Goal: Task Accomplishment & Management: Complete application form

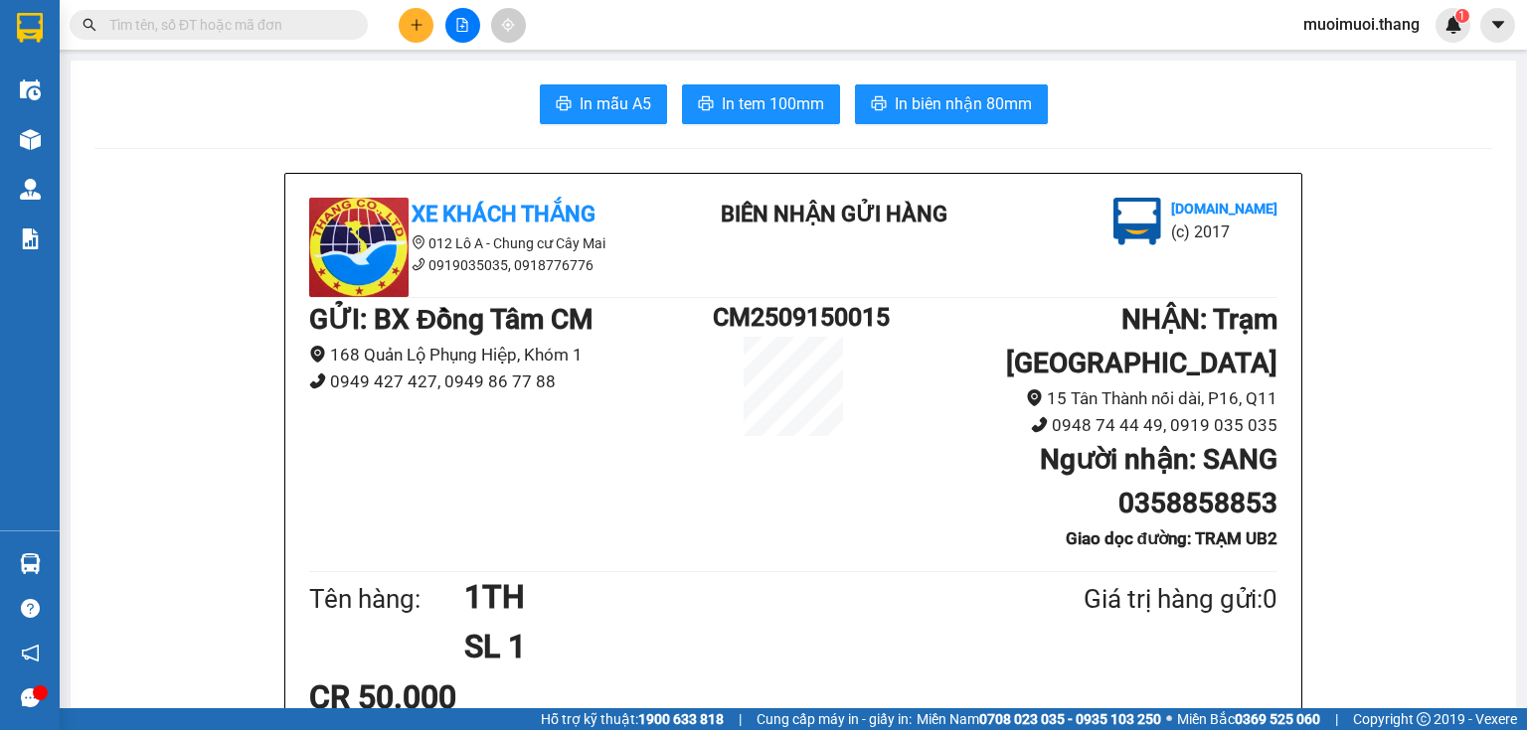
scroll to position [260, 0]
click at [422, 24] on icon "plus" at bounding box center [416, 25] width 14 height 14
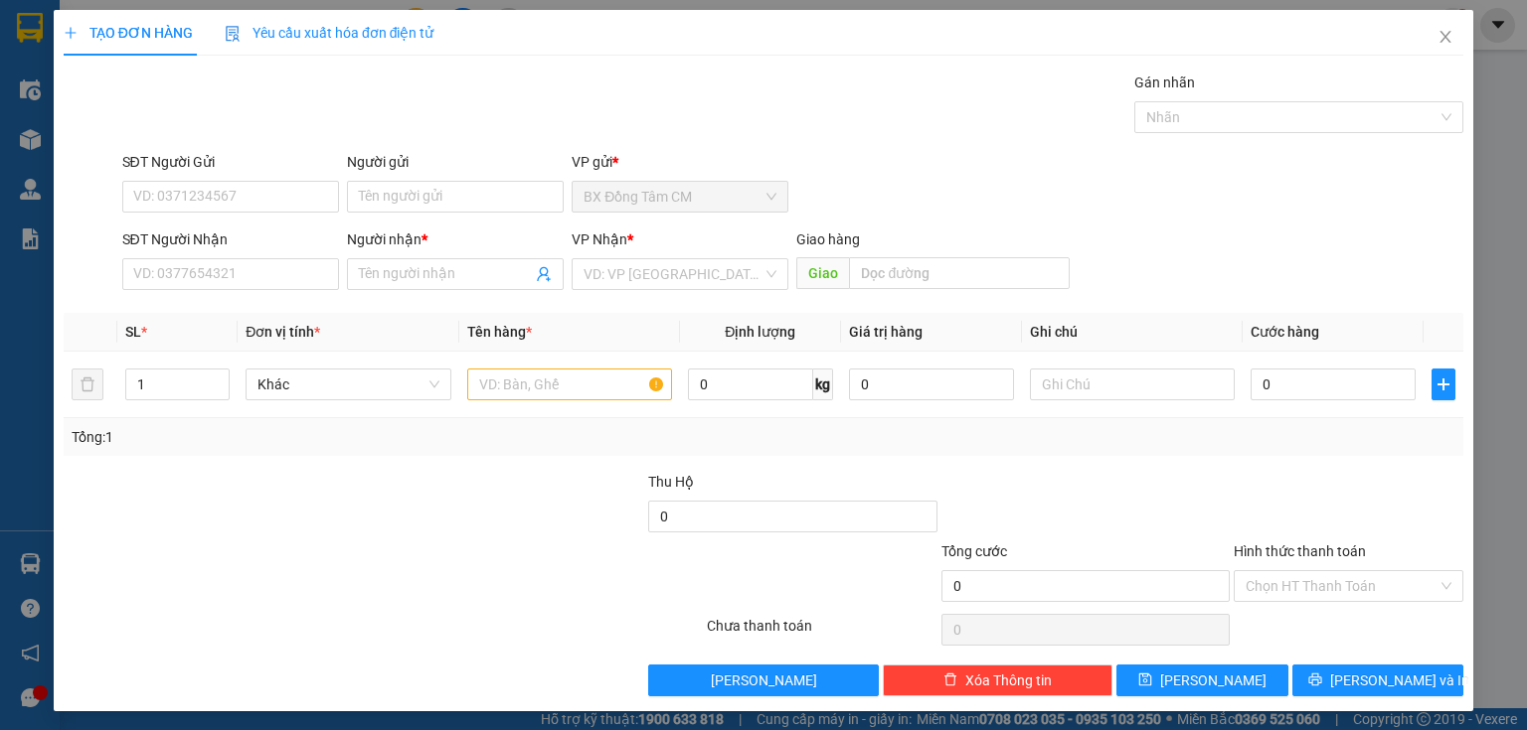
click at [203, 293] on div "SĐT Người Nhận VD: 0377654321" at bounding box center [230, 264] width 217 height 70
drag, startPoint x: 203, startPoint y: 275, endPoint x: 199, endPoint y: 263, distance: 12.6
click at [202, 274] on input "SĐT Người Nhận" at bounding box center [230, 274] width 217 height 32
type input "0975662833"
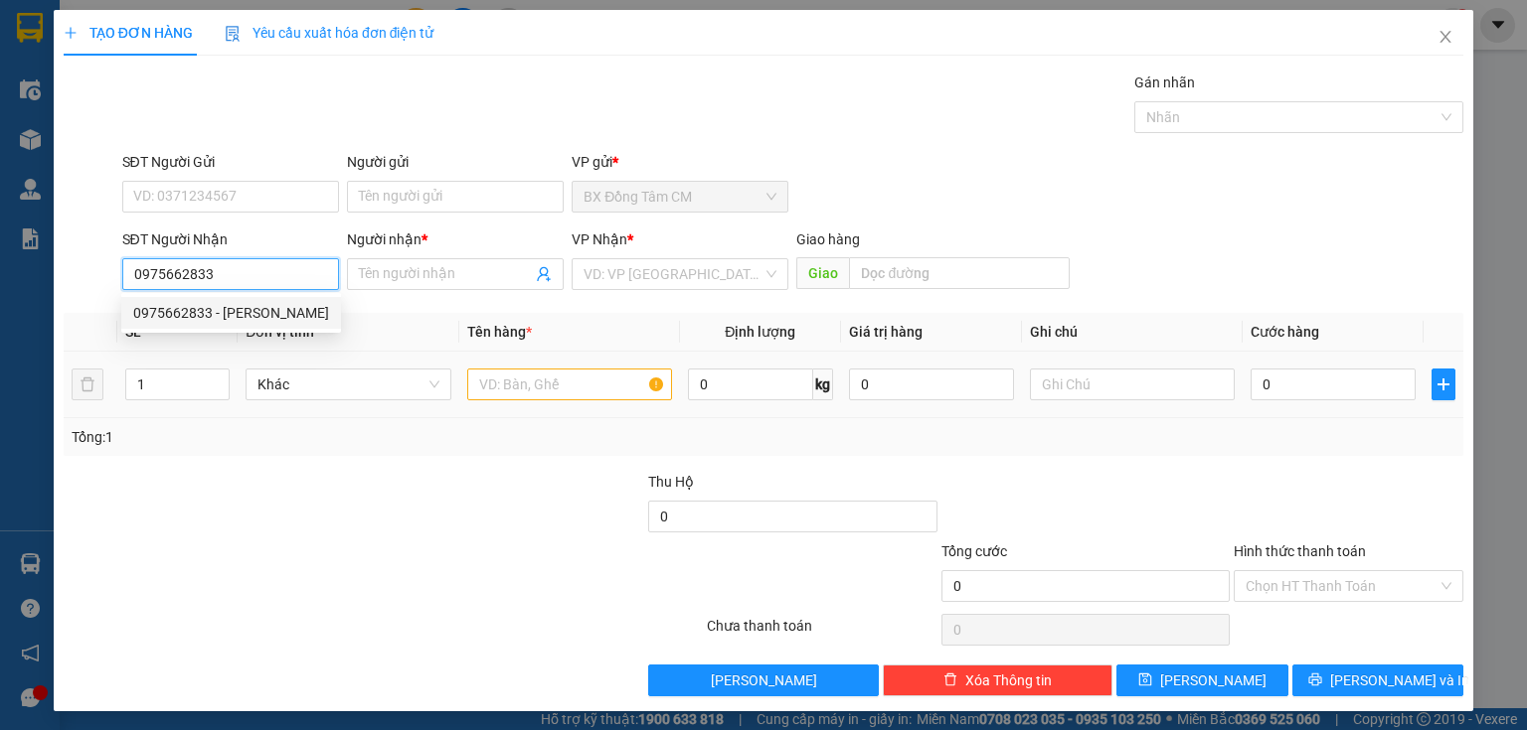
drag, startPoint x: 277, startPoint y: 311, endPoint x: 570, endPoint y: 372, distance: 299.4
click at [320, 321] on div "0975662833 - [PERSON_NAME]" at bounding box center [231, 313] width 196 height 22
type input "KHÁNH"
type input "AN LAC"
type input "0975662833"
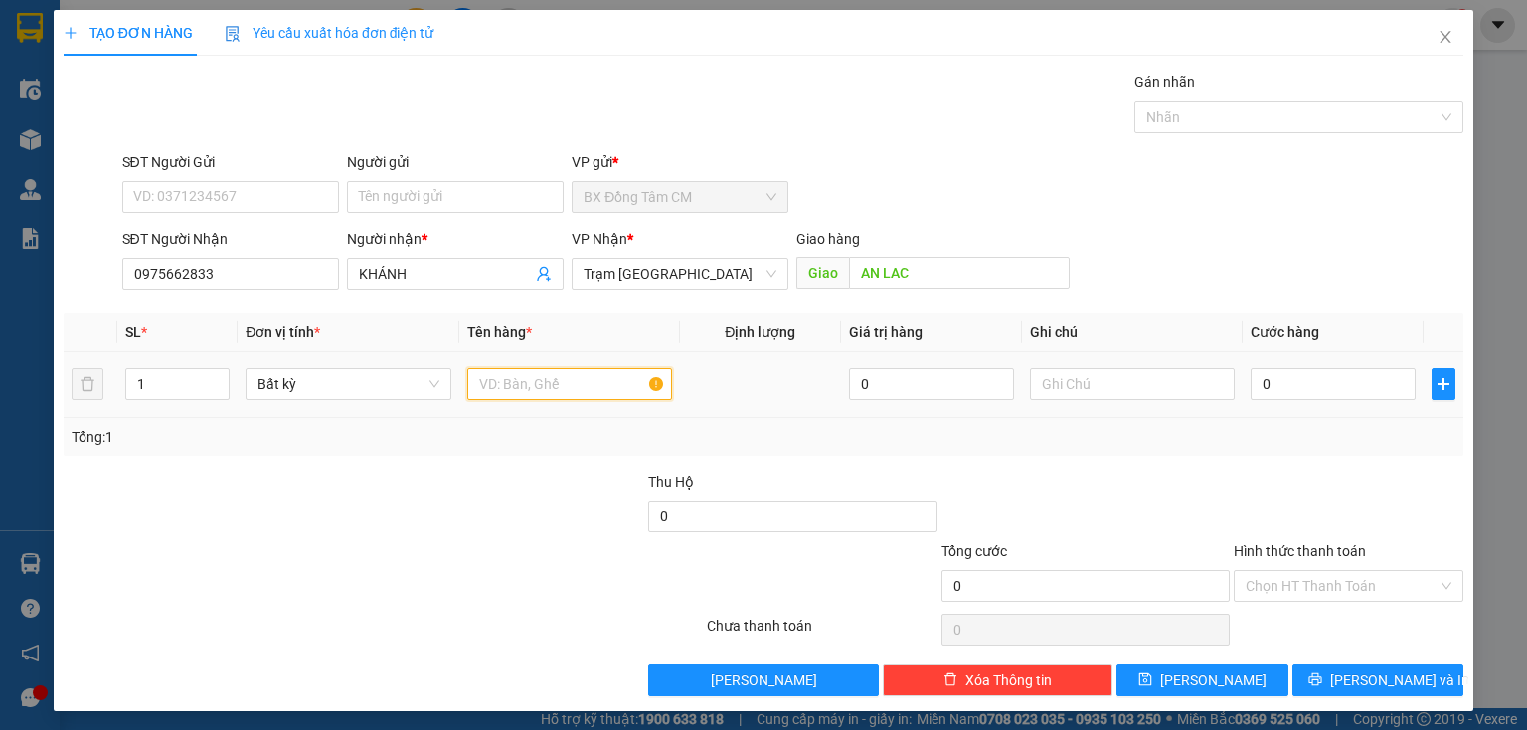
click at [548, 382] on input "text" at bounding box center [569, 385] width 205 height 32
type input "1 TH"
type input "52"
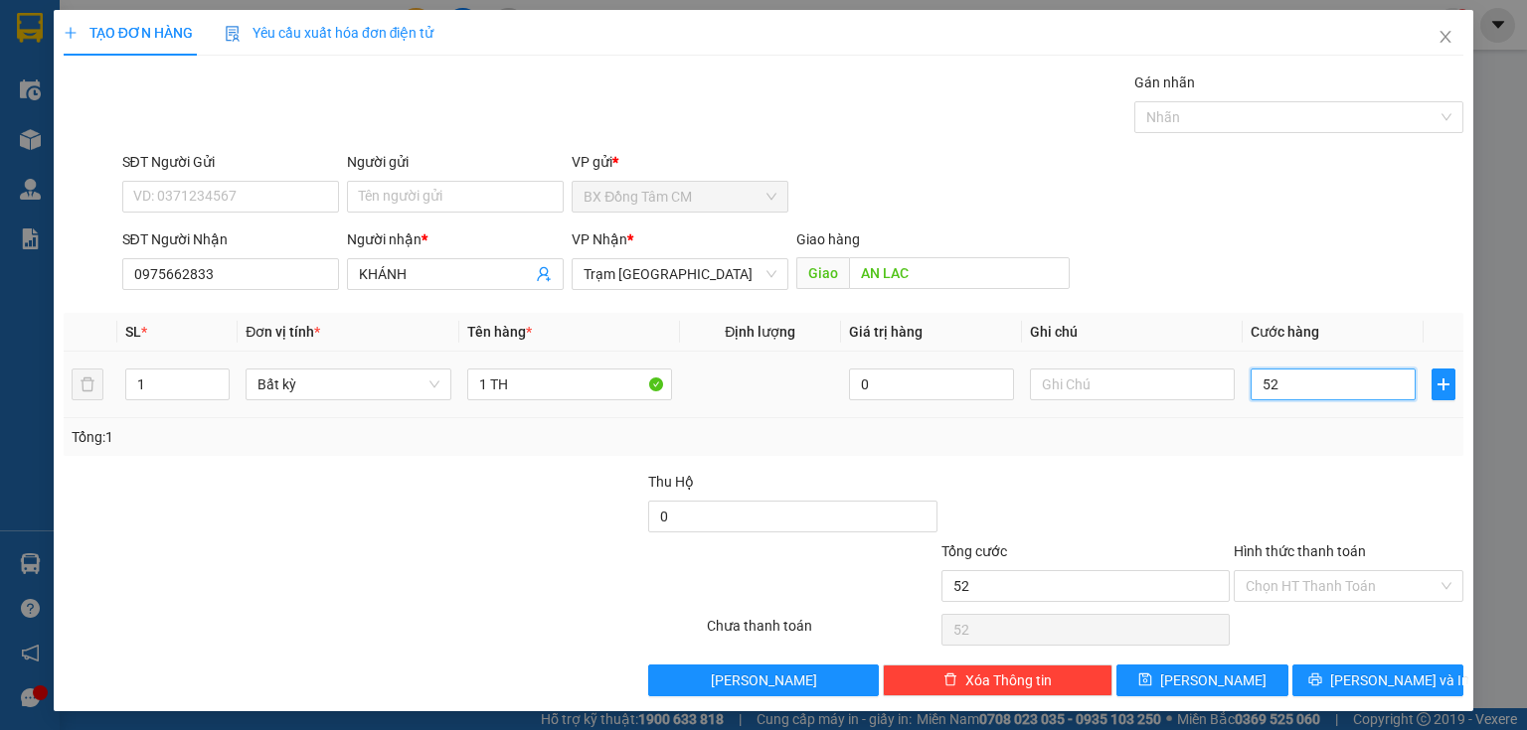
type input "520"
type input "5.200"
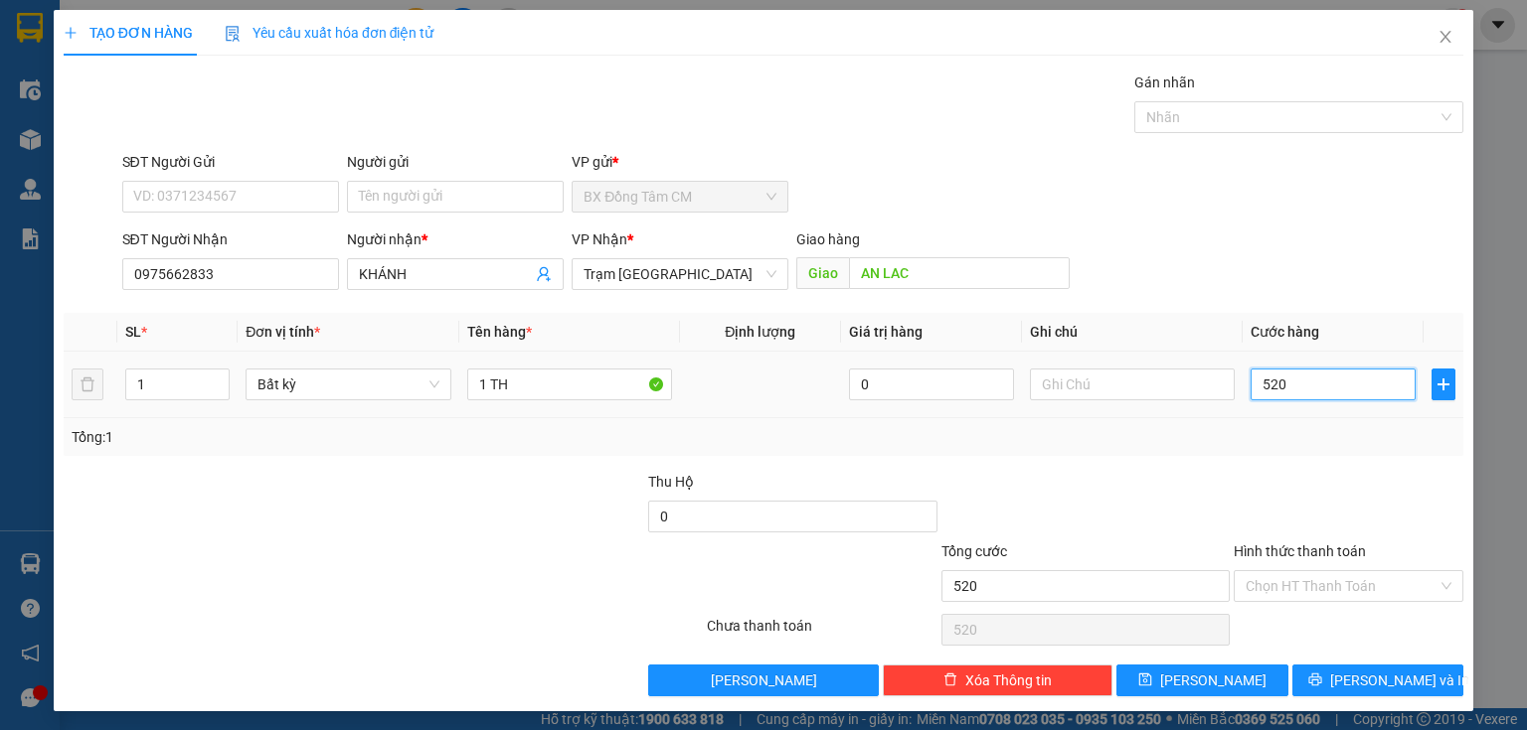
type input "5.200"
type input "52.000"
type input "5.200"
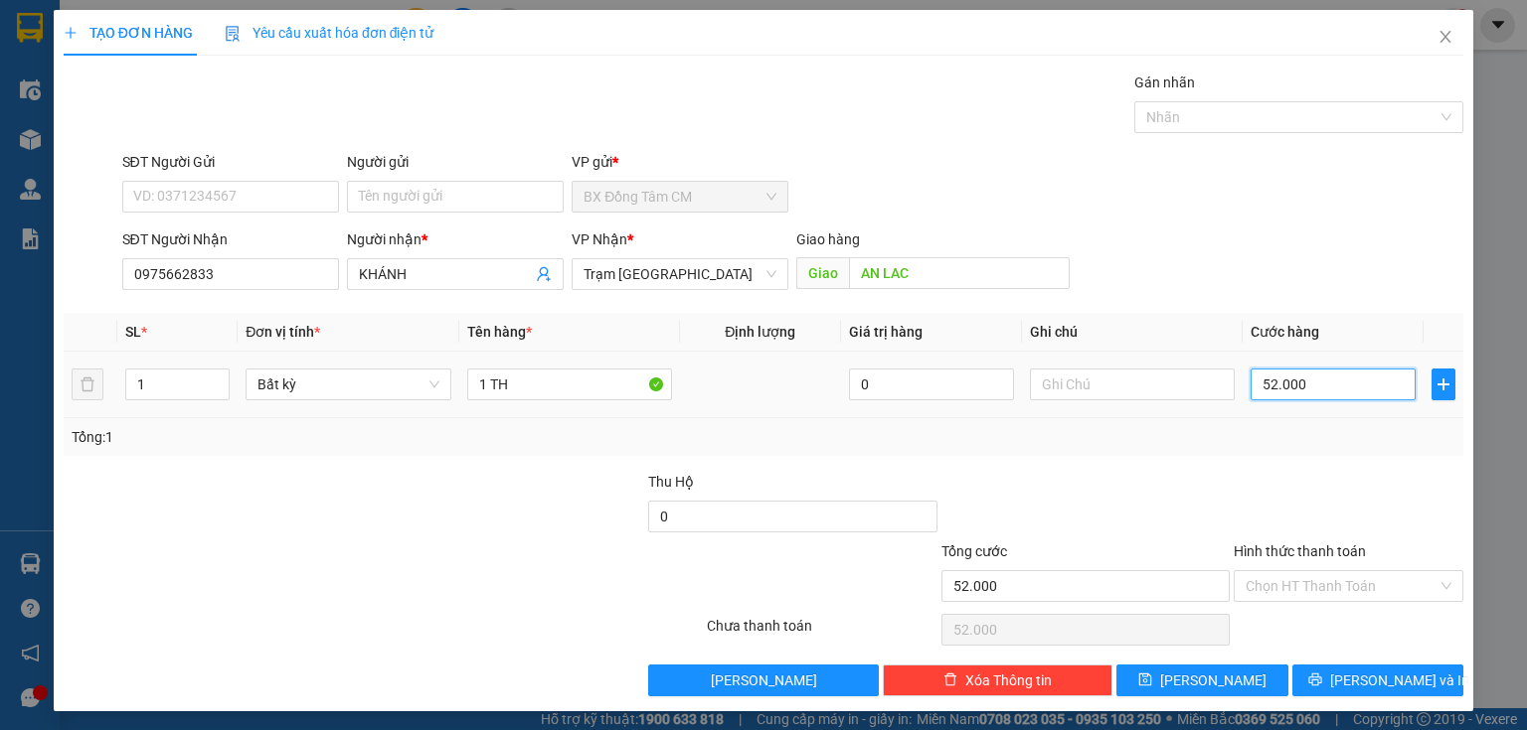
type input "5.200"
type input "520"
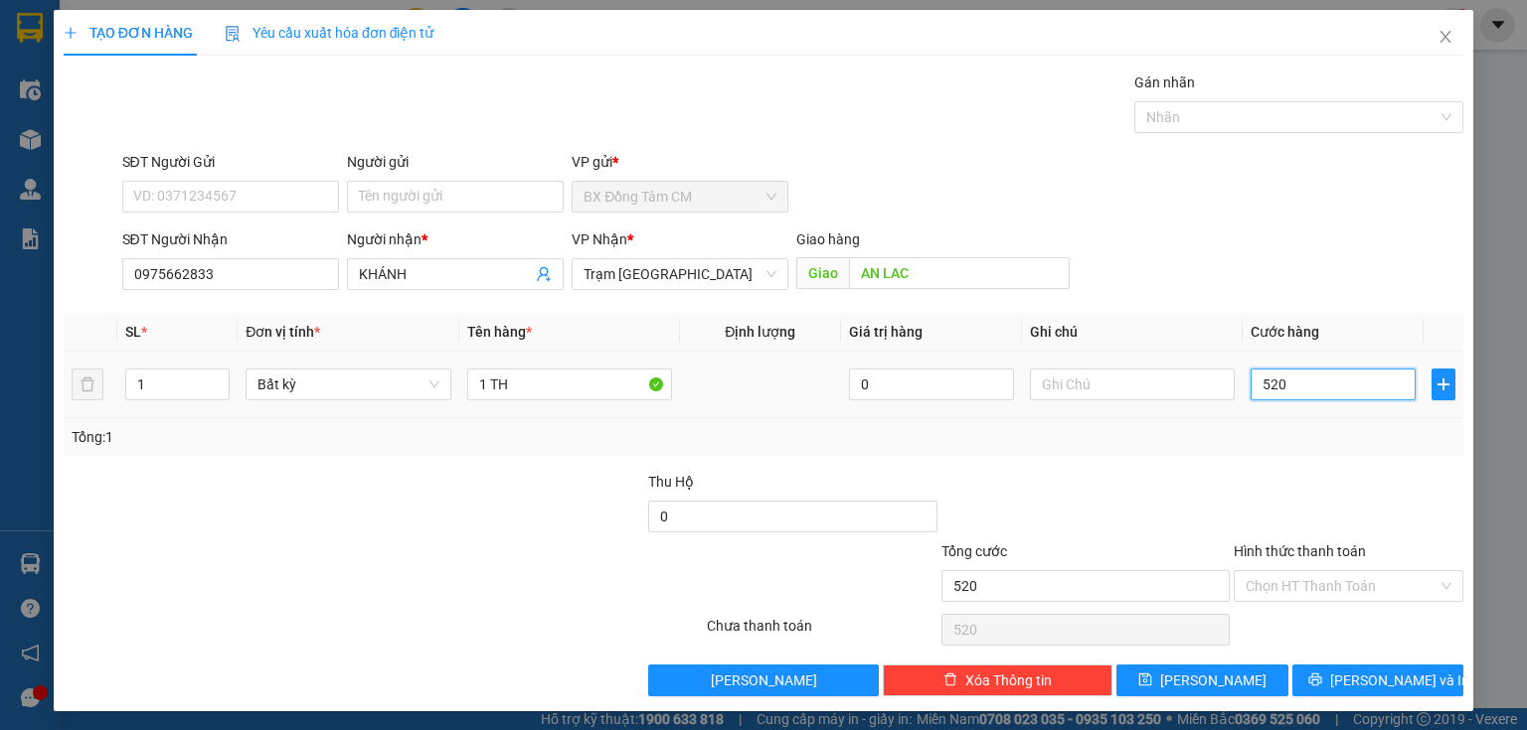
type input "52"
type input "5"
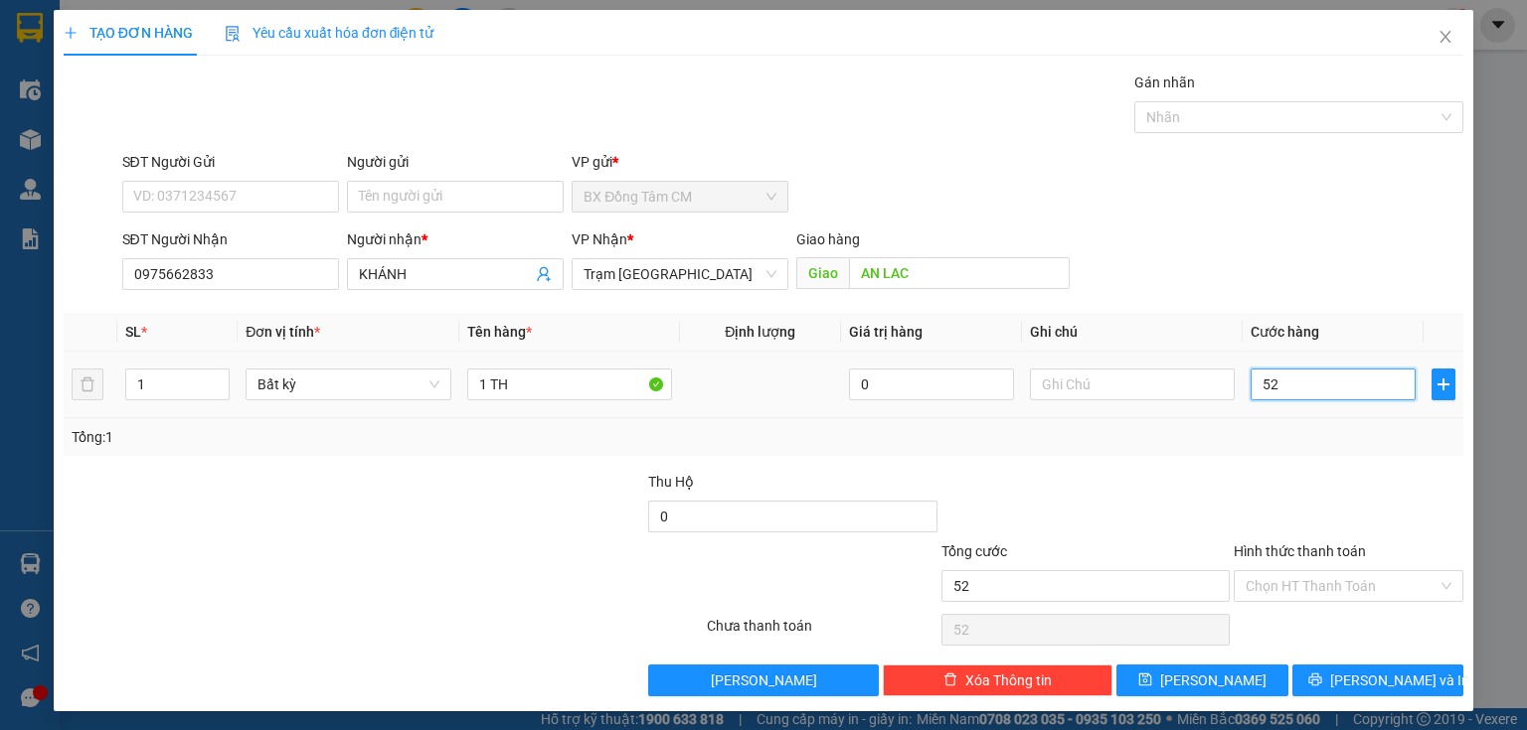
type input "5"
type input "50"
type input "500"
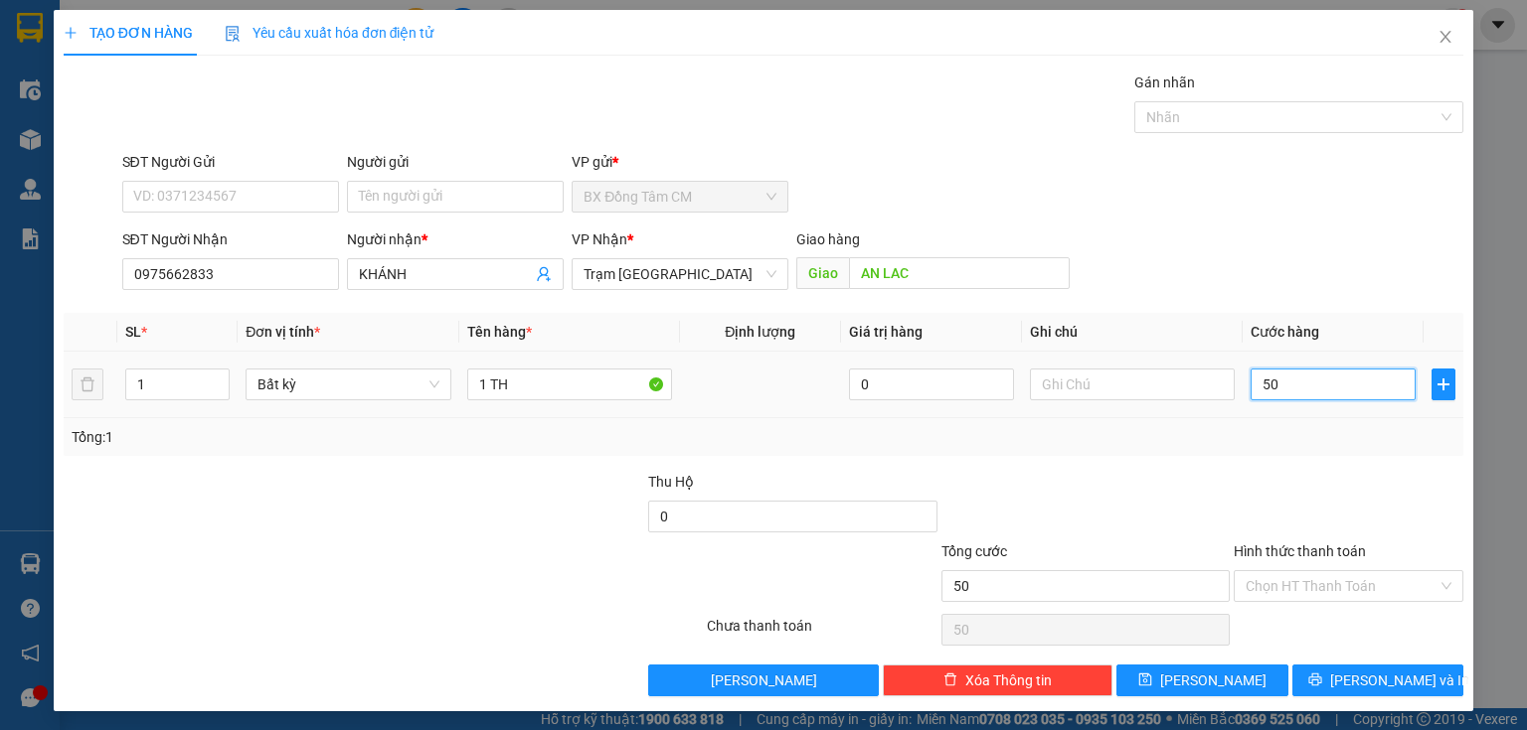
type input "500"
type input "5.000"
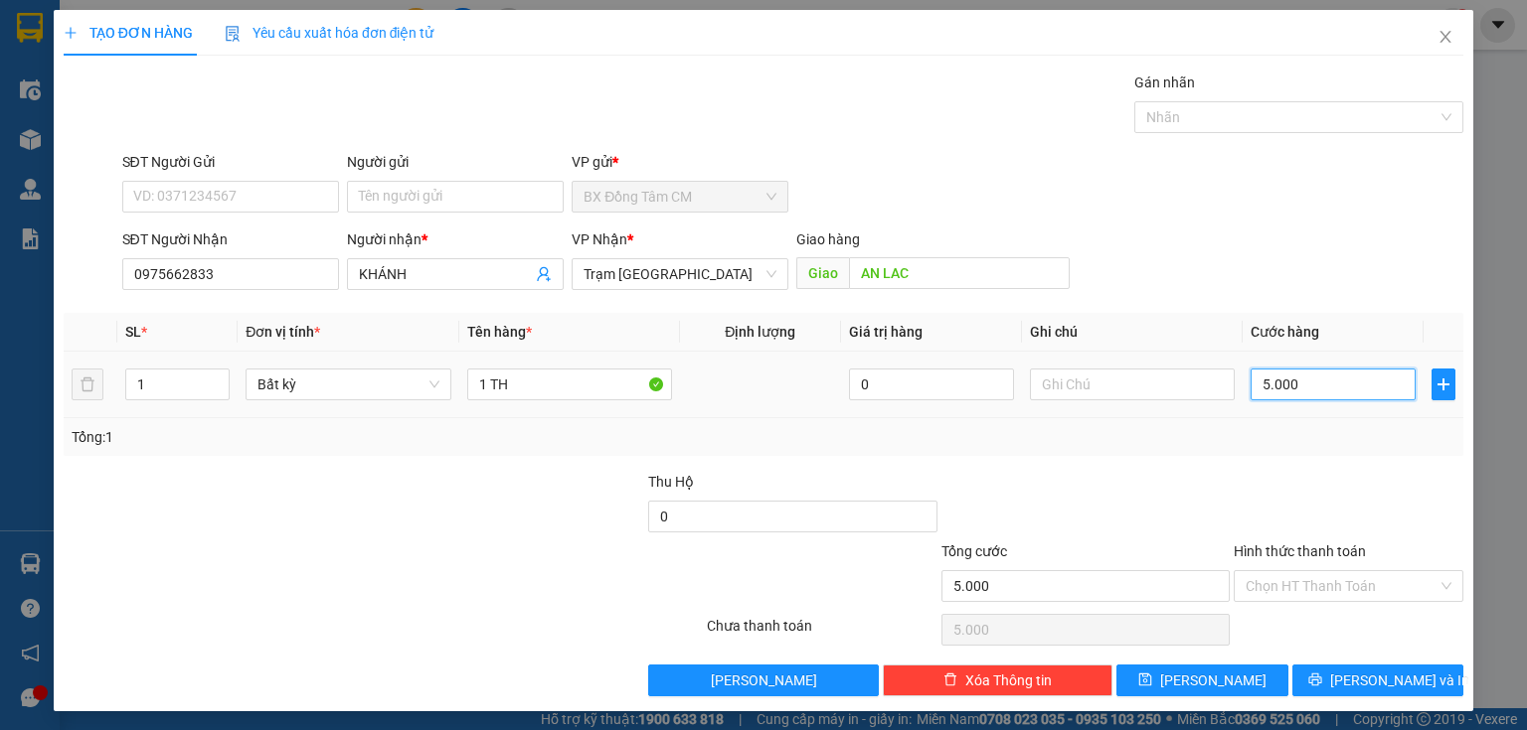
type input "50.000"
click at [1320, 574] on input "Hình thức thanh toán" at bounding box center [1341, 586] width 192 height 30
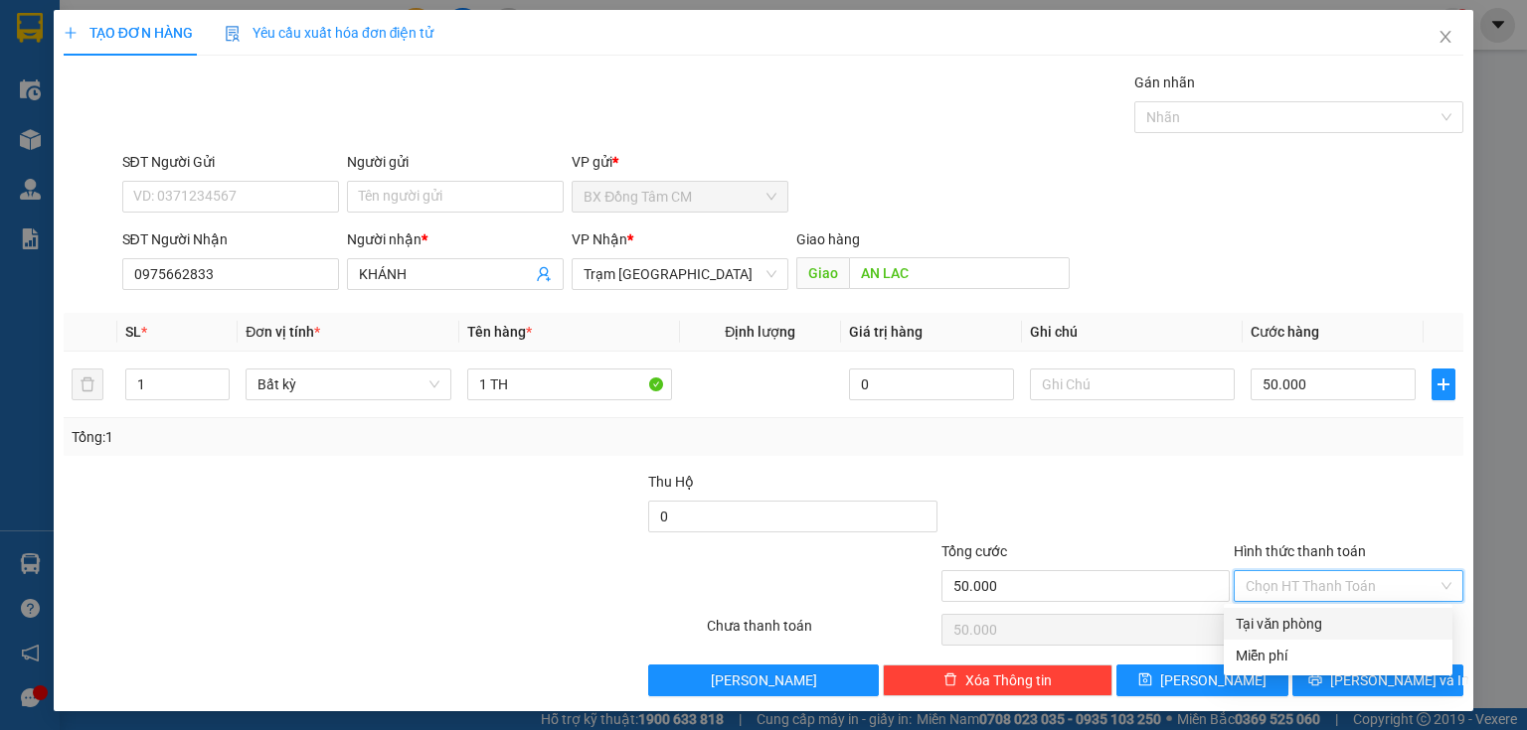
click at [1320, 612] on div "Tại văn phòng" at bounding box center [1337, 624] width 229 height 32
type input "0"
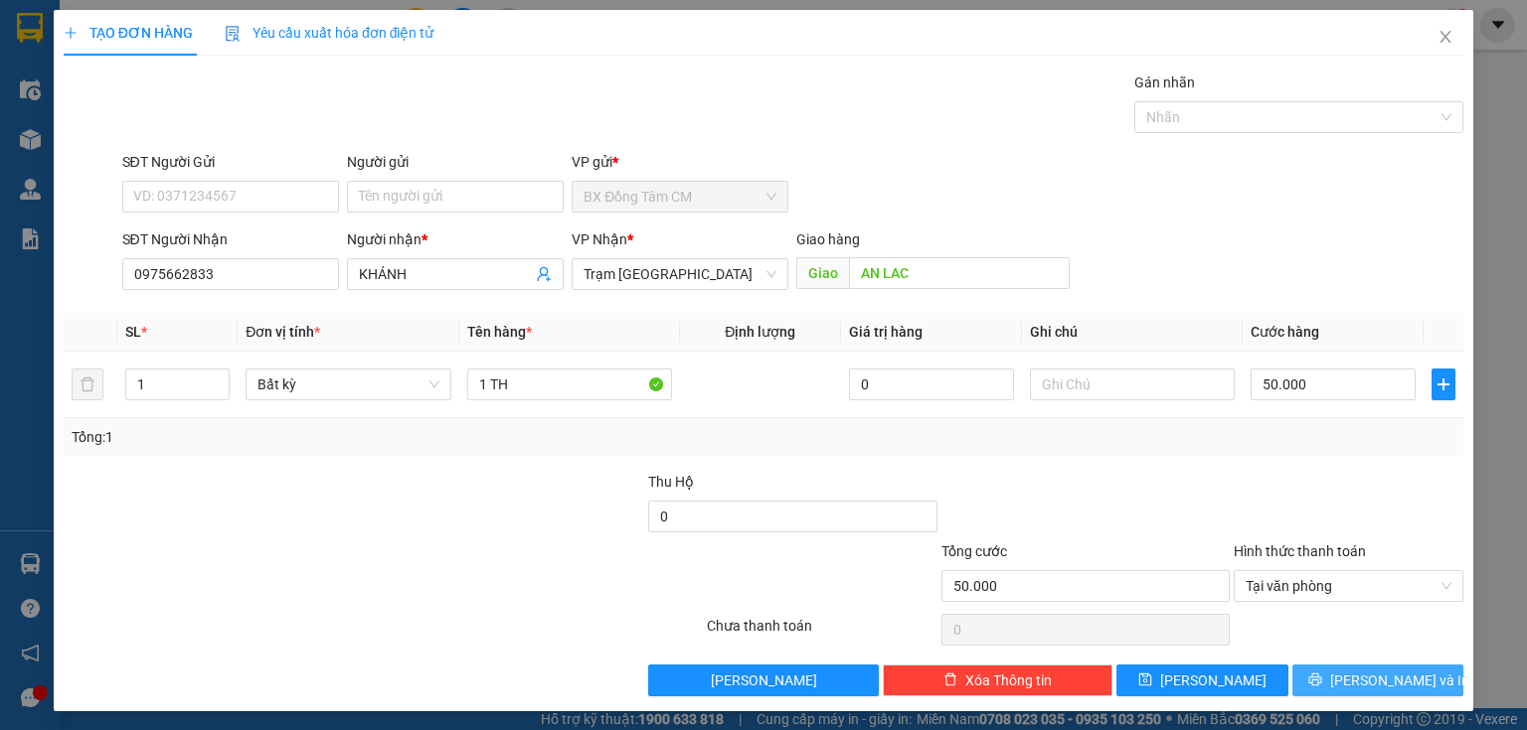
click at [1324, 678] on button "[PERSON_NAME] và In" at bounding box center [1378, 681] width 172 height 32
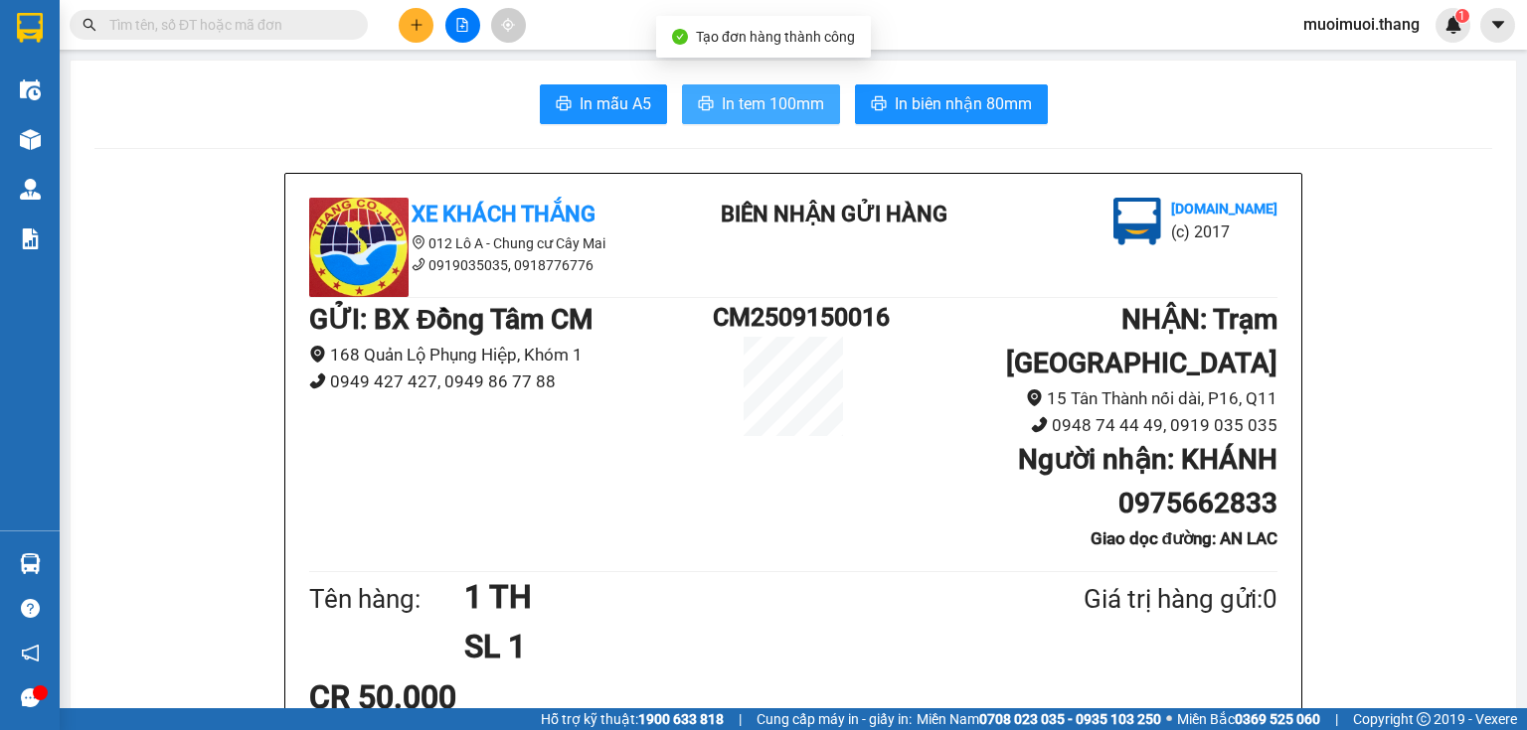
click at [746, 89] on button "In tem 100mm" at bounding box center [761, 104] width 158 height 40
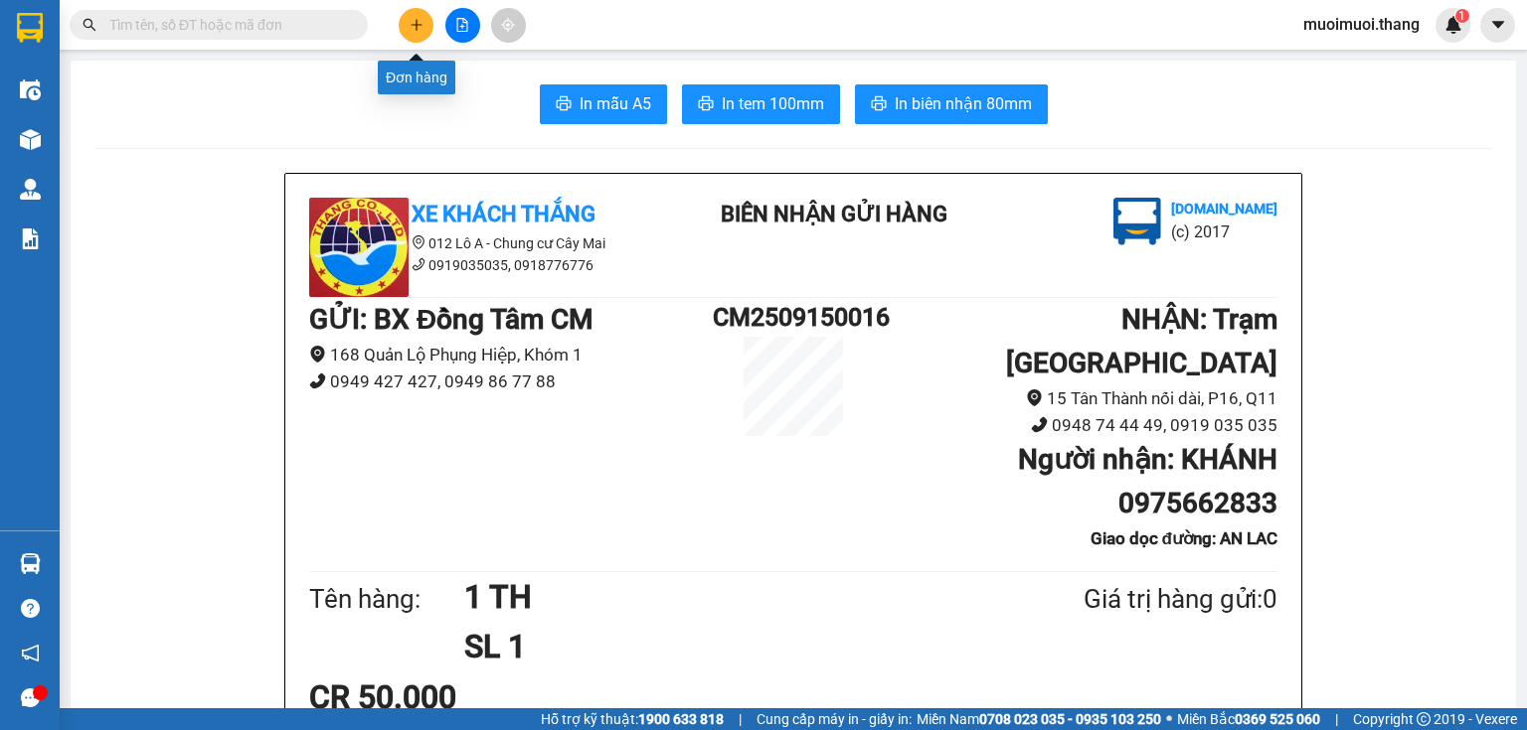
click at [429, 25] on button at bounding box center [416, 25] width 35 height 35
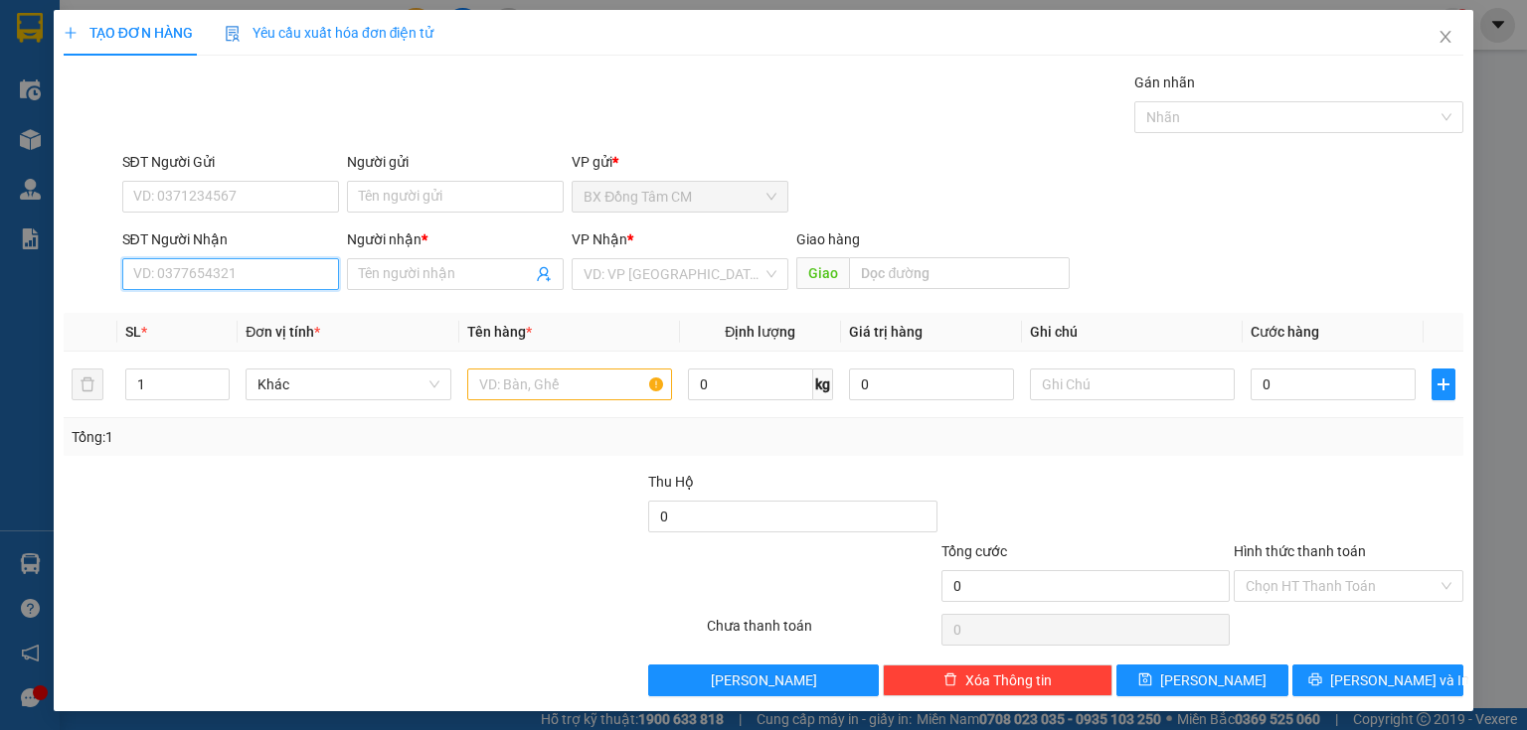
click at [294, 278] on input "SĐT Người Nhận" at bounding box center [230, 274] width 217 height 32
type input "0908569104"
drag, startPoint x: 240, startPoint y: 325, endPoint x: 286, endPoint y: 326, distance: 46.7
click at [245, 325] on div "0908569104 - SG" at bounding box center [228, 313] width 215 height 32
type input "SG"
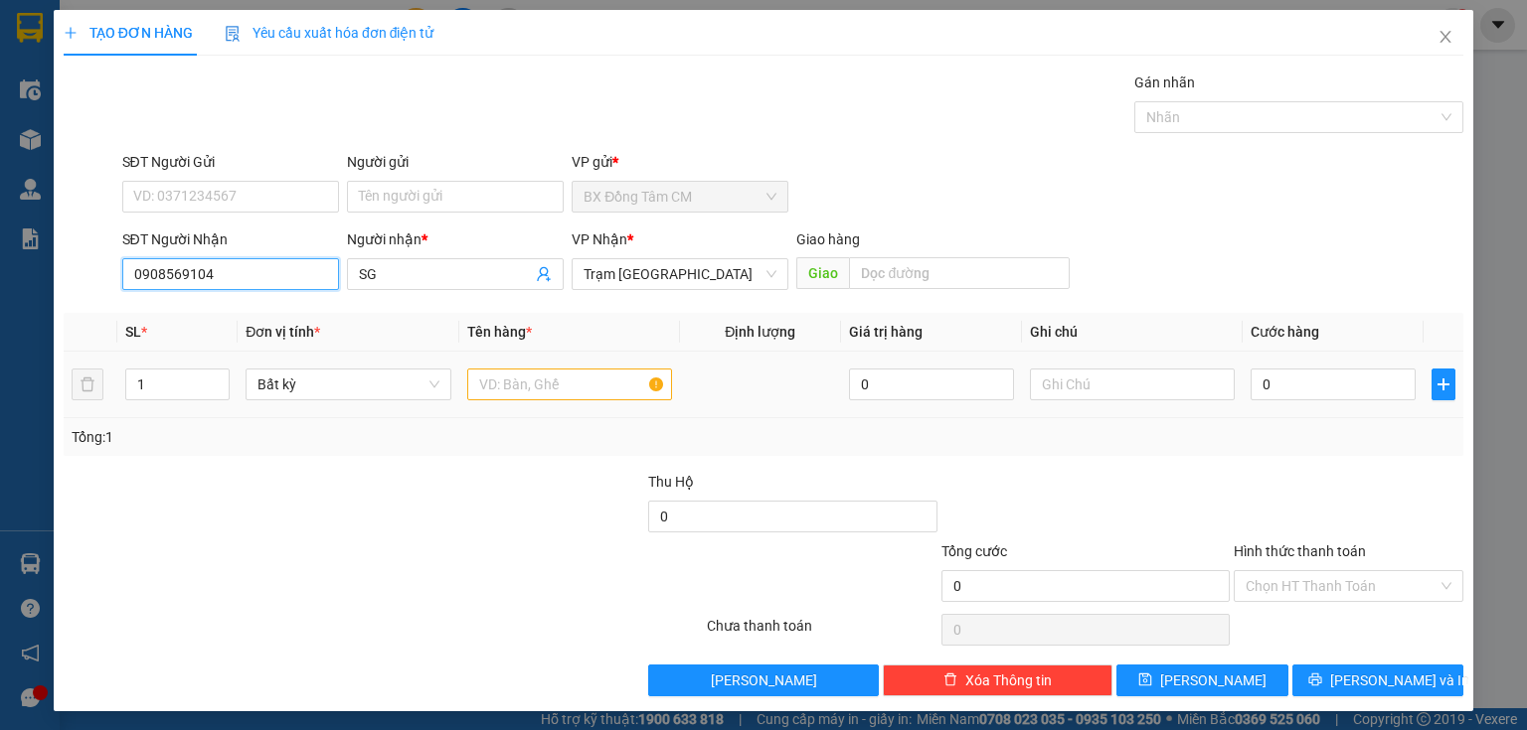
type input "0908569104"
click at [597, 376] on input "text" at bounding box center [569, 385] width 205 height 32
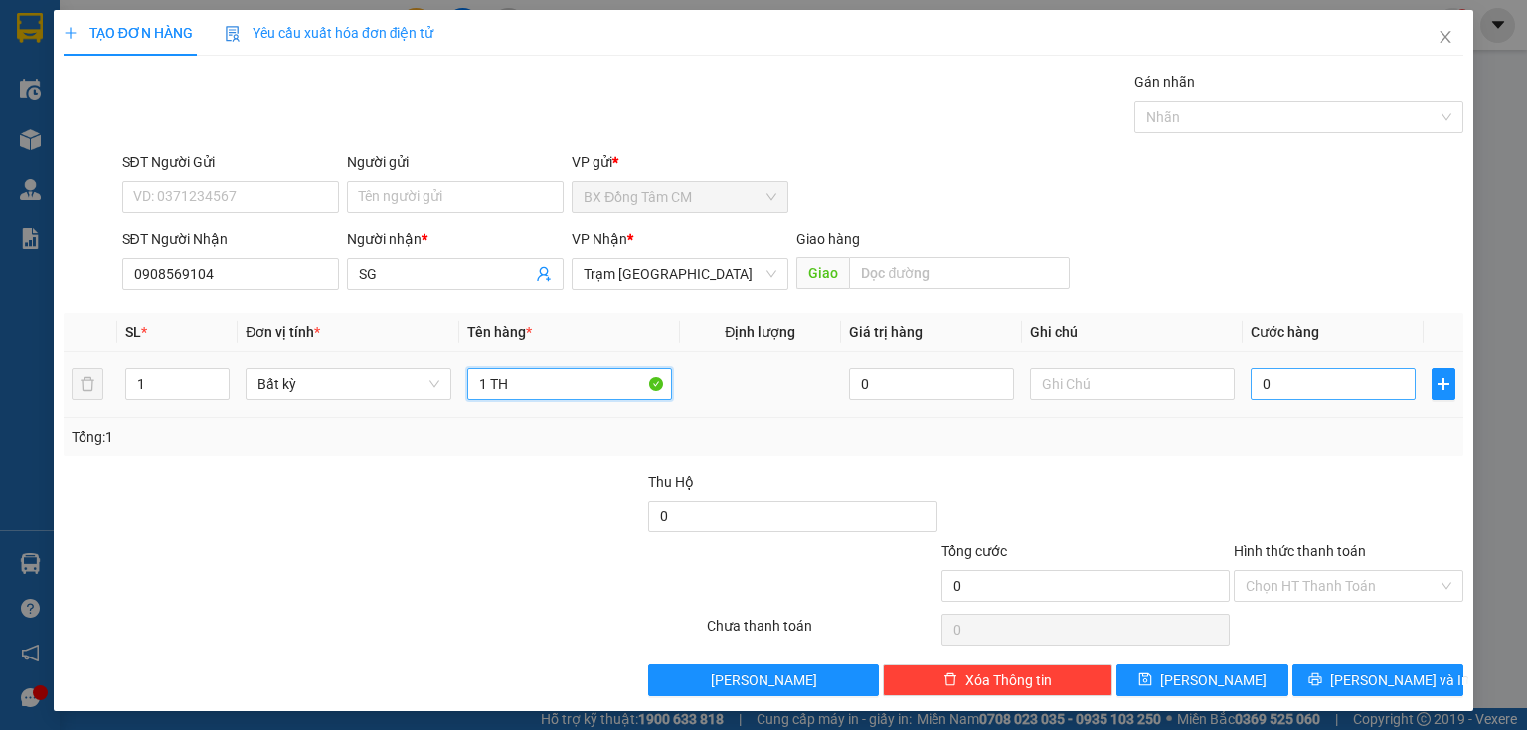
type input "1 TH"
click at [1289, 391] on input "0" at bounding box center [1332, 385] width 165 height 32
type input "5"
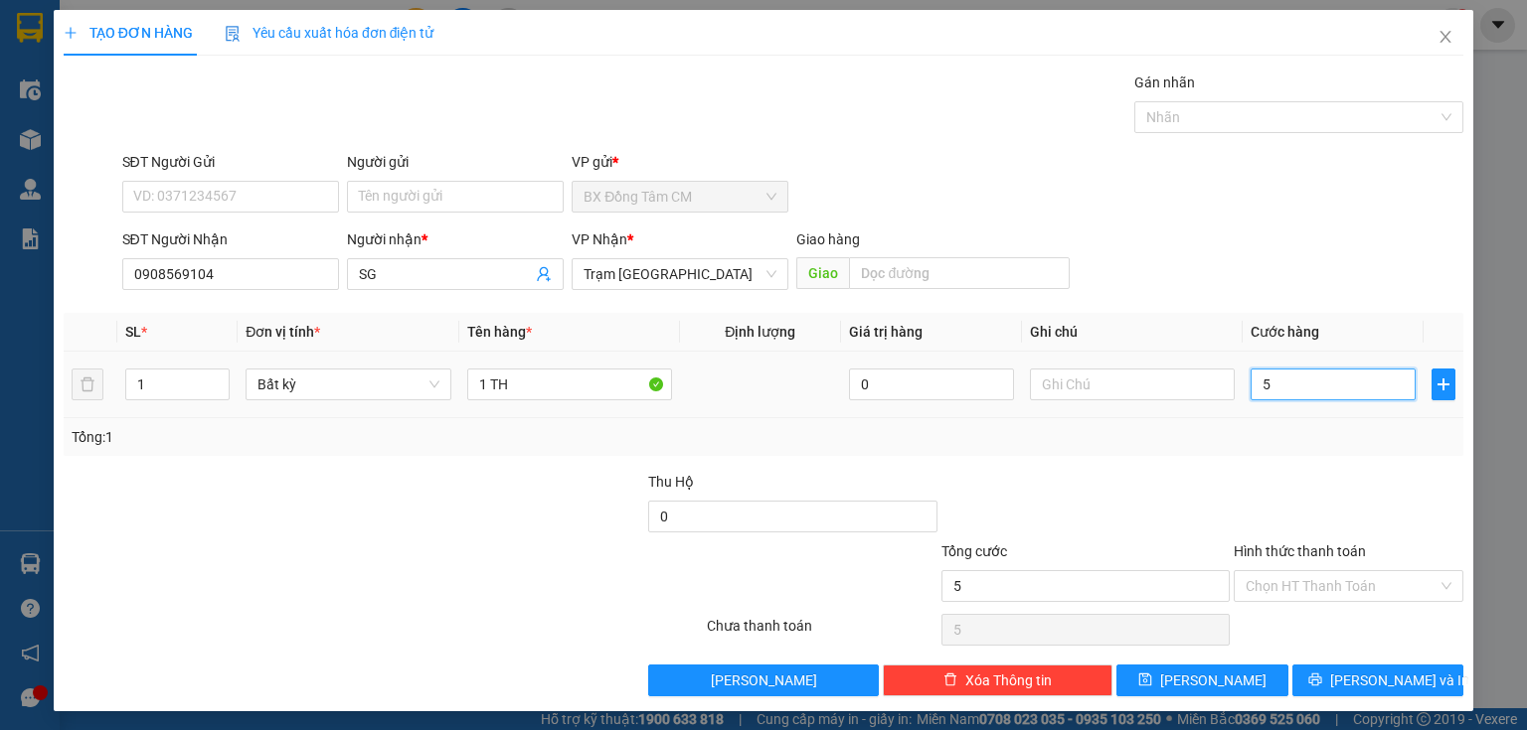
type input "50"
type input "500"
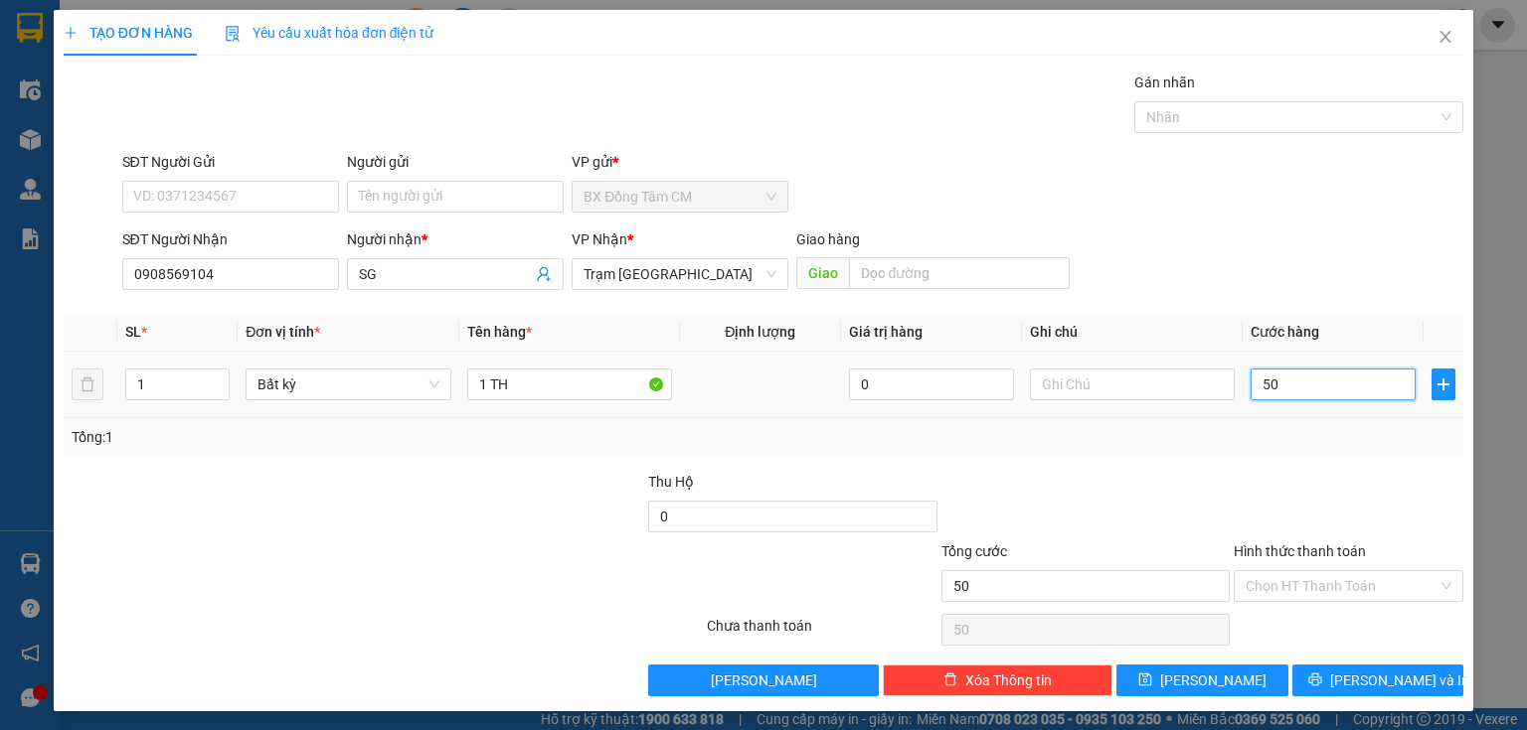
type input "500"
type input "5.000"
type input "50.000"
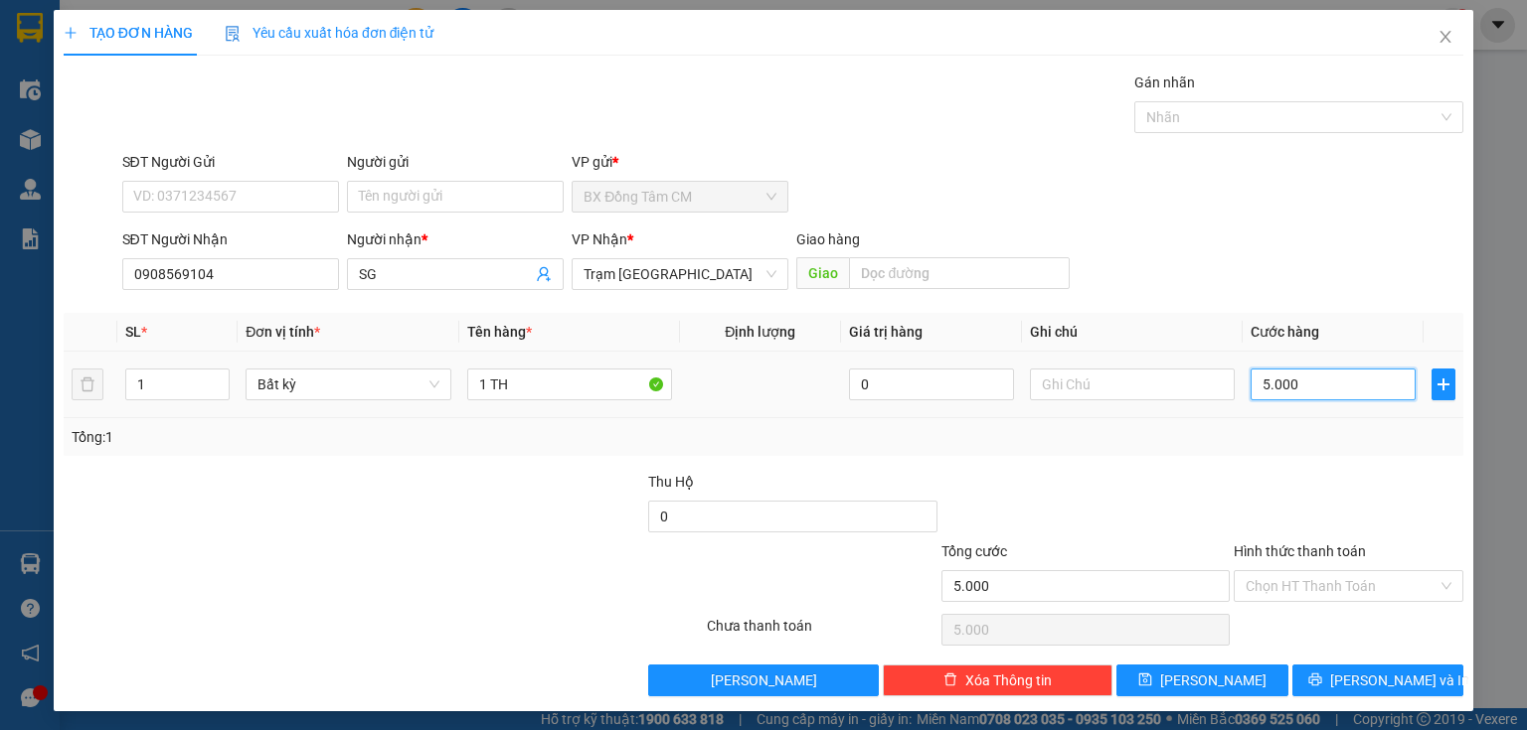
type input "50.000"
click at [1375, 687] on span "[PERSON_NAME] và In" at bounding box center [1399, 681] width 139 height 22
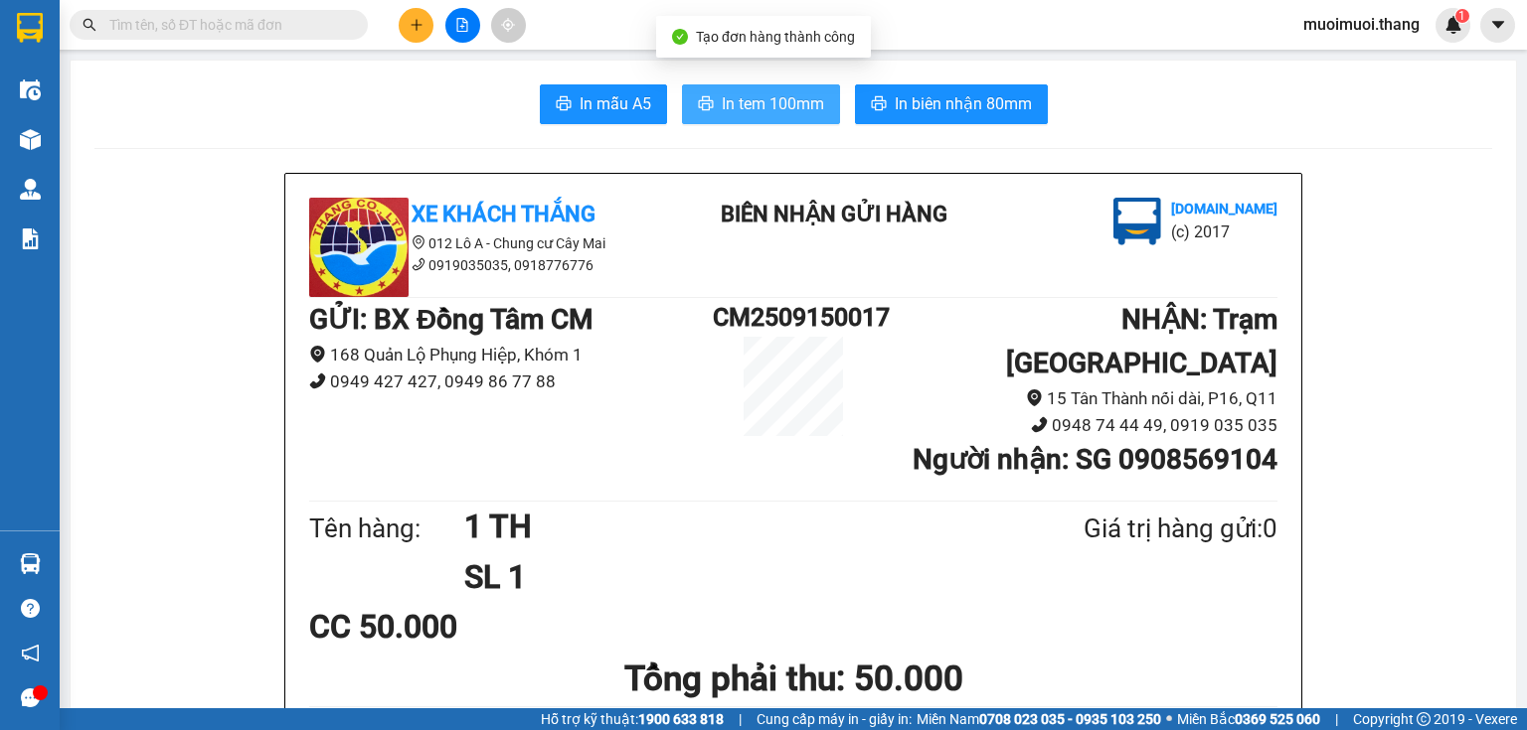
click at [686, 93] on button "In tem 100mm" at bounding box center [761, 104] width 158 height 40
click at [410, 27] on icon "plus" at bounding box center [416, 25] width 14 height 14
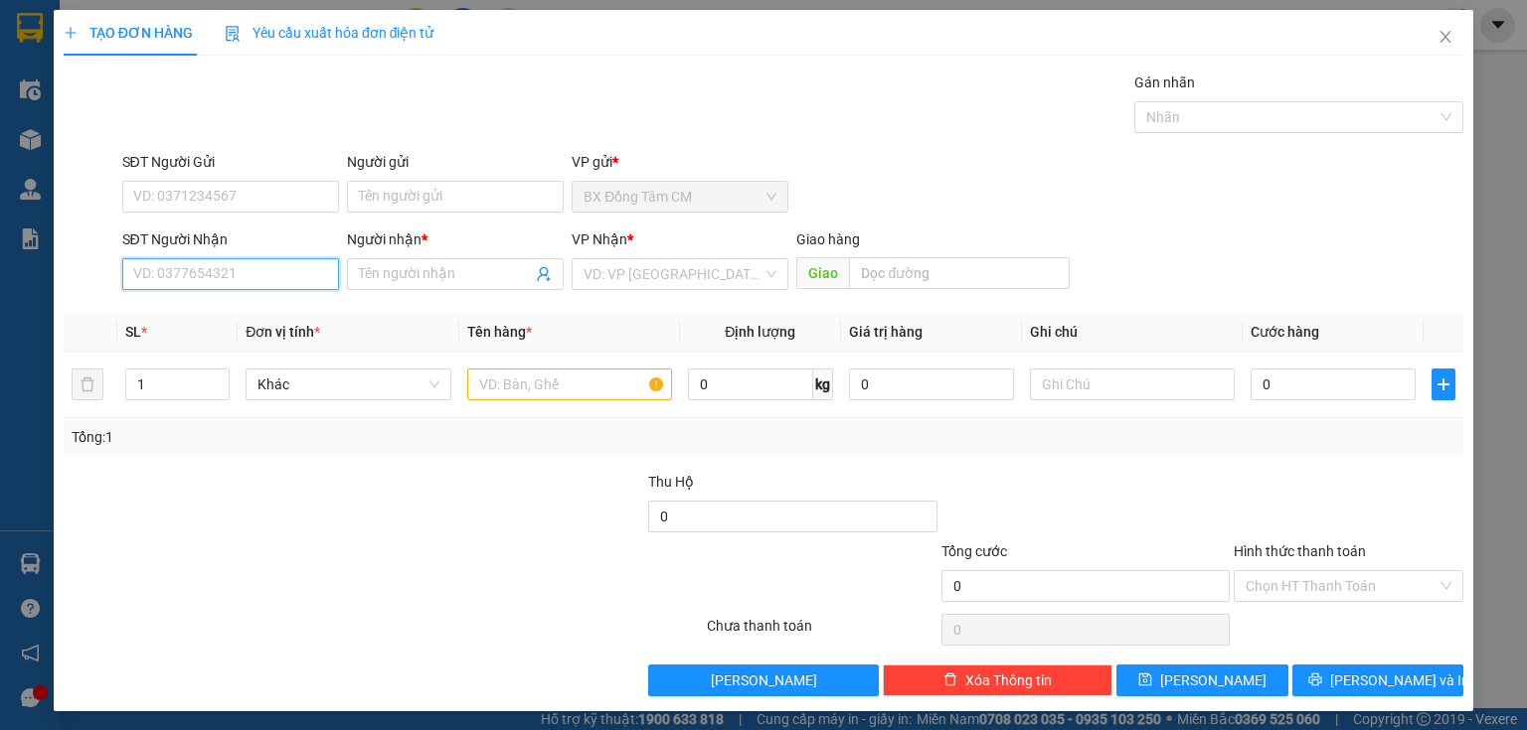
click at [207, 266] on input "SĐT Người Nhận" at bounding box center [230, 274] width 217 height 32
type input "0942936880"
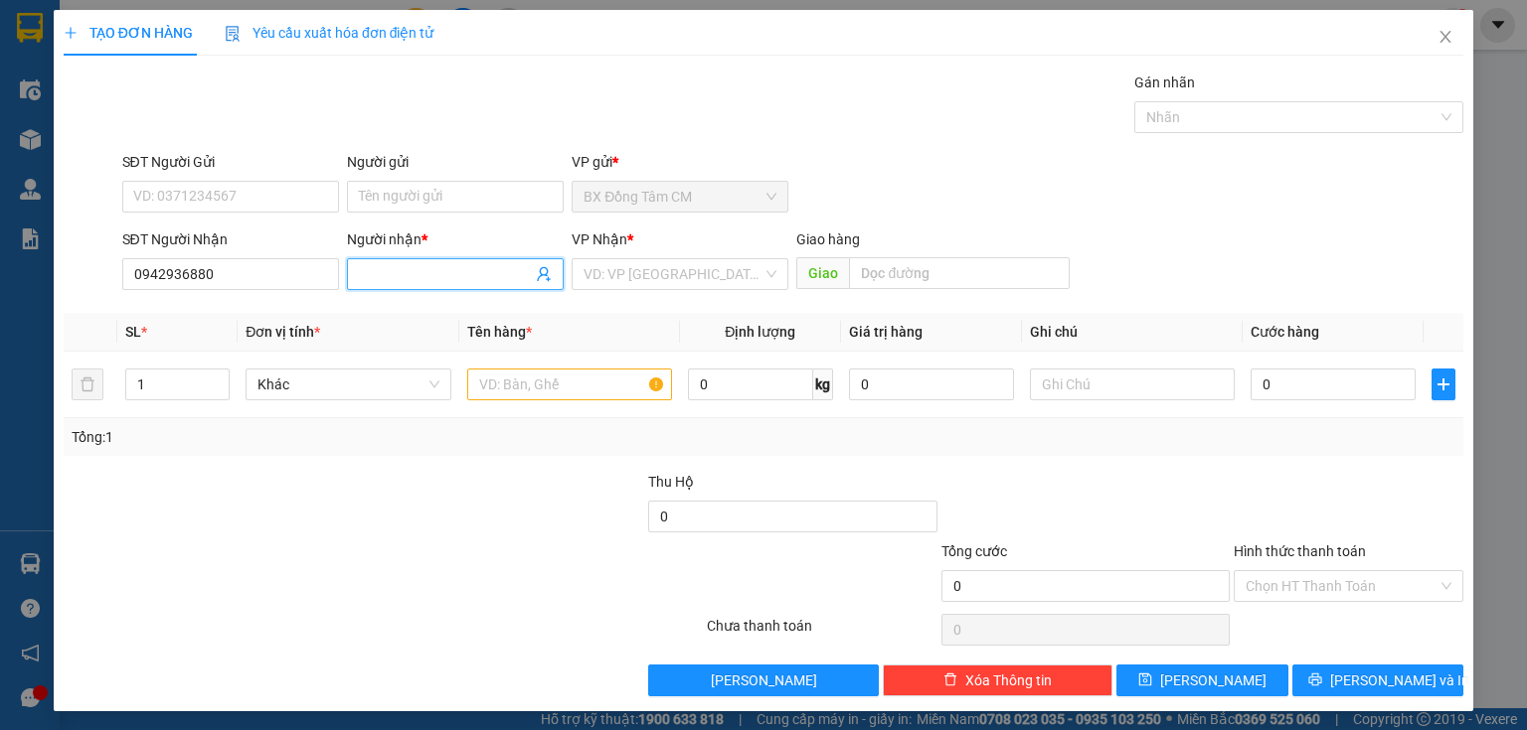
click at [445, 278] on input "Người nhận *" at bounding box center [445, 274] width 173 height 22
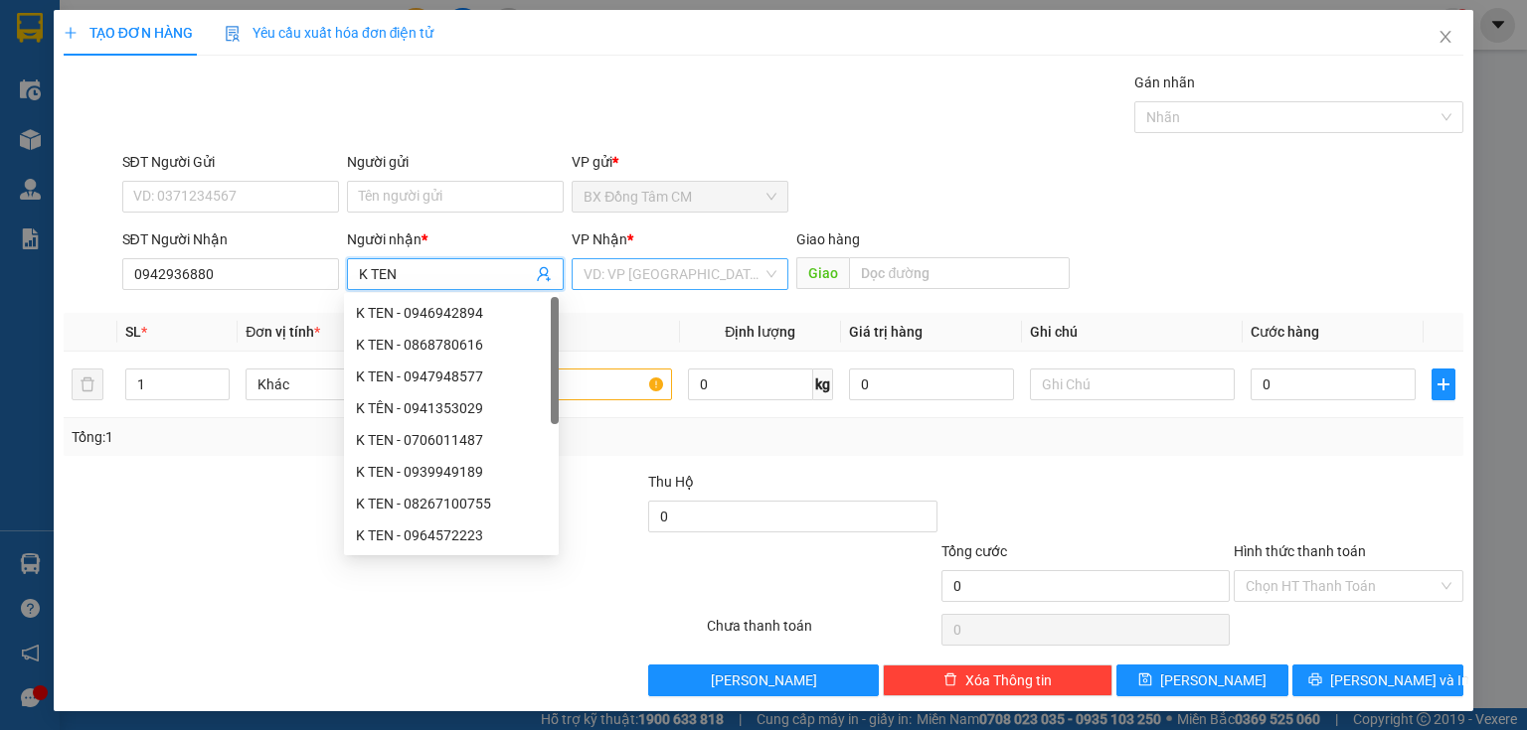
type input "K TEN"
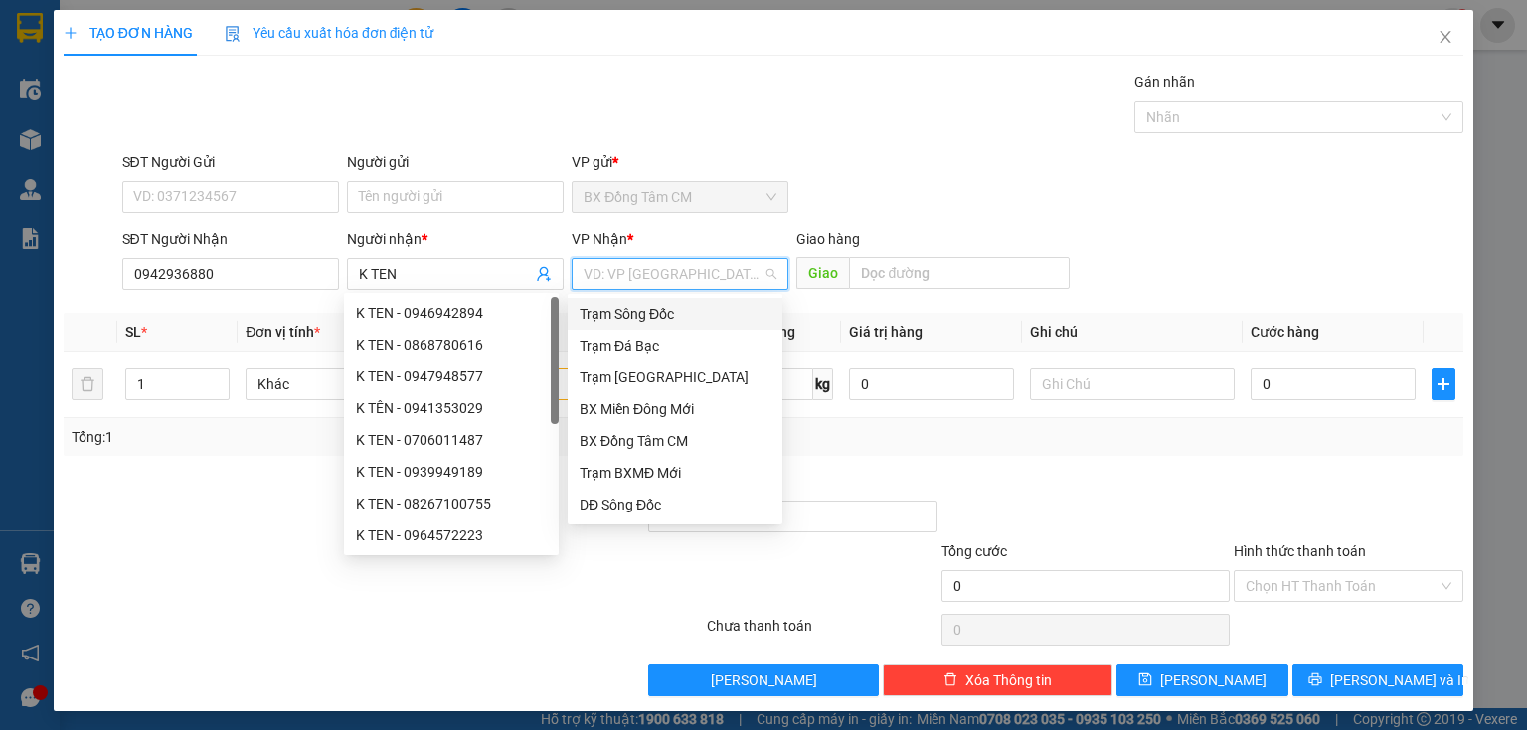
click at [596, 265] on input "search" at bounding box center [672, 274] width 179 height 30
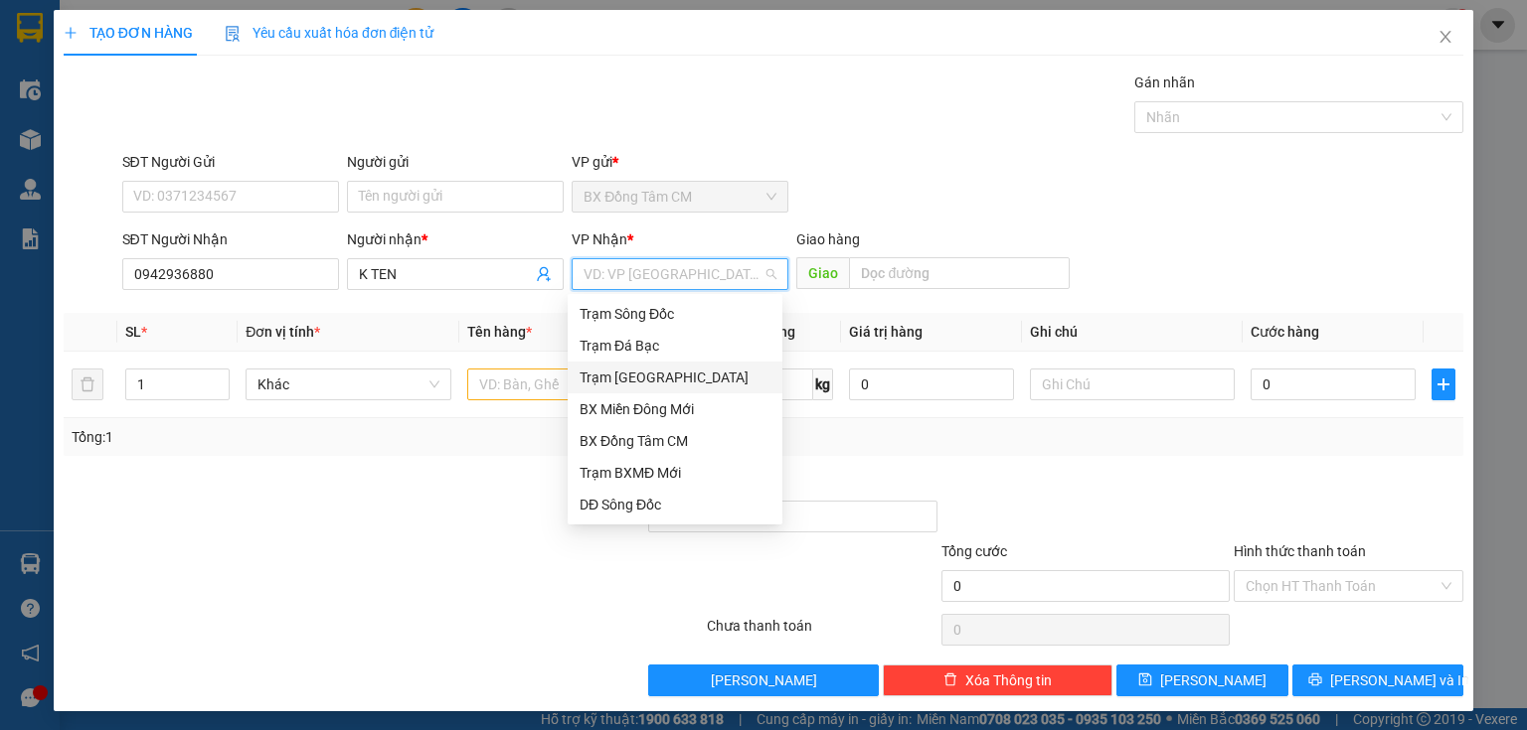
click at [717, 379] on div "Trạm [GEOGRAPHIC_DATA]" at bounding box center [674, 378] width 191 height 22
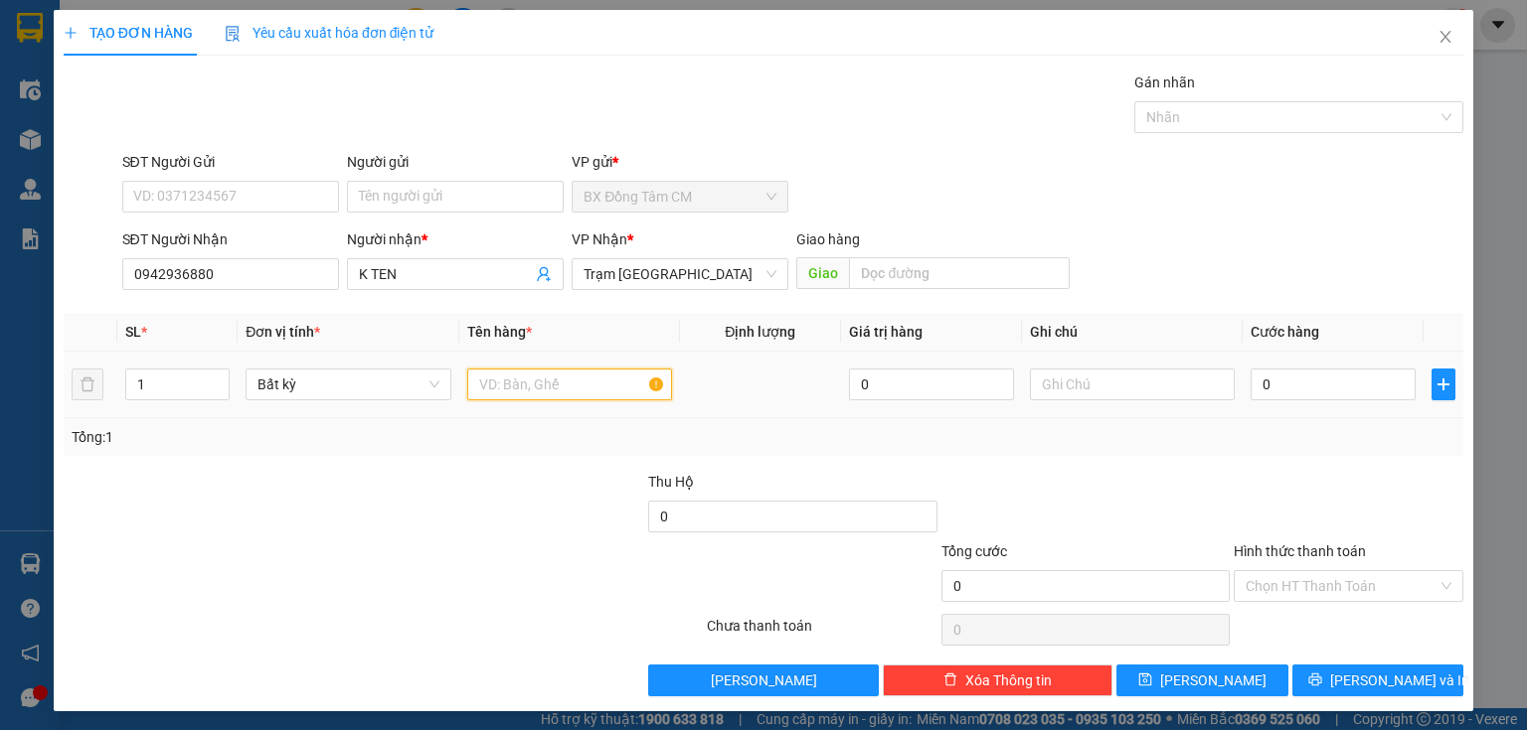
click at [592, 398] on input "text" at bounding box center [569, 385] width 205 height 32
type input "1 BAO"
click at [1323, 381] on input "0" at bounding box center [1332, 385] width 165 height 32
type input "5"
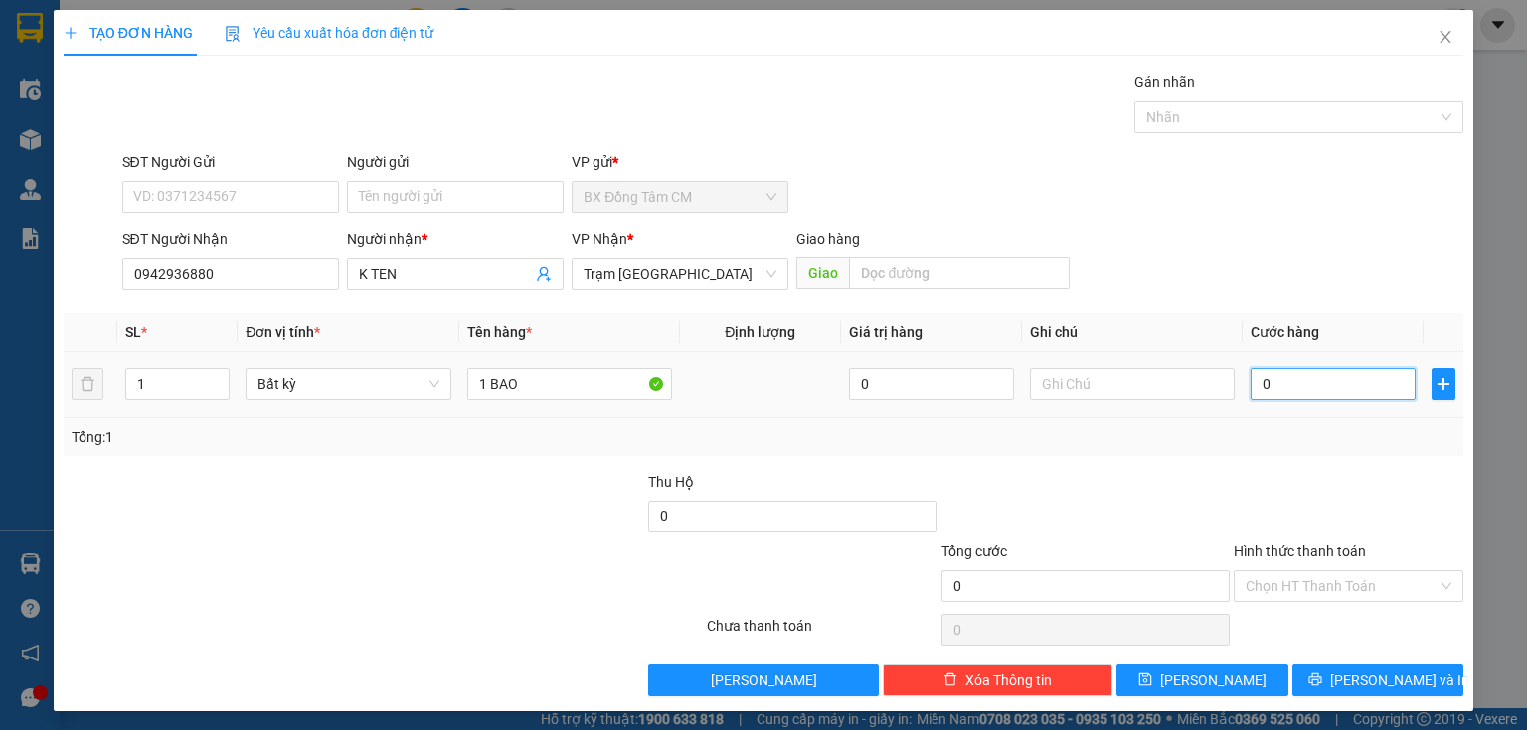
type input "5"
type input "50"
type input "500"
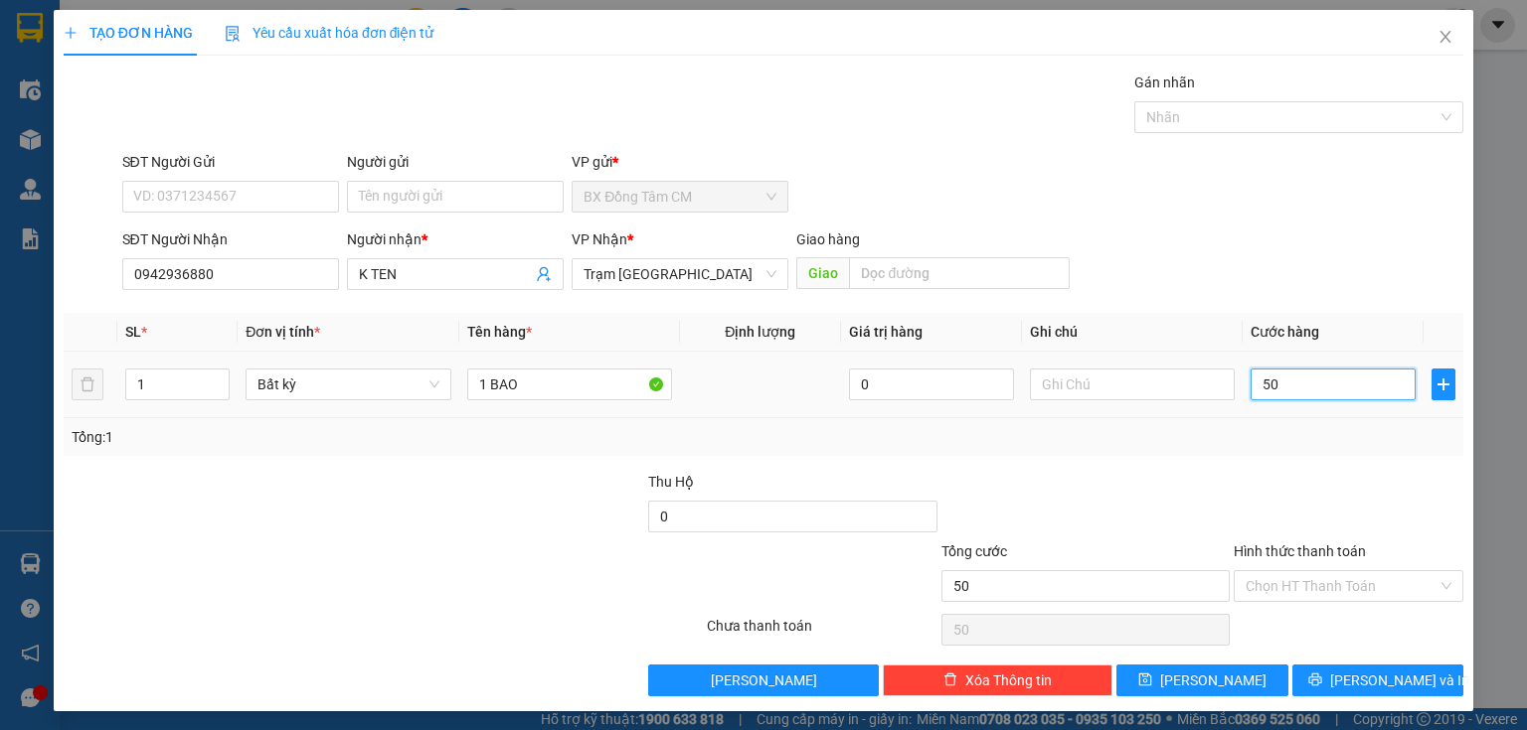
type input "500"
type input "5.000"
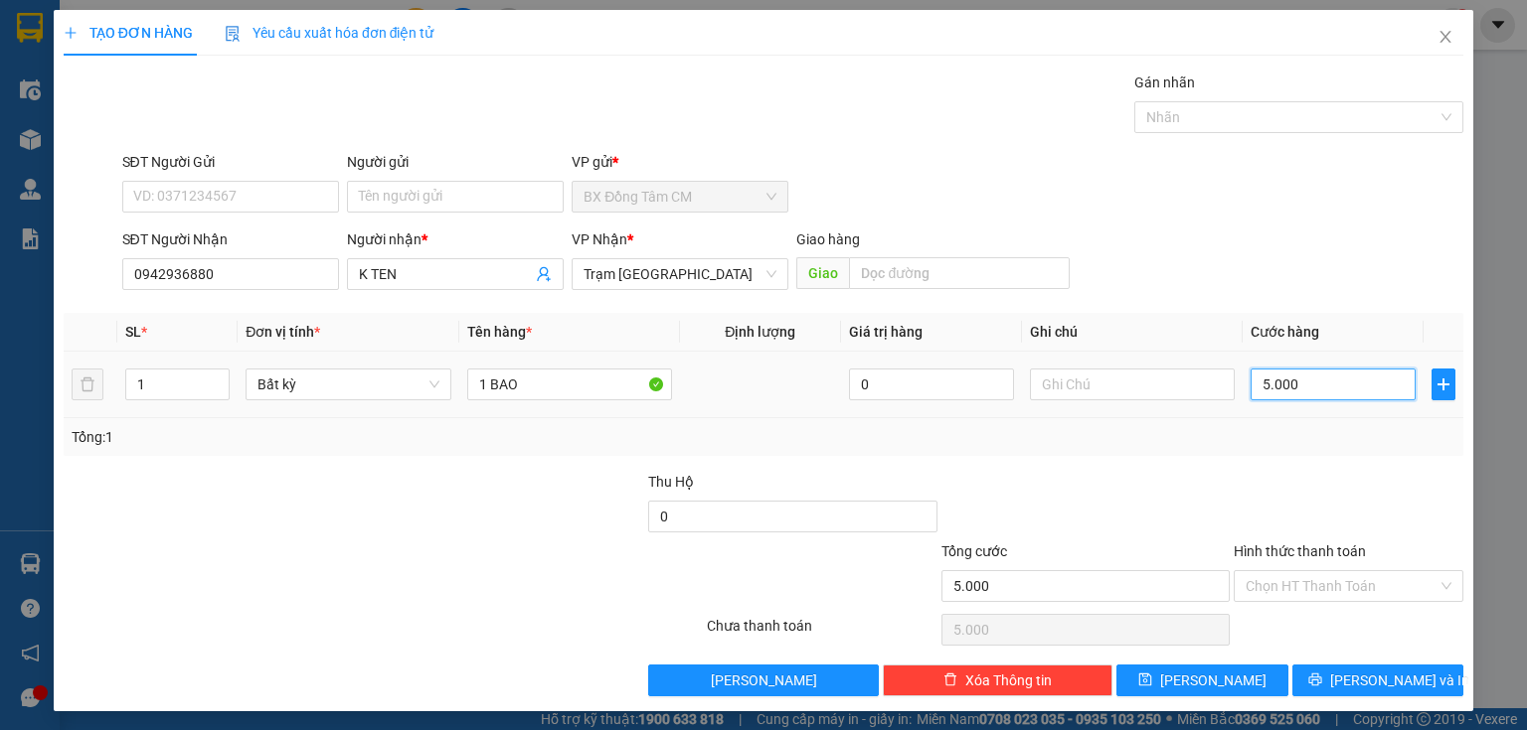
type input "50.000"
click at [1355, 672] on span "[PERSON_NAME] và In" at bounding box center [1399, 681] width 139 height 22
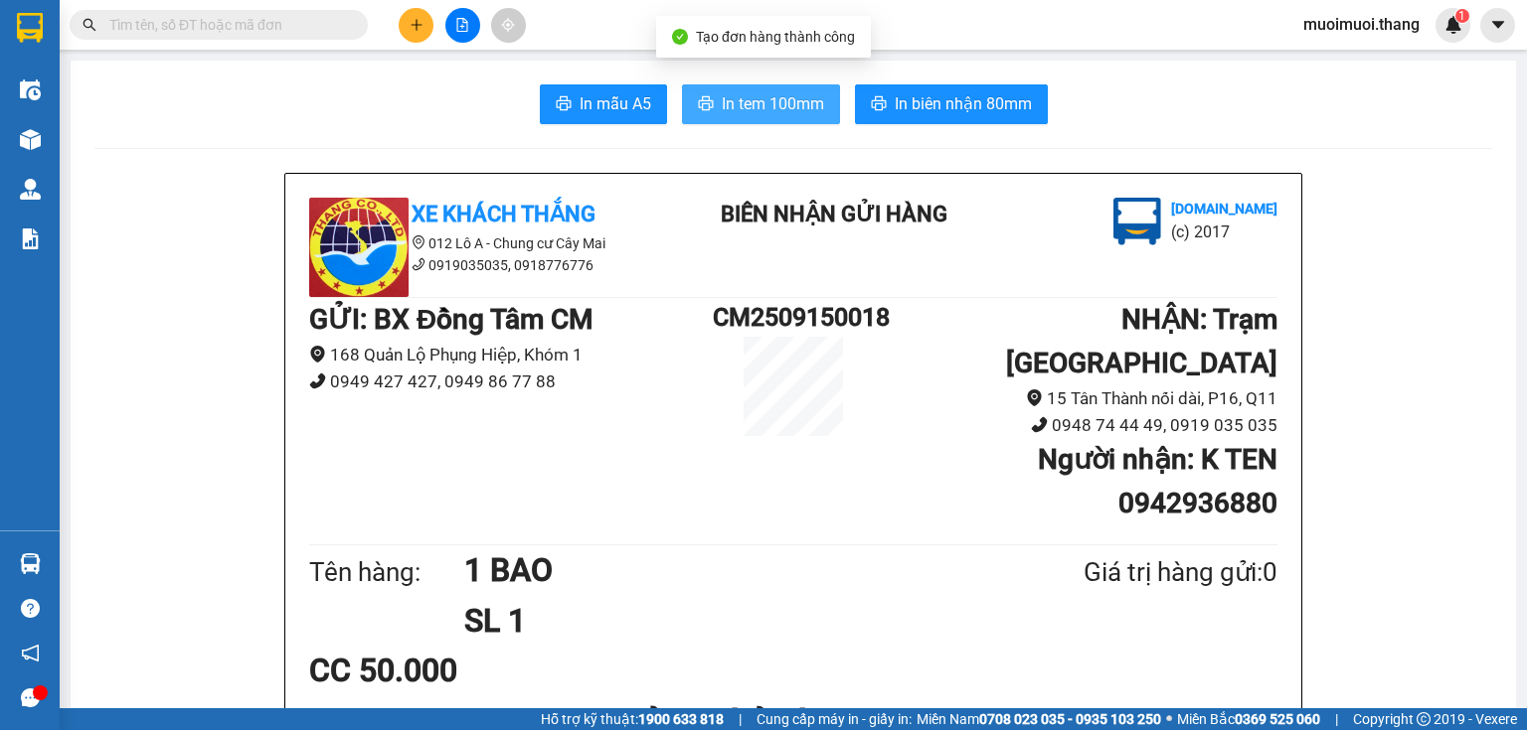
click at [727, 90] on button "In tem 100mm" at bounding box center [761, 104] width 158 height 40
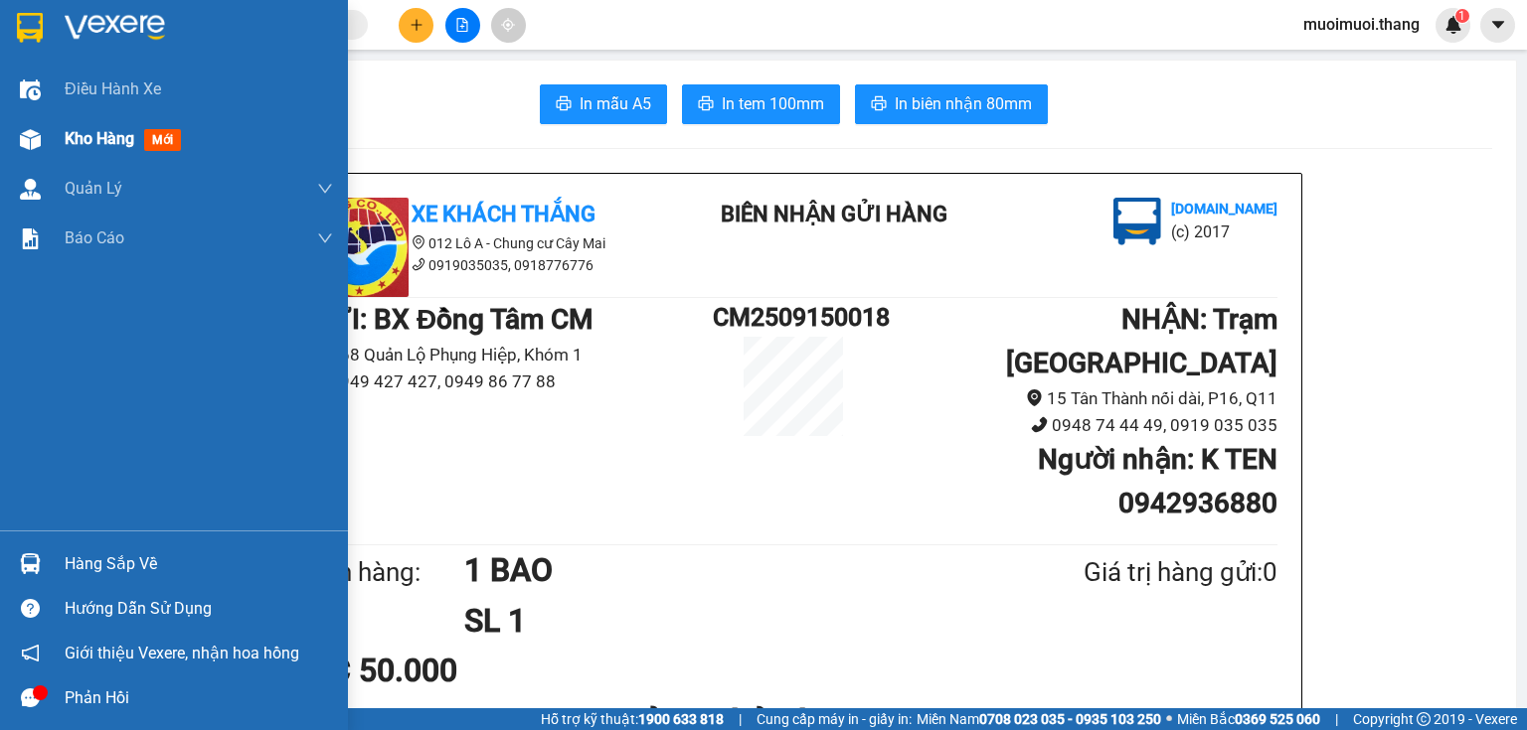
click at [121, 129] on span "Kho hàng" at bounding box center [100, 138] width 70 height 19
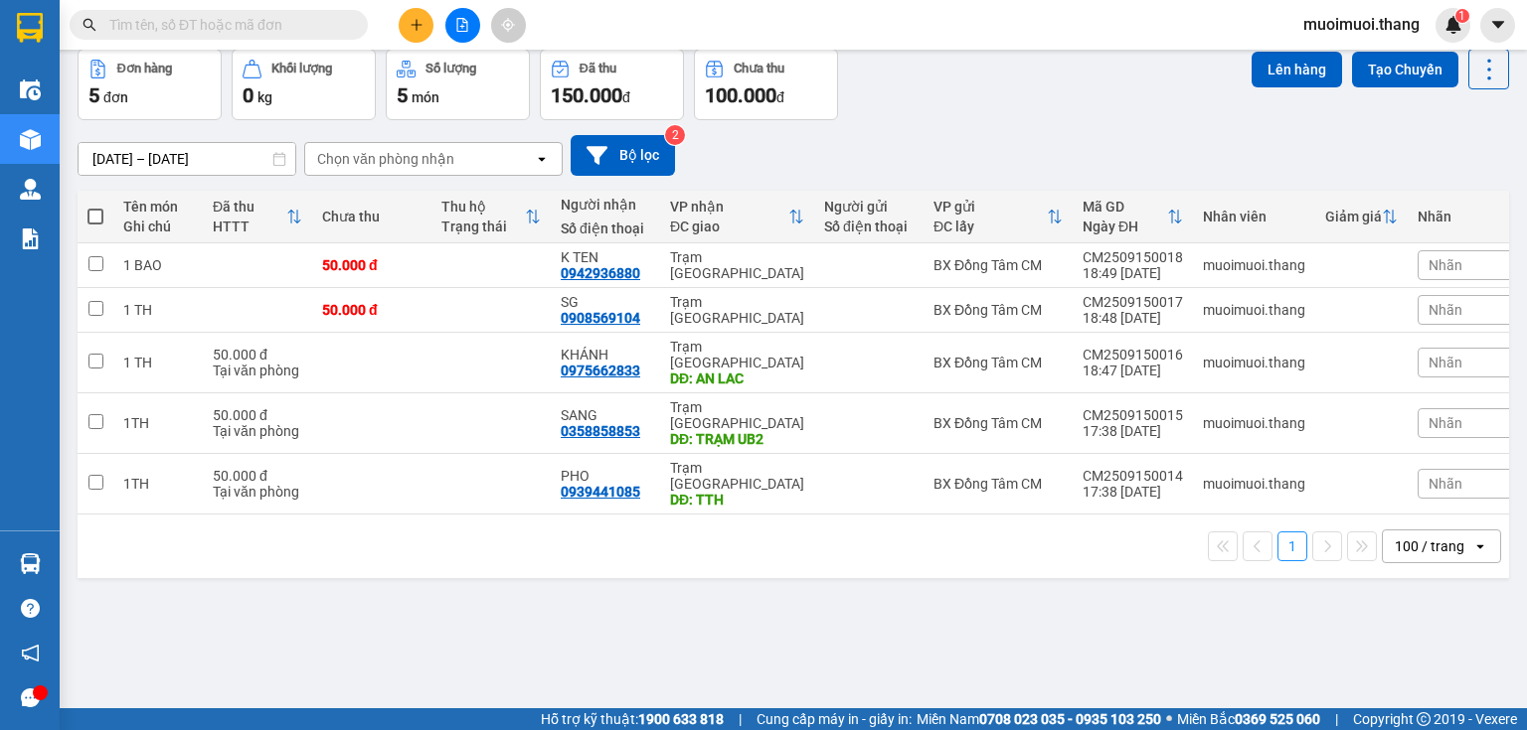
scroll to position [91, 0]
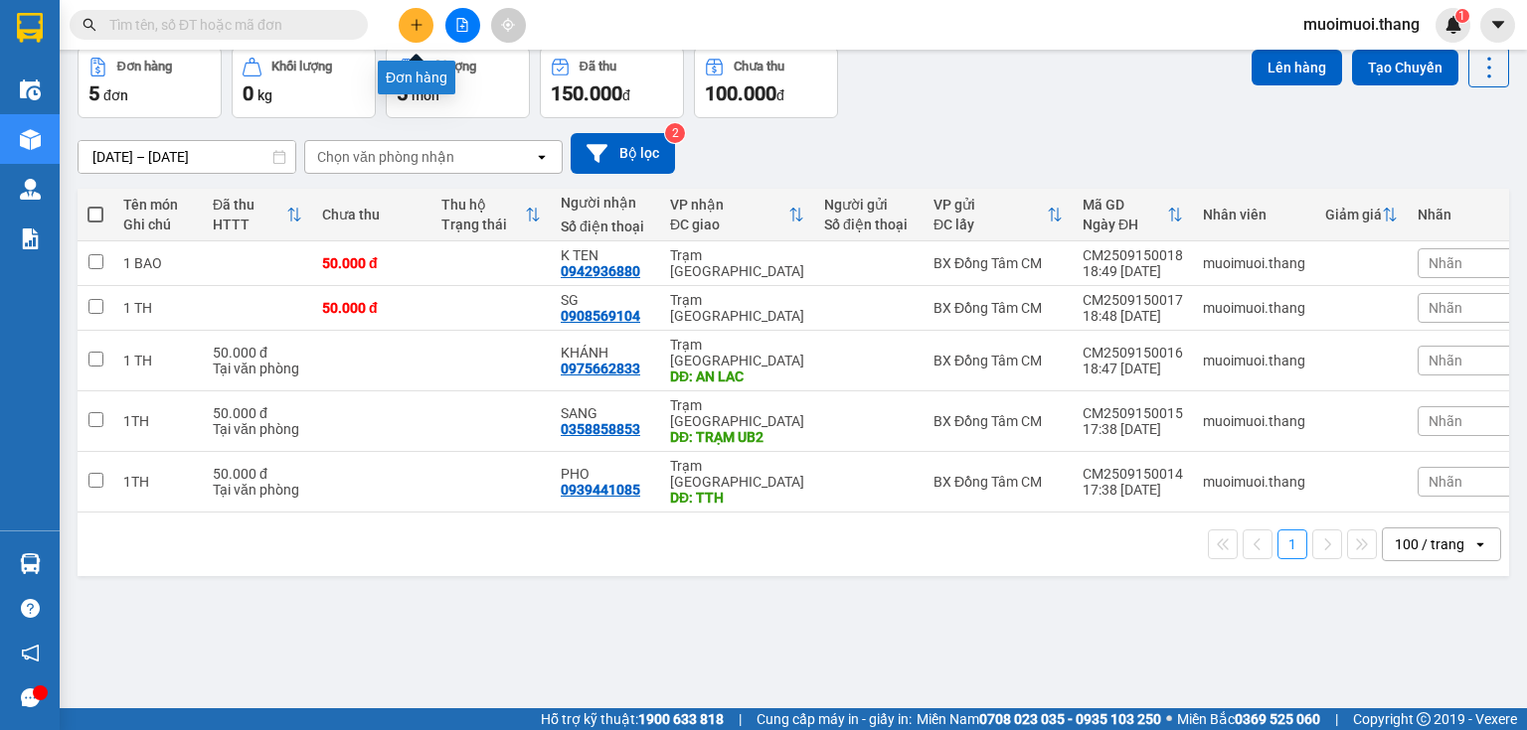
click at [425, 36] on button at bounding box center [416, 25] width 35 height 35
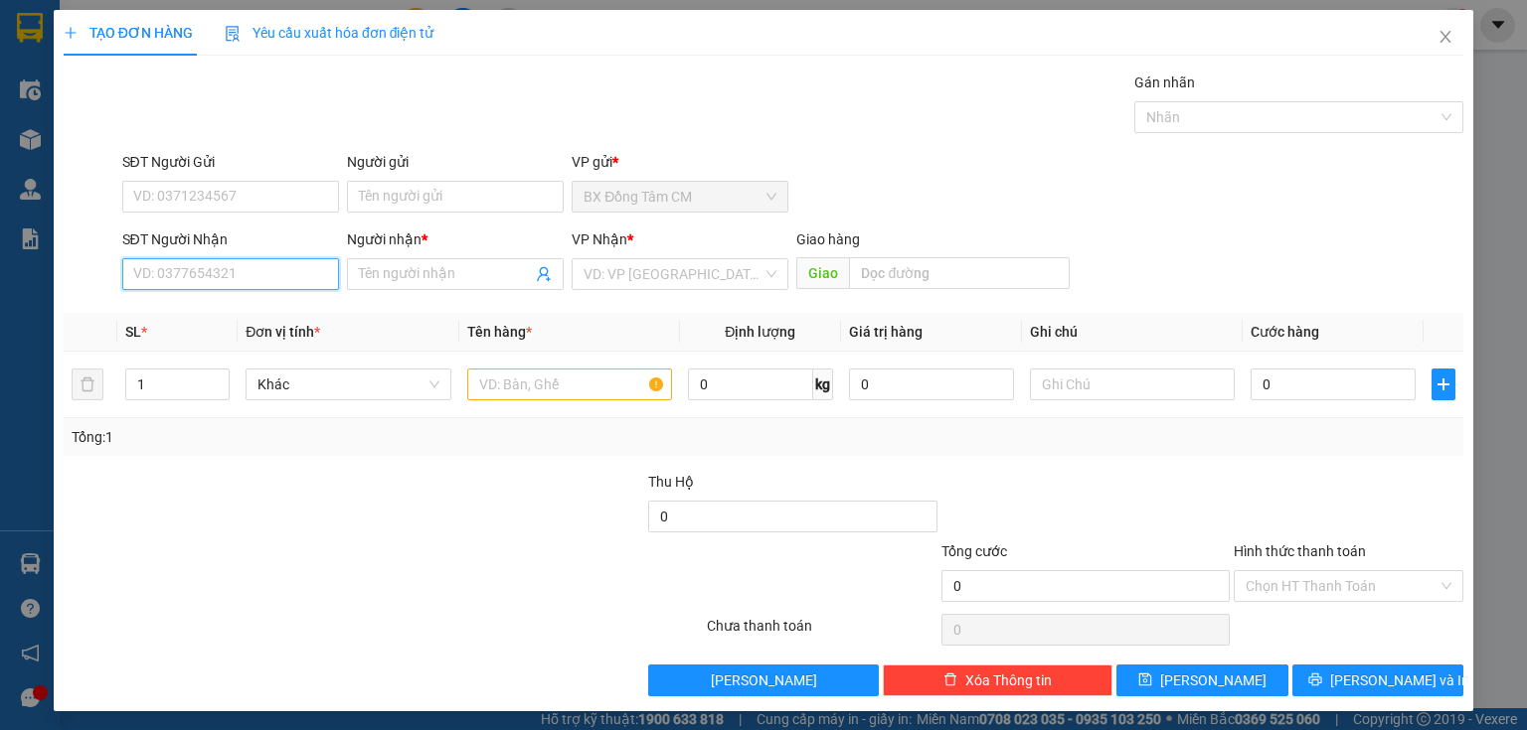
click at [239, 266] on input "SĐT Người Nhận" at bounding box center [230, 274] width 217 height 32
drag, startPoint x: 227, startPoint y: 321, endPoint x: 282, endPoint y: 325, distance: 55.8
click at [241, 320] on div "0837253747 - SG" at bounding box center [228, 313] width 191 height 22
type input "0837253747"
type input "SG"
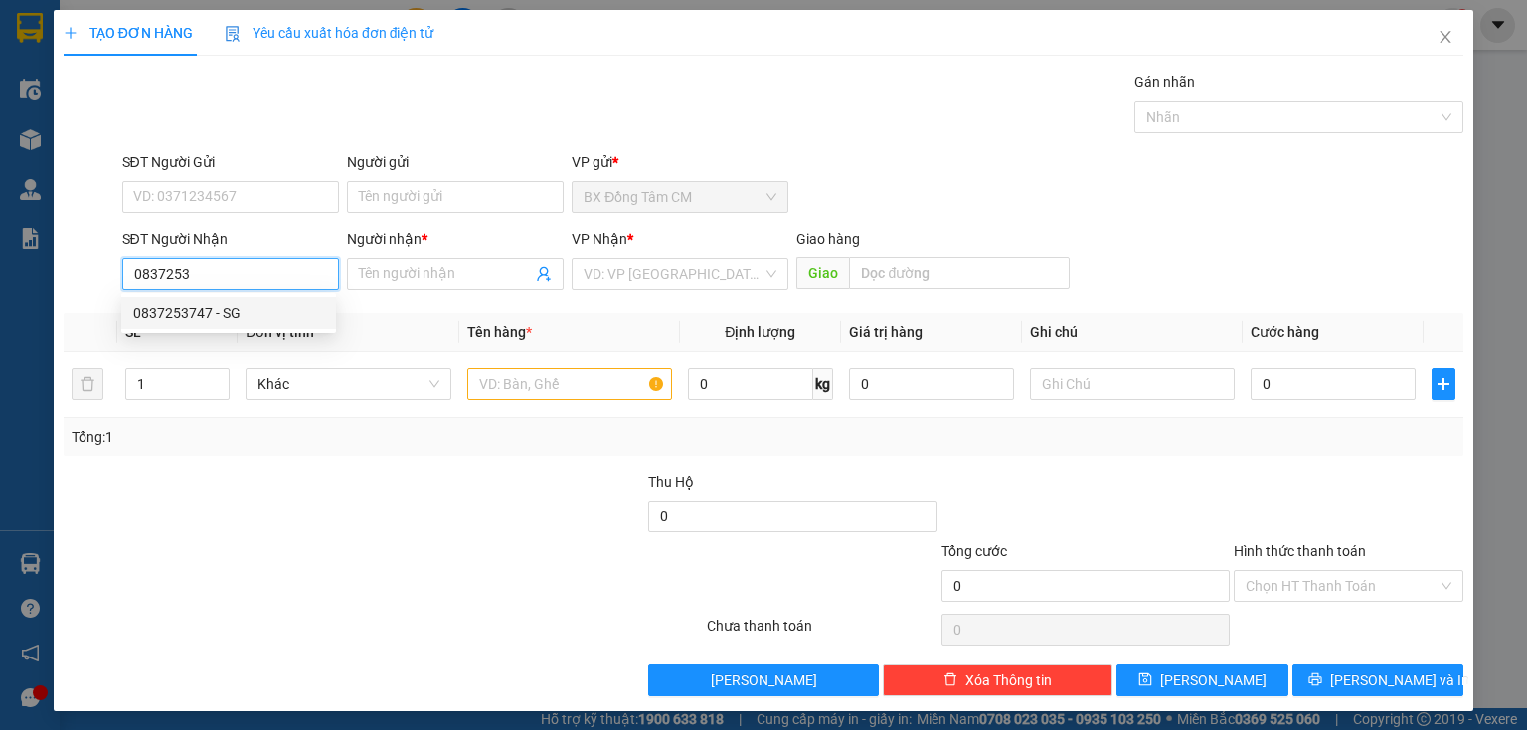
type input "VINH LONG"
type input "0837253747"
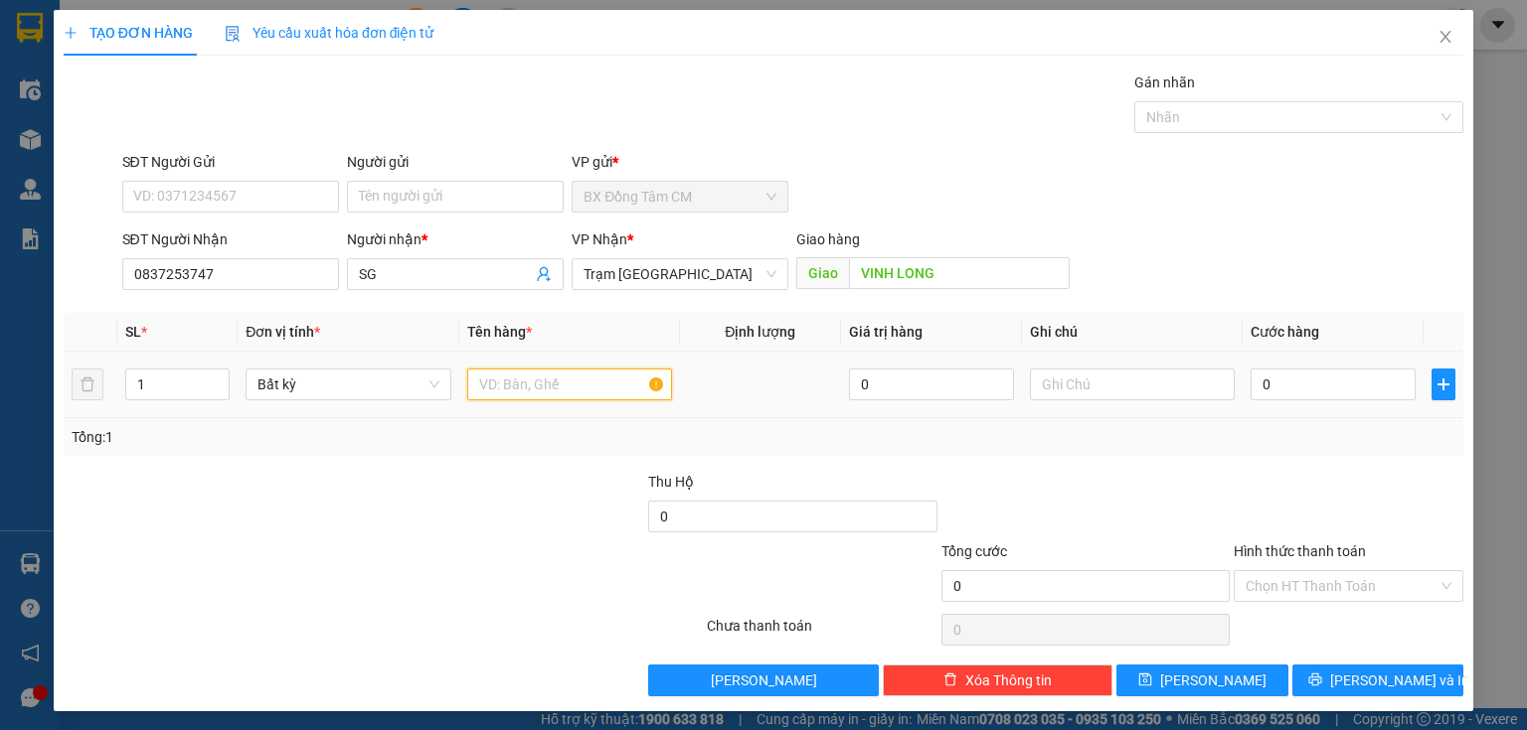
click at [537, 382] on input "text" at bounding box center [569, 385] width 205 height 32
type input "1TH"
click at [1250, 379] on input "0" at bounding box center [1332, 385] width 165 height 32
type input "5"
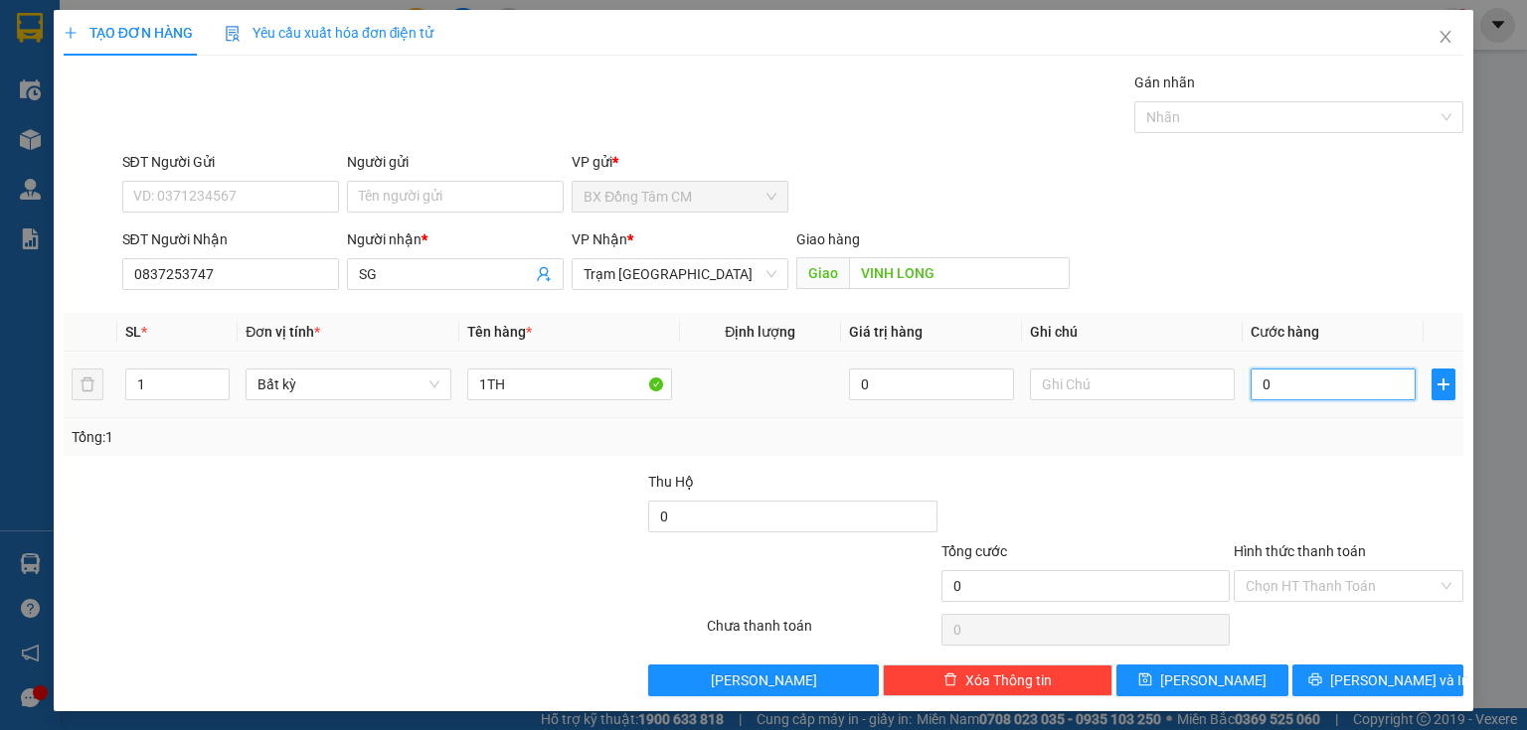
type input "5"
type input "50"
type input "500"
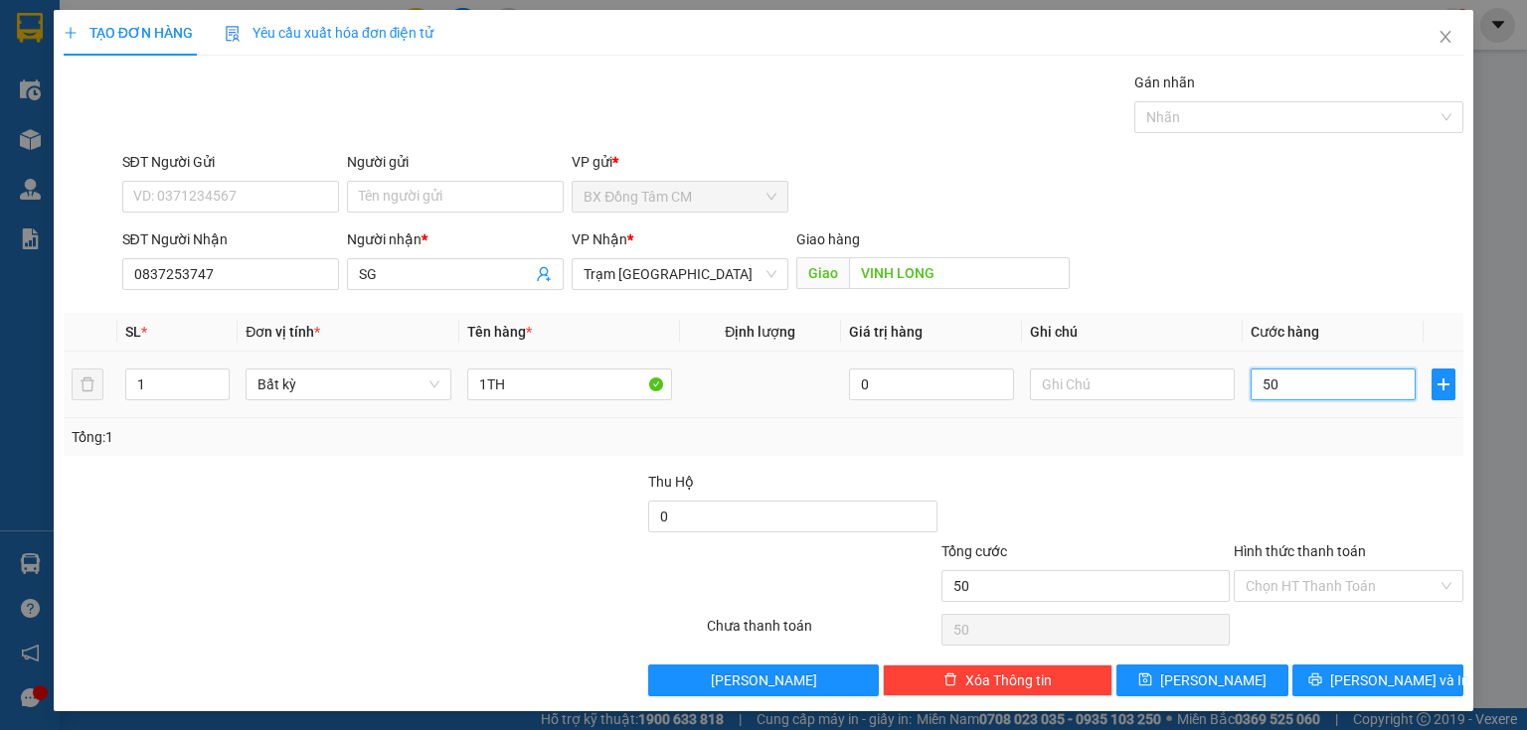
type input "500"
type input "5.000"
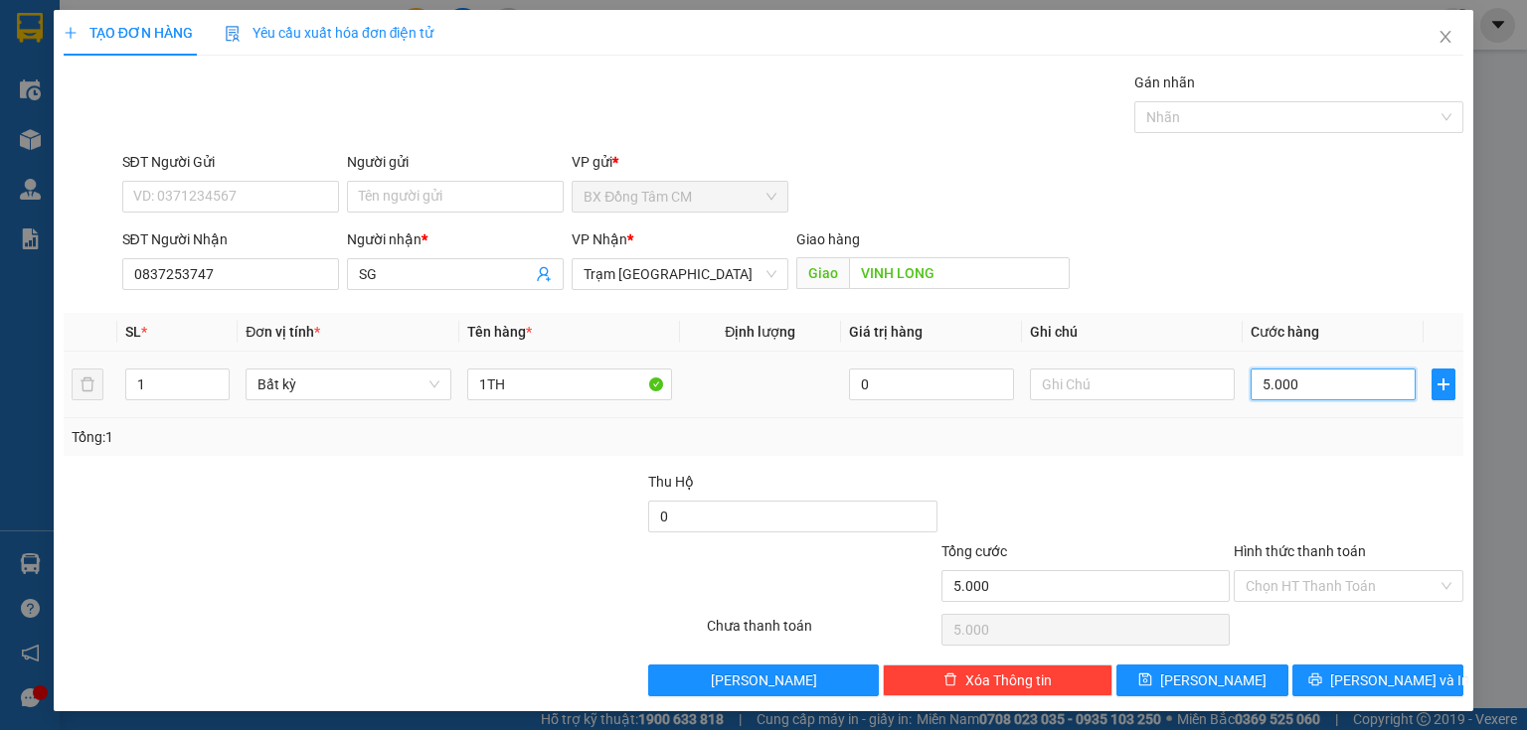
type input "50.000"
click at [1384, 690] on button "[PERSON_NAME] và In" at bounding box center [1378, 681] width 172 height 32
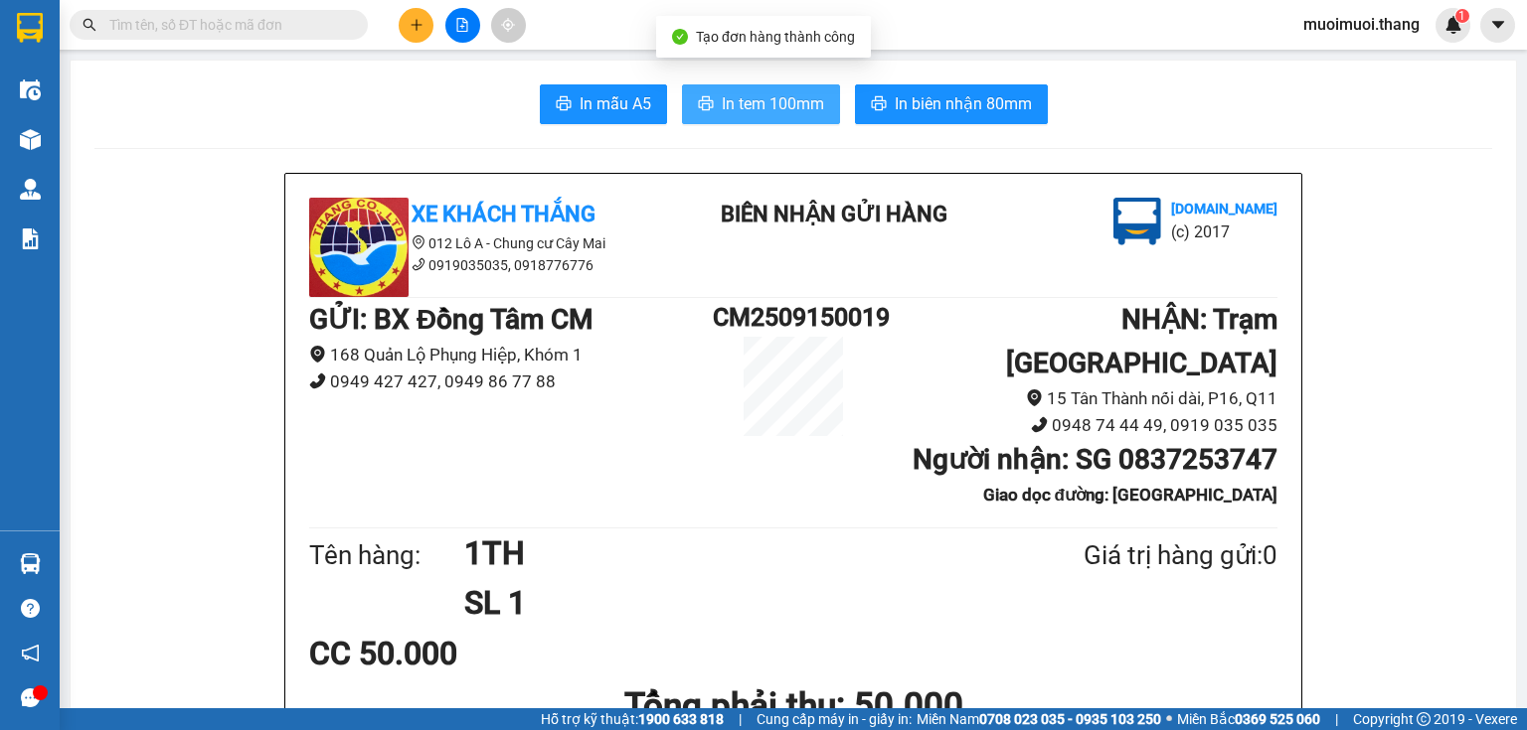
click at [817, 99] on span "In tem 100mm" at bounding box center [773, 103] width 102 height 25
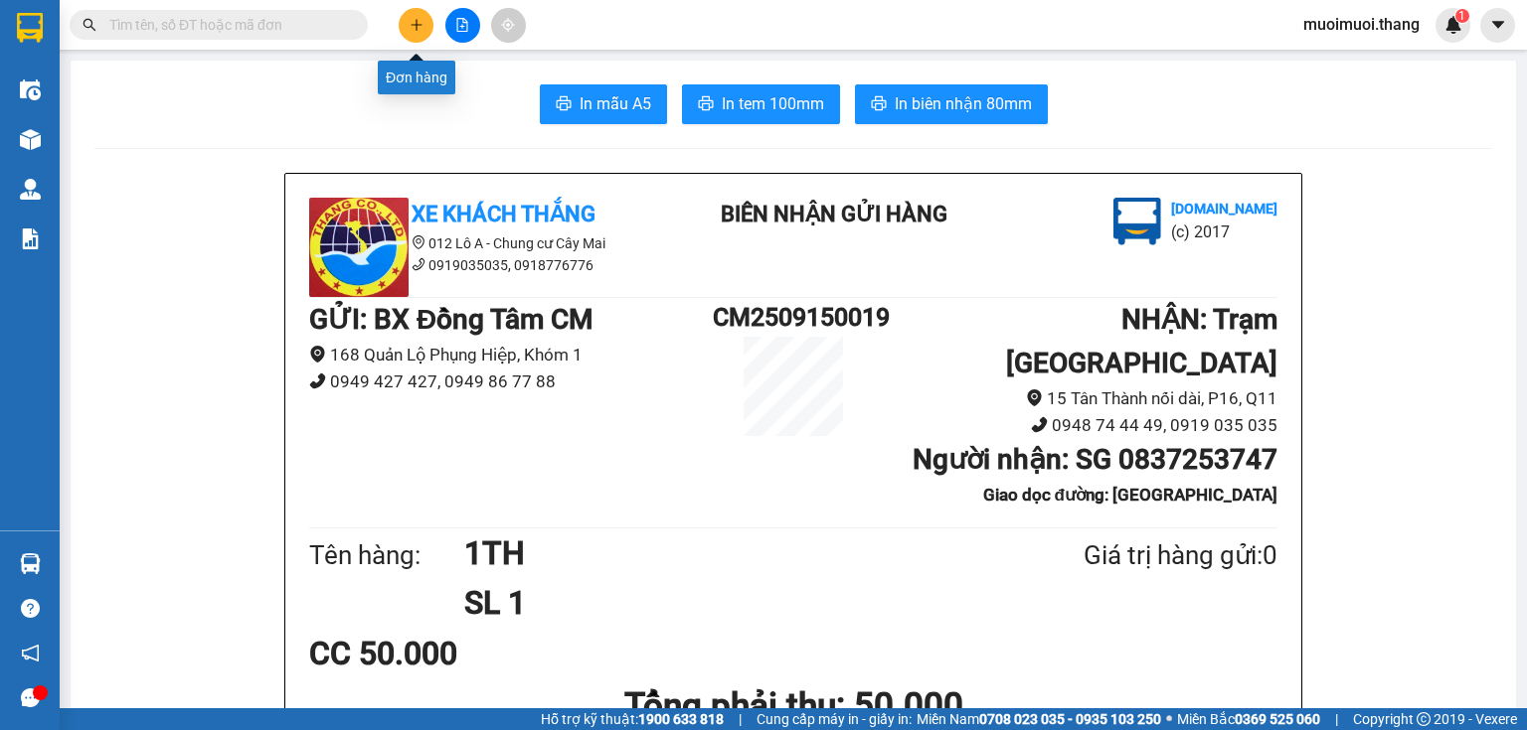
click at [409, 27] on icon "plus" at bounding box center [416, 25] width 14 height 14
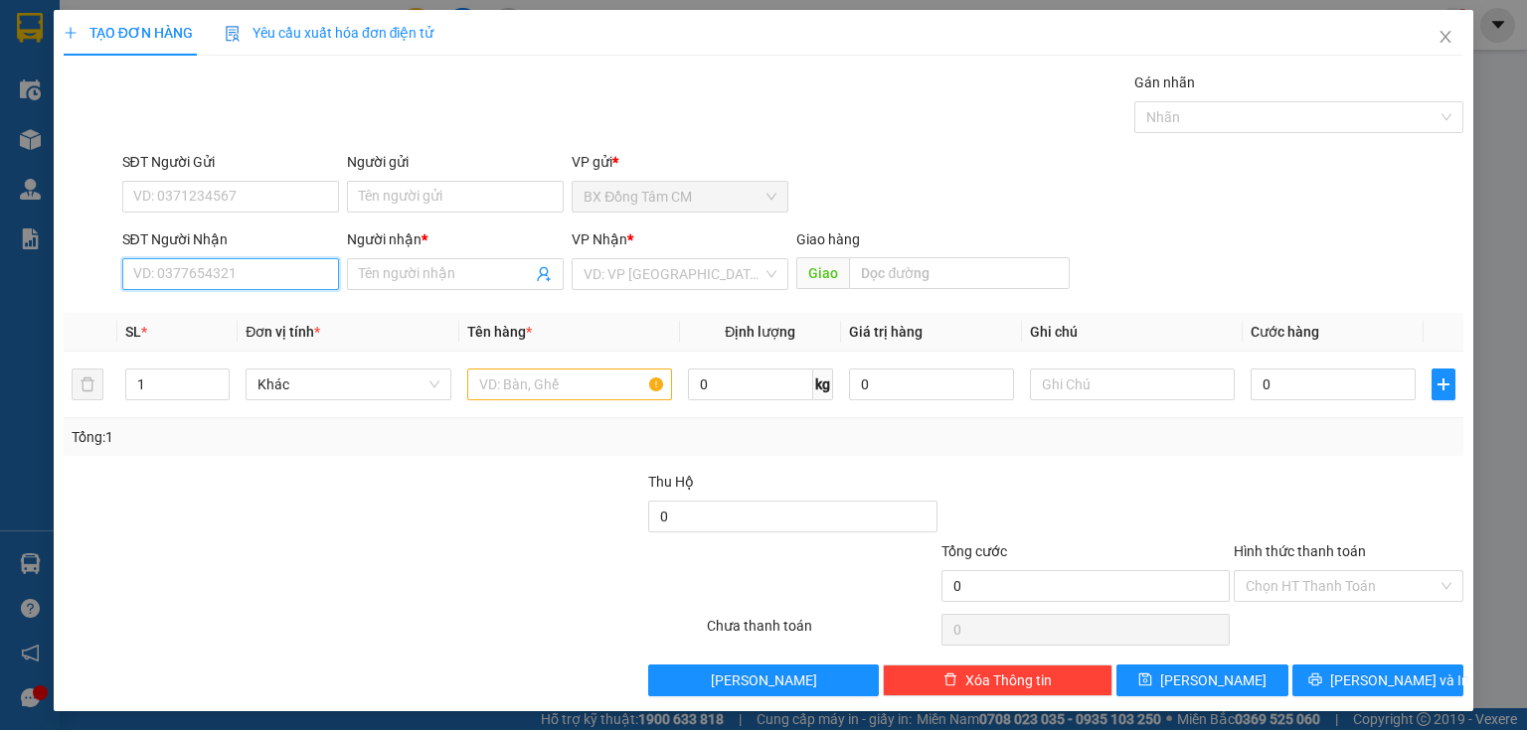
click at [267, 286] on input "SĐT Người Nhận" at bounding box center [230, 274] width 217 height 32
type input "0916338727"
drag, startPoint x: 231, startPoint y: 322, endPoint x: 416, endPoint y: 317, distance: 185.9
click at [266, 314] on div "0916338727 - [GEOGRAPHIC_DATA]" at bounding box center [245, 313] width 224 height 22
type input "PHUONG"
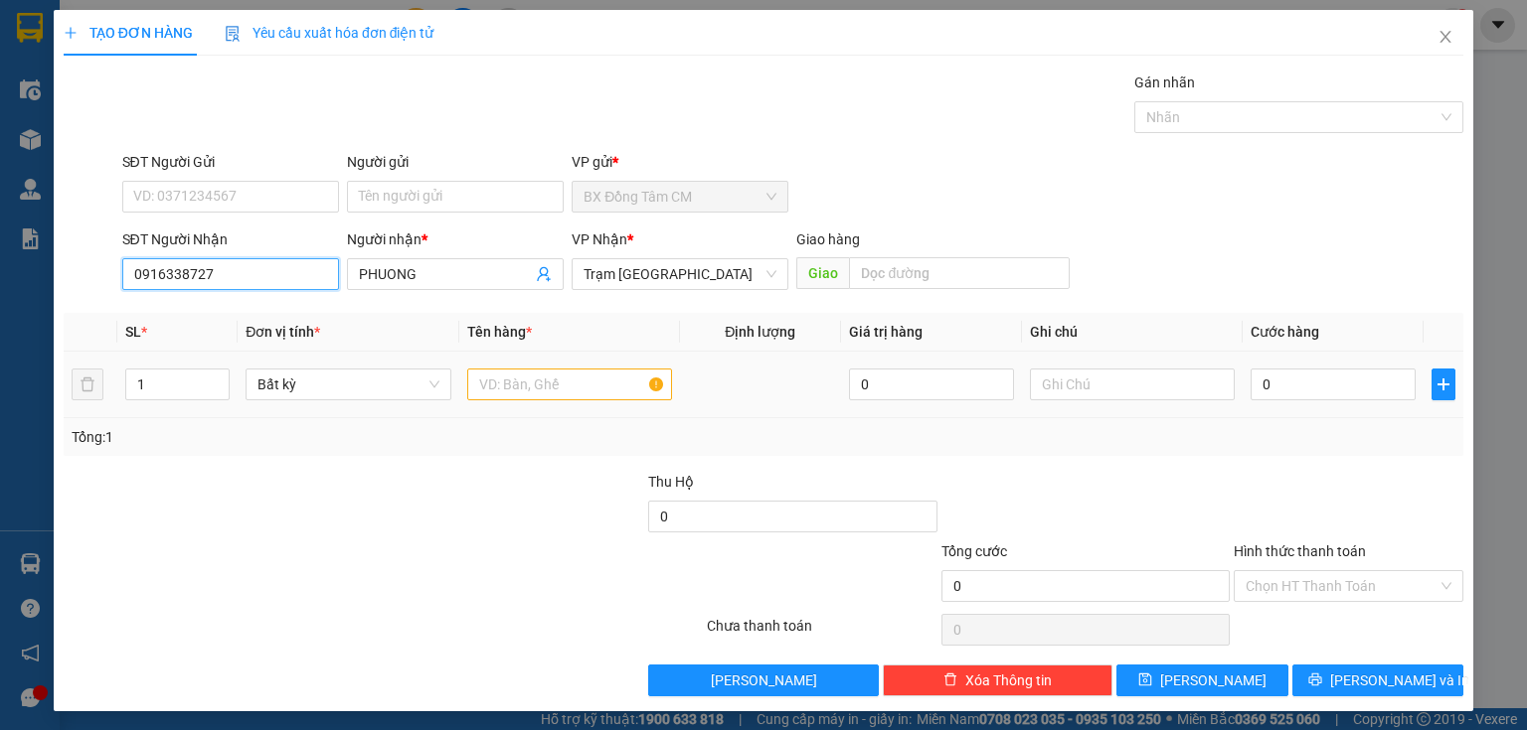
type input "0916338727"
click at [502, 395] on input "text" at bounding box center [569, 385] width 205 height 32
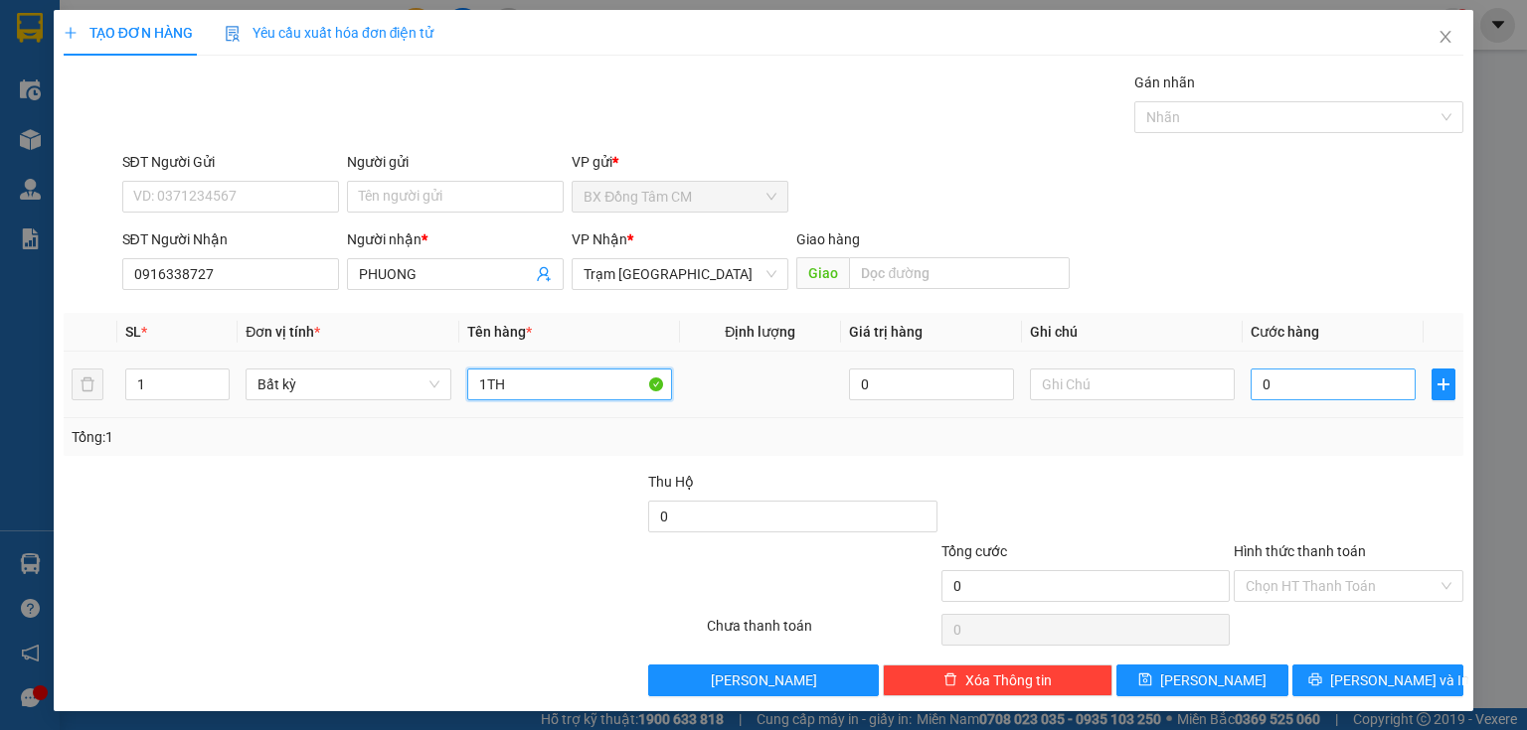
type input "1TH"
click at [1296, 378] on input "0" at bounding box center [1332, 385] width 165 height 32
type input "4"
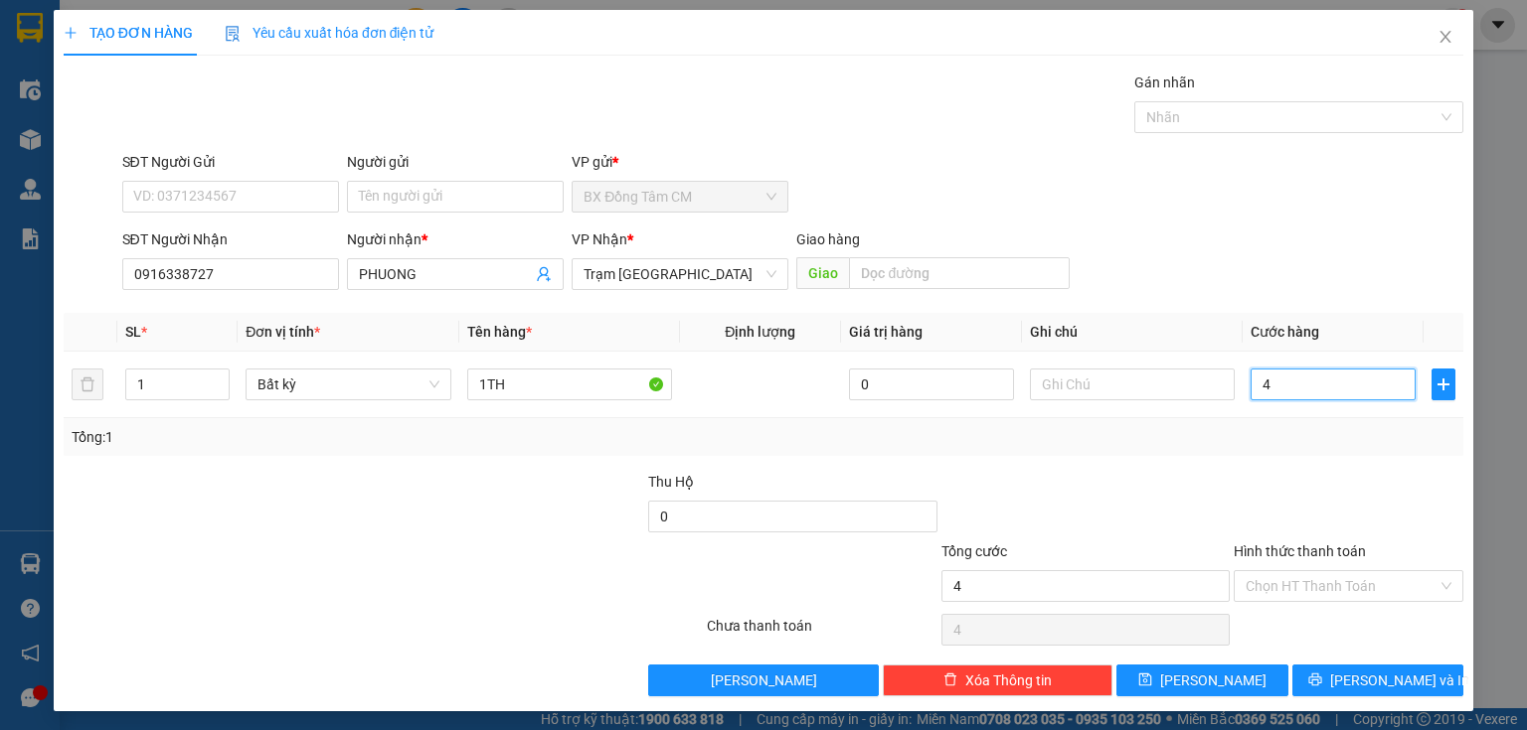
type input "40"
type input "400"
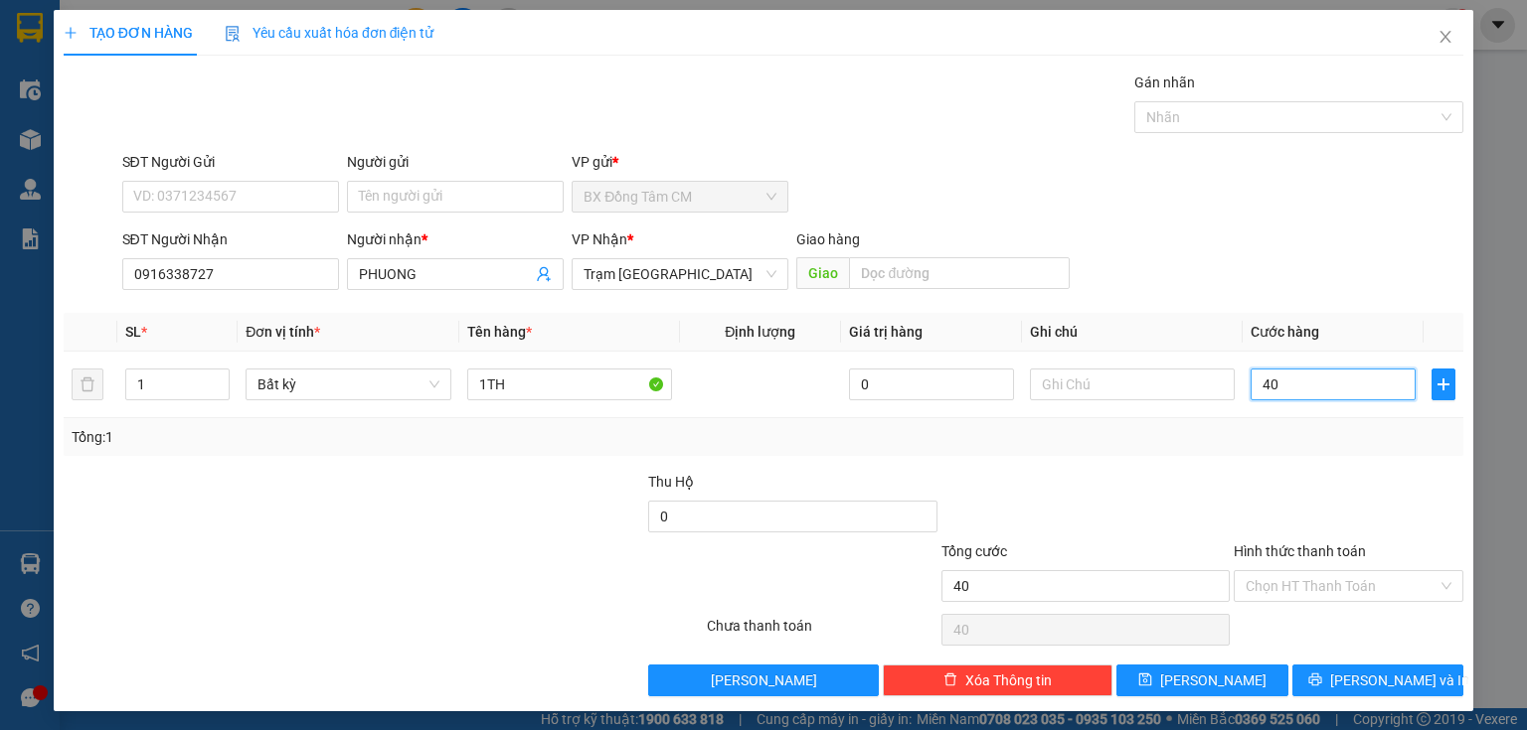
type input "400"
type input "4.000"
type input "40.000"
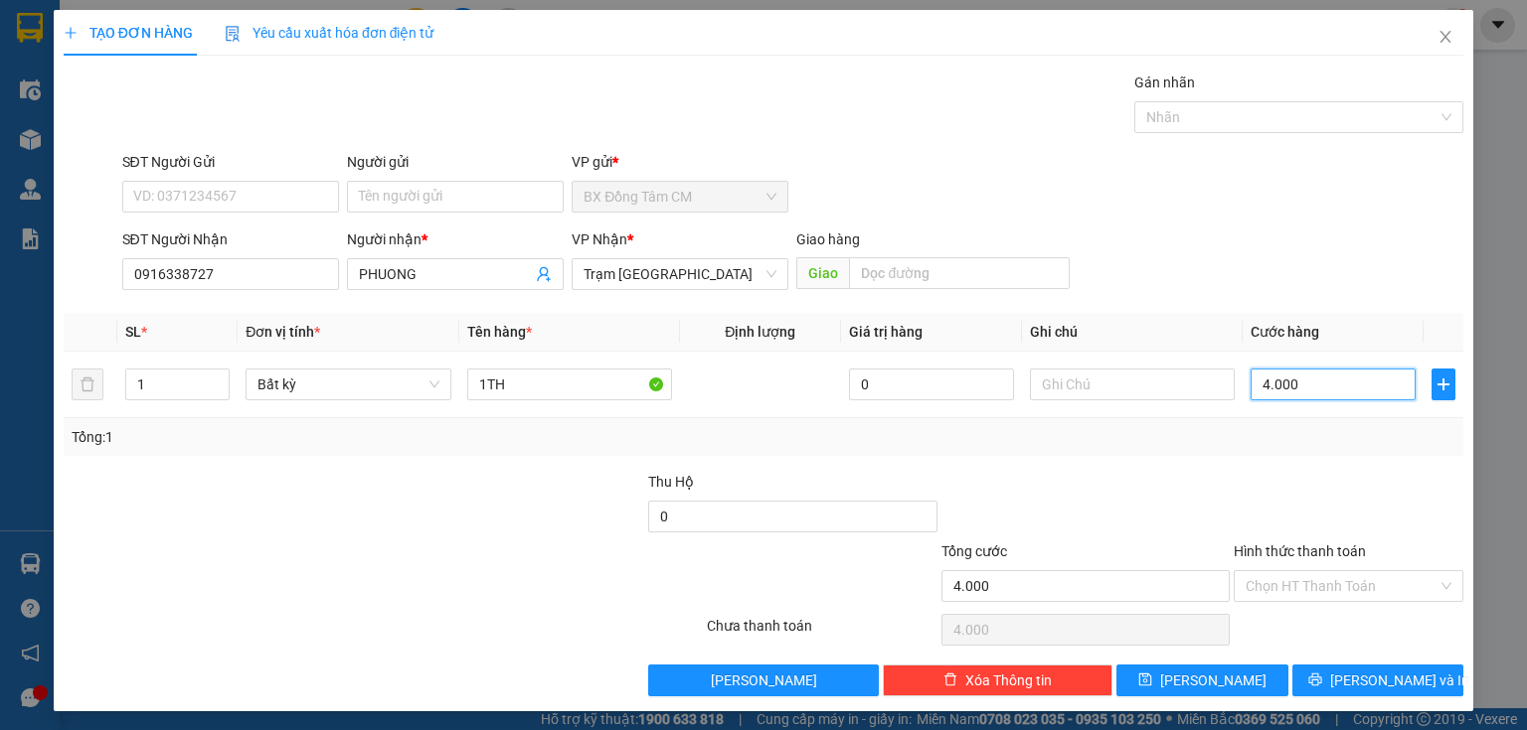
type input "40.000"
click at [1327, 672] on button "[PERSON_NAME] và In" at bounding box center [1378, 681] width 172 height 32
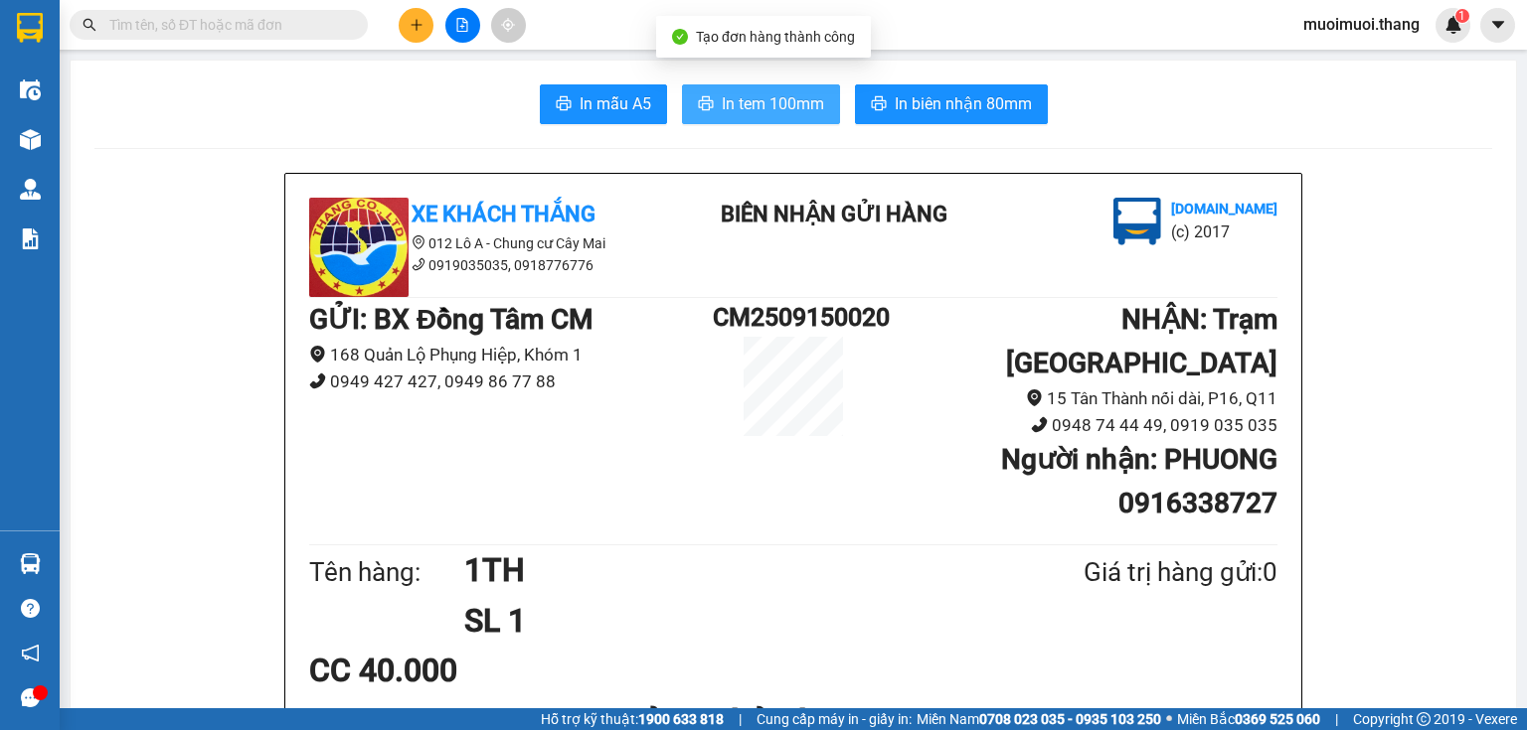
click at [760, 103] on span "In tem 100mm" at bounding box center [773, 103] width 102 height 25
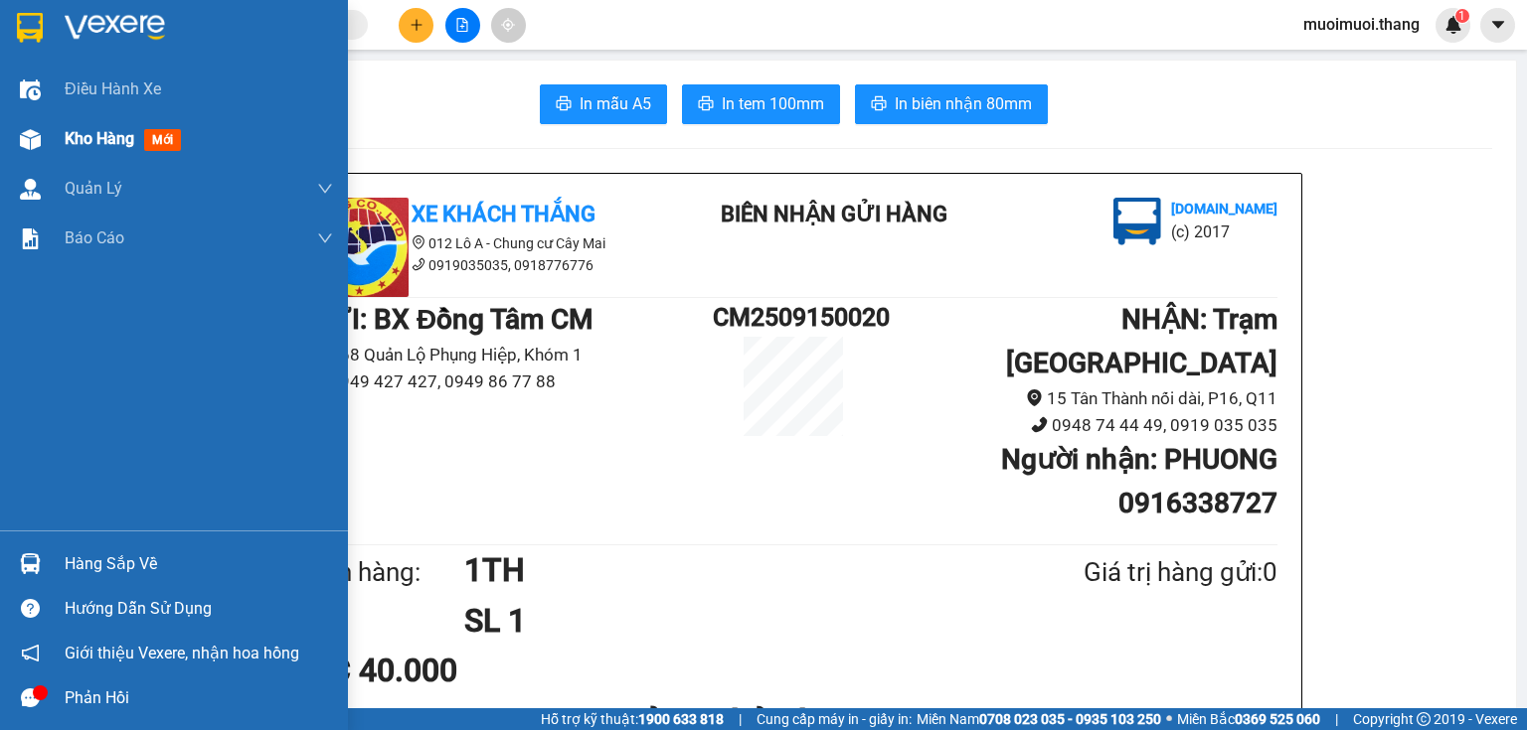
click at [90, 140] on span "Kho hàng" at bounding box center [100, 138] width 70 height 19
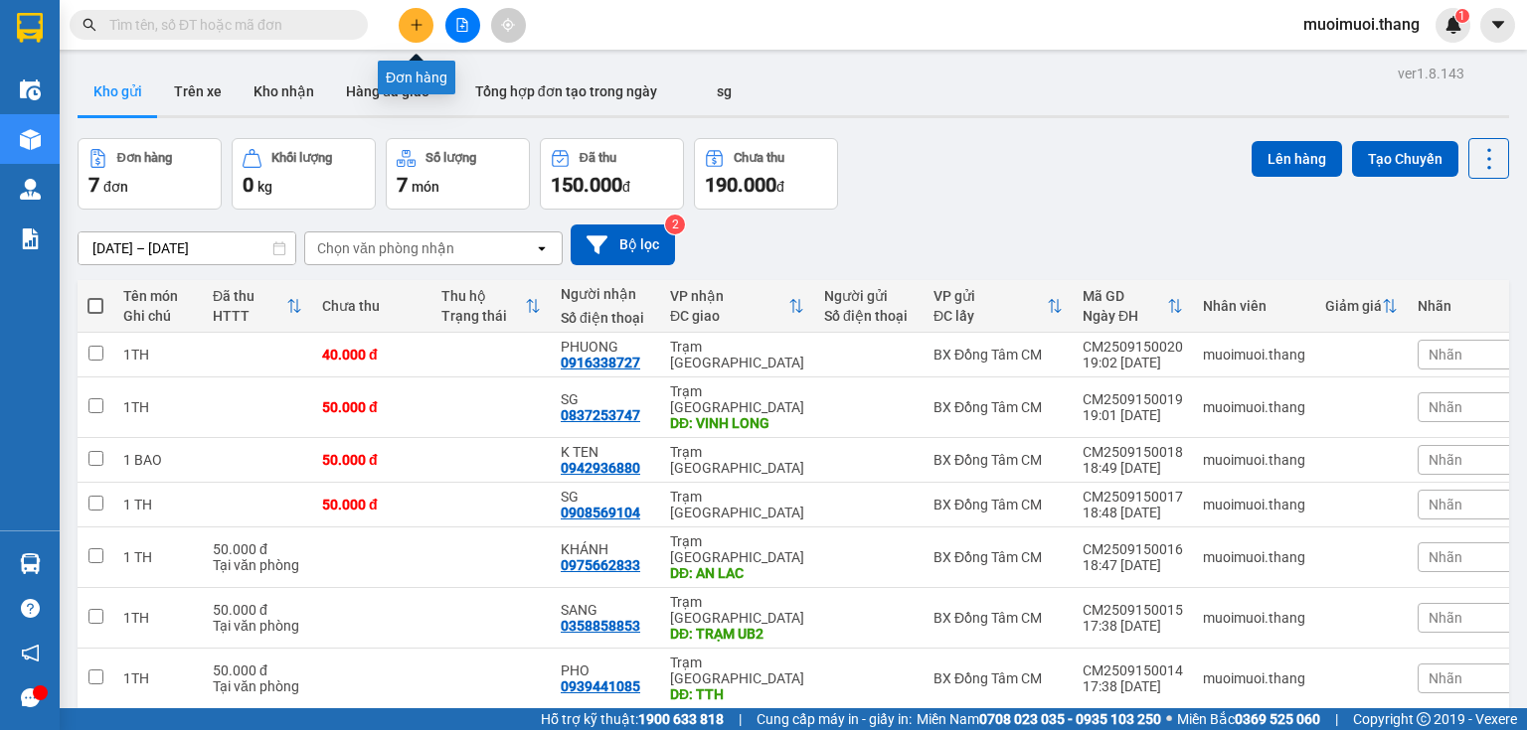
click at [417, 38] on button at bounding box center [416, 25] width 35 height 35
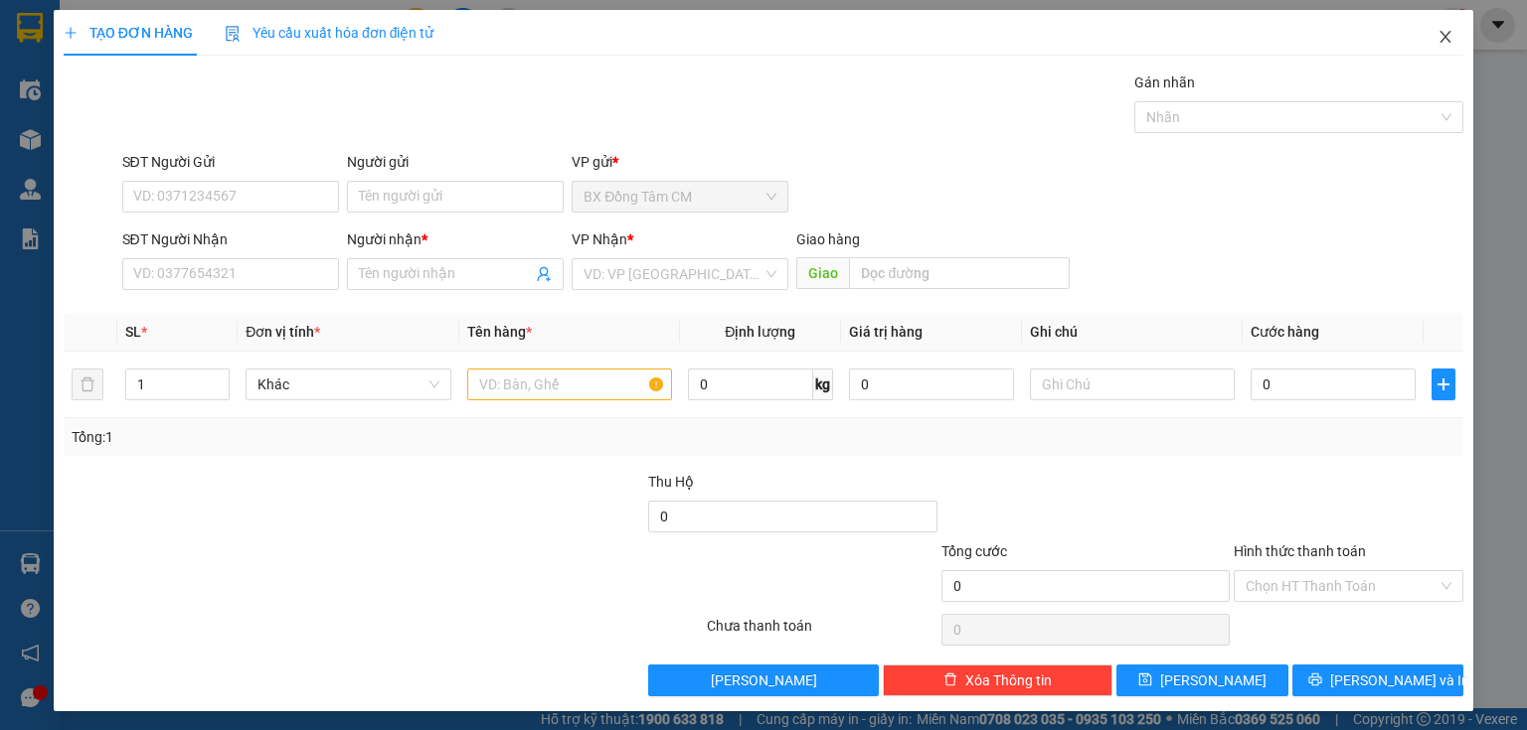
click at [1424, 39] on span "Close" at bounding box center [1445, 38] width 56 height 56
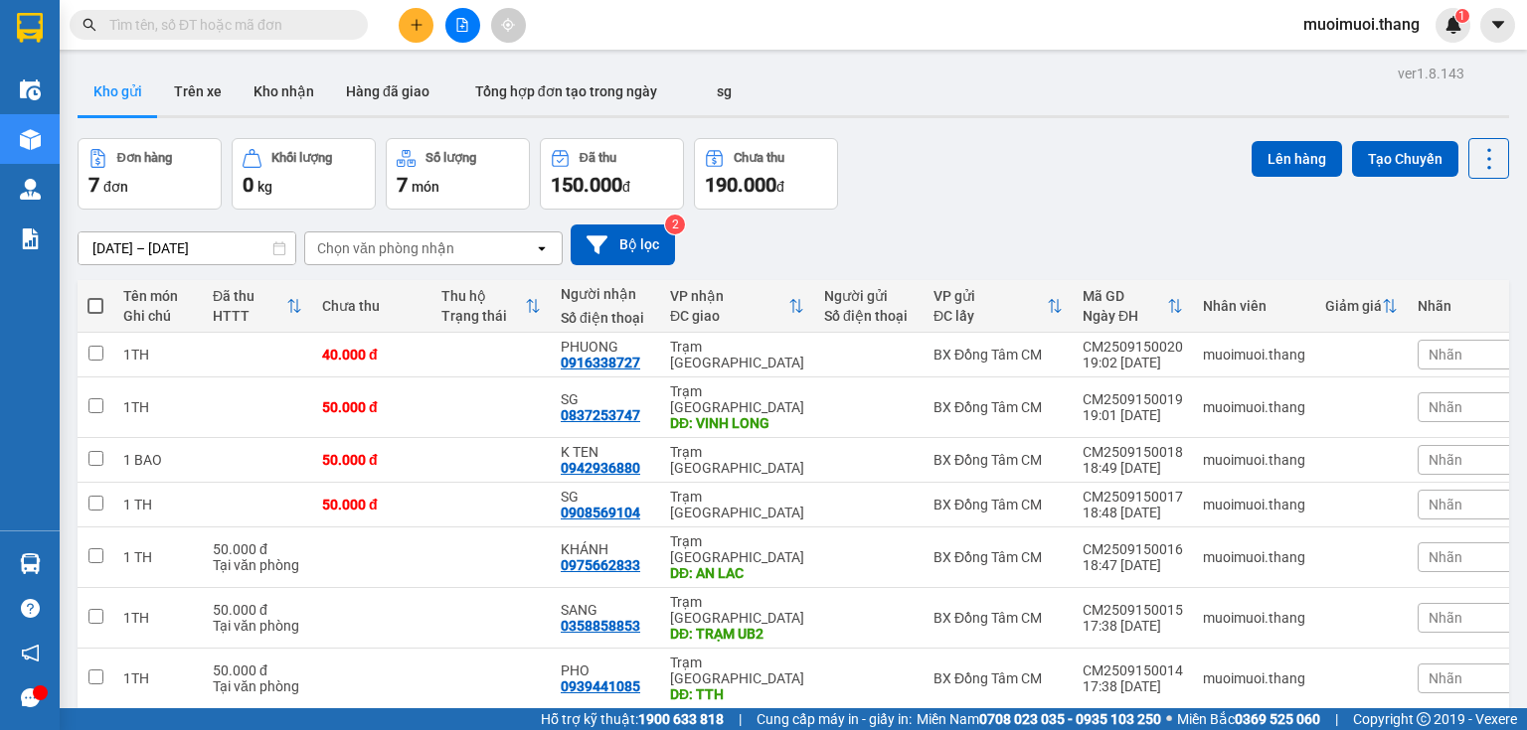
click at [402, 21] on div at bounding box center [462, 25] width 149 height 35
click at [408, 35] on button at bounding box center [416, 25] width 35 height 35
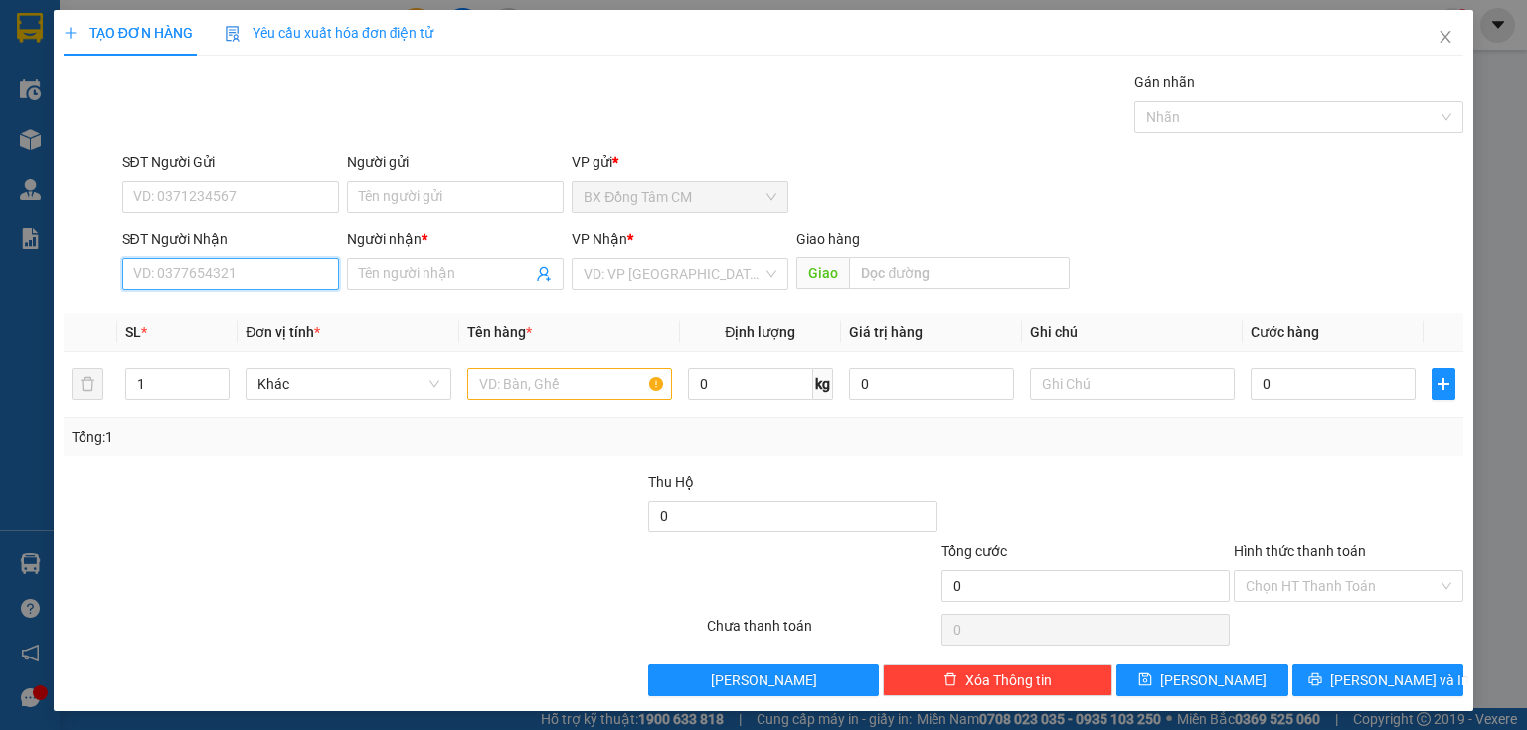
click at [292, 277] on input "SĐT Người Nhận" at bounding box center [230, 274] width 217 height 32
type input "0911657657"
drag, startPoint x: 274, startPoint y: 308, endPoint x: 561, endPoint y: 342, distance: 288.2
click at [290, 310] on div "0911657657 - k ten" at bounding box center [228, 313] width 191 height 22
type input "k ten"
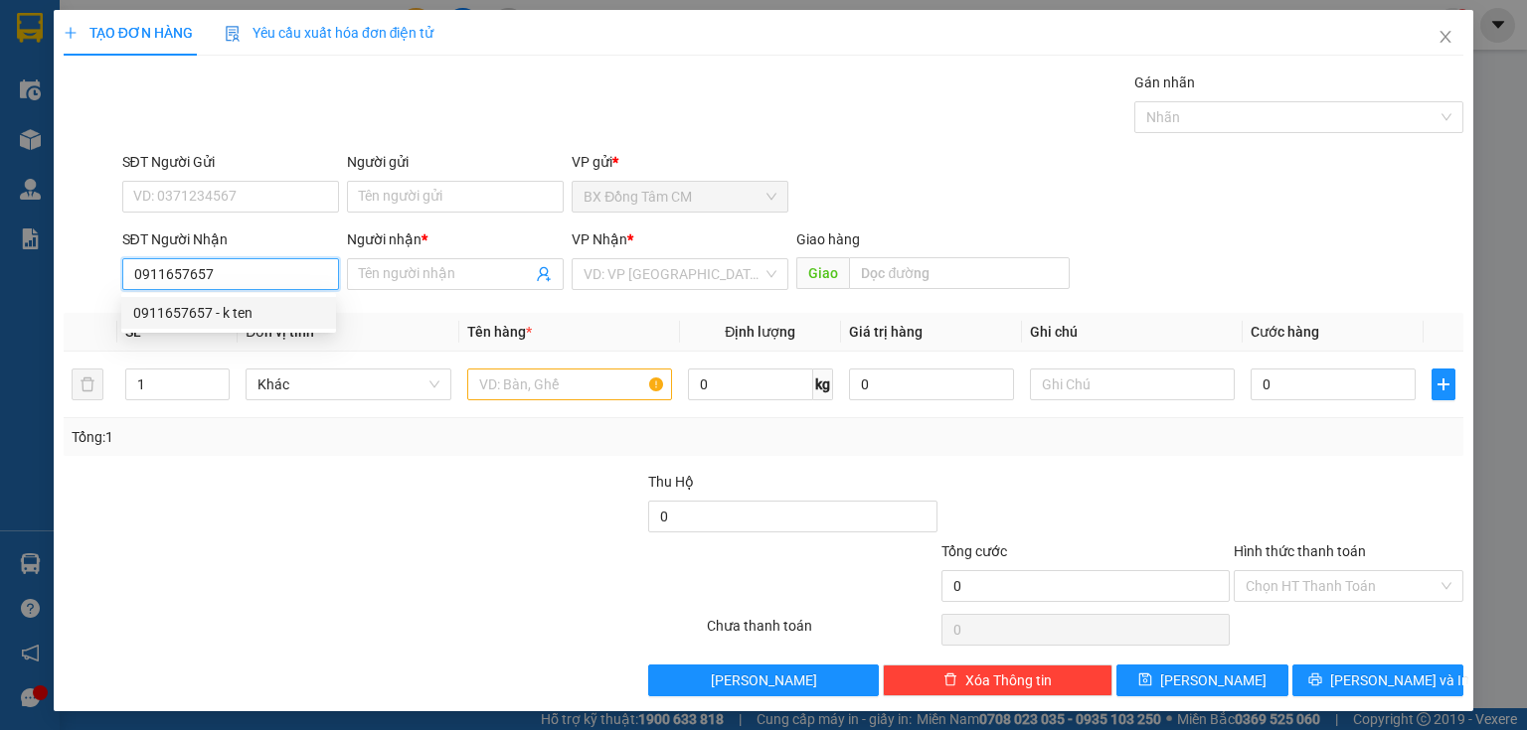
type input "CHÀNH XE [PERSON_NAME]"
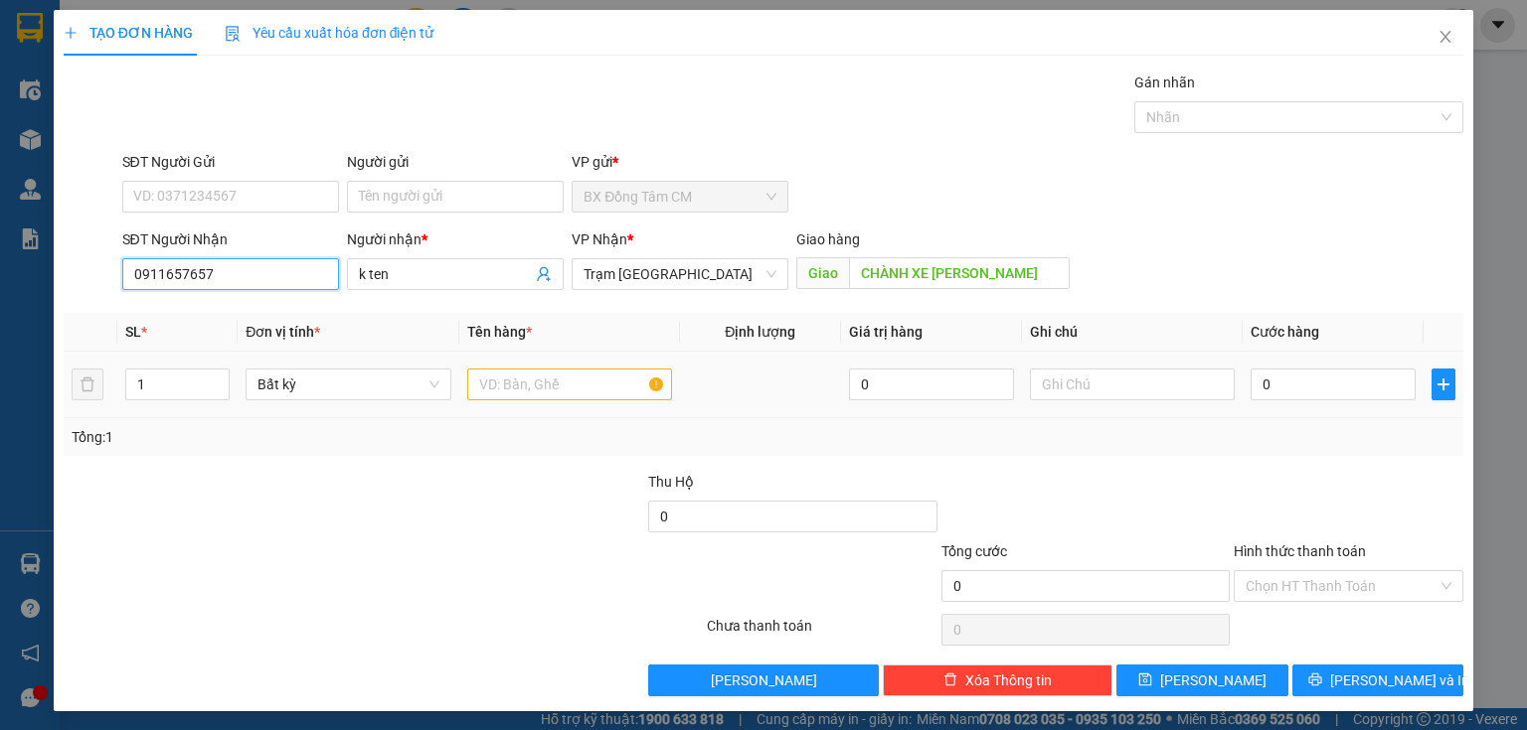
type input "0911657657"
drag, startPoint x: 589, startPoint y: 387, endPoint x: 593, endPoint y: 376, distance: 11.6
click at [592, 379] on input "text" at bounding box center [569, 385] width 205 height 32
drag, startPoint x: 275, startPoint y: 269, endPoint x: 67, endPoint y: 271, distance: 208.7
click at [67, 271] on div "SĐT Người Nhận 0911657657 0911657657 Người nhận * k ten VP Nhận * Trạm Sài Gòn …" at bounding box center [763, 264] width 1403 height 70
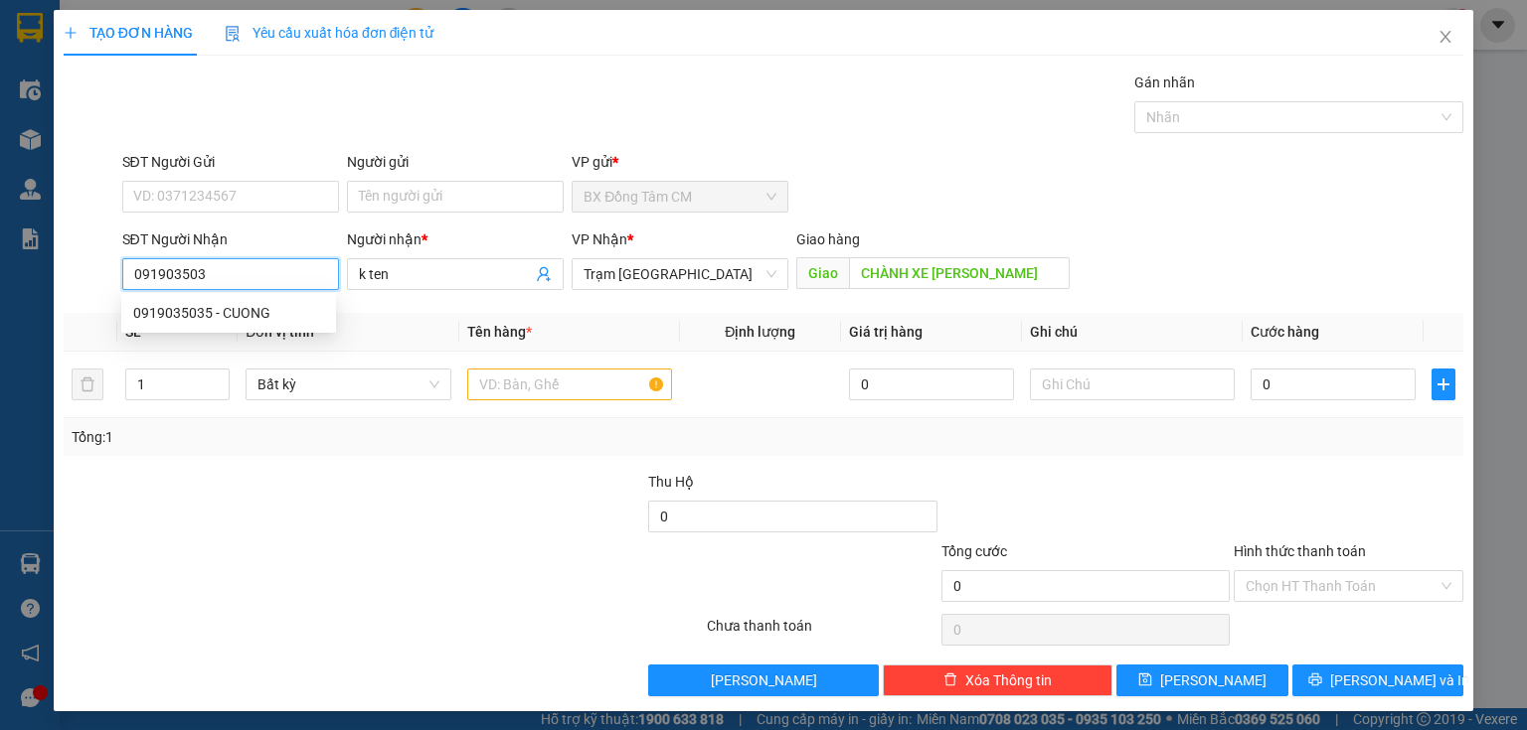
type input "0919035035"
drag, startPoint x: 214, startPoint y: 311, endPoint x: 233, endPoint y: 310, distance: 18.9
click at [216, 311] on div "0919035035 - CUONG" at bounding box center [228, 313] width 191 height 22
type input "CUONG"
type input "KIEU TIÊN"
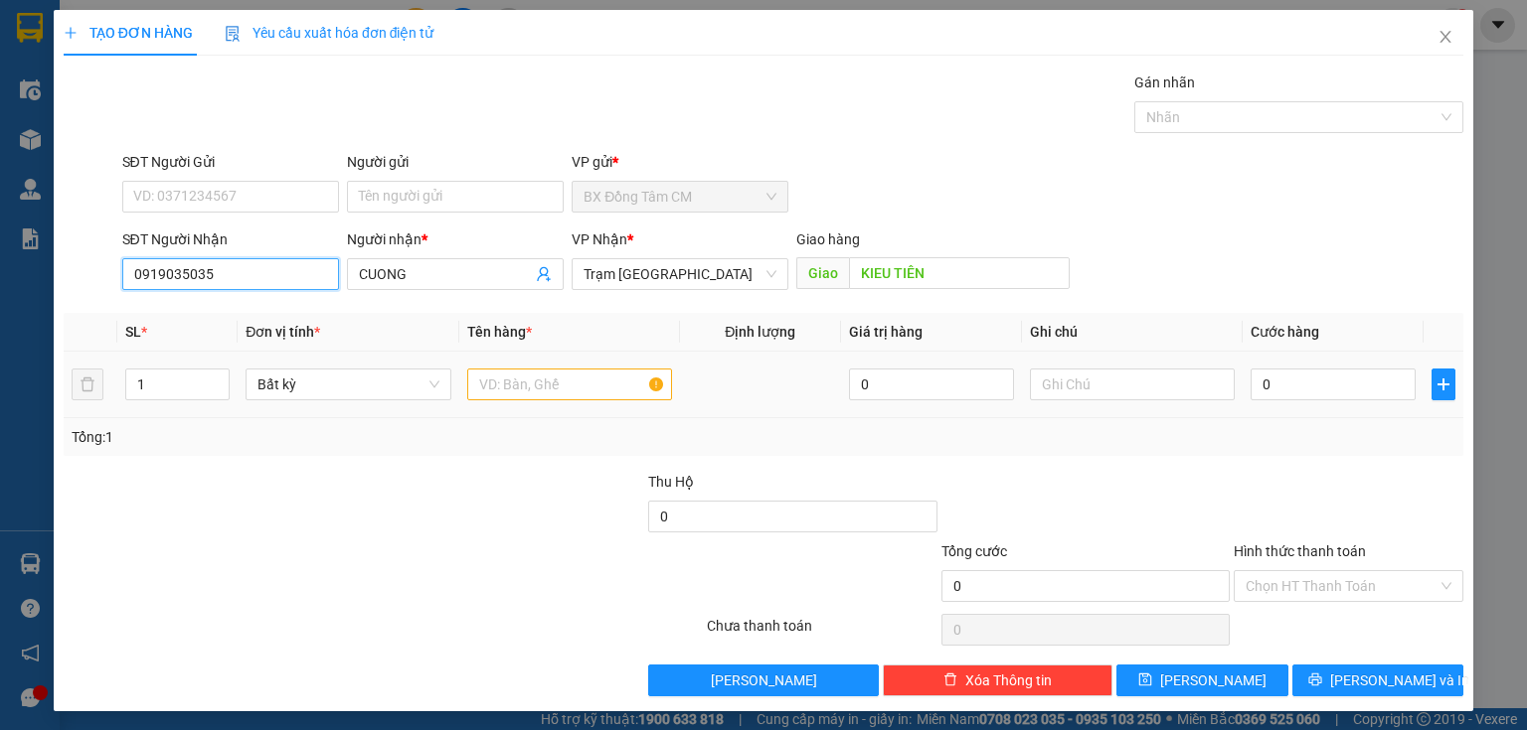
type input "0919035035"
click at [569, 388] on input "text" at bounding box center [569, 385] width 205 height 32
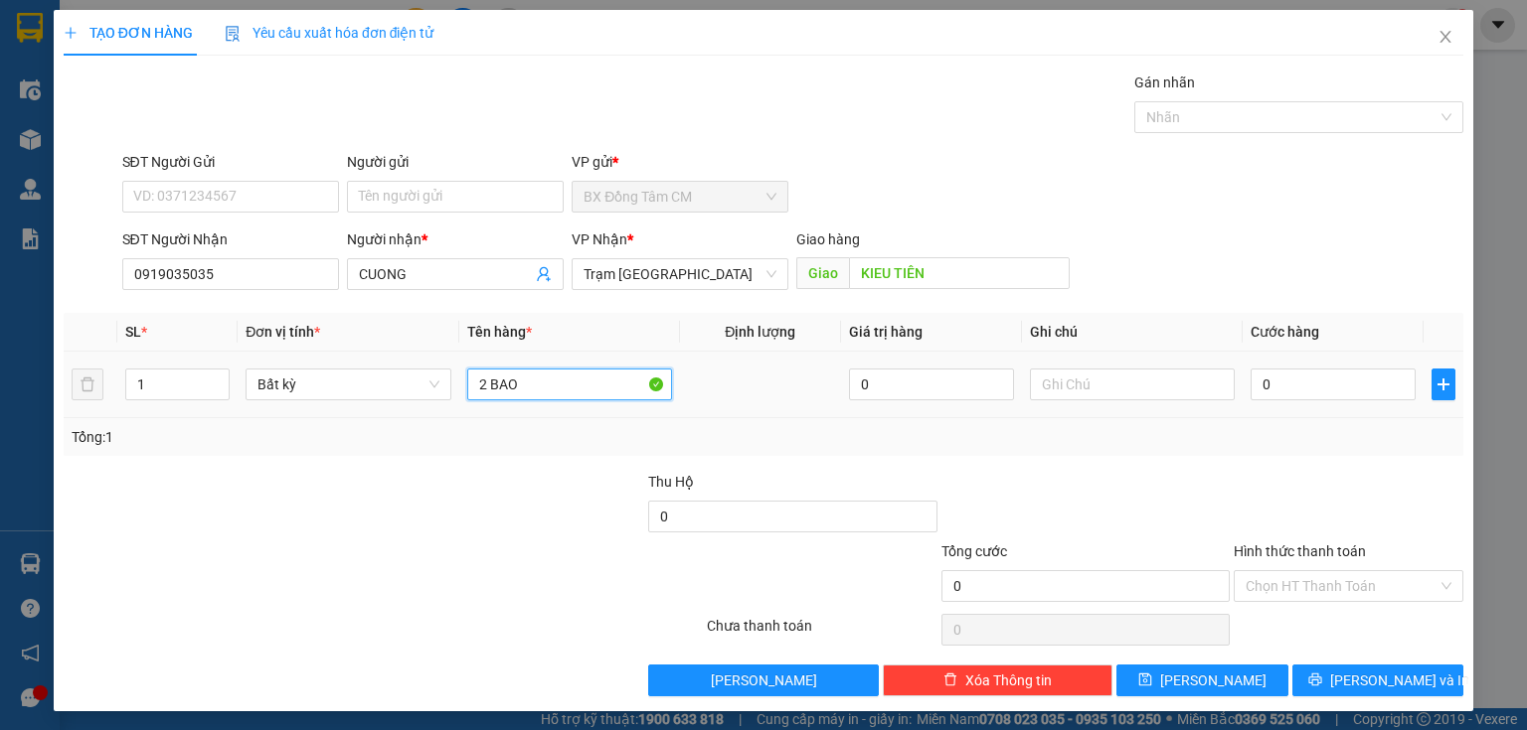
type input "2 BAO"
click at [1292, 402] on div "0" at bounding box center [1332, 385] width 165 height 40
click at [1304, 382] on input "0" at bounding box center [1332, 385] width 165 height 32
type input "1"
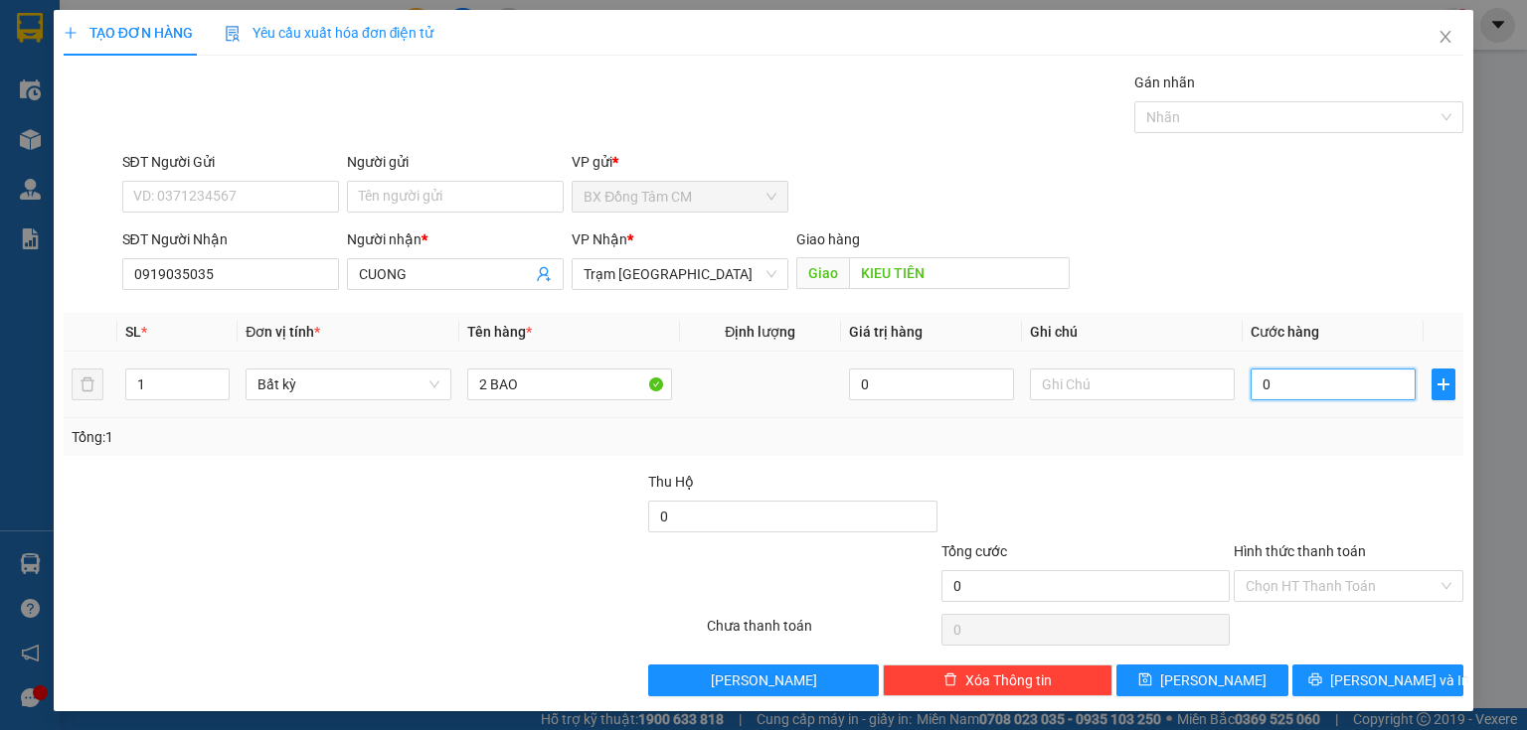
type input "1"
type input "15"
type input "150"
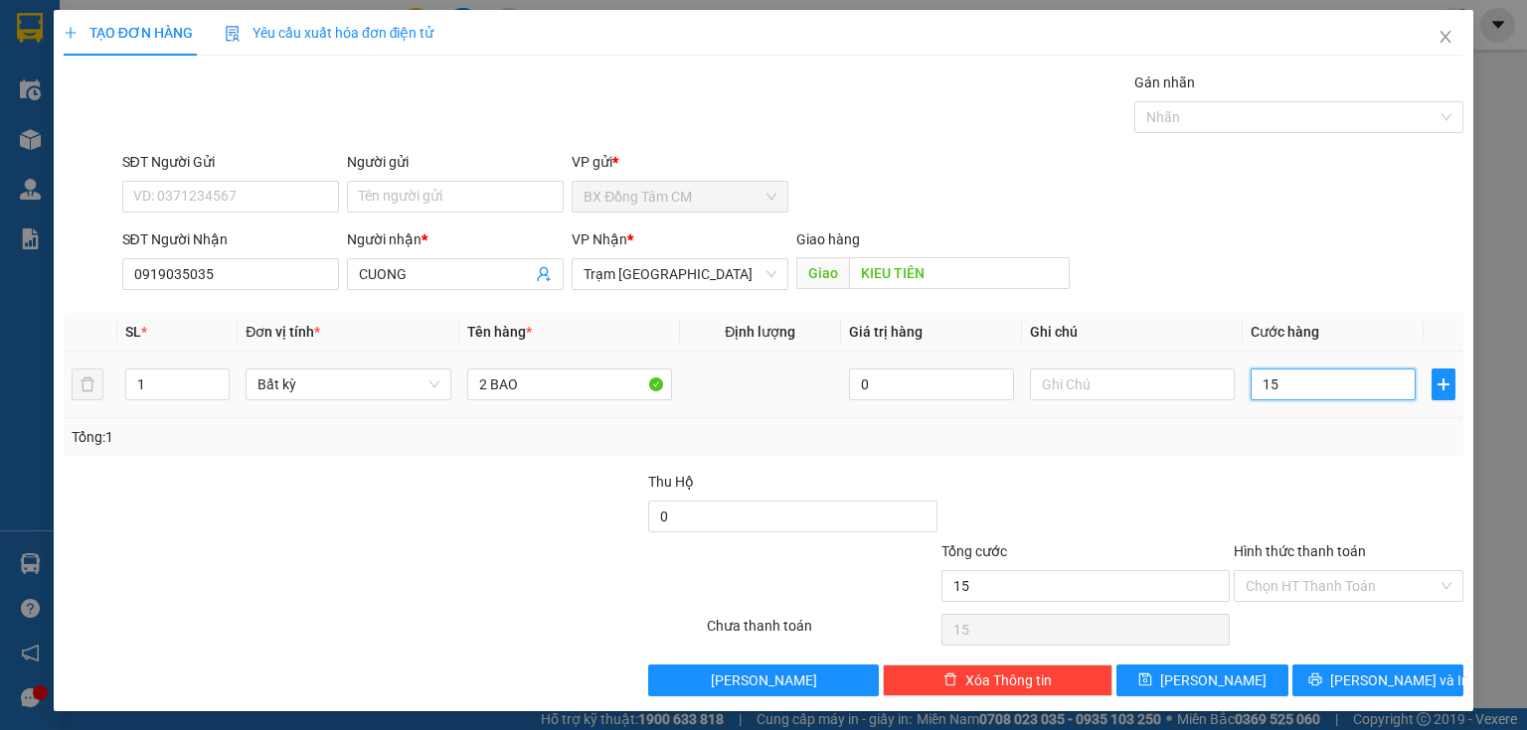
type input "150"
type input "1.500"
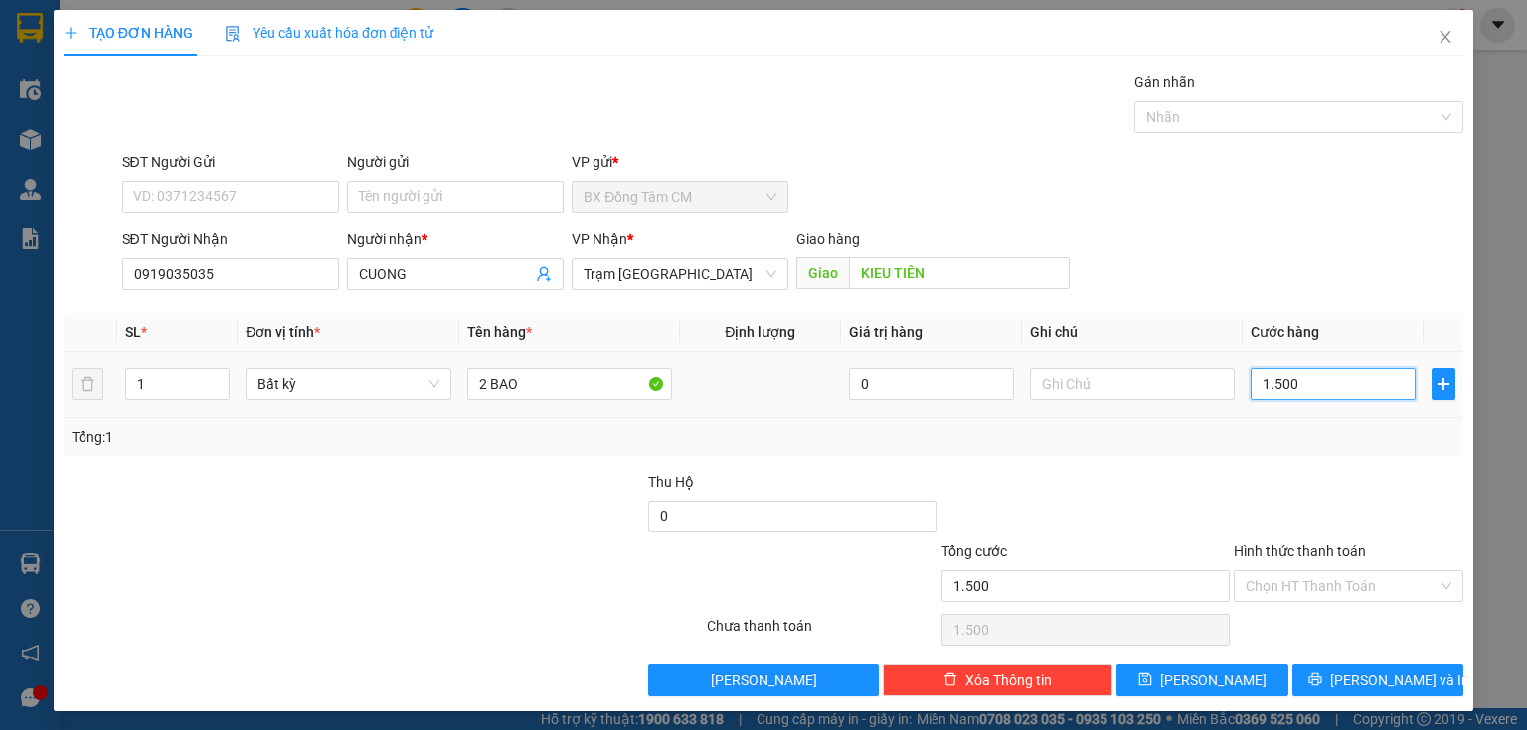
type input "15.000"
type input "150.000"
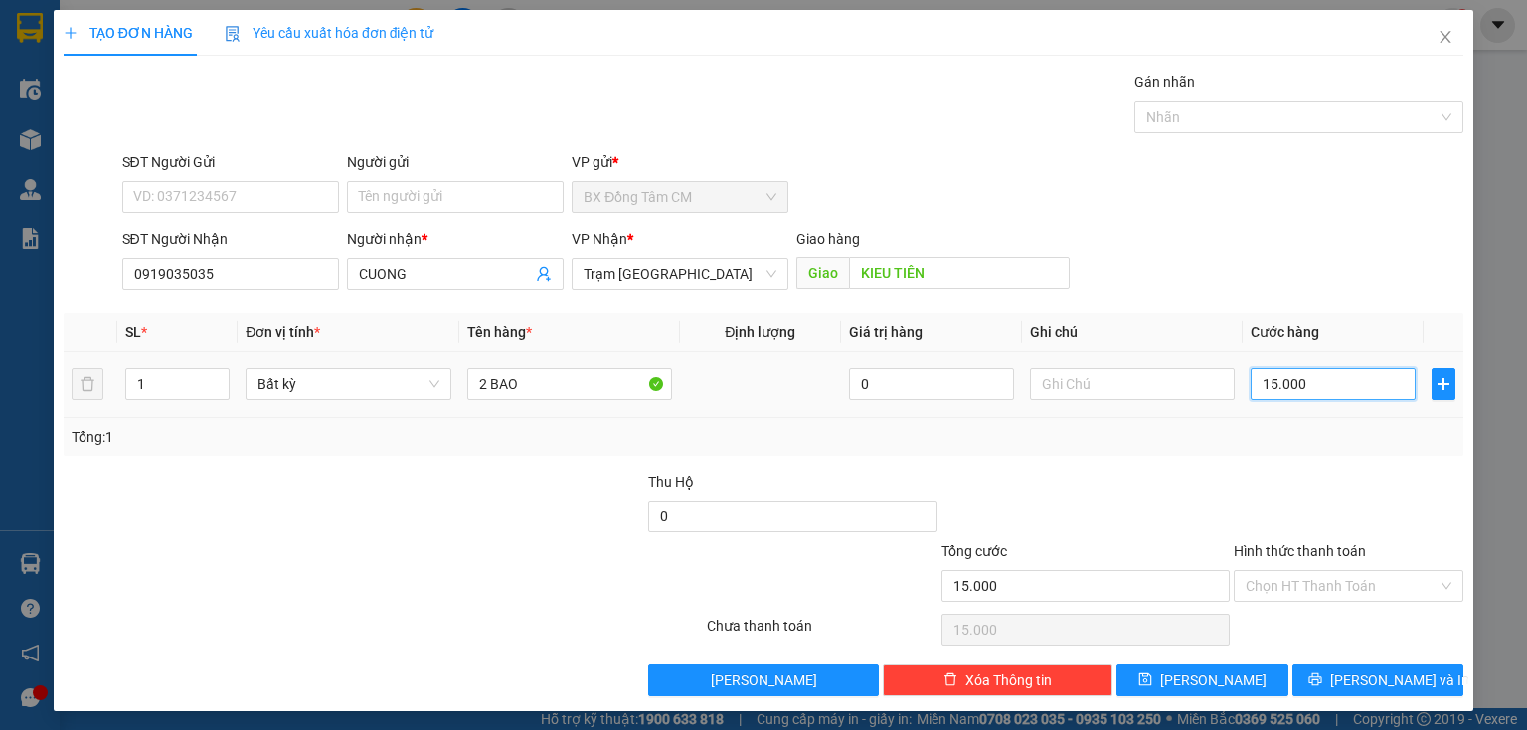
type input "150.000"
click at [1310, 583] on input "Hình thức thanh toán" at bounding box center [1341, 586] width 192 height 30
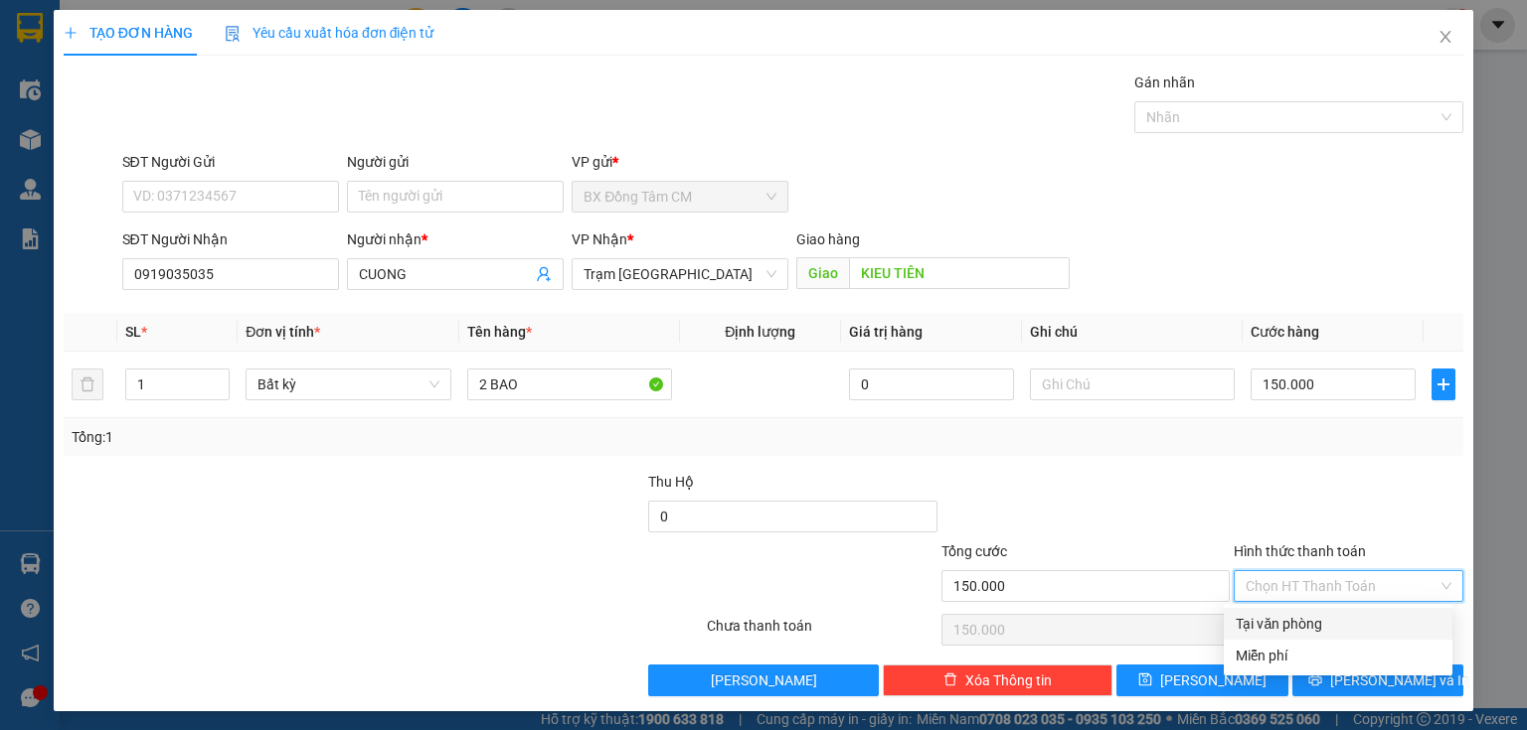
click at [1285, 634] on div "Tại văn phòng" at bounding box center [1337, 624] width 205 height 22
type input "0"
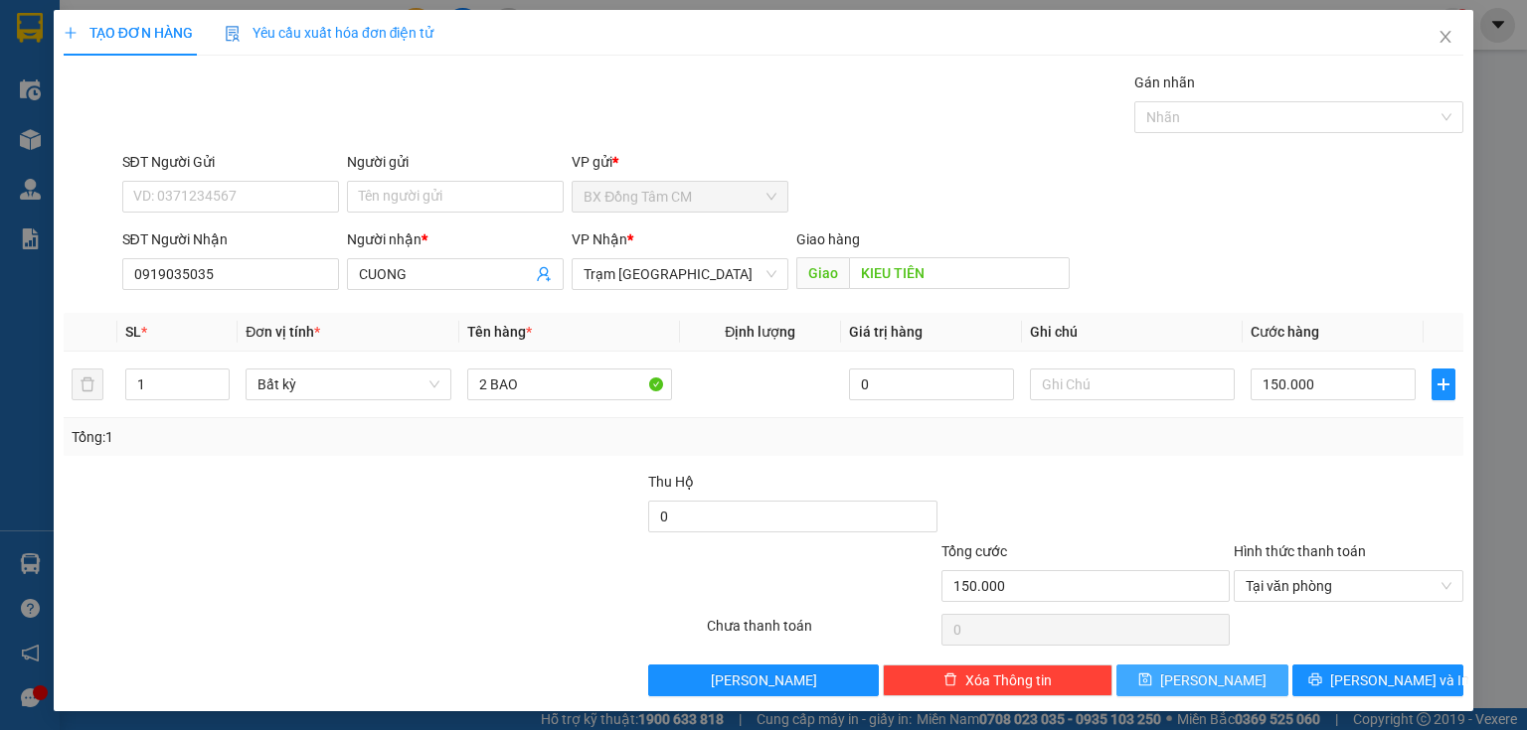
click at [1193, 673] on span "[PERSON_NAME]" at bounding box center [1213, 681] width 106 height 22
type input "0"
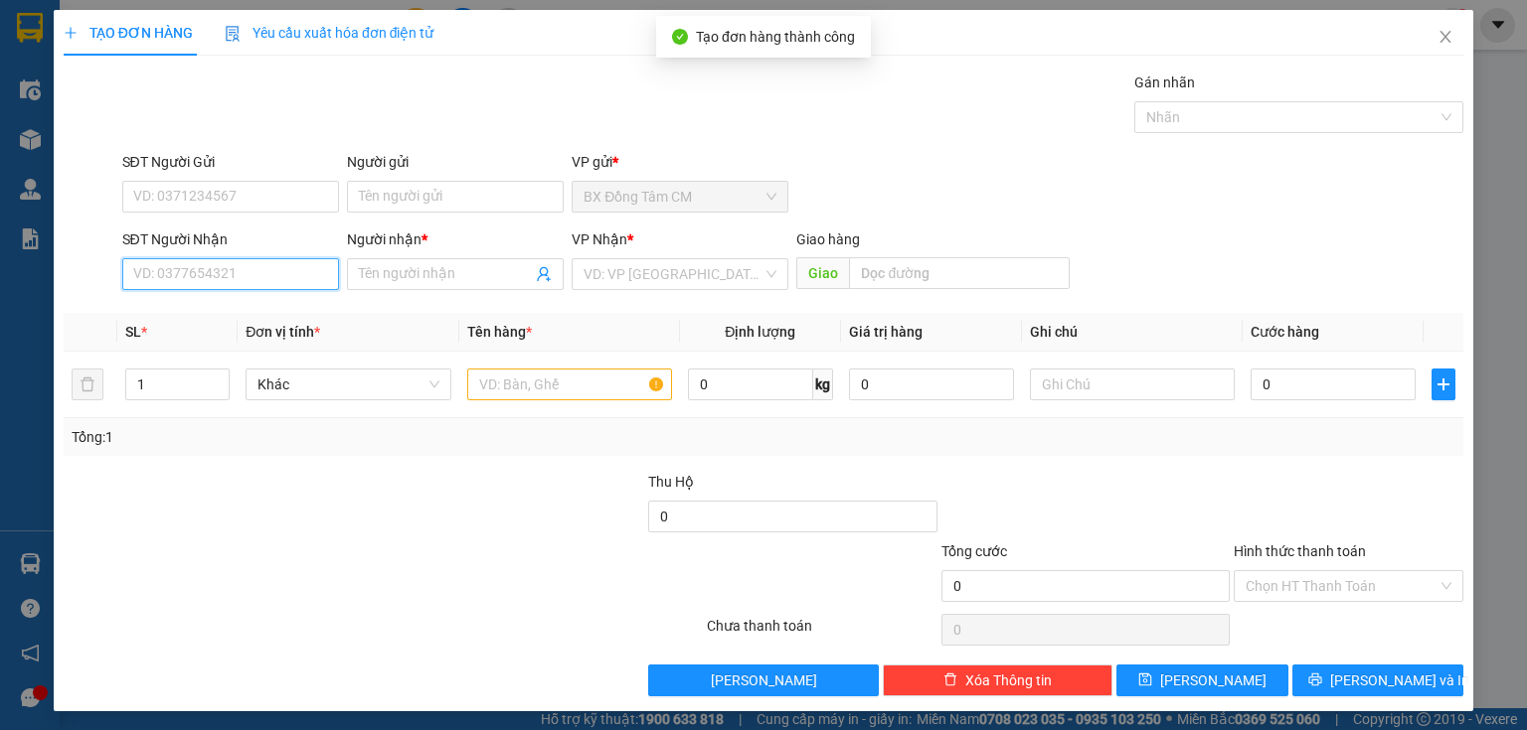
click at [247, 288] on input "SĐT Người Nhận" at bounding box center [230, 274] width 217 height 32
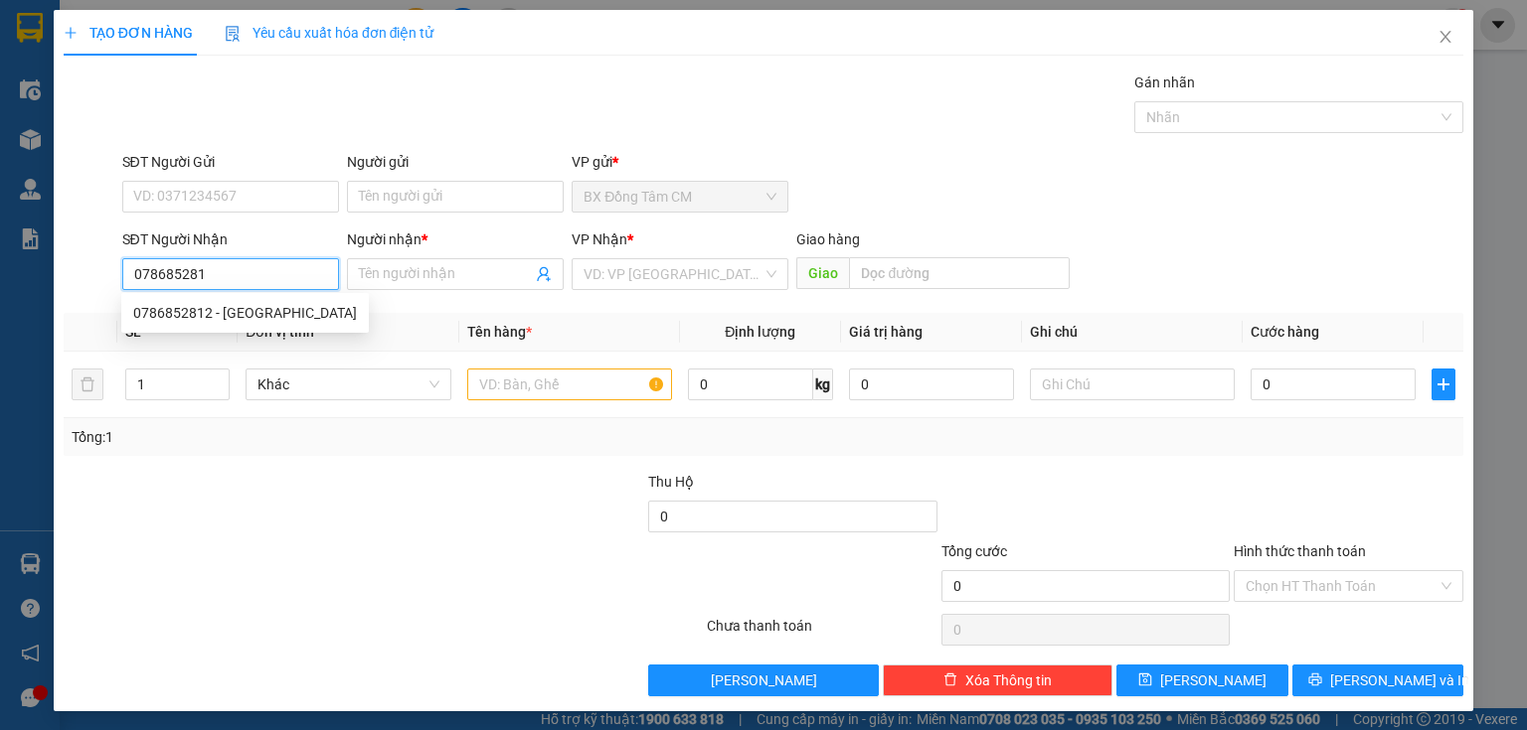
type input "0786852812"
click at [221, 314] on div "0786852812 - [GEOGRAPHIC_DATA]" at bounding box center [245, 313] width 224 height 22
type input "HÀ"
type input "0786852812"
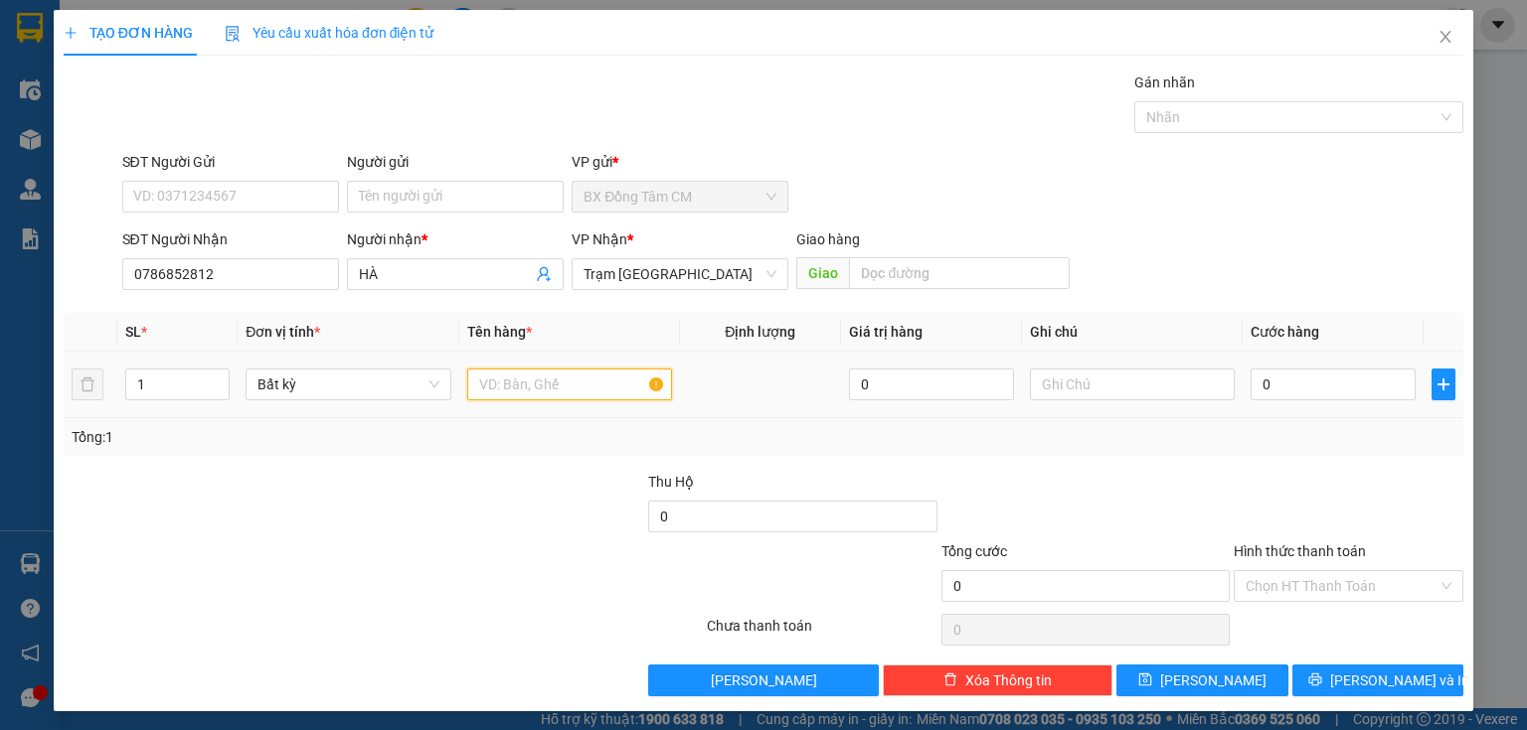
click at [476, 370] on input "text" at bounding box center [569, 385] width 205 height 32
type input "1 BAO"
drag, startPoint x: 1186, startPoint y: 338, endPoint x: 1270, endPoint y: 381, distance: 94.7
click at [1215, 352] on table "SL * Đơn vị tính * Tên hàng * Định lượng Giá trị hàng Ghi chú Cước hàng 1 Bất k…" at bounding box center [763, 365] width 1399 height 105
click at [1273, 383] on input "0" at bounding box center [1332, 385] width 165 height 32
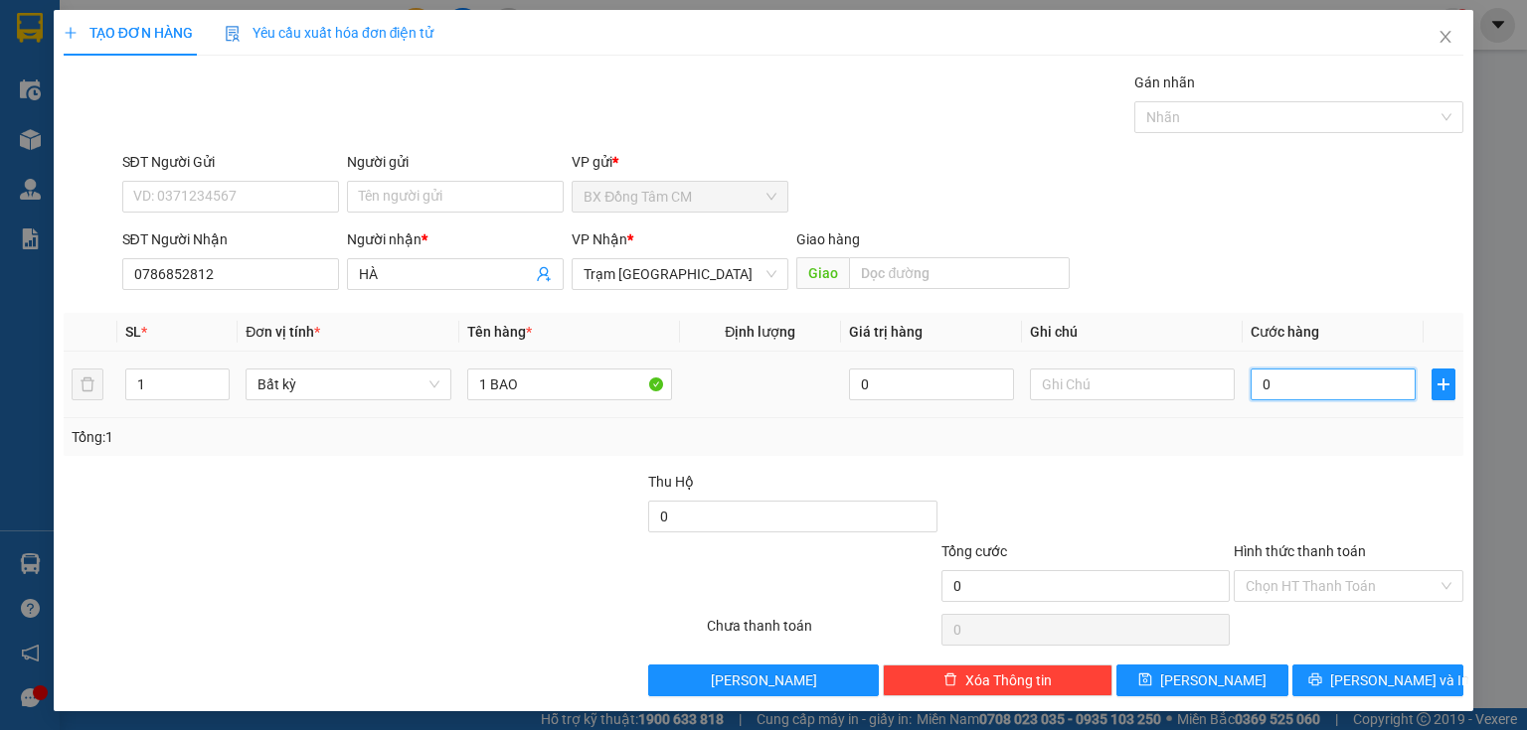
type input "5"
type input "50"
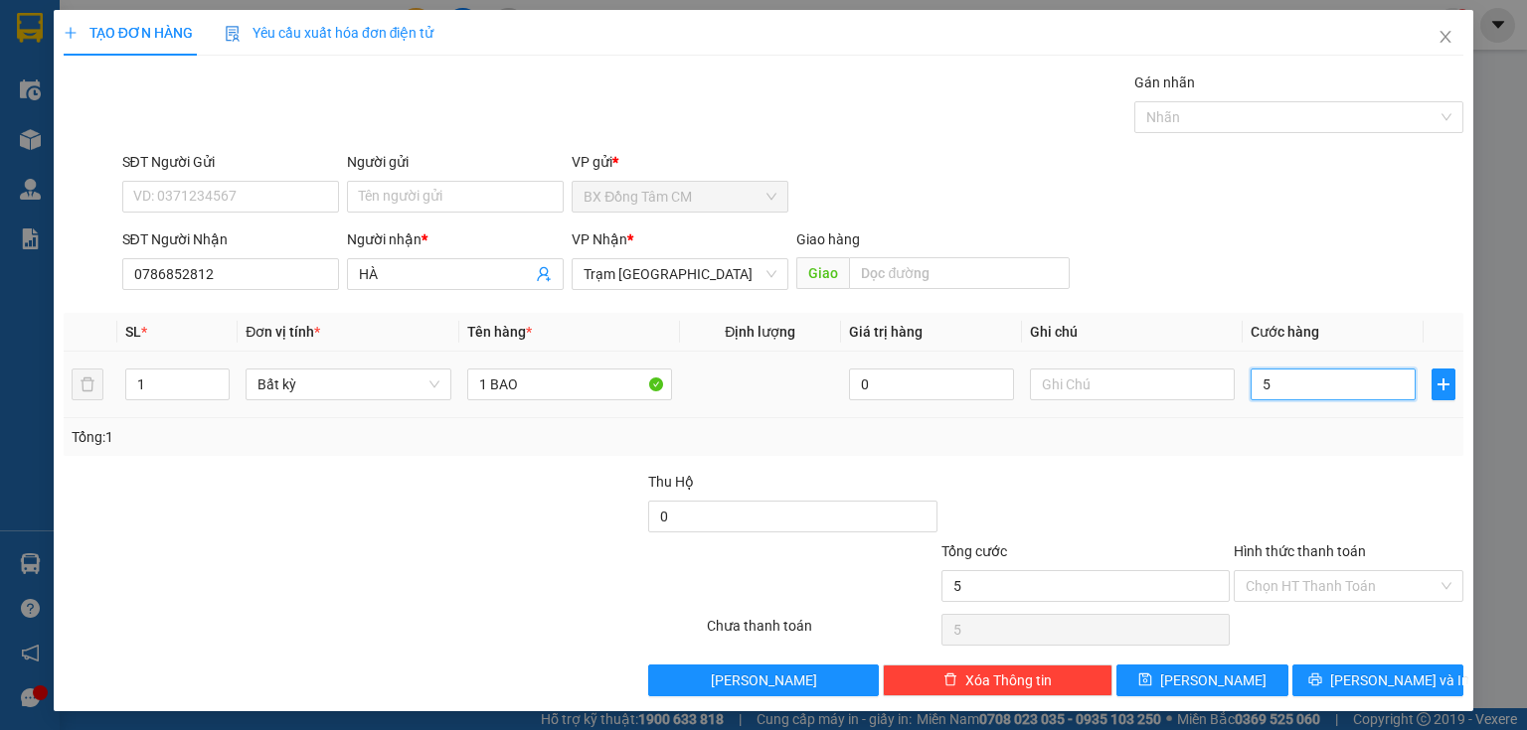
type input "50"
type input "500"
type input "5.000"
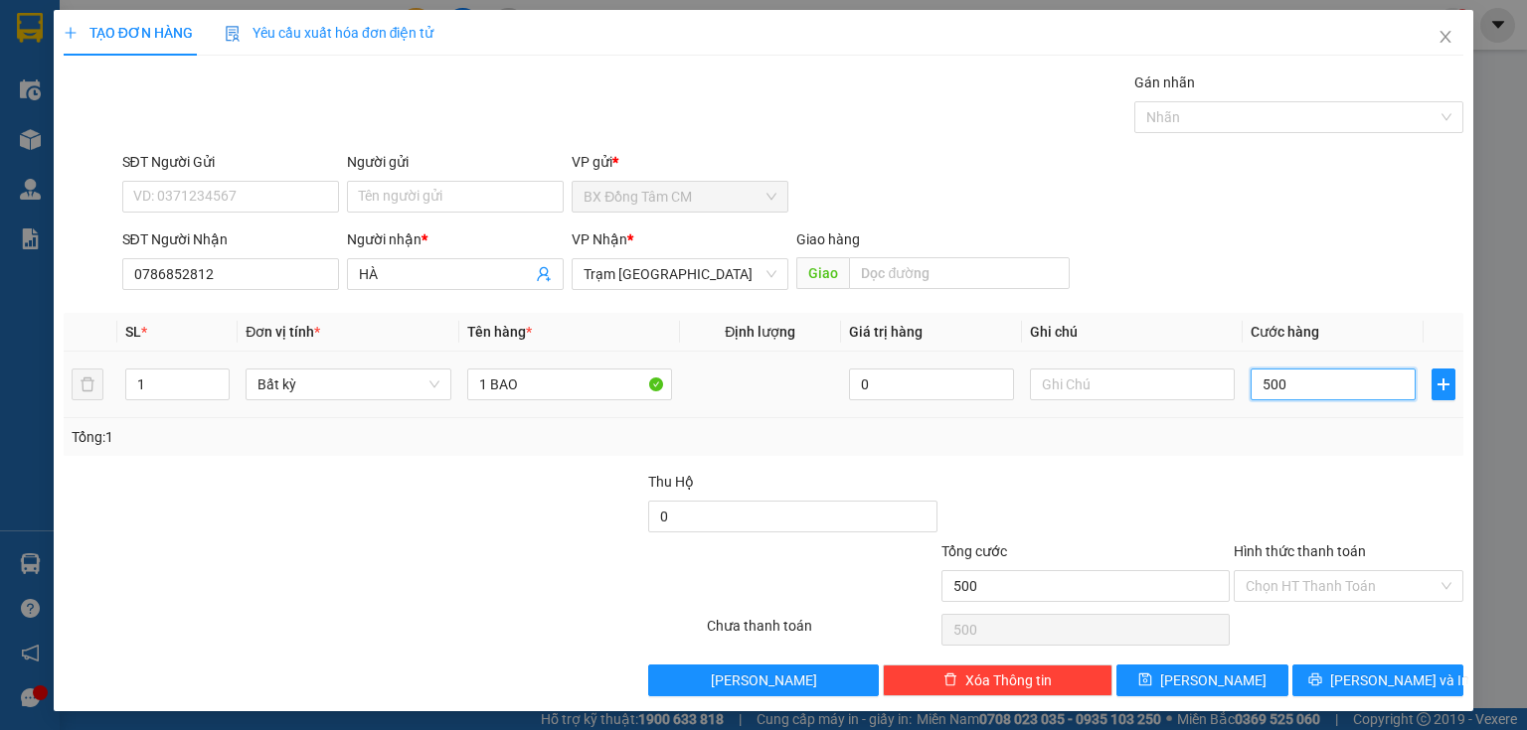
type input "5.000"
type input "50.000"
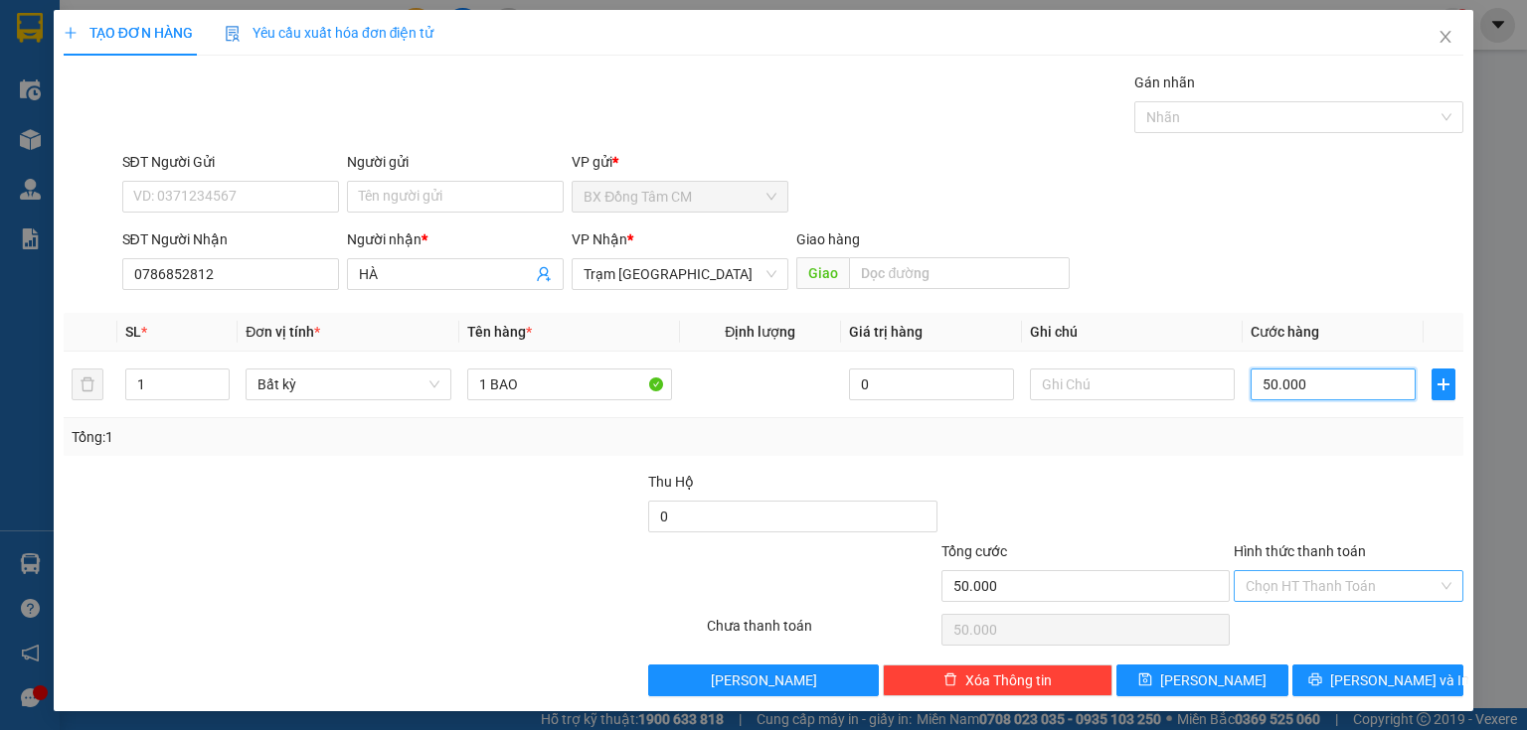
type input "50.000"
click at [1304, 581] on input "Hình thức thanh toán" at bounding box center [1341, 586] width 192 height 30
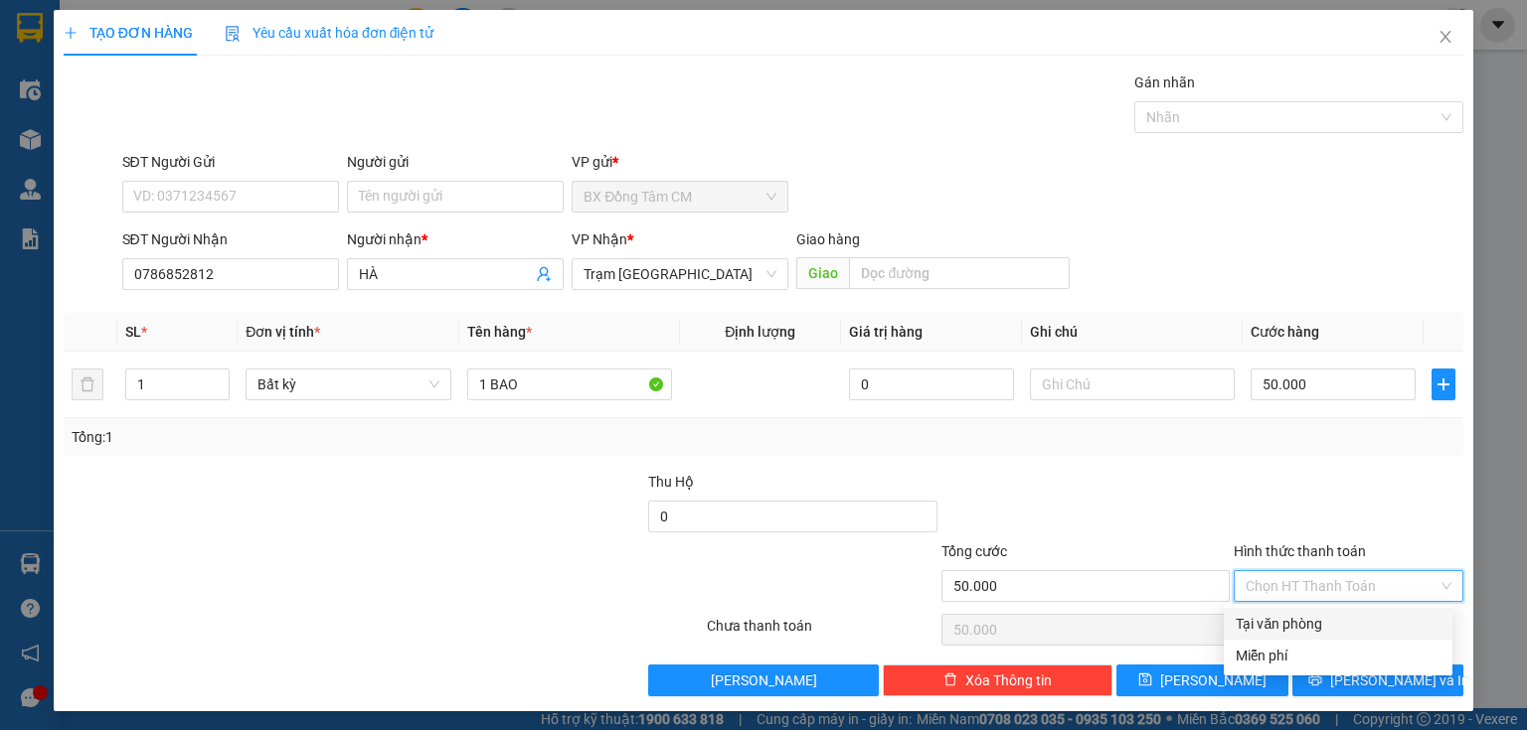
click at [1262, 623] on div "Tại văn phòng" at bounding box center [1337, 624] width 205 height 22
type input "0"
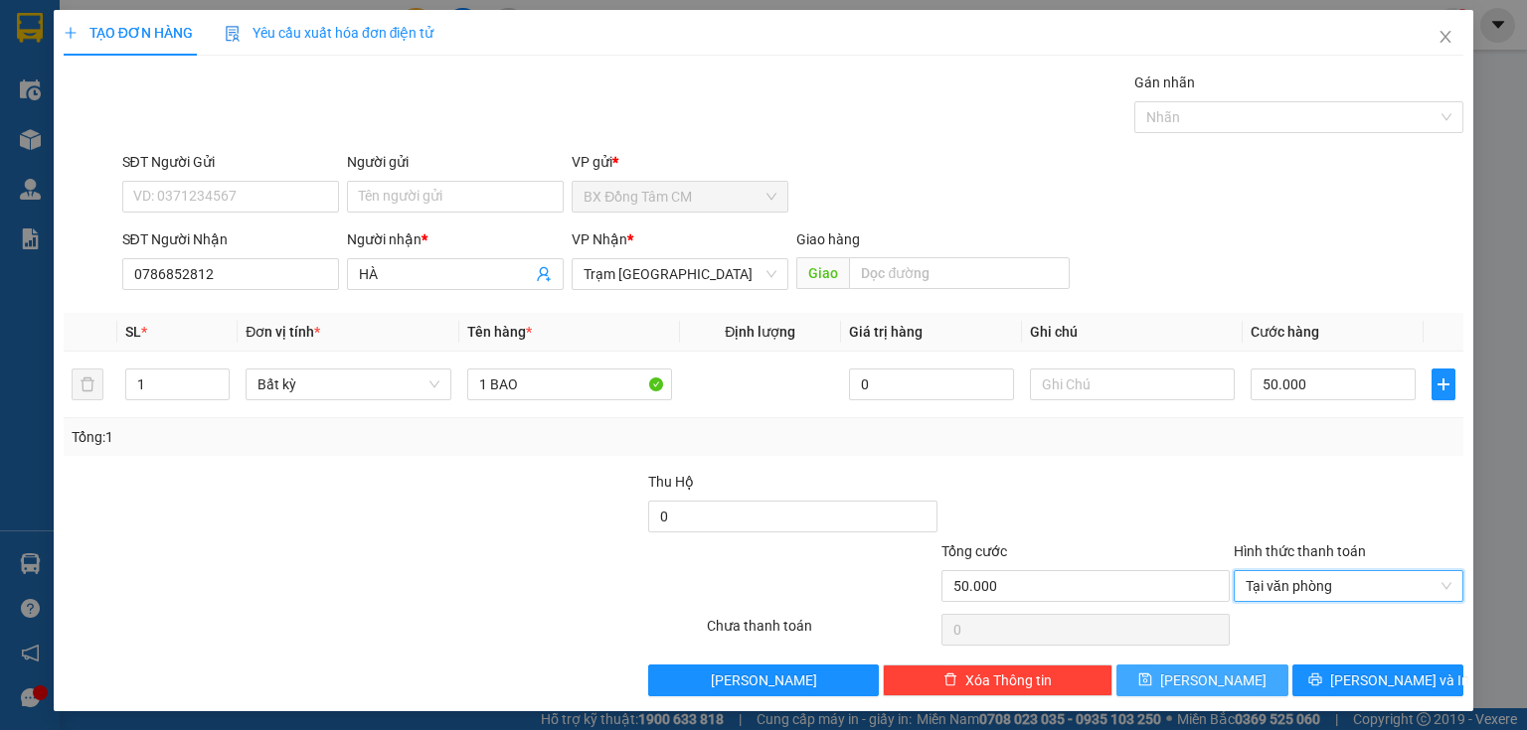
click at [1199, 670] on span "[PERSON_NAME]" at bounding box center [1213, 681] width 106 height 22
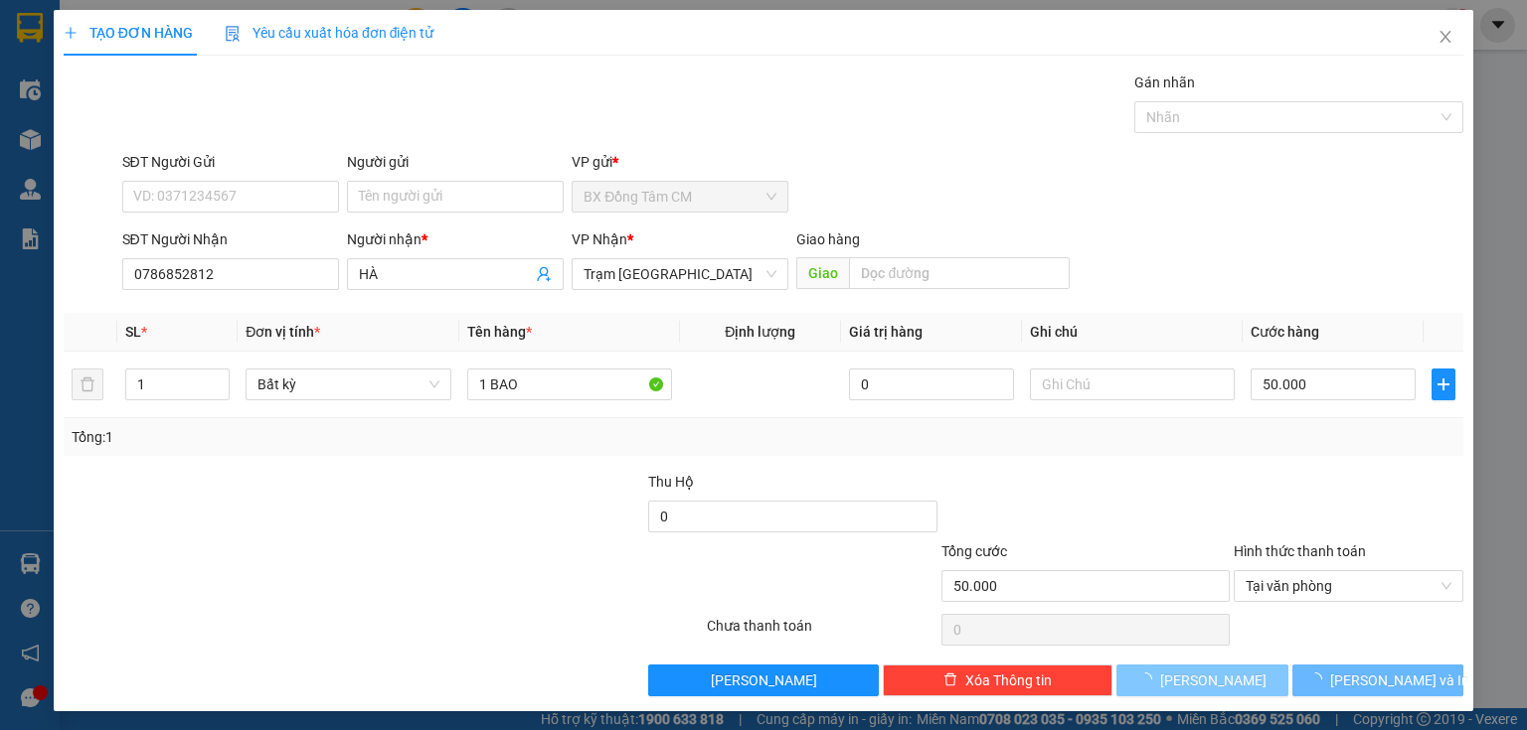
type input "0"
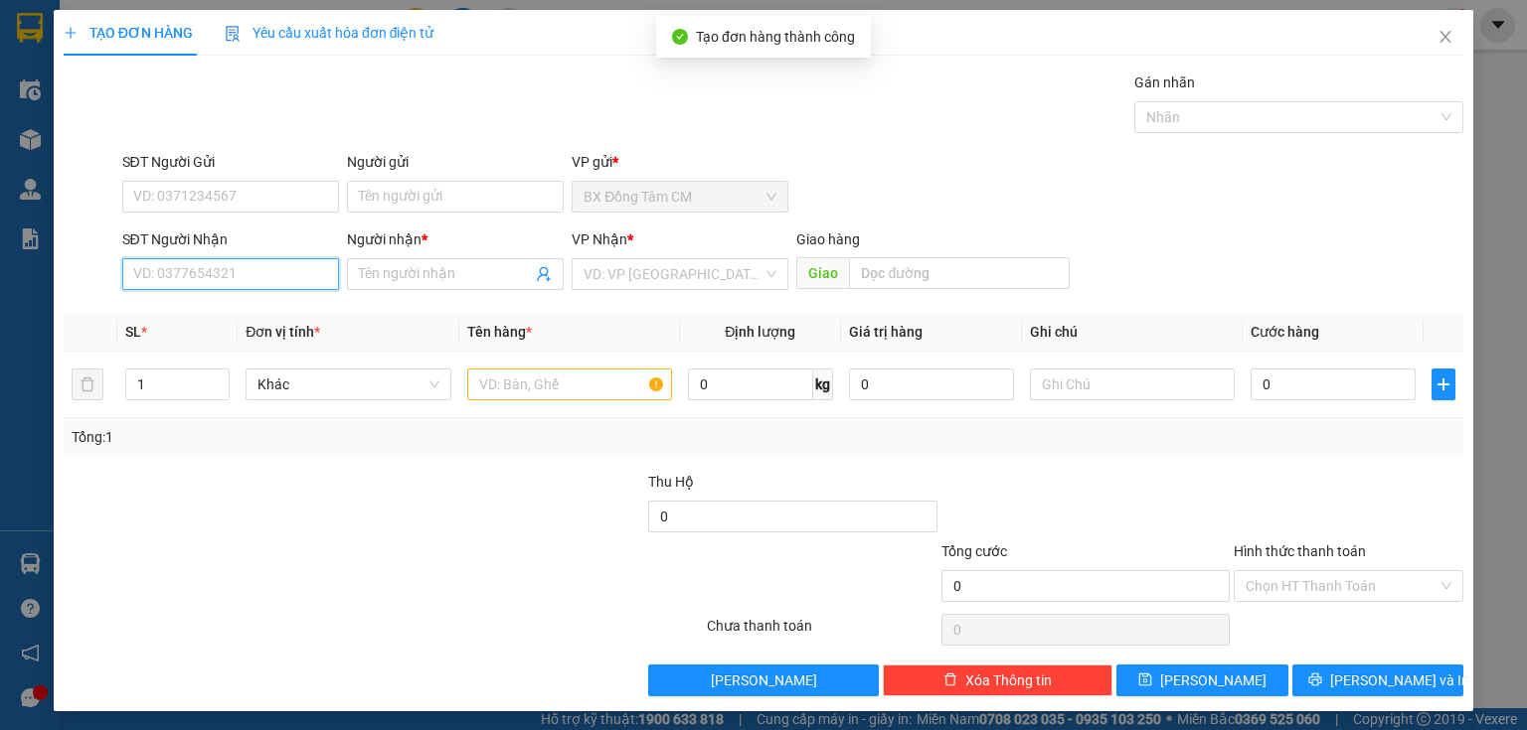
click at [203, 263] on input "SĐT Người Nhận" at bounding box center [230, 274] width 217 height 32
type input "0973563897"
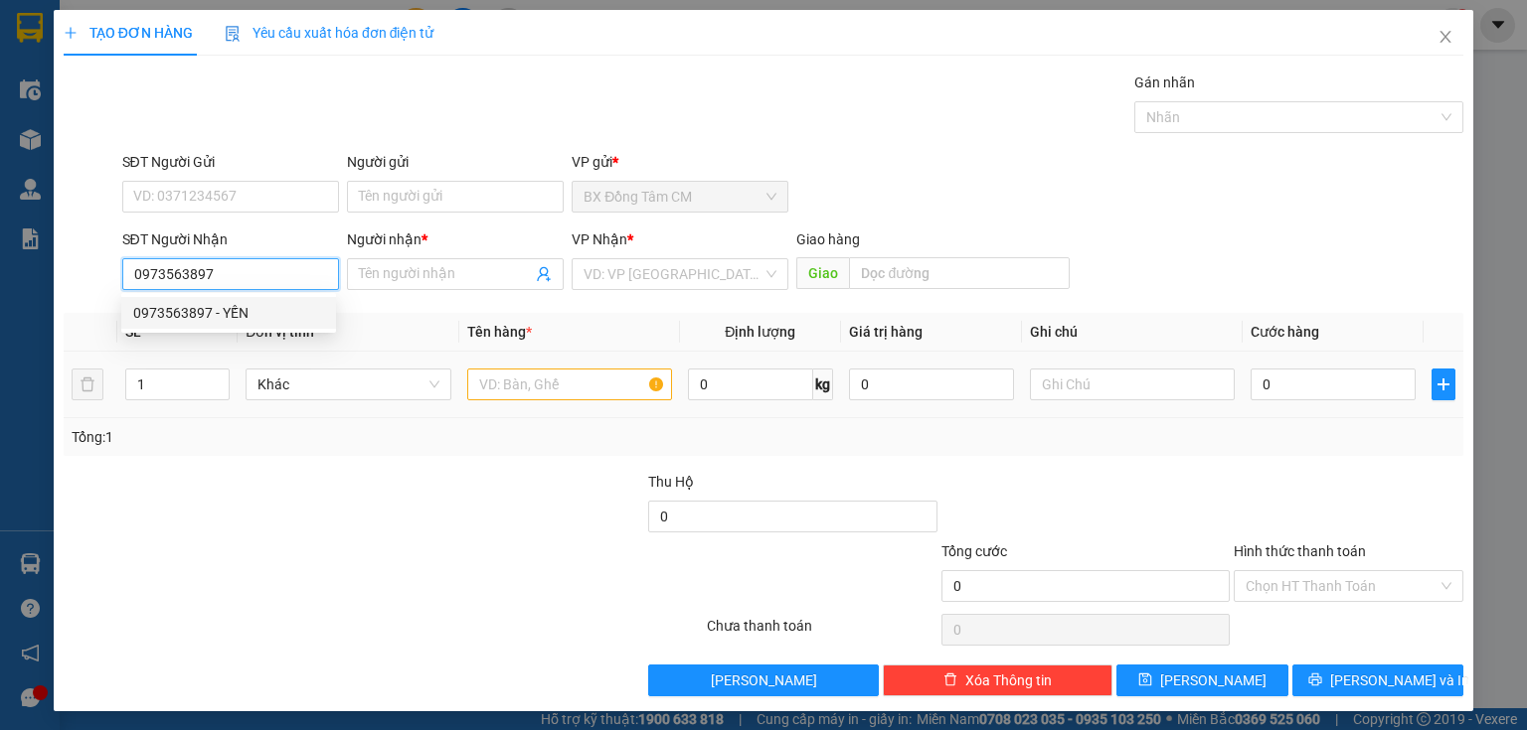
drag, startPoint x: 208, startPoint y: 321, endPoint x: 539, endPoint y: 366, distance: 334.0
click at [225, 318] on div "0973563897 - YẾN" at bounding box center [228, 313] width 191 height 22
type input "YẾN"
type input "0973563897"
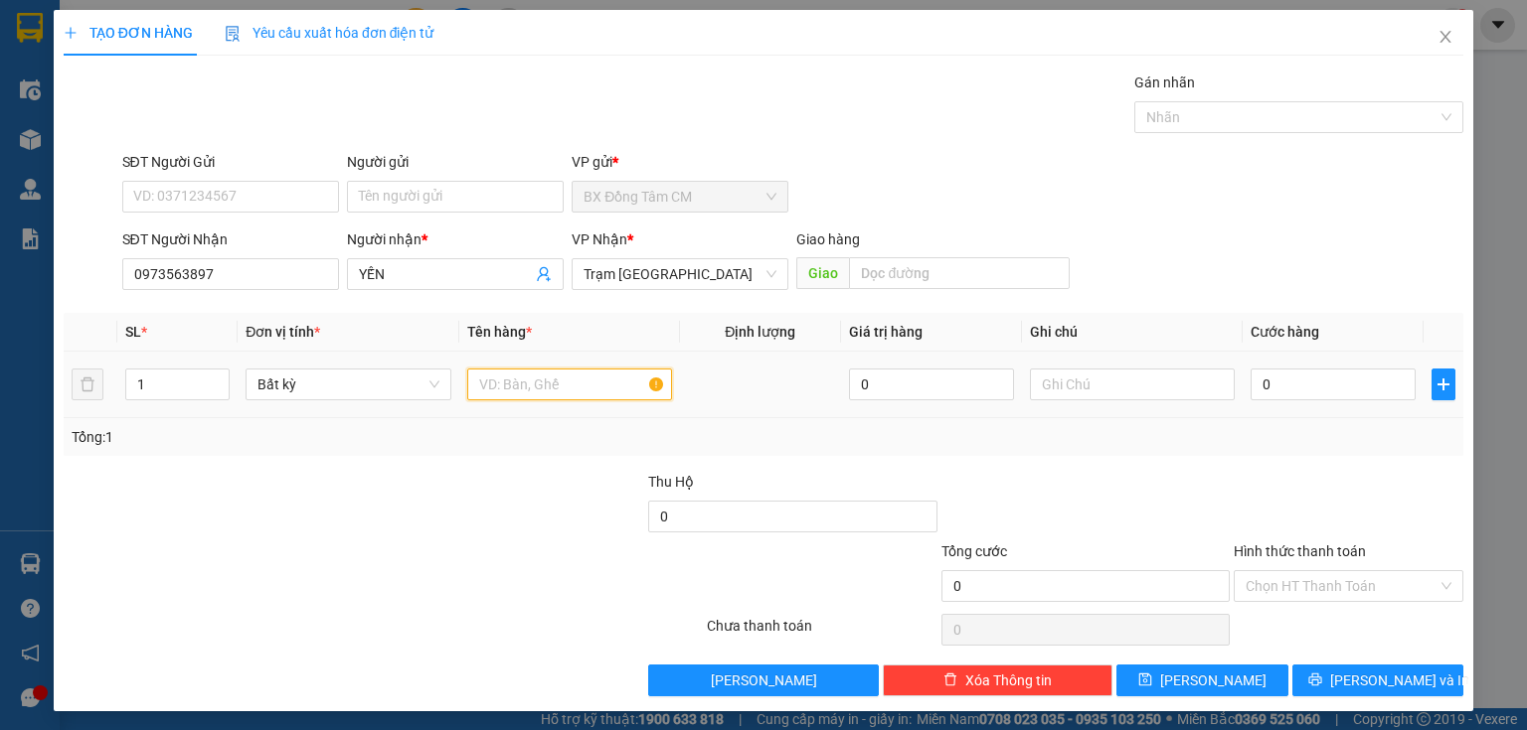
click at [539, 398] on input "text" at bounding box center [569, 385] width 205 height 32
type input "1TH"
type input "4"
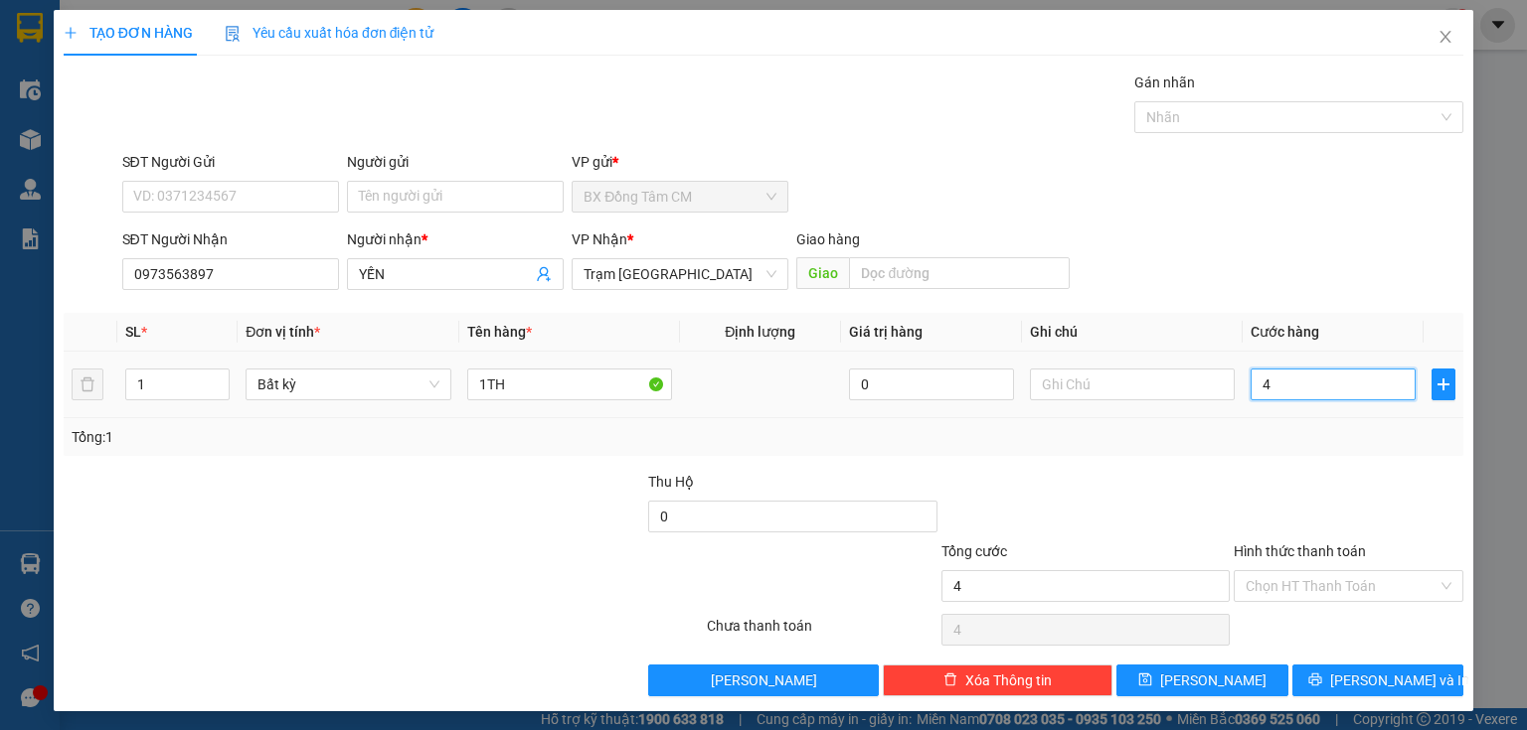
type input "40"
type input "400"
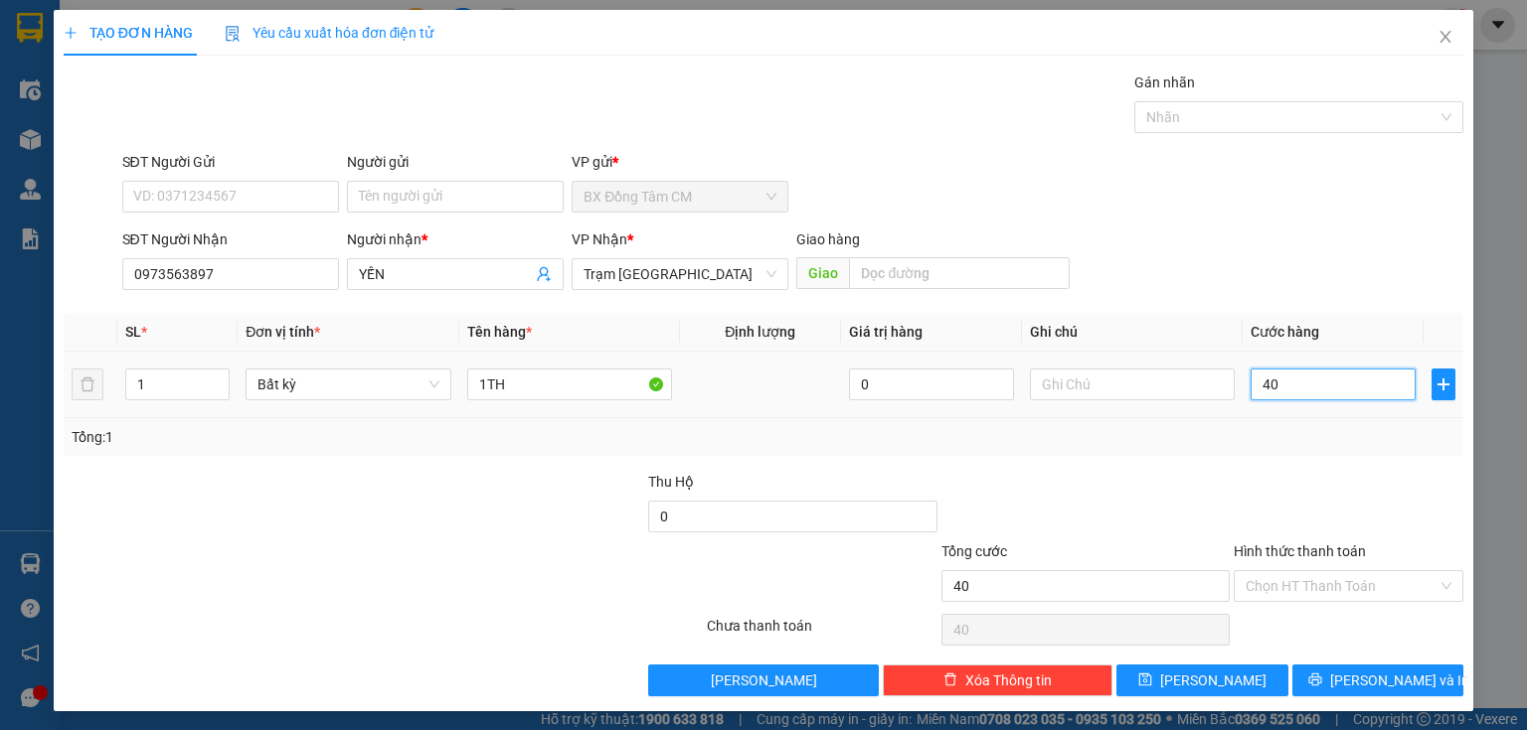
type input "400"
type input "4.000"
click at [1281, 564] on div "Hình thức thanh toán" at bounding box center [1348, 556] width 230 height 30
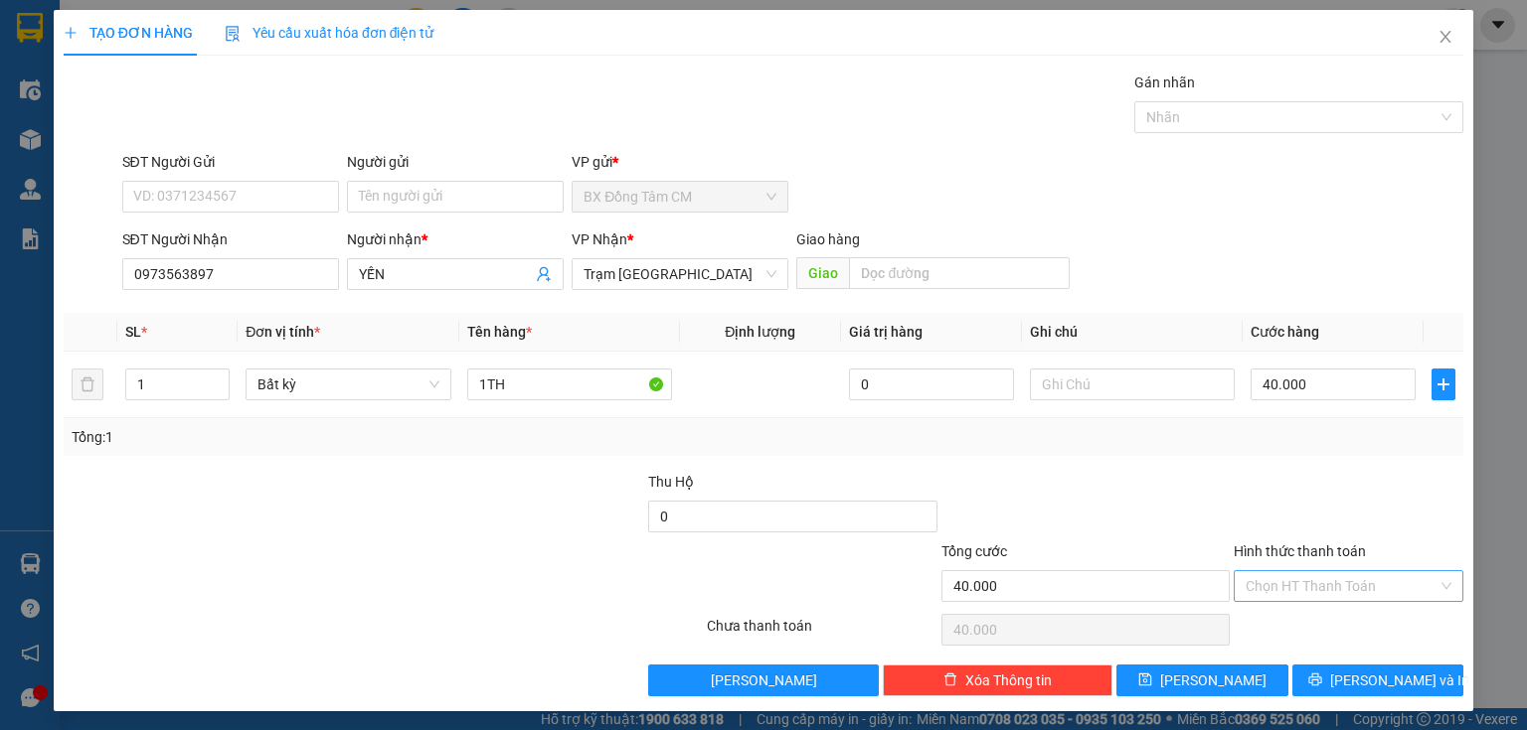
drag, startPoint x: 1276, startPoint y: 624, endPoint x: 1311, endPoint y: 586, distance: 51.3
click at [1281, 619] on div "Chọn HT Thanh Toán" at bounding box center [1348, 630] width 234 height 40
click at [1311, 586] on input "Hình thức thanh toán" at bounding box center [1341, 586] width 192 height 30
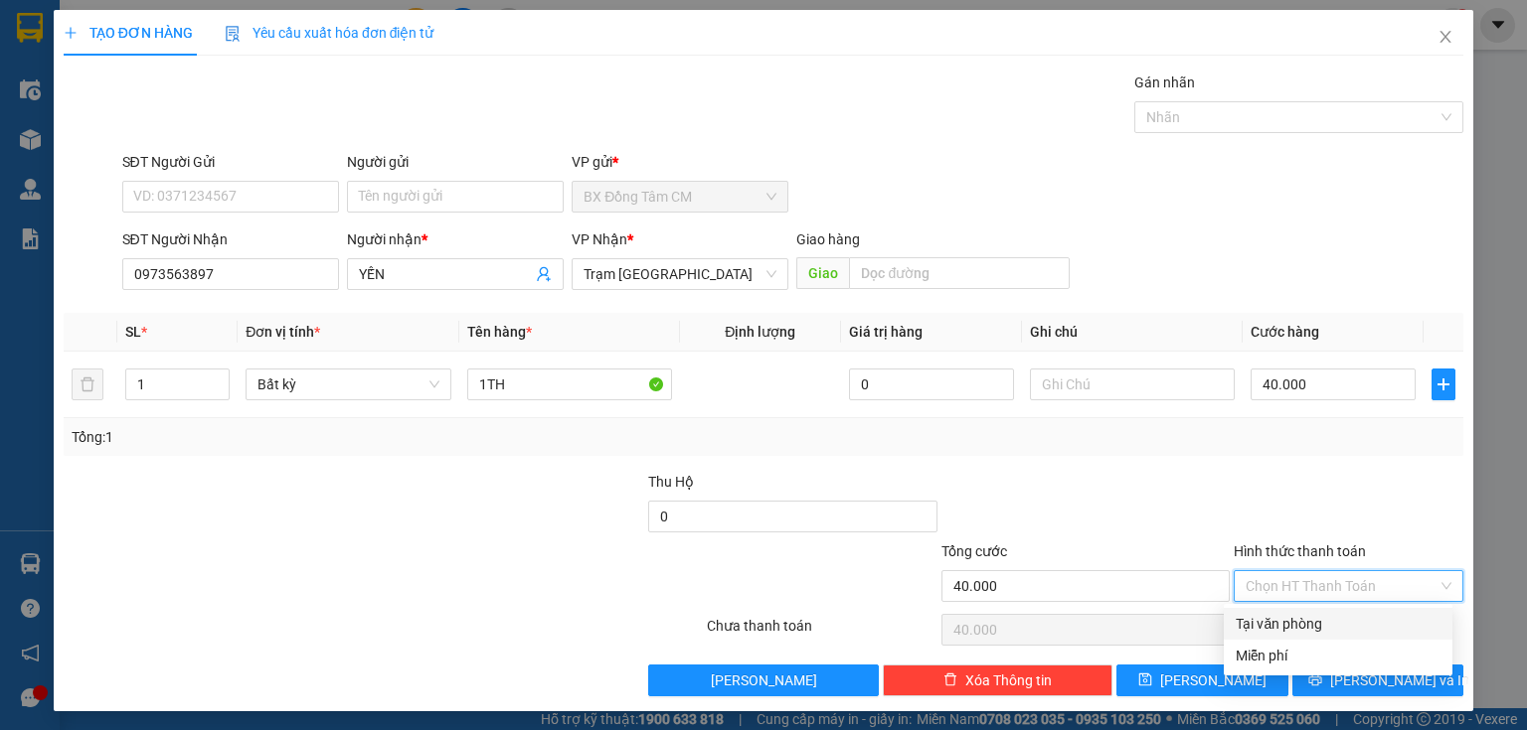
click at [1297, 628] on div "Tại văn phòng" at bounding box center [1337, 624] width 205 height 22
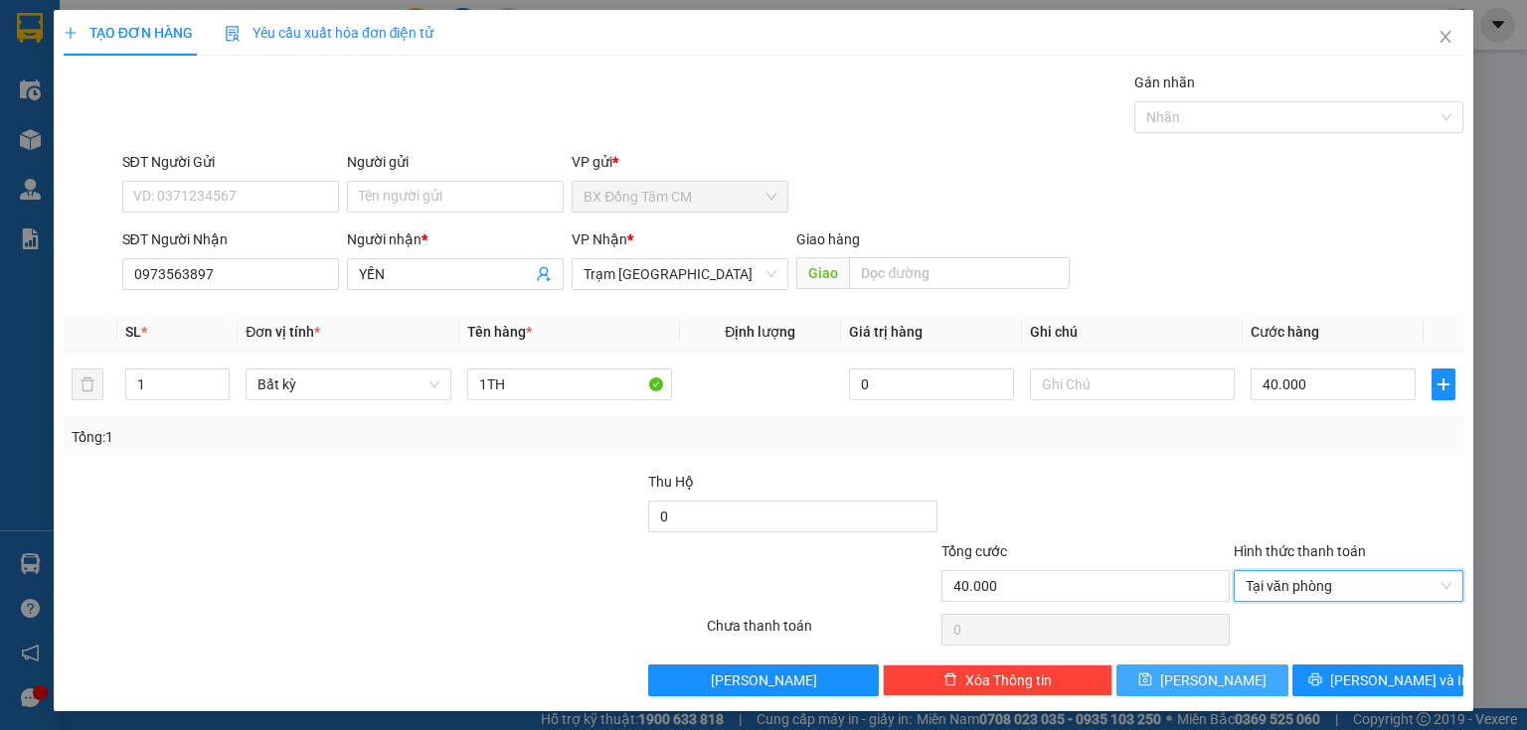
click at [1201, 677] on span "[PERSON_NAME]" at bounding box center [1213, 681] width 106 height 22
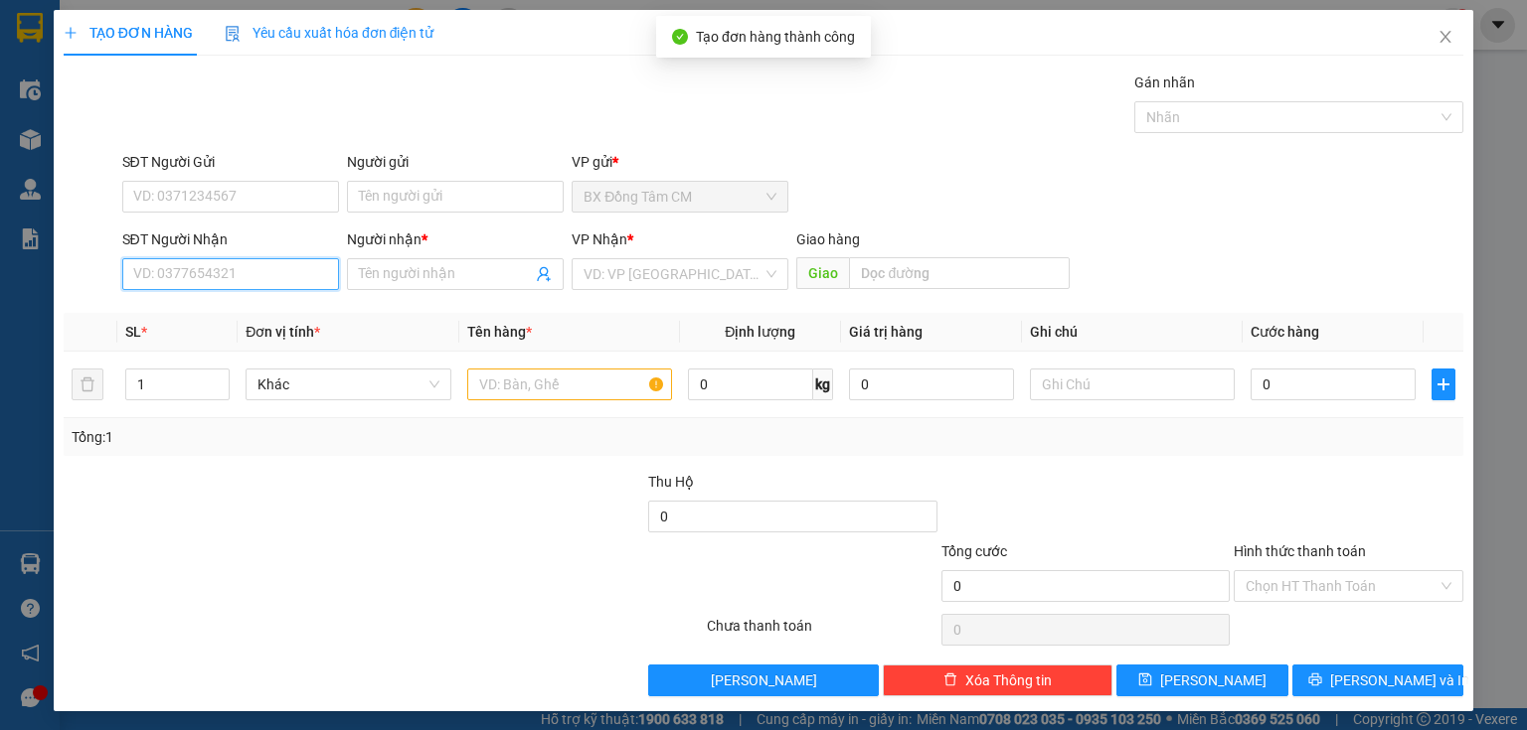
click at [145, 278] on input "SĐT Người Nhận" at bounding box center [230, 274] width 217 height 32
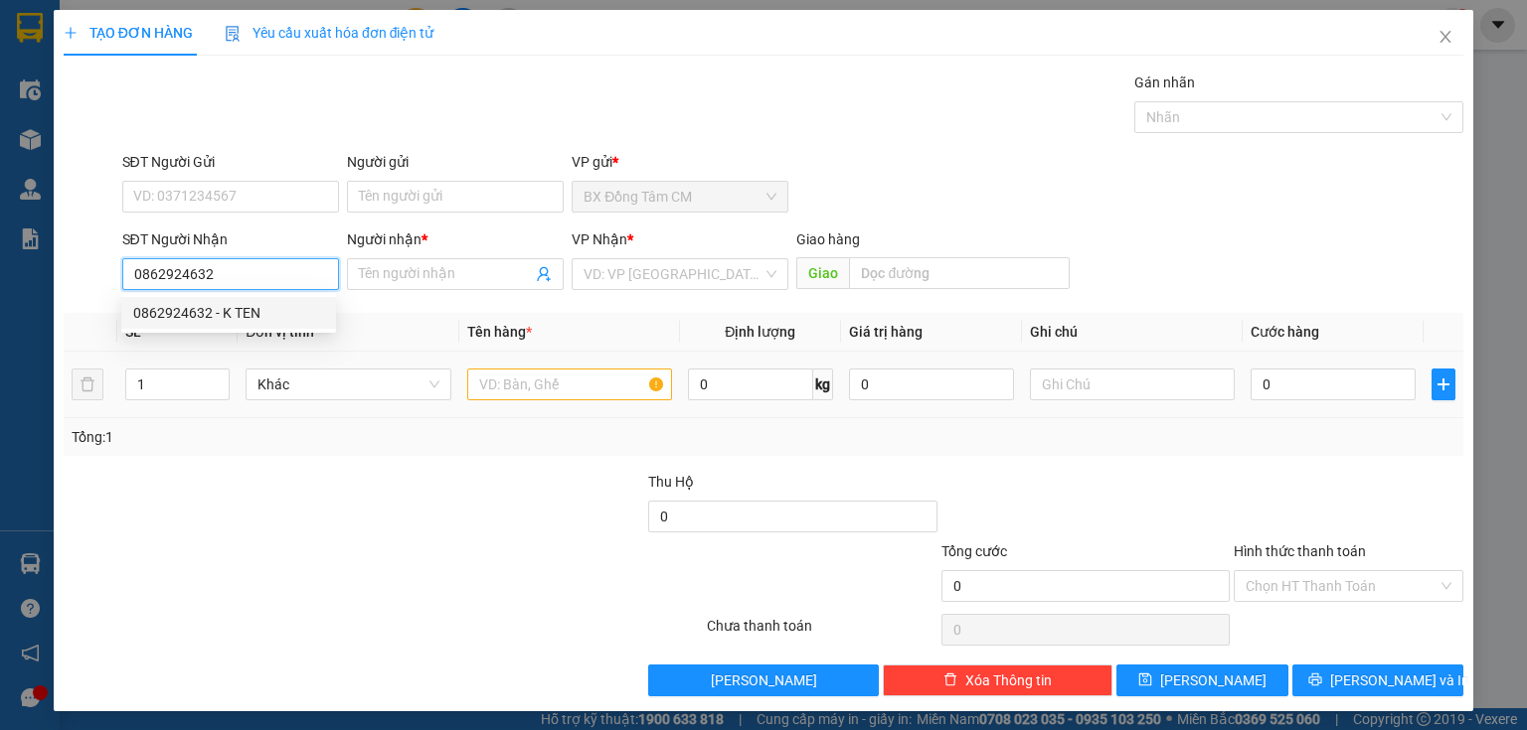
drag, startPoint x: 192, startPoint y: 312, endPoint x: 500, endPoint y: 366, distance: 312.7
click at [224, 311] on div "0862924632 - K TEN" at bounding box center [228, 313] width 191 height 22
click at [492, 386] on input "text" at bounding box center [569, 385] width 205 height 32
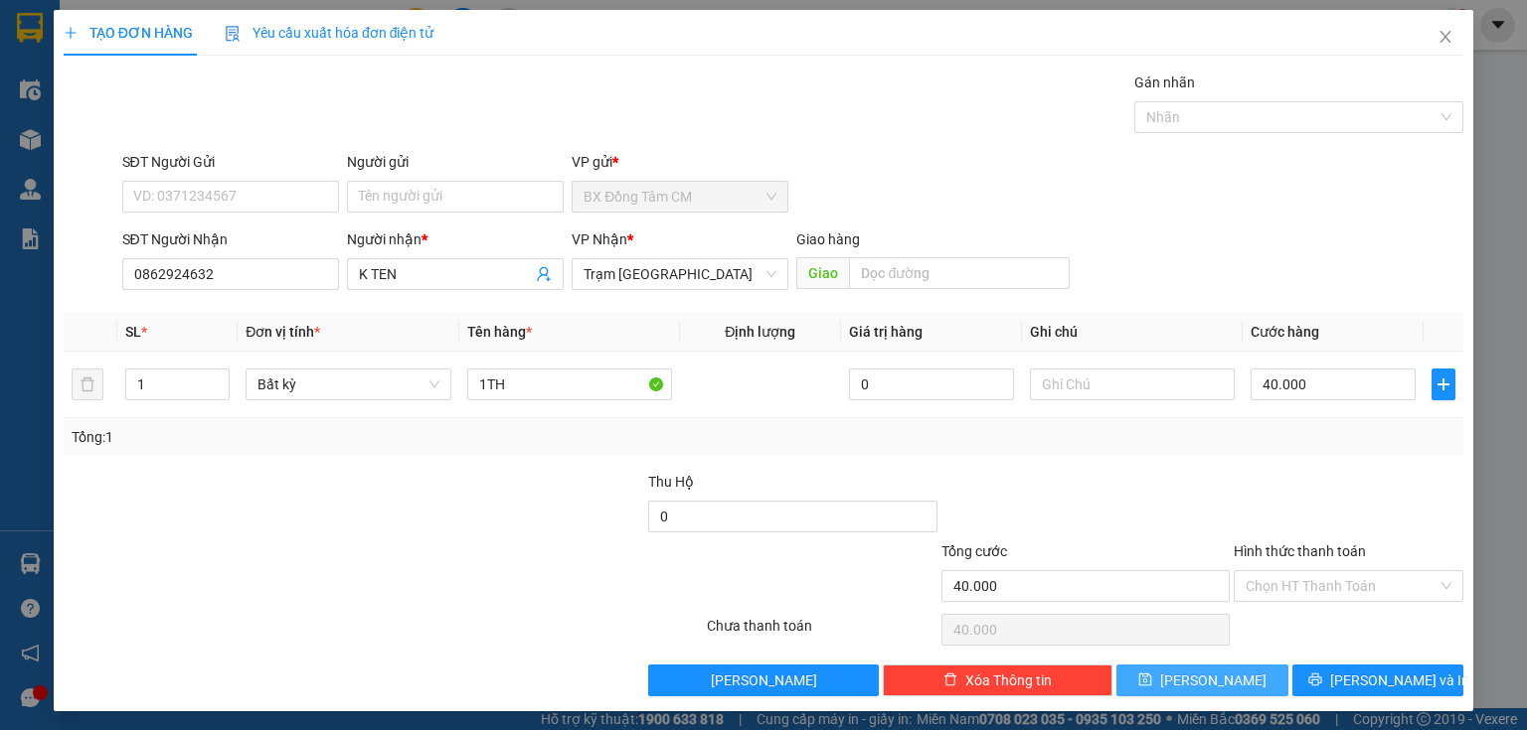
click at [1196, 665] on button "[PERSON_NAME]" at bounding box center [1202, 681] width 172 height 32
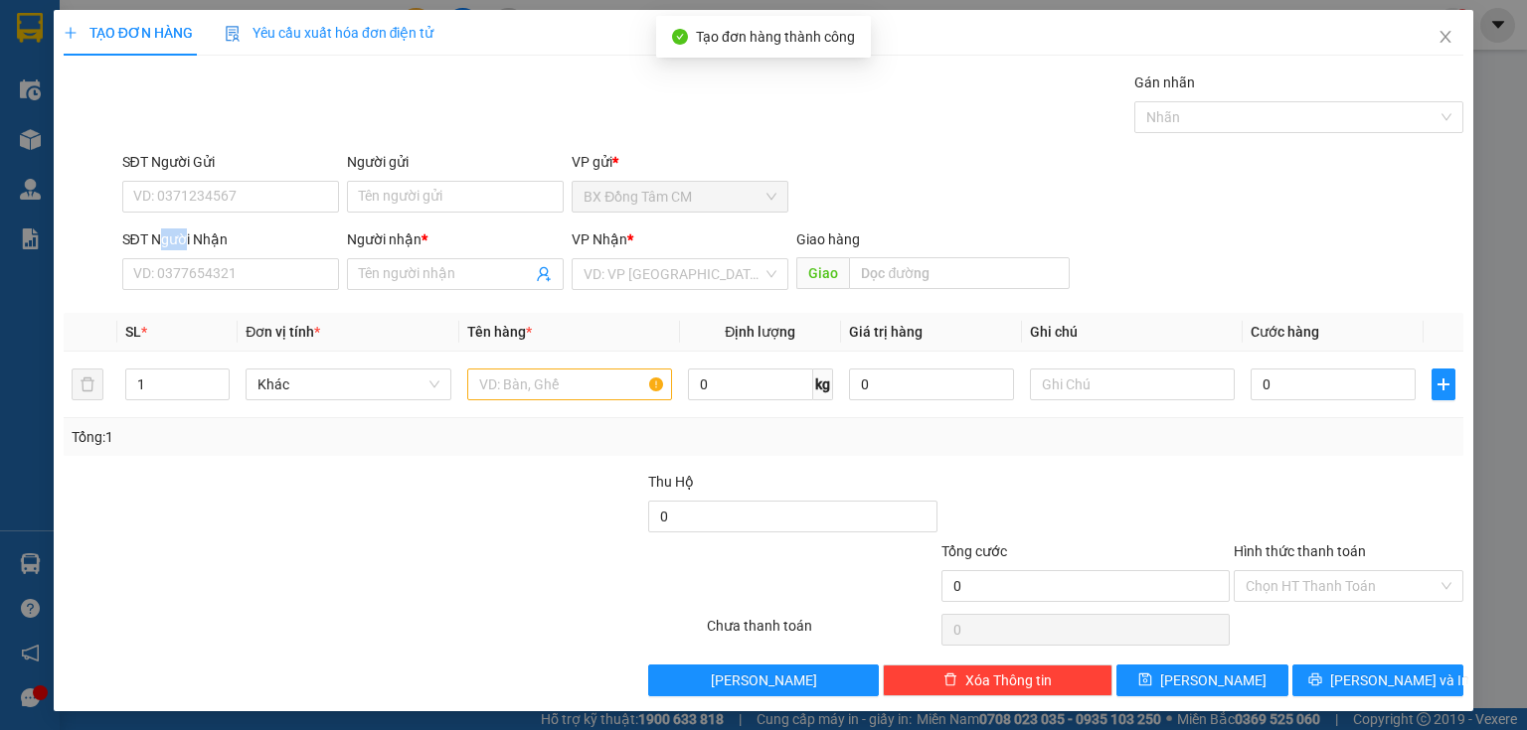
drag, startPoint x: 181, startPoint y: 237, endPoint x: 160, endPoint y: 251, distance: 25.6
click at [160, 251] on div "SĐT Người Nhận" at bounding box center [230, 244] width 217 height 30
click at [158, 269] on input "SĐT Người Nhận" at bounding box center [230, 274] width 217 height 32
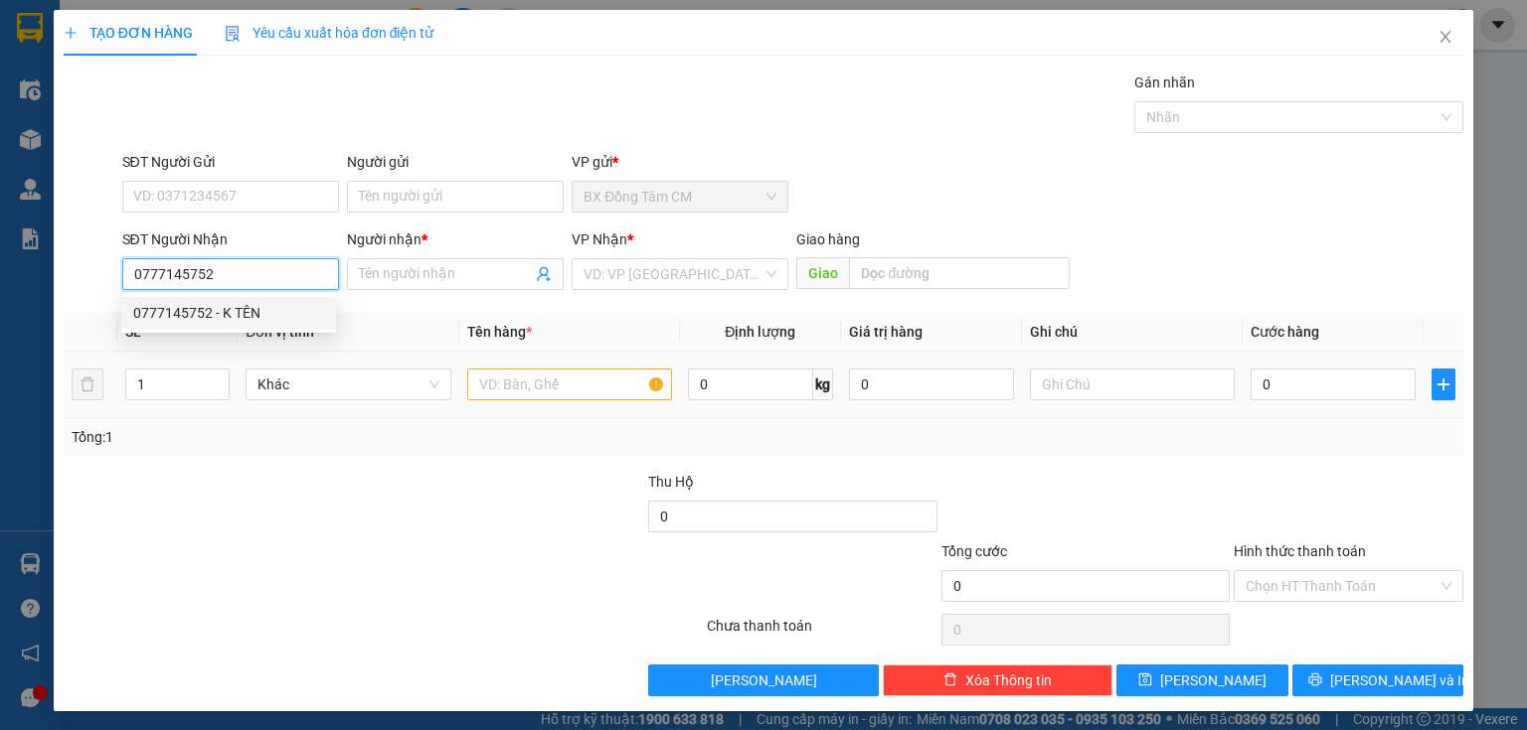
drag, startPoint x: 251, startPoint y: 306, endPoint x: 496, endPoint y: 359, distance: 250.1
click at [272, 302] on div "0777145752 - K TÊN" at bounding box center [228, 313] width 191 height 22
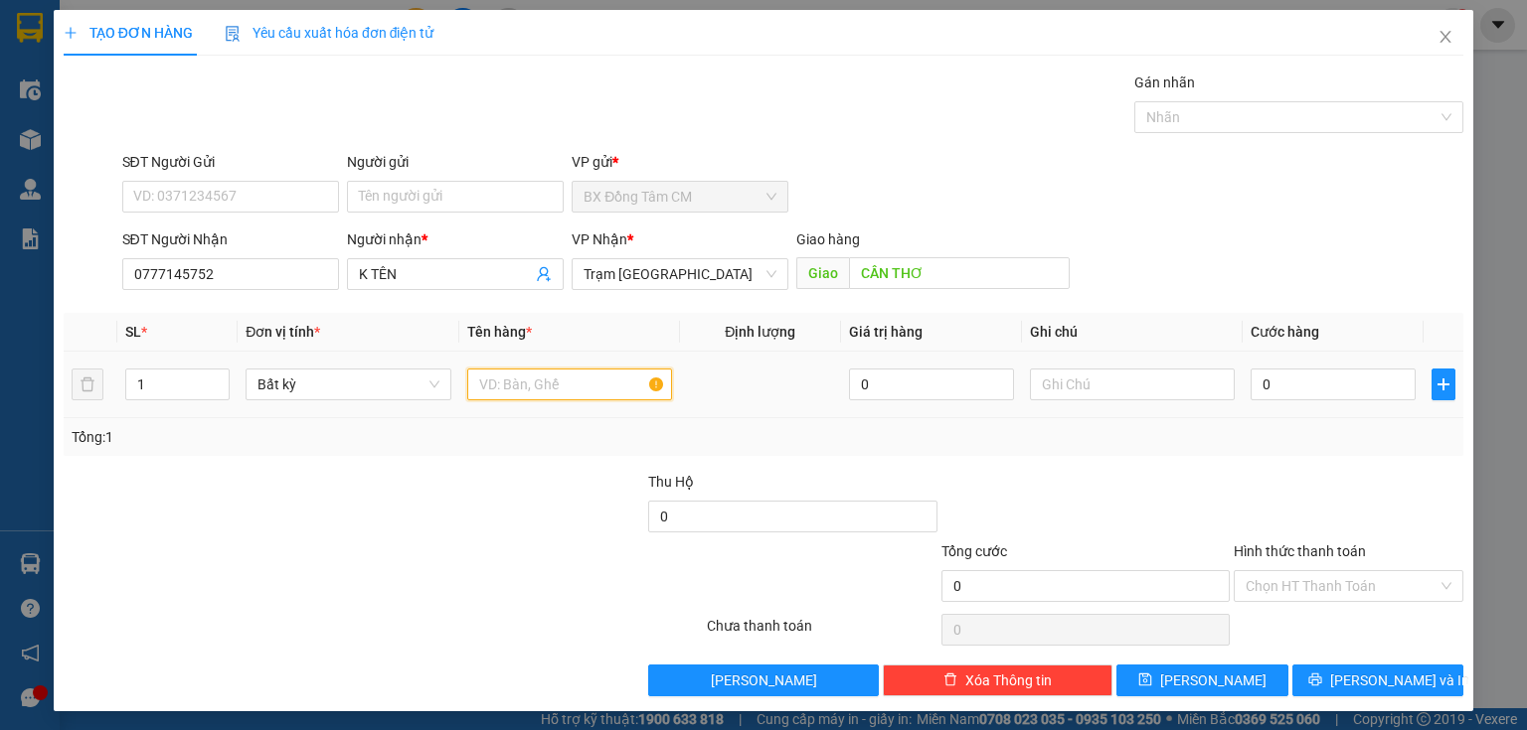
click at [521, 393] on input "text" at bounding box center [569, 385] width 205 height 32
drag, startPoint x: 1260, startPoint y: 361, endPoint x: 1254, endPoint y: 372, distance: 12.5
click at [1256, 370] on td "0" at bounding box center [1332, 385] width 181 height 67
click at [1253, 405] on td "0" at bounding box center [1332, 385] width 181 height 67
click at [1268, 376] on input "0" at bounding box center [1332, 385] width 165 height 32
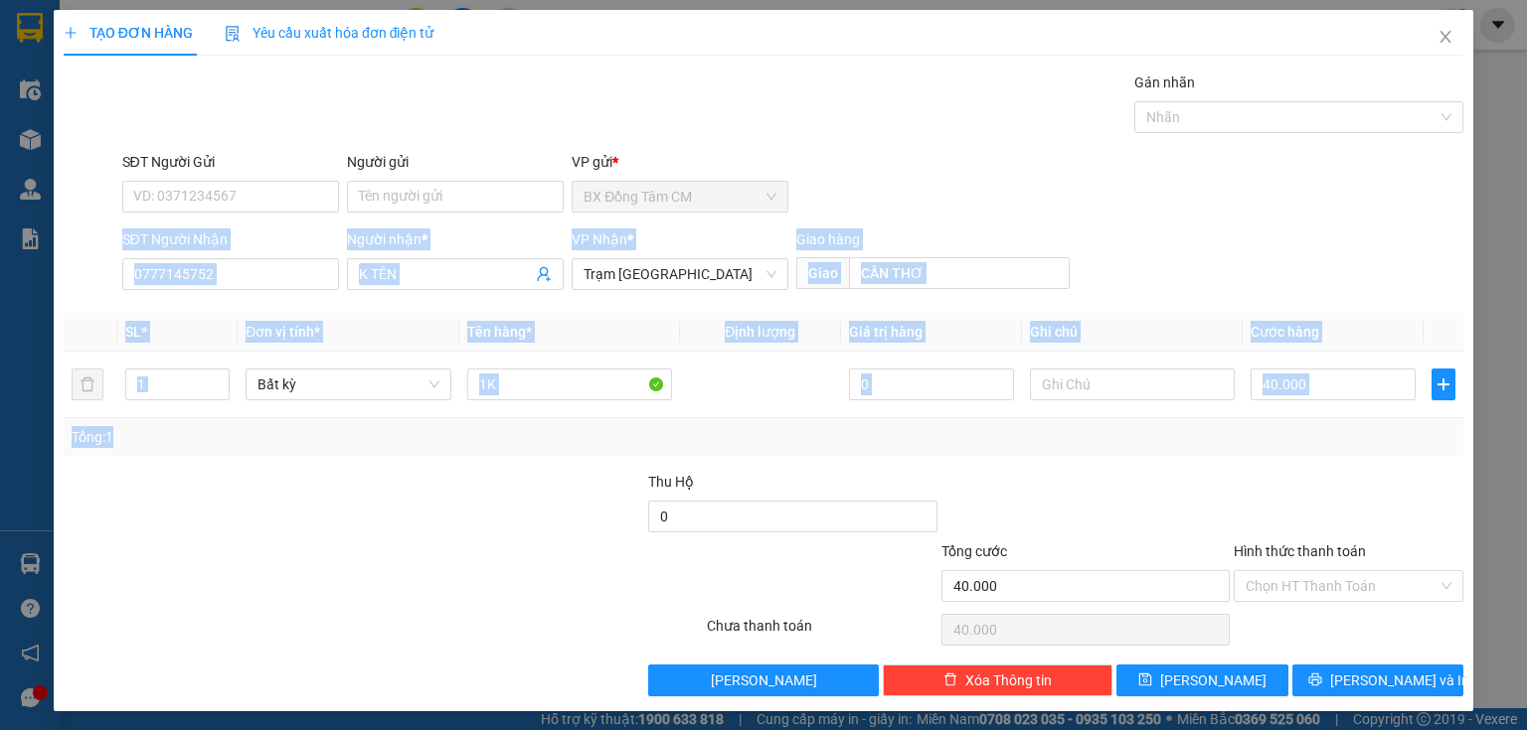
drag, startPoint x: 59, startPoint y: 409, endPoint x: 175, endPoint y: 516, distance: 157.6
click at [163, 516] on div "TẠO ĐƠN HÀNG Yêu cầu xuất hóa đơn điện tử Transit Pickup Surcharge Ids Transit …" at bounding box center [763, 365] width 1527 height 730
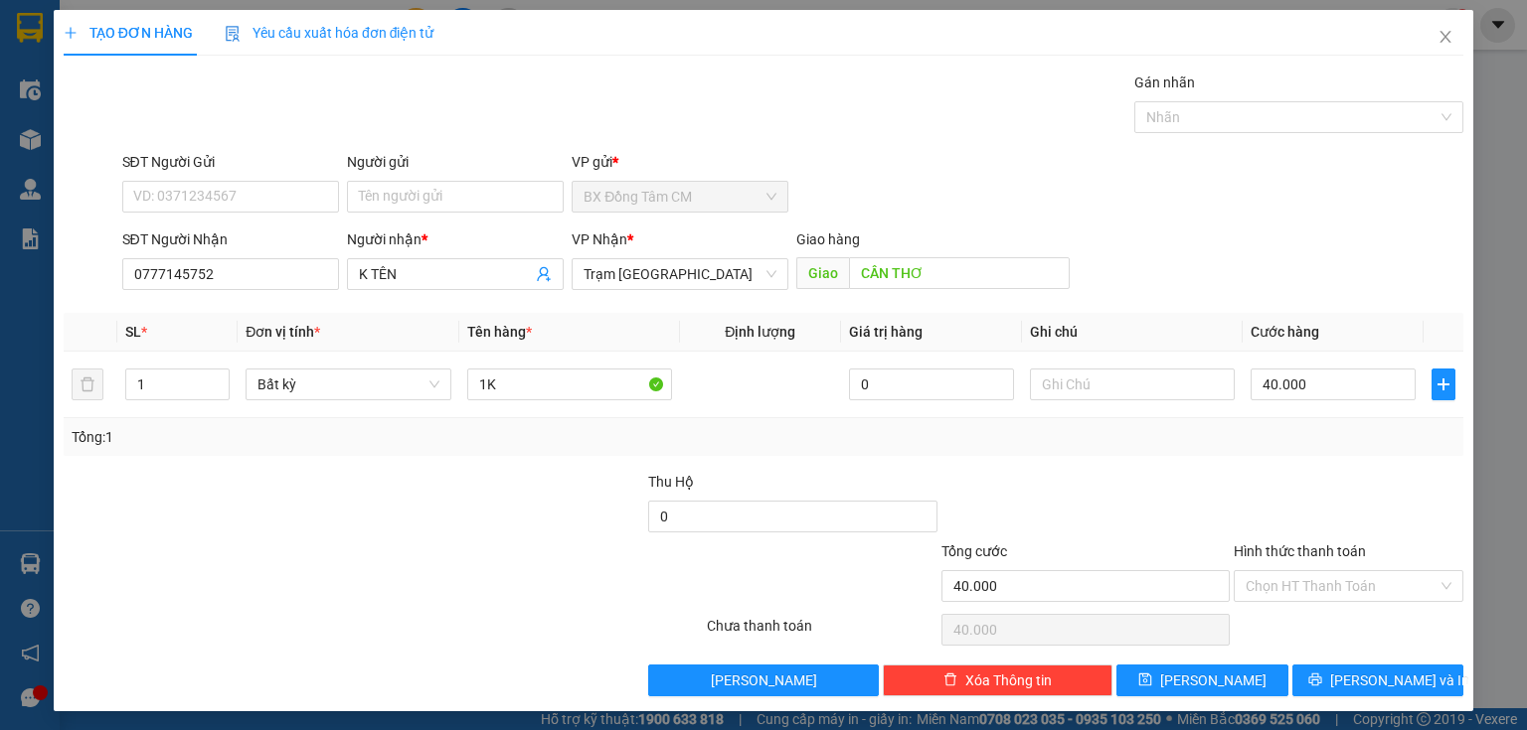
click at [1064, 543] on div "Tổng cước" at bounding box center [1085, 556] width 288 height 30
click at [1152, 675] on icon "save" at bounding box center [1145, 680] width 14 height 14
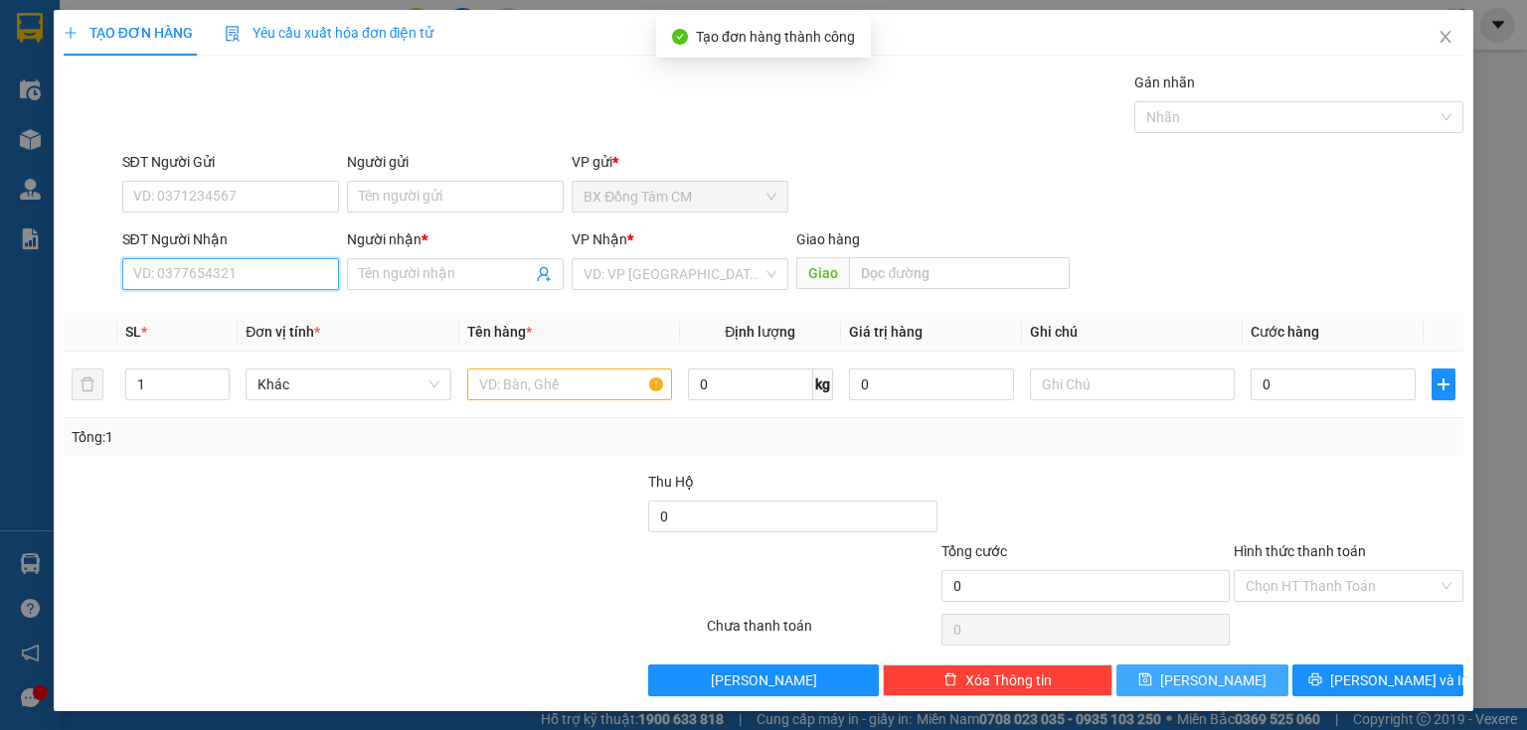
click at [203, 258] on input "SĐT Người Nhận" at bounding box center [230, 274] width 217 height 32
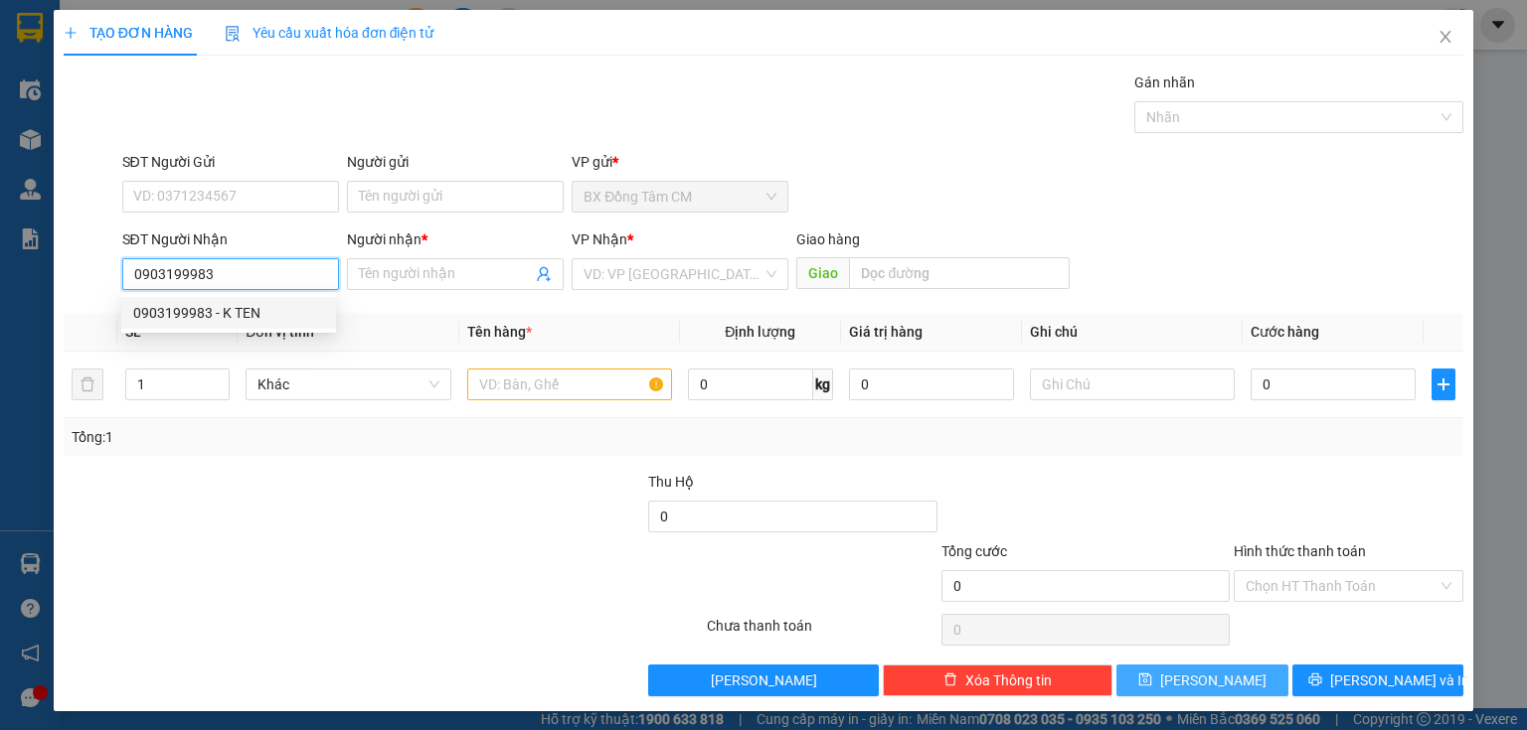
click at [239, 308] on div "0903199983 - K TEN" at bounding box center [228, 313] width 191 height 22
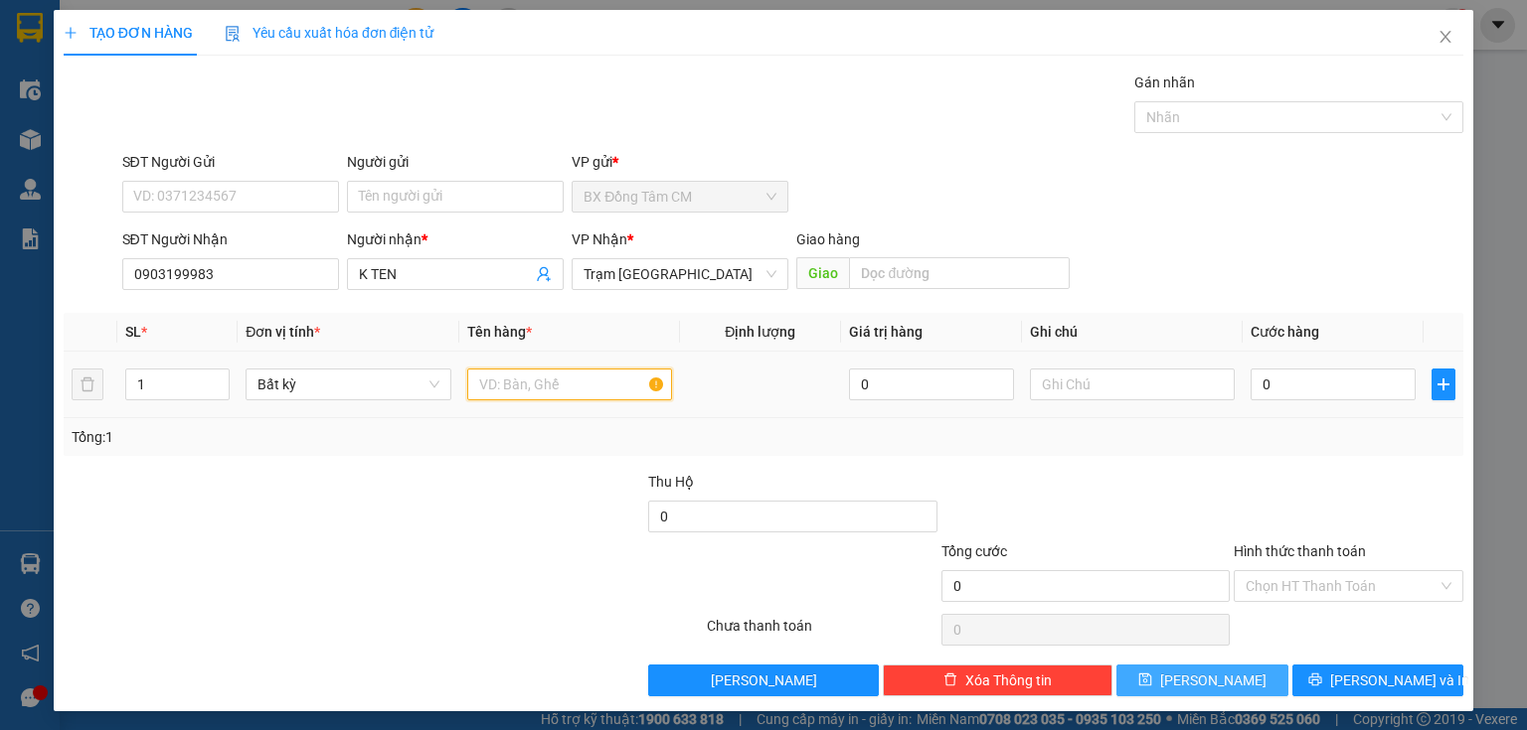
click at [542, 395] on input "text" at bounding box center [569, 385] width 205 height 32
click at [1288, 570] on div "Hình thức thanh toán Chọn HT Thanh Toán" at bounding box center [1348, 576] width 230 height 70
click at [1287, 576] on input "Hình thức thanh toán" at bounding box center [1341, 586] width 192 height 30
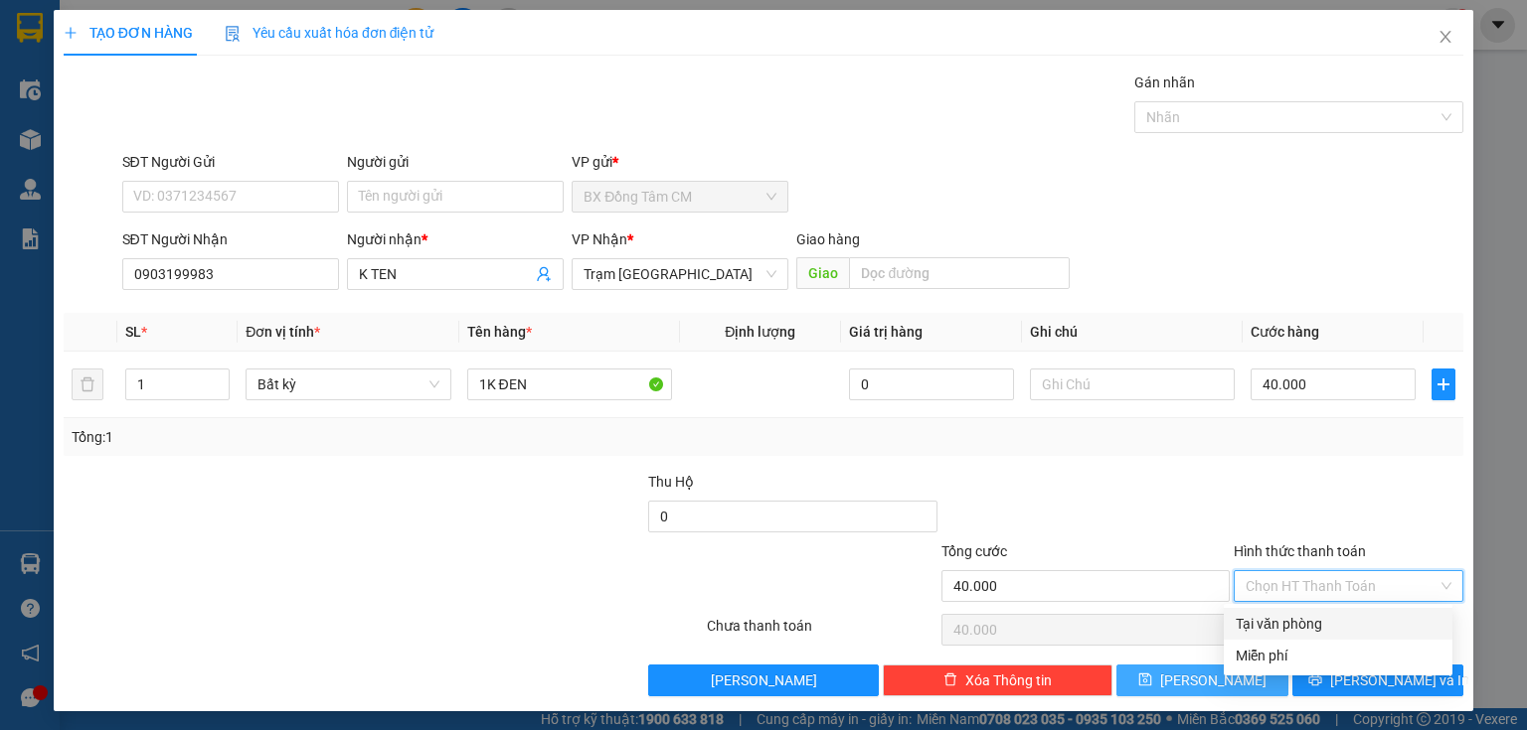
click at [1280, 610] on div "Tại văn phòng" at bounding box center [1337, 624] width 229 height 32
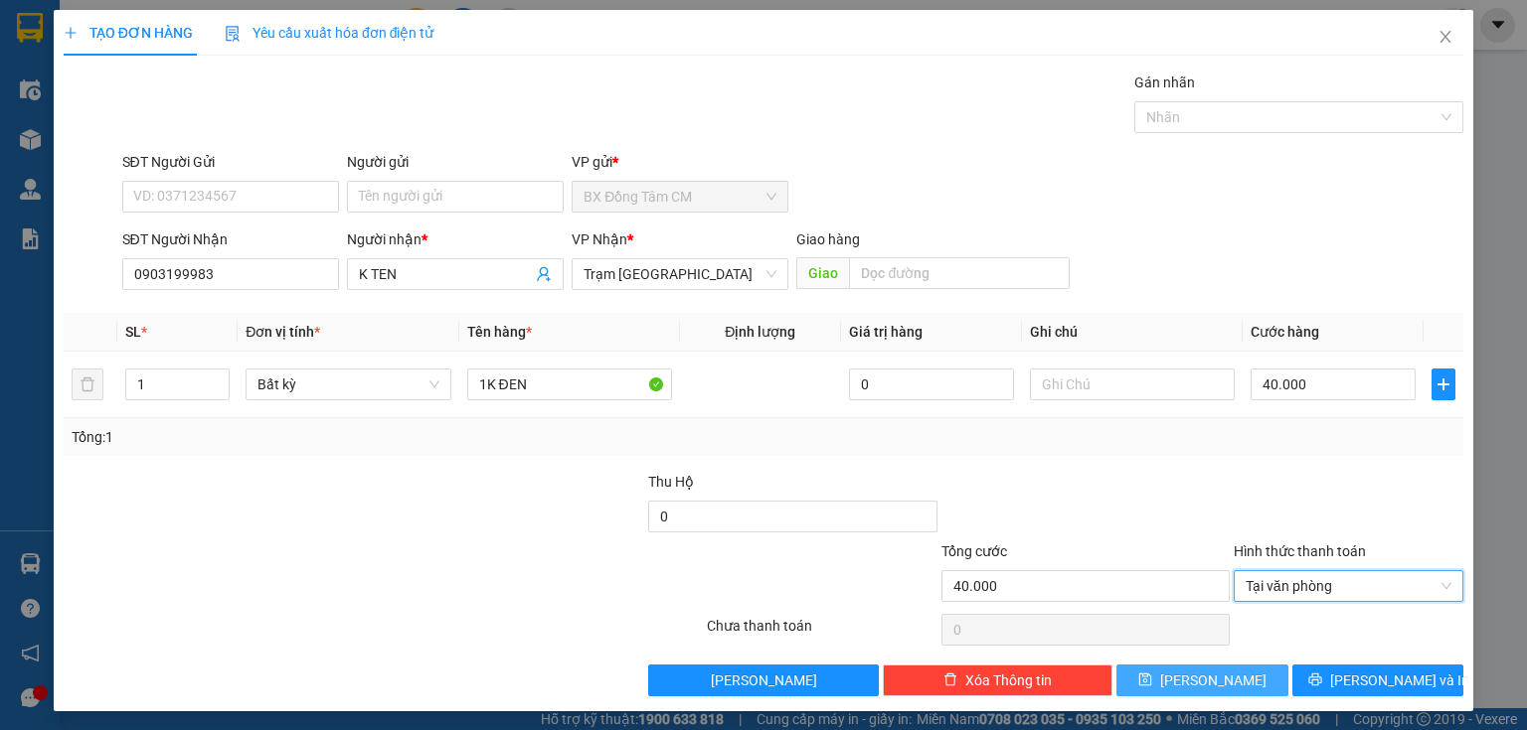
click at [1227, 669] on button "[PERSON_NAME]" at bounding box center [1202, 681] width 172 height 32
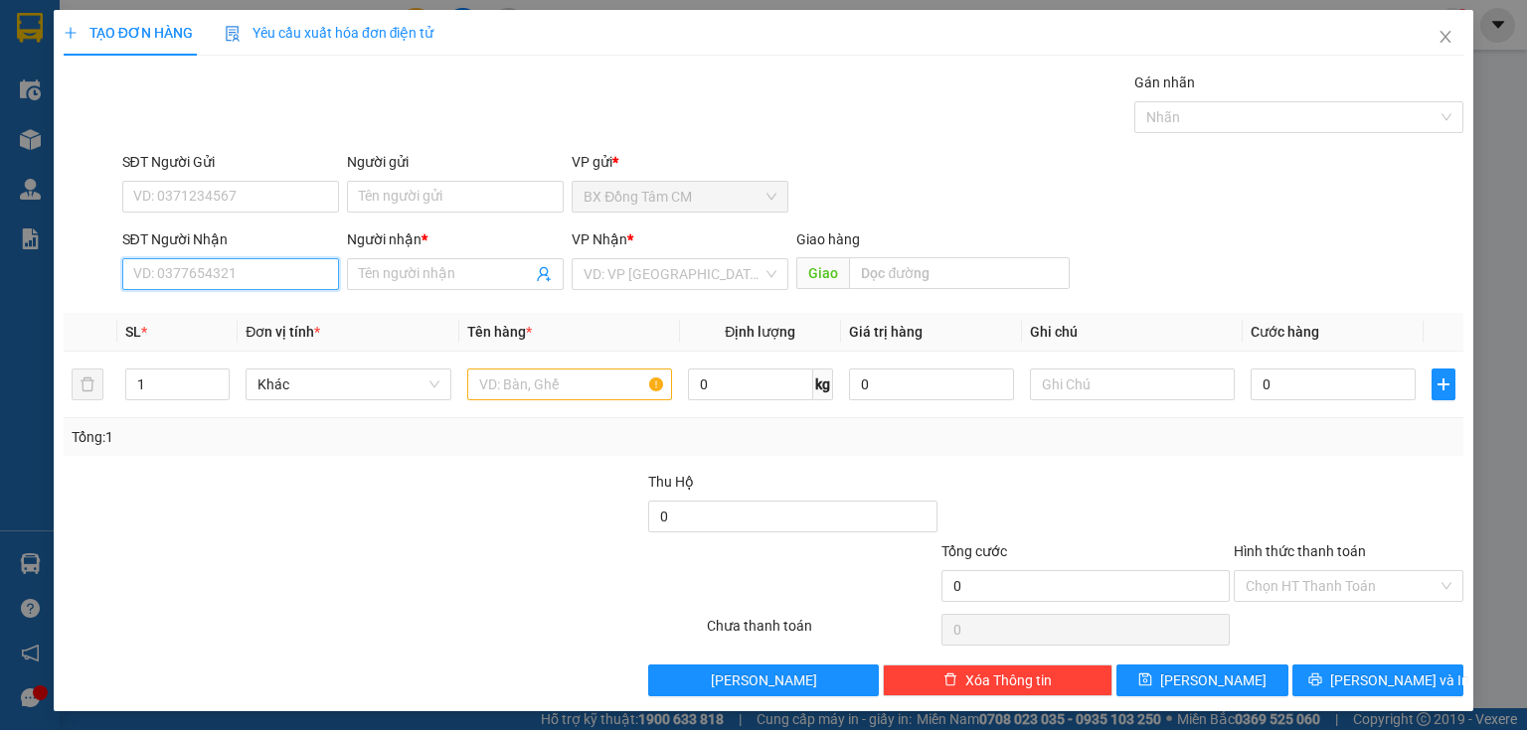
click at [180, 278] on input "SĐT Người Nhận" at bounding box center [230, 274] width 217 height 32
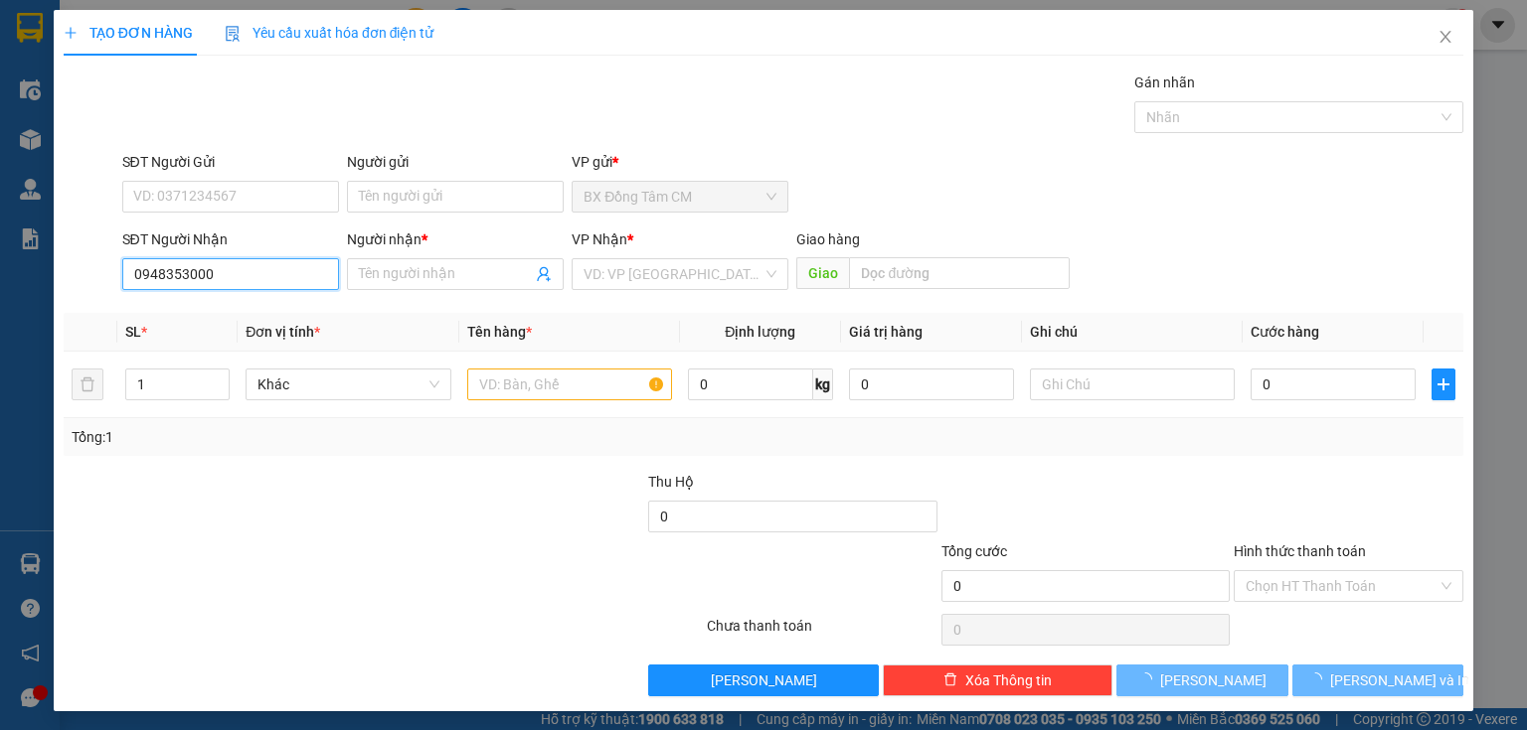
click at [246, 272] on input "0948353000" at bounding box center [230, 274] width 217 height 32
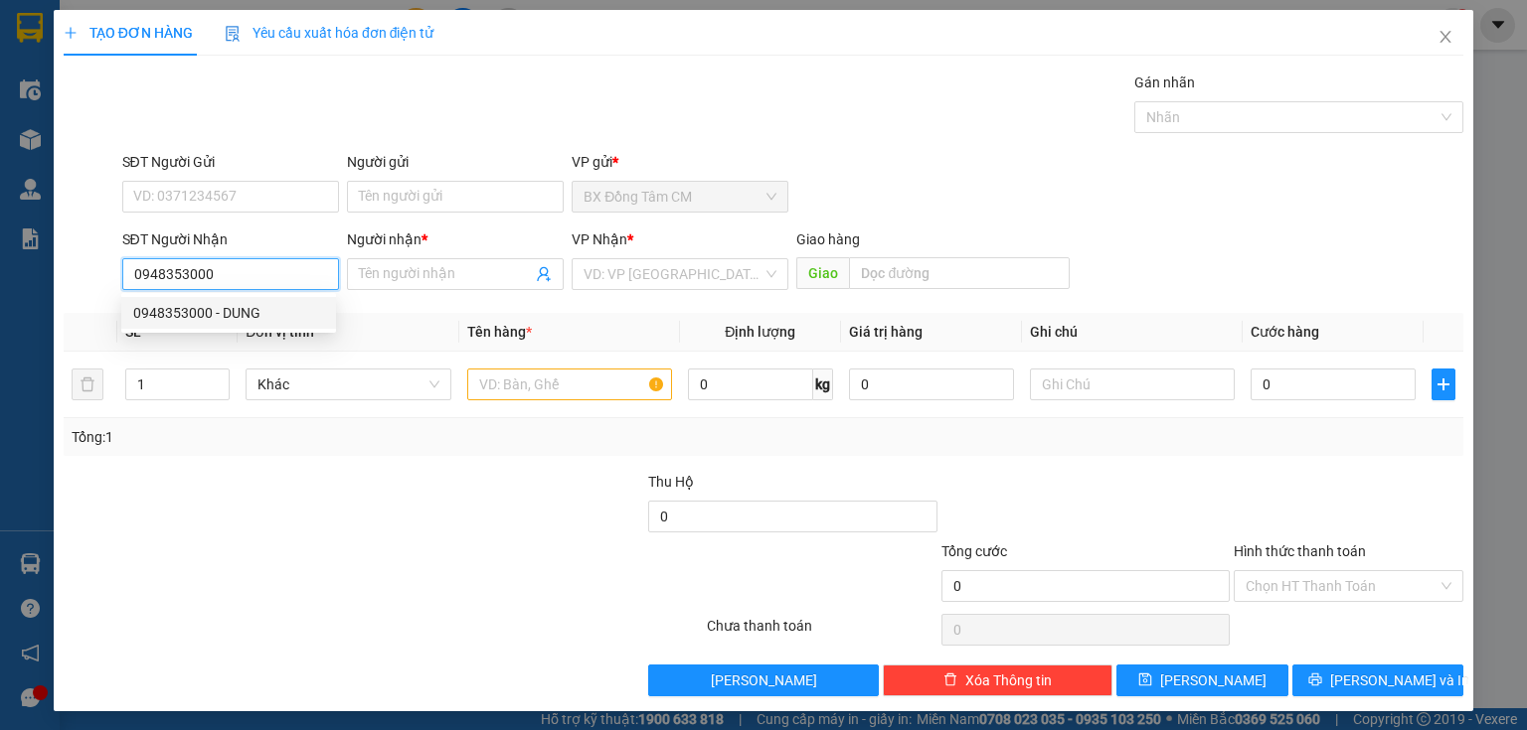
drag, startPoint x: 242, startPoint y: 314, endPoint x: 468, endPoint y: 338, distance: 226.9
click at [242, 314] on div "0948353000 - DUNG" at bounding box center [228, 313] width 191 height 22
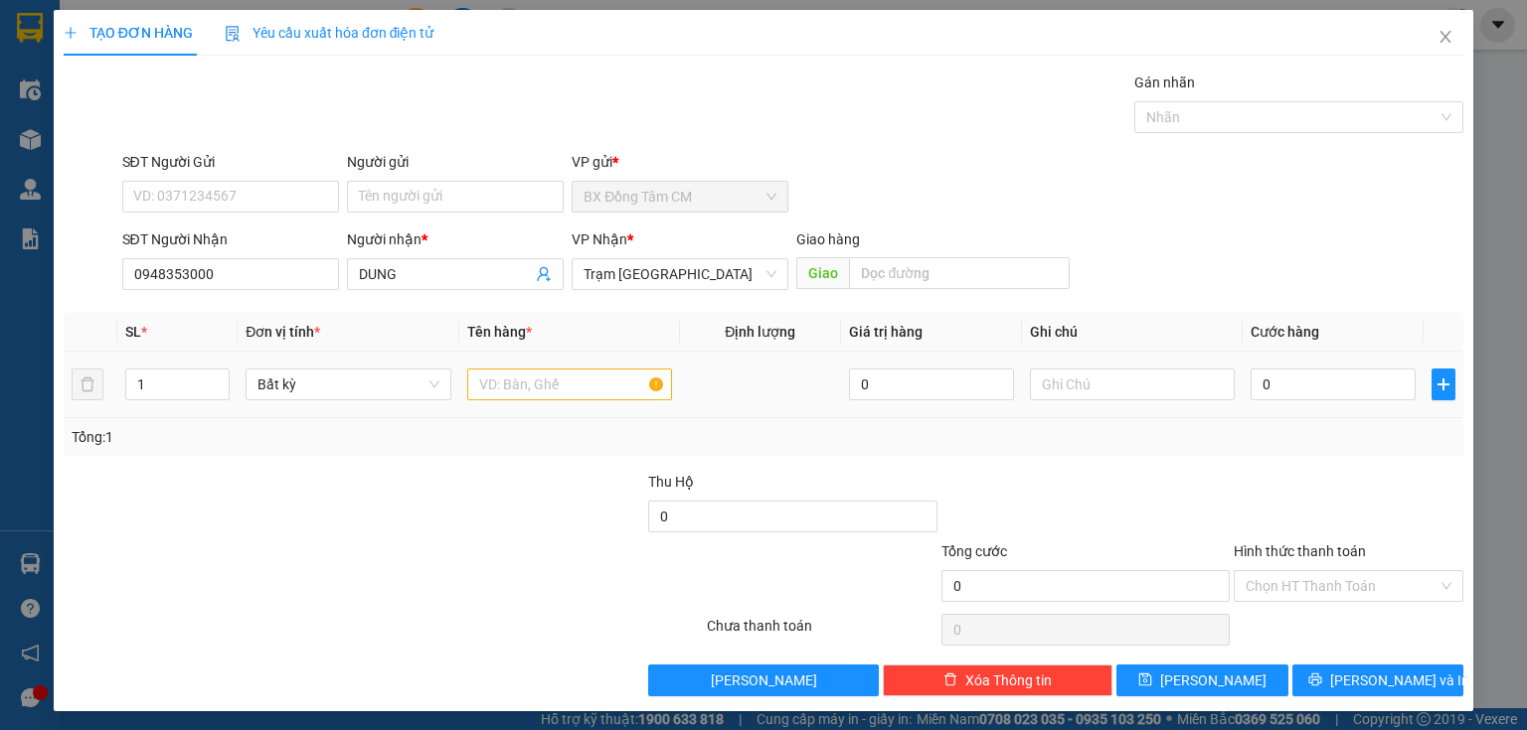
click at [558, 400] on div at bounding box center [569, 385] width 205 height 40
click at [565, 377] on input "text" at bounding box center [569, 385] width 205 height 32
click at [1311, 405] on td "0" at bounding box center [1332, 385] width 181 height 67
click at [1318, 373] on input "0" at bounding box center [1332, 385] width 165 height 32
click at [1316, 564] on div "Hình thức thanh toán" at bounding box center [1348, 556] width 230 height 30
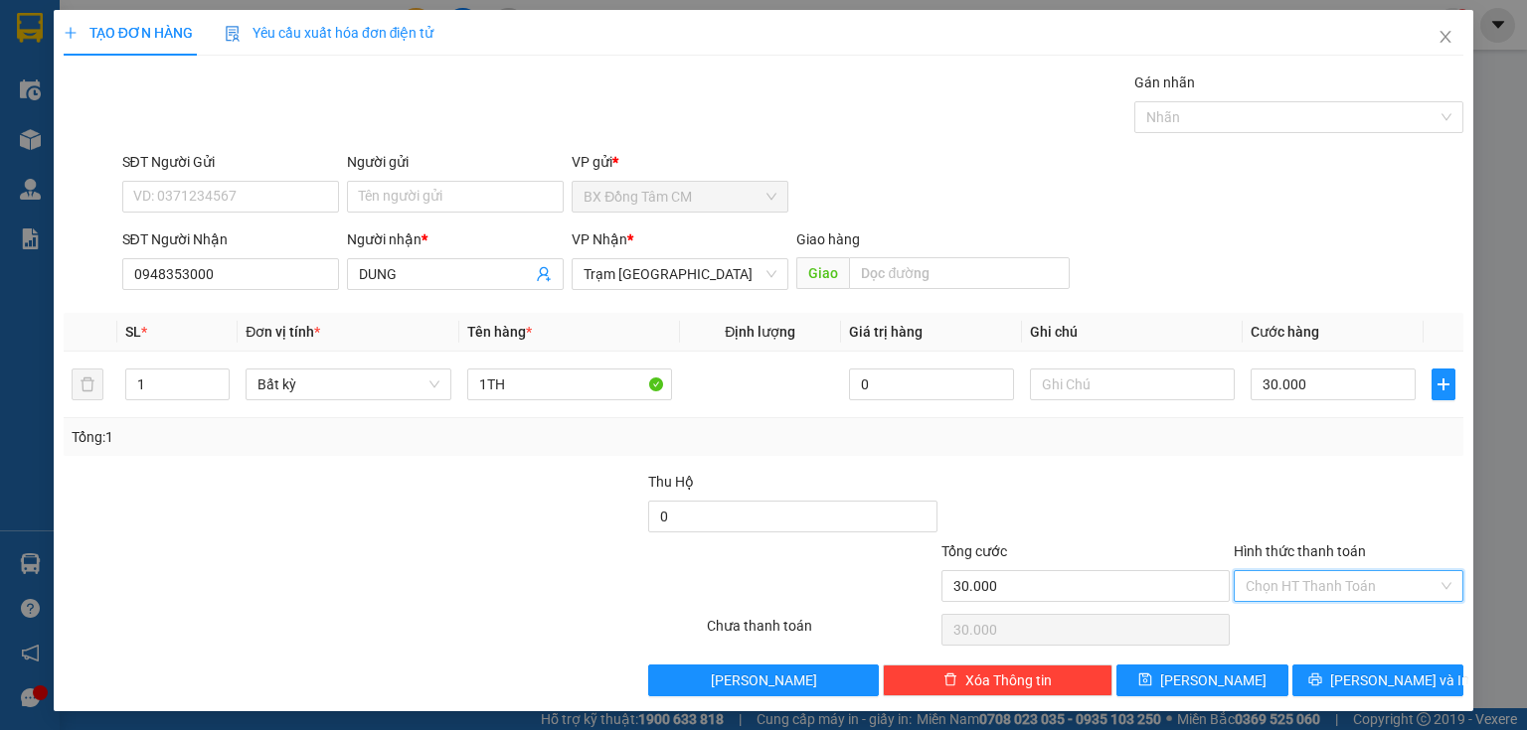
click at [1314, 580] on input "Hình thức thanh toán" at bounding box center [1341, 586] width 192 height 30
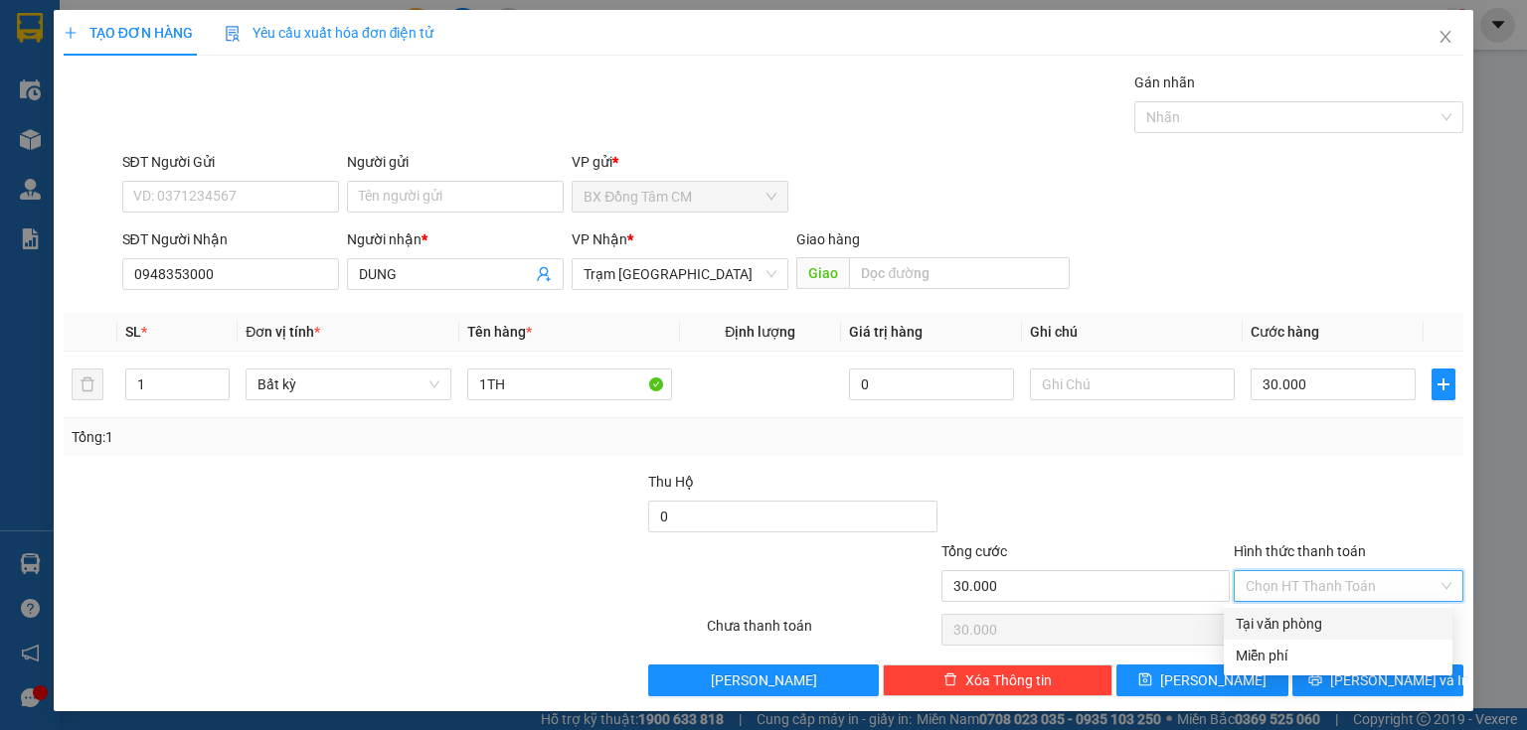
click at [1295, 619] on div "Tại văn phòng" at bounding box center [1337, 624] width 205 height 22
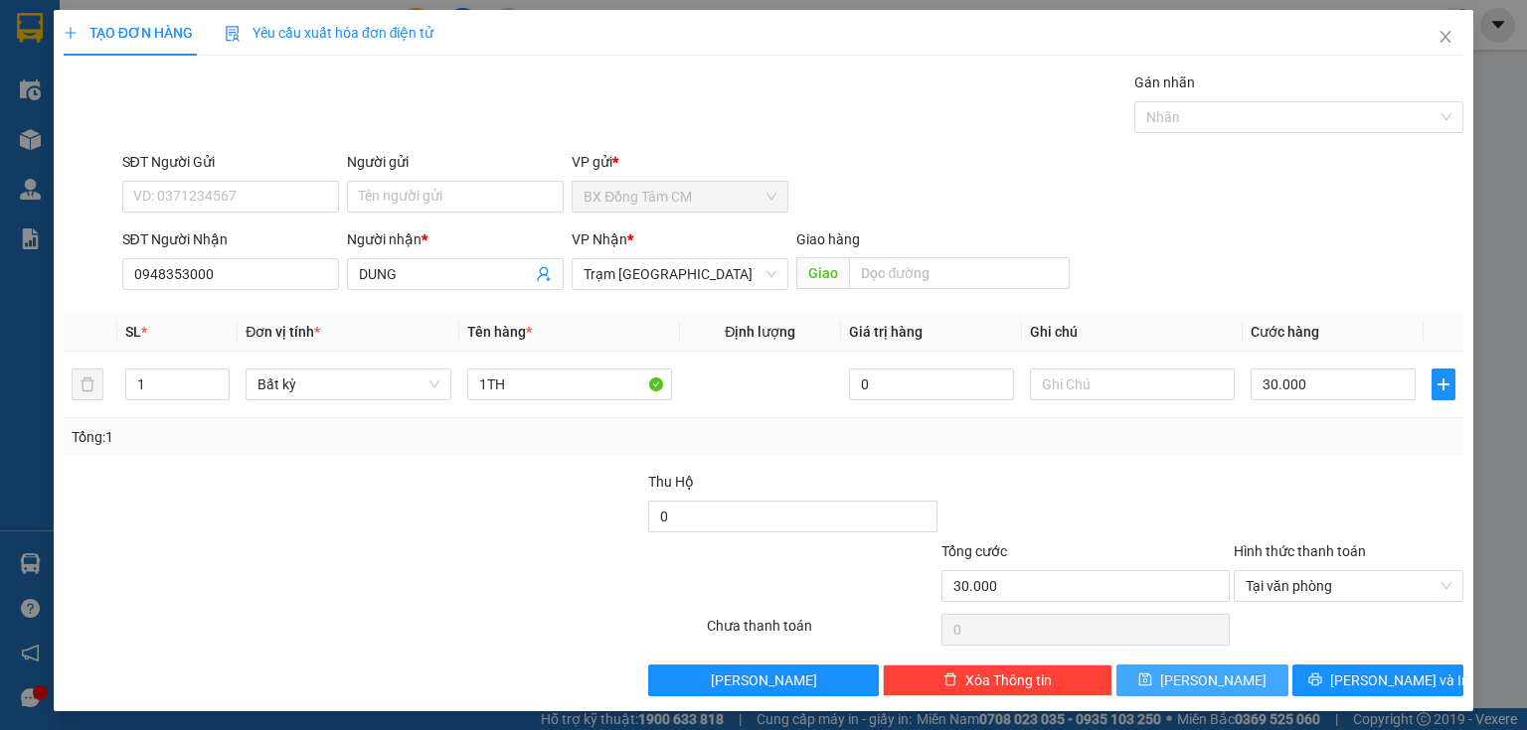
click at [1185, 680] on button "[PERSON_NAME]" at bounding box center [1202, 681] width 172 height 32
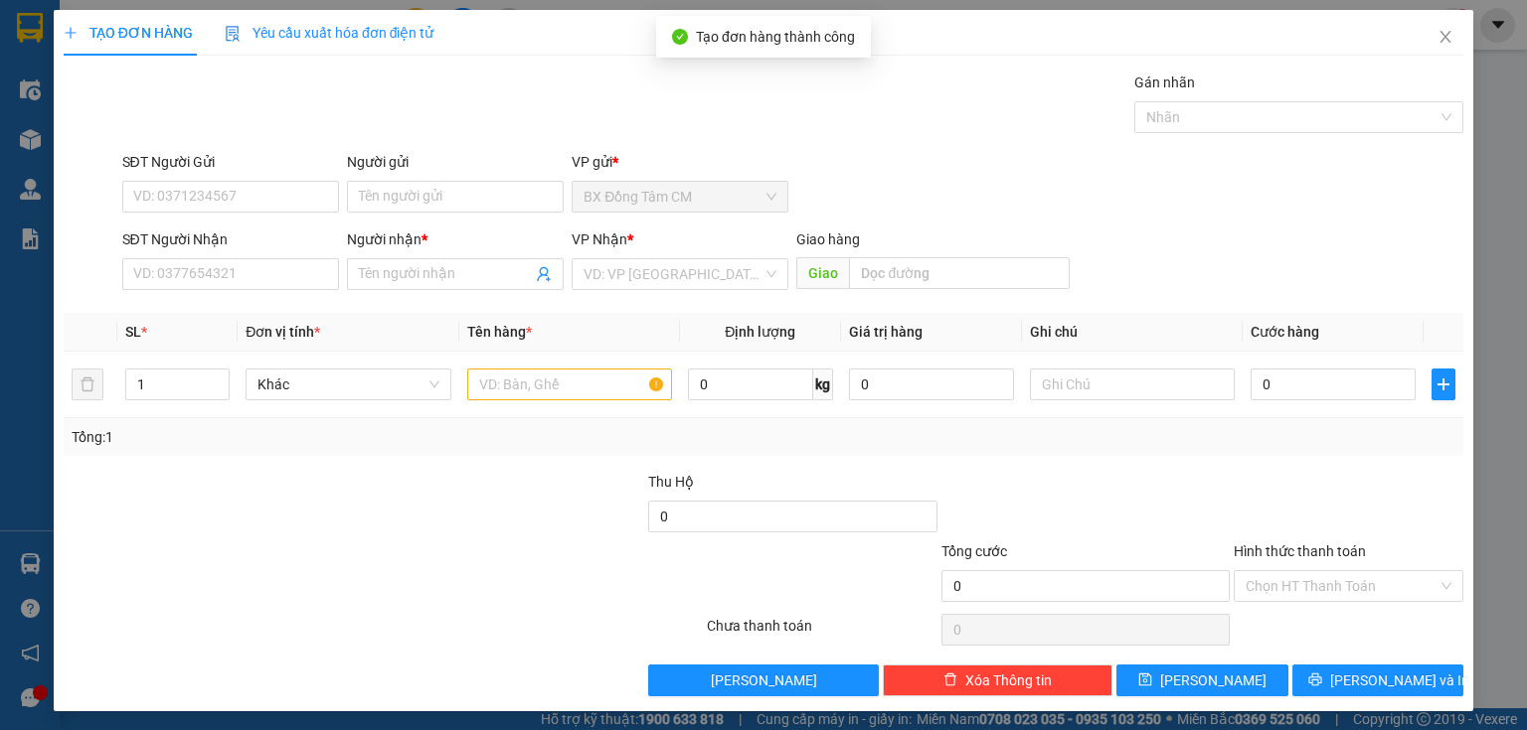
click at [256, 291] on div "SĐT Người Nhận VD: 0377654321" at bounding box center [230, 264] width 217 height 70
click at [253, 280] on input "SĐT Người Nhận" at bounding box center [230, 274] width 217 height 32
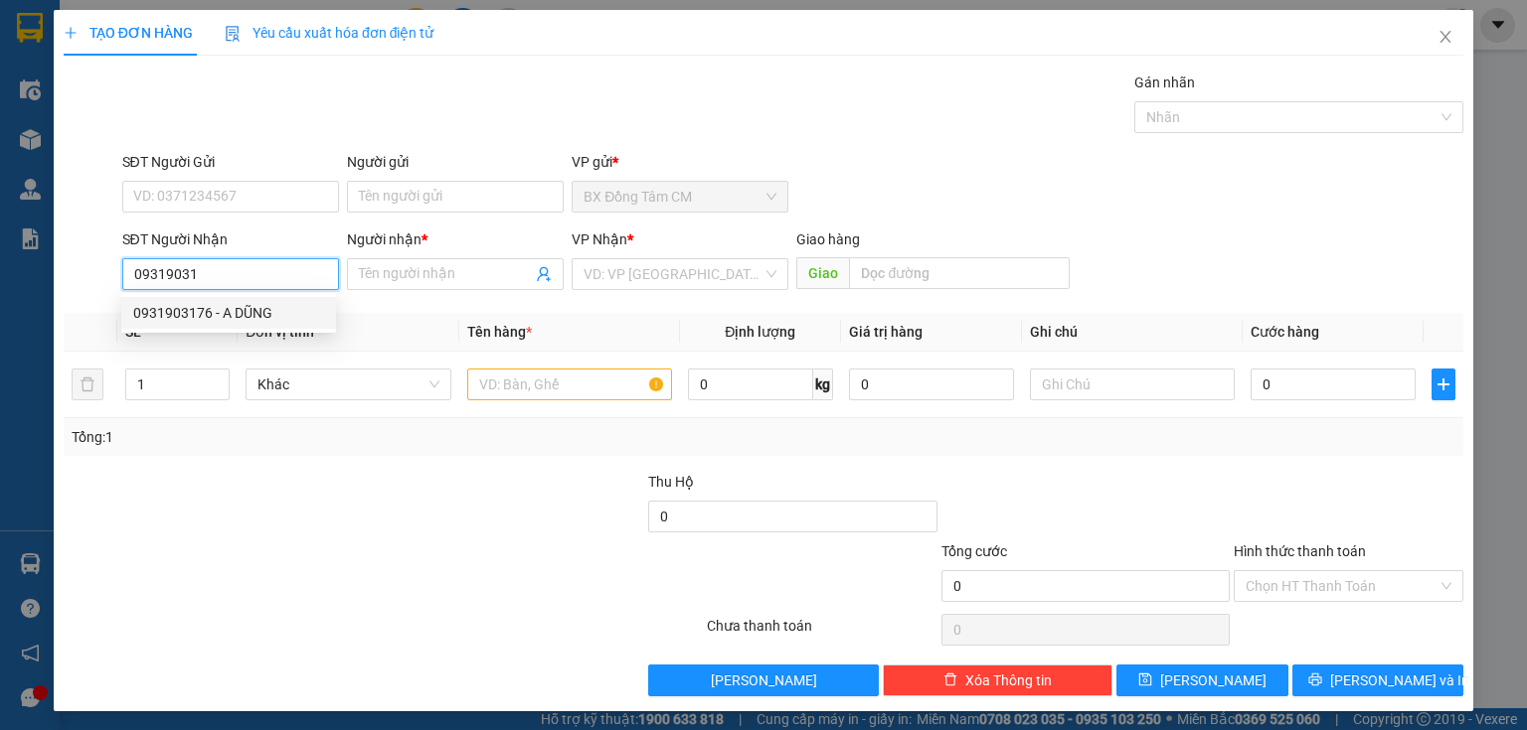
drag, startPoint x: 203, startPoint y: 298, endPoint x: 234, endPoint y: 306, distance: 31.8
click at [205, 298] on div "0931903176 - A DŨNG" at bounding box center [228, 313] width 215 height 32
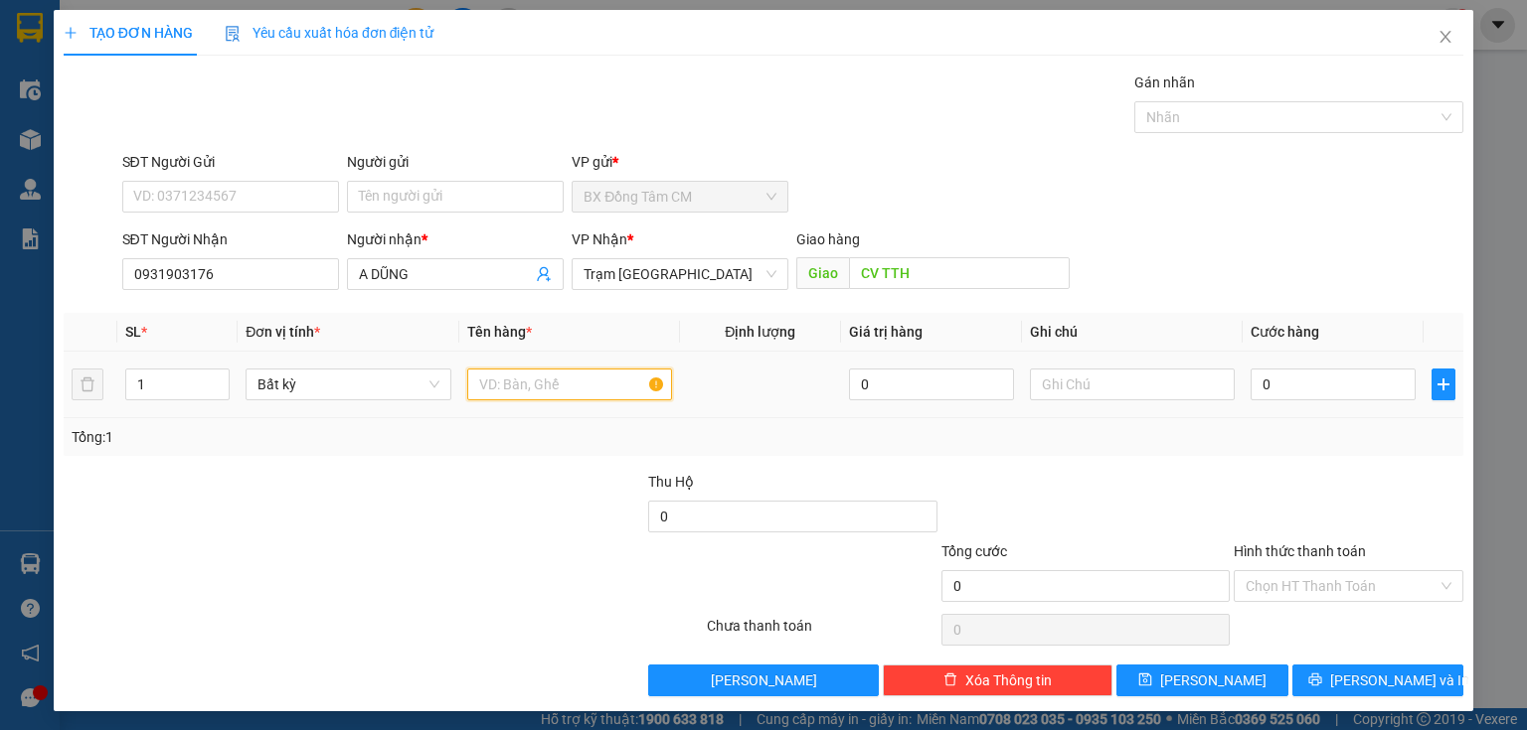
drag, startPoint x: 495, startPoint y: 368, endPoint x: 501, endPoint y: 380, distance: 13.3
click at [497, 370] on input "text" at bounding box center [569, 385] width 205 height 32
click at [1326, 392] on input "0" at bounding box center [1332, 385] width 165 height 32
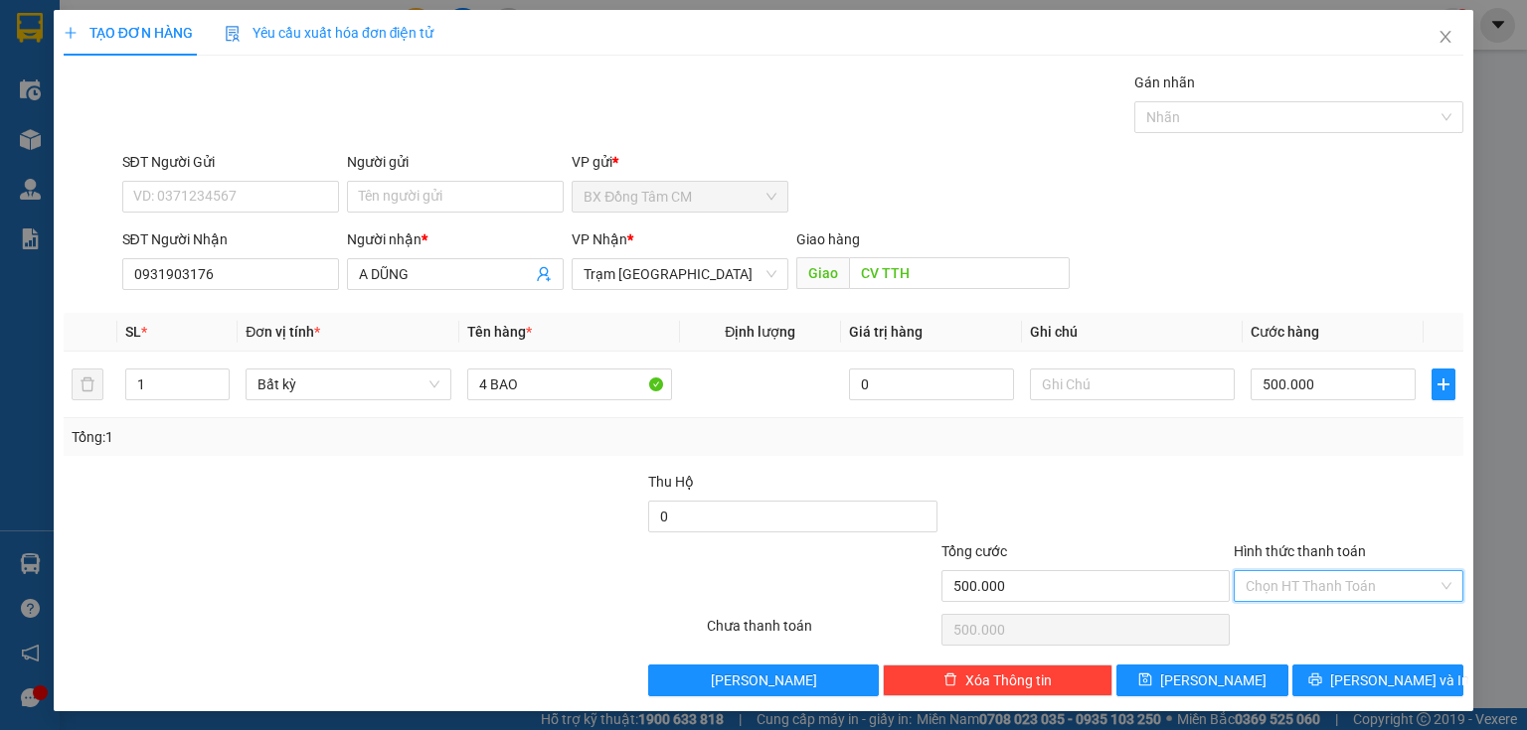
click at [1288, 596] on input "Hình thức thanh toán" at bounding box center [1341, 586] width 192 height 30
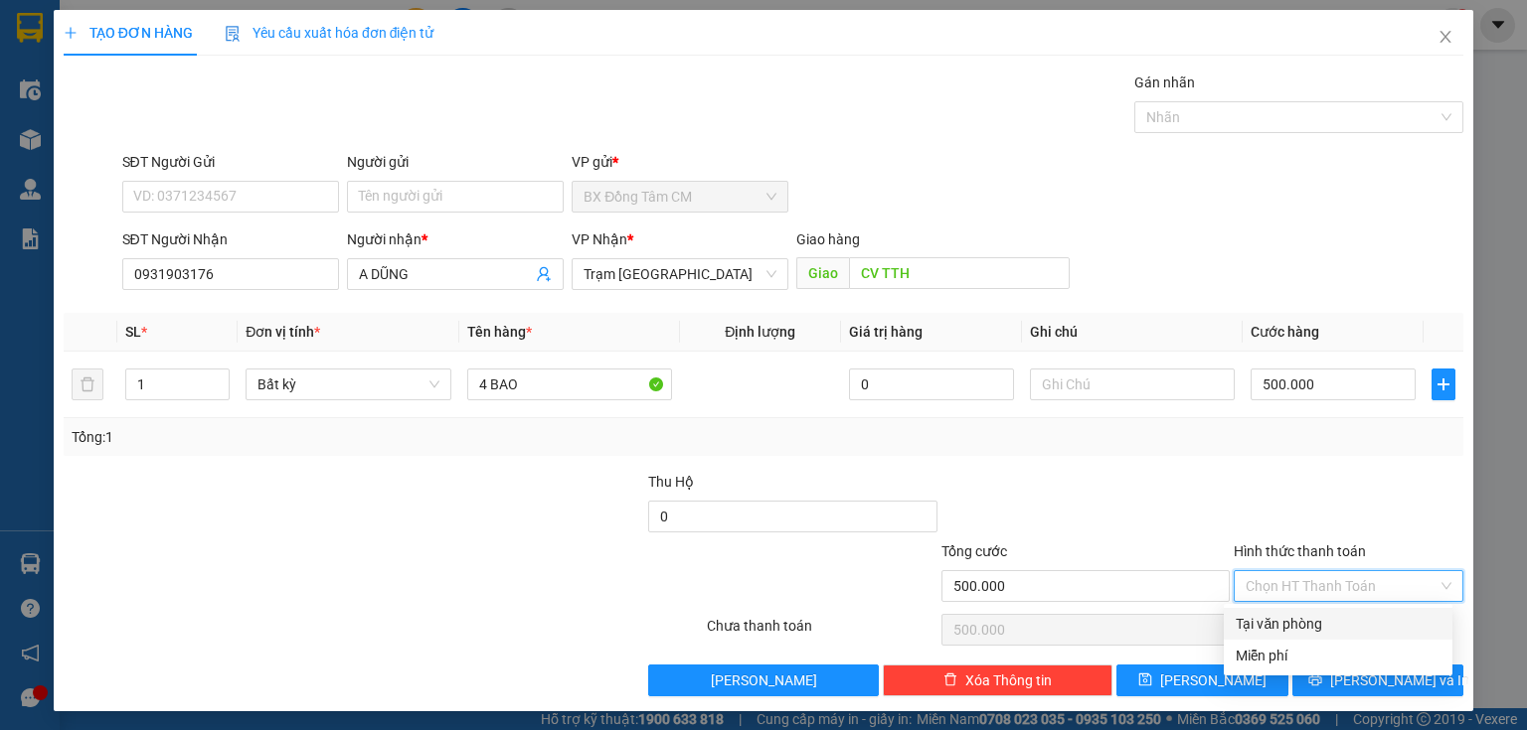
click at [1283, 630] on div "Tại văn phòng" at bounding box center [1337, 624] width 205 height 22
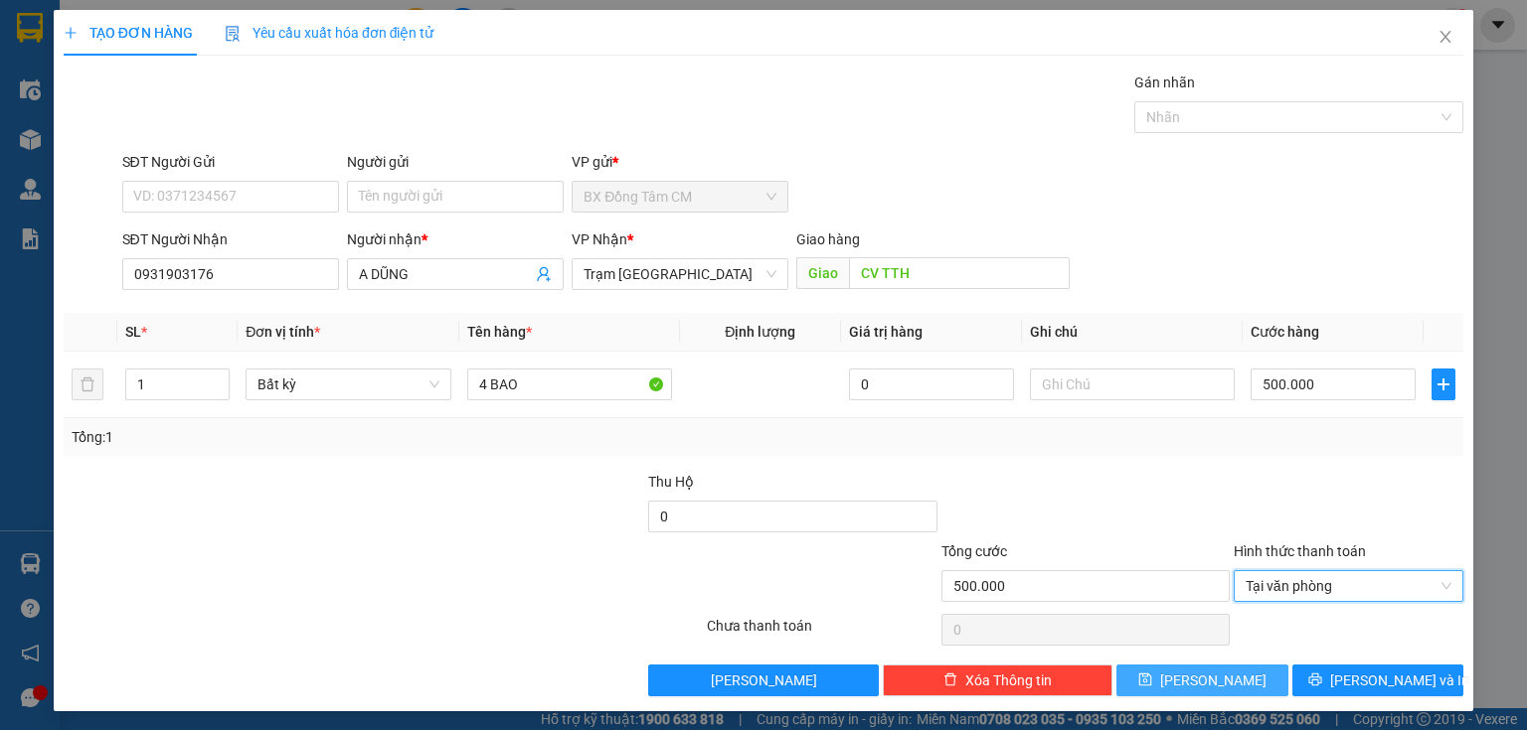
click at [1149, 673] on button "[PERSON_NAME]" at bounding box center [1202, 681] width 172 height 32
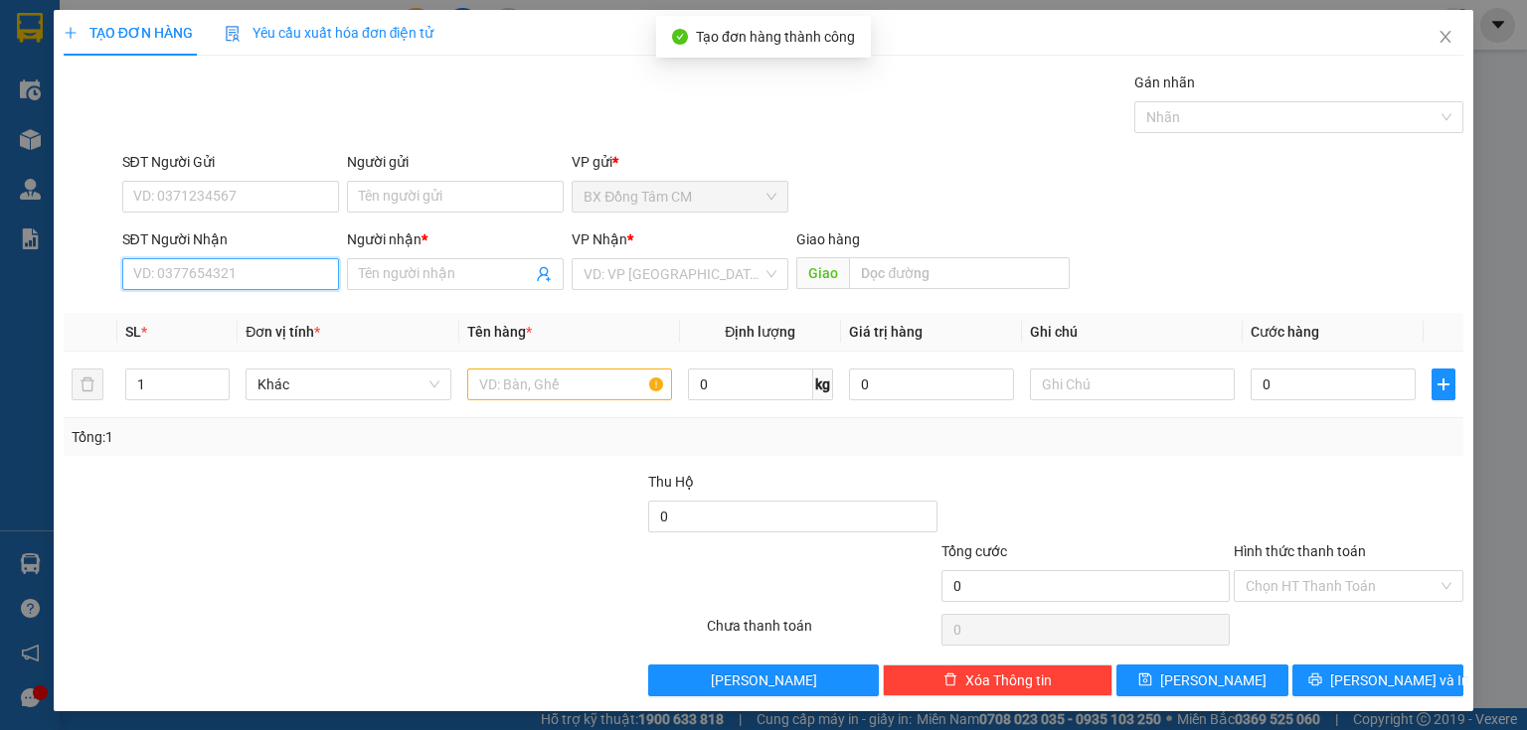
click at [256, 285] on input "SĐT Người Nhận" at bounding box center [230, 274] width 217 height 32
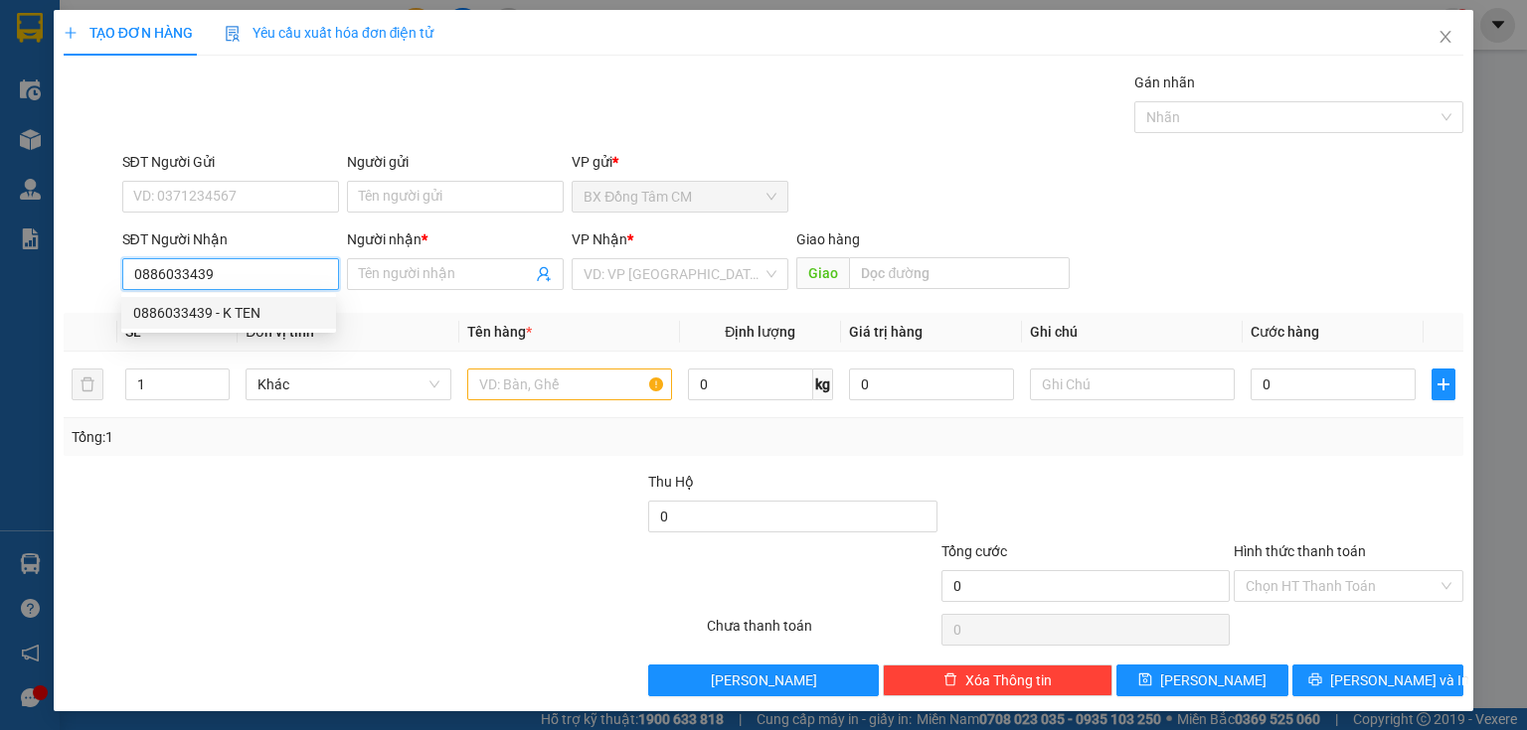
click at [267, 309] on div "0886033439 - K TEN" at bounding box center [228, 313] width 191 height 22
click at [573, 381] on td at bounding box center [569, 385] width 221 height 67
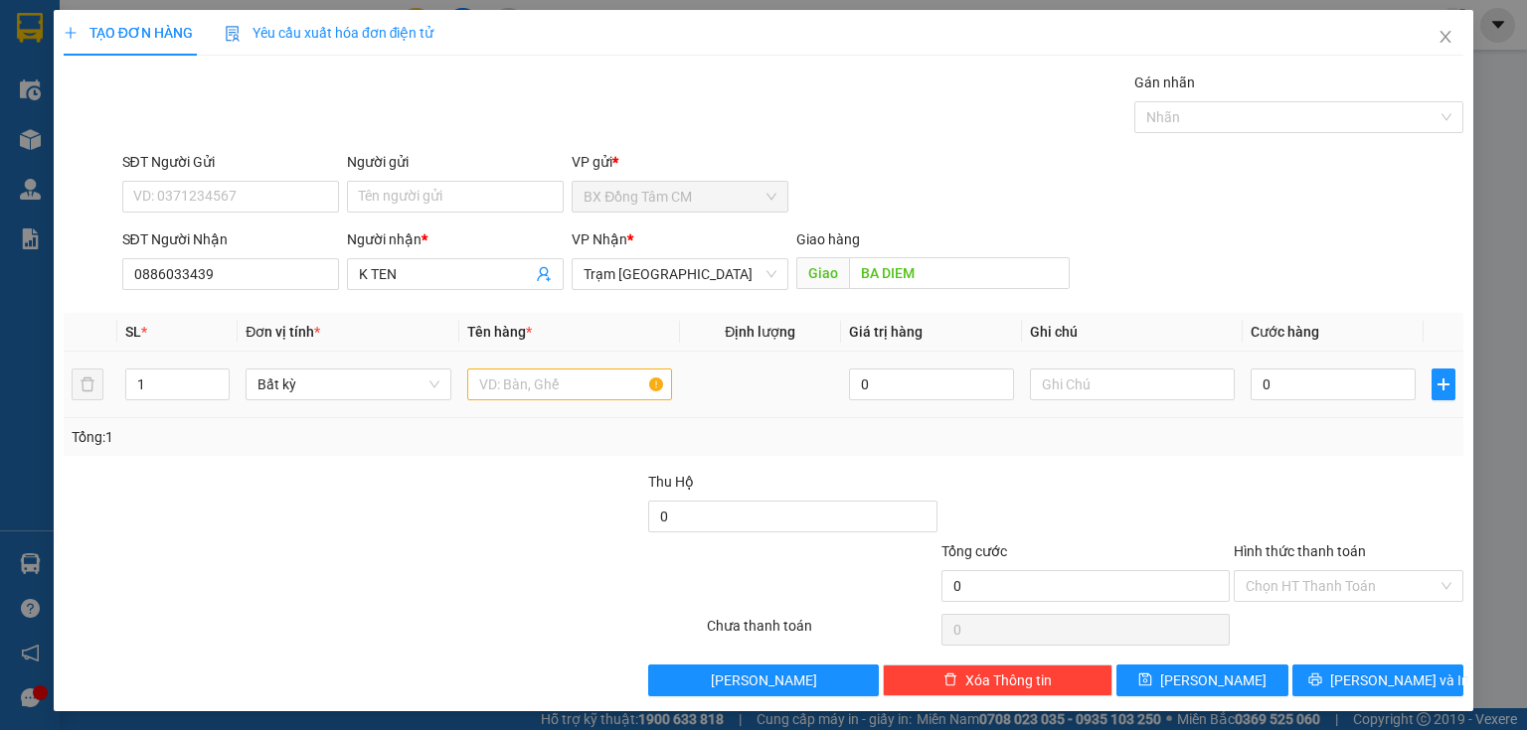
click at [568, 371] on div at bounding box center [569, 385] width 205 height 40
click at [553, 404] on td at bounding box center [569, 385] width 221 height 67
click at [561, 380] on input "text" at bounding box center [569, 385] width 205 height 32
click at [1278, 394] on input "0" at bounding box center [1332, 385] width 165 height 32
click at [759, 491] on div "Thu Hộ" at bounding box center [792, 482] width 288 height 22
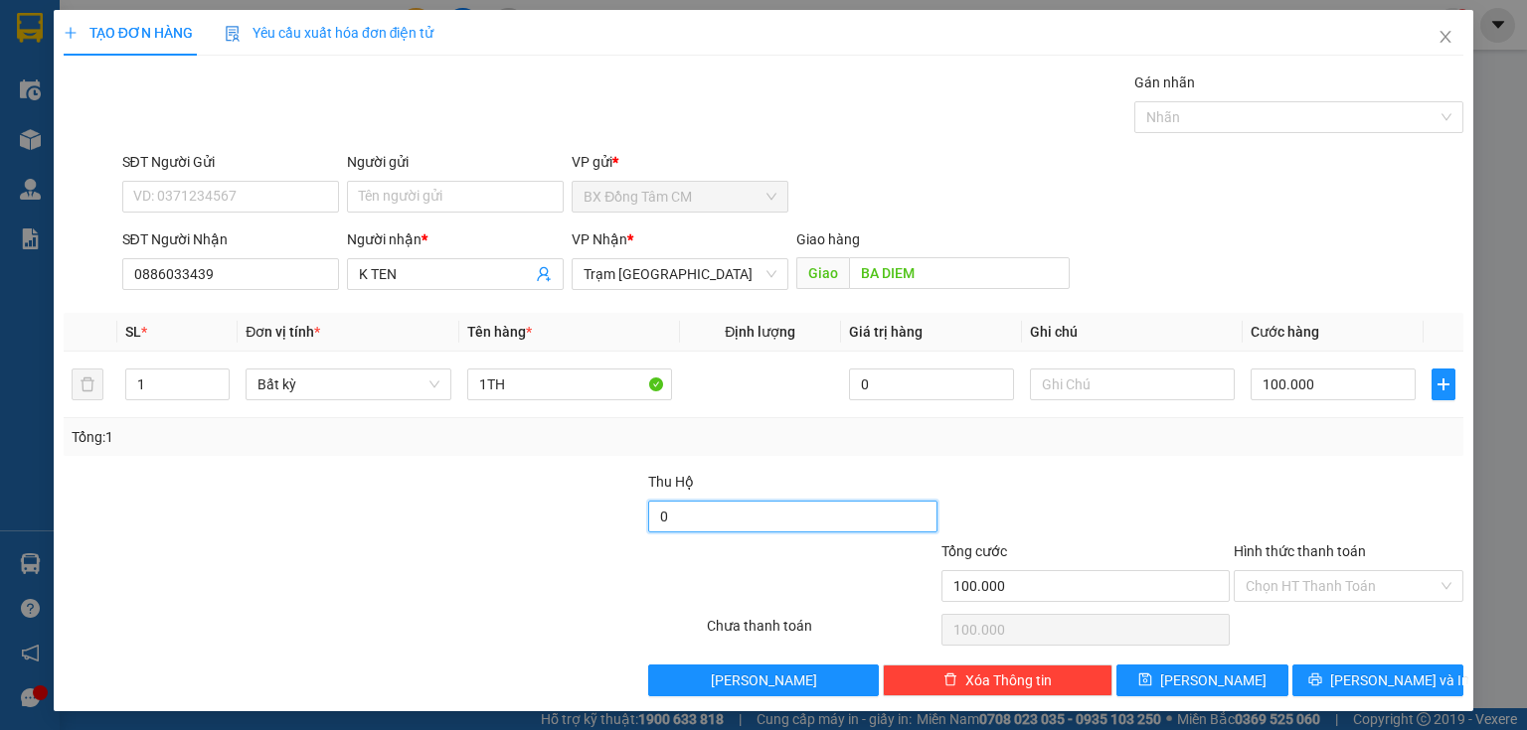
click at [756, 509] on input "0" at bounding box center [792, 517] width 288 height 32
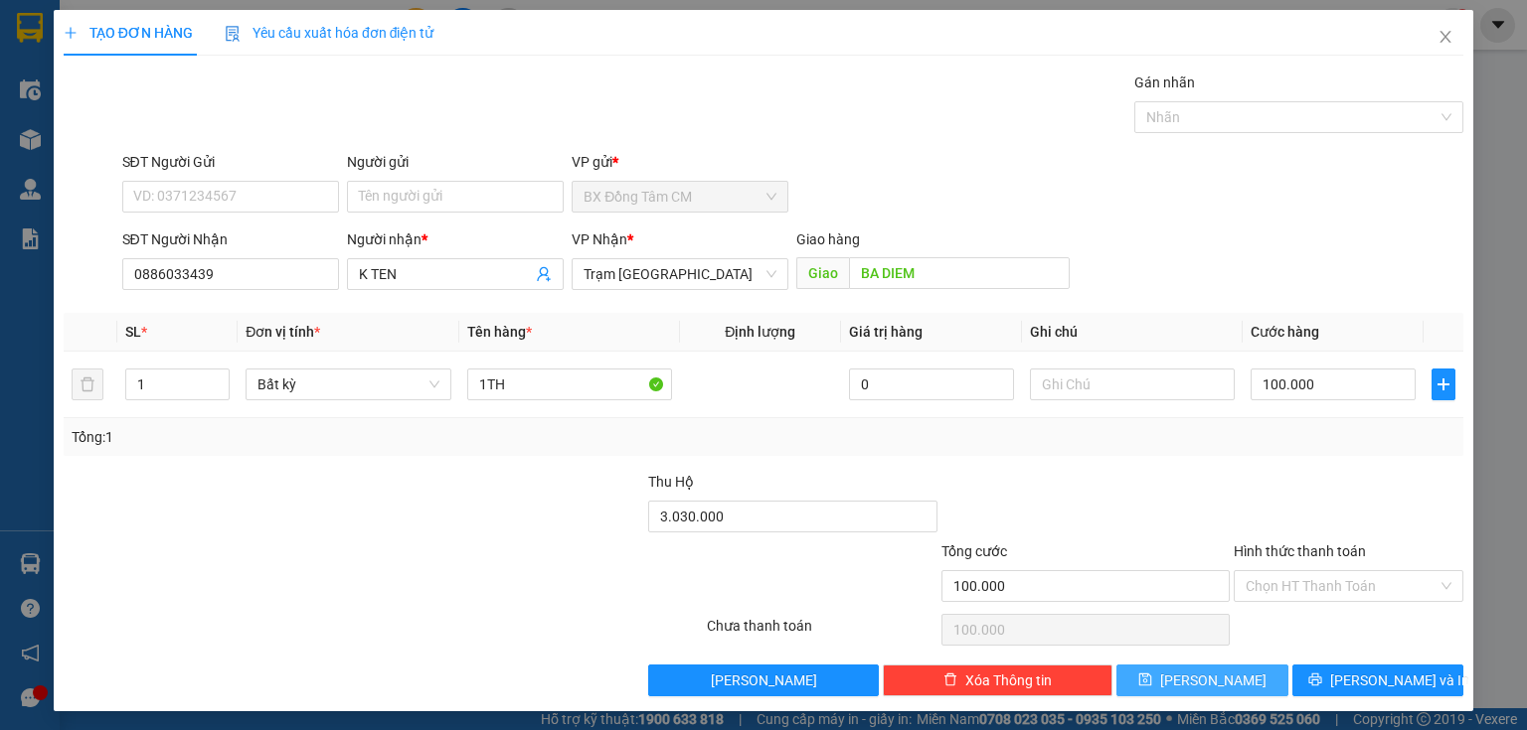
click at [1193, 670] on span "[PERSON_NAME]" at bounding box center [1213, 681] width 106 height 22
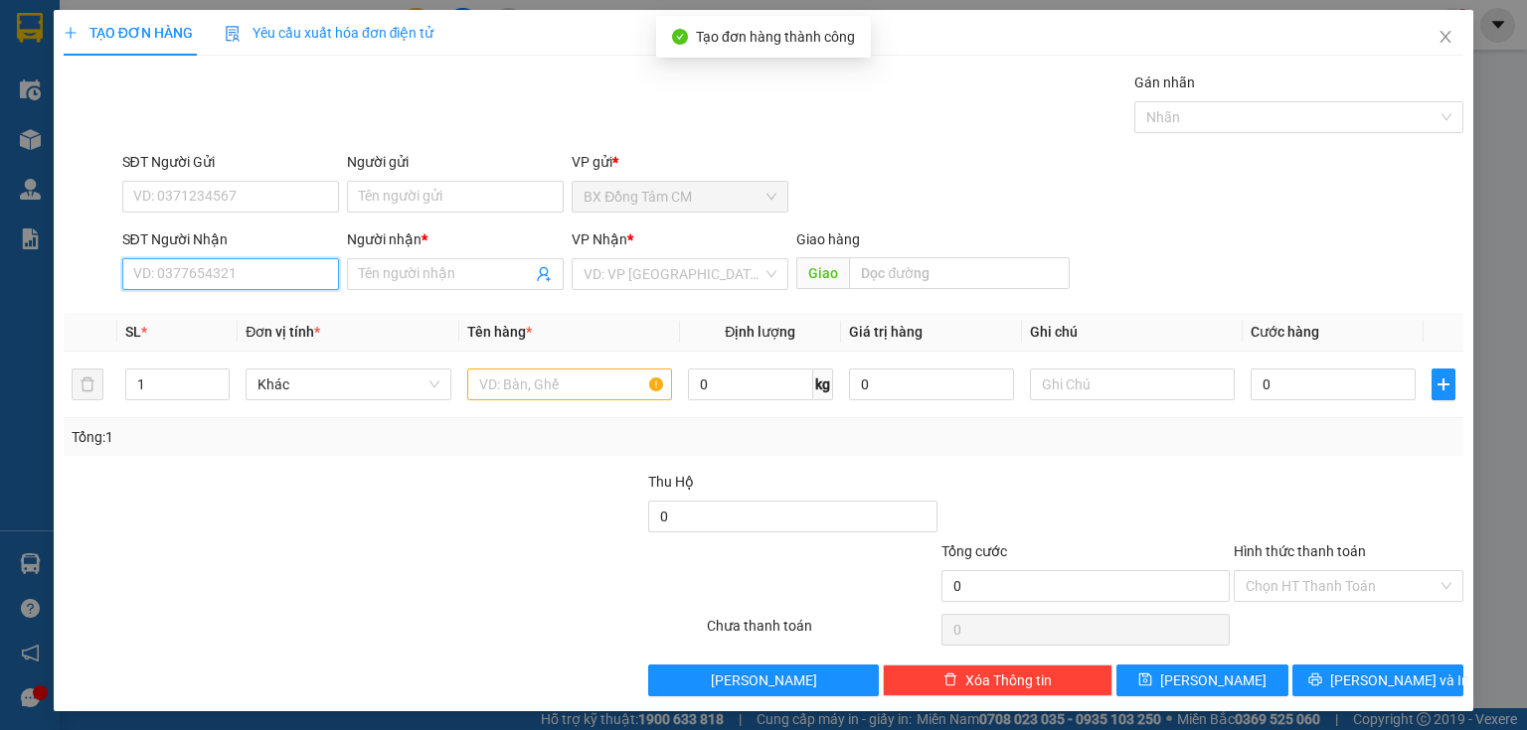
click at [266, 272] on input "SĐT Người Nhận" at bounding box center [230, 274] width 217 height 32
click at [167, 286] on input "0386456654" at bounding box center [230, 274] width 217 height 32
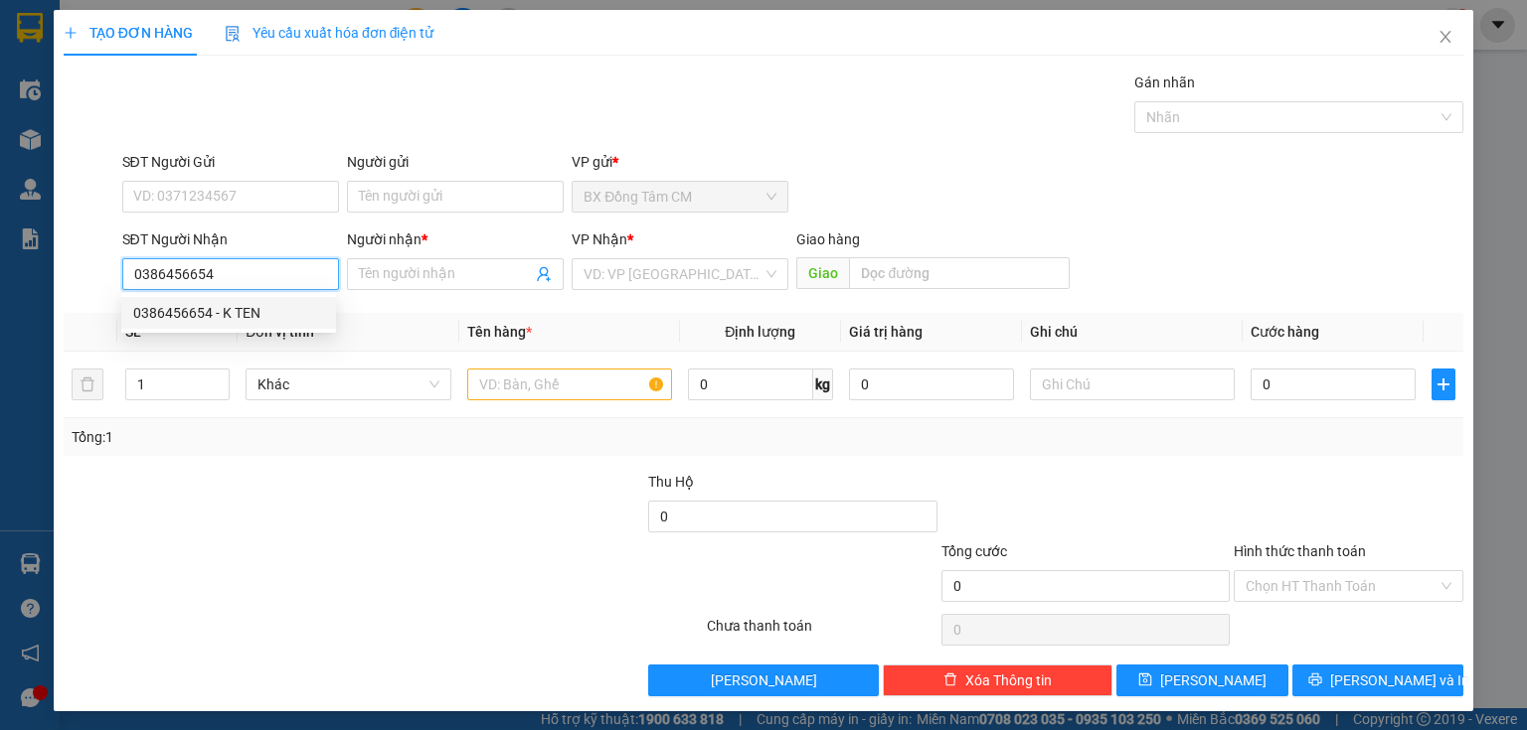
drag, startPoint x: 160, startPoint y: 314, endPoint x: 592, endPoint y: 306, distance: 432.4
click at [166, 314] on div "0386456654 - K TEN" at bounding box center [228, 313] width 191 height 22
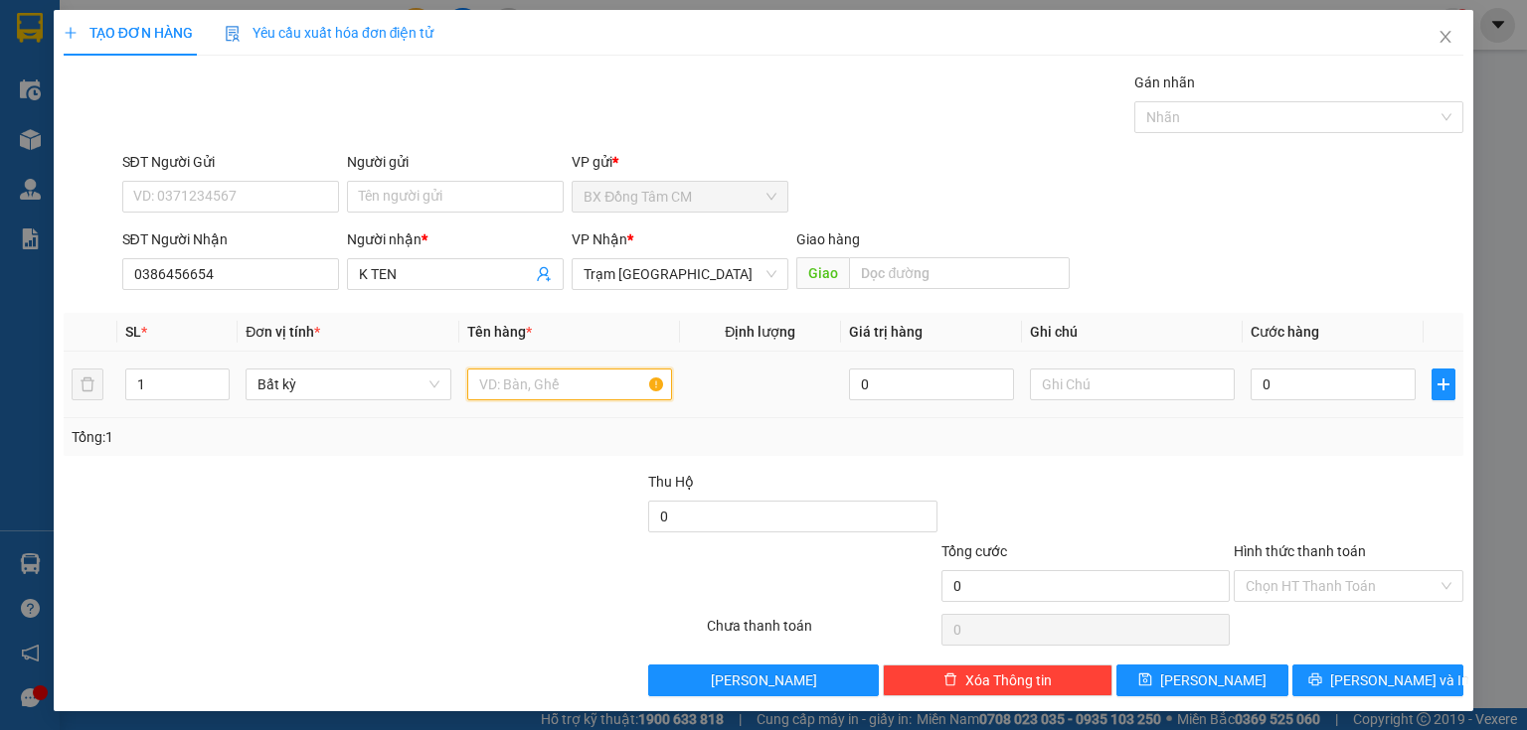
click at [539, 386] on input "text" at bounding box center [569, 385] width 205 height 32
click at [1281, 390] on input "0" at bounding box center [1332, 385] width 165 height 32
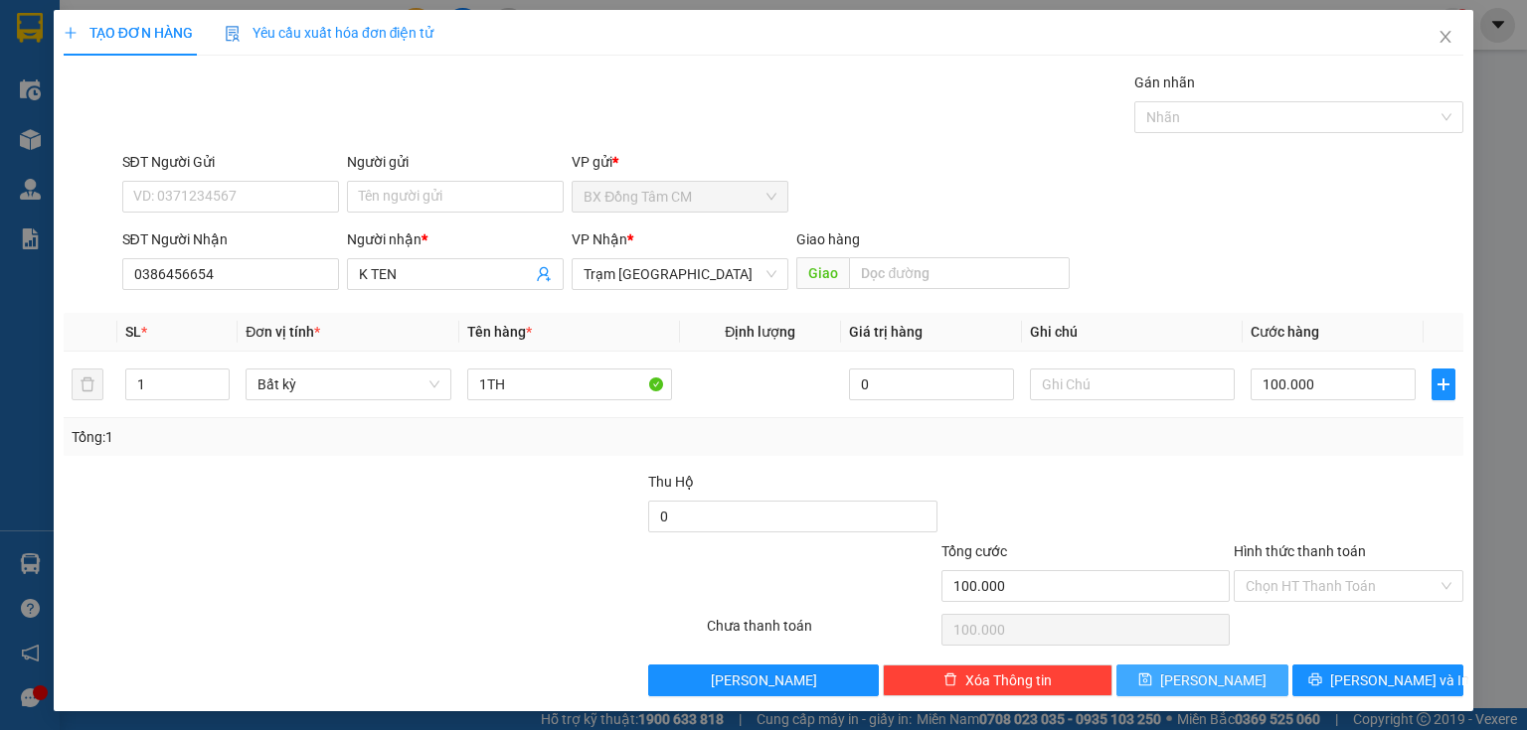
click at [1208, 685] on span "[PERSON_NAME]" at bounding box center [1213, 681] width 106 height 22
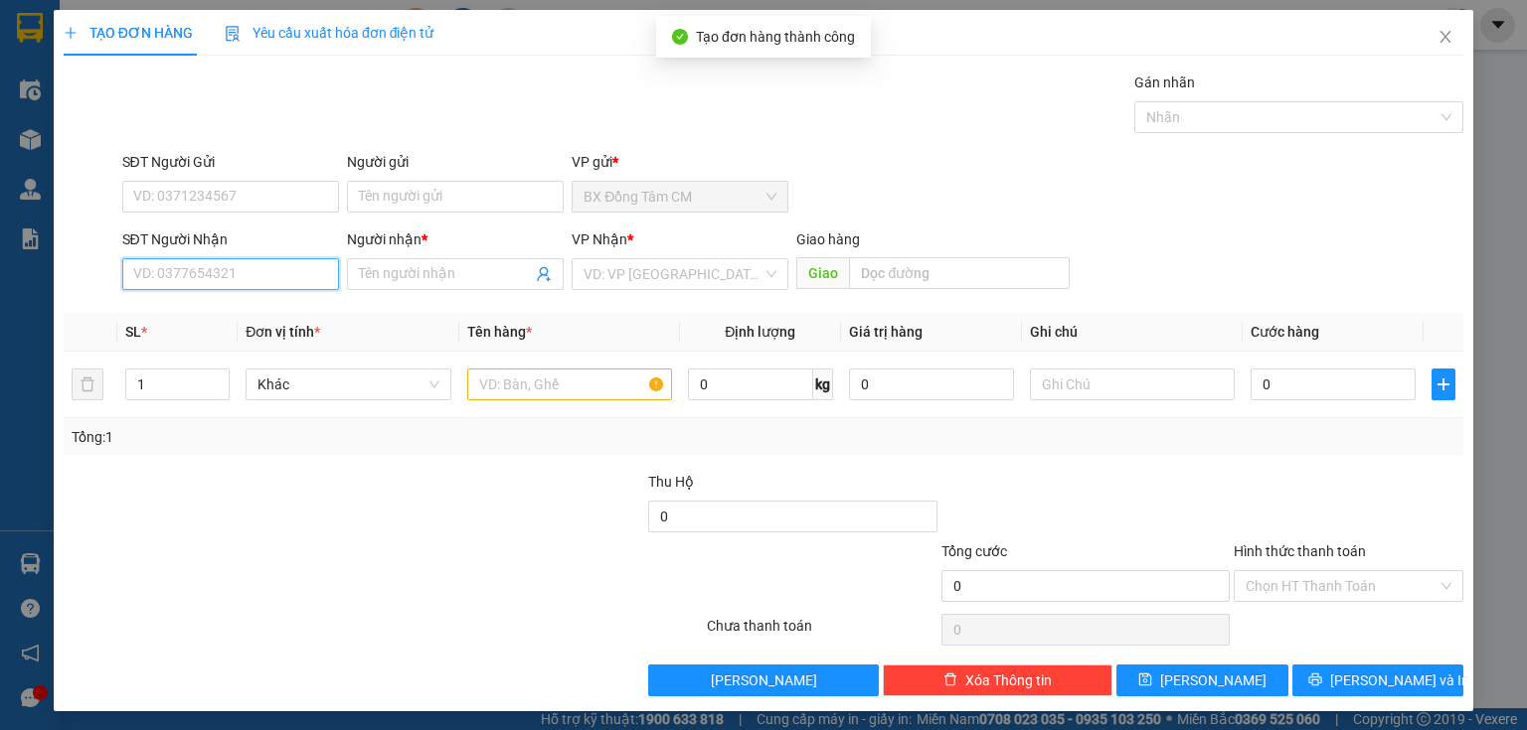
click at [254, 268] on input "SĐT Người Nhận" at bounding box center [230, 274] width 217 height 32
click at [162, 285] on input "094900497" at bounding box center [230, 274] width 217 height 32
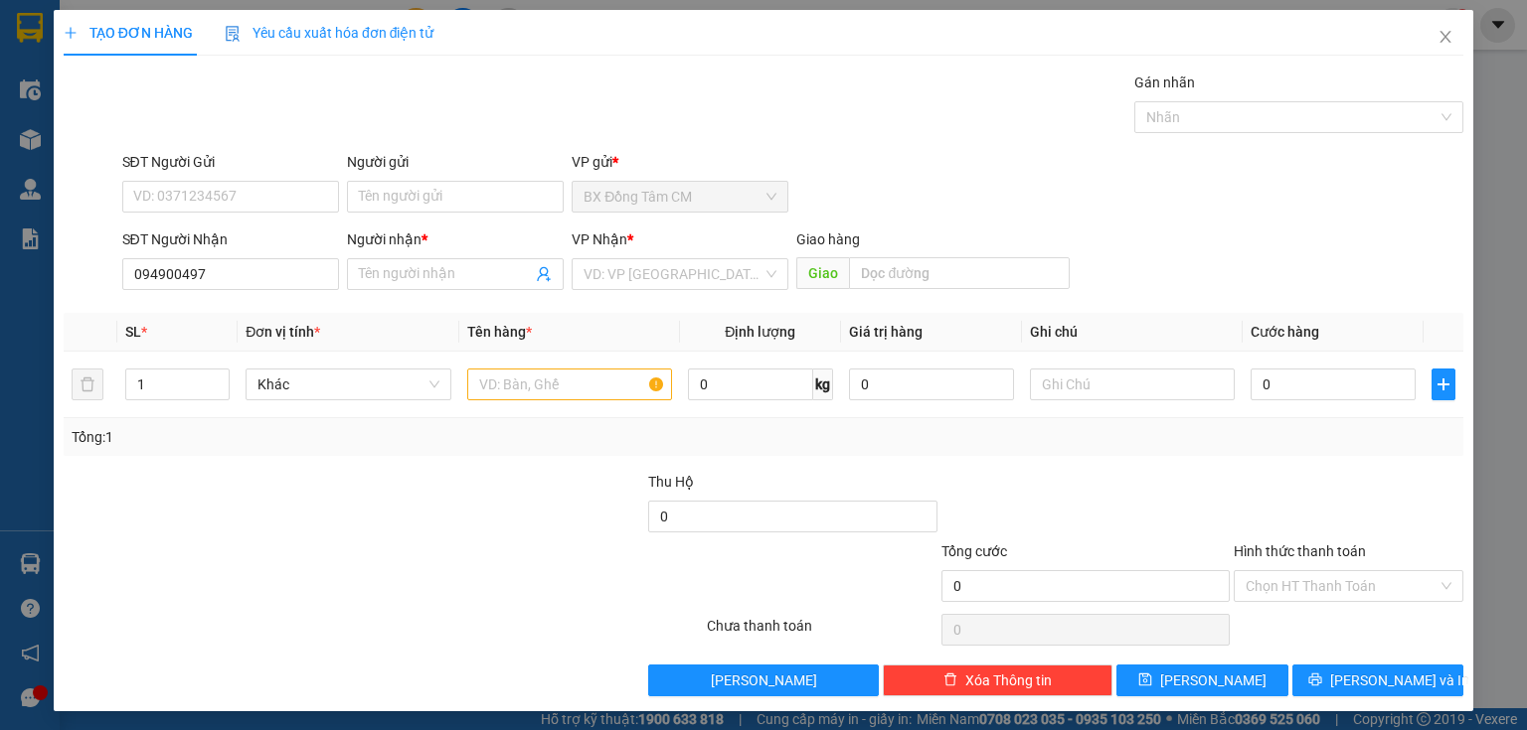
drag, startPoint x: 168, startPoint y: 157, endPoint x: 157, endPoint y: 179, distance: 24.4
click at [161, 163] on div "SĐT Người Gửi" at bounding box center [230, 162] width 217 height 22
click at [161, 181] on input "SĐT Người Gửi" at bounding box center [230, 197] width 217 height 32
click at [157, 183] on input "SĐT Người Gửi" at bounding box center [230, 197] width 217 height 32
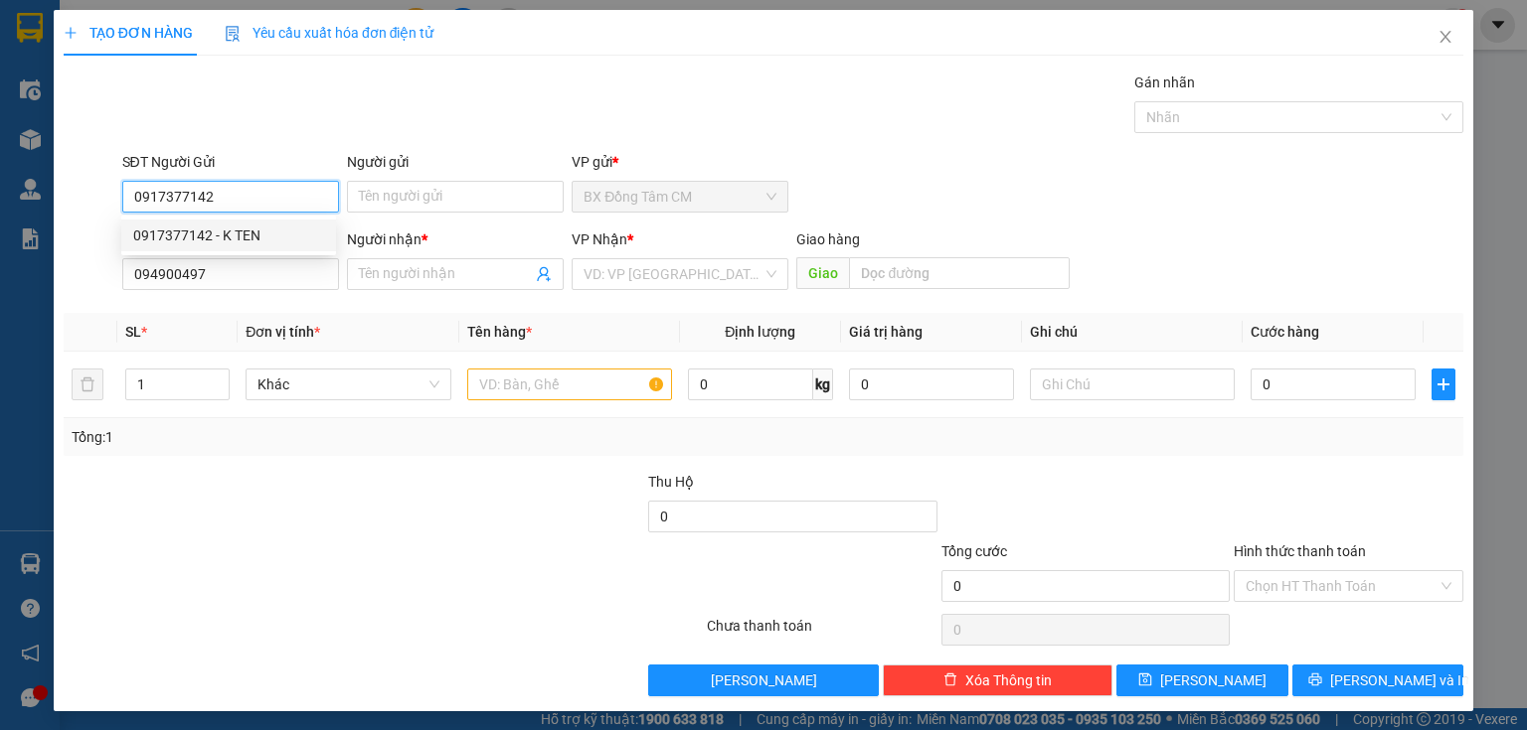
click at [271, 237] on div "0917377142 - K TEN" at bounding box center [228, 236] width 191 height 22
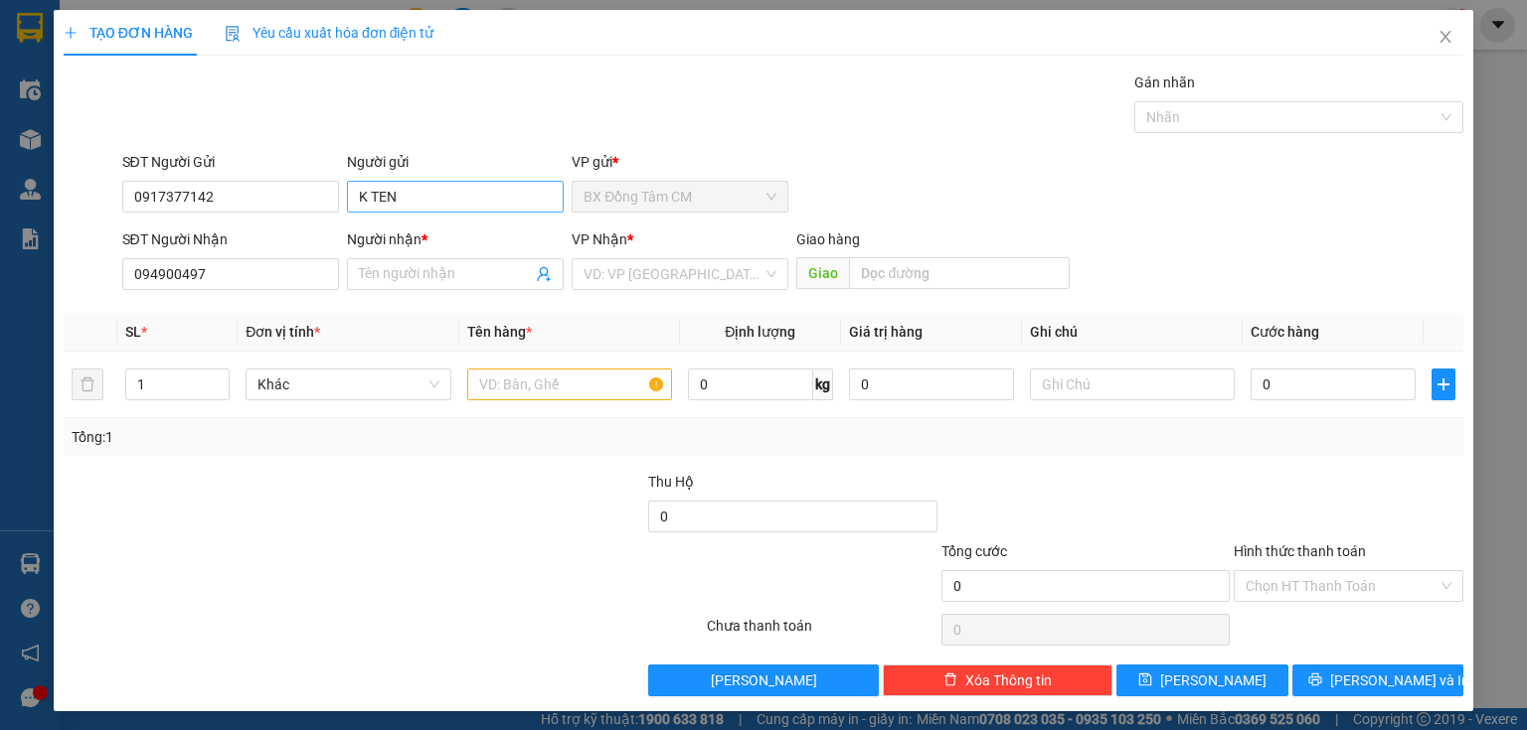
drag, startPoint x: 415, startPoint y: 177, endPoint x: 404, endPoint y: 202, distance: 27.1
click at [408, 190] on div "Người gửi K TEN" at bounding box center [455, 186] width 217 height 70
drag, startPoint x: 402, startPoint y: 208, endPoint x: 330, endPoint y: 205, distance: 71.6
click at [330, 205] on div "SĐT Người Gửi 0917377142 Người gửi K TEN VP gửi * BX Đồng Tâm CM" at bounding box center [793, 186] width 1350 height 70
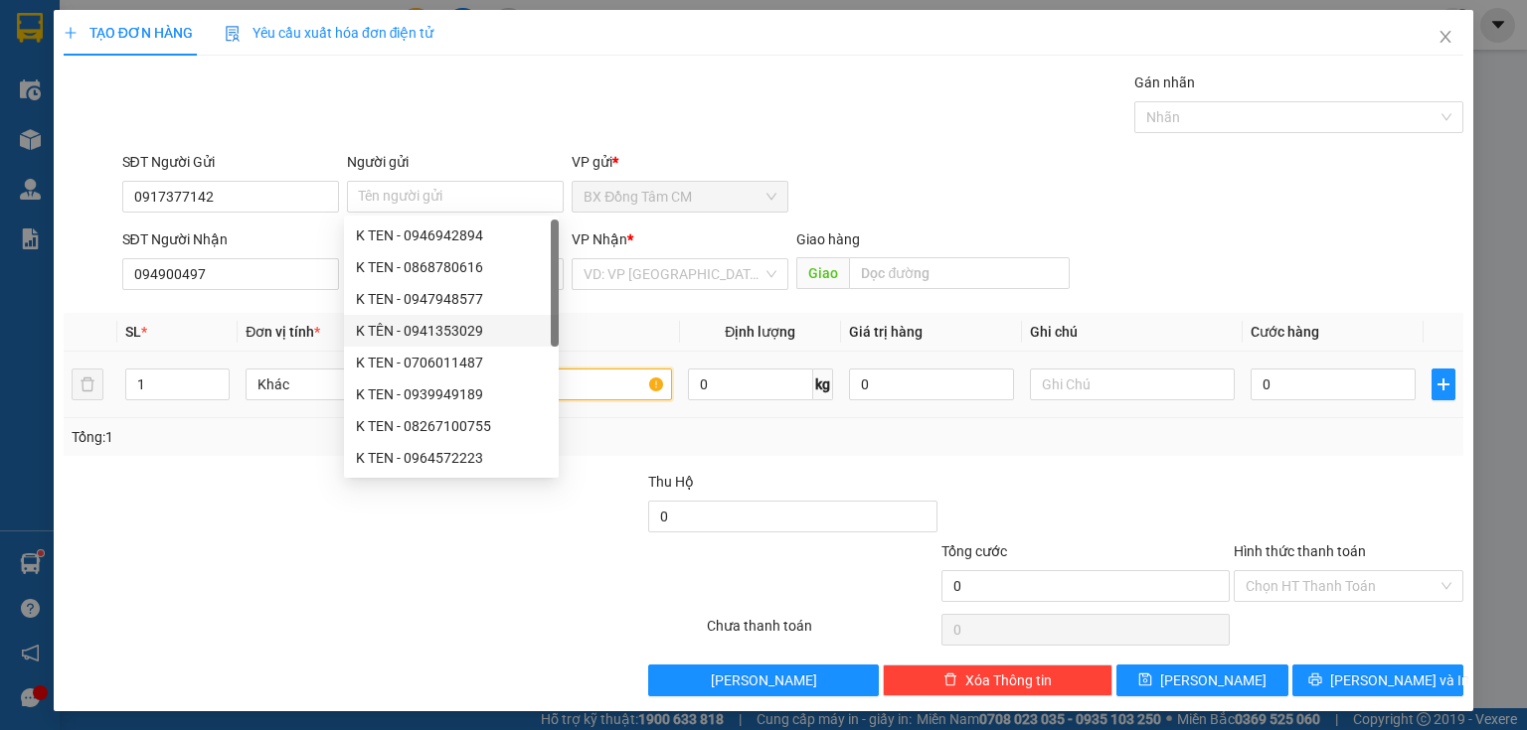
click at [618, 378] on input "text" at bounding box center [569, 385] width 205 height 32
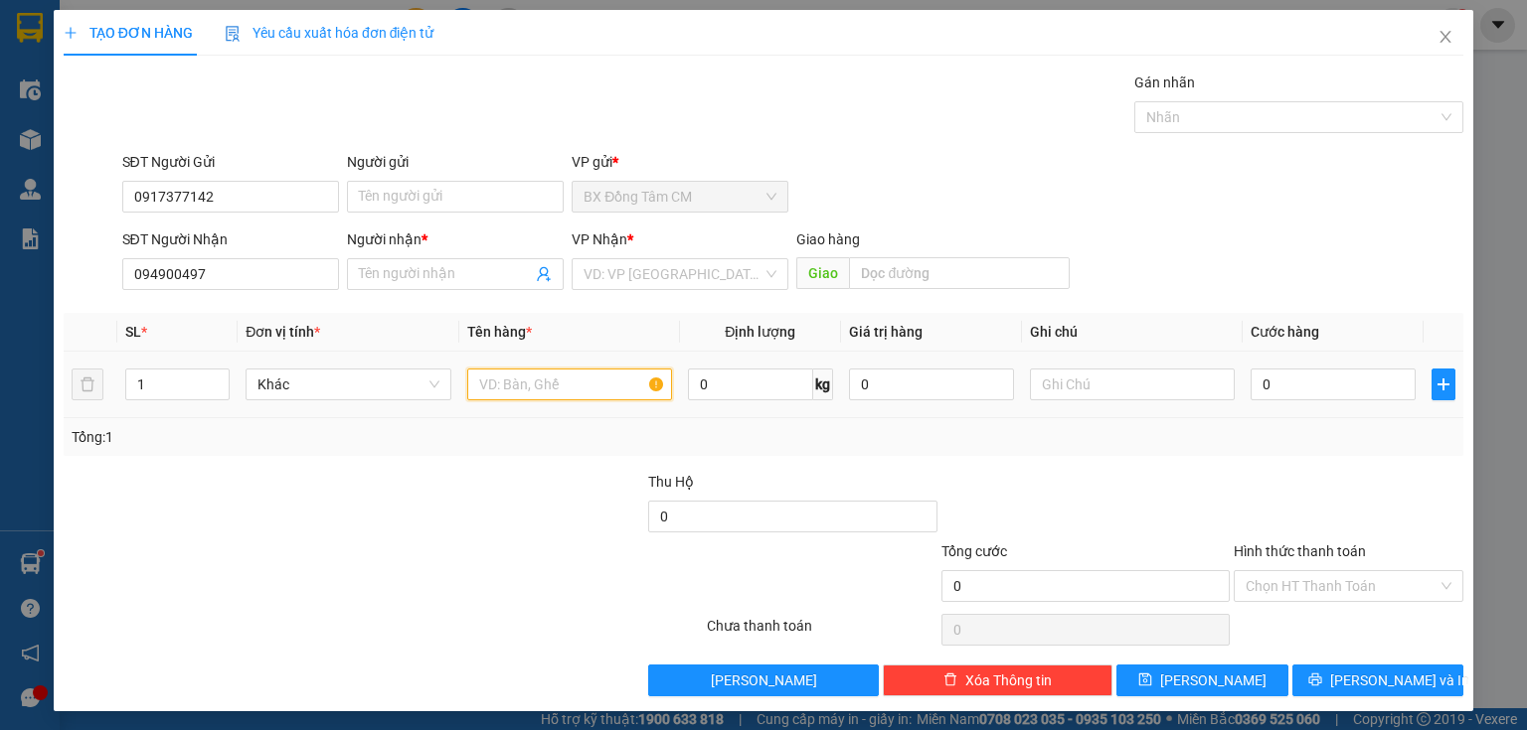
click at [601, 385] on input "text" at bounding box center [569, 385] width 205 height 32
click at [435, 263] on input "Người nhận *" at bounding box center [445, 274] width 173 height 22
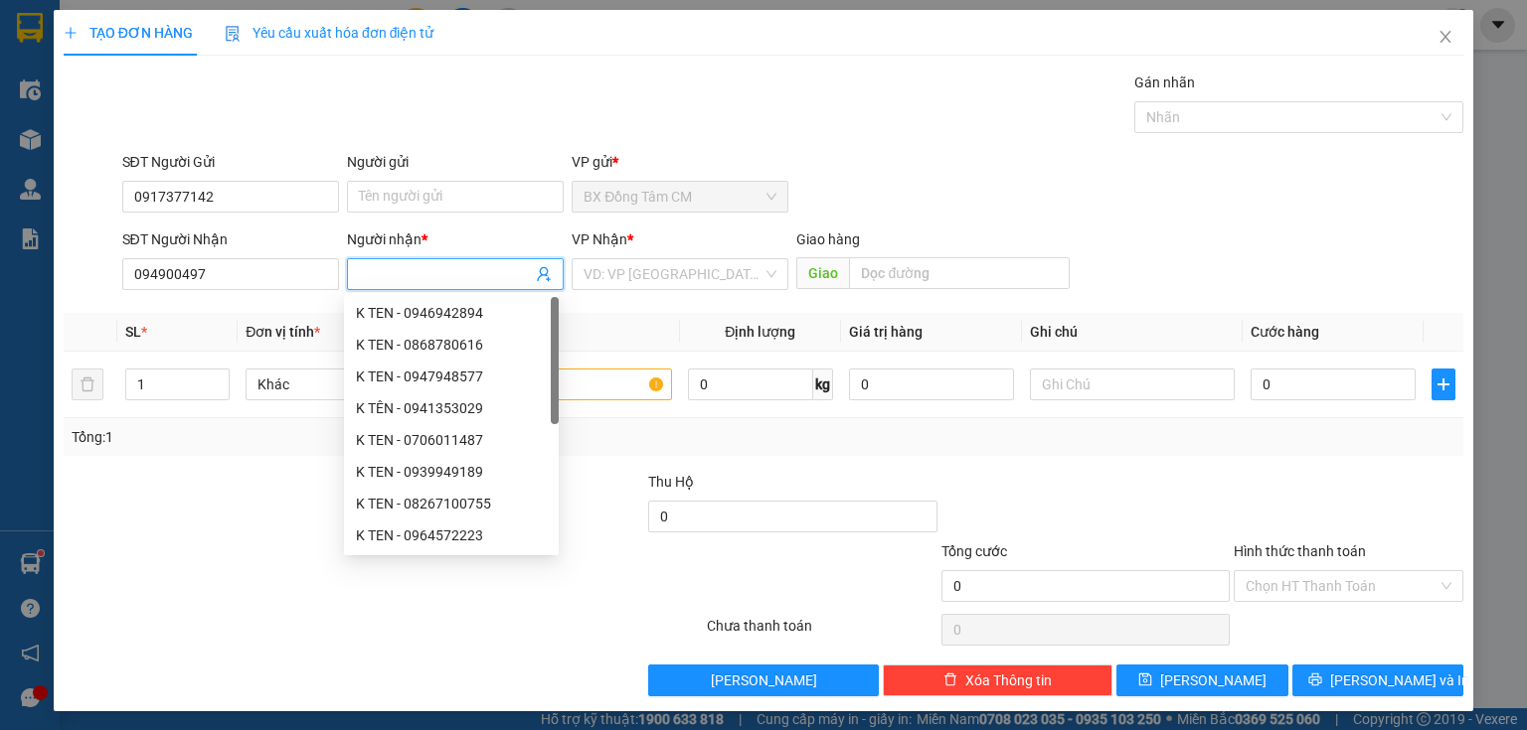
paste input "K TEN"
click at [657, 274] on input "search" at bounding box center [672, 274] width 179 height 30
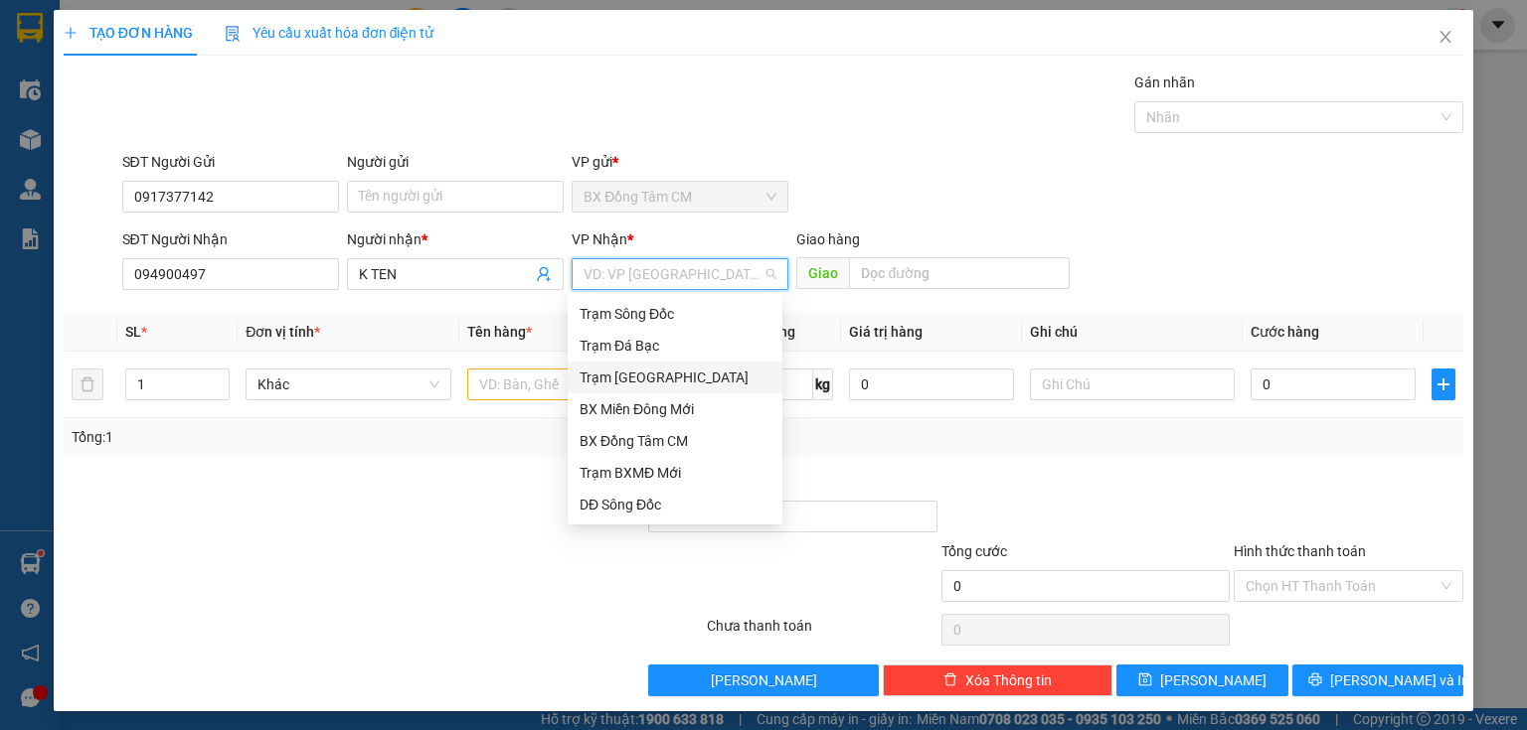
click at [664, 373] on div "Trạm [GEOGRAPHIC_DATA]" at bounding box center [674, 378] width 191 height 22
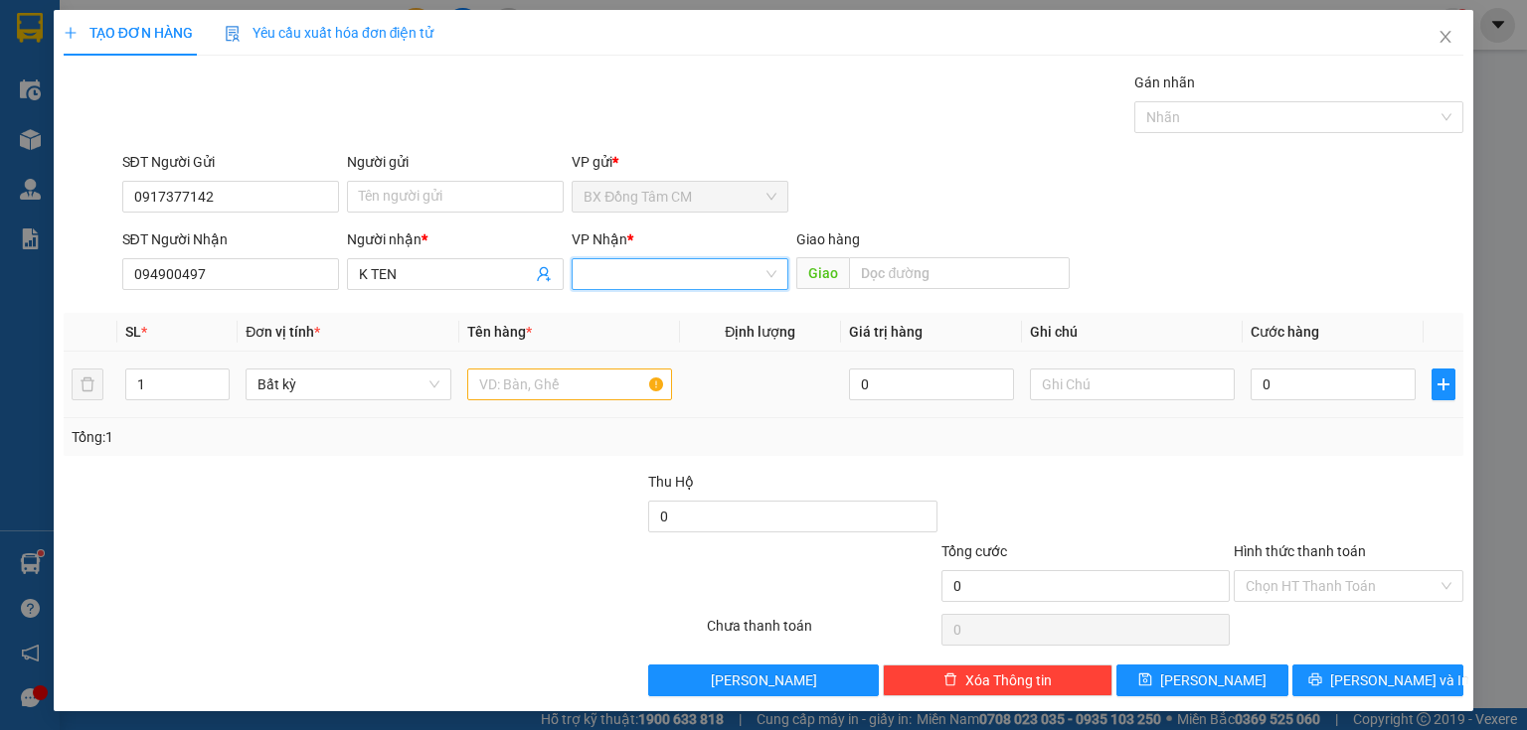
scroll to position [0, 4158]
click at [529, 391] on input "text" at bounding box center [569, 385] width 205 height 32
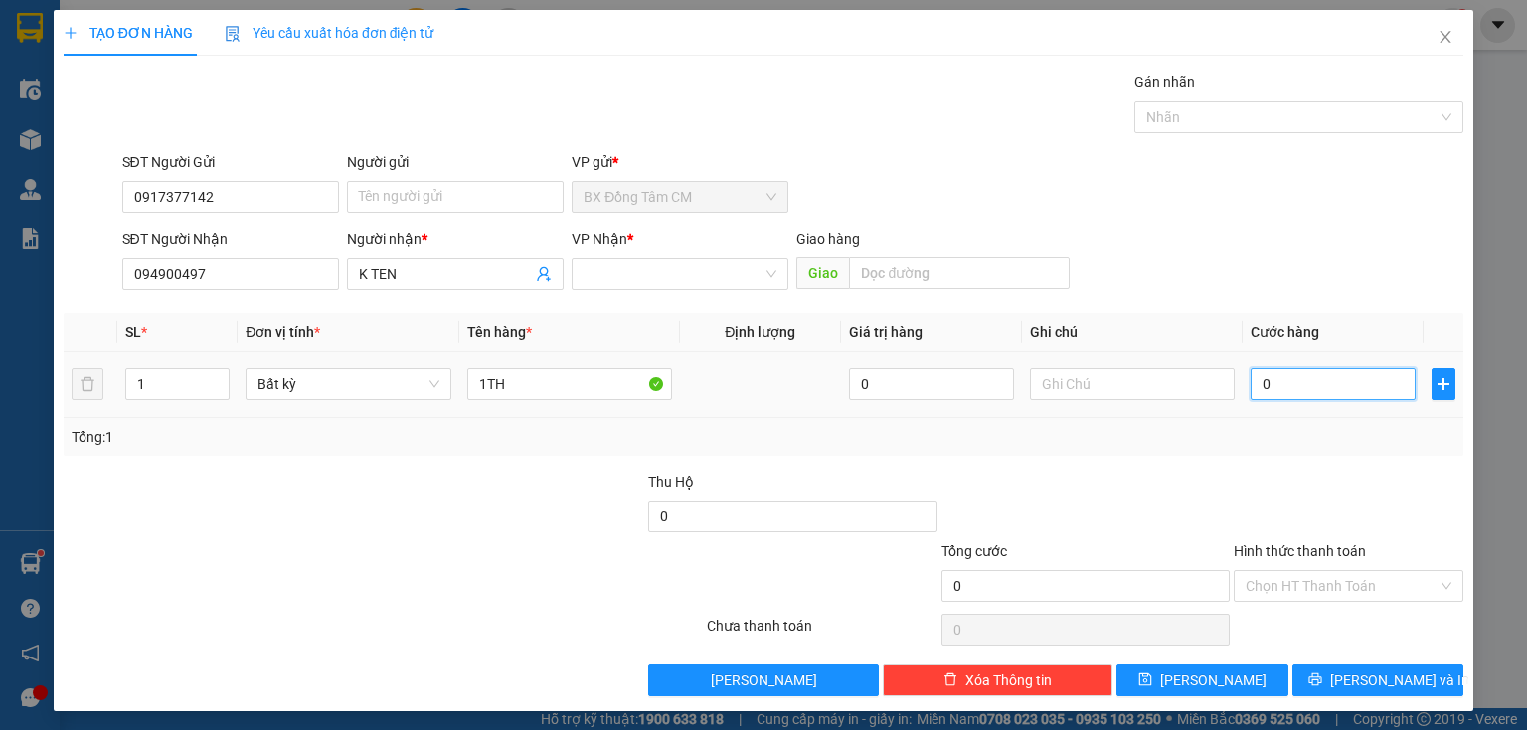
click at [1300, 371] on input "0" at bounding box center [1332, 385] width 165 height 32
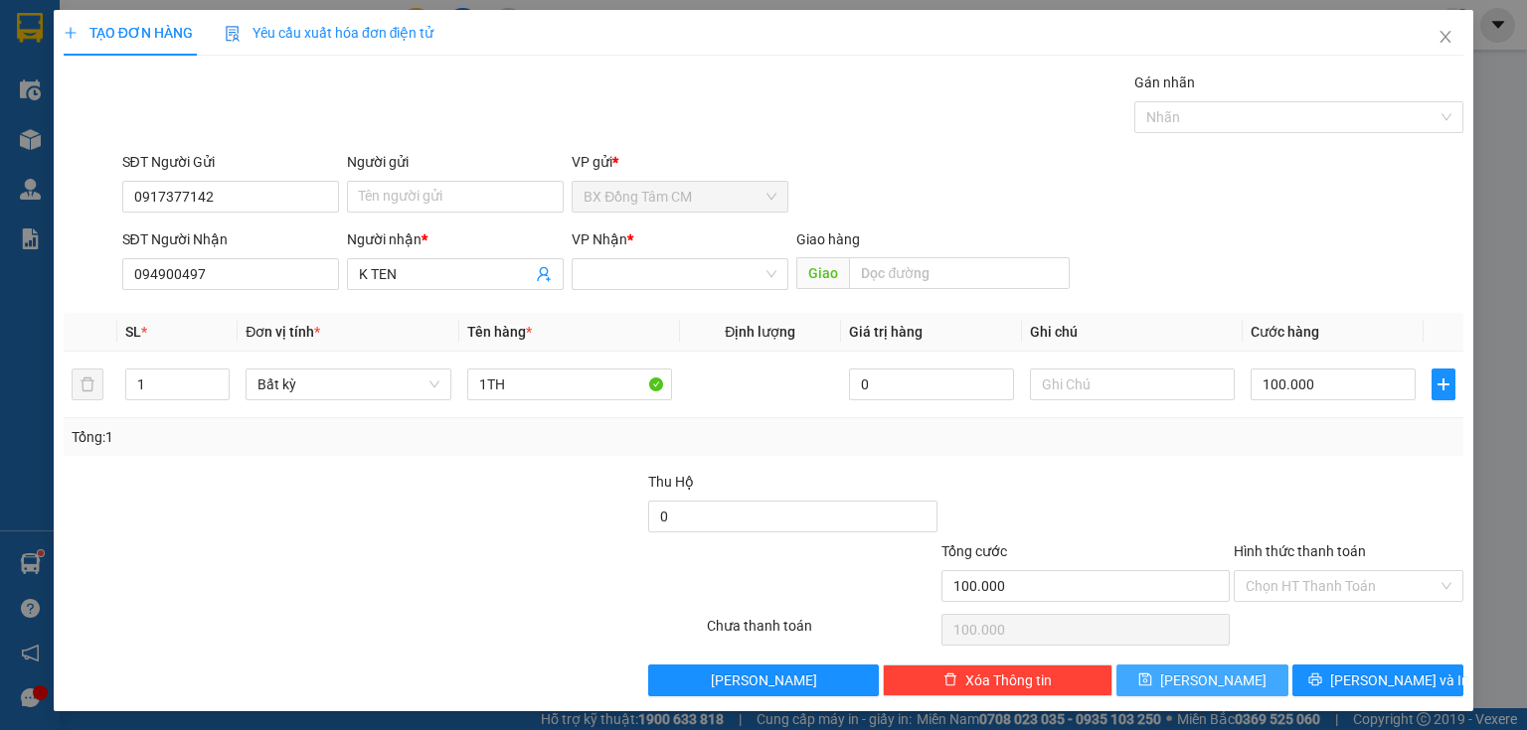
click at [1185, 672] on button "[PERSON_NAME]" at bounding box center [1202, 681] width 172 height 32
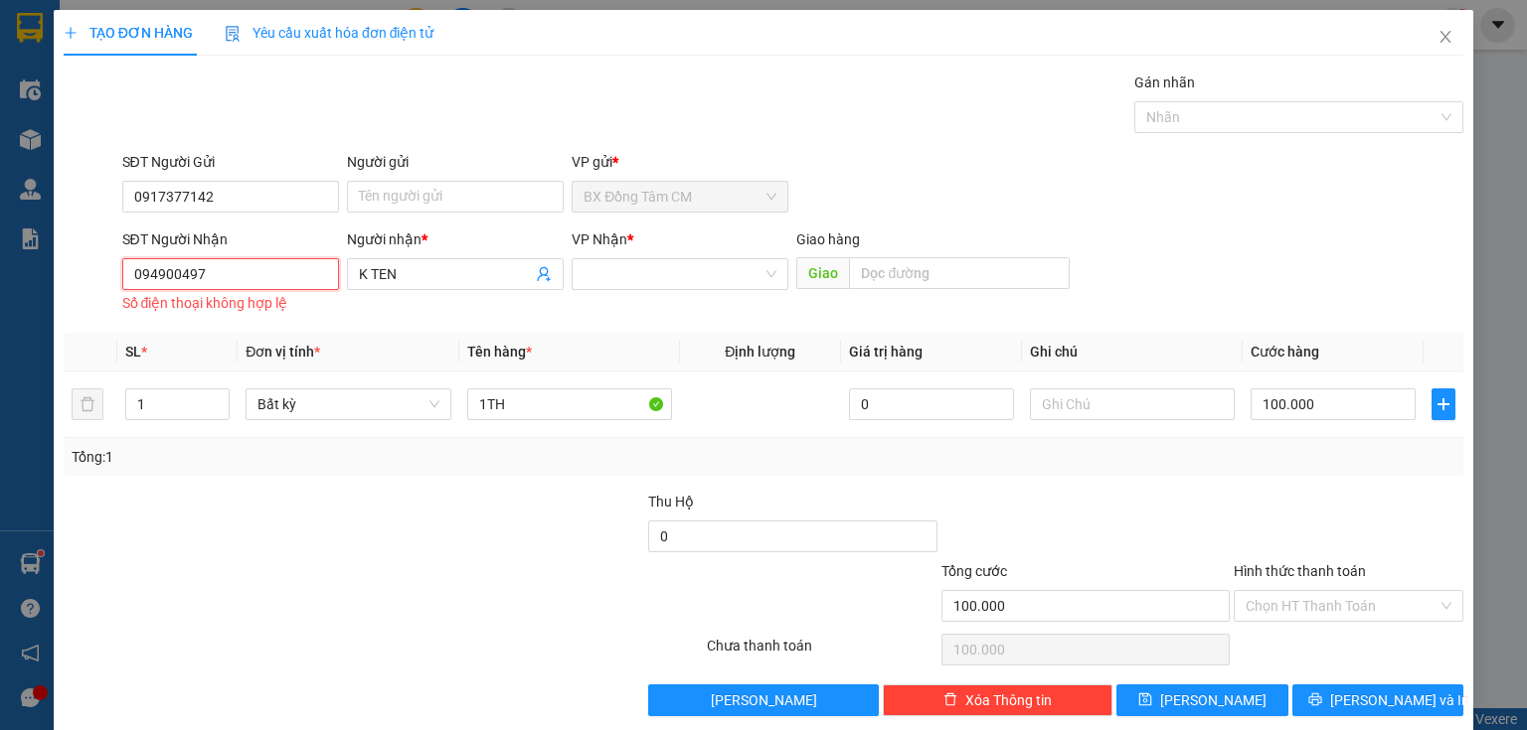
click at [238, 271] on input "094900497" at bounding box center [230, 274] width 217 height 32
click at [161, 281] on input "094900497" at bounding box center [230, 274] width 217 height 32
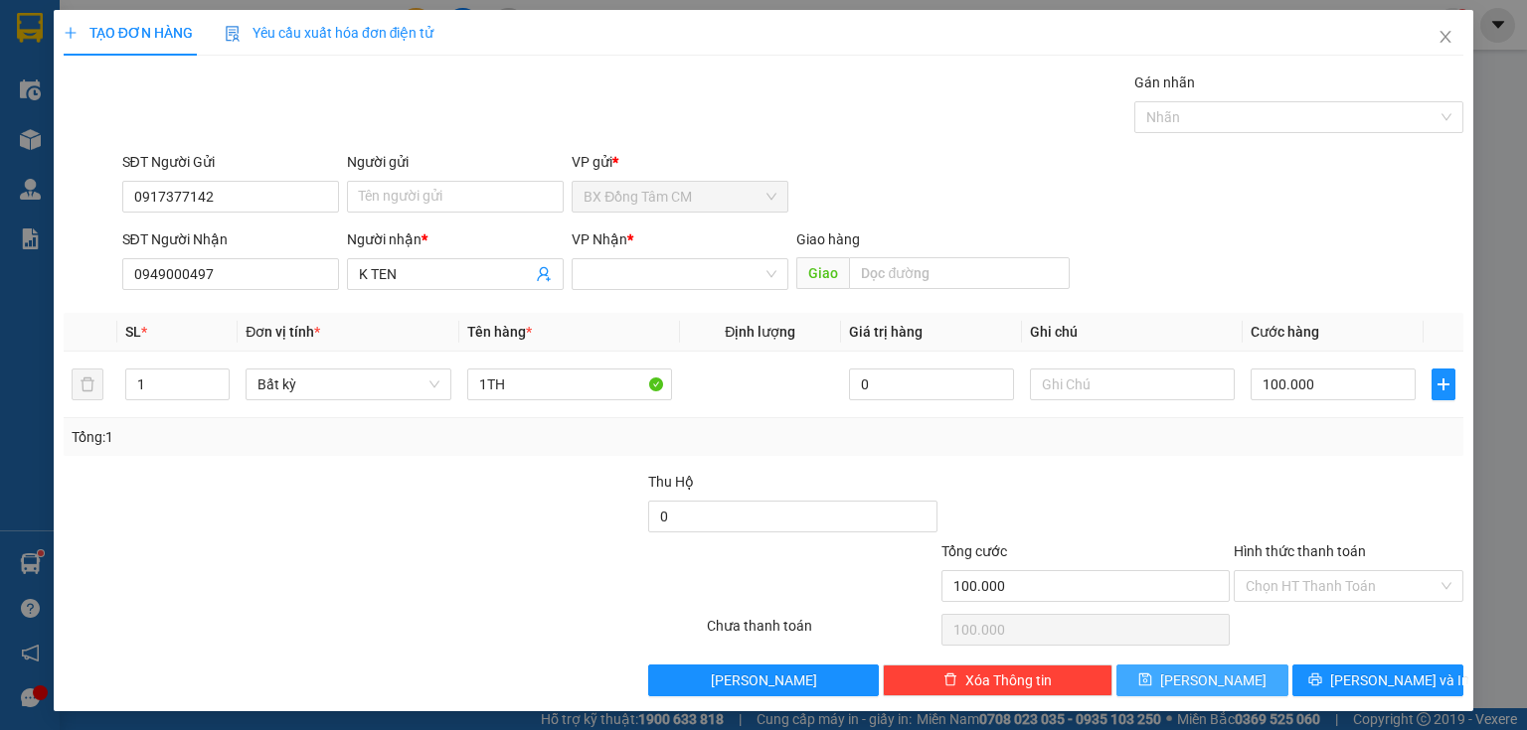
click at [1179, 672] on button "[PERSON_NAME]" at bounding box center [1202, 681] width 172 height 32
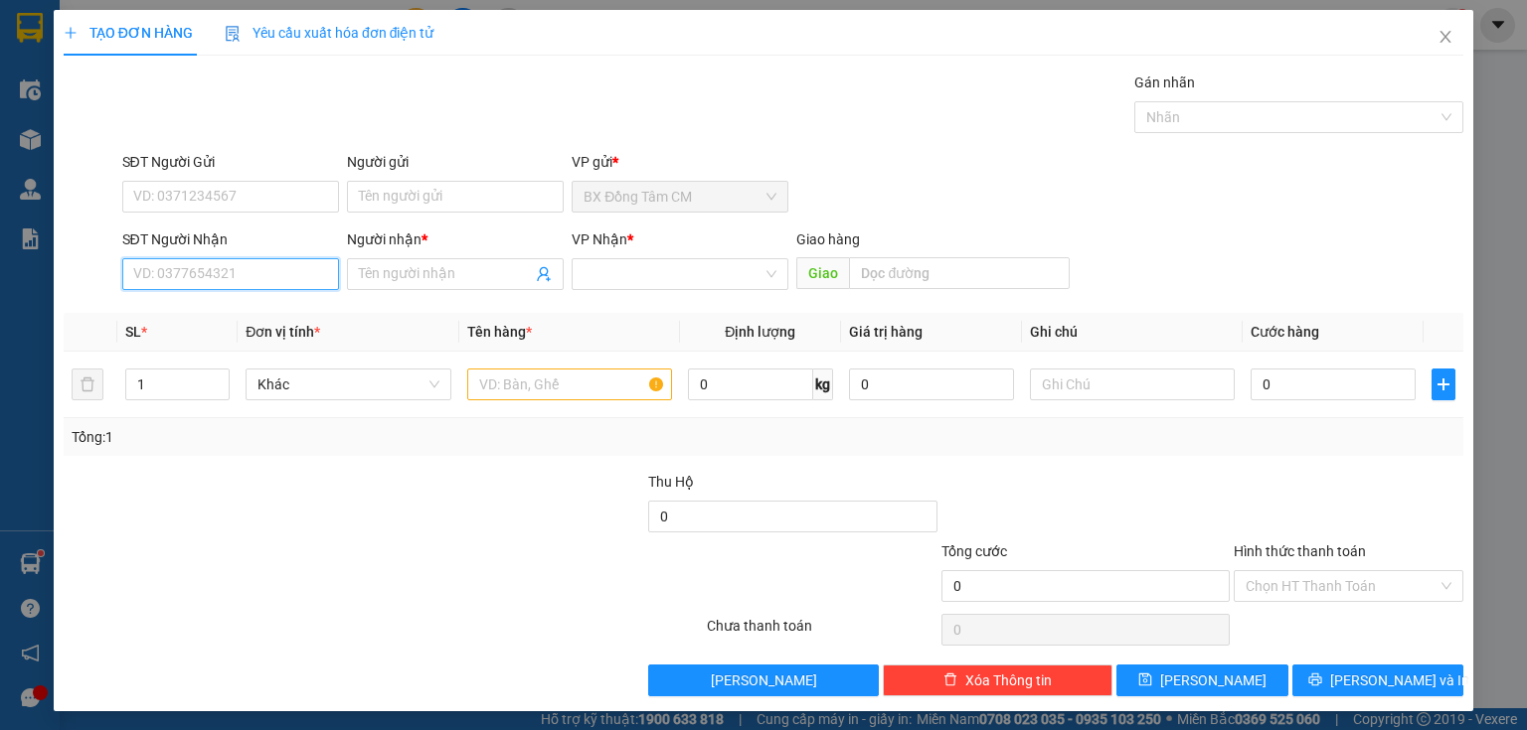
click at [201, 274] on input "SĐT Người Nhận" at bounding box center [230, 274] width 217 height 32
click at [215, 299] on div "0707206266 - K TEN" at bounding box center [228, 313] width 215 height 32
click at [512, 371] on div at bounding box center [569, 385] width 205 height 40
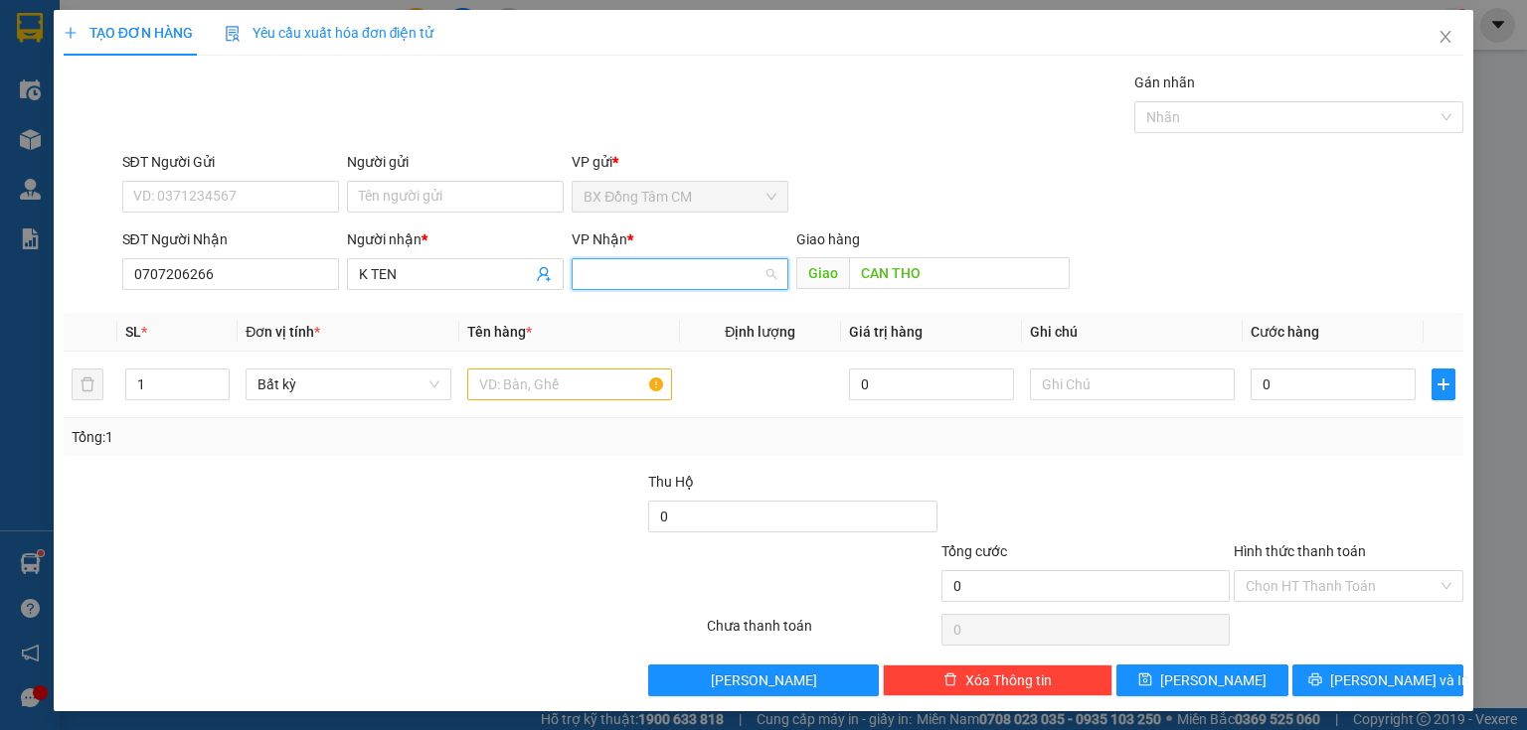
click at [667, 262] on input "search" at bounding box center [672, 274] width 179 height 30
click at [664, 285] on input "search" at bounding box center [672, 274] width 179 height 30
click at [690, 297] on body "Kết quả tìm kiếm ( 0 ) Bộ lọc No Data muoimuoi.thang 1 Điều hành xe Kho hàng mớ…" at bounding box center [763, 365] width 1527 height 730
click at [564, 402] on div at bounding box center [569, 385] width 205 height 40
click at [572, 381] on input "text" at bounding box center [569, 385] width 205 height 32
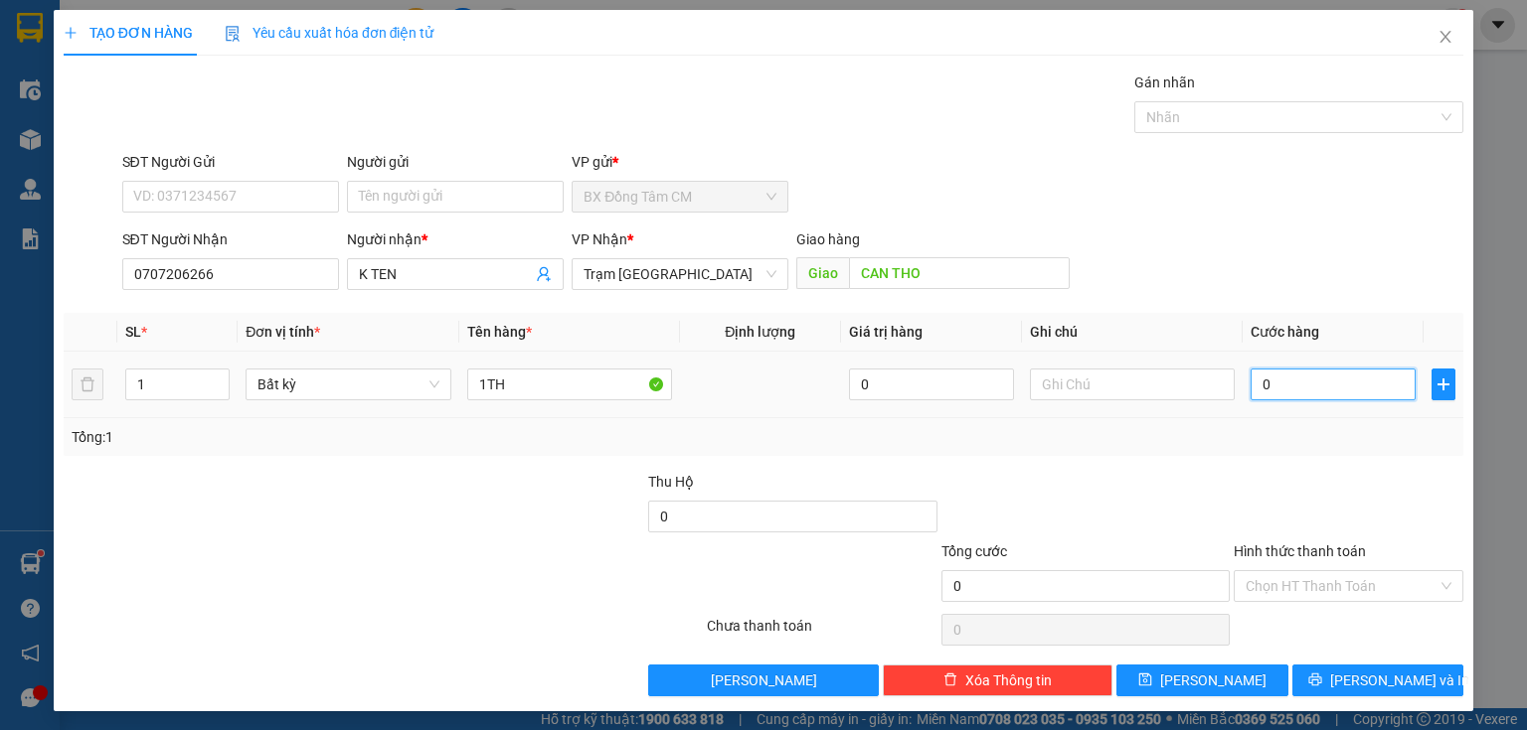
click at [1308, 392] on input "0" at bounding box center [1332, 385] width 165 height 32
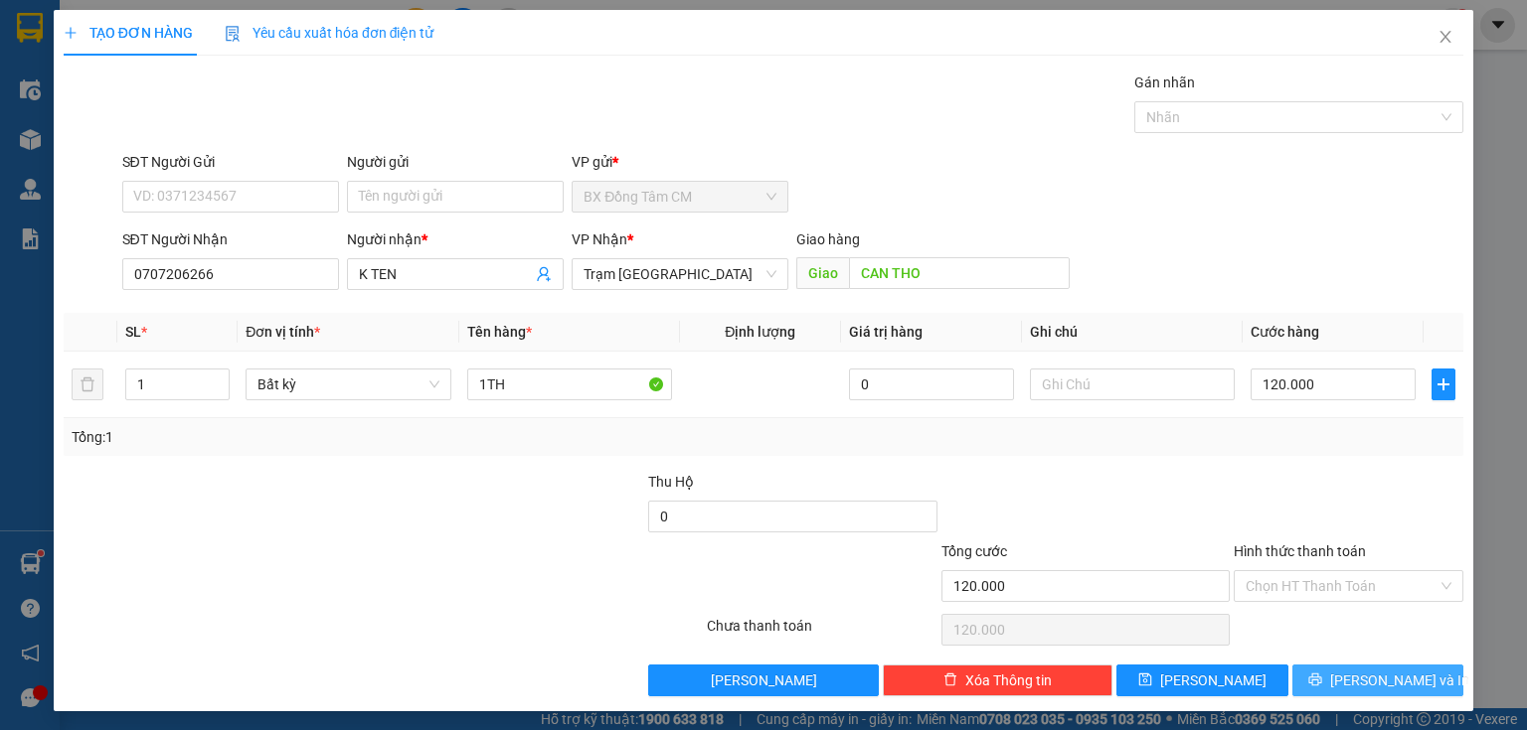
click at [1308, 682] on button "[PERSON_NAME] và In" at bounding box center [1378, 681] width 172 height 32
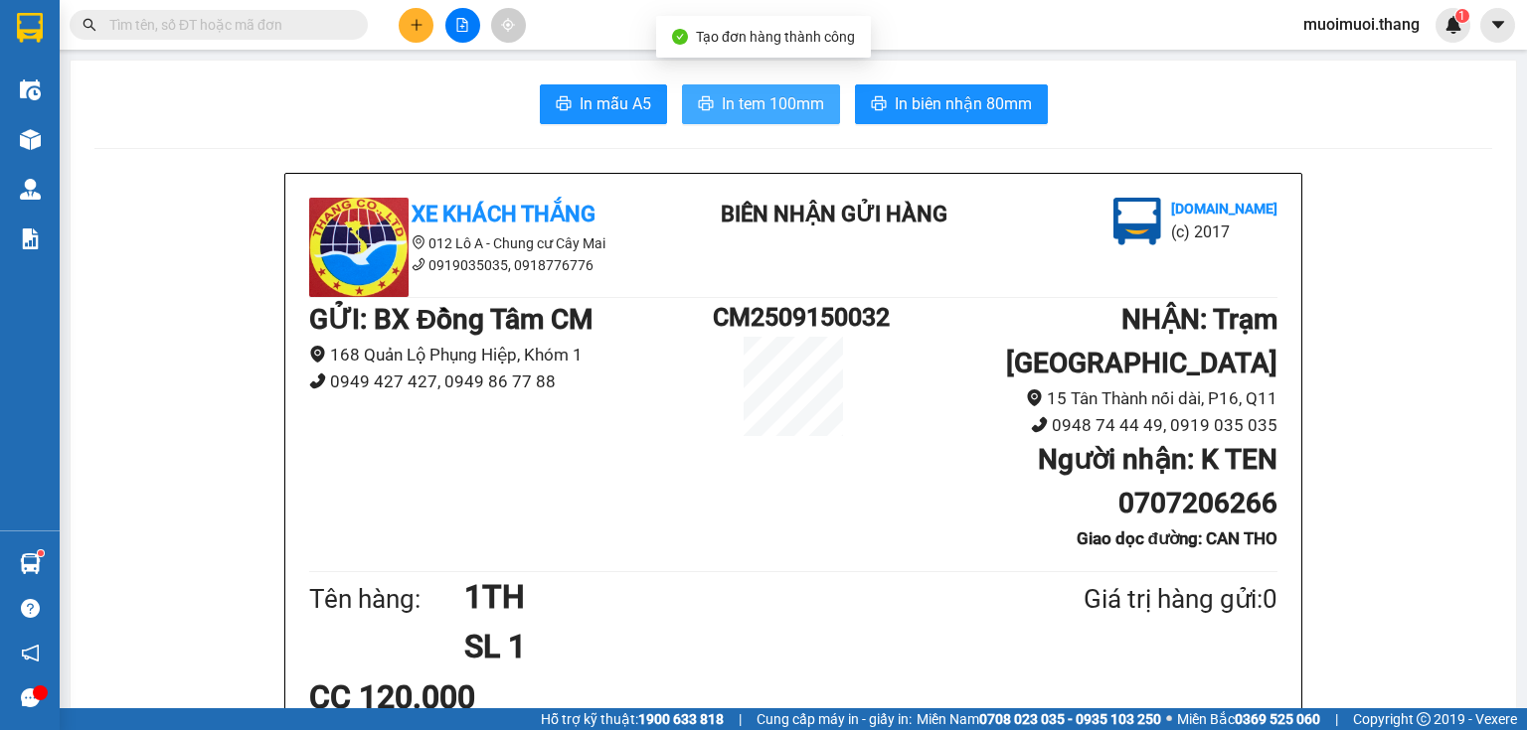
click at [735, 99] on span "In tem 100mm" at bounding box center [773, 103] width 102 height 25
click at [413, 20] on icon "plus" at bounding box center [416, 25] width 14 height 14
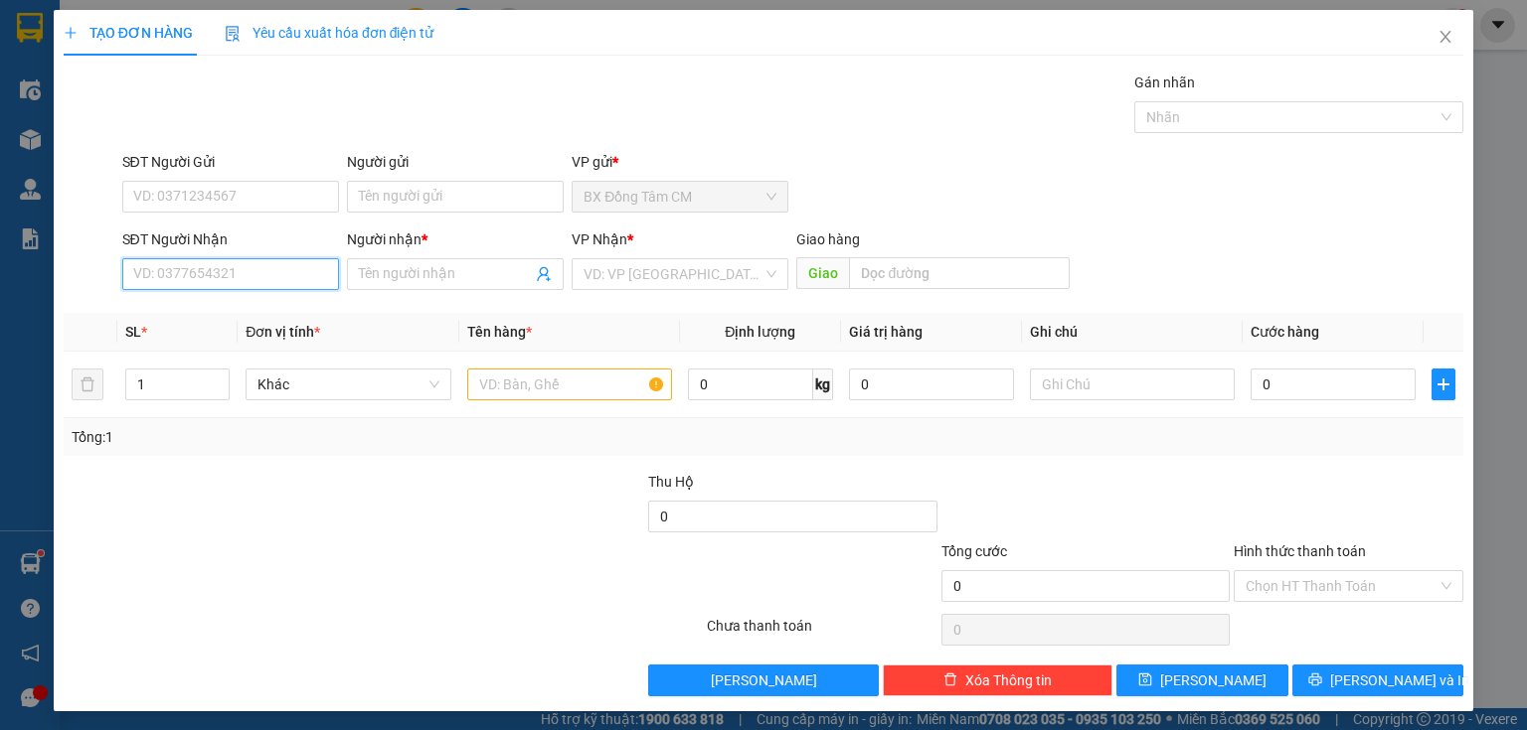
click at [249, 276] on input "SĐT Người Nhận" at bounding box center [230, 274] width 217 height 32
click at [250, 329] on div "0988667173 0988667173 - DUYÊN TÂY" at bounding box center [228, 313] width 215 height 40
click at [214, 262] on input "0988667173" at bounding box center [230, 274] width 217 height 32
click at [220, 306] on div "0988667173 - DUYÊN TÂY" at bounding box center [228, 313] width 191 height 22
click at [538, 382] on input "text" at bounding box center [569, 385] width 205 height 32
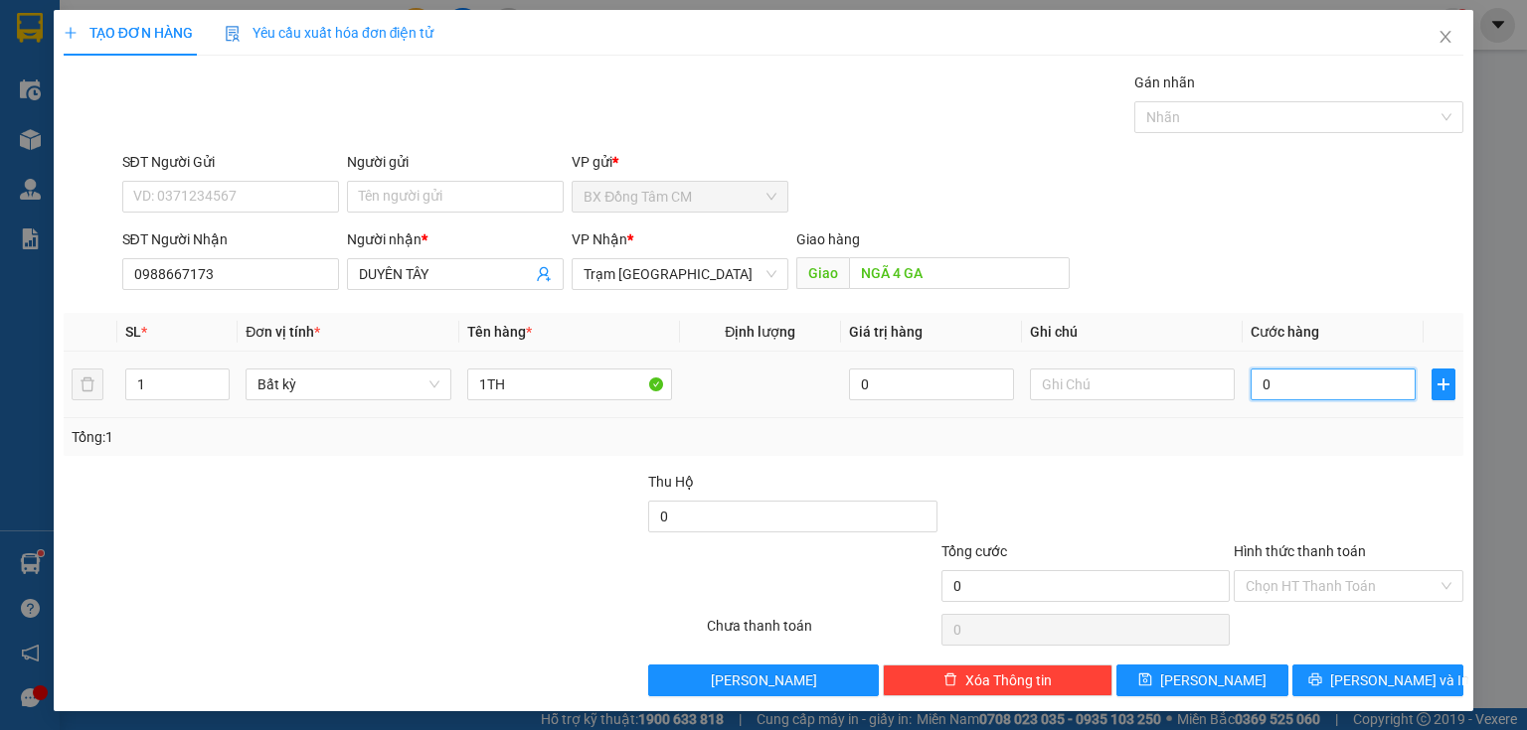
click at [1314, 387] on input "0" at bounding box center [1332, 385] width 165 height 32
click at [1299, 685] on button "[PERSON_NAME] và In" at bounding box center [1378, 681] width 172 height 32
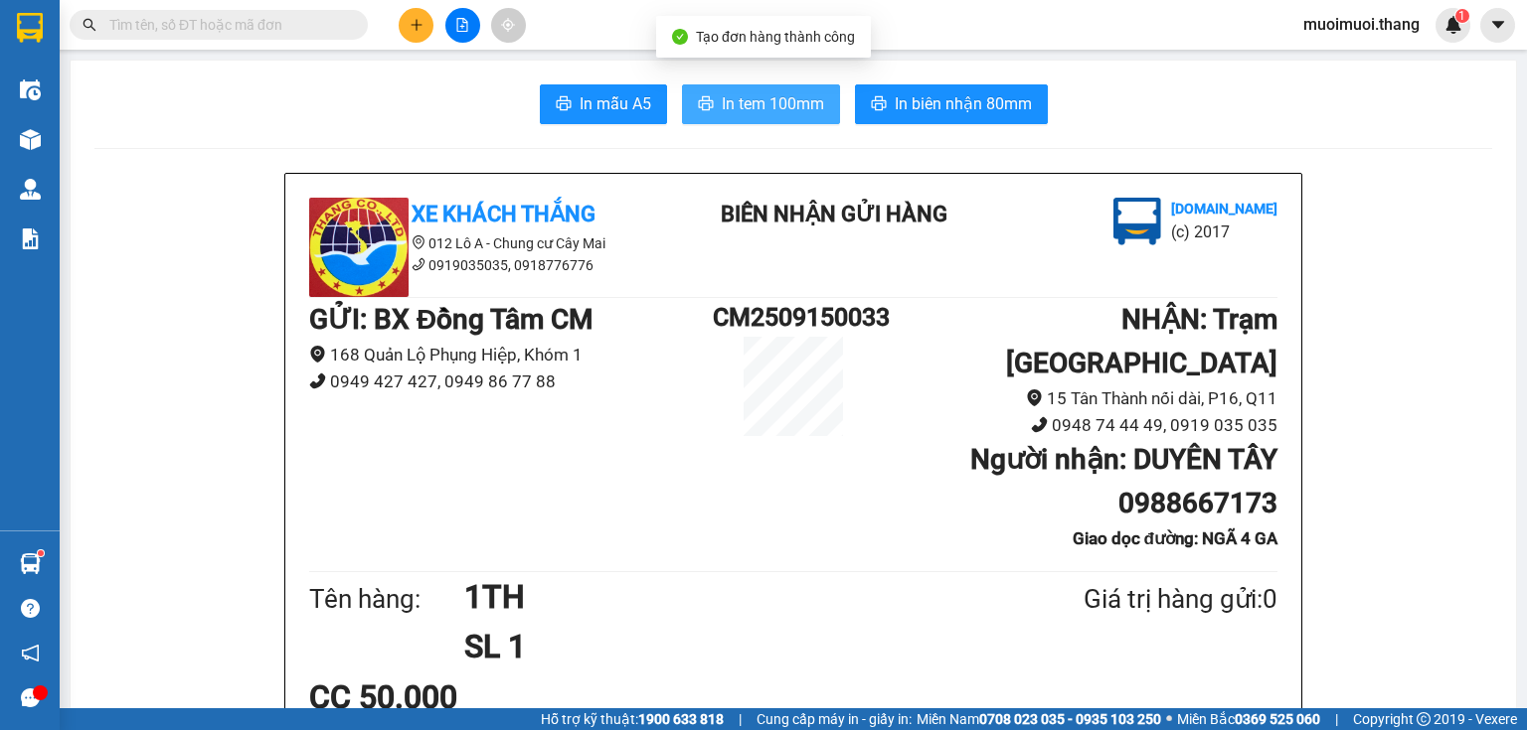
click at [695, 117] on button "In tem 100mm" at bounding box center [761, 104] width 158 height 40
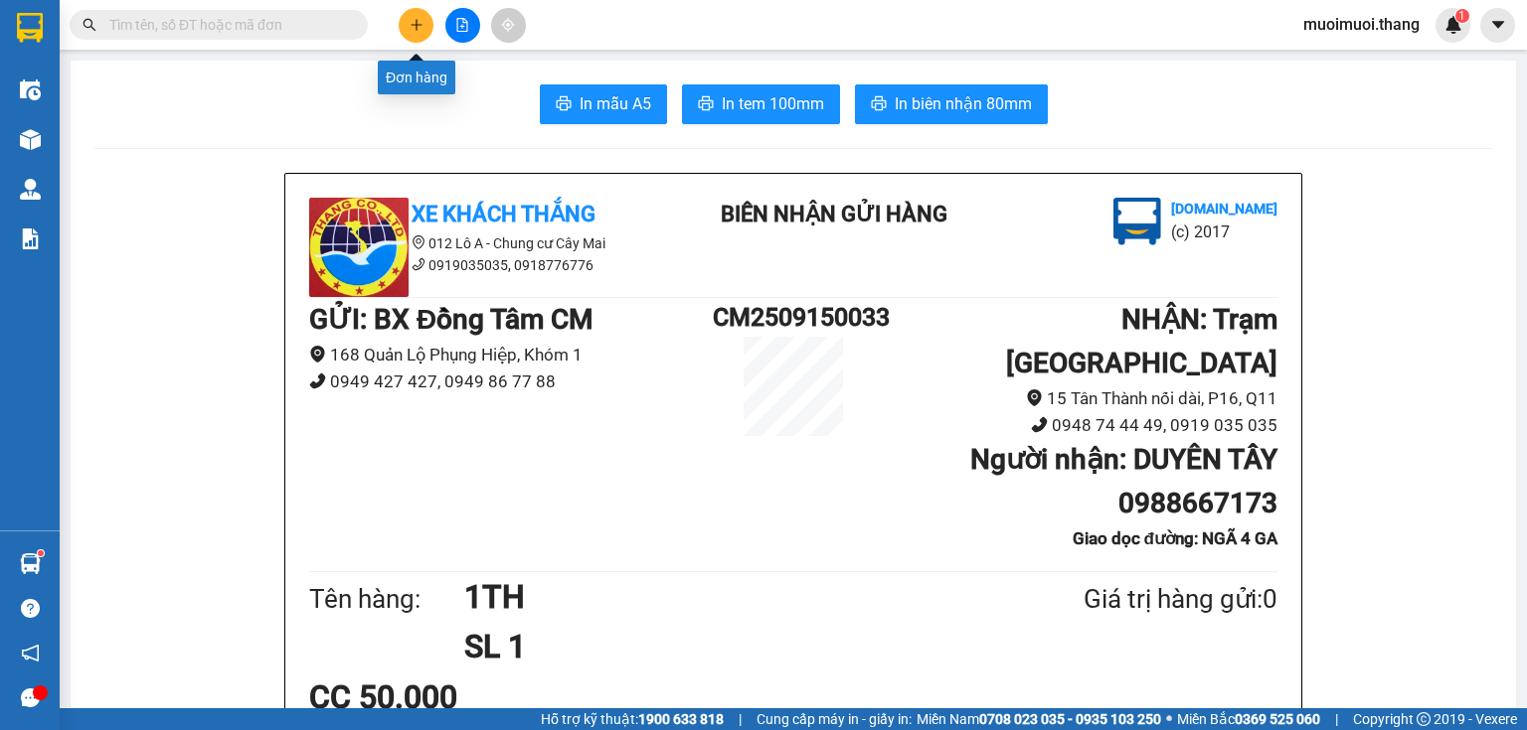
click at [414, 18] on icon "plus" at bounding box center [416, 25] width 14 height 14
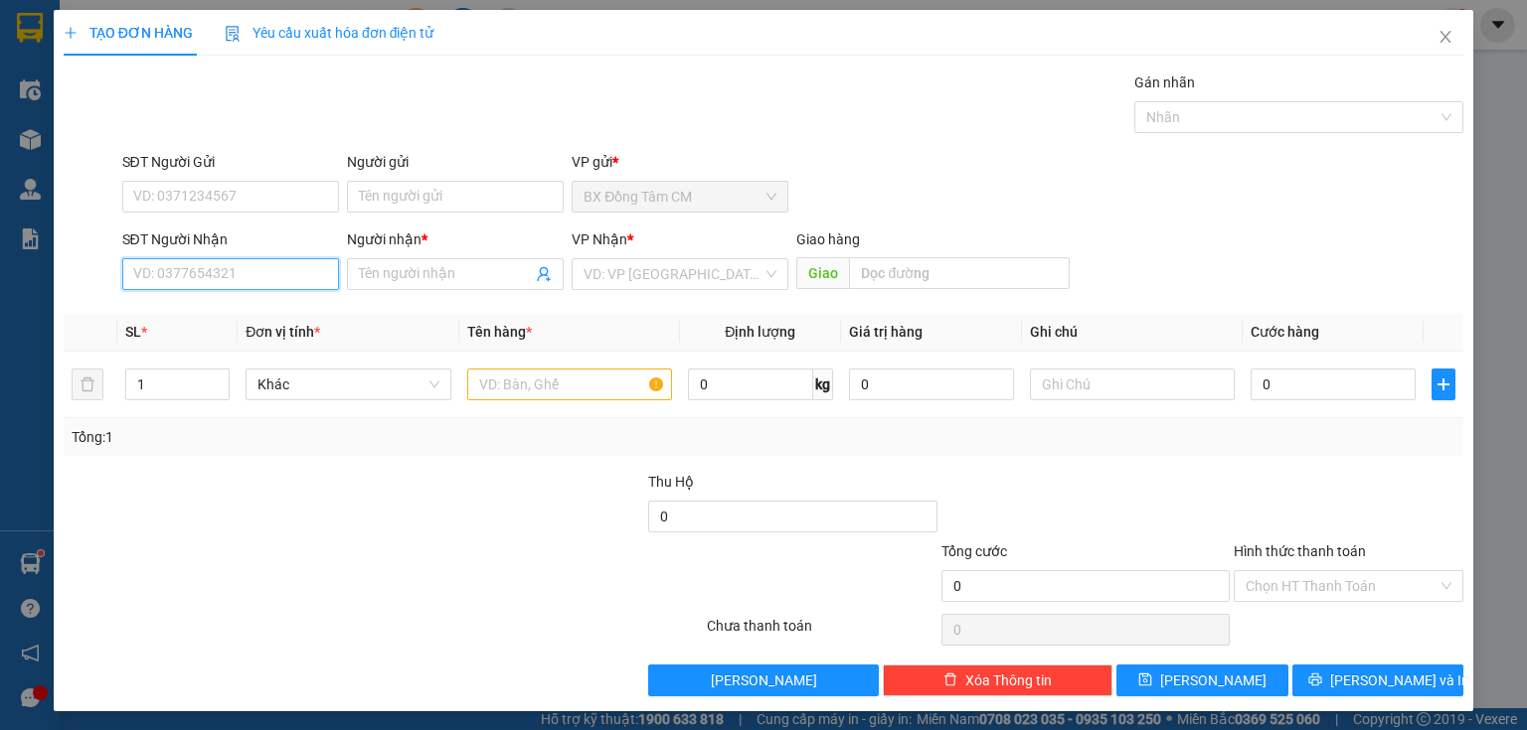
click at [235, 276] on input "SĐT Người Nhận" at bounding box center [230, 274] width 217 height 32
drag, startPoint x: 203, startPoint y: 317, endPoint x: 516, endPoint y: 314, distance: 313.1
click at [214, 314] on div "0915999148 - A HUAN" at bounding box center [228, 313] width 191 height 22
click at [496, 394] on input "text" at bounding box center [569, 385] width 205 height 32
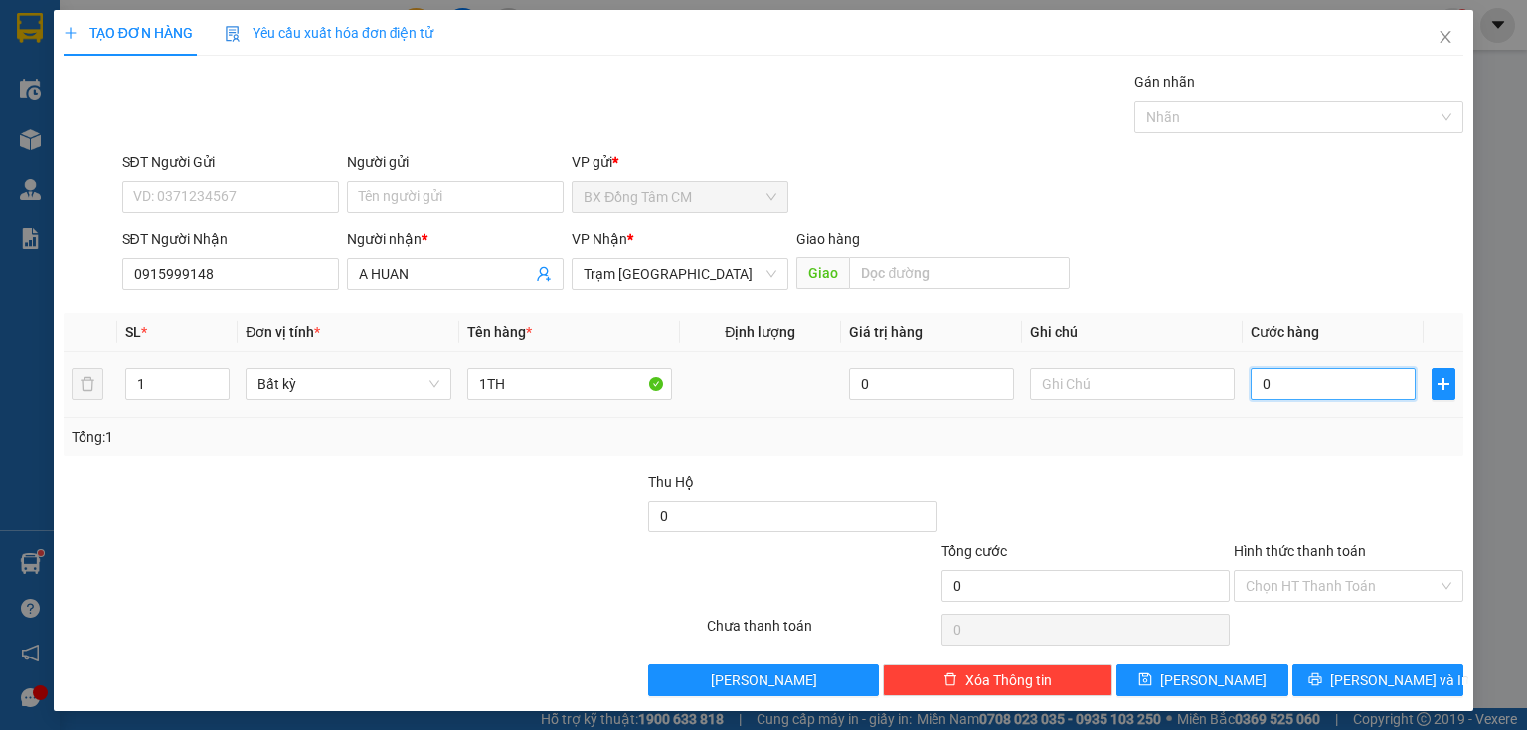
click at [1264, 381] on input "0" at bounding box center [1332, 385] width 165 height 32
click at [1311, 672] on button "[PERSON_NAME] và In" at bounding box center [1378, 681] width 172 height 32
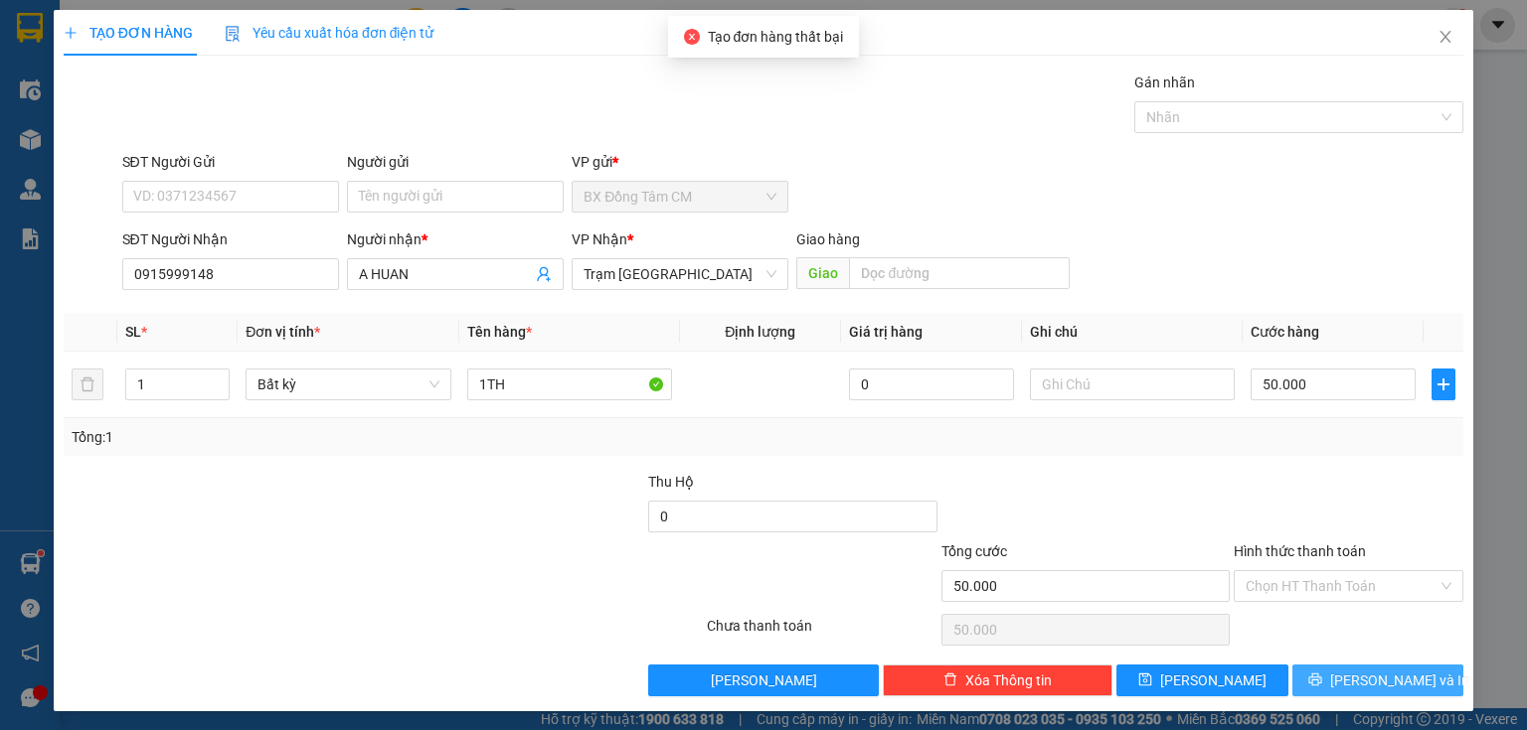
click at [1313, 693] on button "[PERSON_NAME] và In" at bounding box center [1378, 681] width 172 height 32
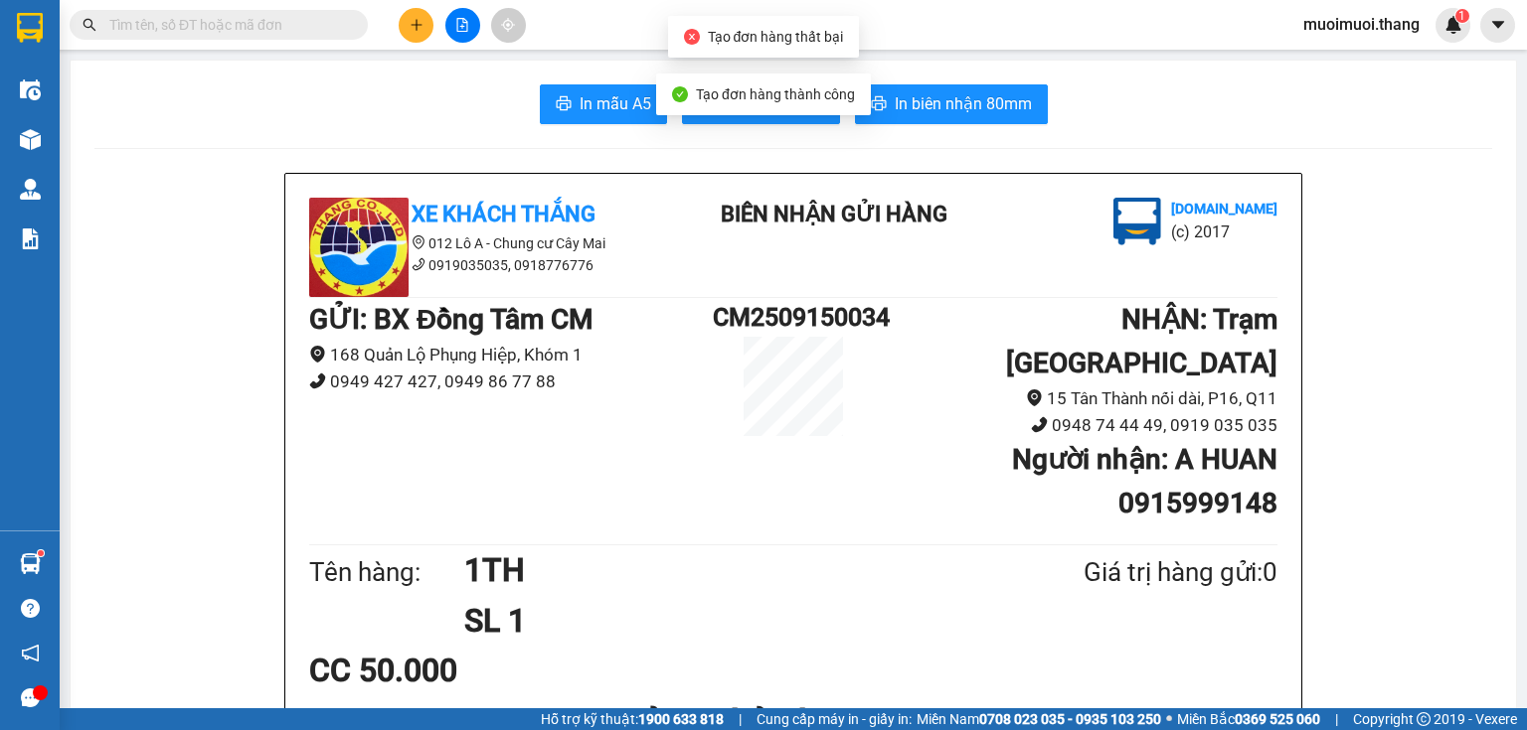
drag, startPoint x: 784, startPoint y: 99, endPoint x: 765, endPoint y: 113, distance: 23.5
click at [778, 101] on span "Tạo đơn hàng thành công" at bounding box center [775, 94] width 159 height 16
click at [761, 119] on button "In tem 100mm" at bounding box center [761, 104] width 158 height 40
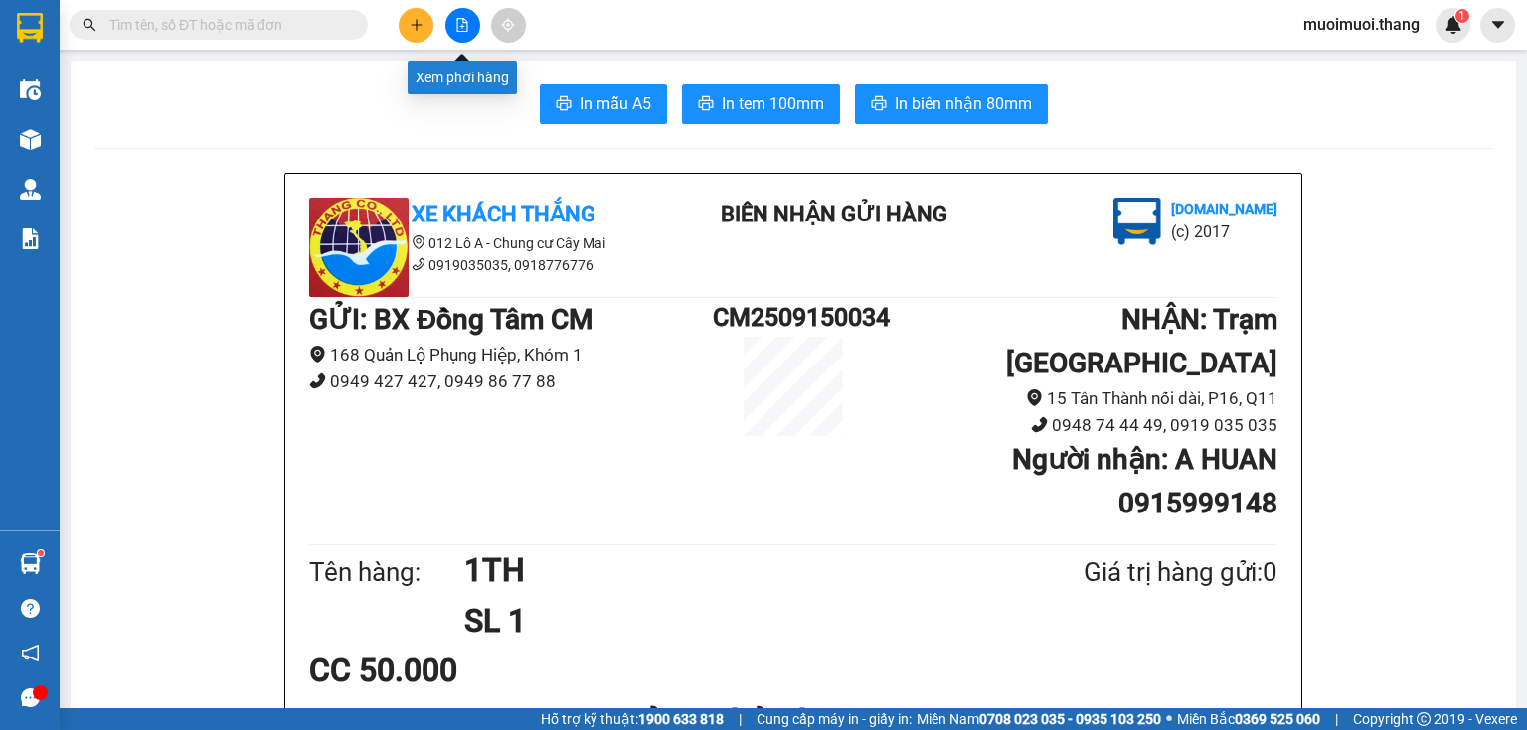
click at [419, 25] on icon "plus" at bounding box center [416, 25] width 14 height 14
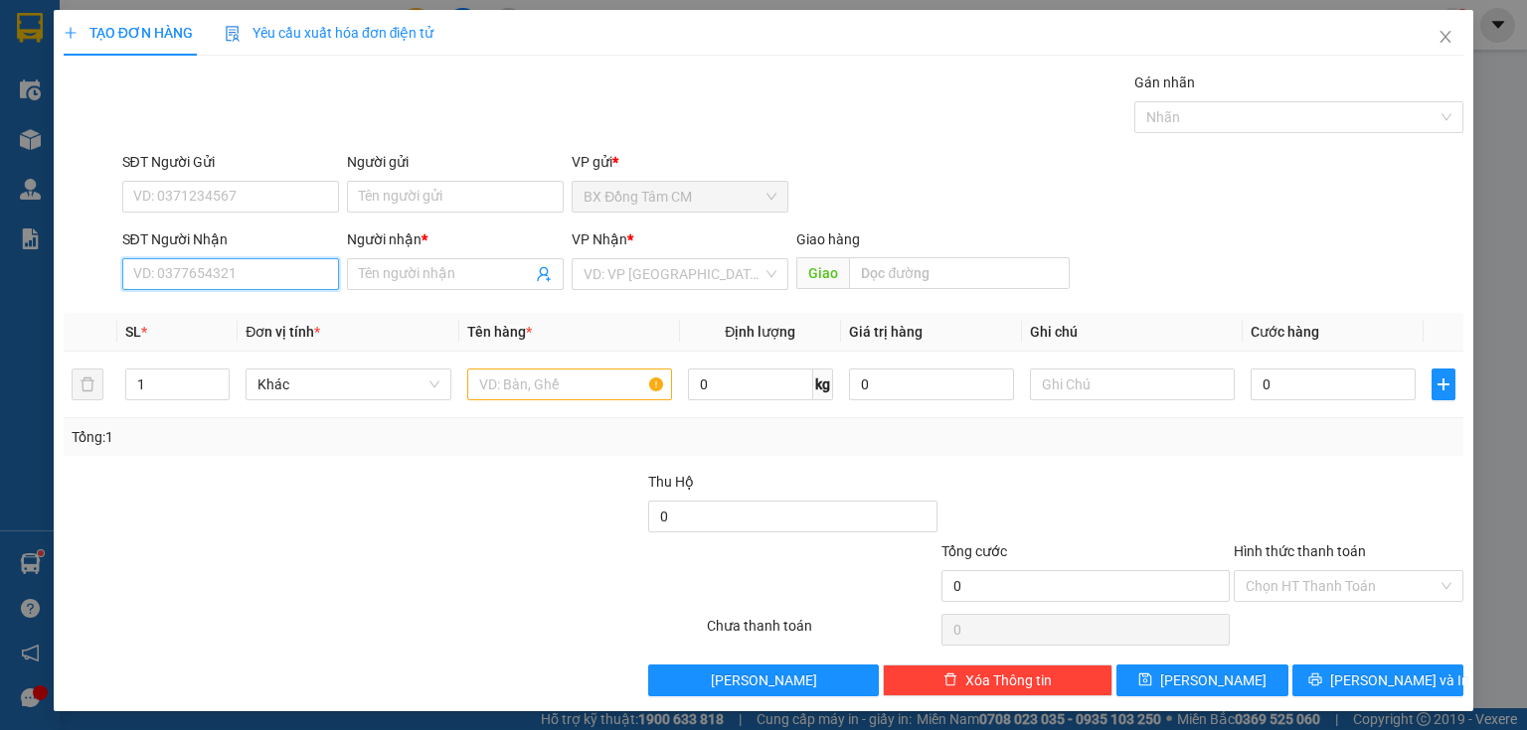
click at [266, 274] on input "SĐT Người Nhận" at bounding box center [230, 274] width 217 height 32
click at [161, 285] on input "0898425865" at bounding box center [230, 274] width 217 height 32
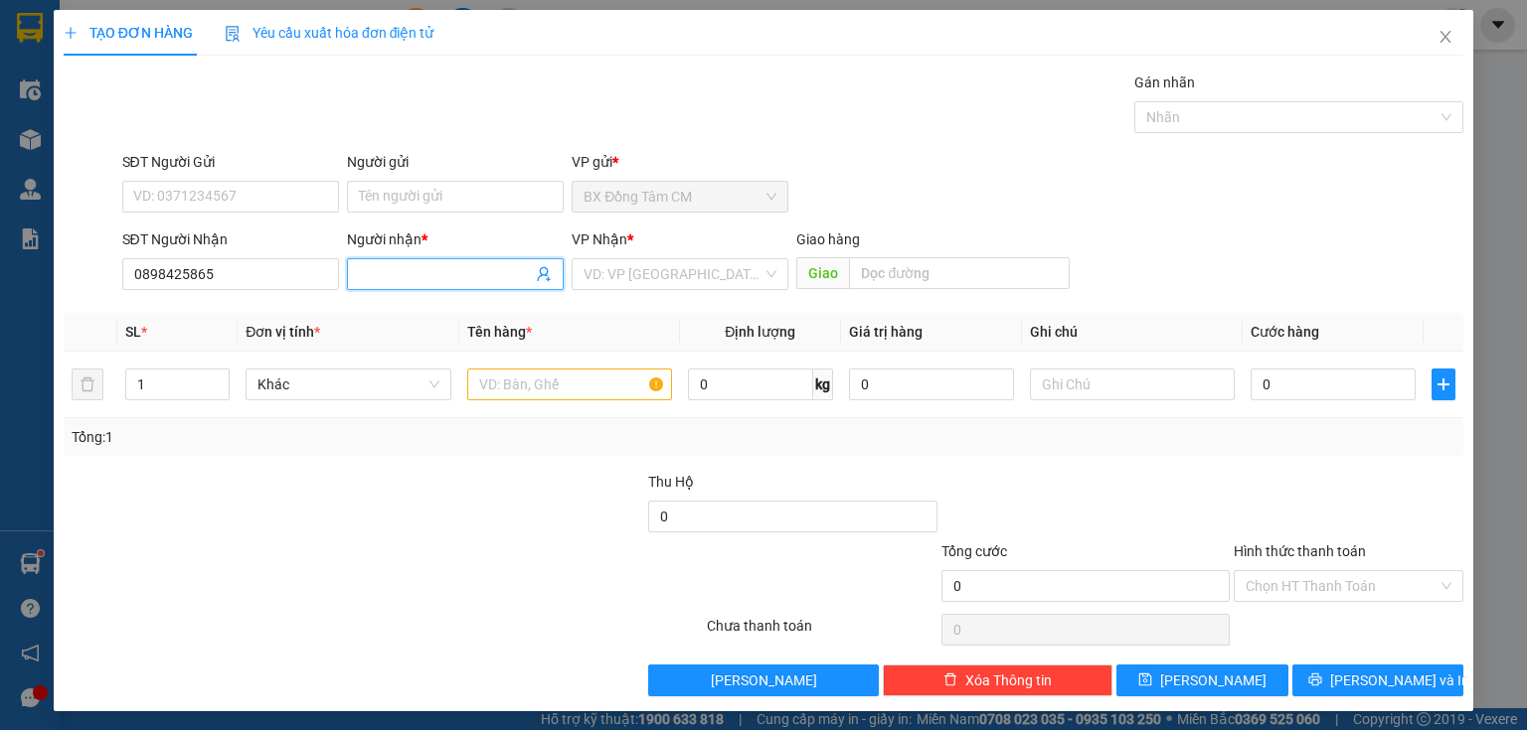
click at [384, 274] on input "Người nhận *" at bounding box center [445, 274] width 173 height 22
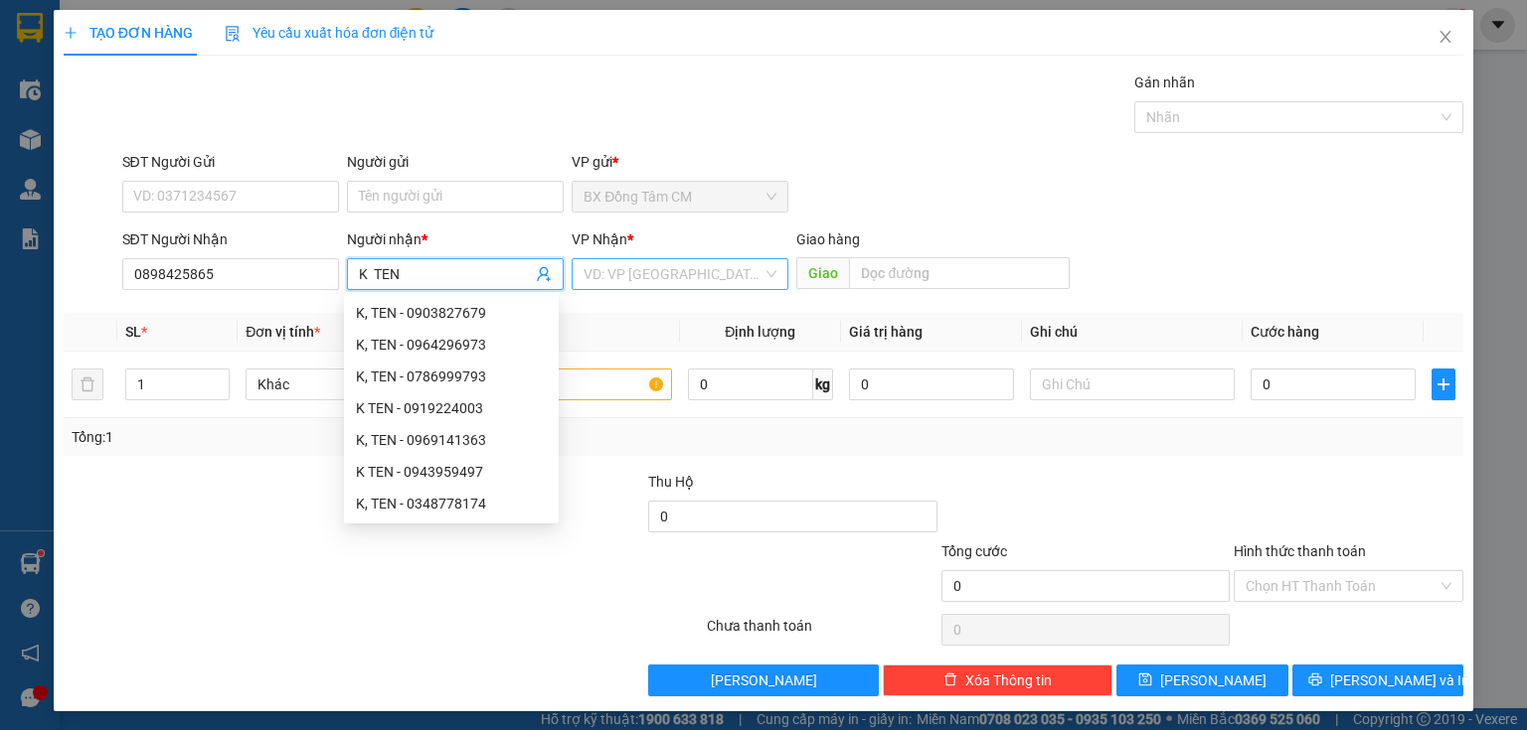
click at [588, 274] on input "search" at bounding box center [672, 274] width 179 height 30
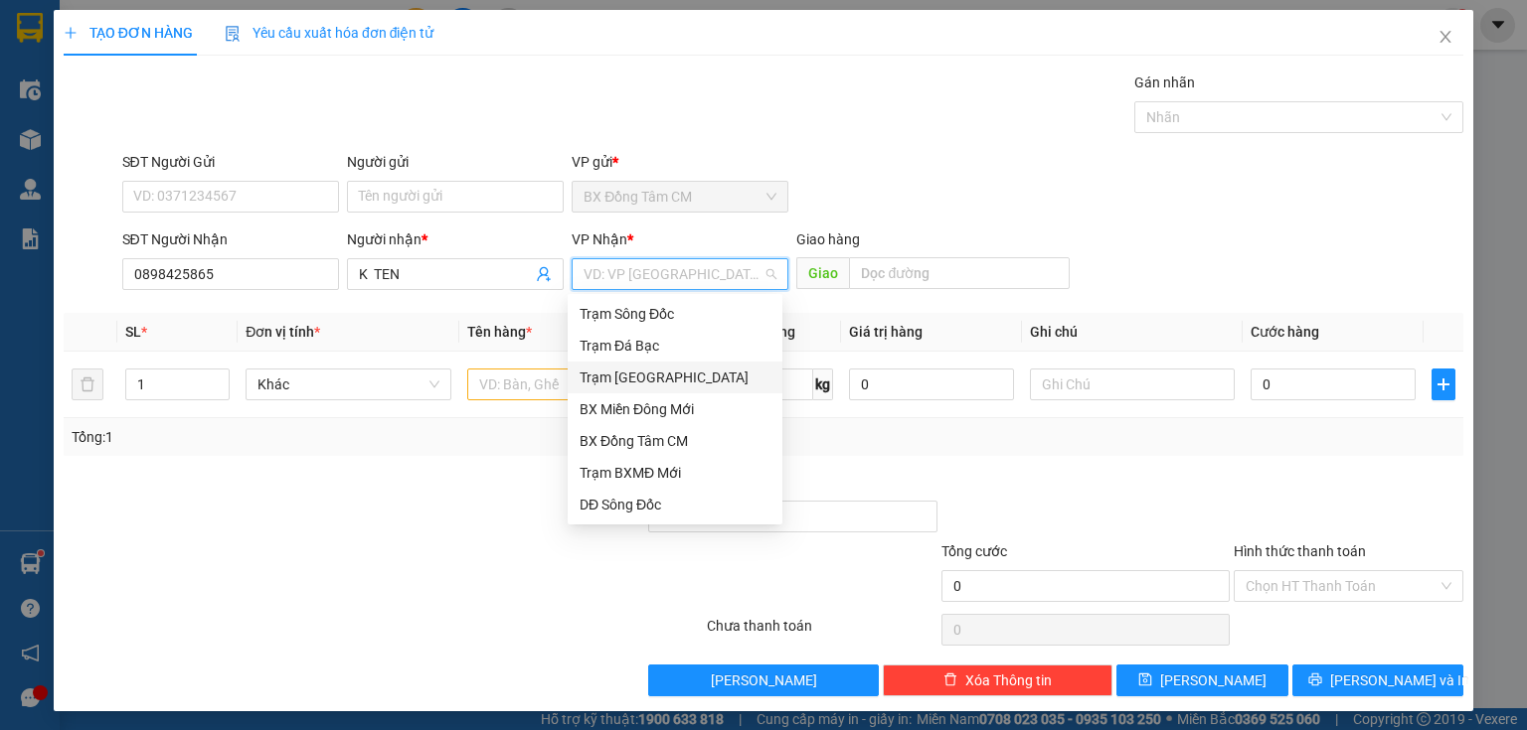
click at [649, 370] on div "Trạm [GEOGRAPHIC_DATA]" at bounding box center [674, 378] width 191 height 22
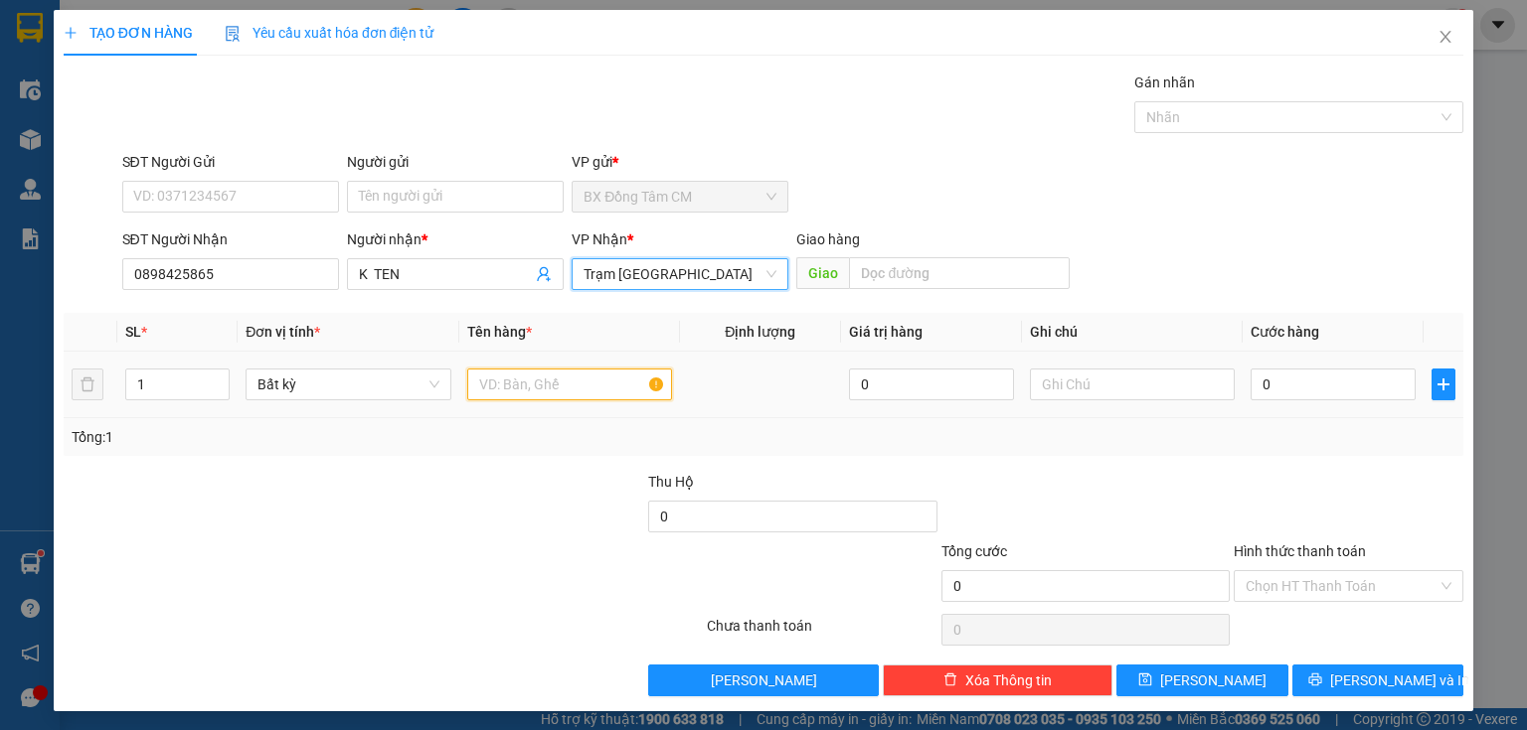
click at [564, 382] on input "text" at bounding box center [569, 385] width 205 height 32
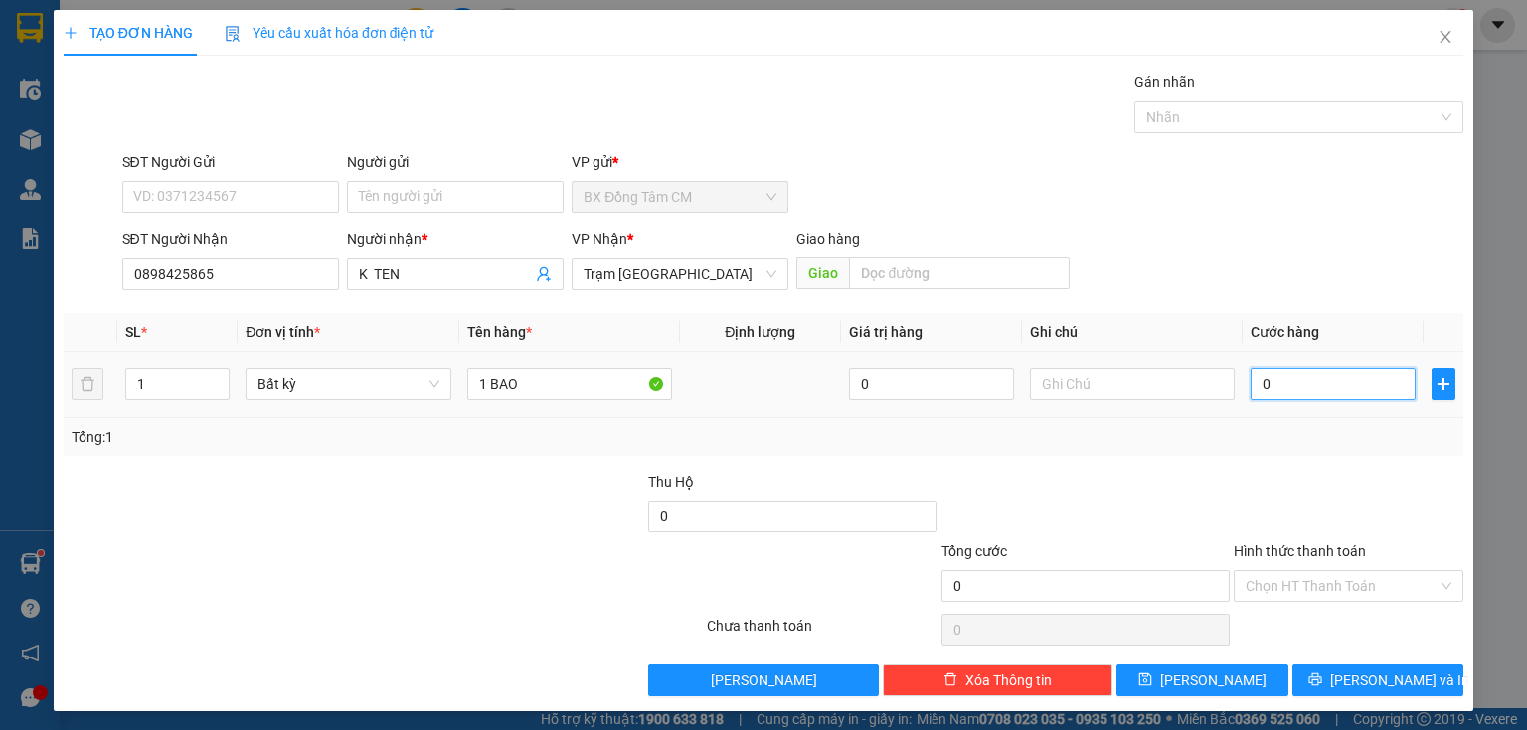
click at [1318, 396] on input "0" at bounding box center [1332, 385] width 165 height 32
click at [1326, 576] on input "Hình thức thanh toán" at bounding box center [1341, 586] width 192 height 30
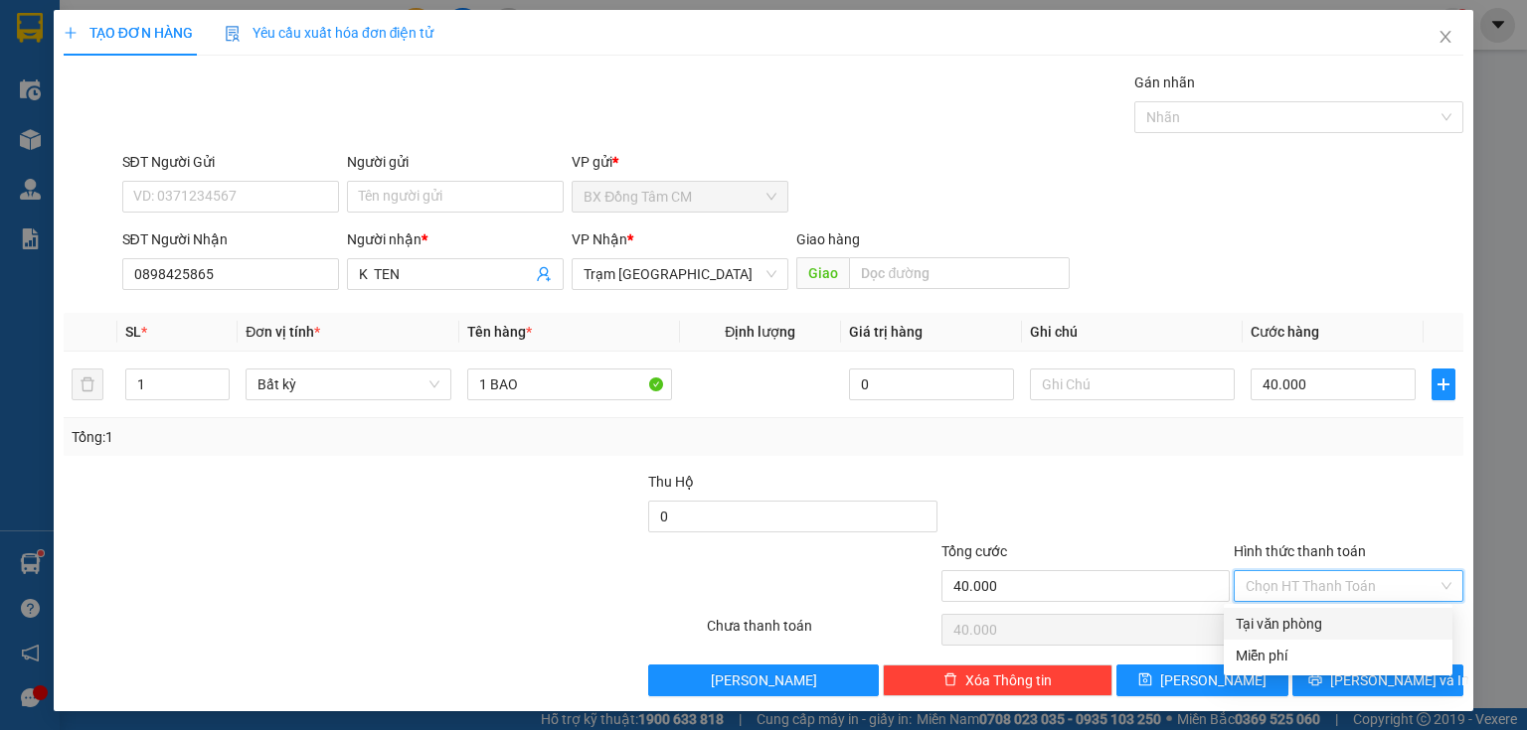
click at [1271, 605] on div "Transit Pickup Surcharge Ids Transit Deliver Surcharge Ids Transit Deliver Surc…" at bounding box center [763, 384] width 1399 height 625
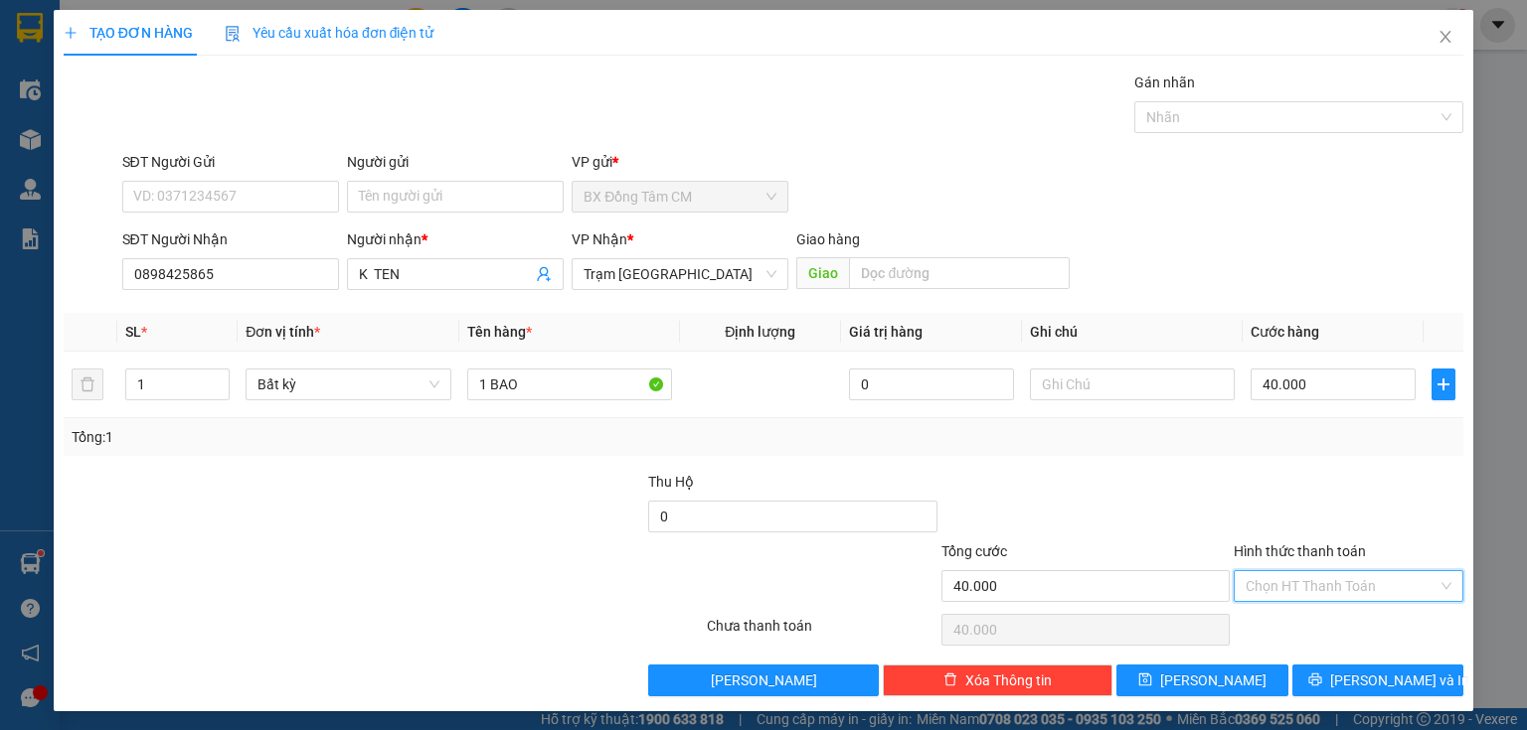
click at [1308, 580] on input "Hình thức thanh toán" at bounding box center [1341, 586] width 192 height 30
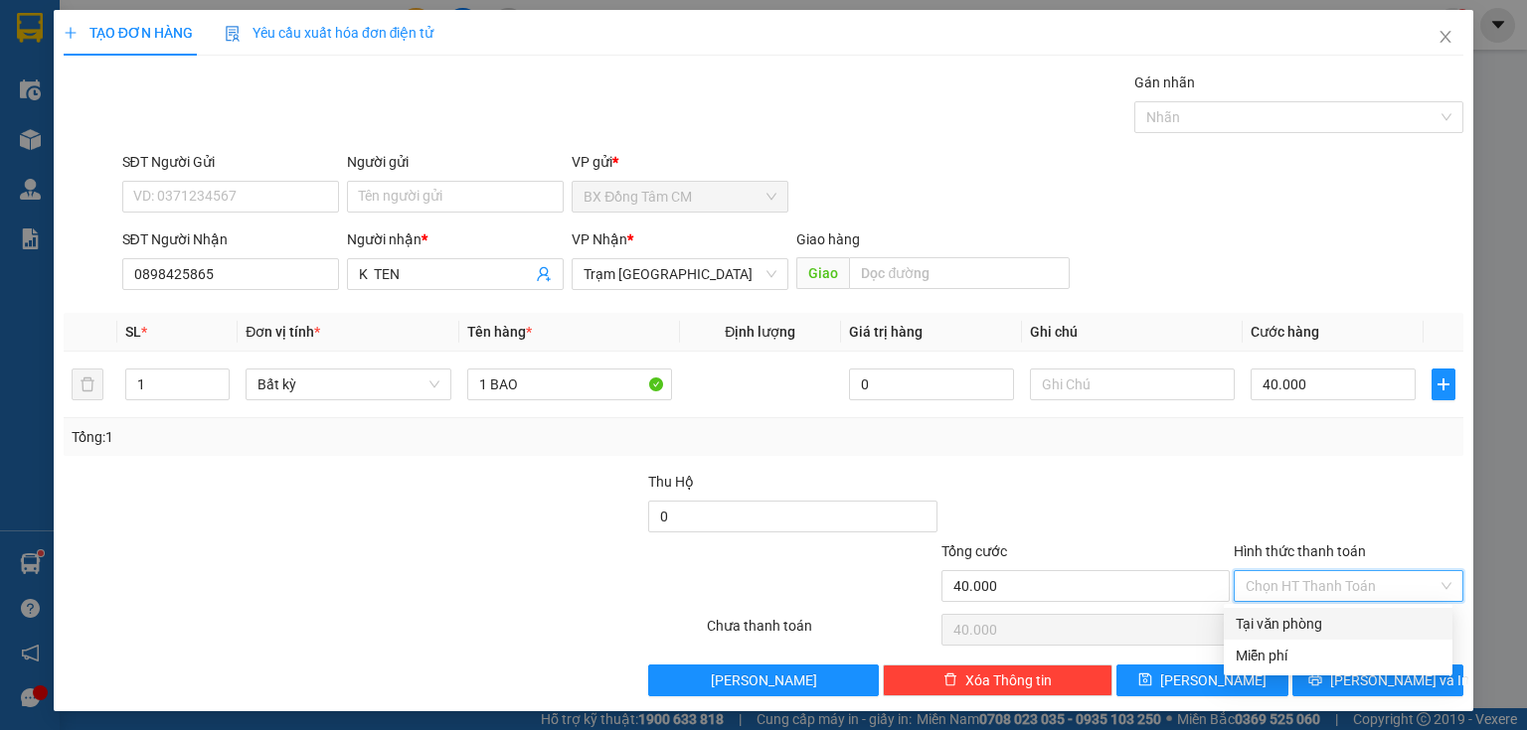
click at [1304, 629] on div "Tại văn phòng" at bounding box center [1337, 624] width 205 height 22
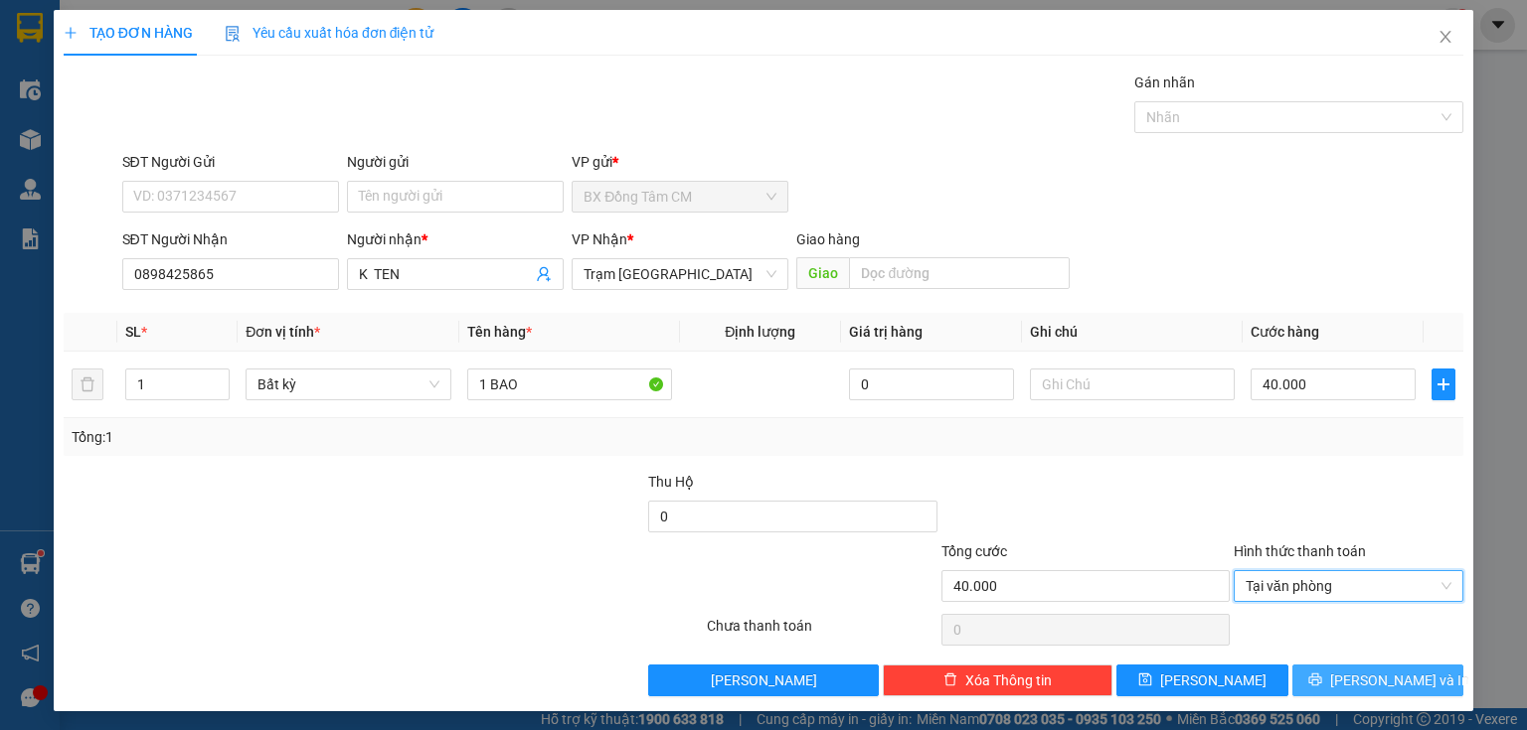
click at [1355, 672] on span "[PERSON_NAME] và In" at bounding box center [1399, 681] width 139 height 22
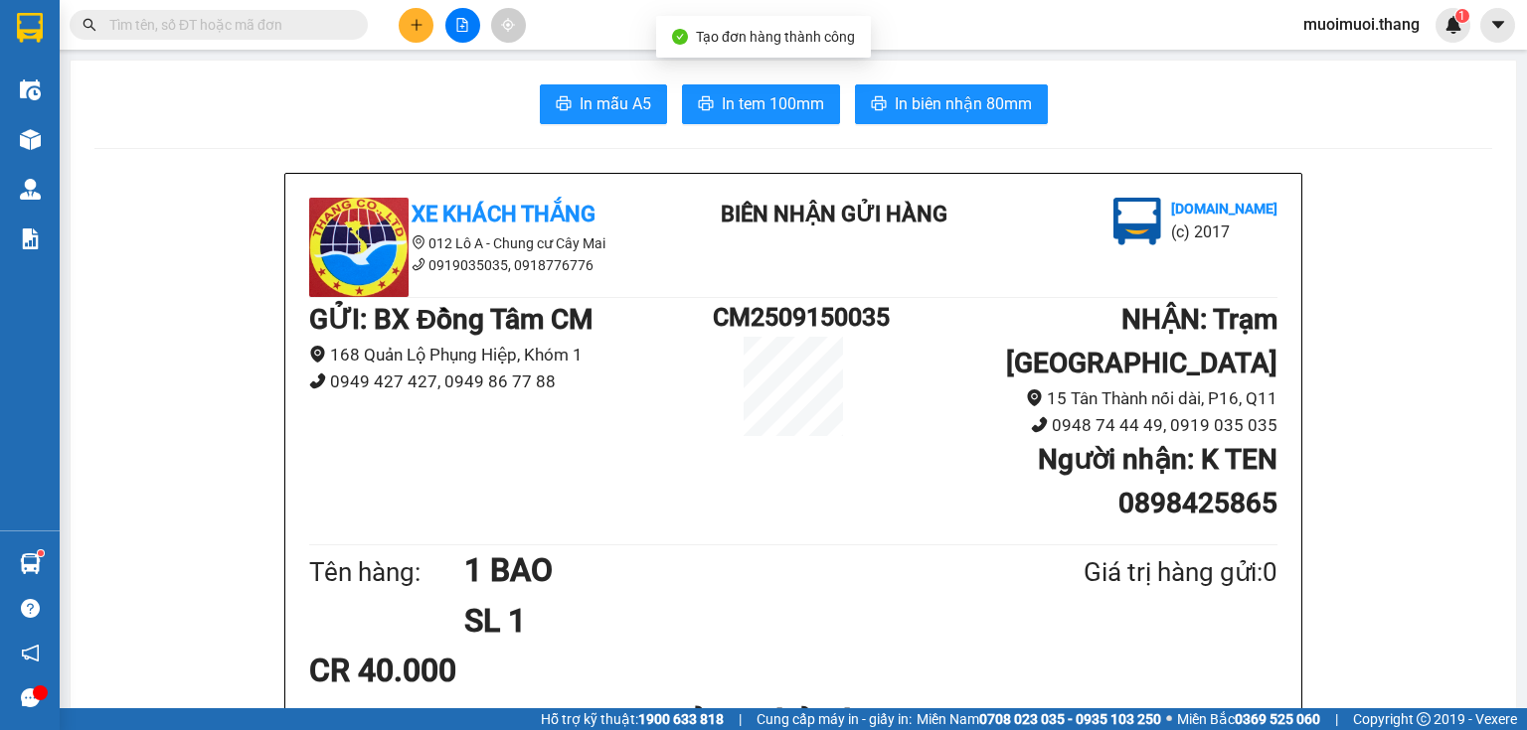
click at [736, 108] on span "In tem 100mm" at bounding box center [773, 103] width 102 height 25
click at [417, 35] on button at bounding box center [416, 25] width 35 height 35
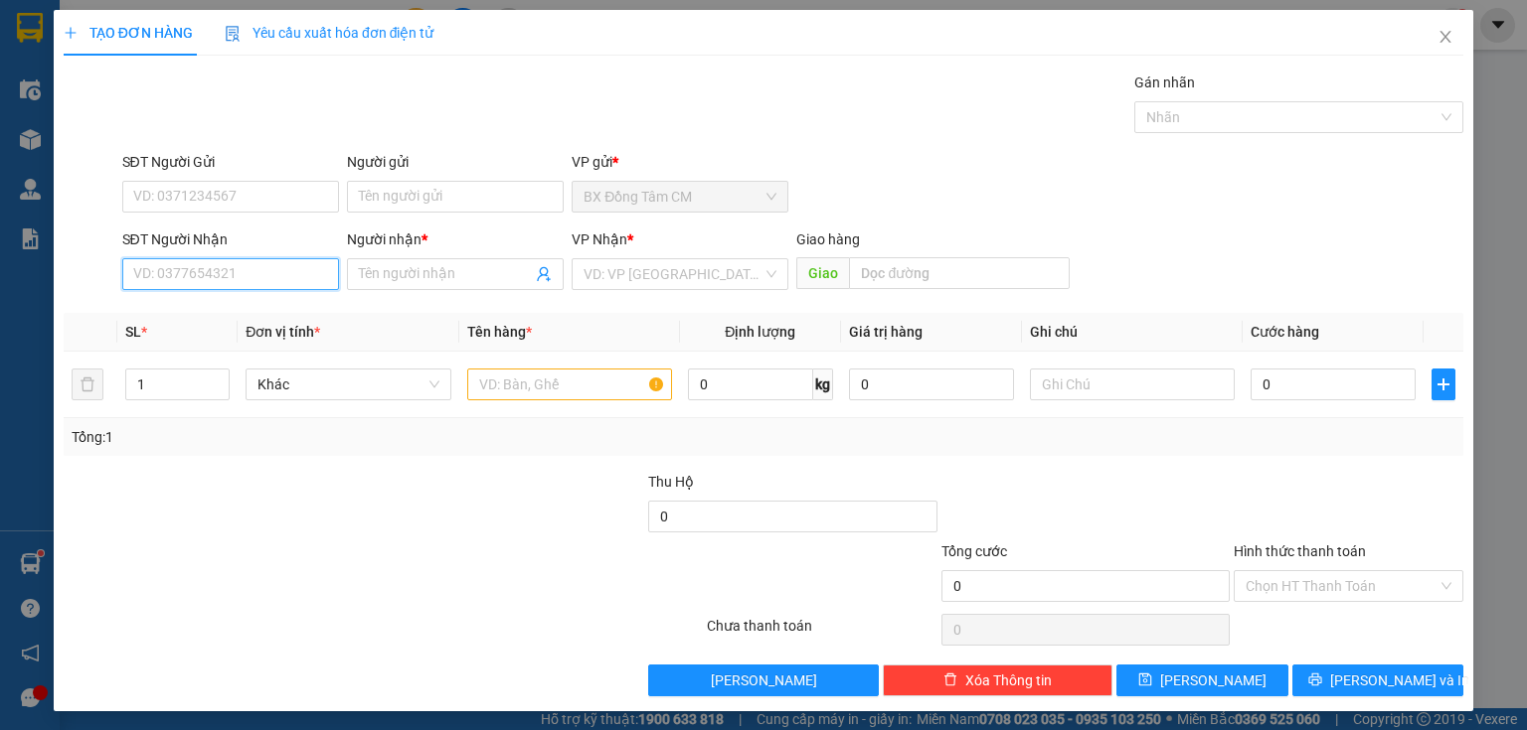
click at [235, 274] on input "SĐT Người Nhận" at bounding box center [230, 274] width 217 height 32
click at [226, 314] on div "0981800068 - KO TÊN" at bounding box center [228, 313] width 191 height 22
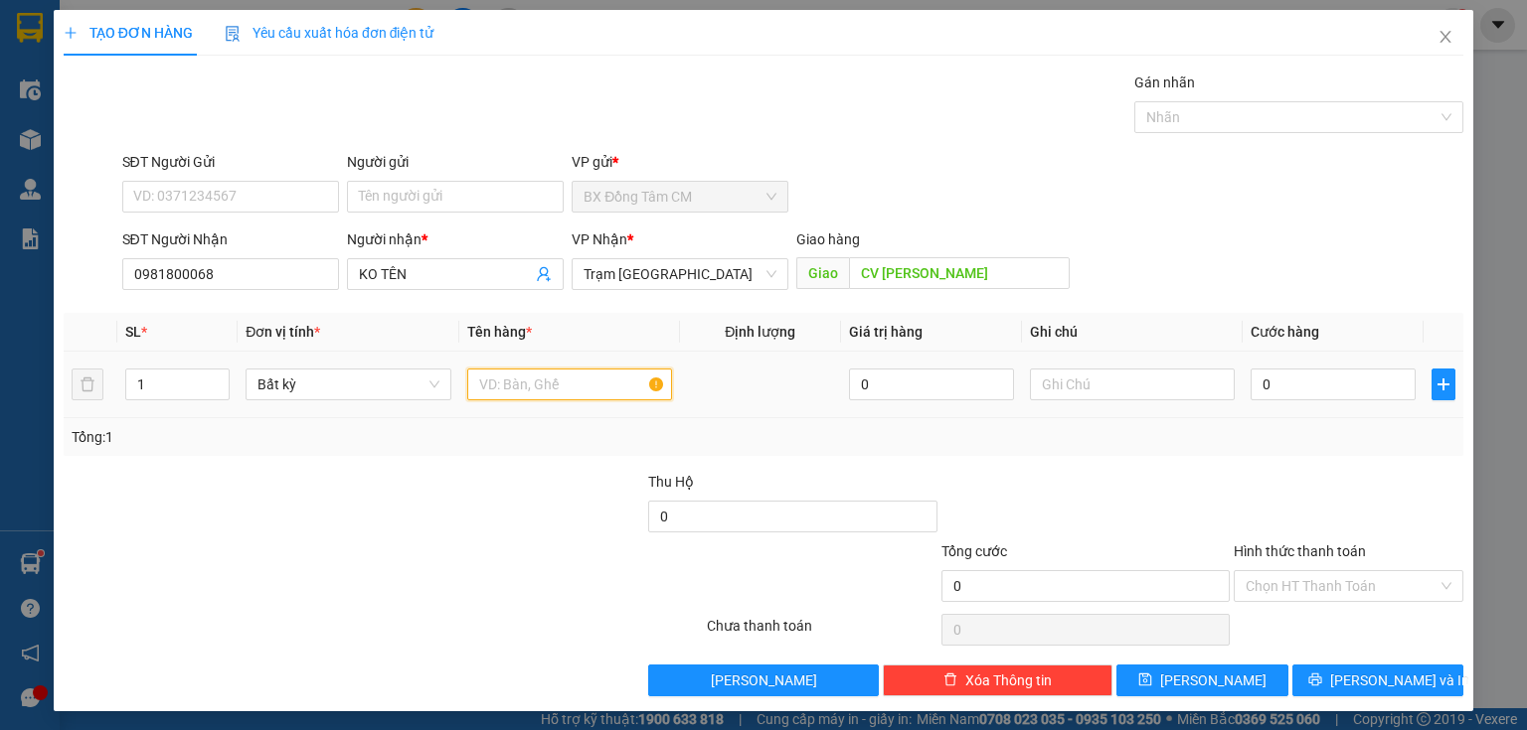
click at [513, 383] on input "text" at bounding box center [569, 385] width 205 height 32
click at [1296, 393] on input "0" at bounding box center [1332, 385] width 165 height 32
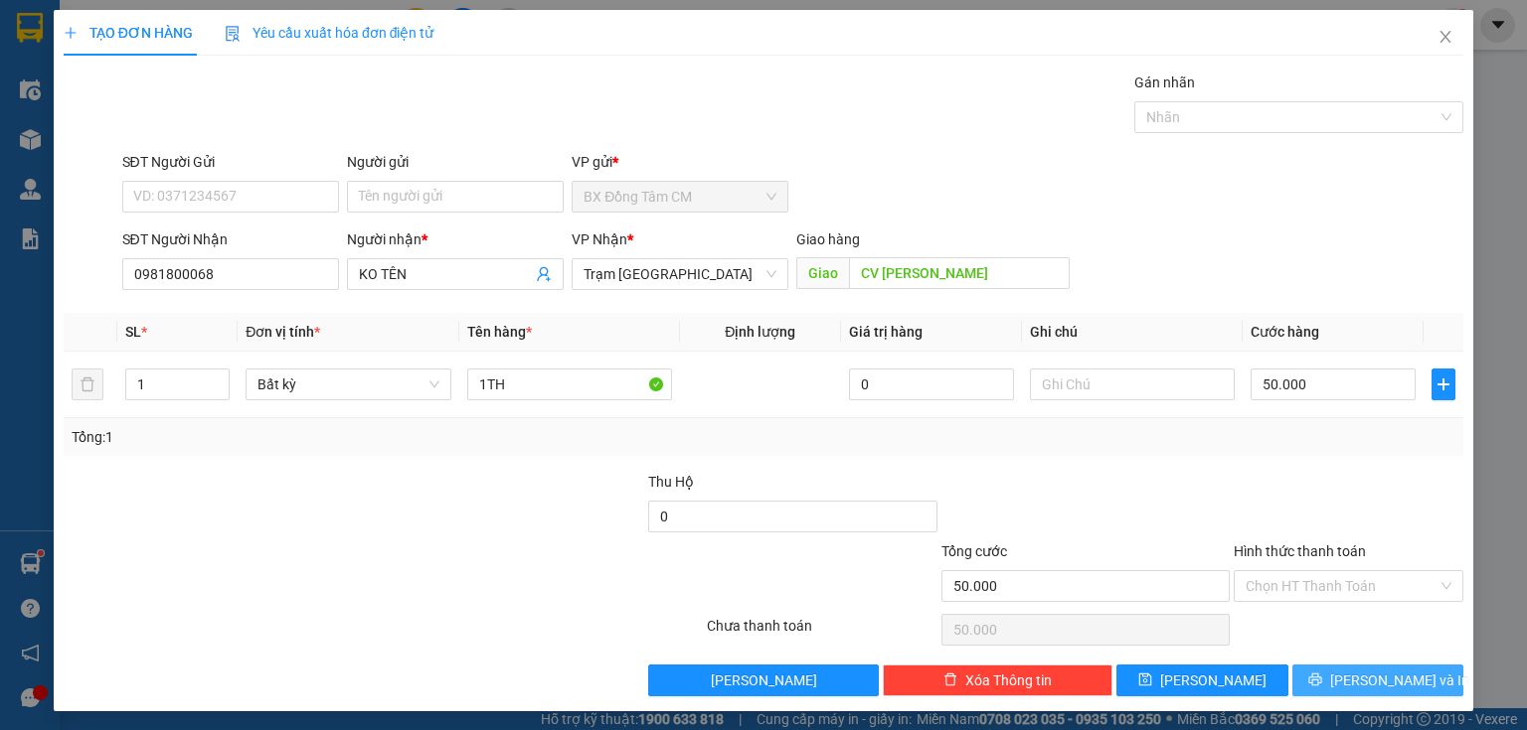
click at [1302, 670] on button "[PERSON_NAME] và In" at bounding box center [1378, 681] width 172 height 32
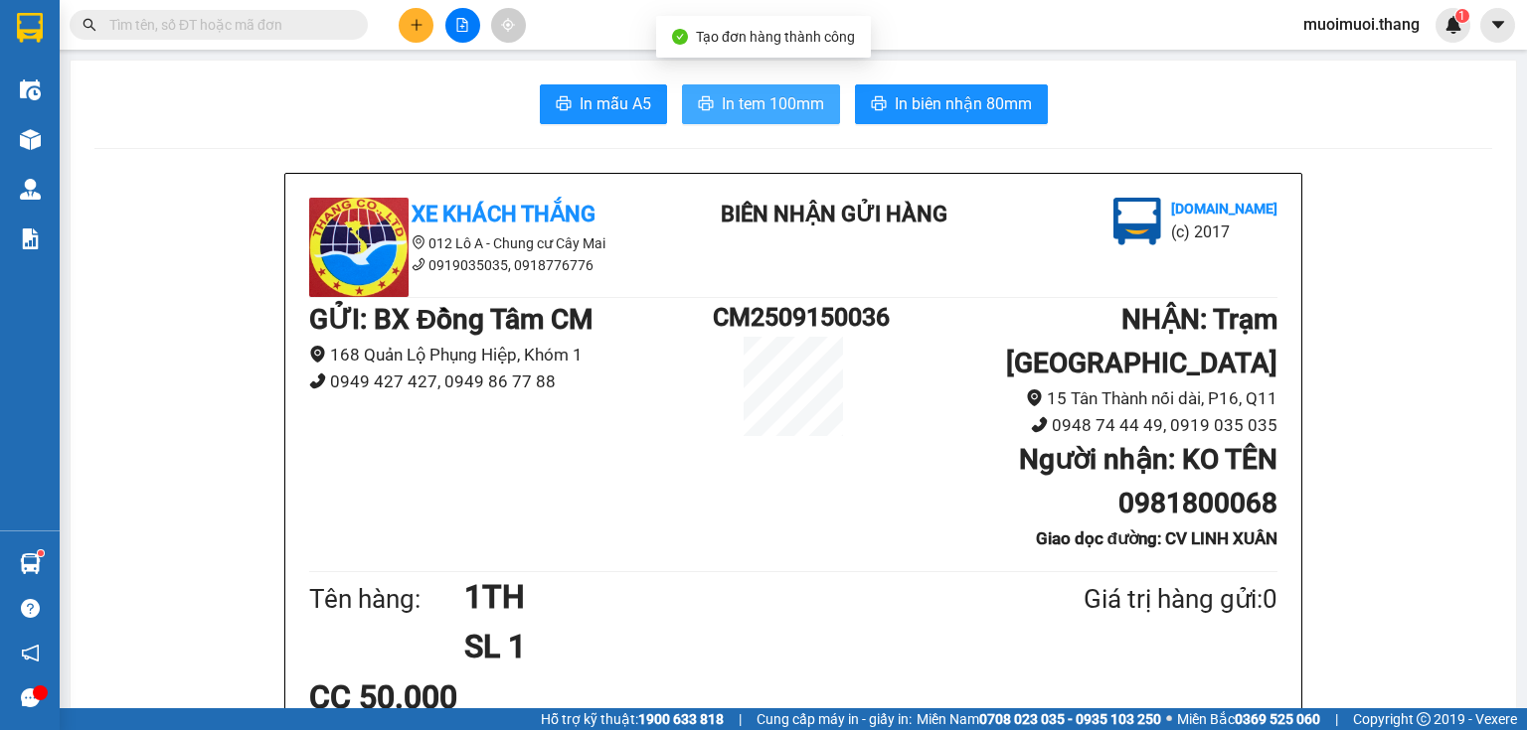
click at [782, 104] on span "In tem 100mm" at bounding box center [773, 103] width 102 height 25
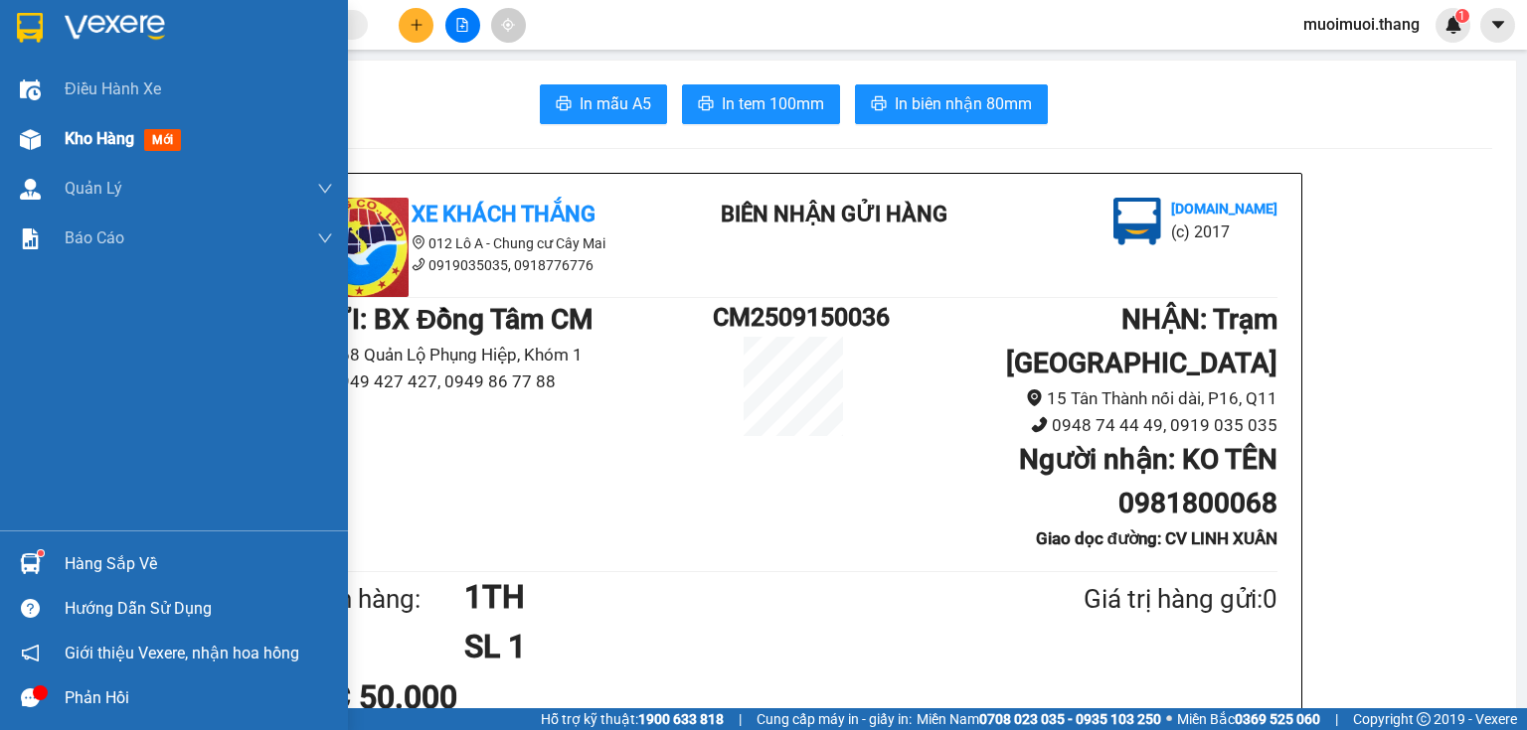
click at [99, 133] on span "Kho hàng" at bounding box center [100, 138] width 70 height 19
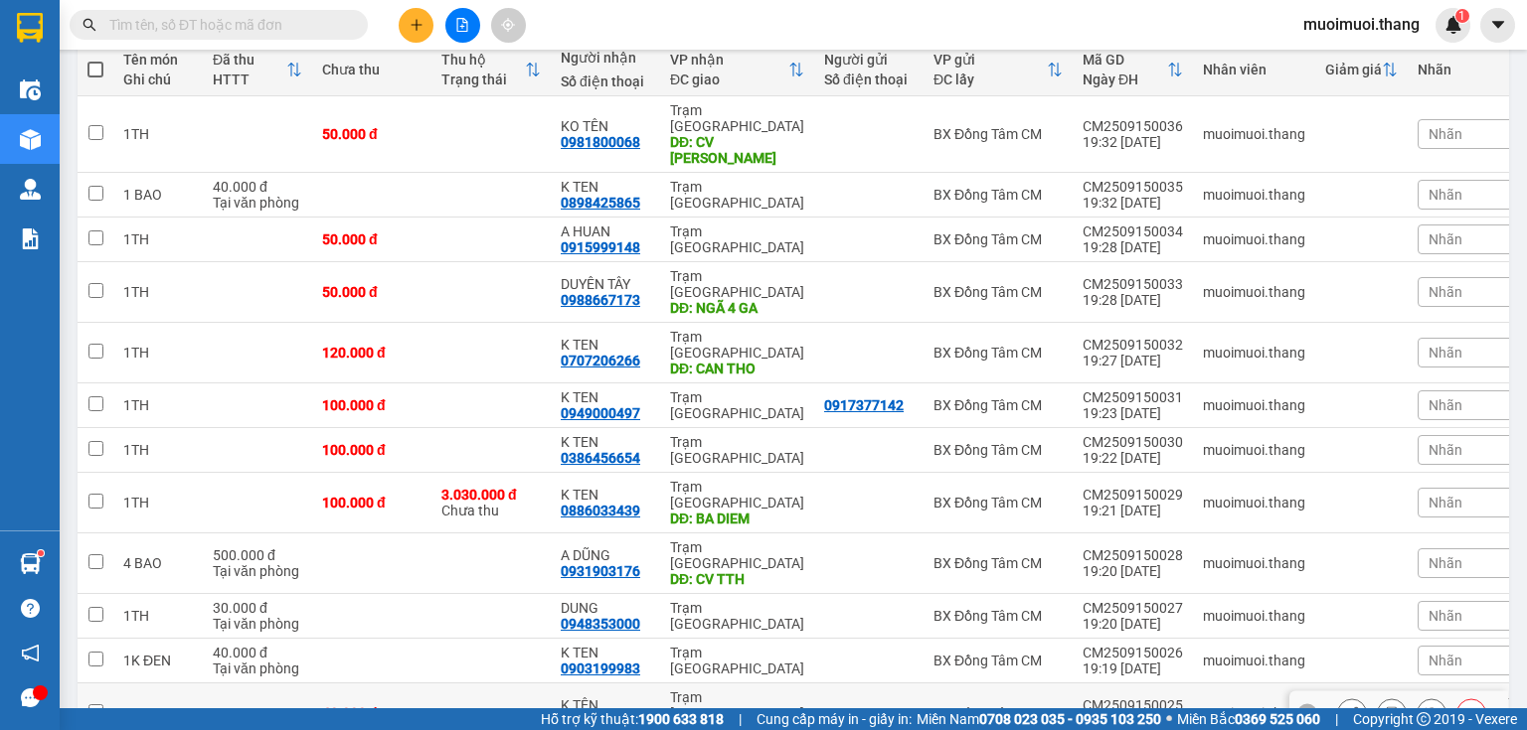
scroll to position [239, 0]
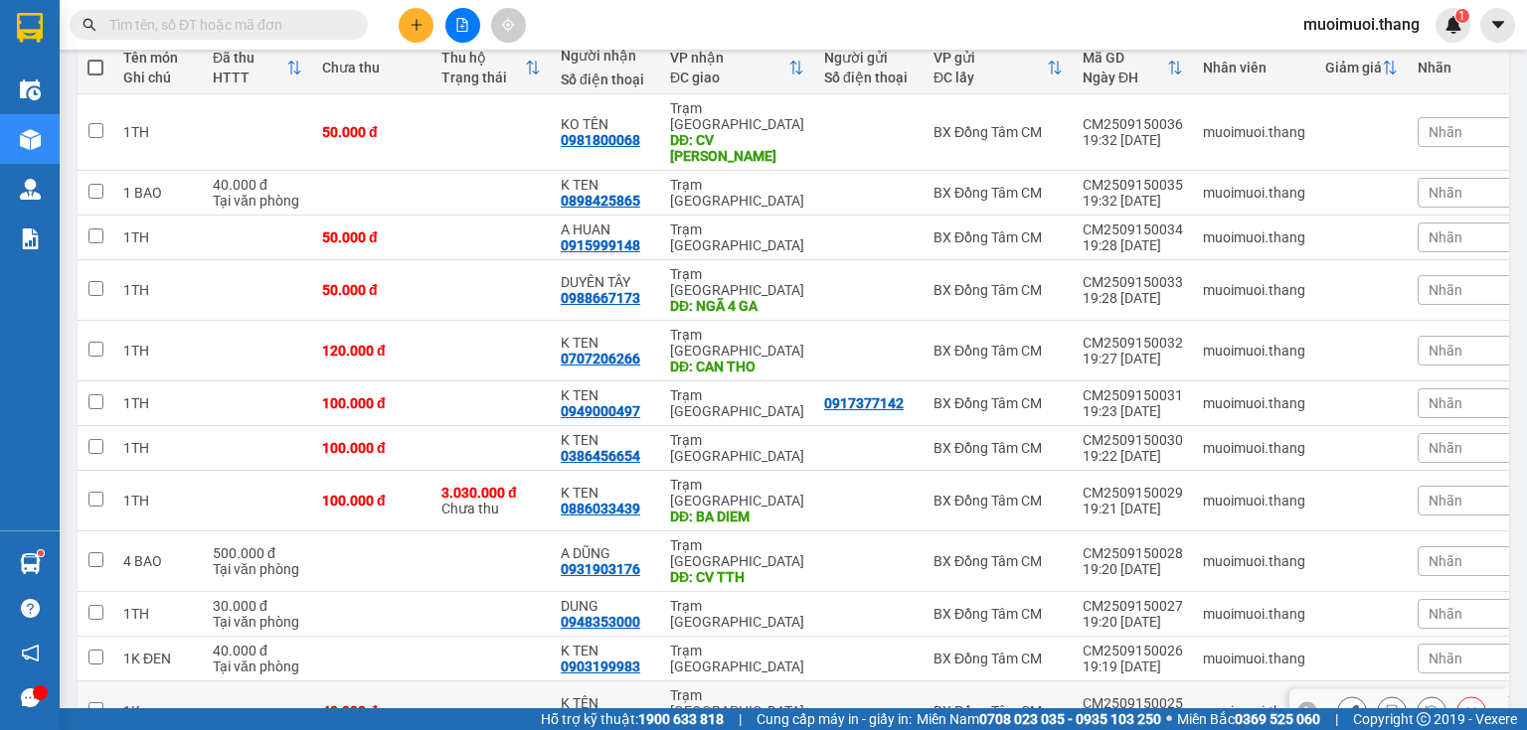
click at [676, 688] on div "Trạm [GEOGRAPHIC_DATA]" at bounding box center [737, 704] width 134 height 32
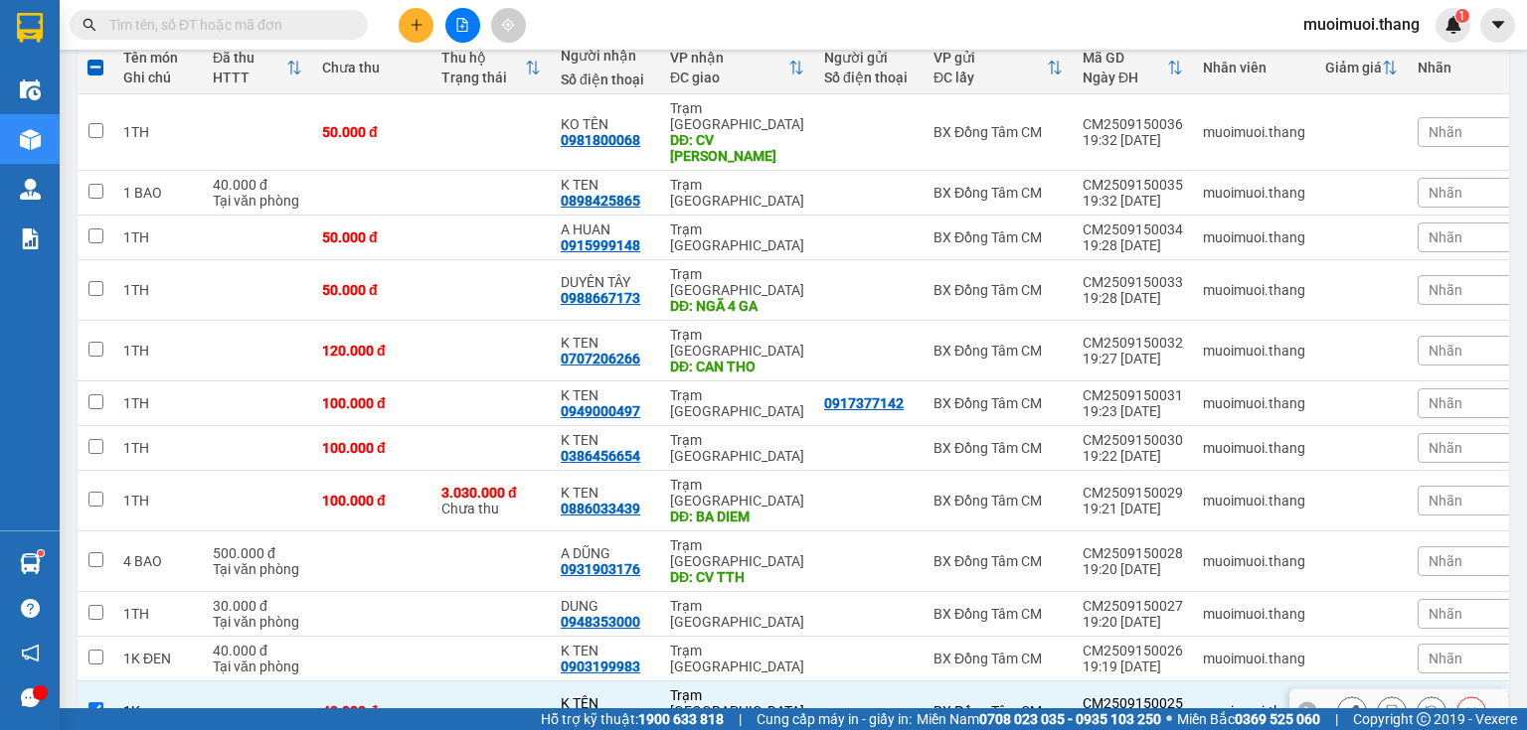
click at [638, 696] on div "K TÊN 0777145752" at bounding box center [605, 712] width 89 height 32
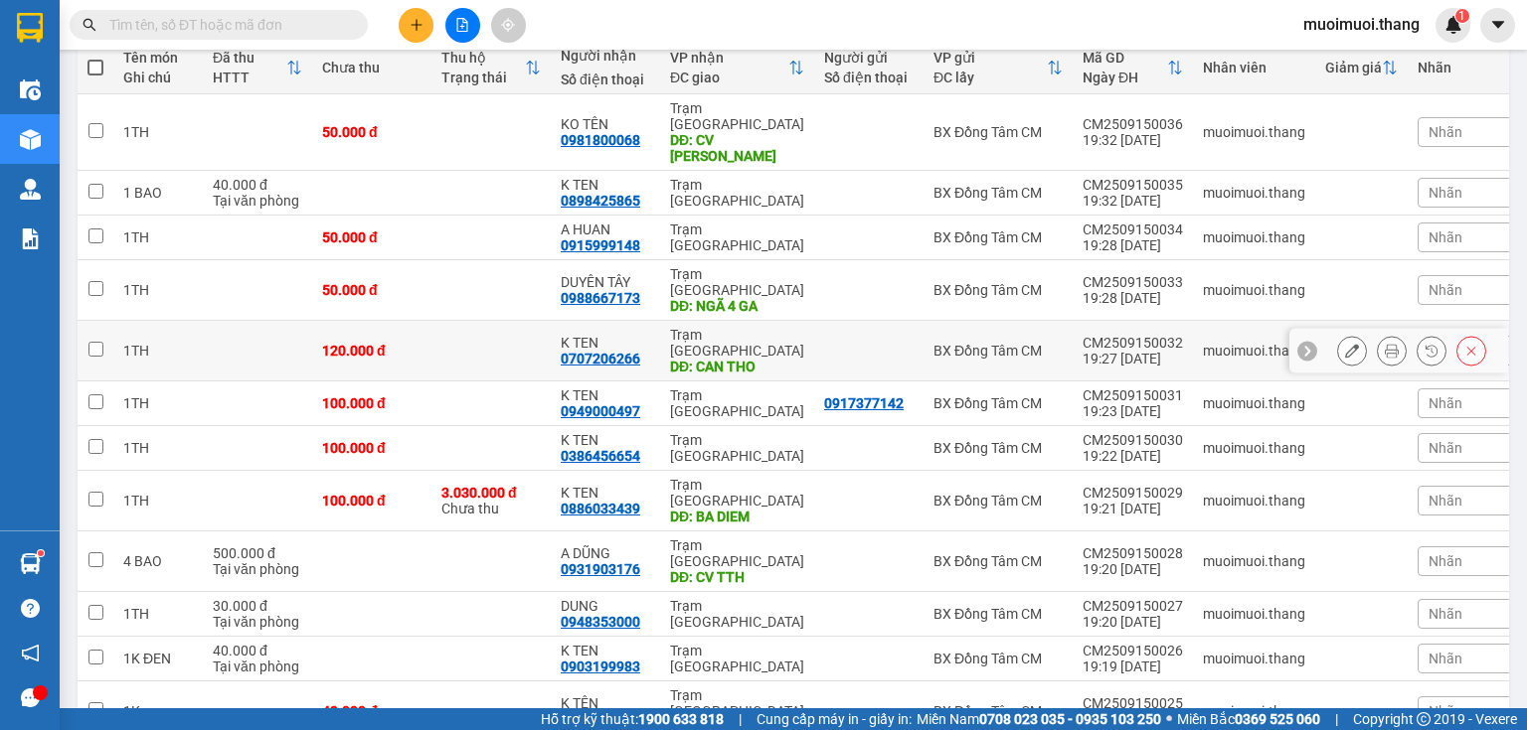
click at [650, 321] on td "K TEN 0707206266" at bounding box center [605, 351] width 109 height 61
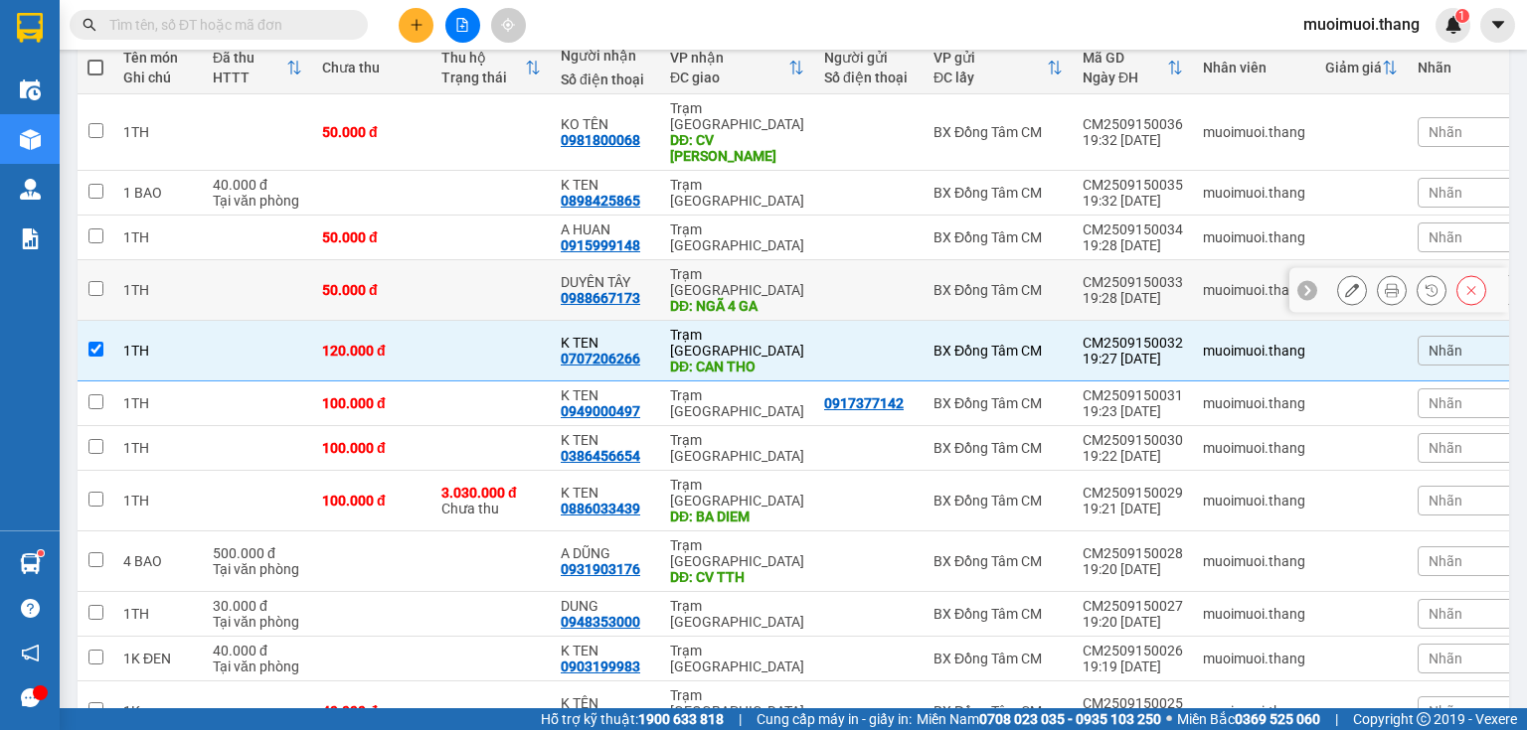
click at [655, 260] on td "DUYÊN TÂY 0988667173" at bounding box center [605, 290] width 109 height 61
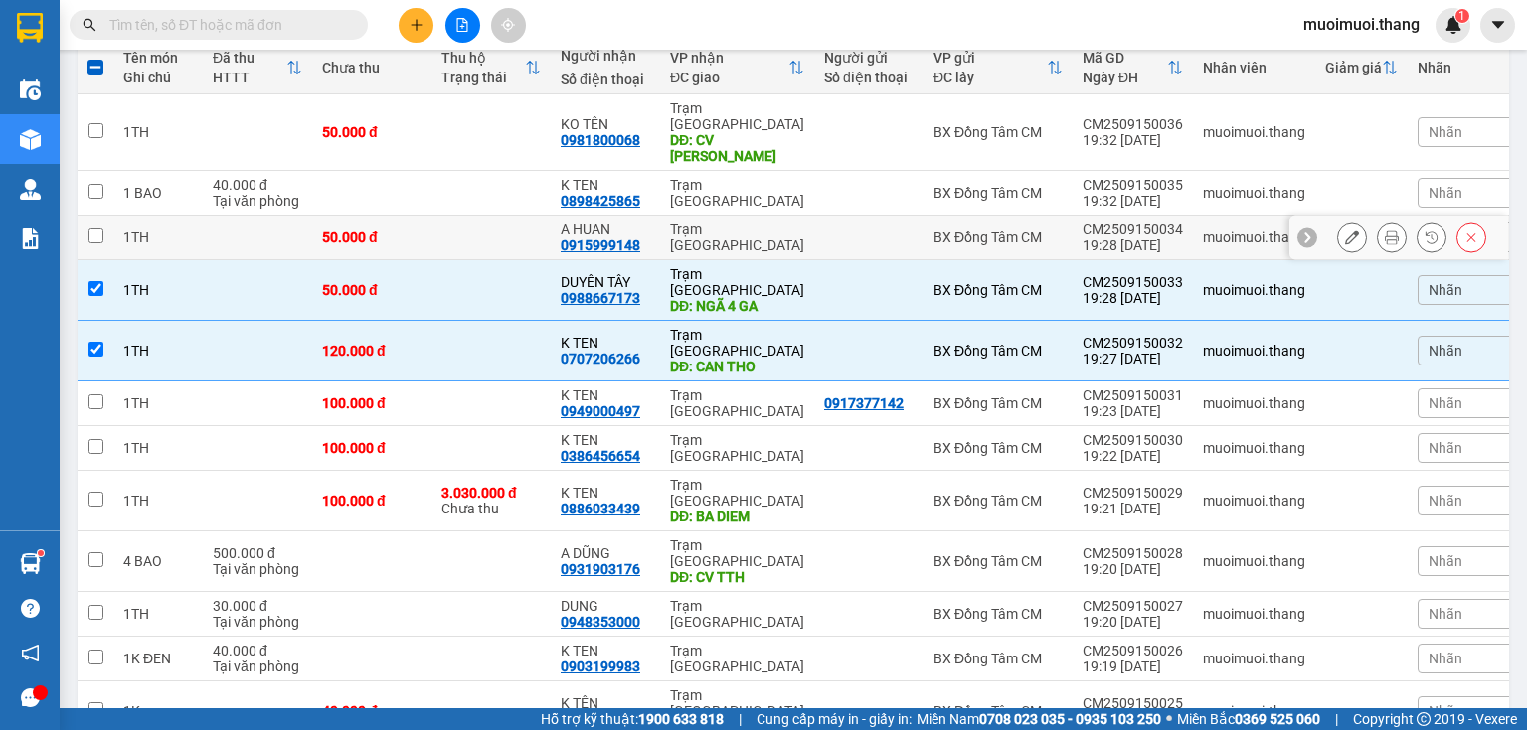
click at [657, 216] on td "A HUAN 0915999148" at bounding box center [605, 238] width 109 height 45
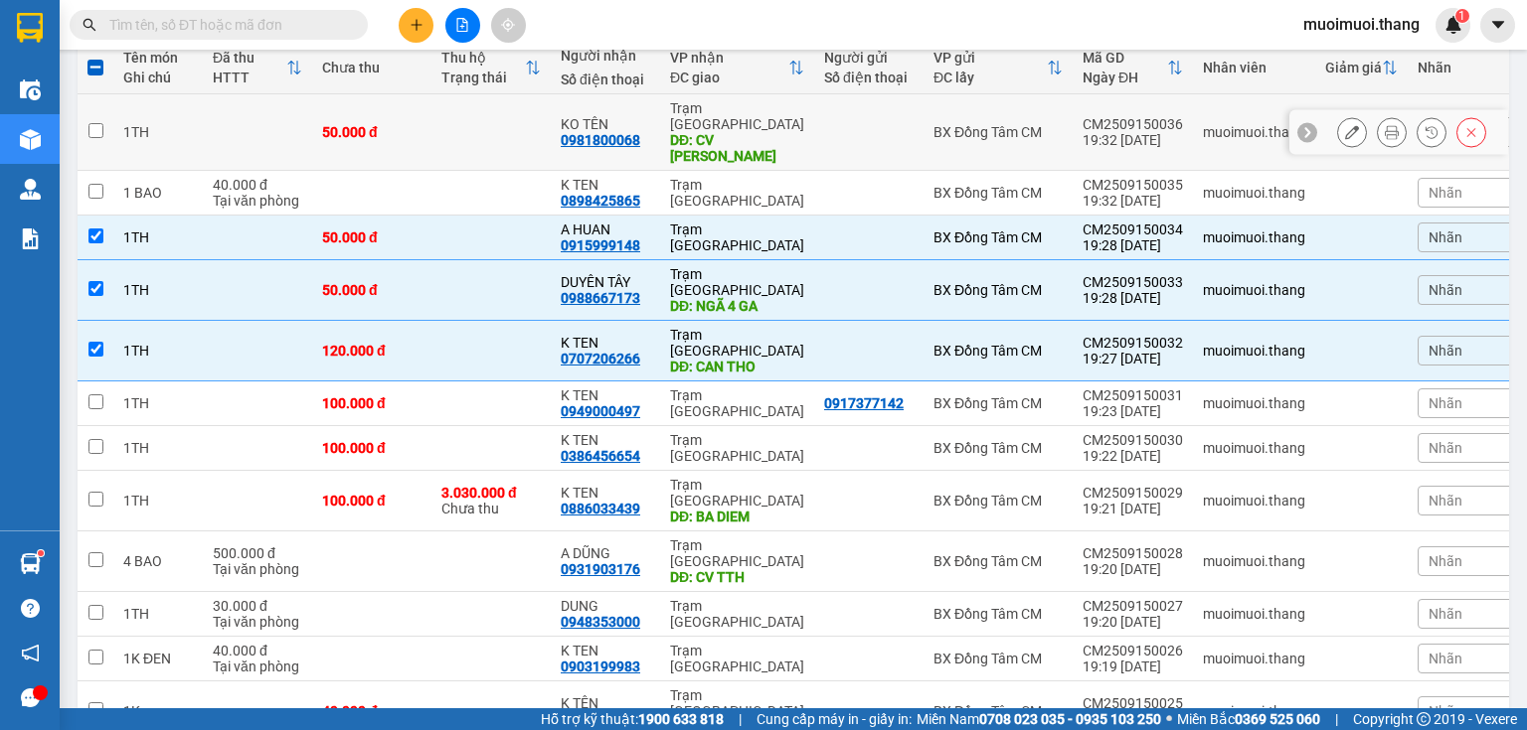
click at [633, 193] on div "0898425865" at bounding box center [601, 201] width 80 height 16
click at [659, 135] on tr "1TH 50.000 đ KO TÊN 0981800068 Trạm [GEOGRAPHIC_DATA] DĐ: CV LINH XUÂN BX Đồng …" at bounding box center [803, 132] width 1451 height 77
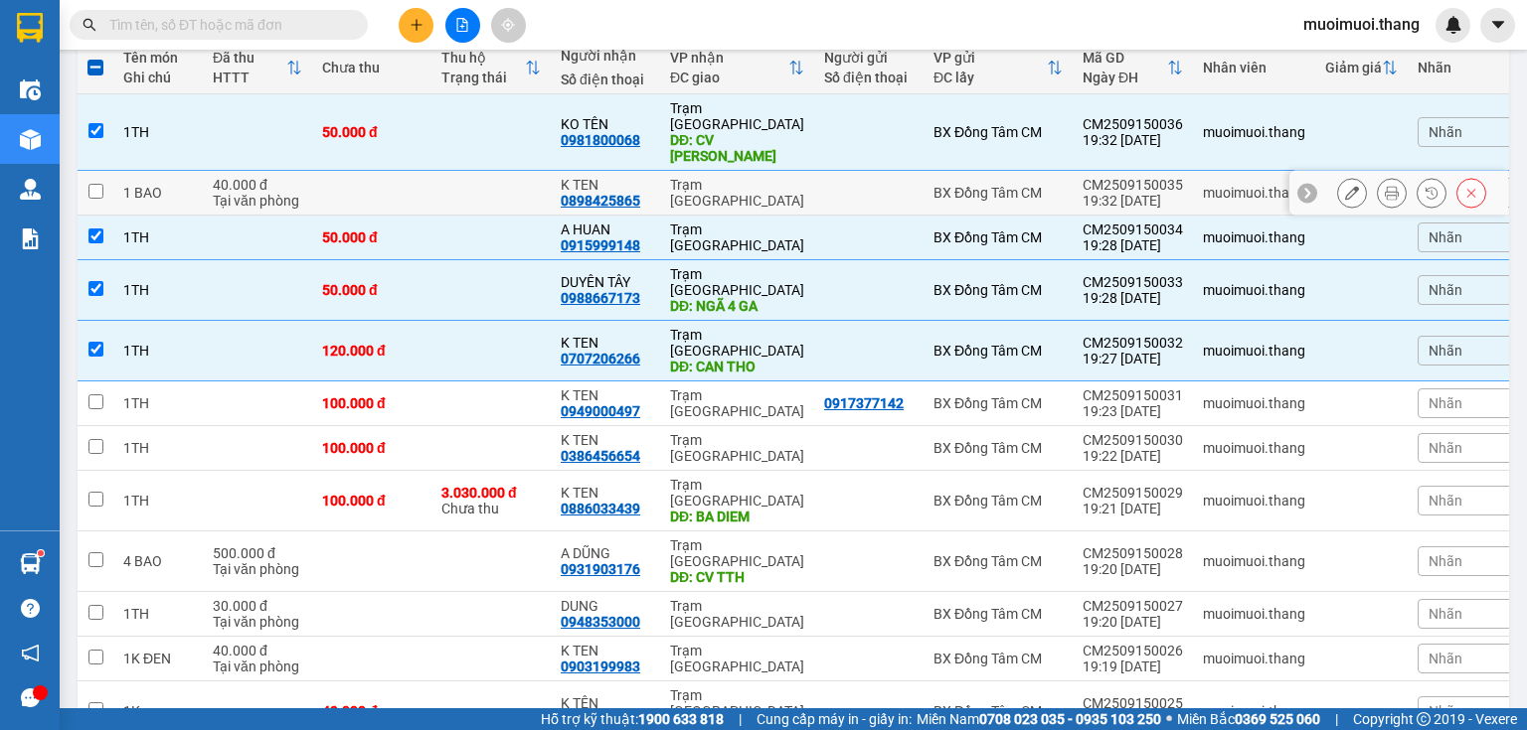
click at [648, 177] on div "K TEN" at bounding box center [605, 185] width 89 height 16
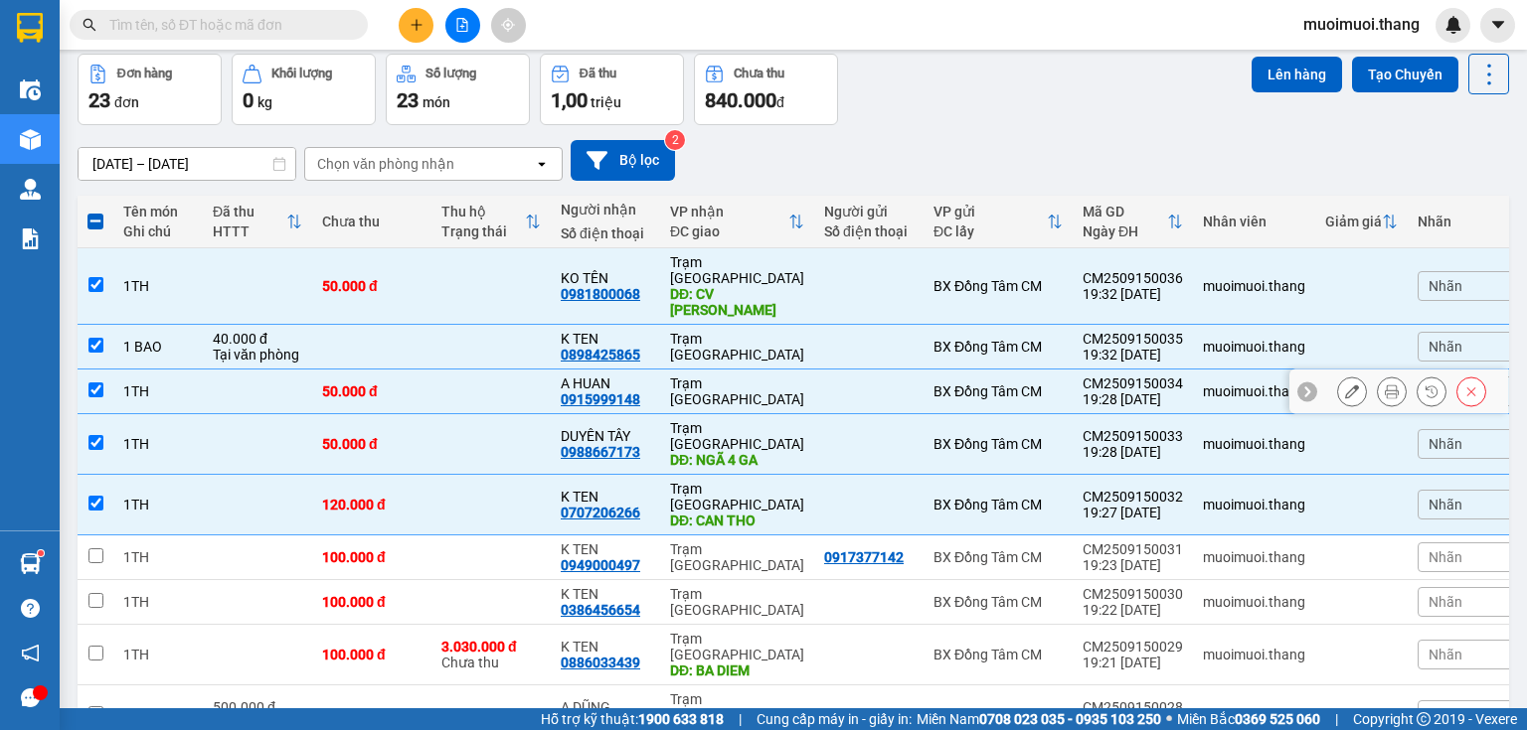
scroll to position [80, 0]
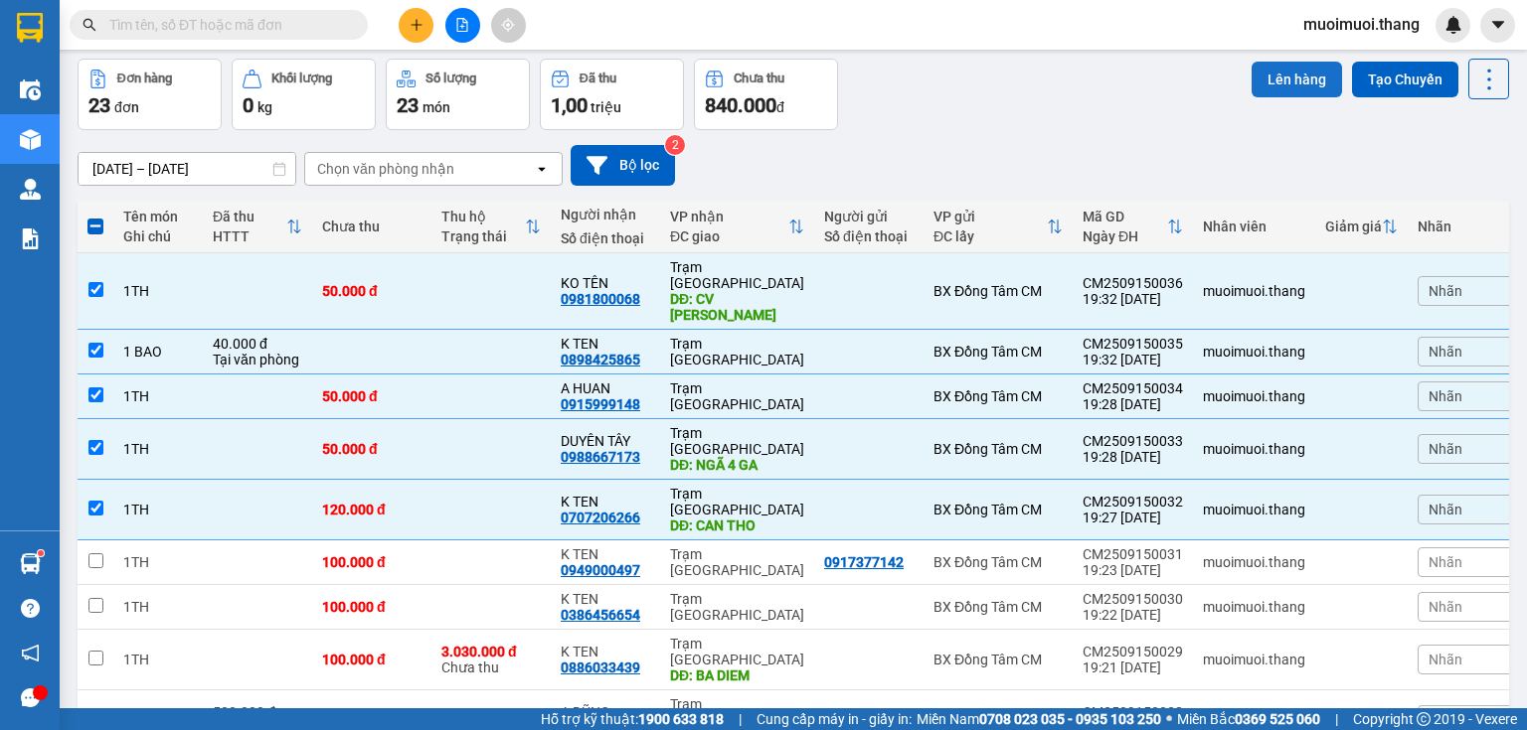
click at [1296, 80] on button "Lên hàng" at bounding box center [1296, 80] width 90 height 36
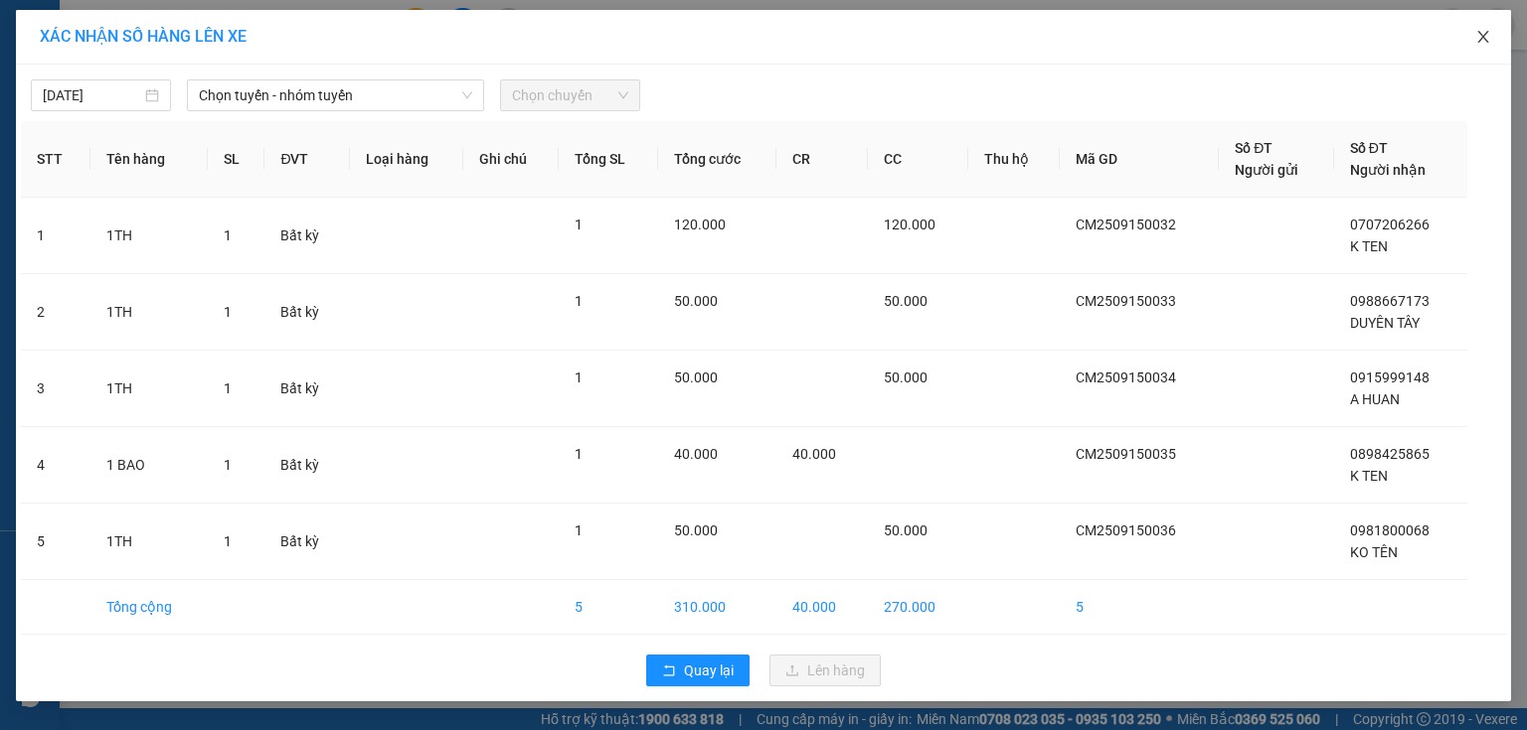
click at [1489, 38] on span "Close" at bounding box center [1483, 38] width 56 height 56
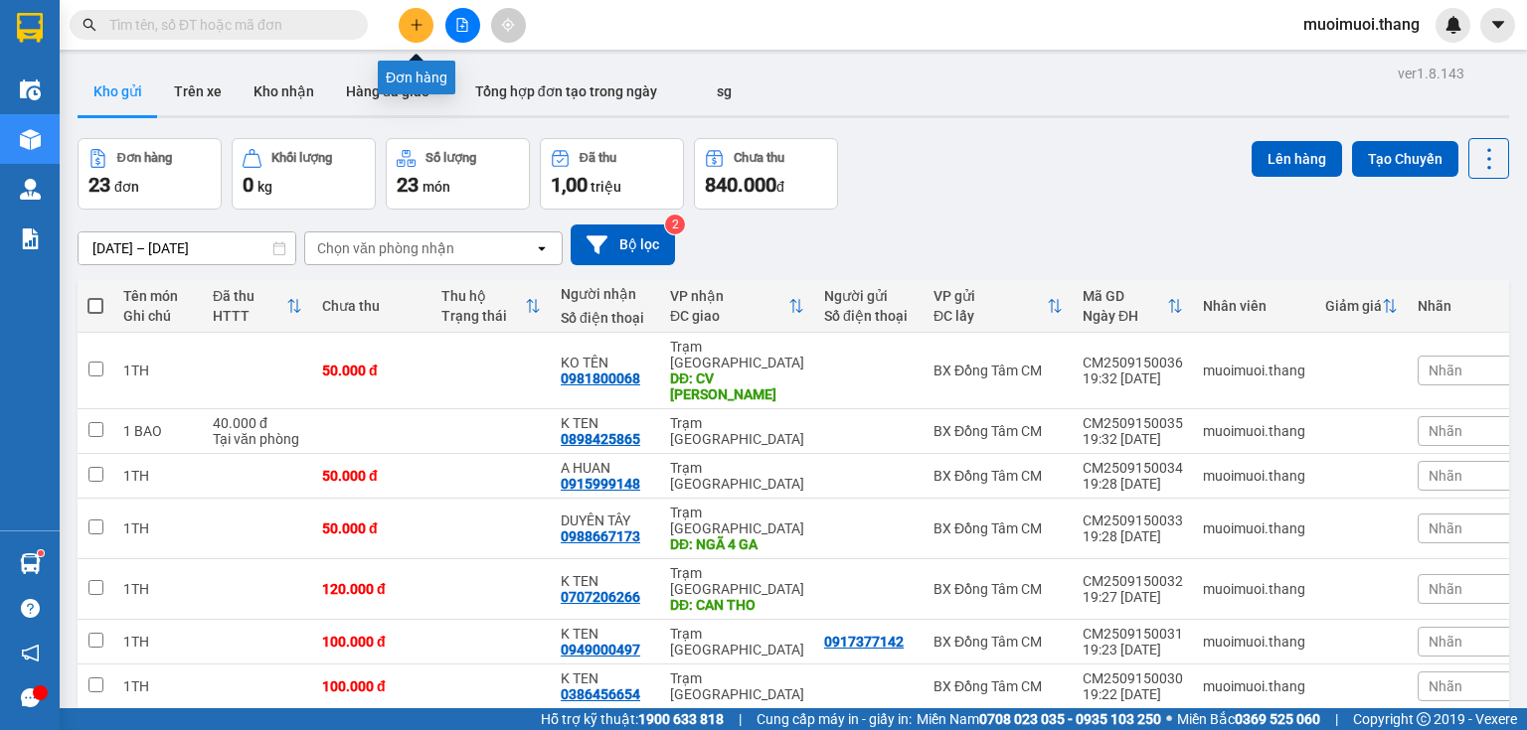
click at [406, 27] on button at bounding box center [416, 25] width 35 height 35
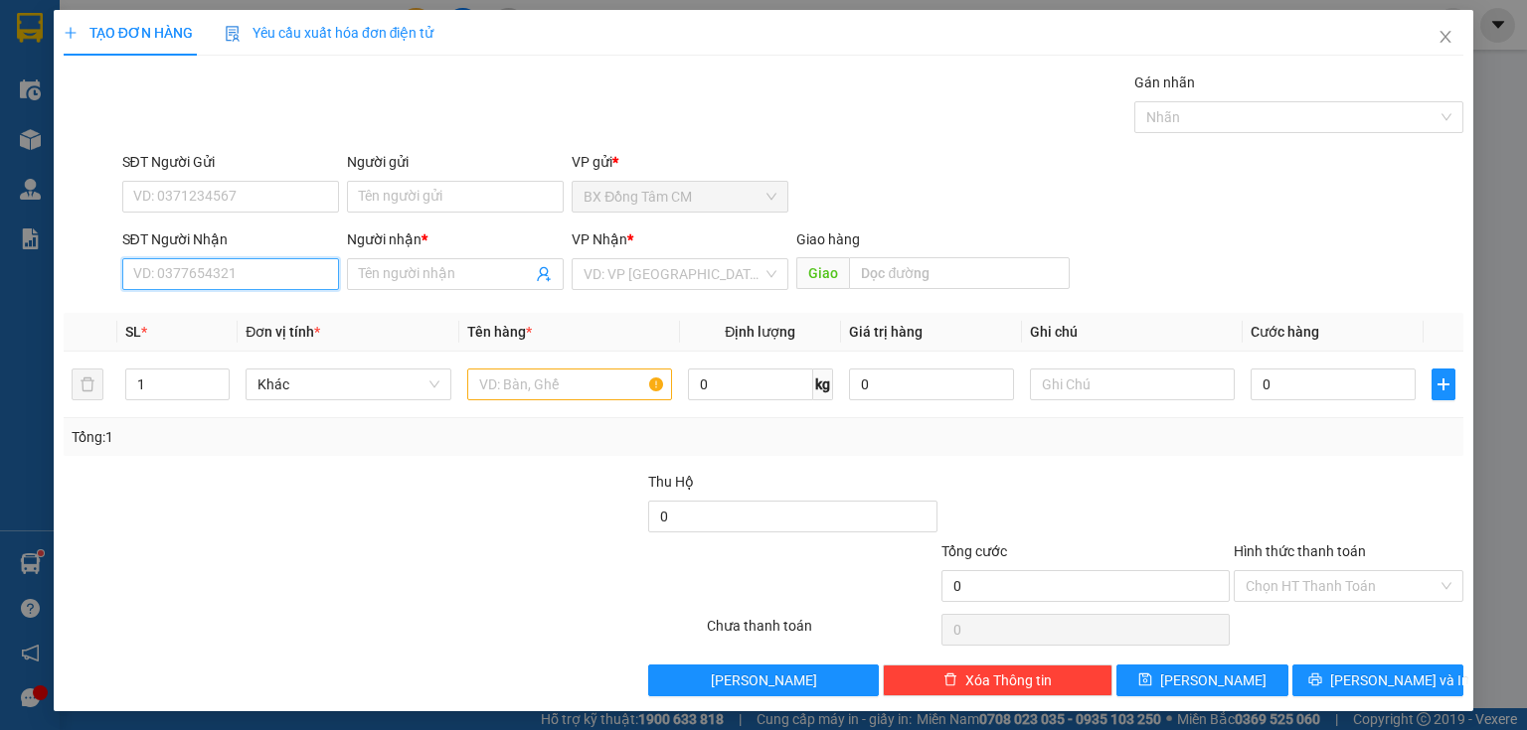
drag, startPoint x: 194, startPoint y: 261, endPoint x: 164, endPoint y: 284, distance: 37.6
click at [191, 264] on input "SĐT Người Nhận" at bounding box center [230, 274] width 217 height 32
click at [1422, 33] on span "Close" at bounding box center [1445, 38] width 56 height 56
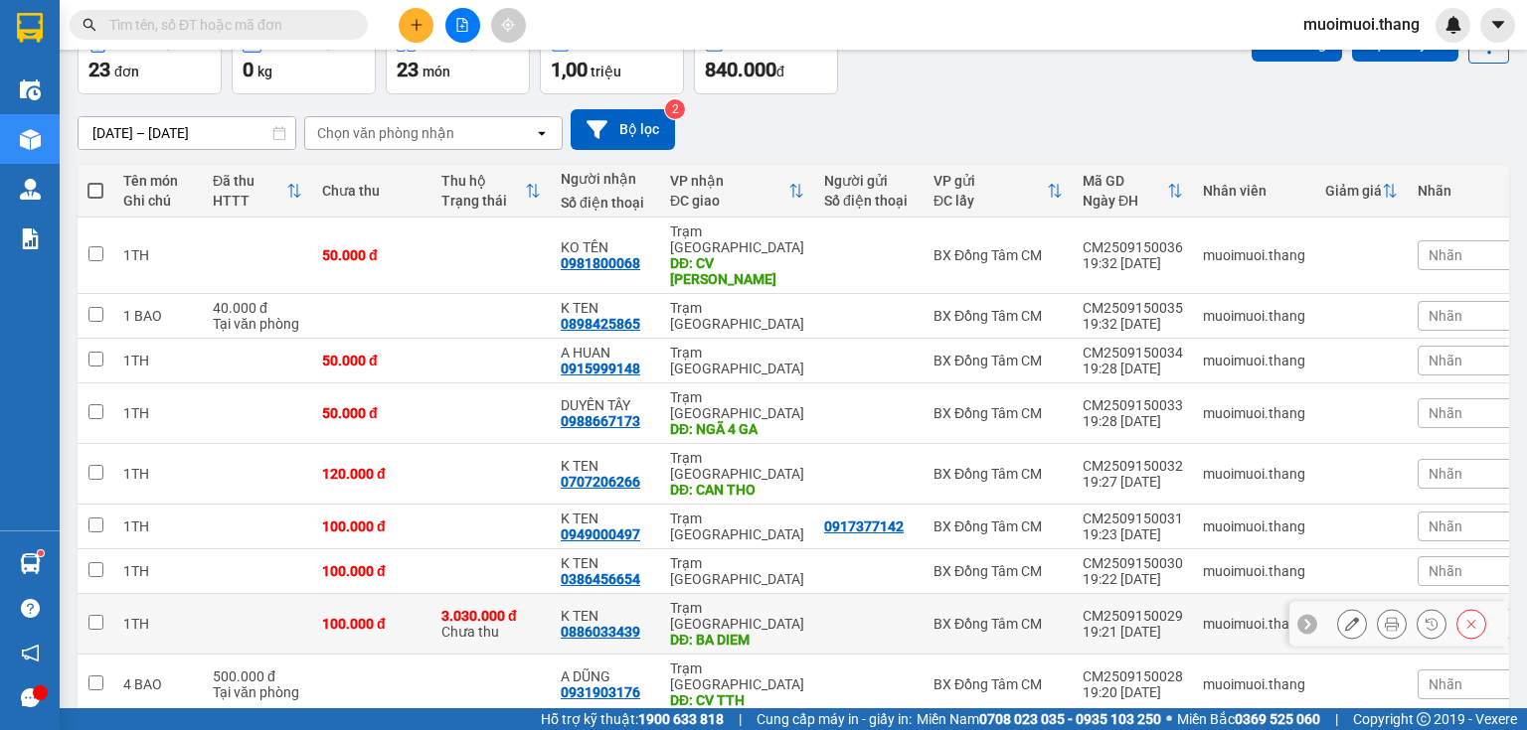
scroll to position [239, 0]
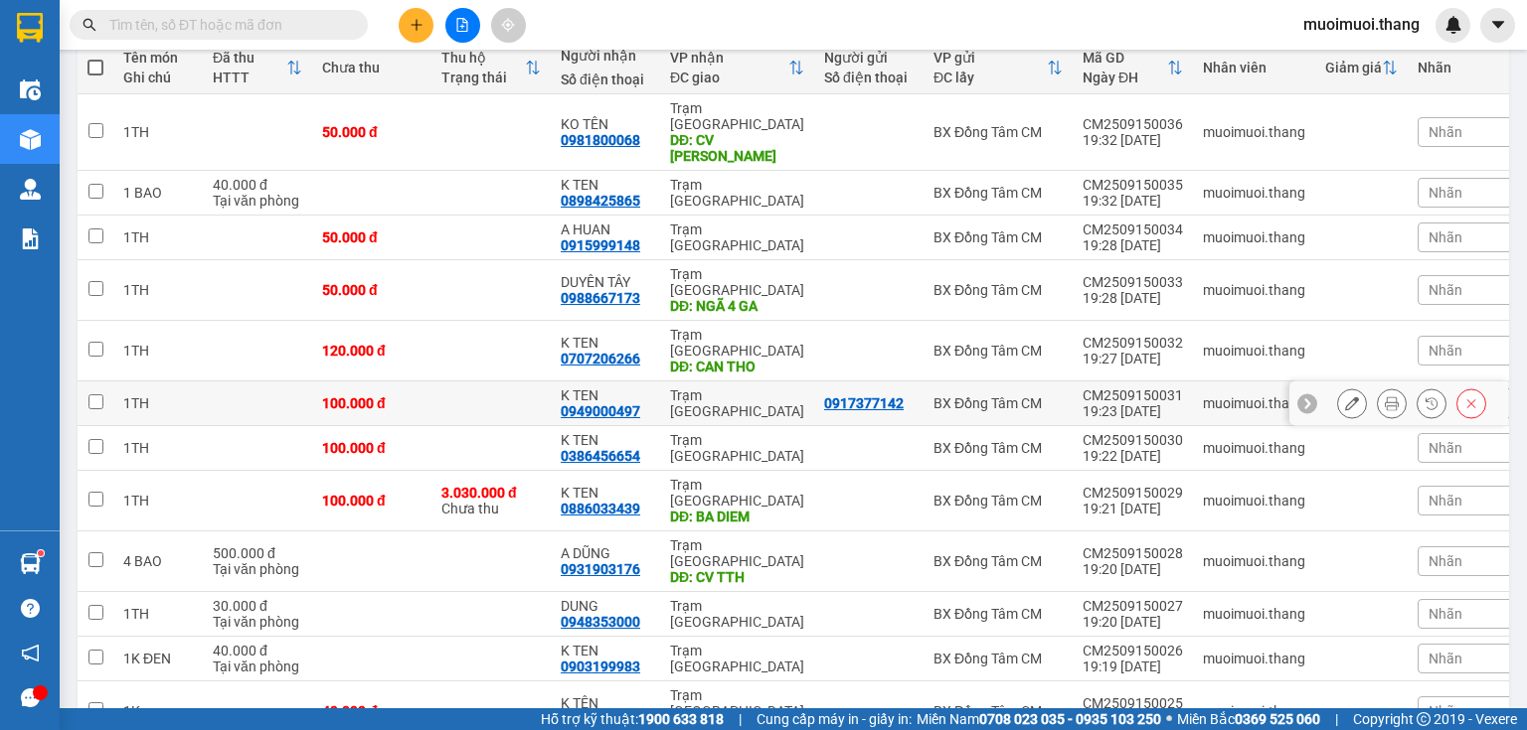
click at [670, 382] on td "Trạm [GEOGRAPHIC_DATA]" at bounding box center [737, 404] width 154 height 45
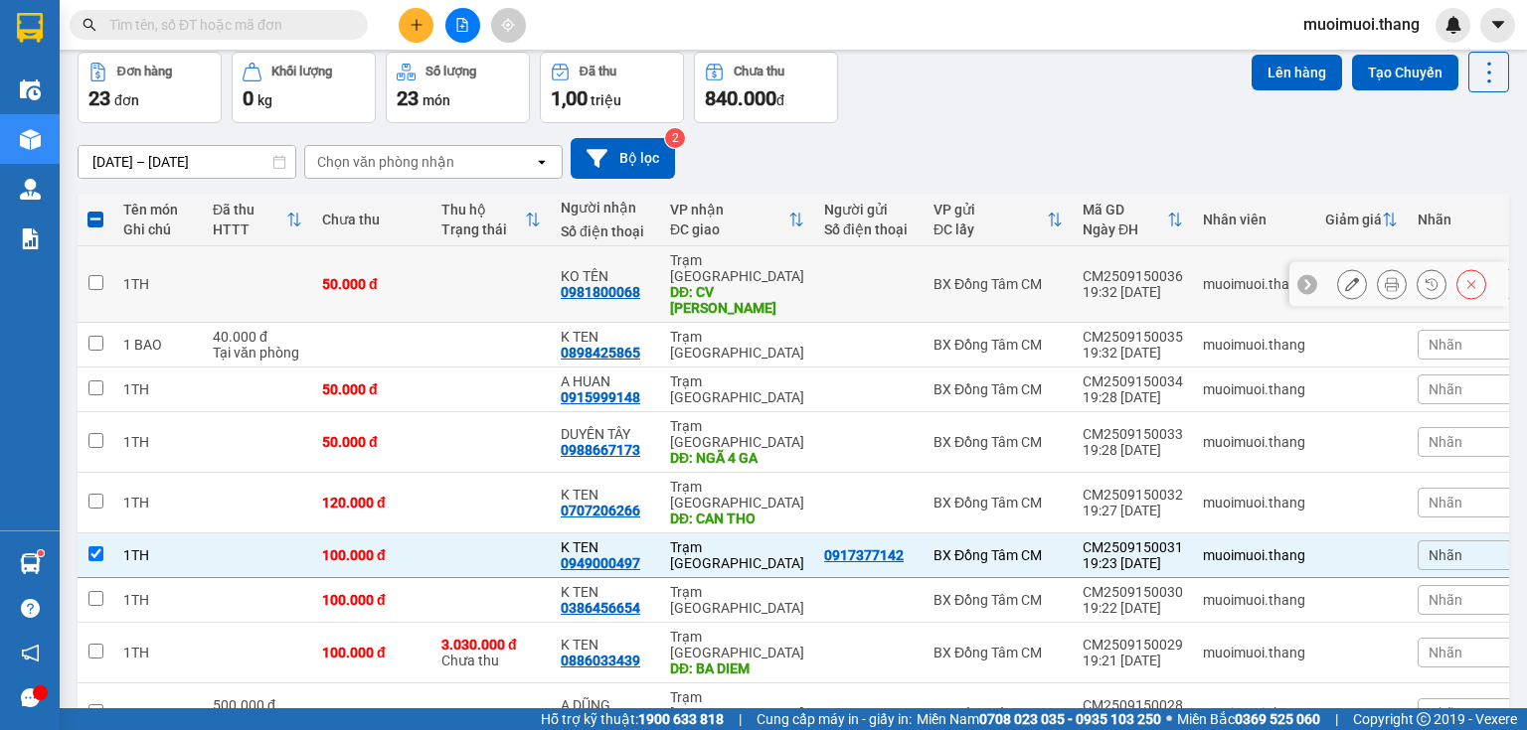
scroll to position [0, 0]
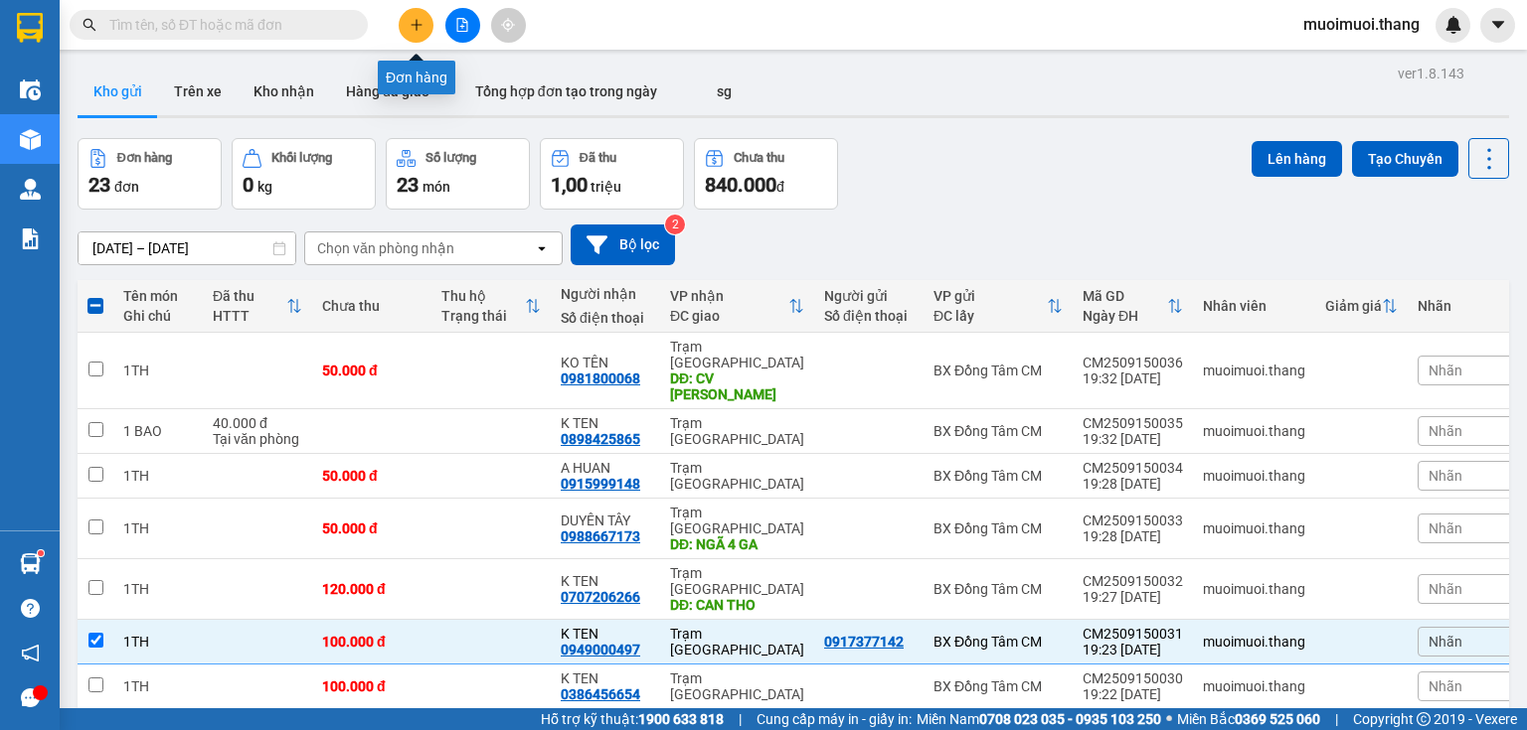
click at [423, 14] on button at bounding box center [416, 25] width 35 height 35
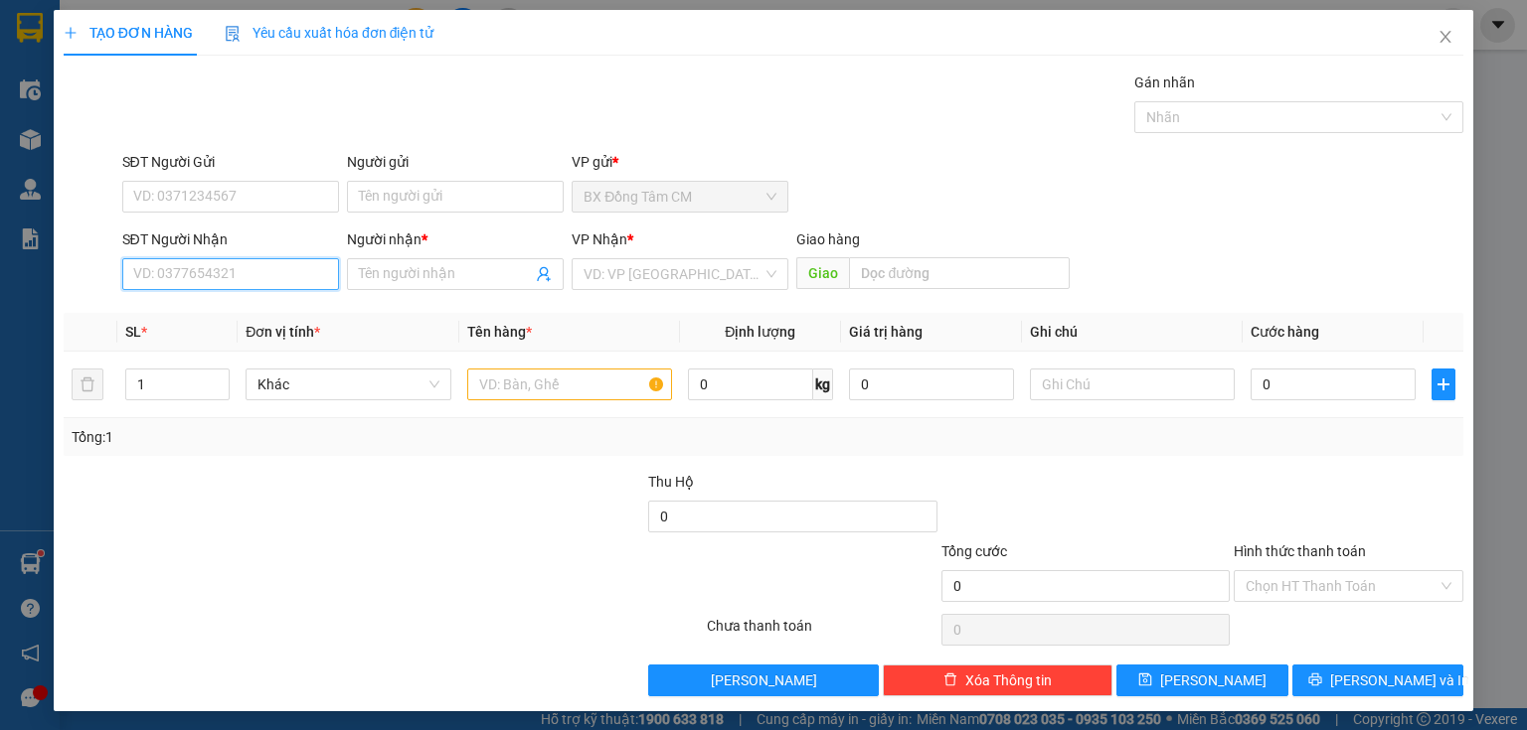
click at [203, 286] on input "SĐT Người Nhận" at bounding box center [230, 274] width 217 height 32
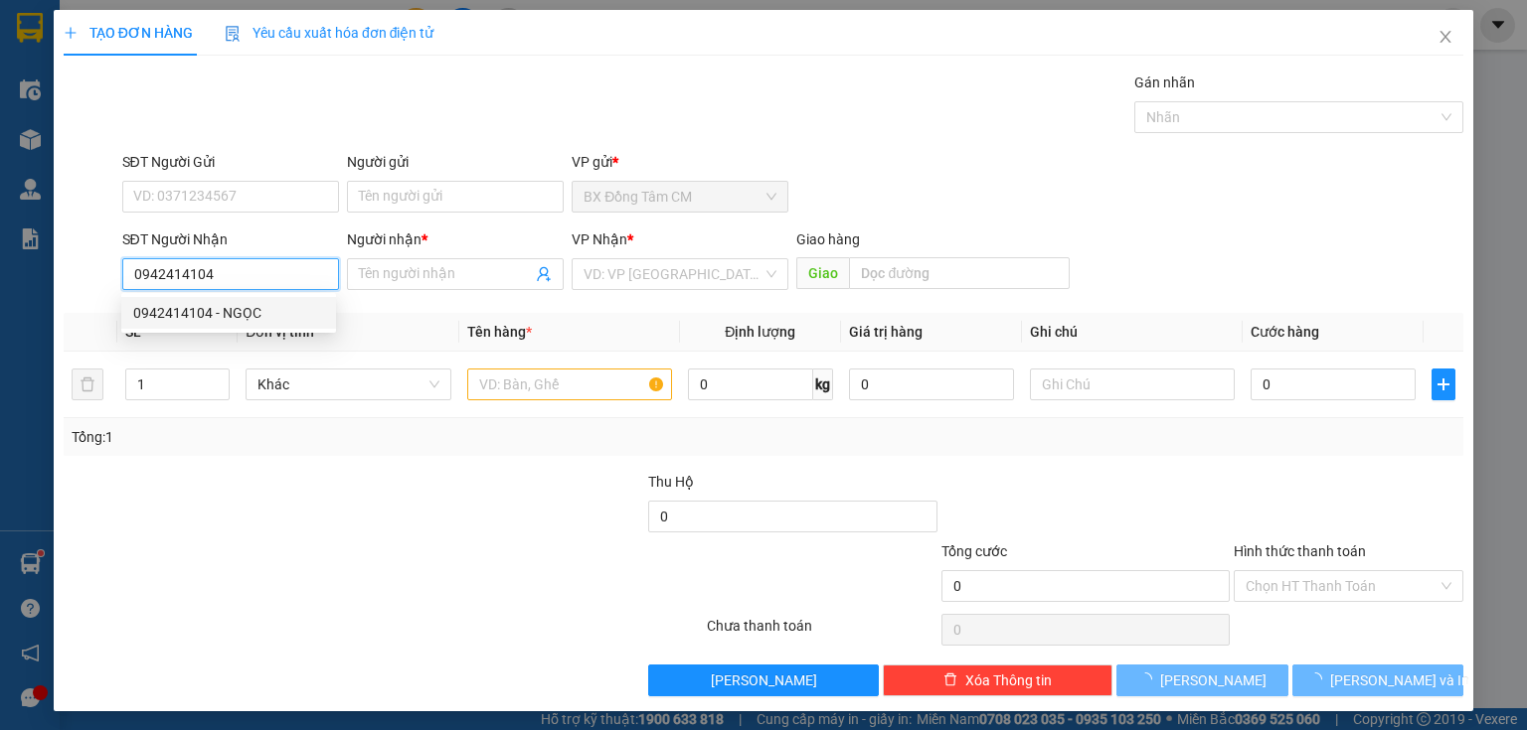
click at [190, 303] on div "0942414104 - NGỌC" at bounding box center [228, 313] width 191 height 22
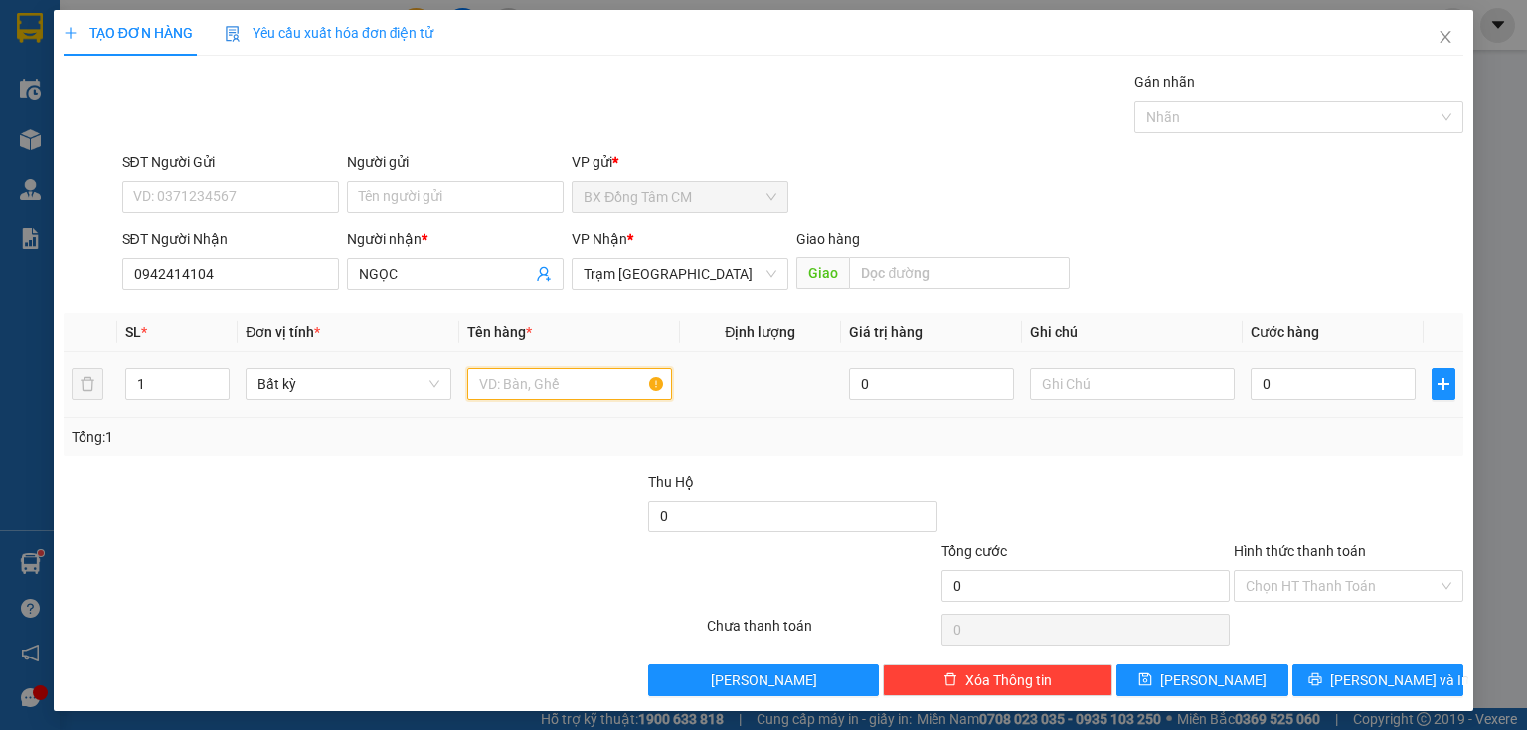
click at [481, 370] on input "text" at bounding box center [569, 385] width 205 height 32
click at [509, 385] on input "text" at bounding box center [569, 385] width 205 height 32
drag, startPoint x: 1300, startPoint y: 402, endPoint x: 1300, endPoint y: 390, distance: 11.9
click at [1300, 399] on div "0" at bounding box center [1332, 385] width 165 height 40
click at [1304, 381] on input "0" at bounding box center [1332, 385] width 165 height 32
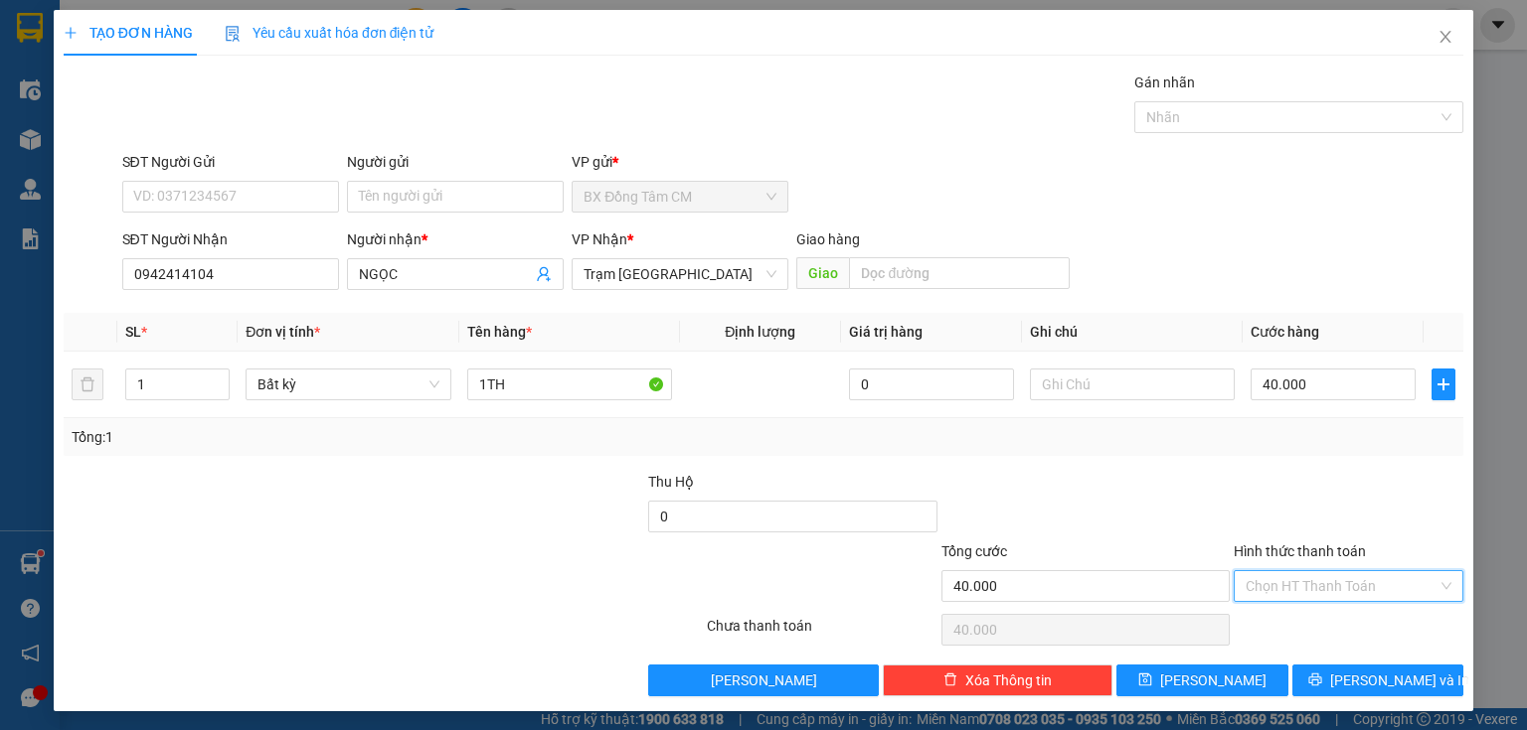
click at [1334, 582] on input "Hình thức thanh toán" at bounding box center [1341, 586] width 192 height 30
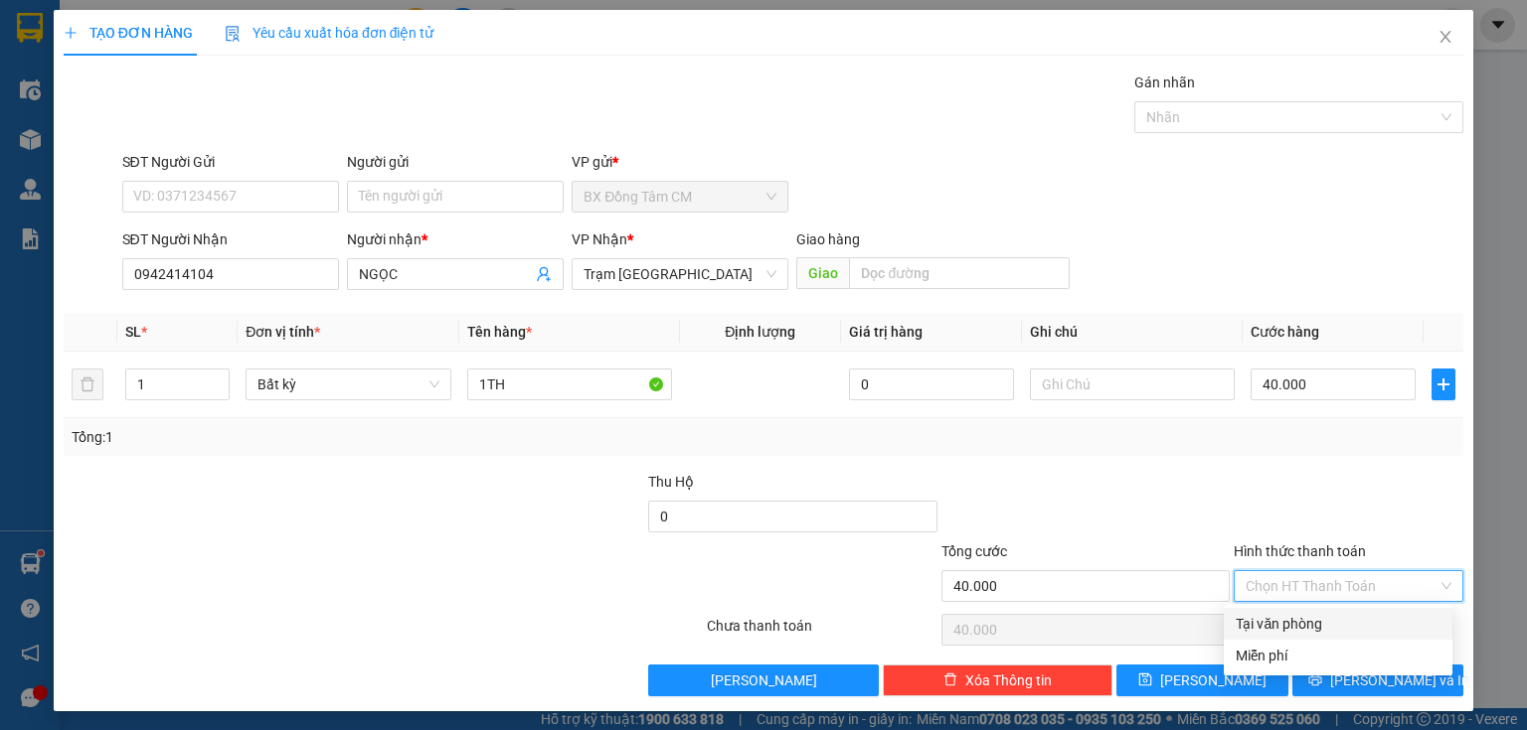
click at [1306, 610] on div "Tại văn phòng" at bounding box center [1337, 624] width 229 height 32
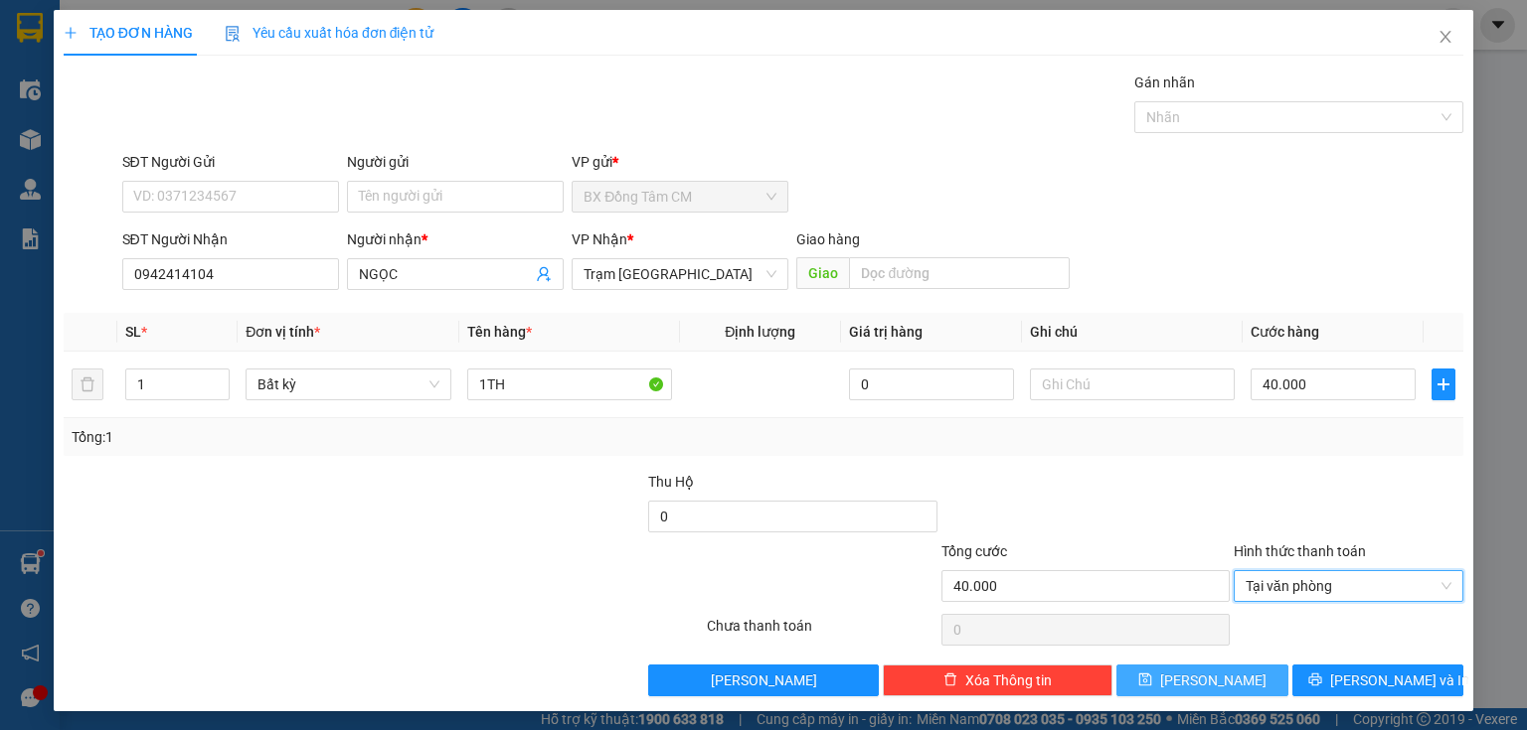
click at [1231, 676] on button "[PERSON_NAME]" at bounding box center [1202, 681] width 172 height 32
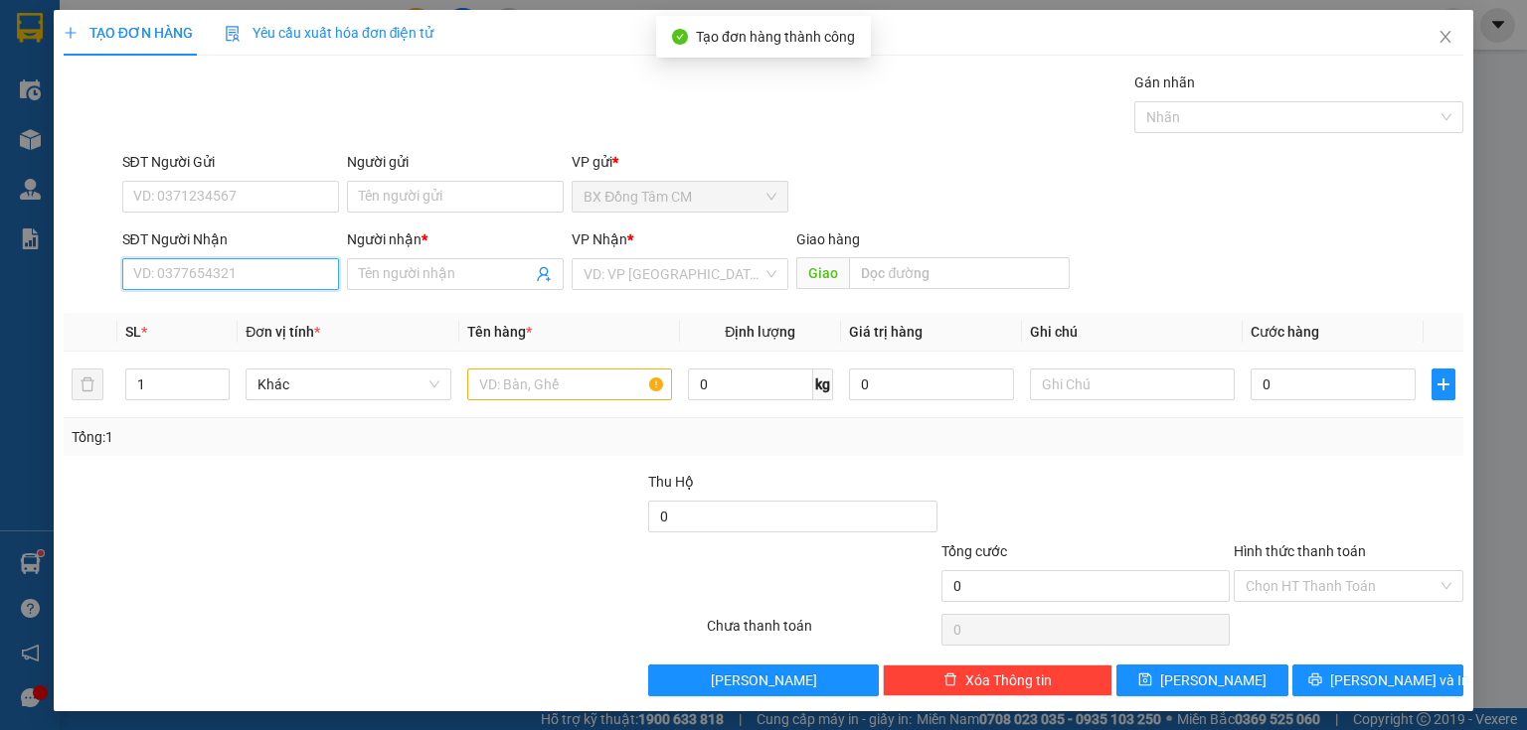
click at [212, 271] on input "SĐT Người Nhận" at bounding box center [230, 274] width 217 height 32
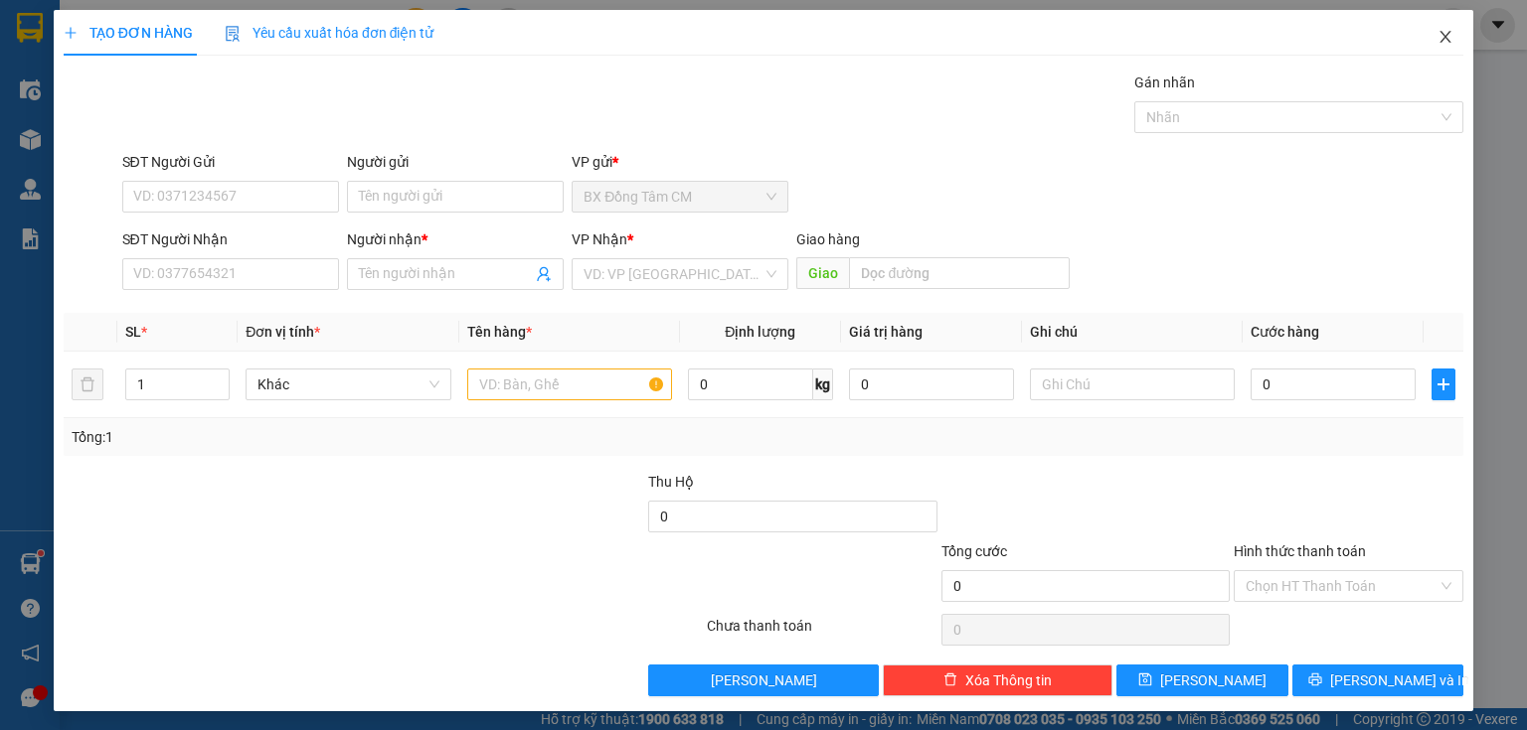
click at [1446, 35] on span "Close" at bounding box center [1445, 38] width 56 height 56
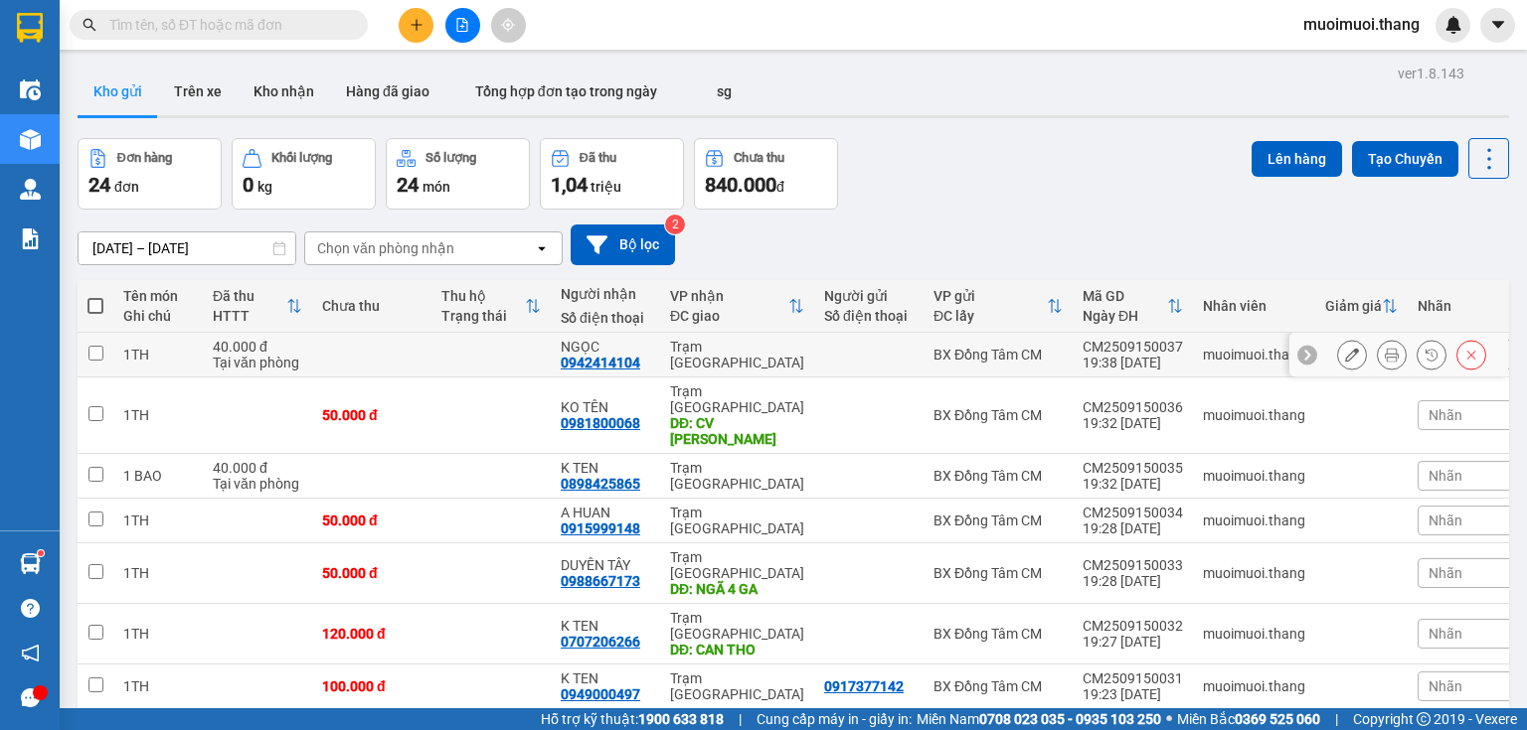
click at [674, 357] on div "Trạm [GEOGRAPHIC_DATA]" at bounding box center [737, 355] width 134 height 32
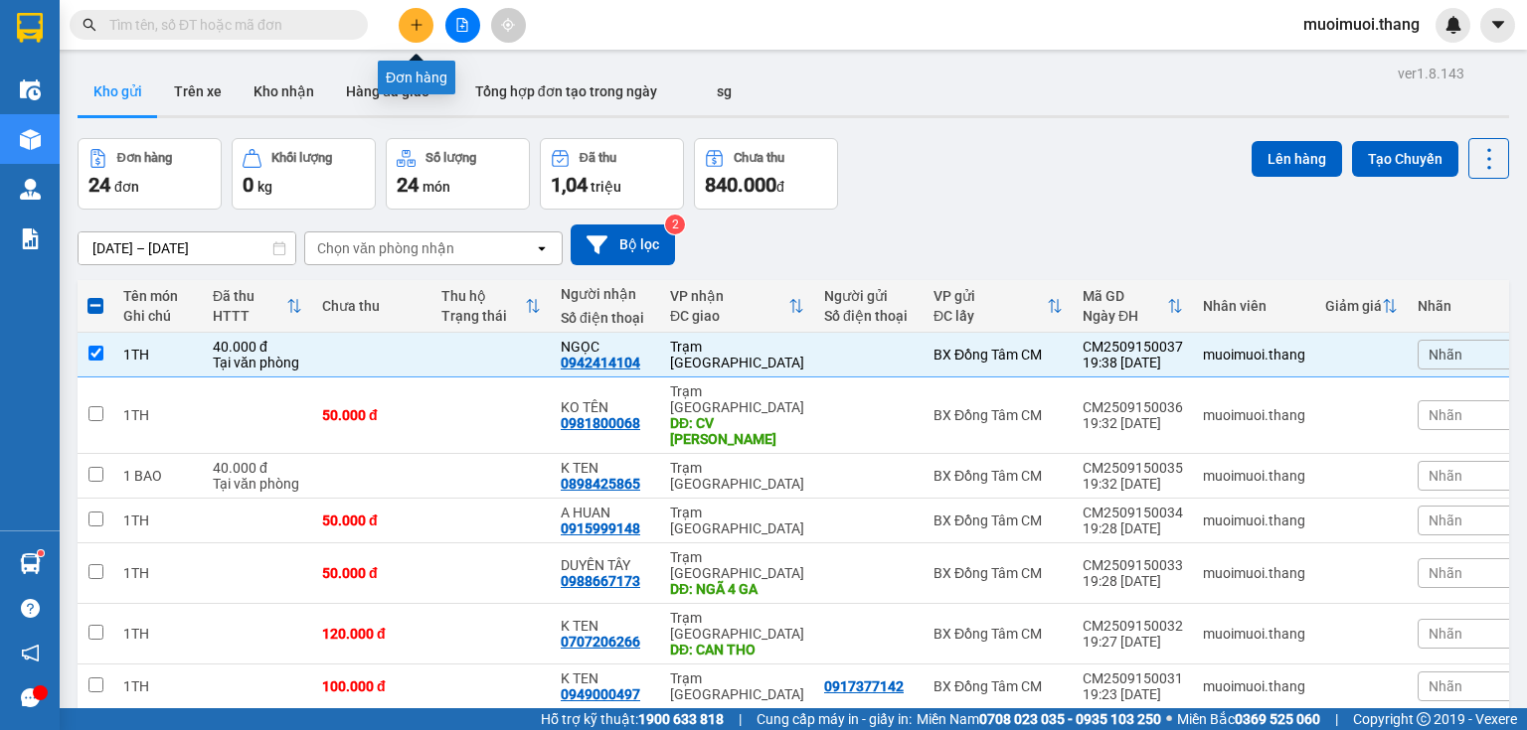
click at [414, 18] on icon "plus" at bounding box center [416, 25] width 14 height 14
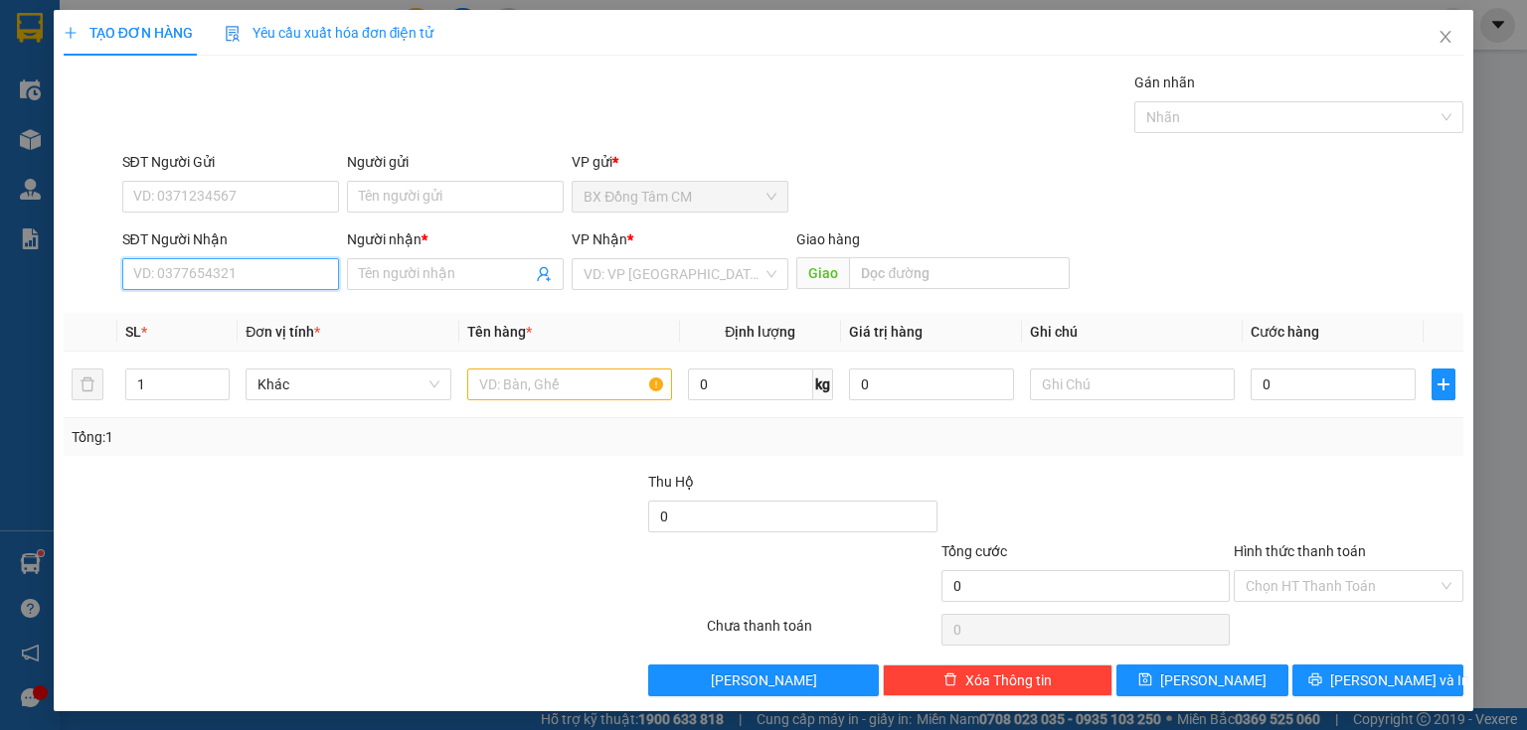
click at [251, 266] on input "SĐT Người Nhận" at bounding box center [230, 274] width 217 height 32
click at [192, 303] on div "0988776264 - NGUYÊN." at bounding box center [228, 313] width 191 height 22
drag, startPoint x: 588, startPoint y: 347, endPoint x: 567, endPoint y: 376, distance: 35.6
click at [581, 354] on table "SL * Đơn vị tính * Tên hàng * Định lượng Giá trị hàng Ghi chú Cước hàng 1 Bất k…" at bounding box center [763, 365] width 1399 height 105
click at [564, 382] on input "text" at bounding box center [569, 385] width 205 height 32
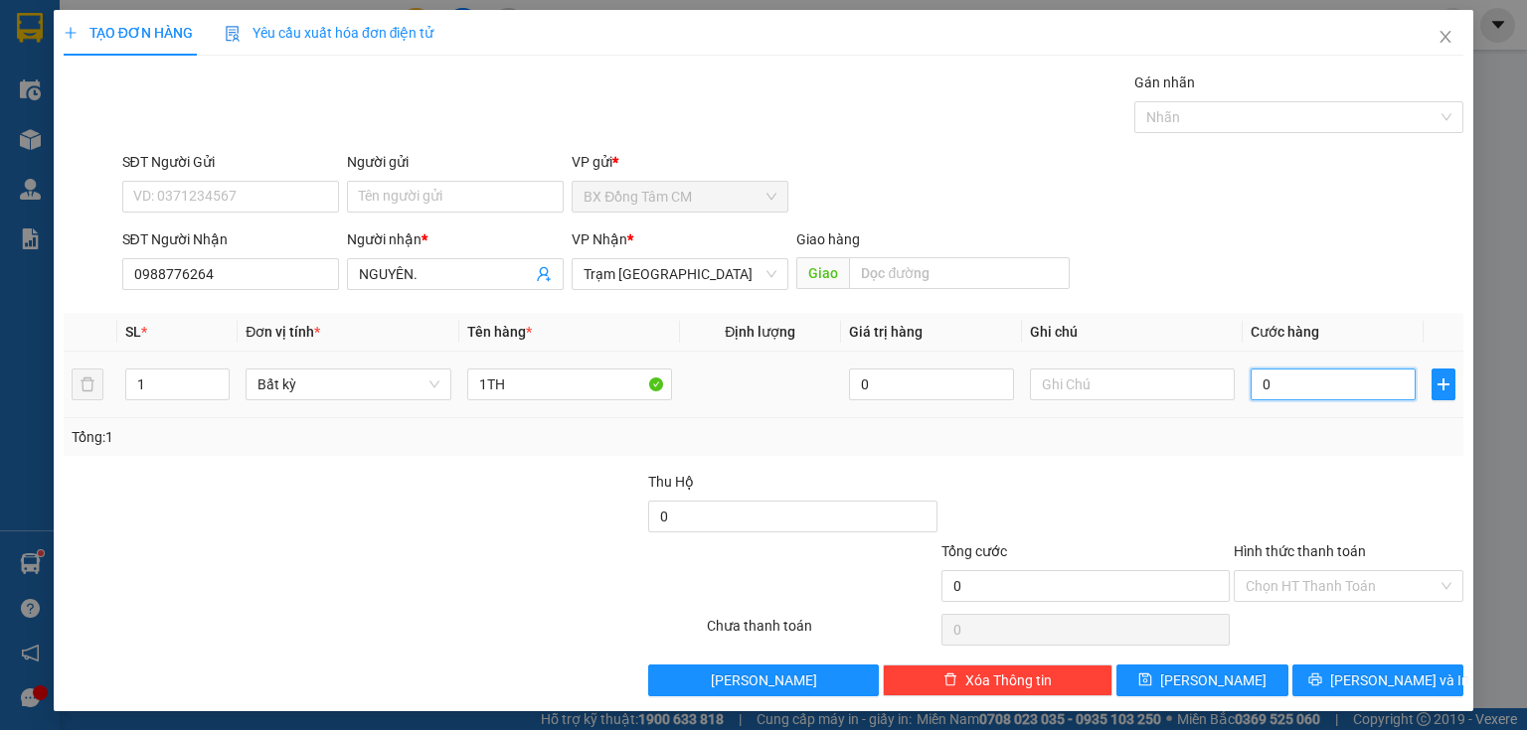
click at [1317, 378] on input "0" at bounding box center [1332, 385] width 165 height 32
drag, startPoint x: 1267, startPoint y: 594, endPoint x: 1270, endPoint y: 604, distance: 10.4
click at [1268, 594] on input "Hình thức thanh toán" at bounding box center [1341, 586] width 192 height 30
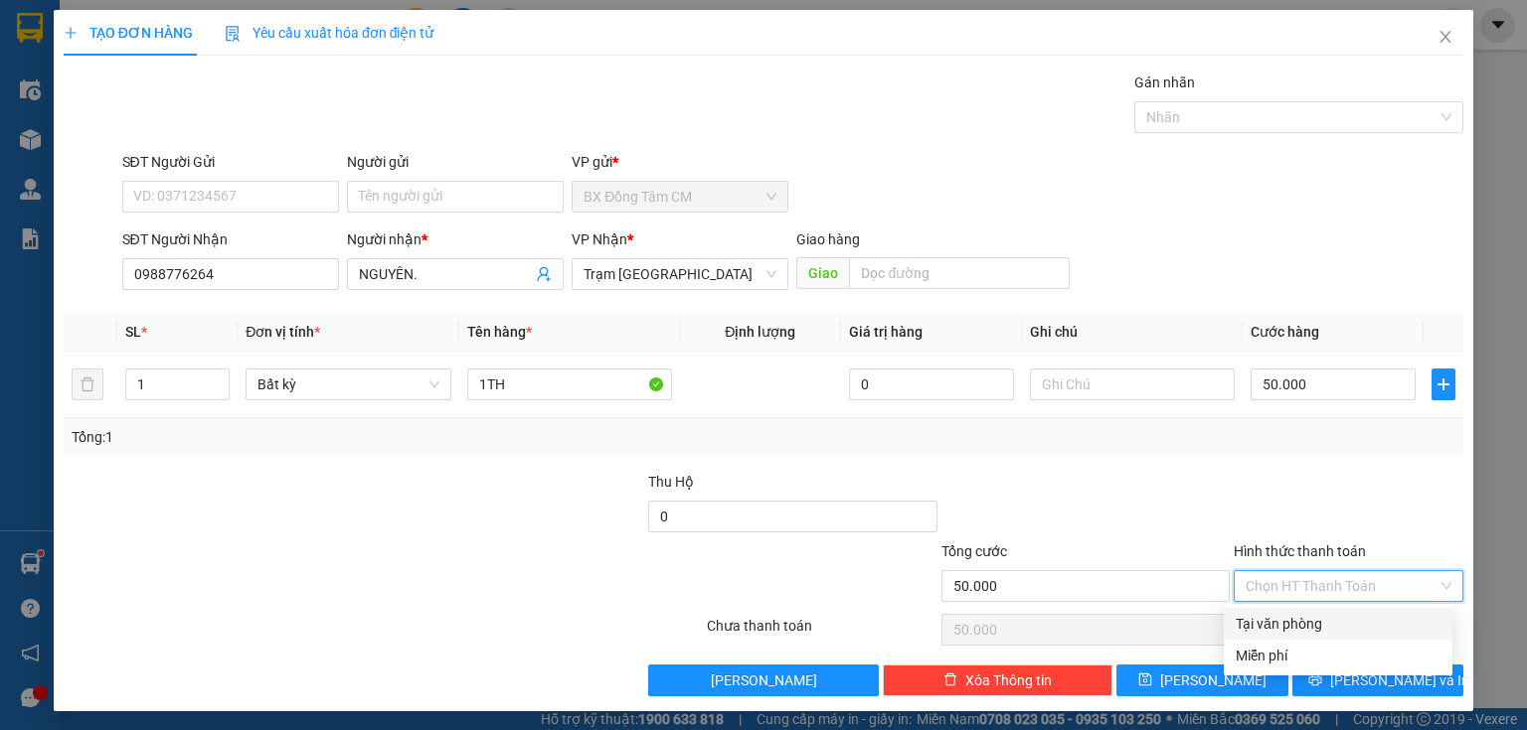
click at [1267, 620] on div "Tại văn phòng" at bounding box center [1337, 624] width 205 height 22
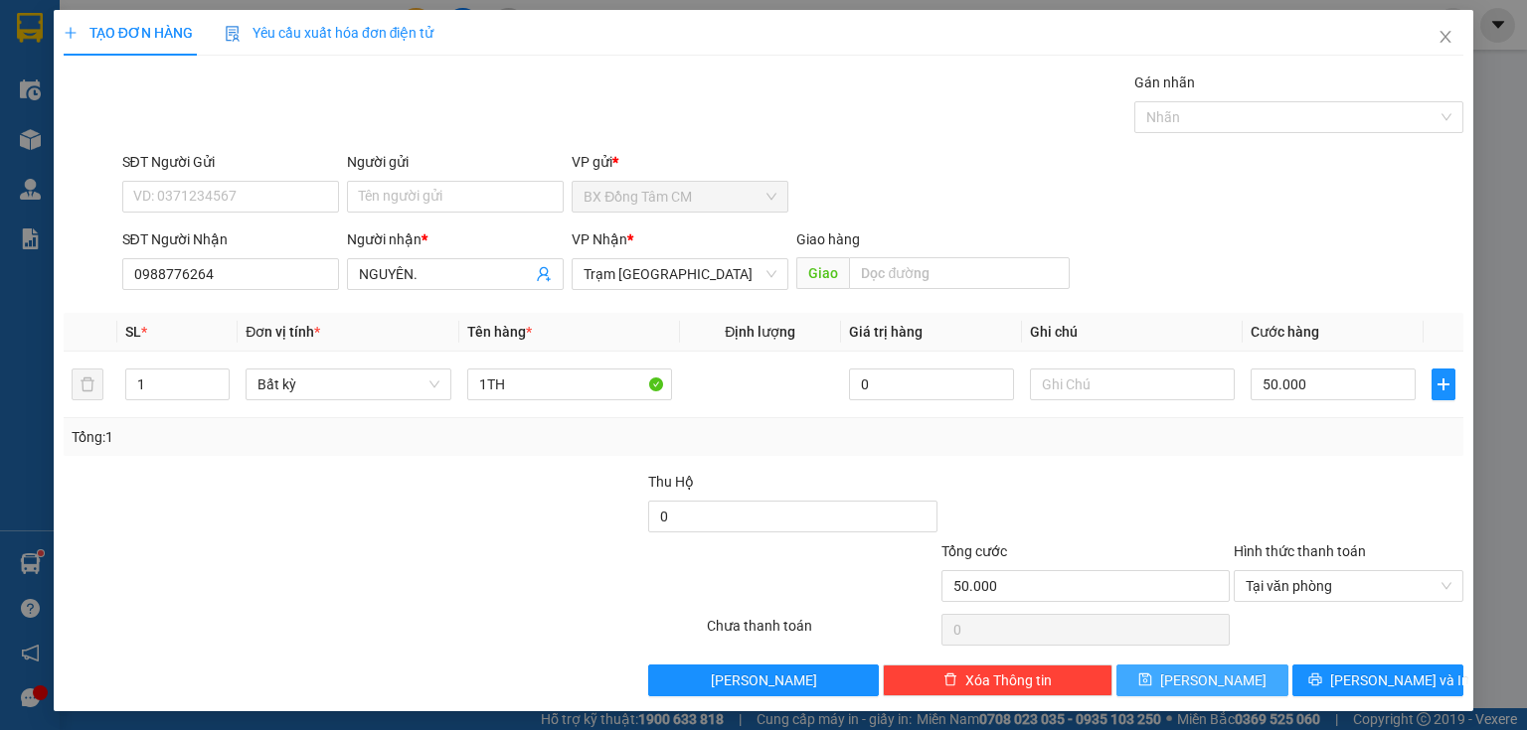
click at [1137, 670] on button "[PERSON_NAME]" at bounding box center [1202, 681] width 172 height 32
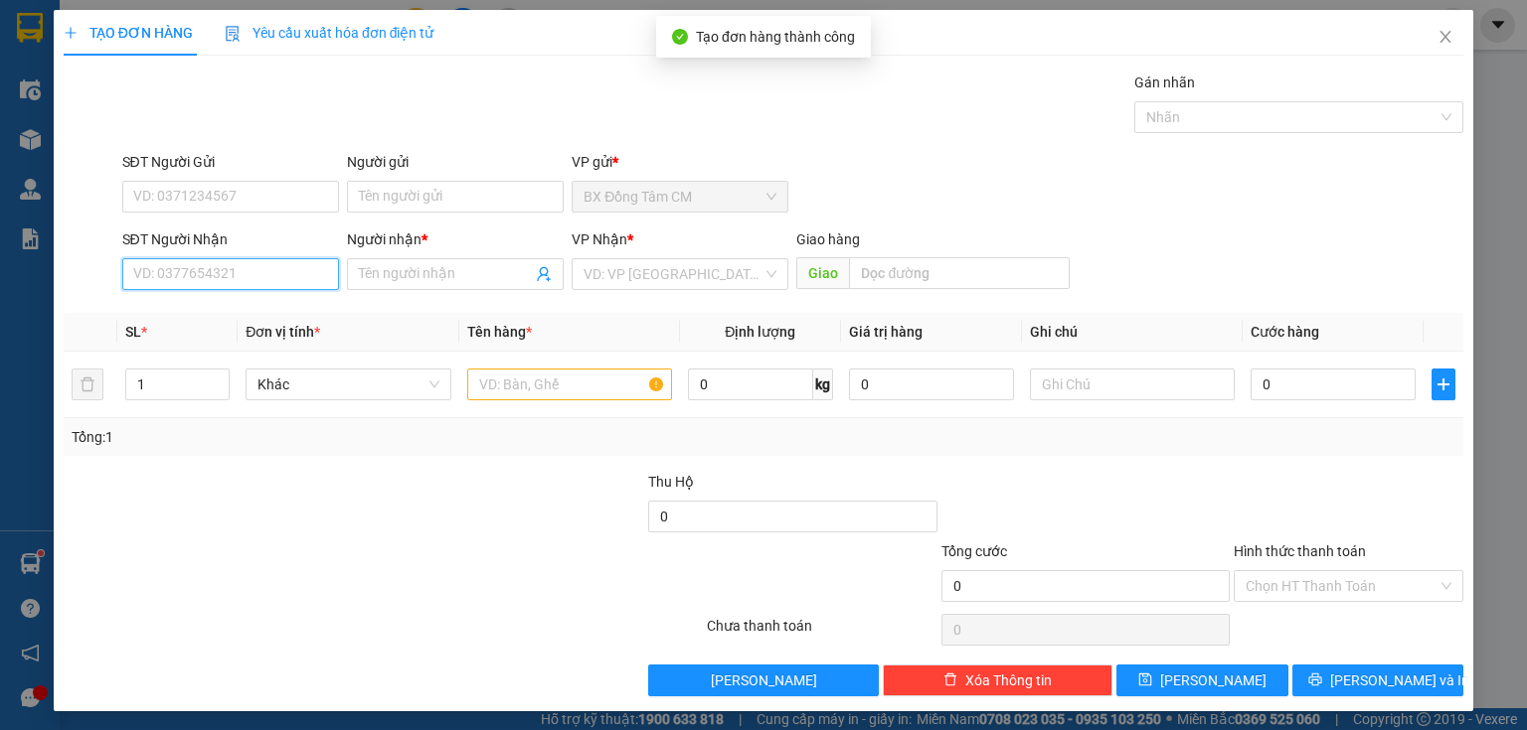
click at [214, 269] on input "SĐT Người Nhận" at bounding box center [230, 274] width 217 height 32
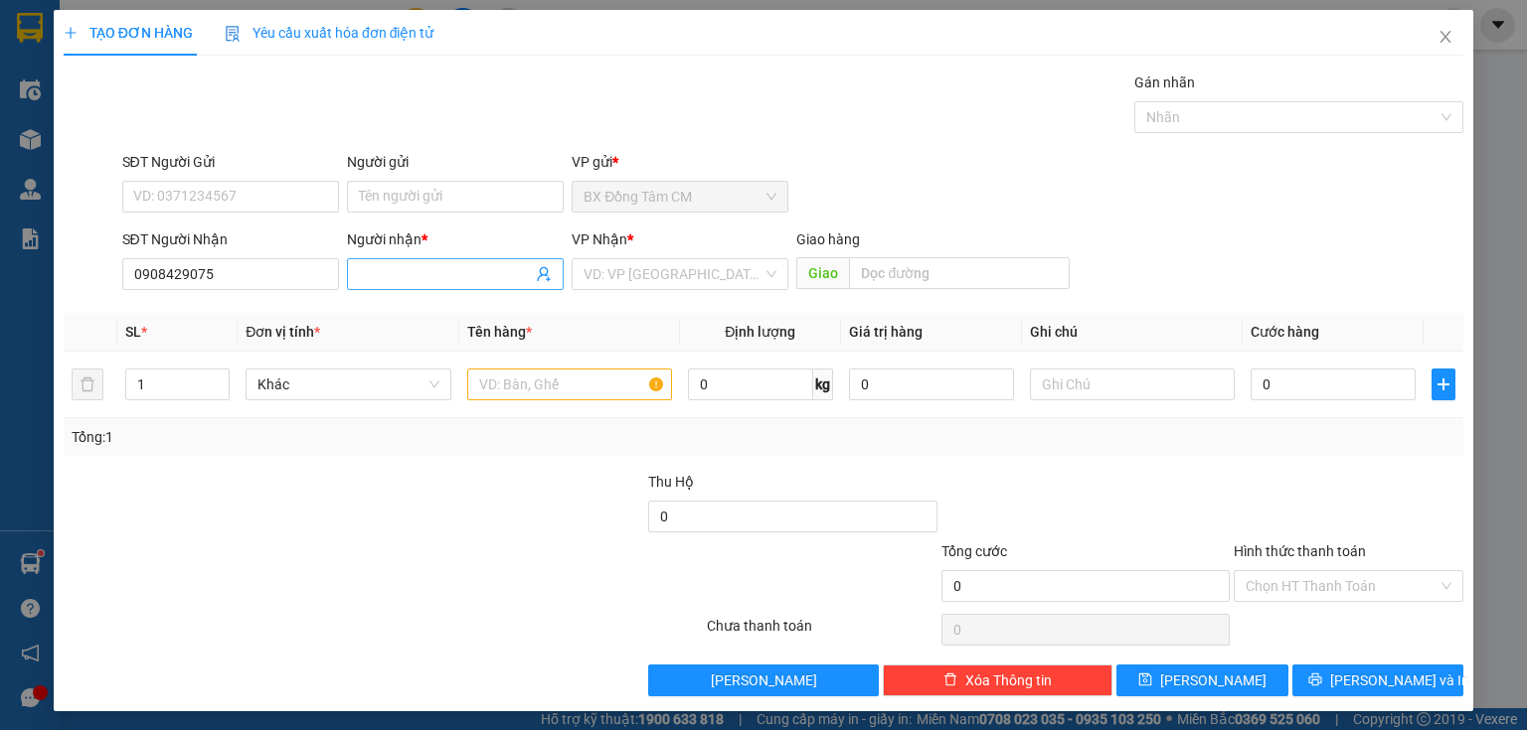
click at [379, 277] on input "Người nhận *" at bounding box center [445, 274] width 173 height 22
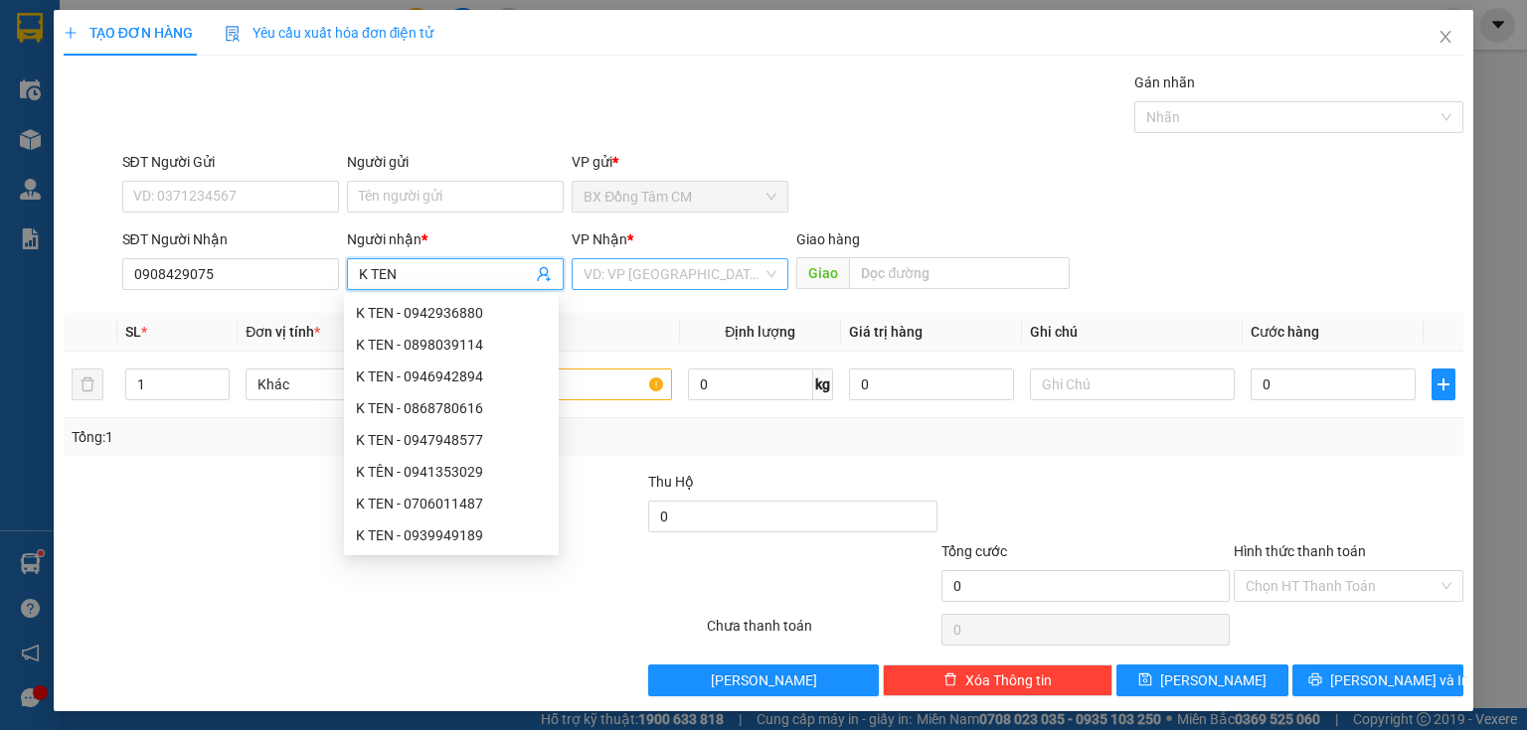
click at [601, 284] on input "search" at bounding box center [672, 274] width 179 height 30
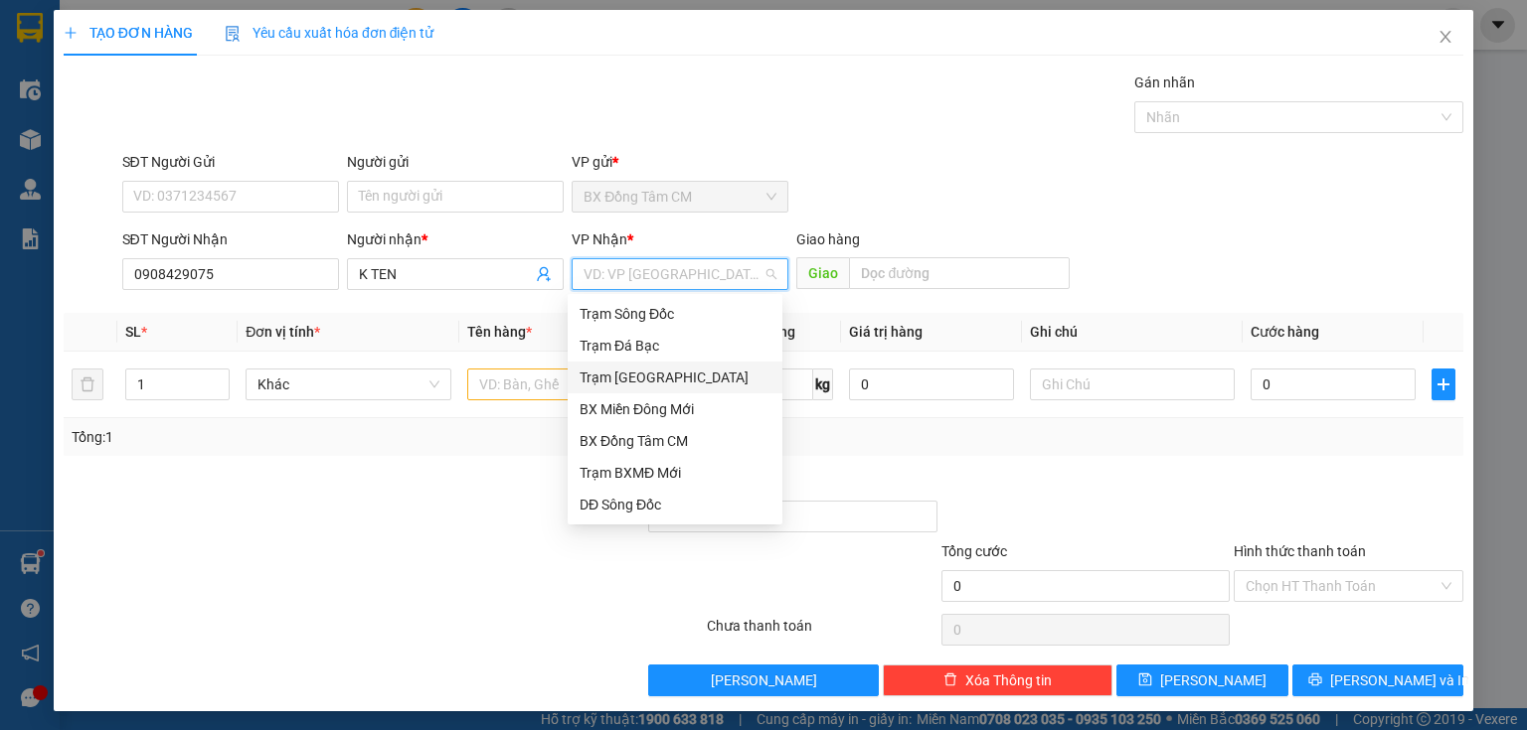
click at [632, 382] on div "Trạm [GEOGRAPHIC_DATA]" at bounding box center [674, 378] width 191 height 22
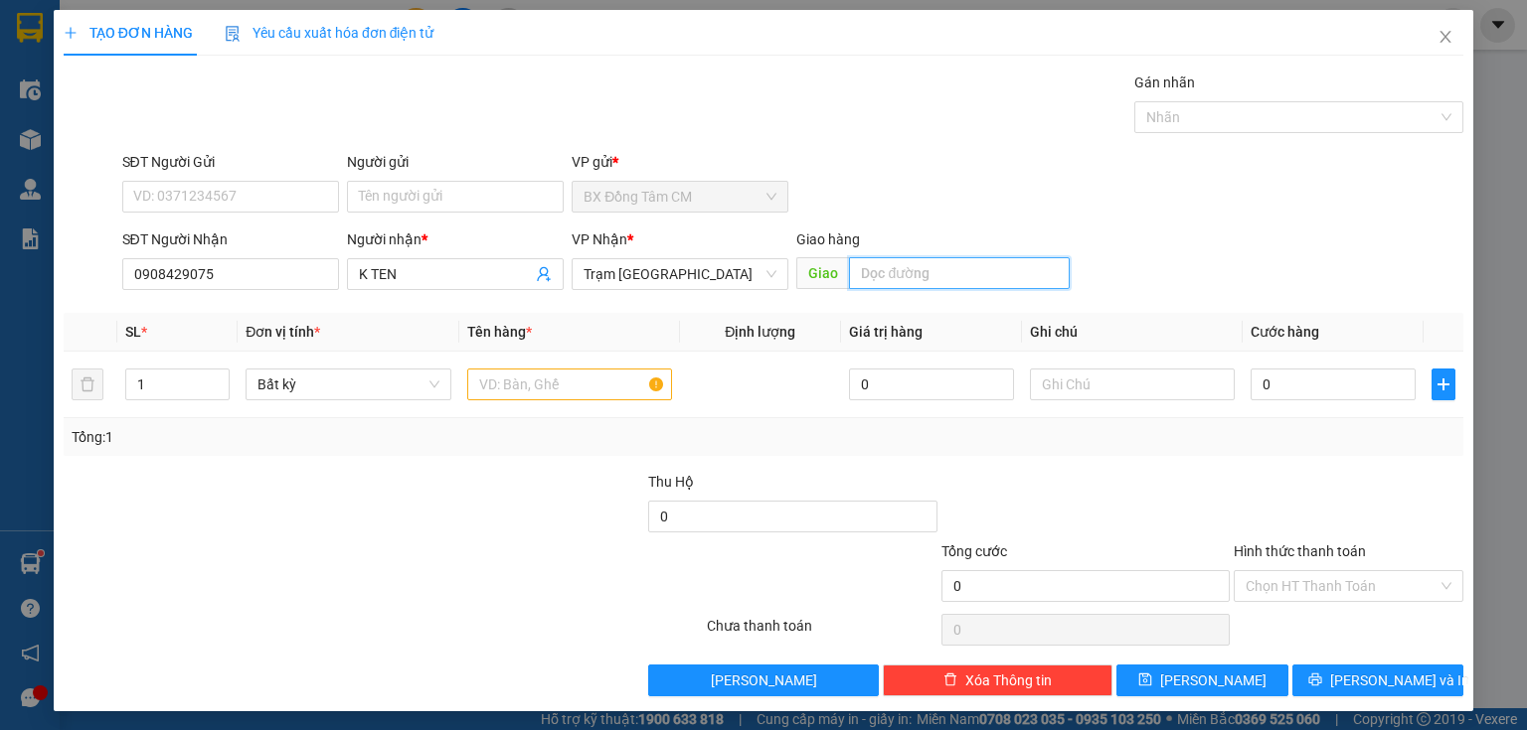
click at [904, 274] on input "text" at bounding box center [959, 273] width 221 height 32
click at [592, 374] on input "text" at bounding box center [569, 385] width 205 height 32
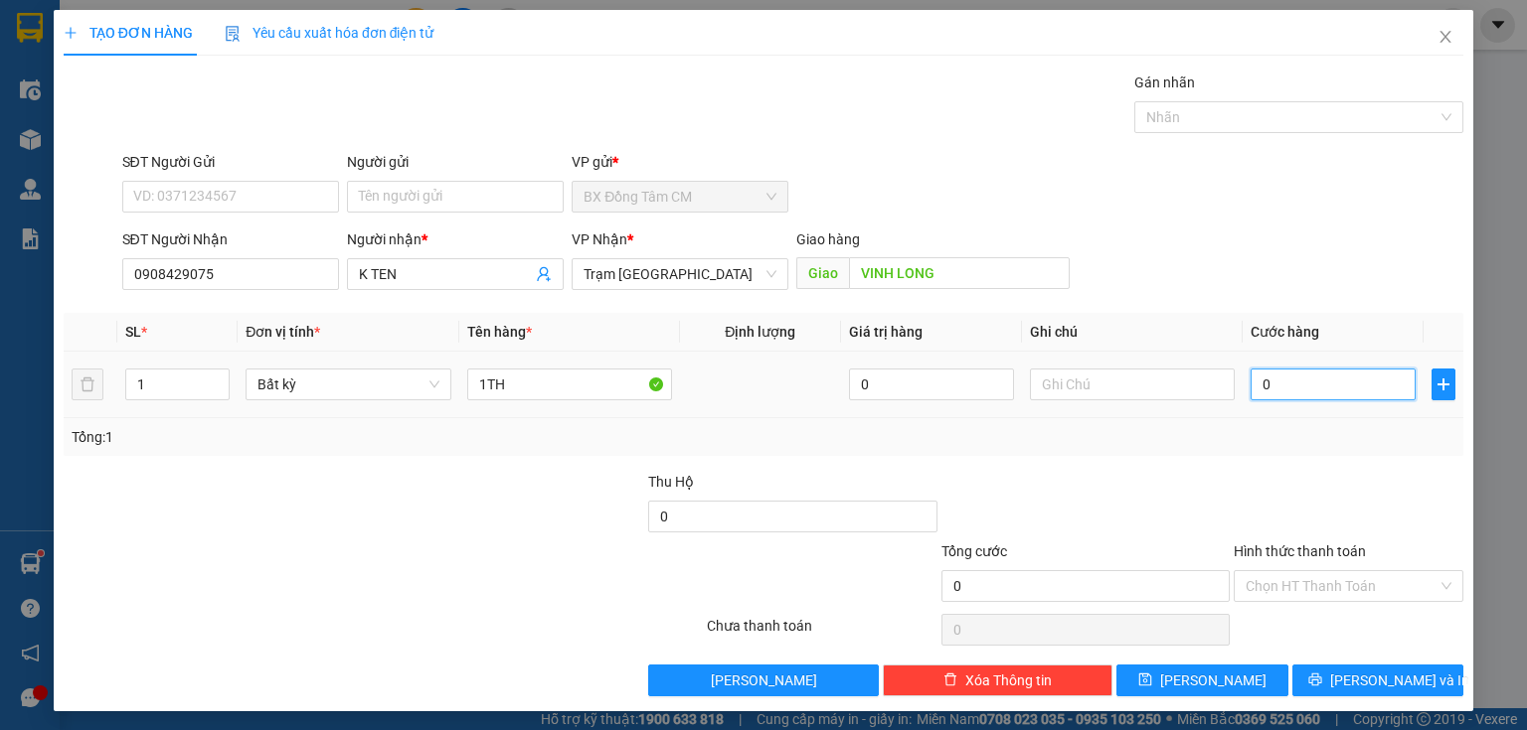
click at [1250, 374] on input "0" at bounding box center [1332, 385] width 165 height 32
click at [679, 508] on div "Thu Hộ 0" at bounding box center [792, 506] width 292 height 70
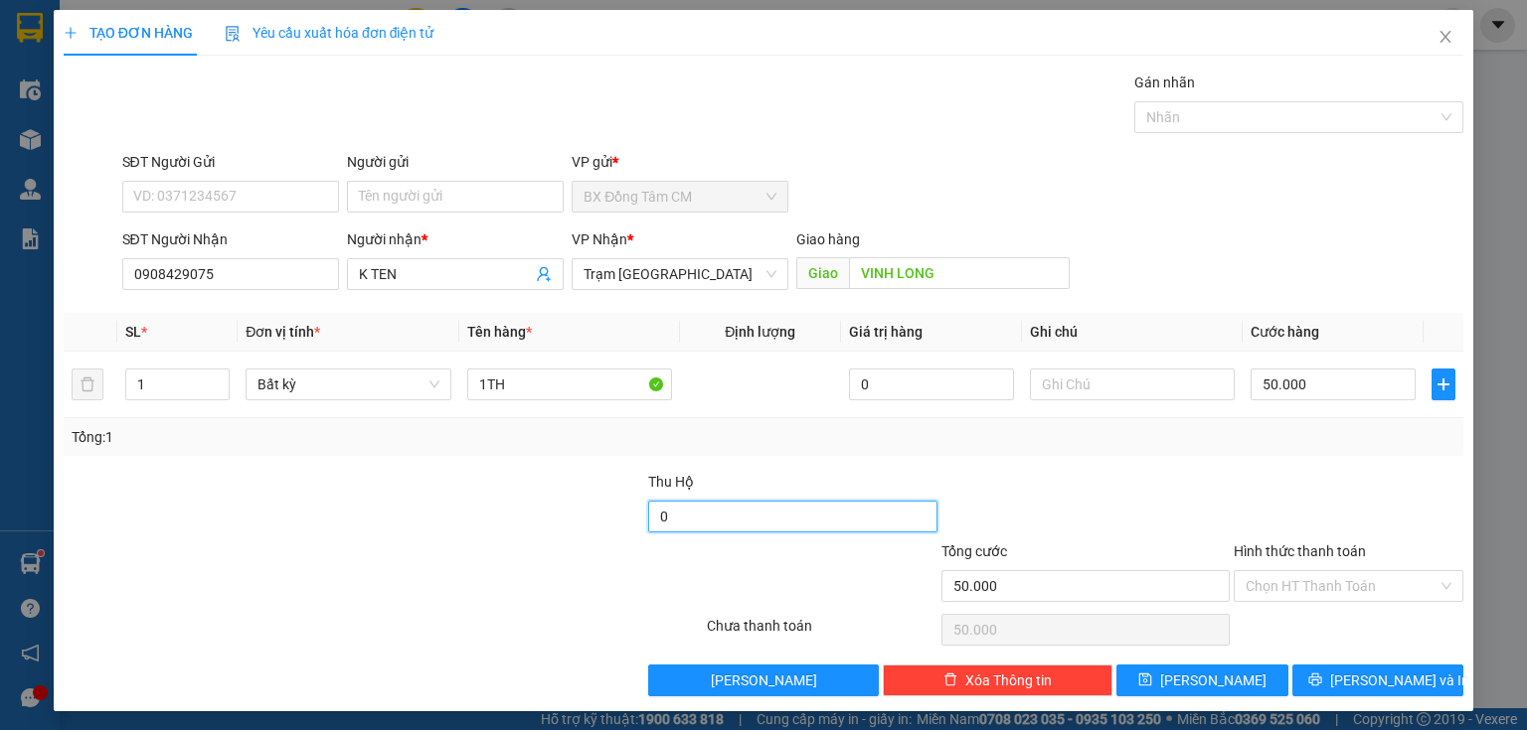
click at [679, 508] on input "0" at bounding box center [792, 517] width 288 height 32
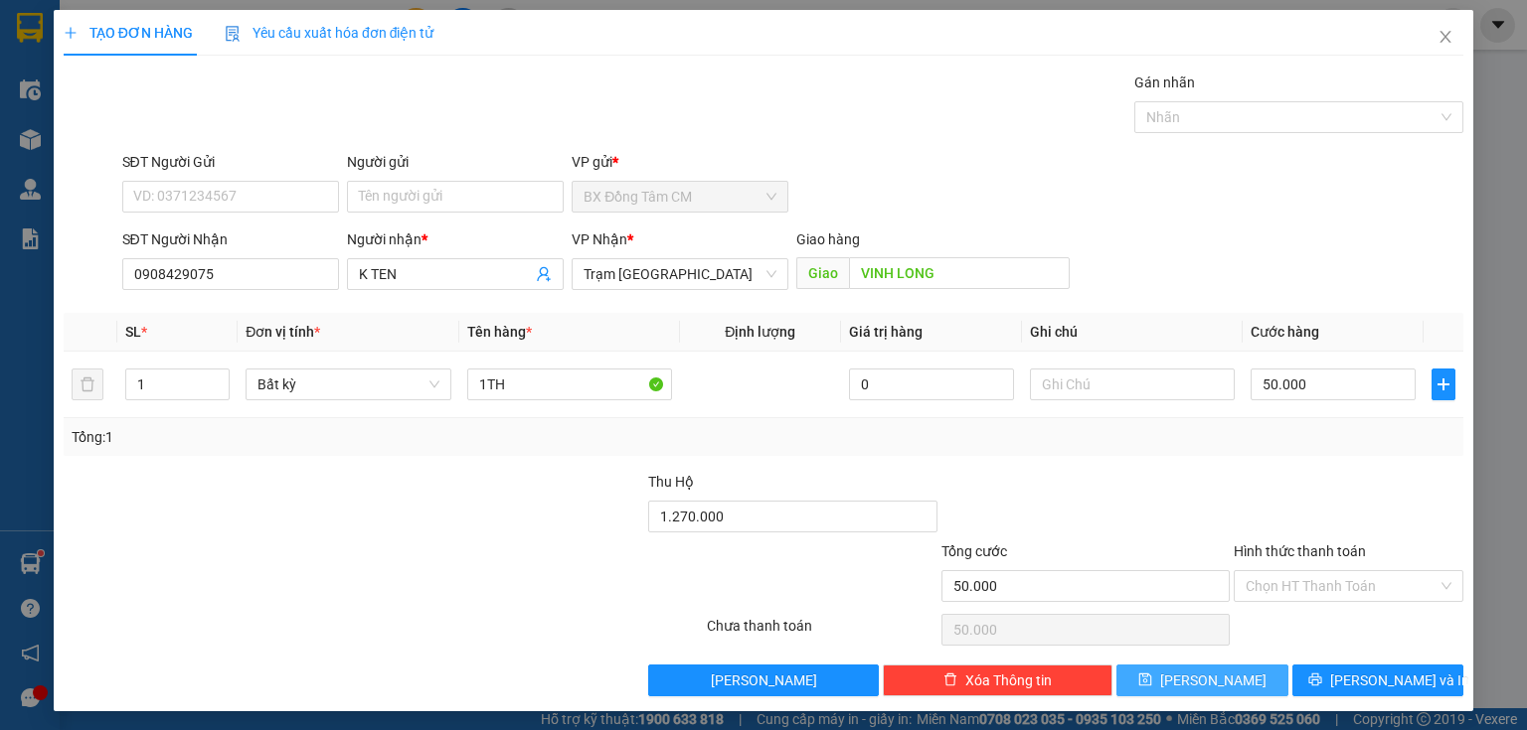
click at [1202, 670] on span "[PERSON_NAME]" at bounding box center [1213, 681] width 106 height 22
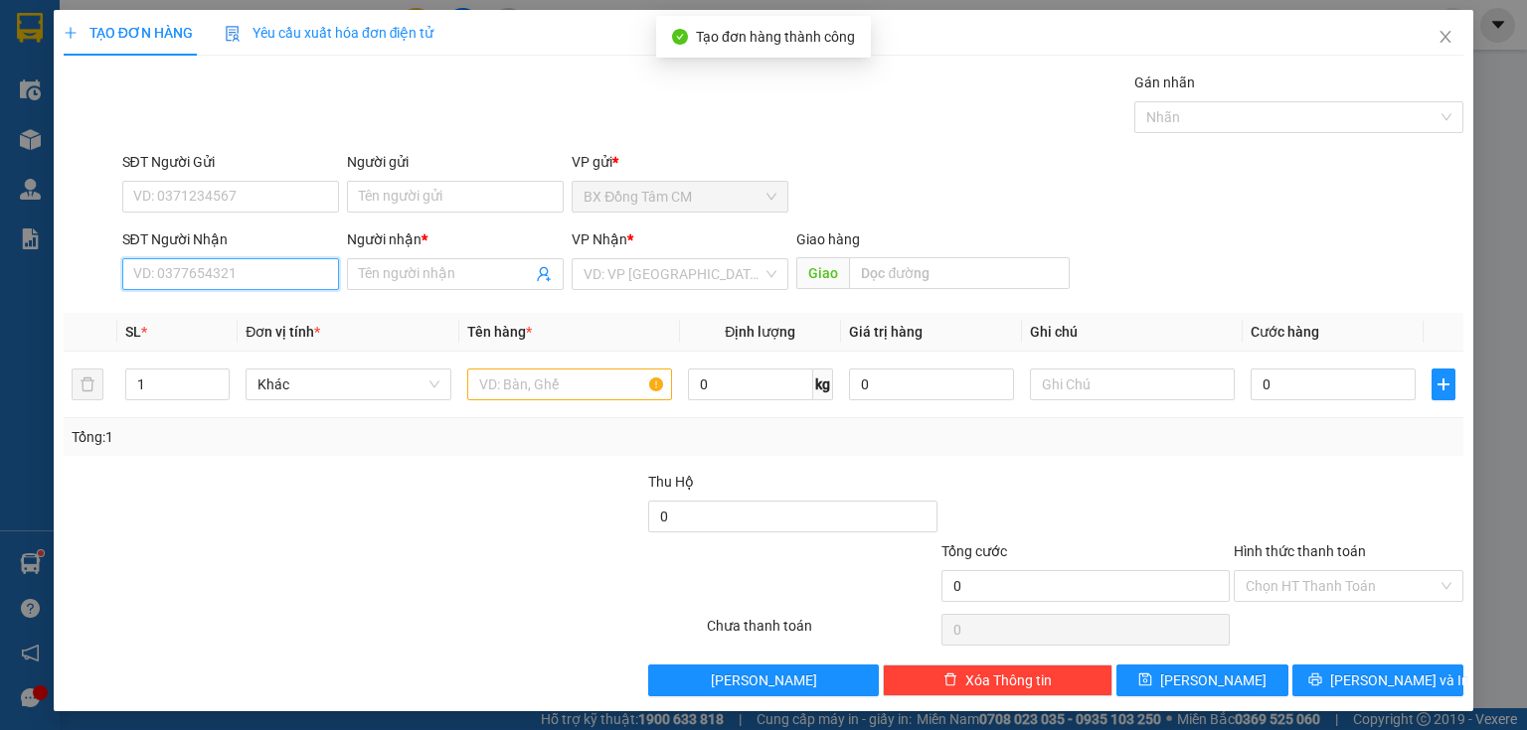
click at [229, 278] on input "SĐT Người Nhận" at bounding box center [230, 274] width 217 height 32
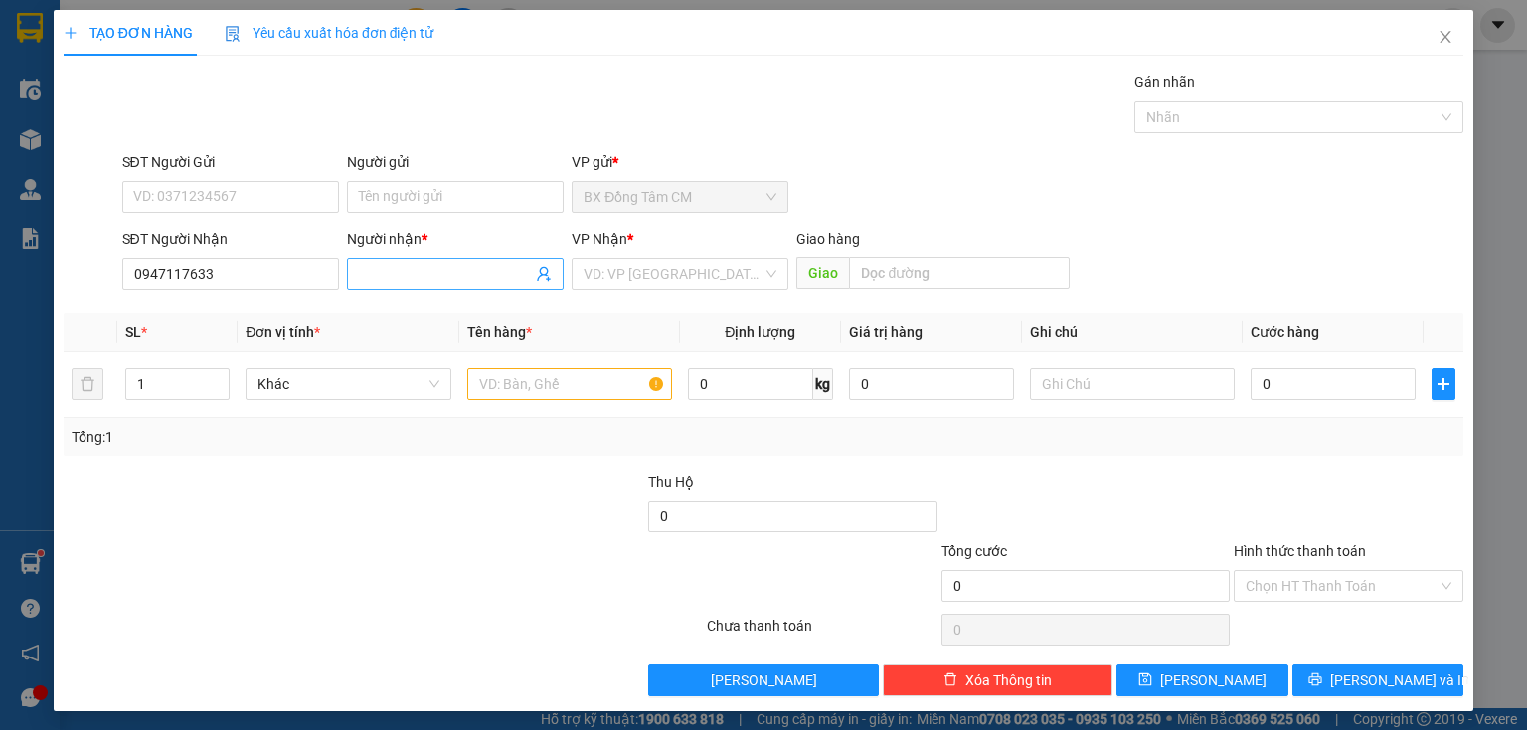
click at [388, 278] on input "Người nhận *" at bounding box center [445, 274] width 173 height 22
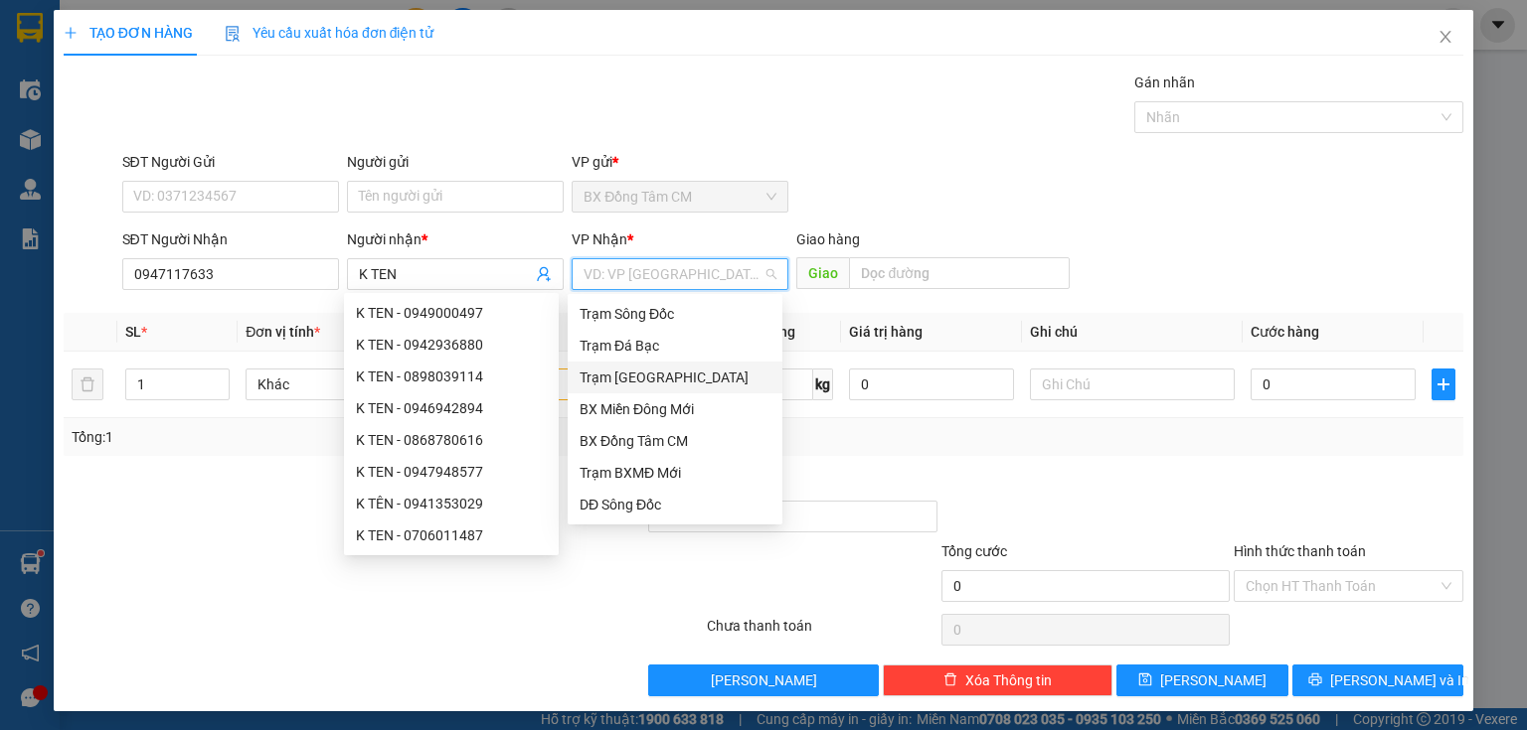
drag, startPoint x: 592, startPoint y: 284, endPoint x: 696, endPoint y: 330, distance: 113.0
click at [593, 284] on input "search" at bounding box center [672, 274] width 179 height 30
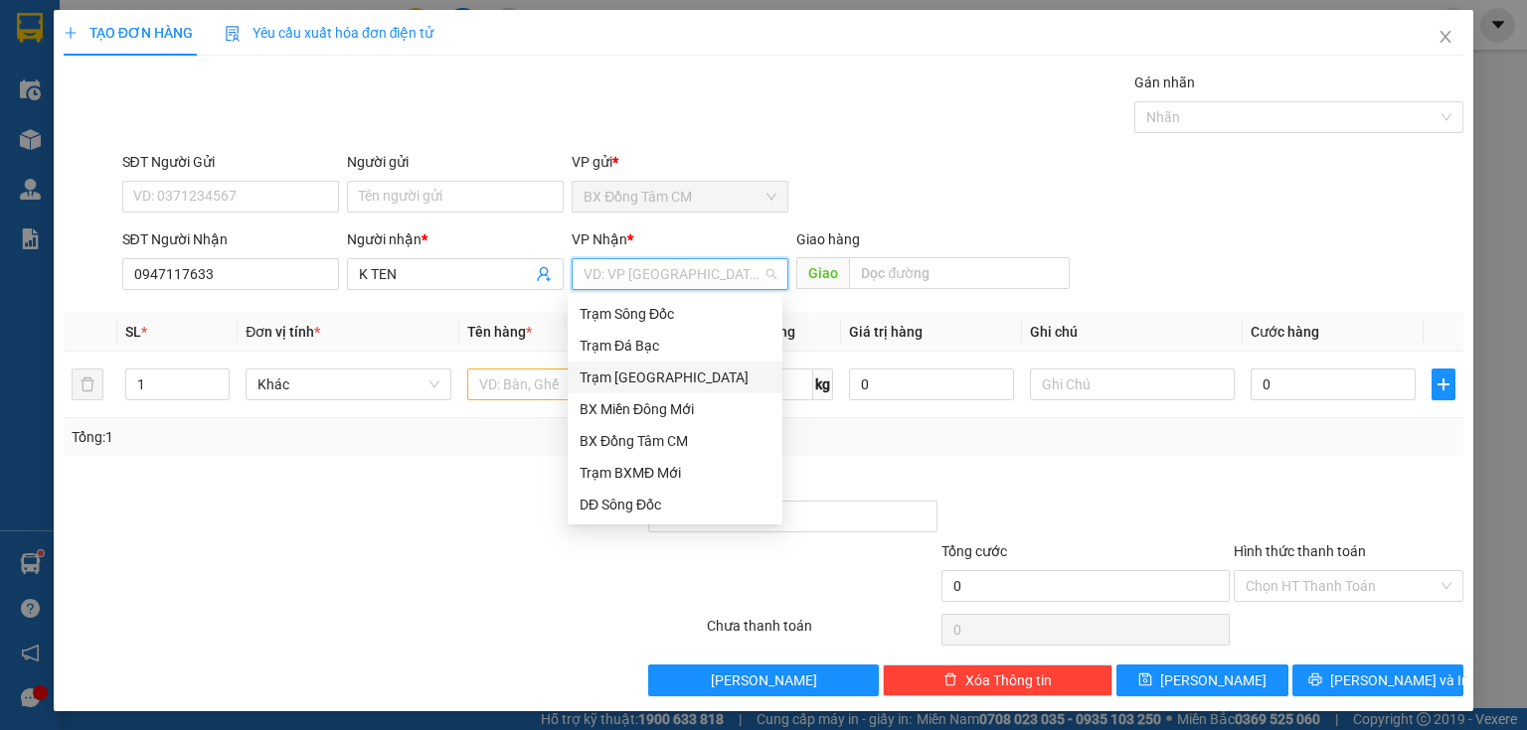
click at [680, 374] on div "Trạm [GEOGRAPHIC_DATA]" at bounding box center [674, 378] width 191 height 22
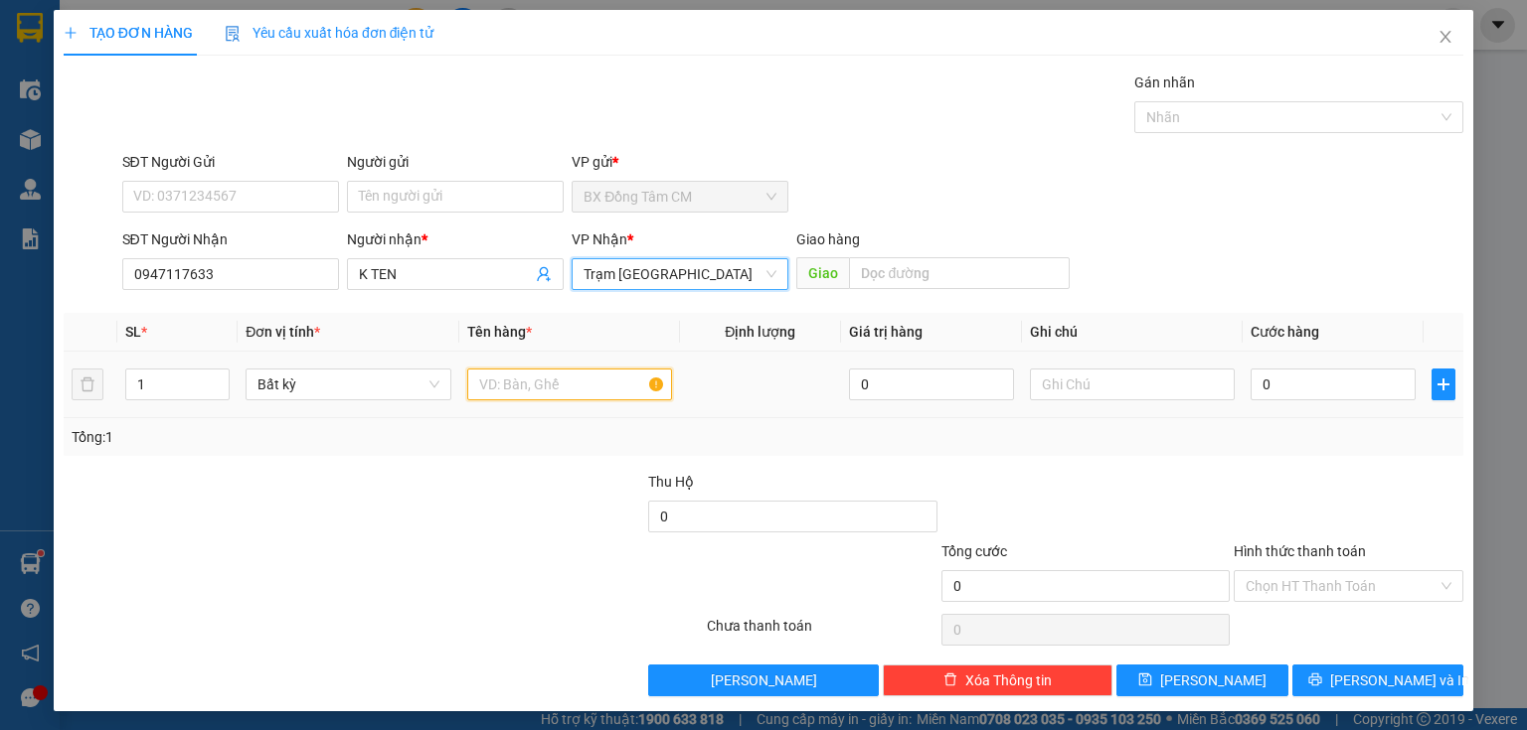
click at [603, 394] on input "text" at bounding box center [569, 385] width 205 height 32
click at [940, 277] on input "text" at bounding box center [959, 273] width 221 height 32
click at [566, 398] on input "text" at bounding box center [569, 385] width 205 height 32
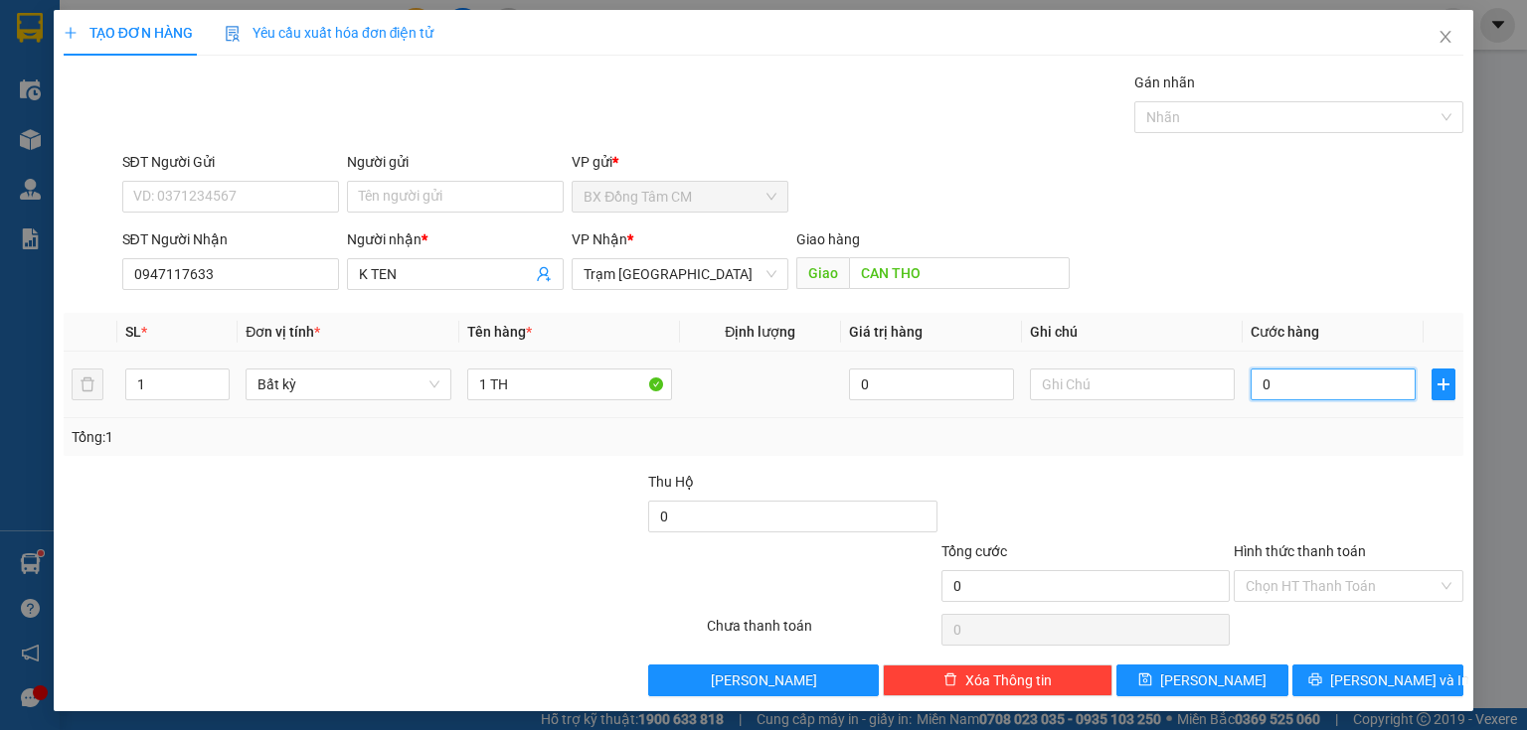
click at [1284, 389] on input "0" at bounding box center [1332, 385] width 165 height 32
click at [1251, 397] on input "0" at bounding box center [1332, 385] width 165 height 32
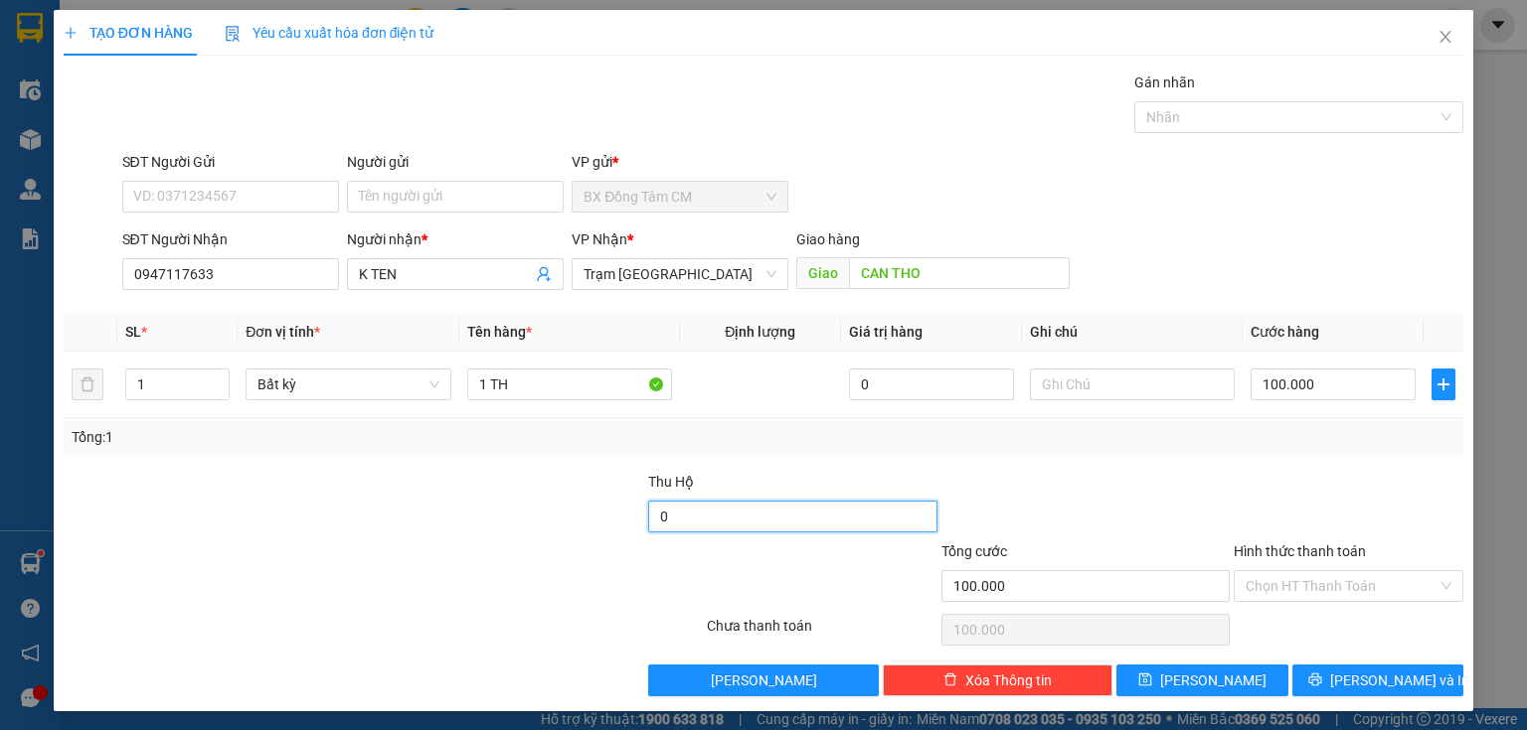
click at [684, 525] on input "0" at bounding box center [792, 517] width 288 height 32
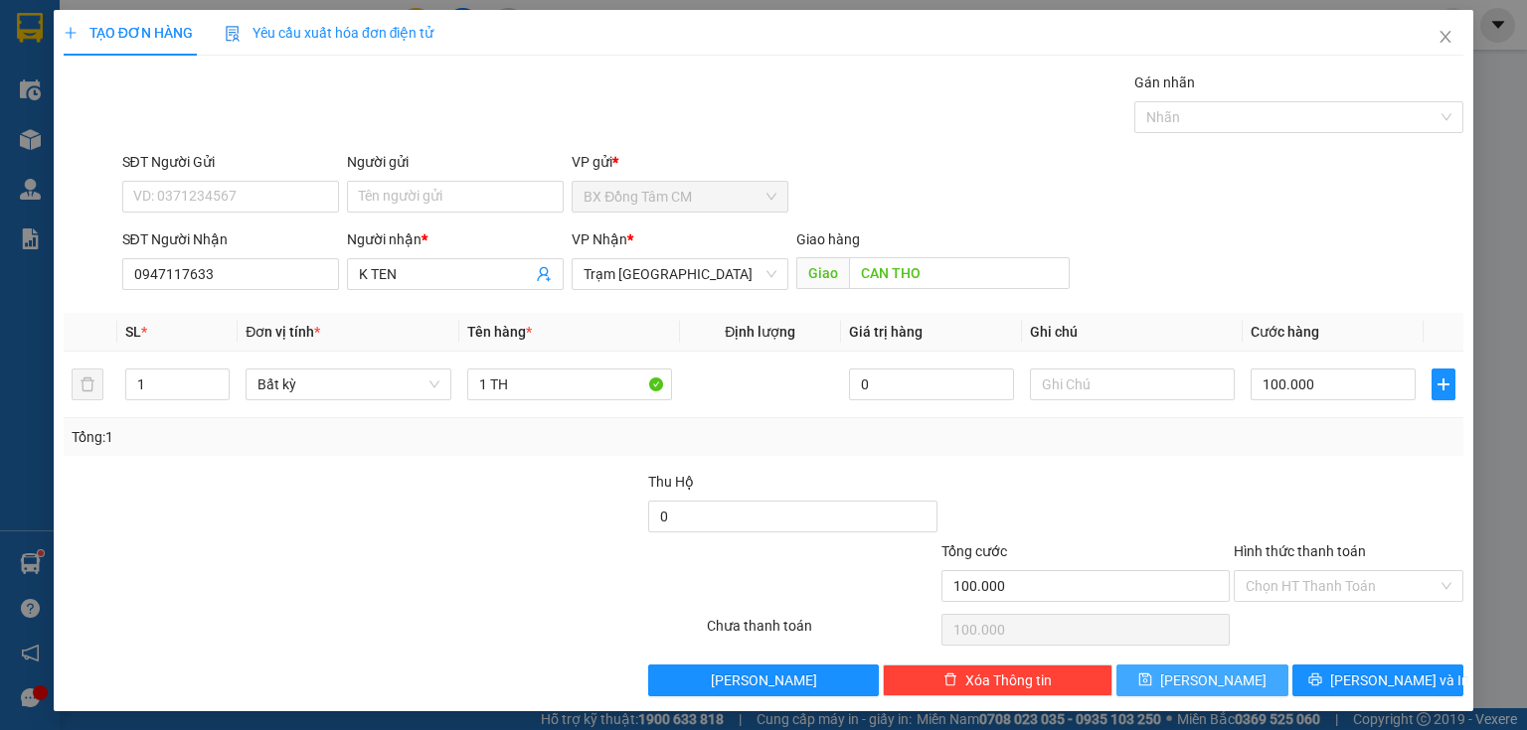
click at [1202, 686] on span "[PERSON_NAME]" at bounding box center [1213, 681] width 106 height 22
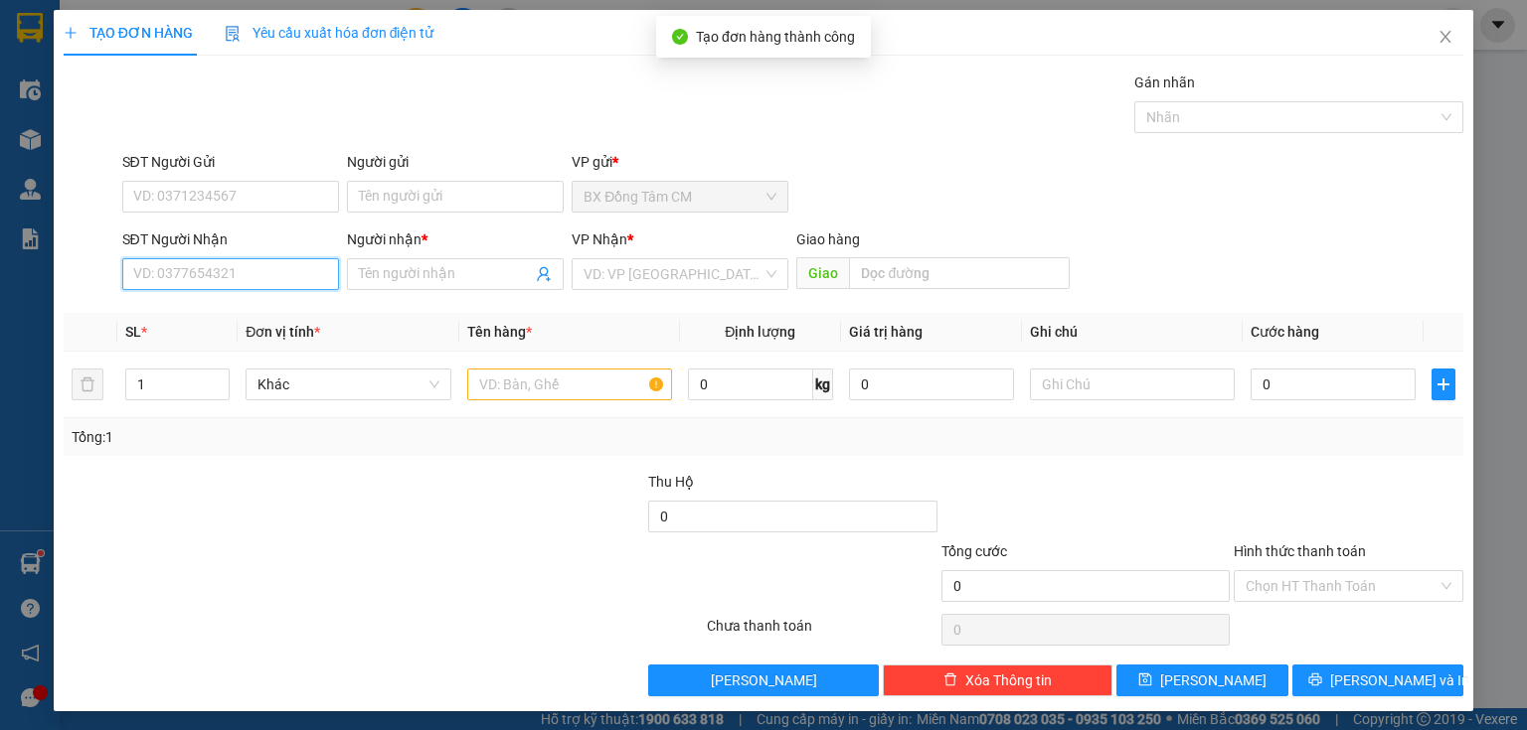
click at [282, 285] on input "SĐT Người Nhận" at bounding box center [230, 274] width 217 height 32
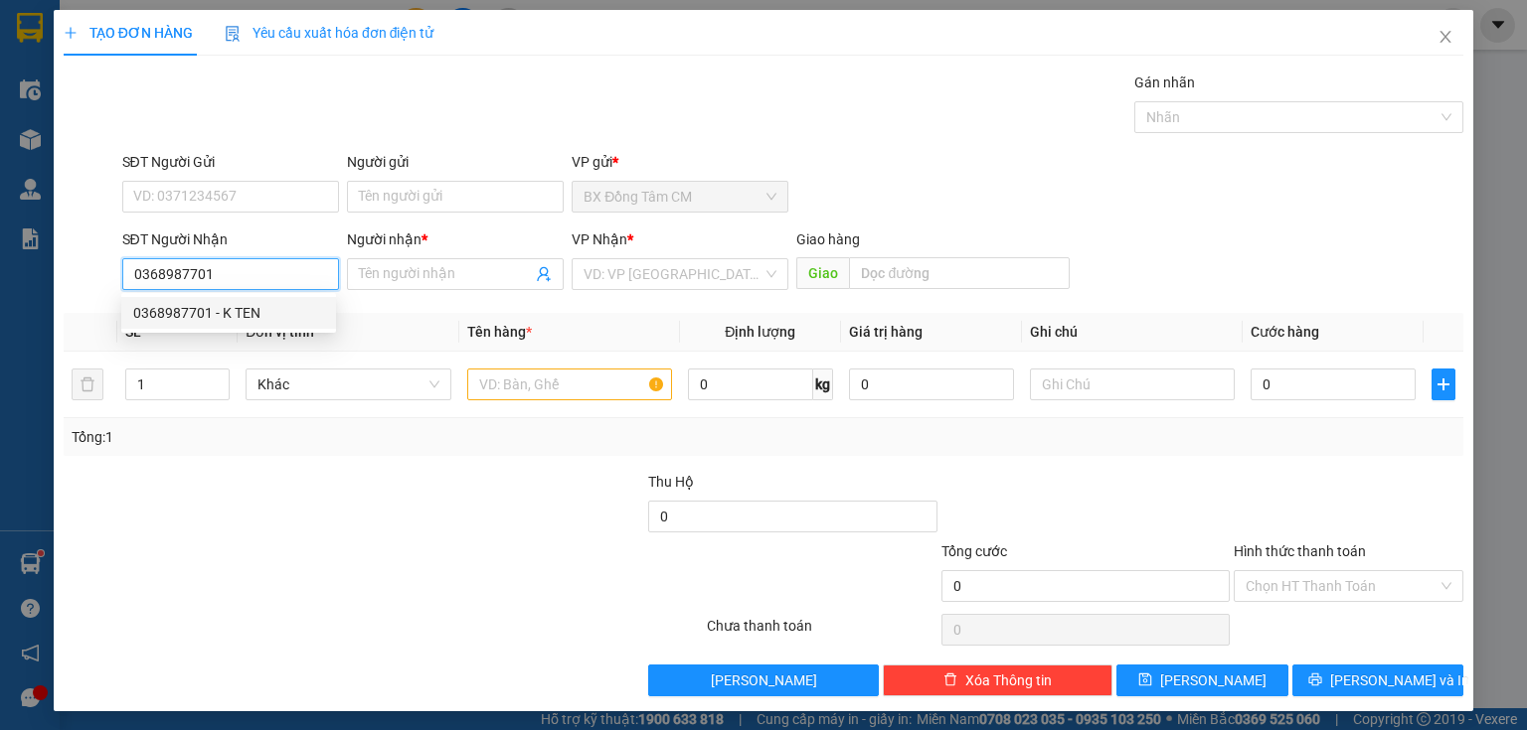
click at [214, 311] on div "0368987701 - K TEN" at bounding box center [228, 313] width 191 height 22
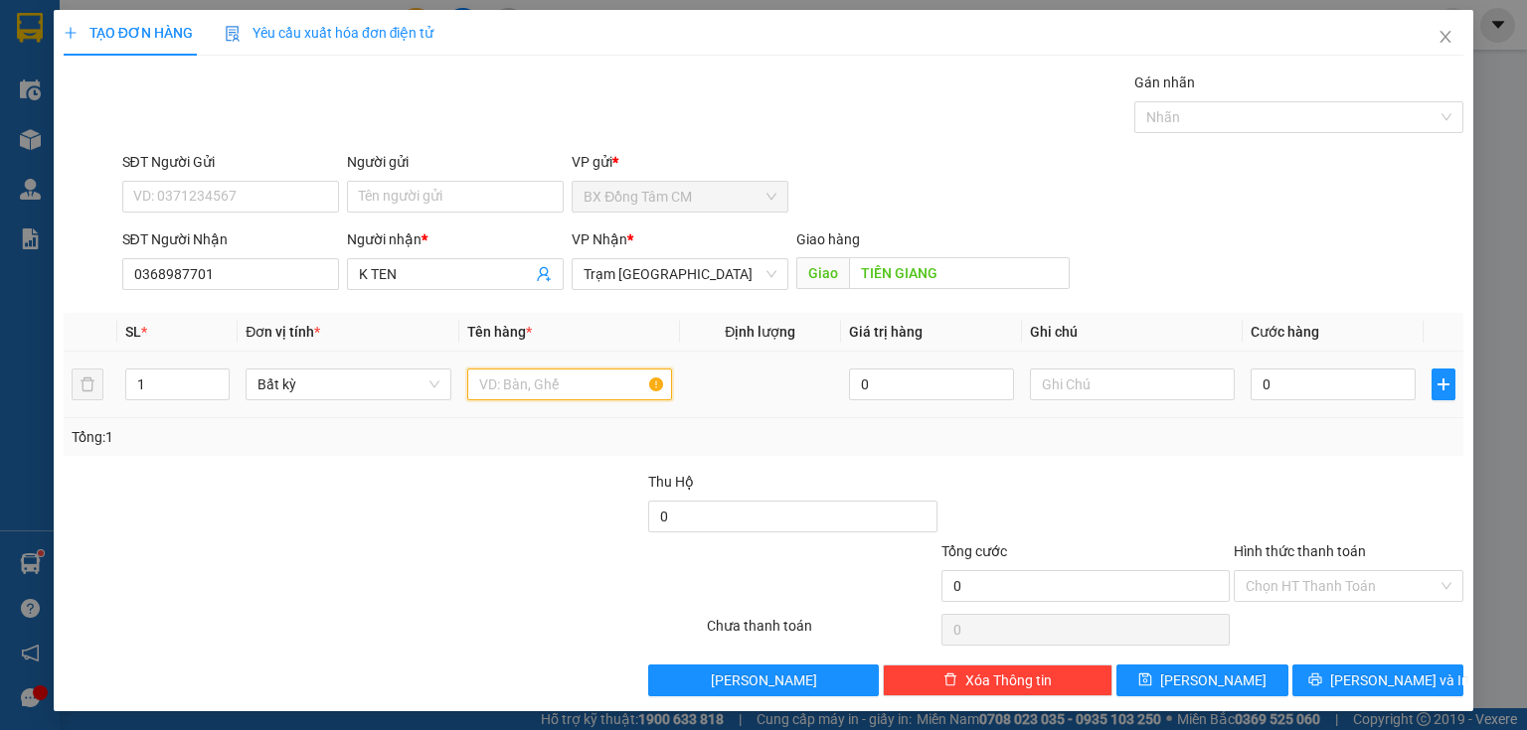
click at [495, 388] on input "text" at bounding box center [569, 385] width 205 height 32
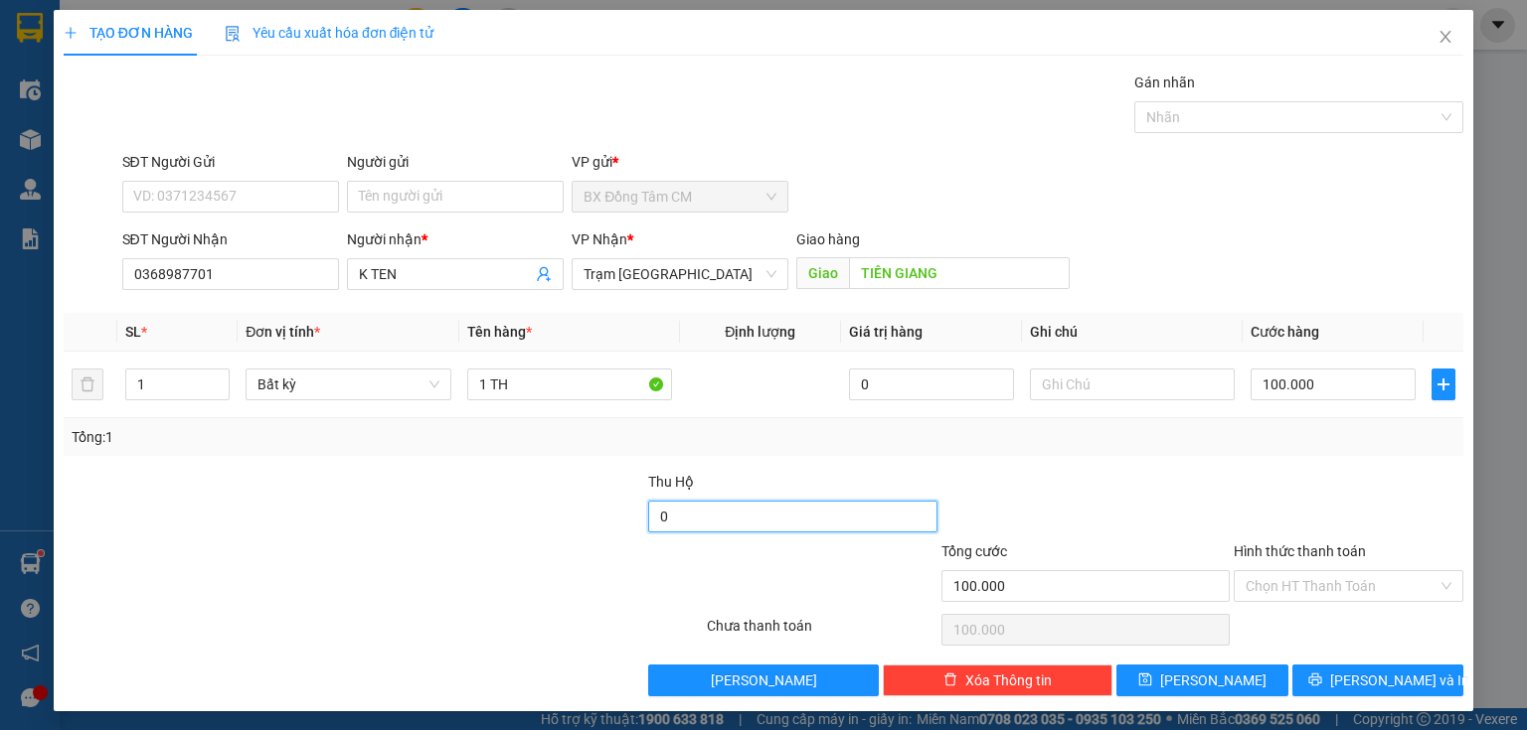
click at [848, 523] on input "0" at bounding box center [792, 517] width 288 height 32
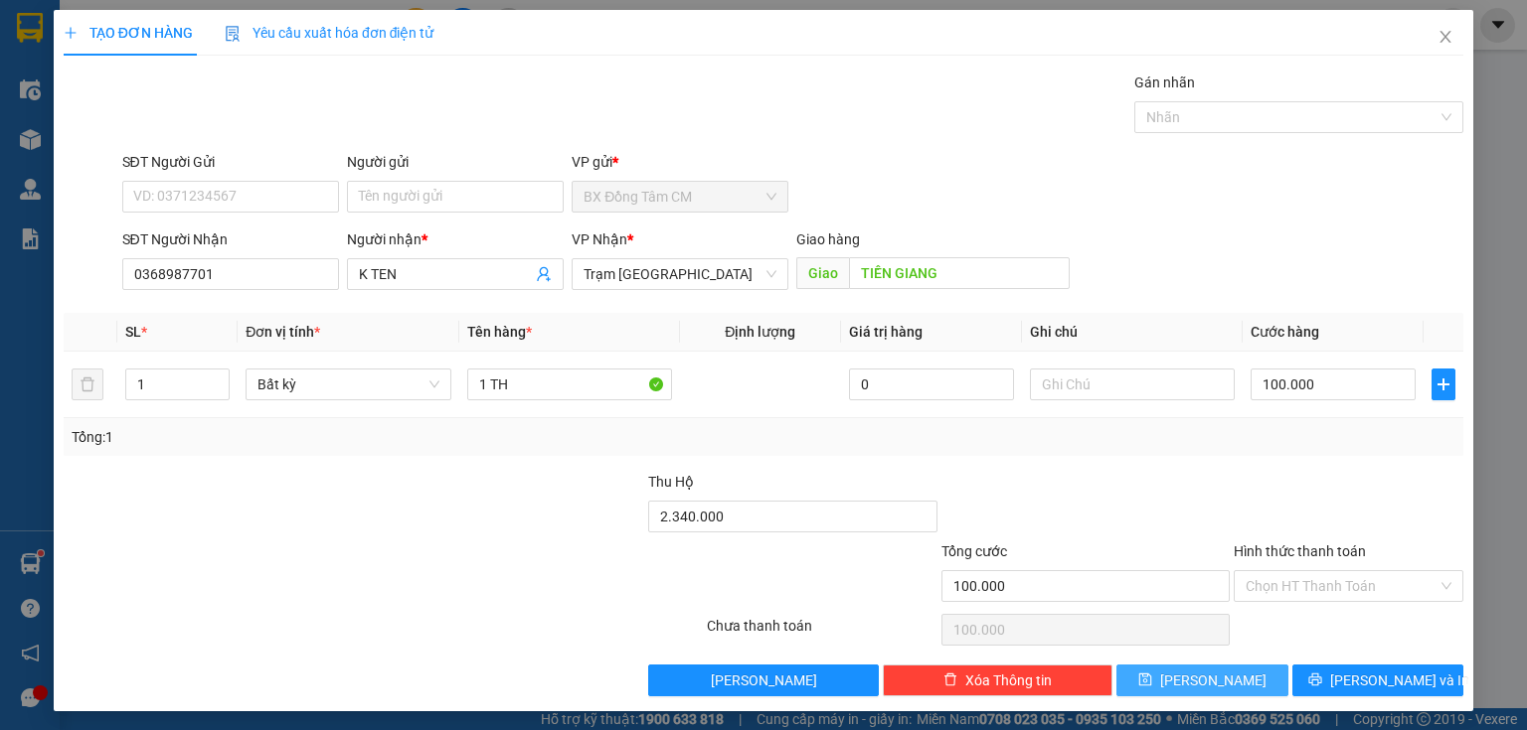
click at [1152, 681] on icon "save" at bounding box center [1145, 680] width 14 height 14
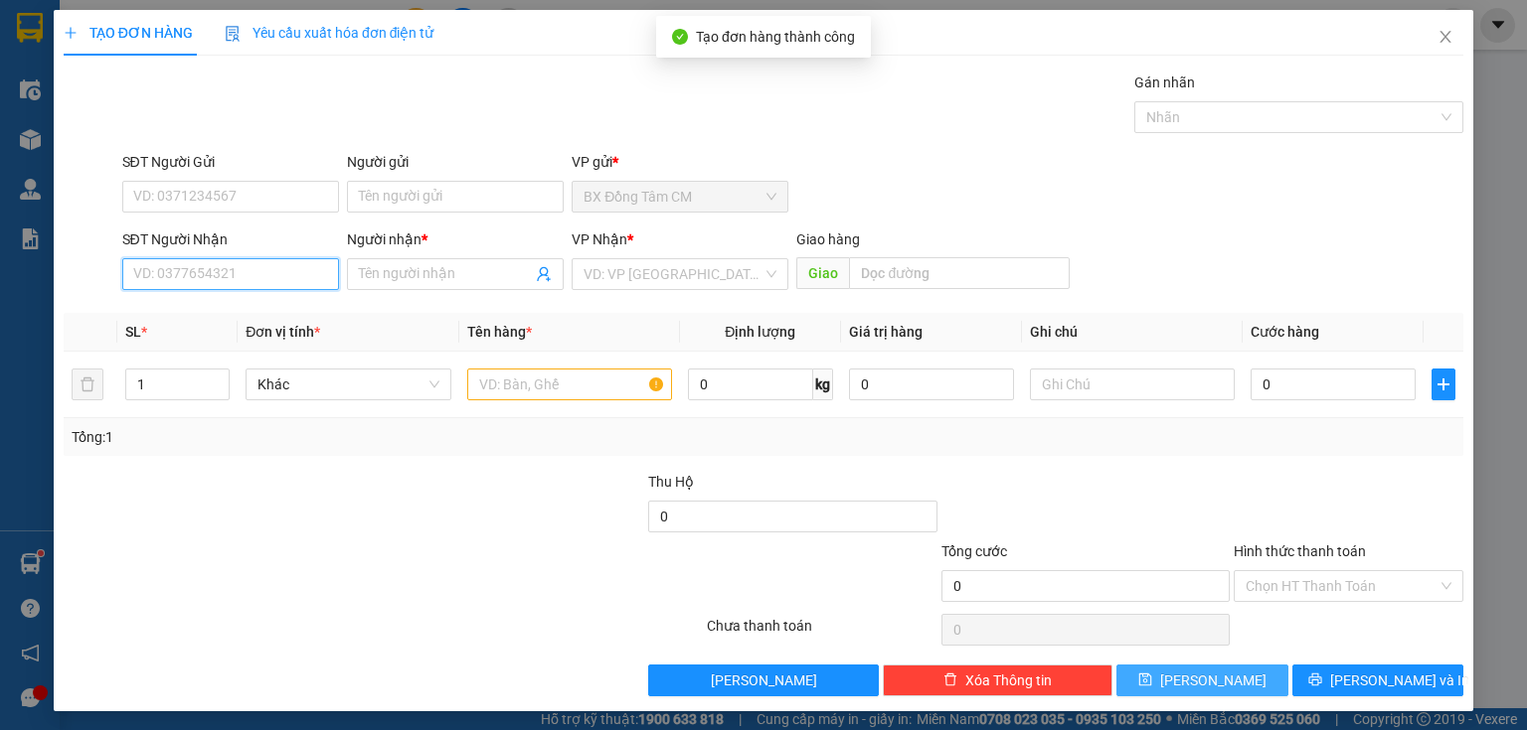
click at [190, 262] on input "SĐT Người Nhận" at bounding box center [230, 274] width 217 height 32
click at [161, 285] on input "0907029043" at bounding box center [230, 274] width 217 height 32
click at [182, 286] on input "0907029043" at bounding box center [230, 274] width 217 height 32
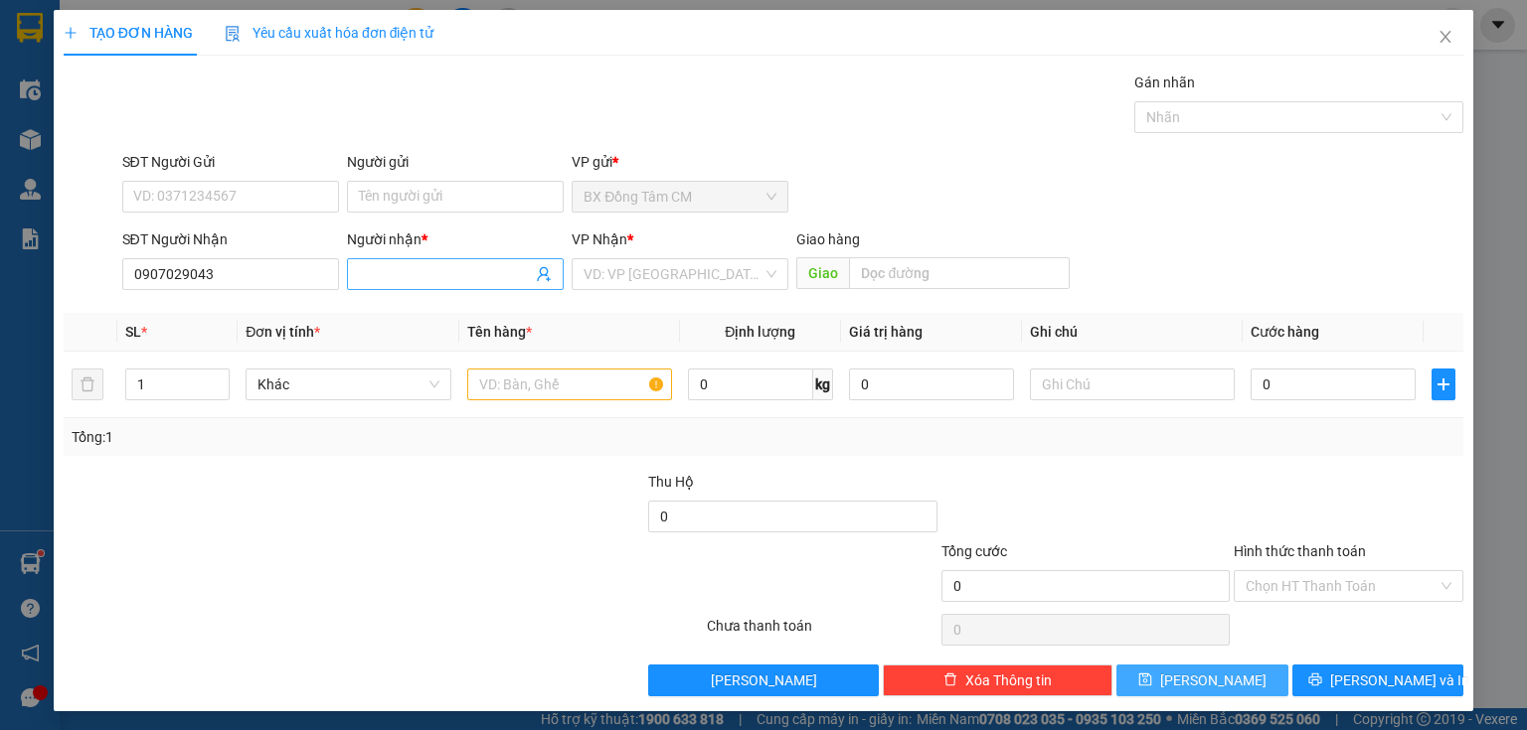
click at [403, 286] on span at bounding box center [455, 274] width 217 height 32
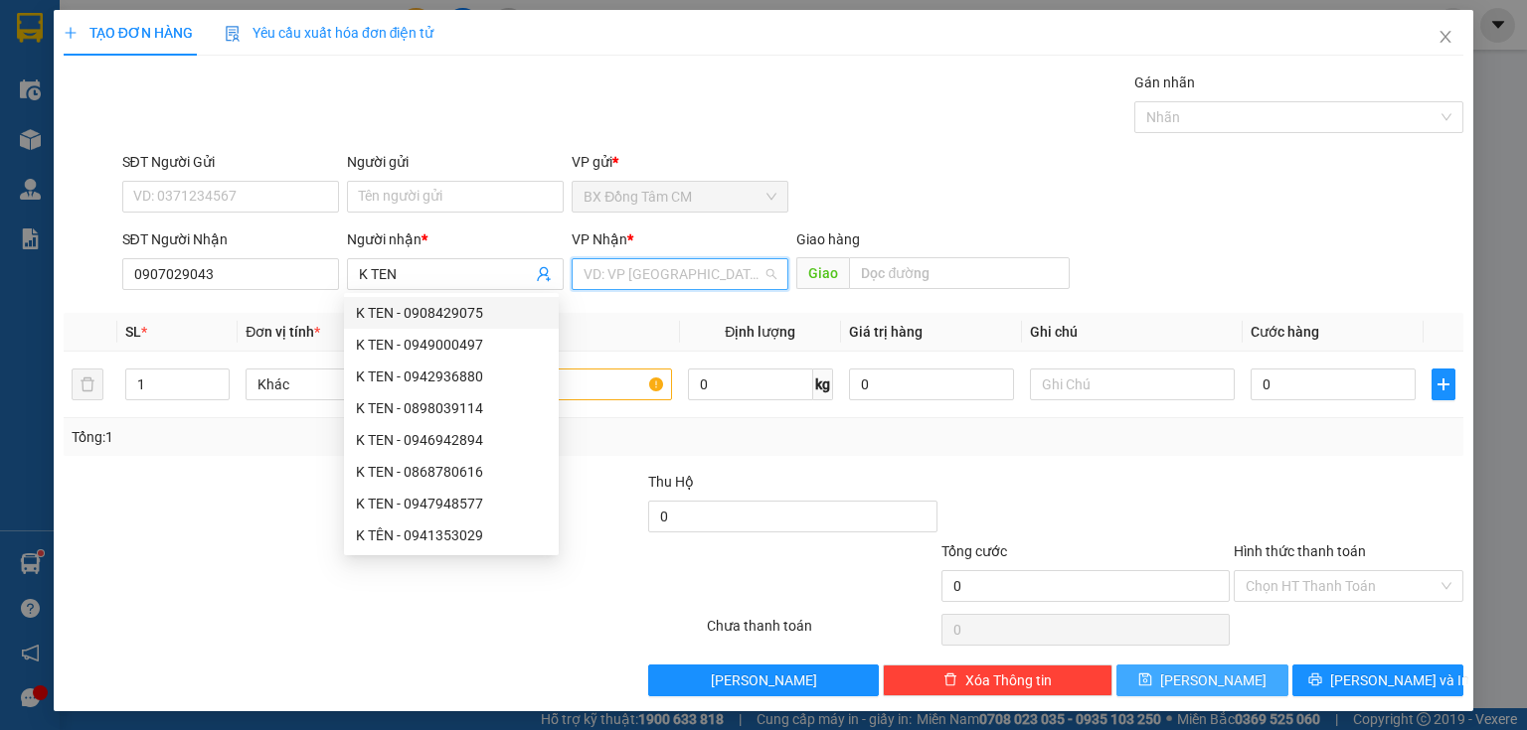
click at [596, 268] on input "search" at bounding box center [672, 274] width 179 height 30
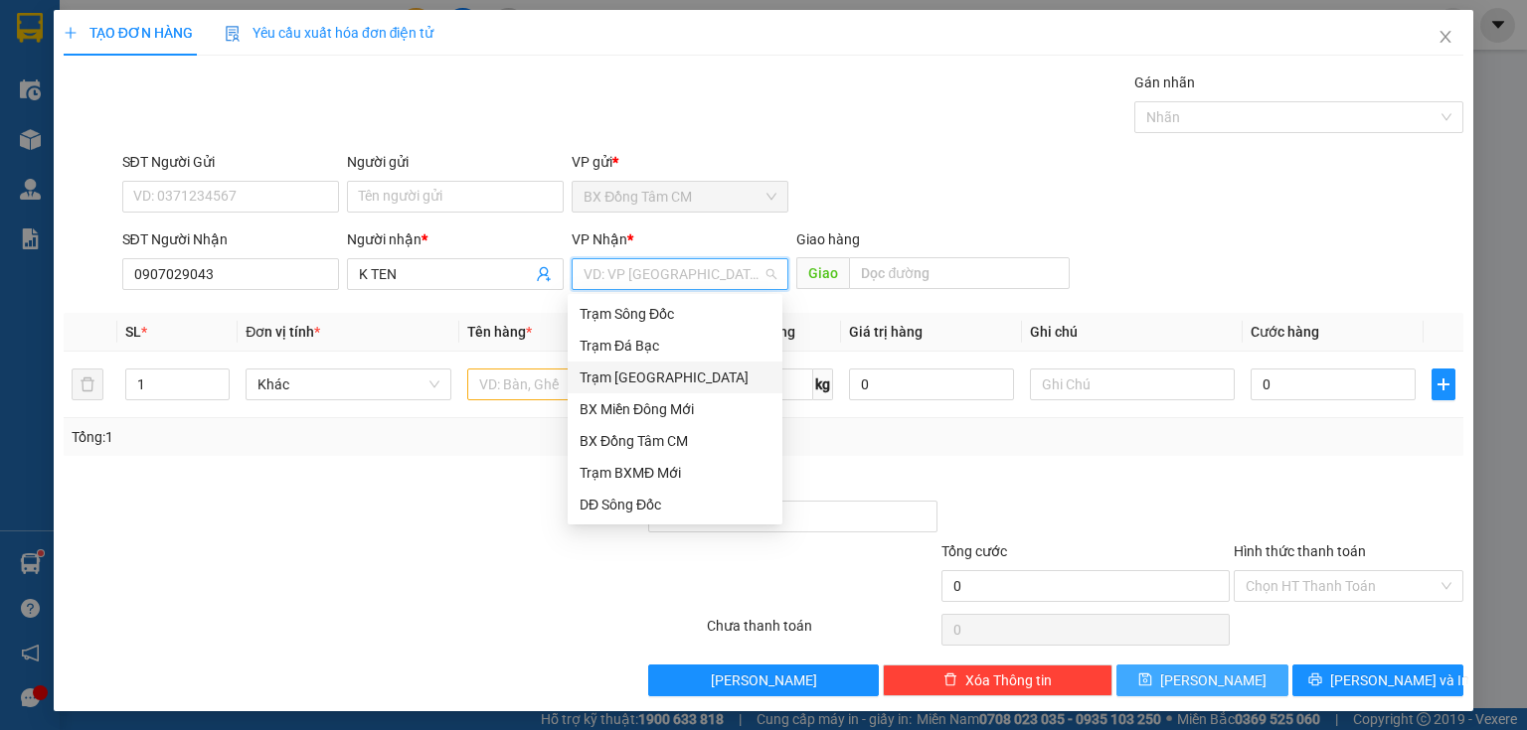
click at [629, 376] on div "Trạm [GEOGRAPHIC_DATA]" at bounding box center [674, 378] width 191 height 22
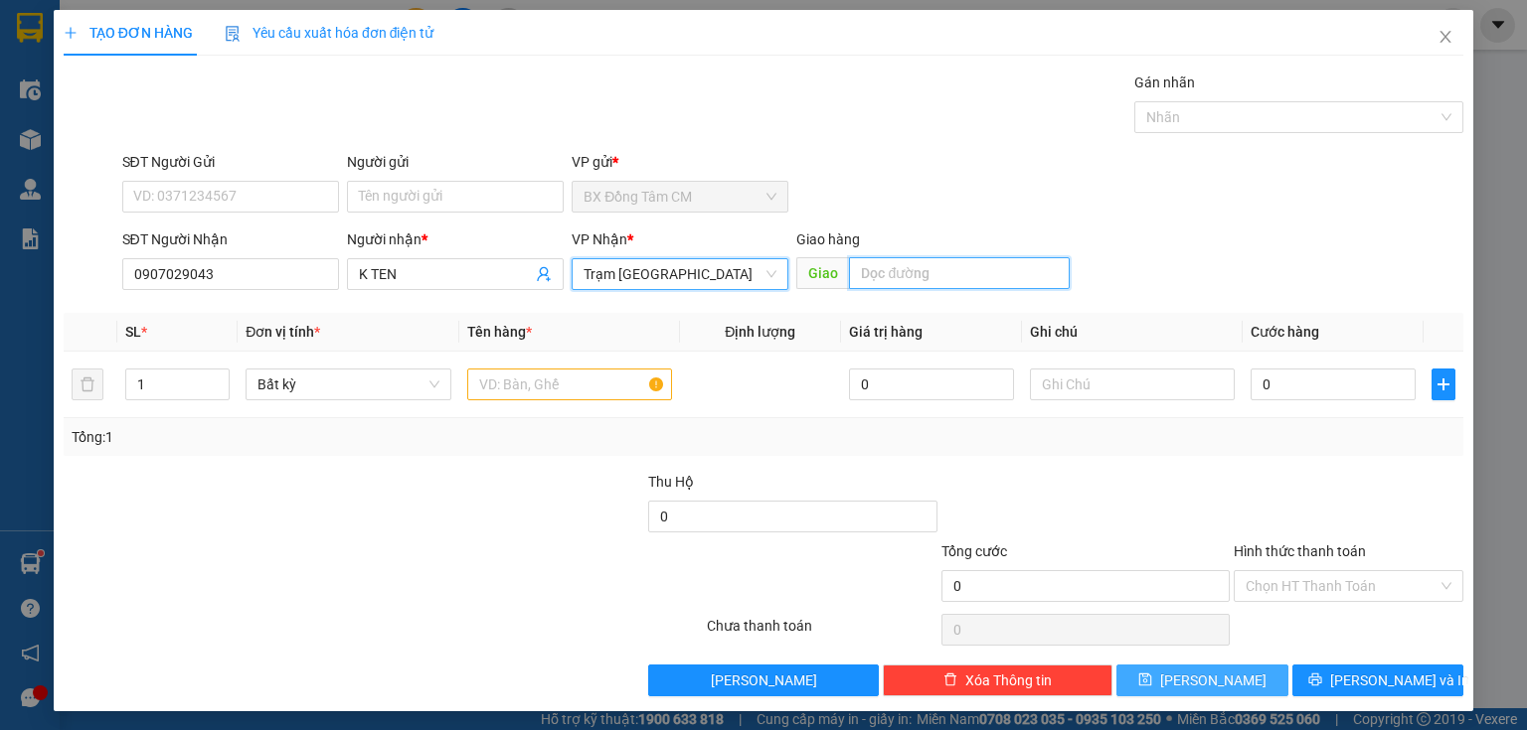
click at [911, 277] on input "text" at bounding box center [959, 273] width 221 height 32
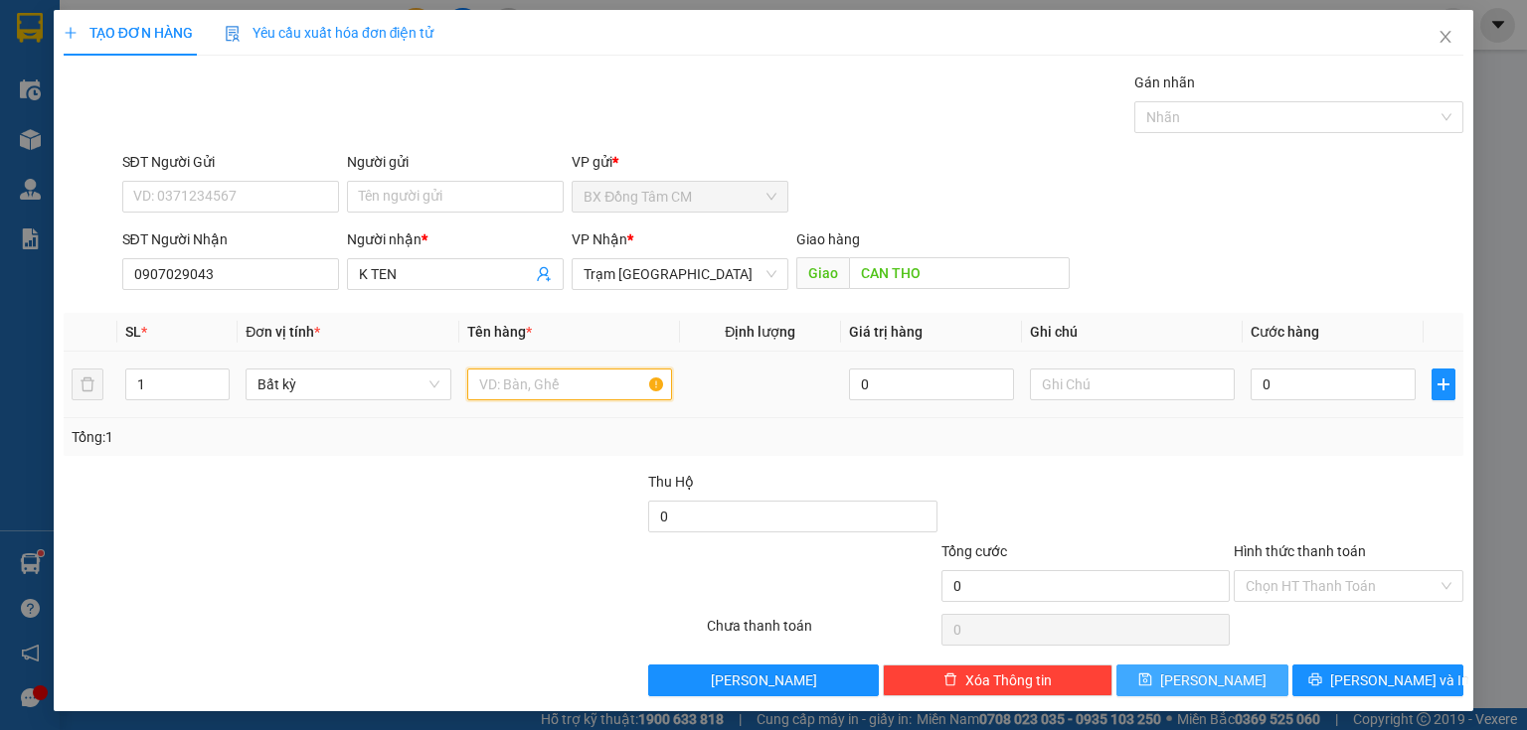
click at [564, 372] on input "text" at bounding box center [569, 385] width 205 height 32
click at [657, 493] on div "Thu Hộ" at bounding box center [792, 486] width 288 height 30
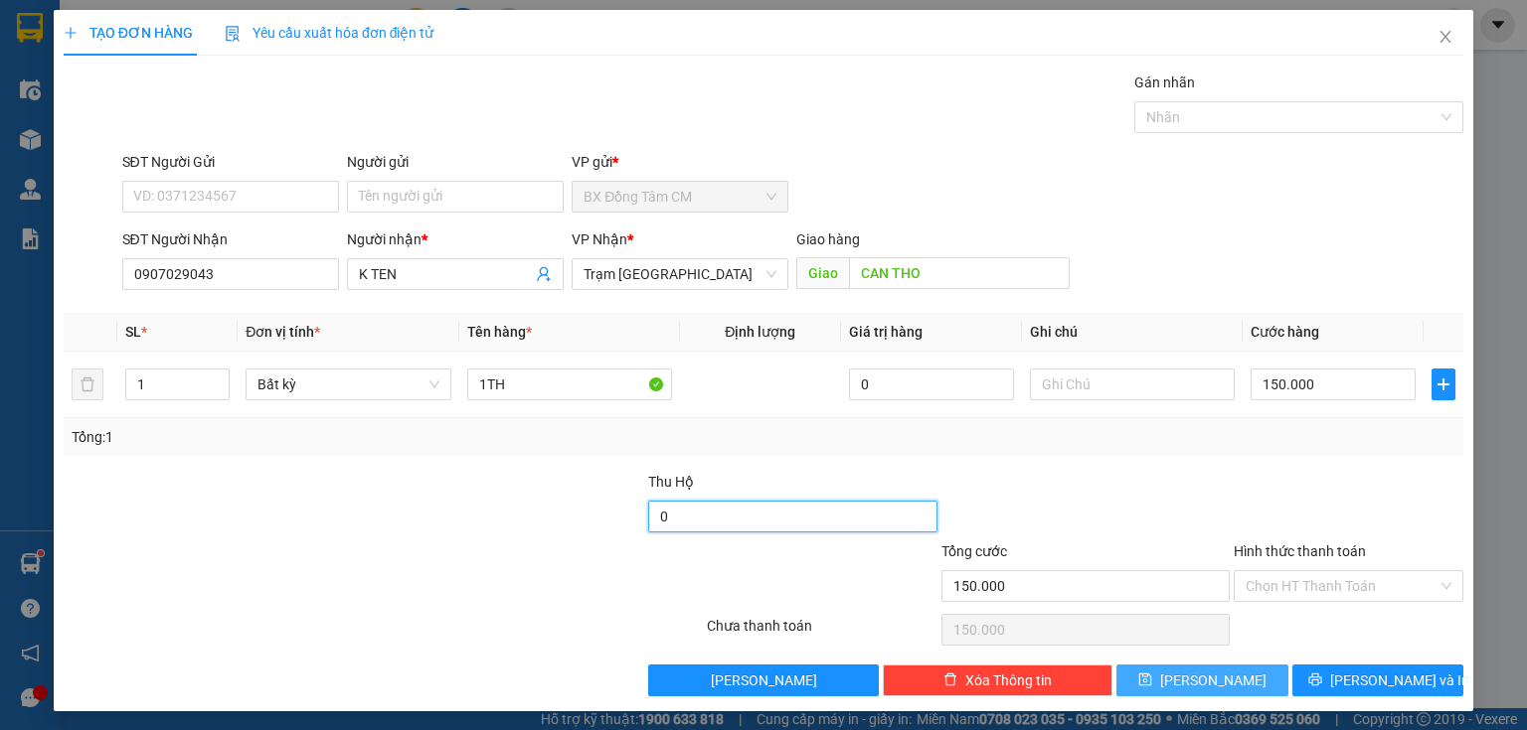
click at [650, 527] on input "0" at bounding box center [792, 517] width 288 height 32
click at [1205, 680] on span "[PERSON_NAME]" at bounding box center [1213, 681] width 106 height 22
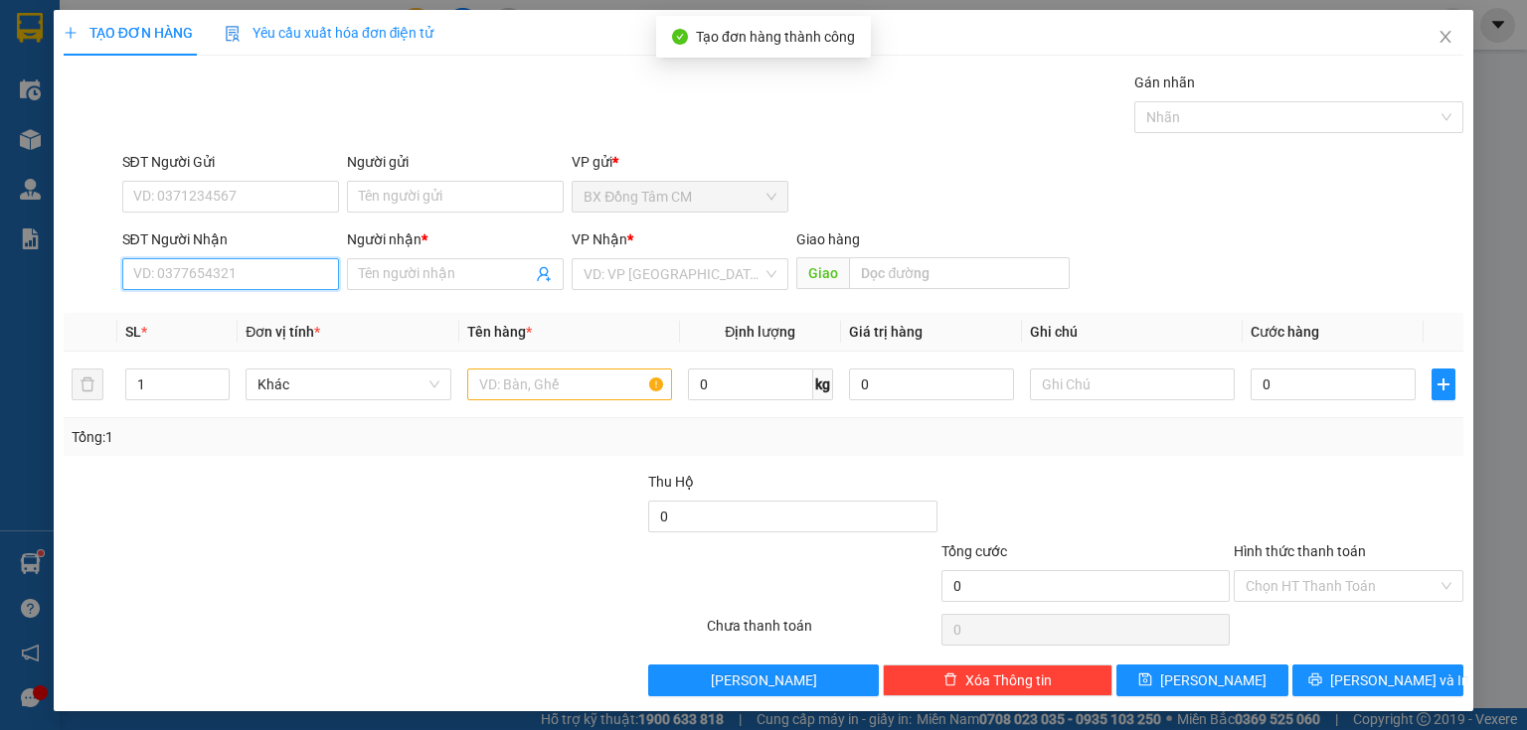
click at [181, 273] on input "SĐT Người Nhận" at bounding box center [230, 274] width 217 height 32
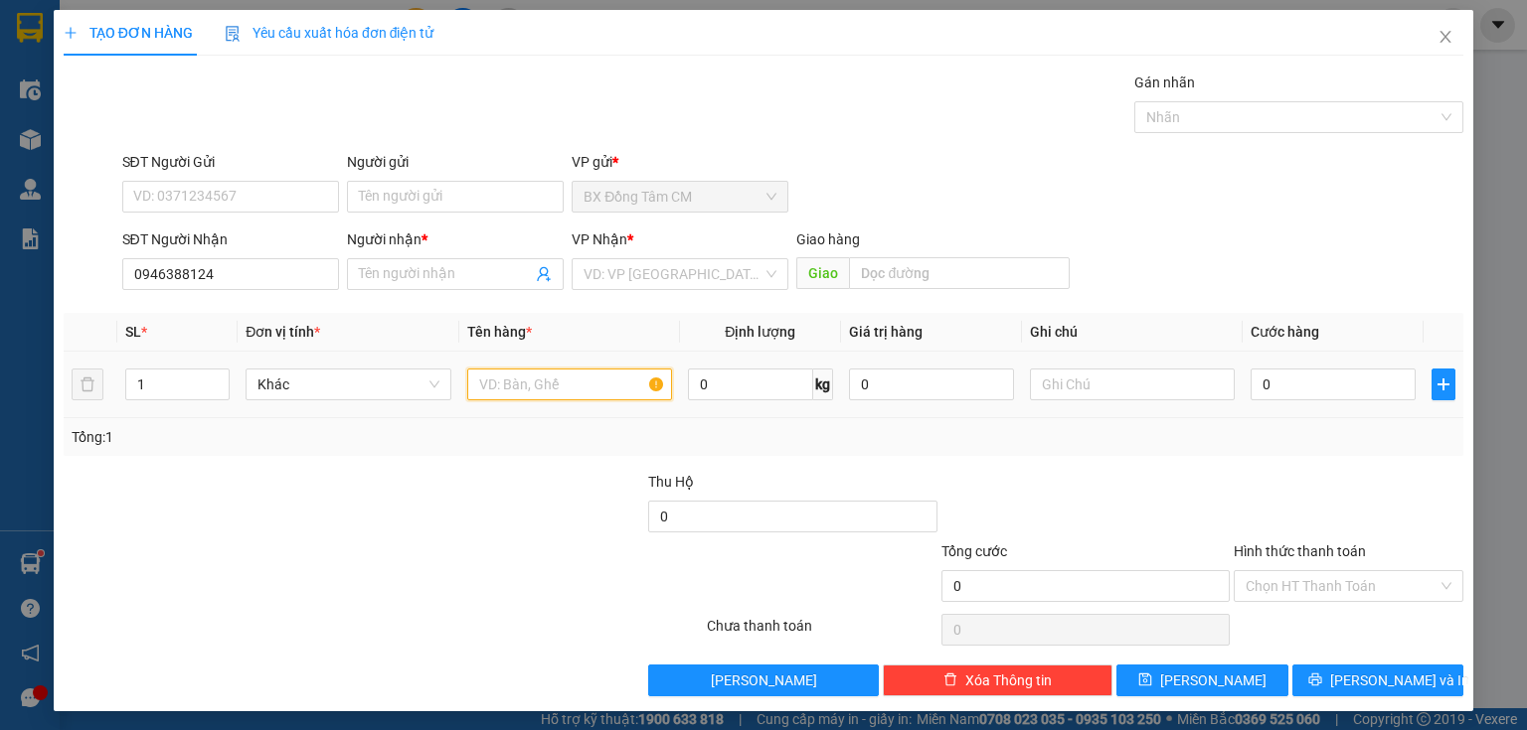
click at [565, 382] on input "text" at bounding box center [569, 385] width 205 height 32
click at [639, 259] on div "VP Nhận * VD: VP [GEOGRAPHIC_DATA]" at bounding box center [679, 264] width 217 height 70
click at [631, 270] on input "search" at bounding box center [672, 274] width 179 height 30
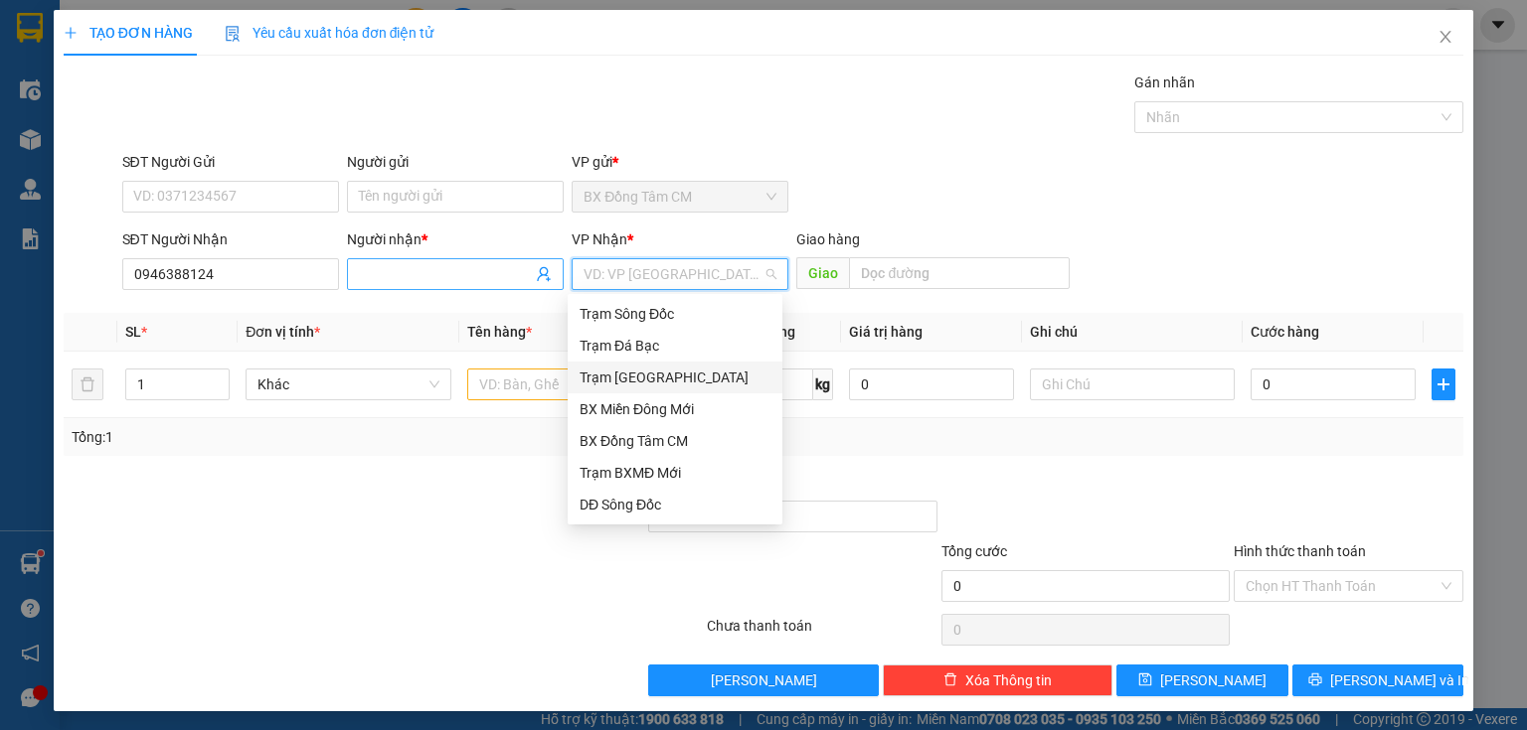
click at [419, 290] on div "Người nhận * Tên người nhận" at bounding box center [455, 264] width 217 height 70
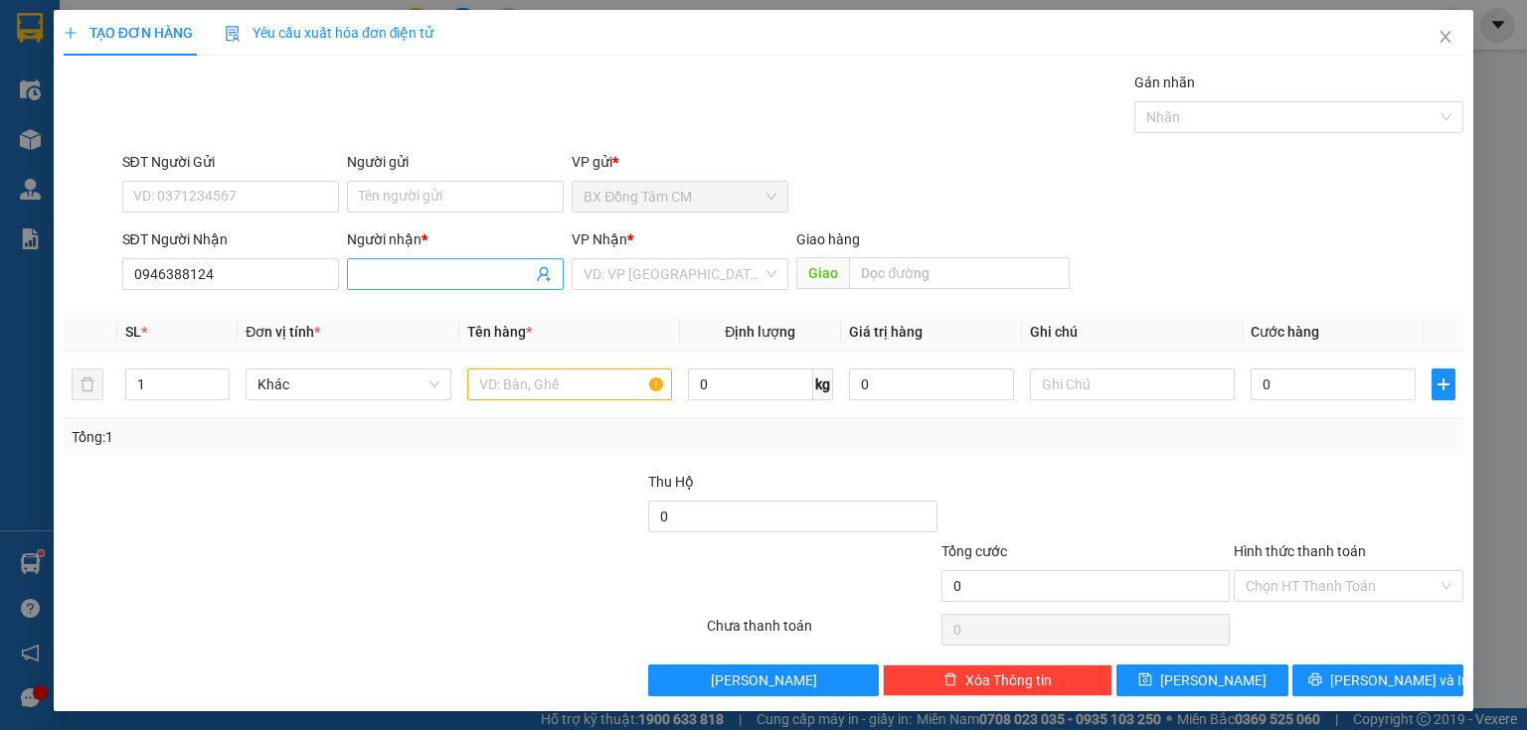
click at [428, 277] on input "Người nhận *" at bounding box center [445, 274] width 173 height 22
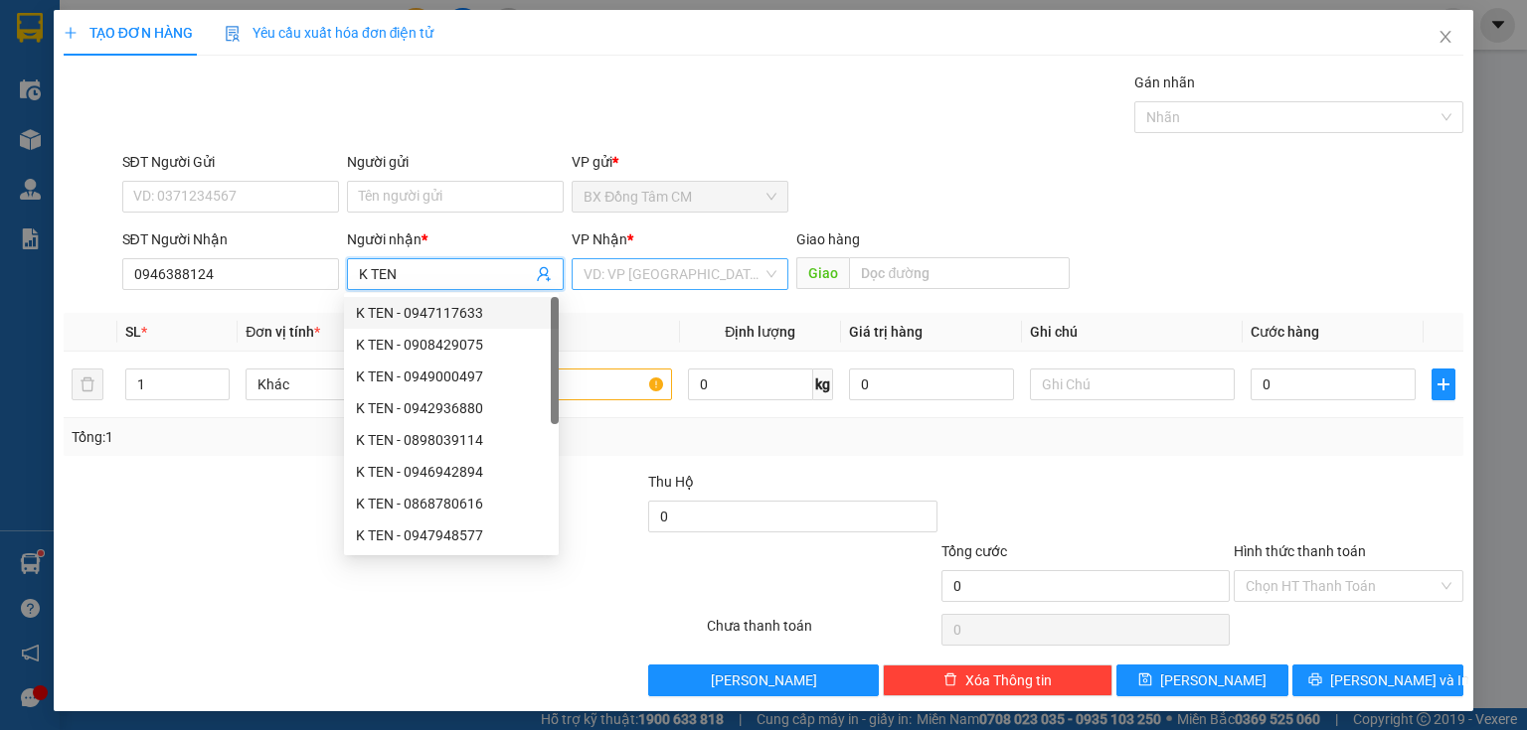
click at [648, 281] on input "search" at bounding box center [672, 274] width 179 height 30
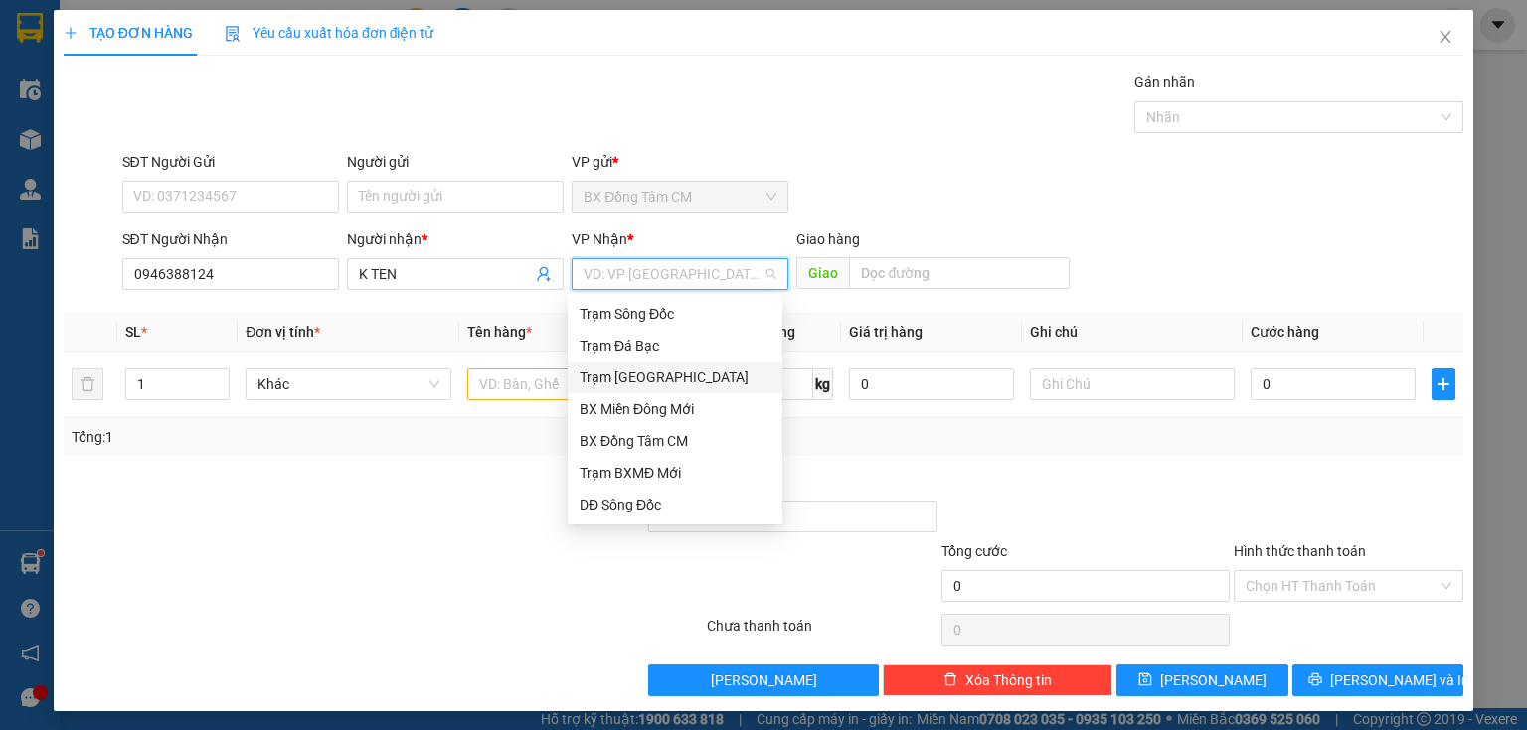
click at [616, 372] on div "Trạm [GEOGRAPHIC_DATA]" at bounding box center [674, 378] width 191 height 22
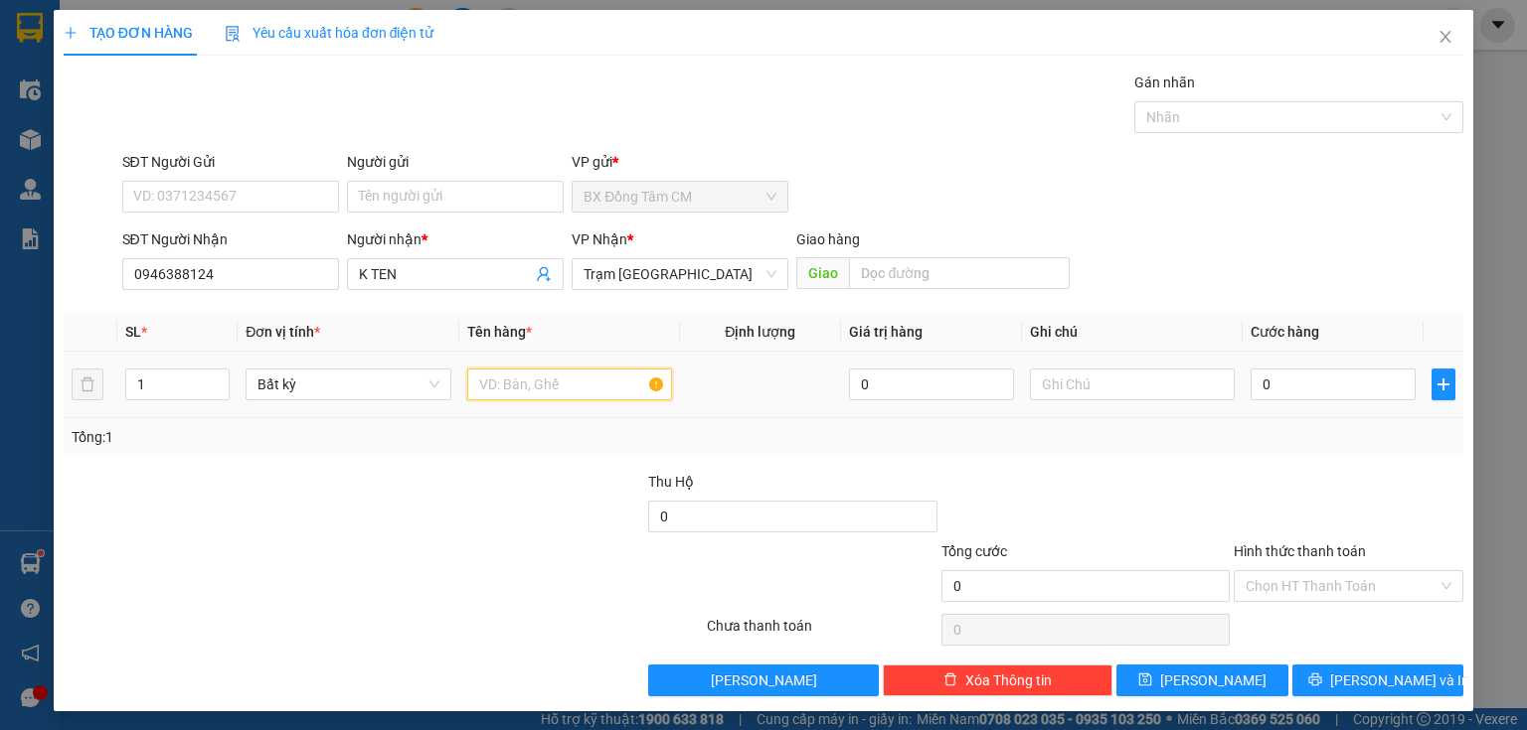
drag, startPoint x: 512, startPoint y: 388, endPoint x: 505, endPoint y: 352, distance: 36.4
click at [512, 385] on input "text" at bounding box center [569, 385] width 205 height 32
click at [1291, 385] on input "0" at bounding box center [1332, 385] width 165 height 32
click at [1336, 571] on input "Hình thức thanh toán" at bounding box center [1341, 586] width 192 height 30
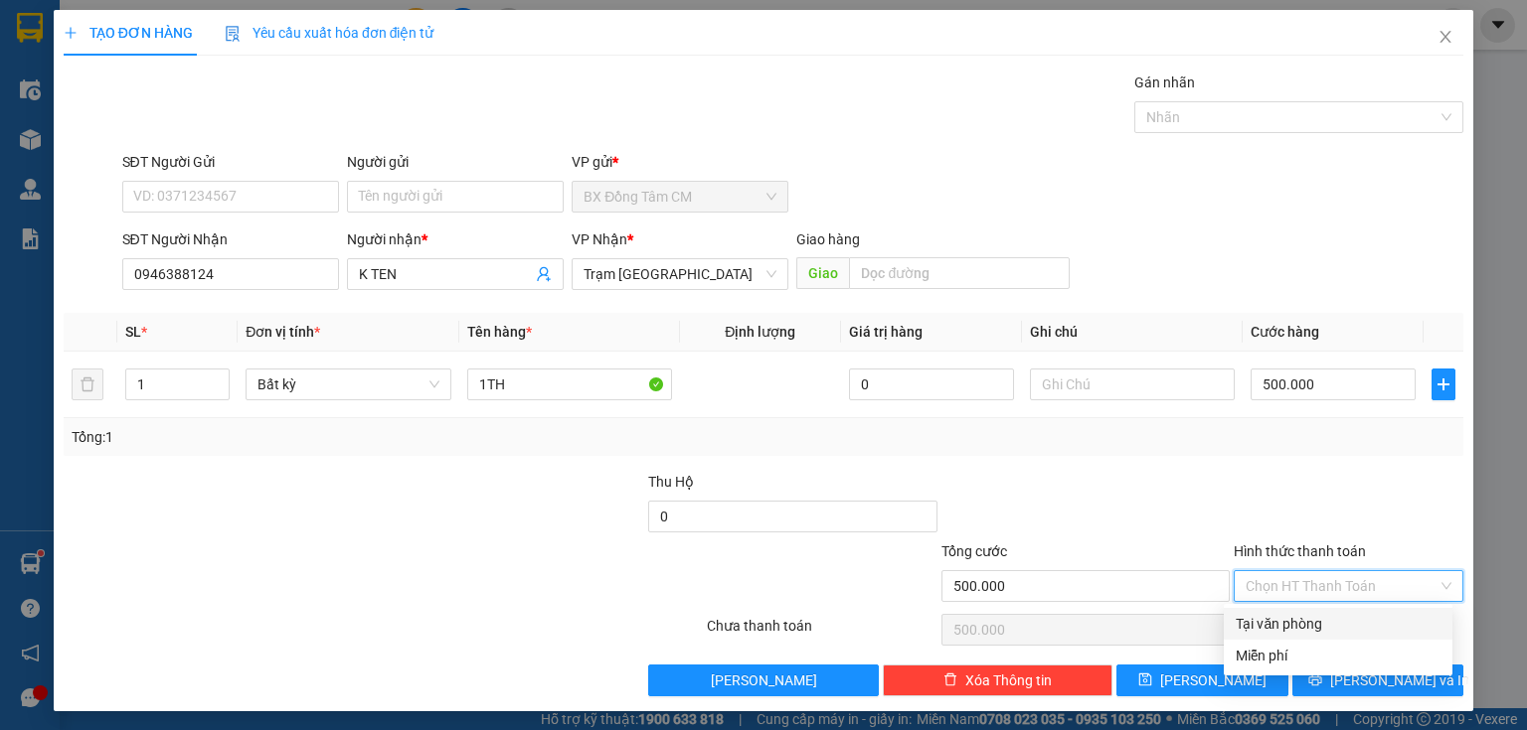
click at [1289, 617] on div "Tại văn phòng" at bounding box center [1337, 624] width 229 height 32
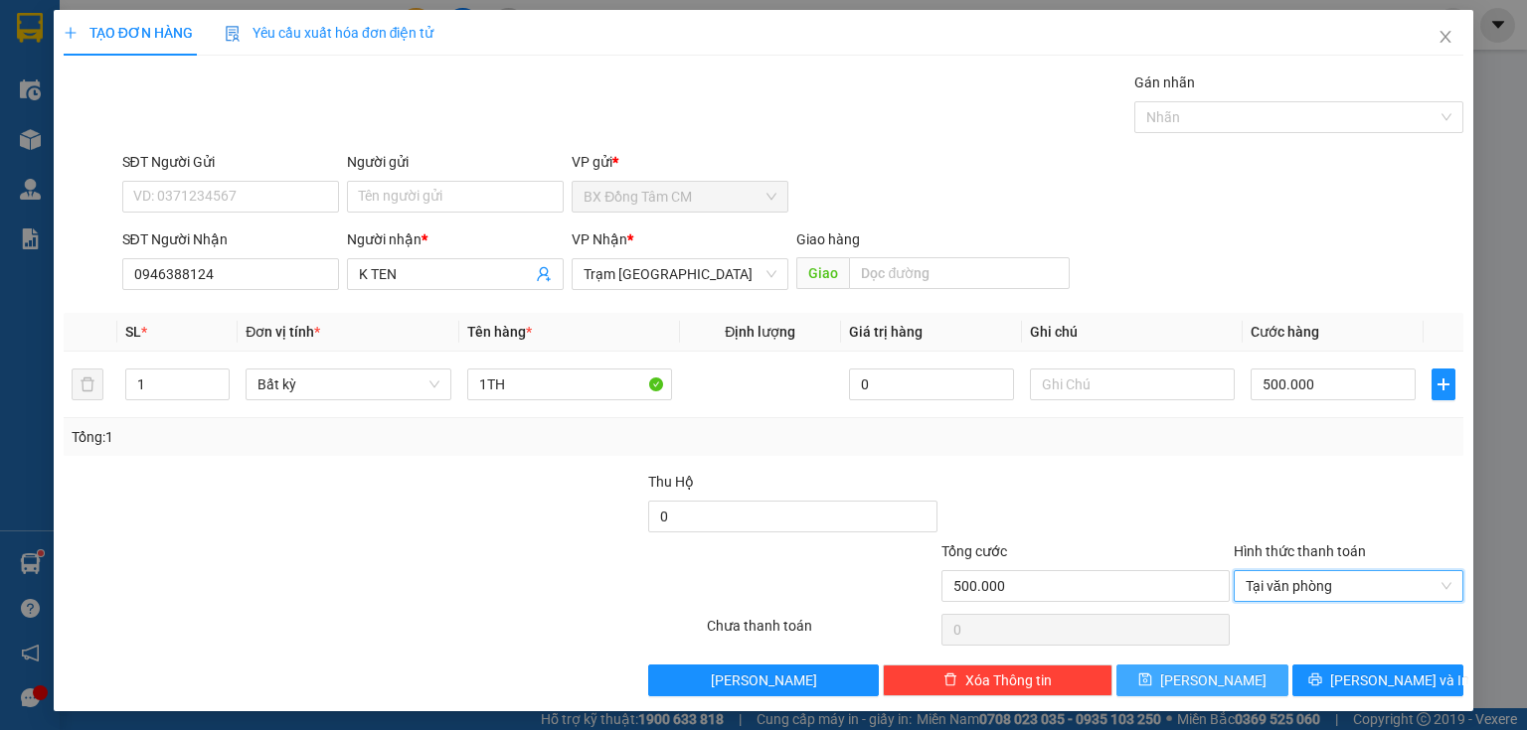
click at [1152, 673] on icon "save" at bounding box center [1145, 680] width 14 height 14
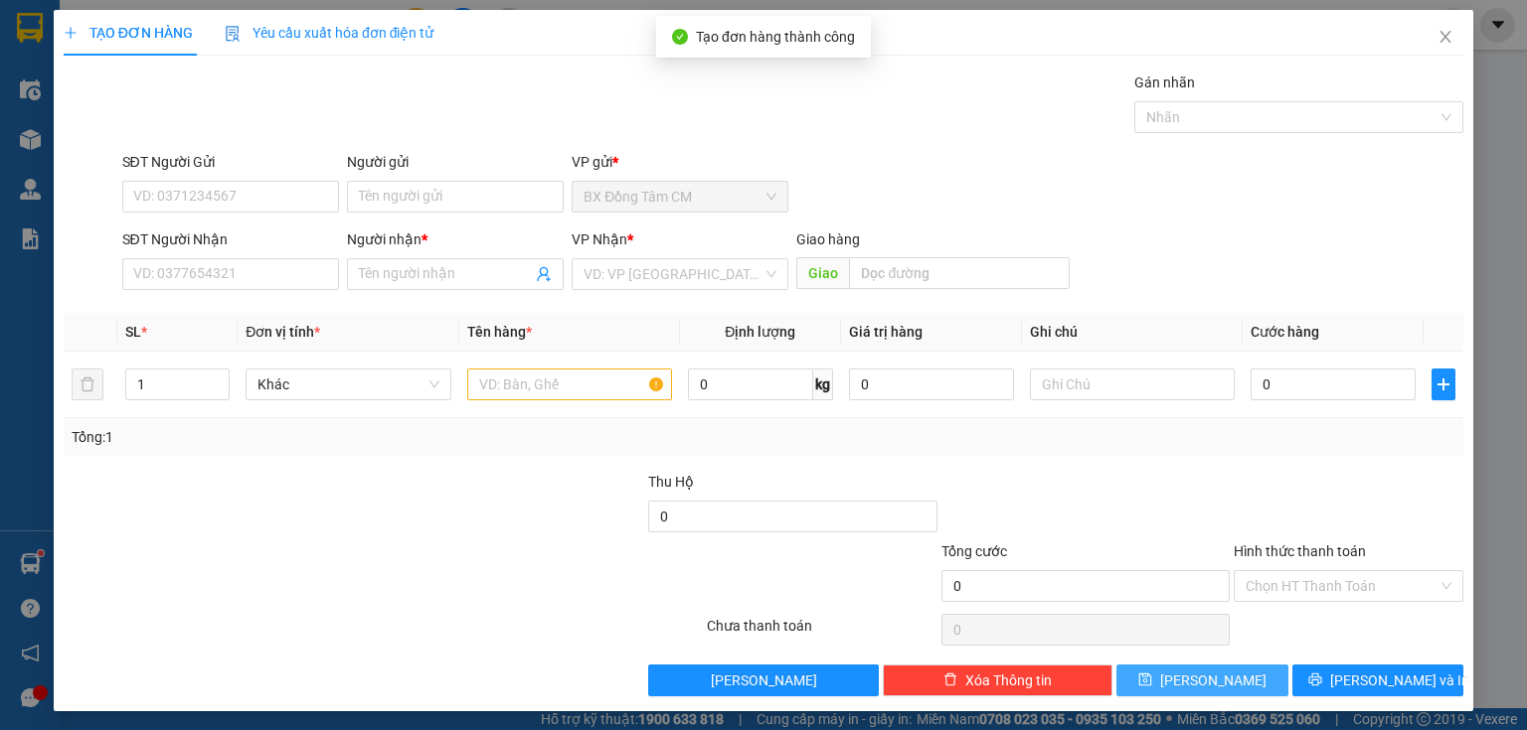
click at [181, 317] on th "SL *" at bounding box center [177, 332] width 120 height 39
click at [186, 282] on input "SĐT Người Nhận" at bounding box center [230, 274] width 217 height 32
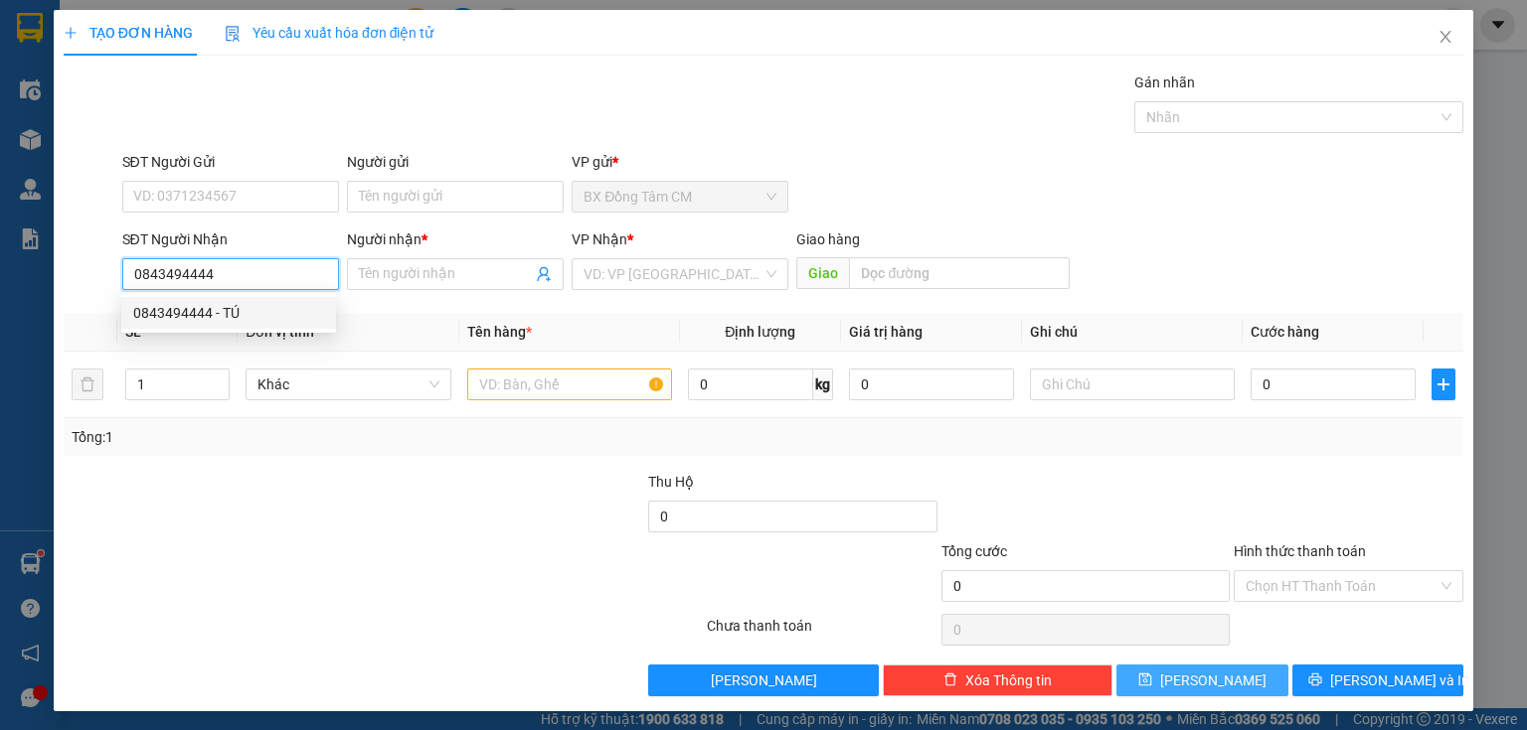
drag, startPoint x: 177, startPoint y: 317, endPoint x: 354, endPoint y: 312, distance: 177.0
click at [188, 313] on div "0843494444 - TÚ" at bounding box center [228, 313] width 191 height 22
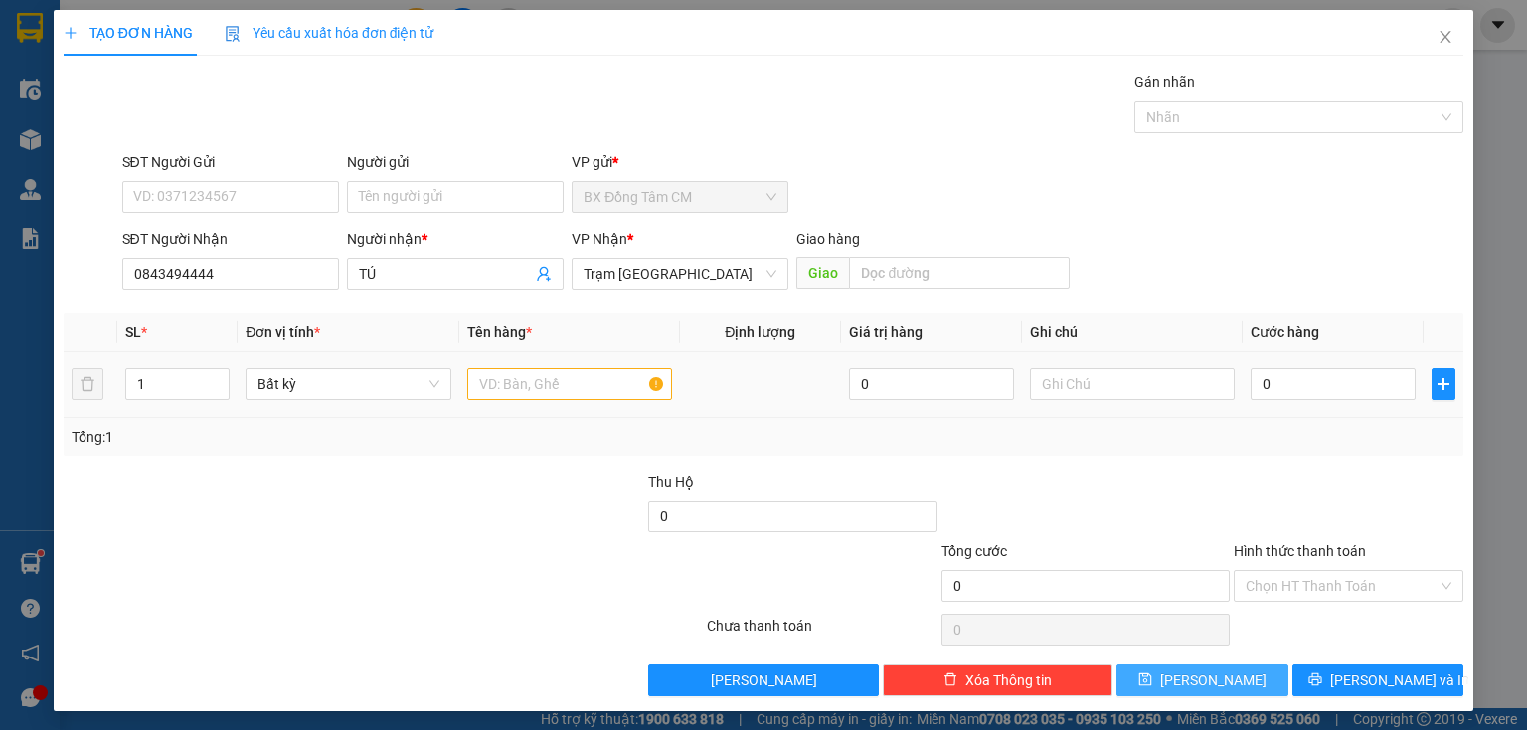
drag, startPoint x: 483, startPoint y: 375, endPoint x: 481, endPoint y: 400, distance: 24.9
click at [481, 400] on td at bounding box center [569, 385] width 221 height 67
click at [489, 383] on input "text" at bounding box center [569, 385] width 205 height 32
click at [1274, 413] on td "0" at bounding box center [1332, 385] width 181 height 67
click at [1271, 386] on input "0" at bounding box center [1332, 385] width 165 height 32
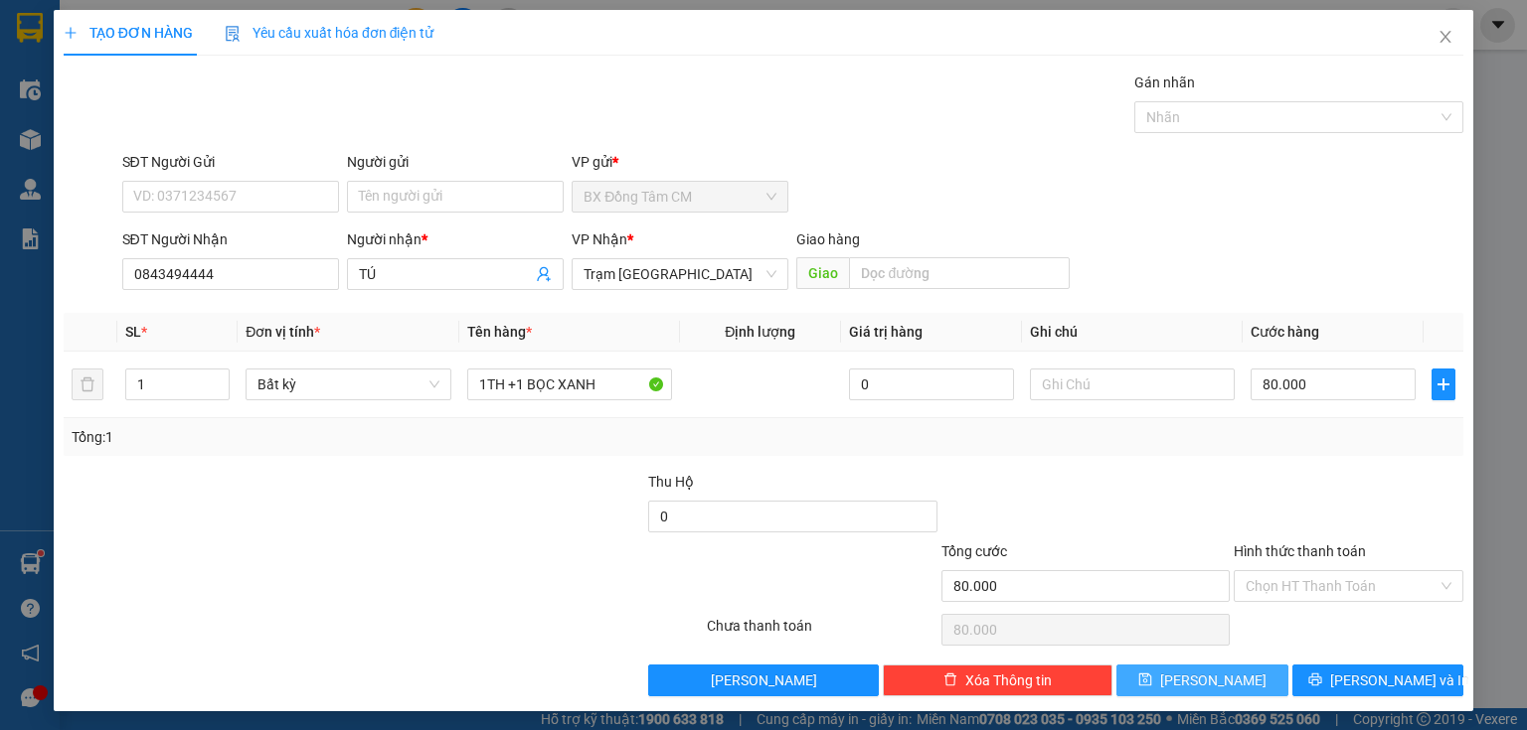
click at [1212, 684] on span "[PERSON_NAME]" at bounding box center [1213, 681] width 106 height 22
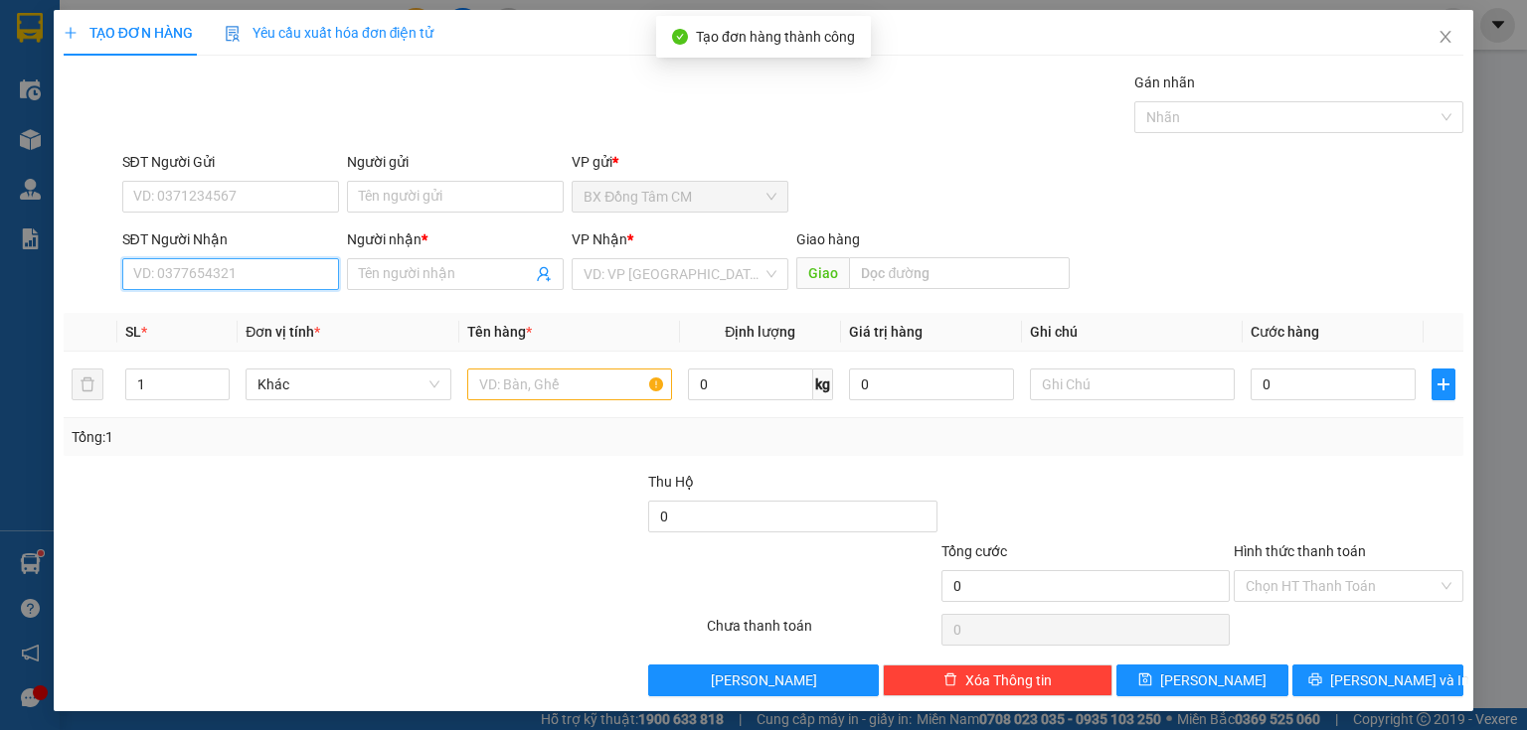
click at [266, 270] on input "SĐT Người Nhận" at bounding box center [230, 274] width 217 height 32
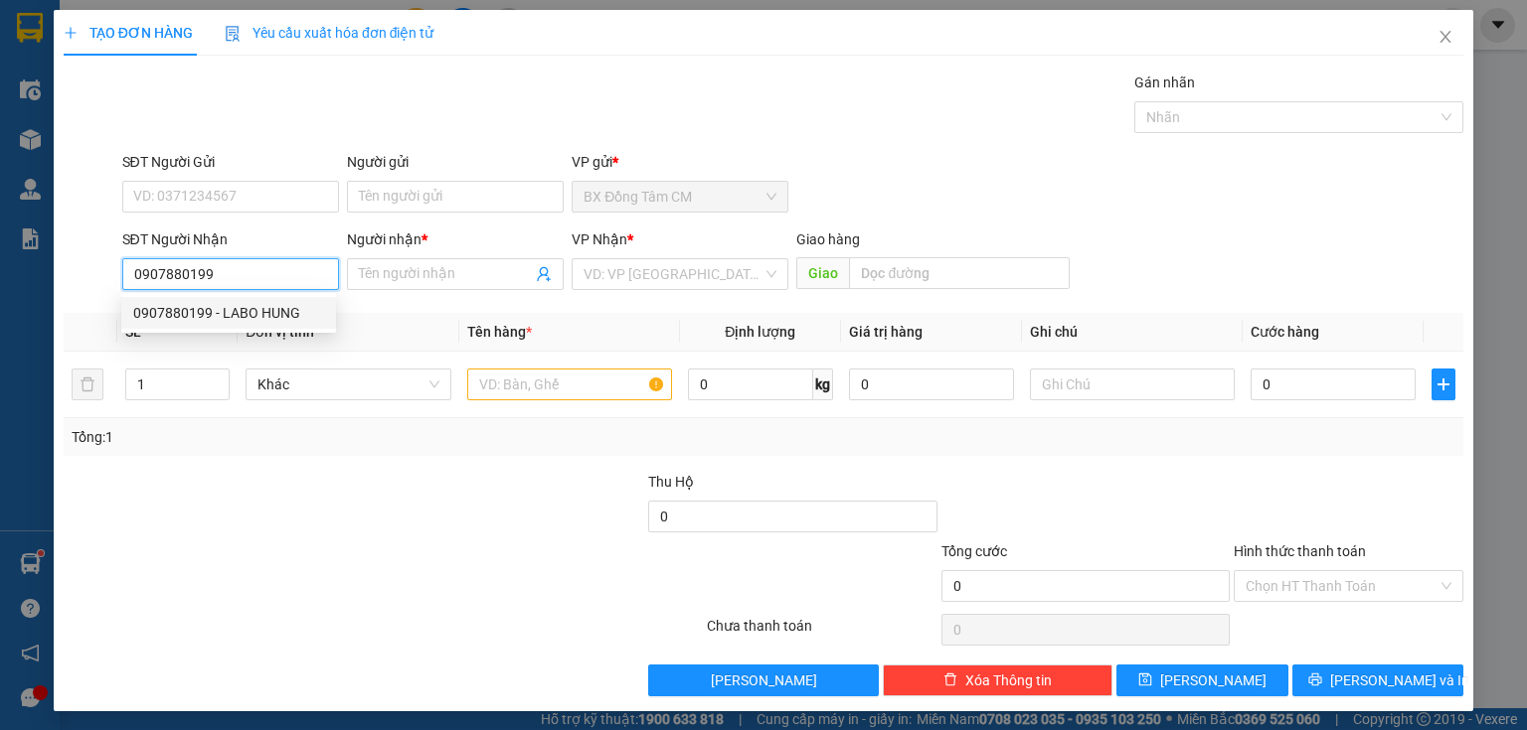
drag, startPoint x: 239, startPoint y: 314, endPoint x: 529, endPoint y: 353, distance: 292.8
click at [243, 314] on div "0907880199 - LABO HUNG" at bounding box center [228, 313] width 191 height 22
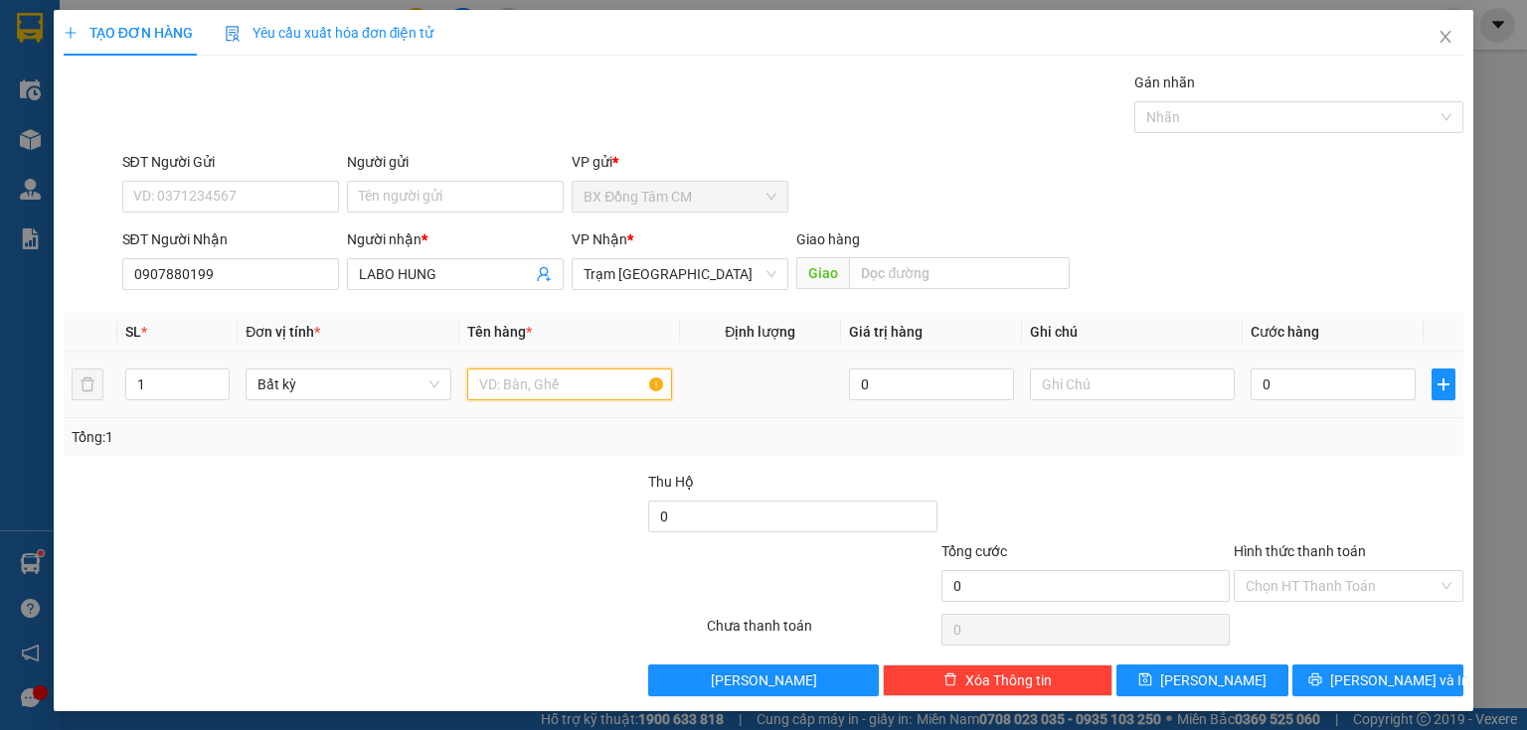
click at [560, 376] on input "text" at bounding box center [569, 385] width 205 height 32
click at [557, 382] on input "text" at bounding box center [569, 385] width 205 height 32
drag, startPoint x: 557, startPoint y: 382, endPoint x: 500, endPoint y: 385, distance: 56.7
click at [500, 385] on input "text" at bounding box center [569, 385] width 205 height 32
click at [1271, 377] on input "0" at bounding box center [1332, 385] width 165 height 32
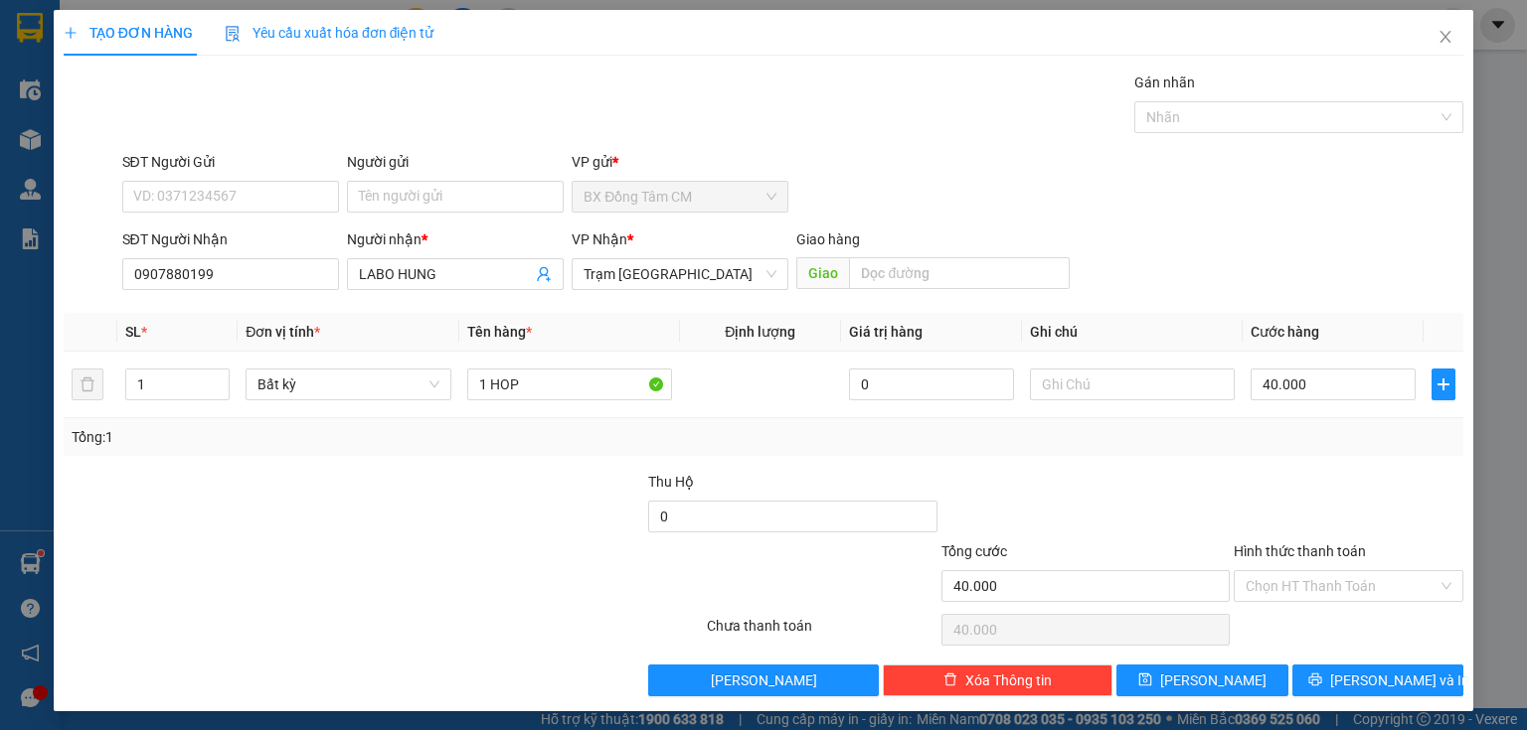
click at [1296, 564] on div "Hình thức thanh toán" at bounding box center [1348, 556] width 230 height 30
click at [1297, 574] on input "Hình thức thanh toán" at bounding box center [1341, 586] width 192 height 30
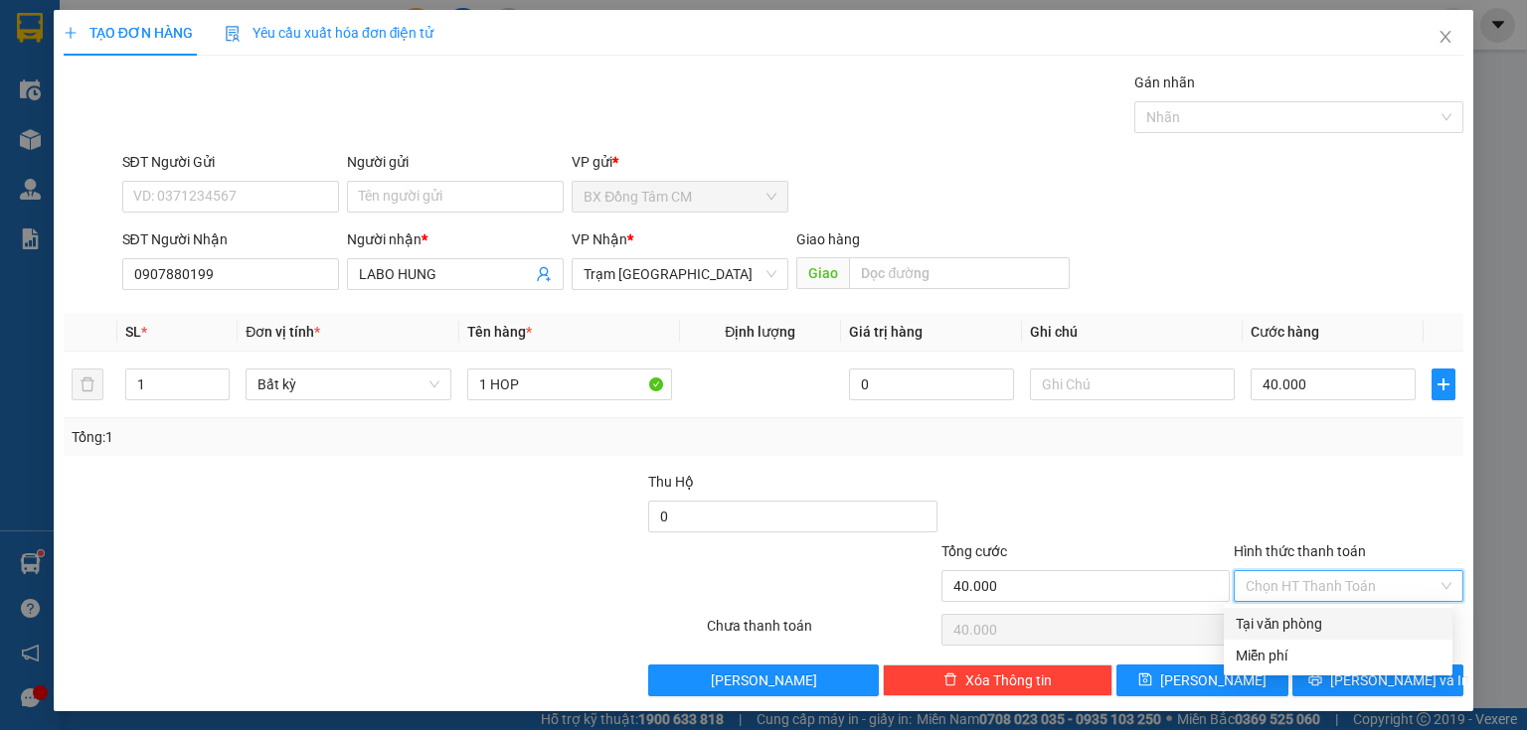
click at [1313, 619] on div "Tại văn phòng" at bounding box center [1337, 624] width 205 height 22
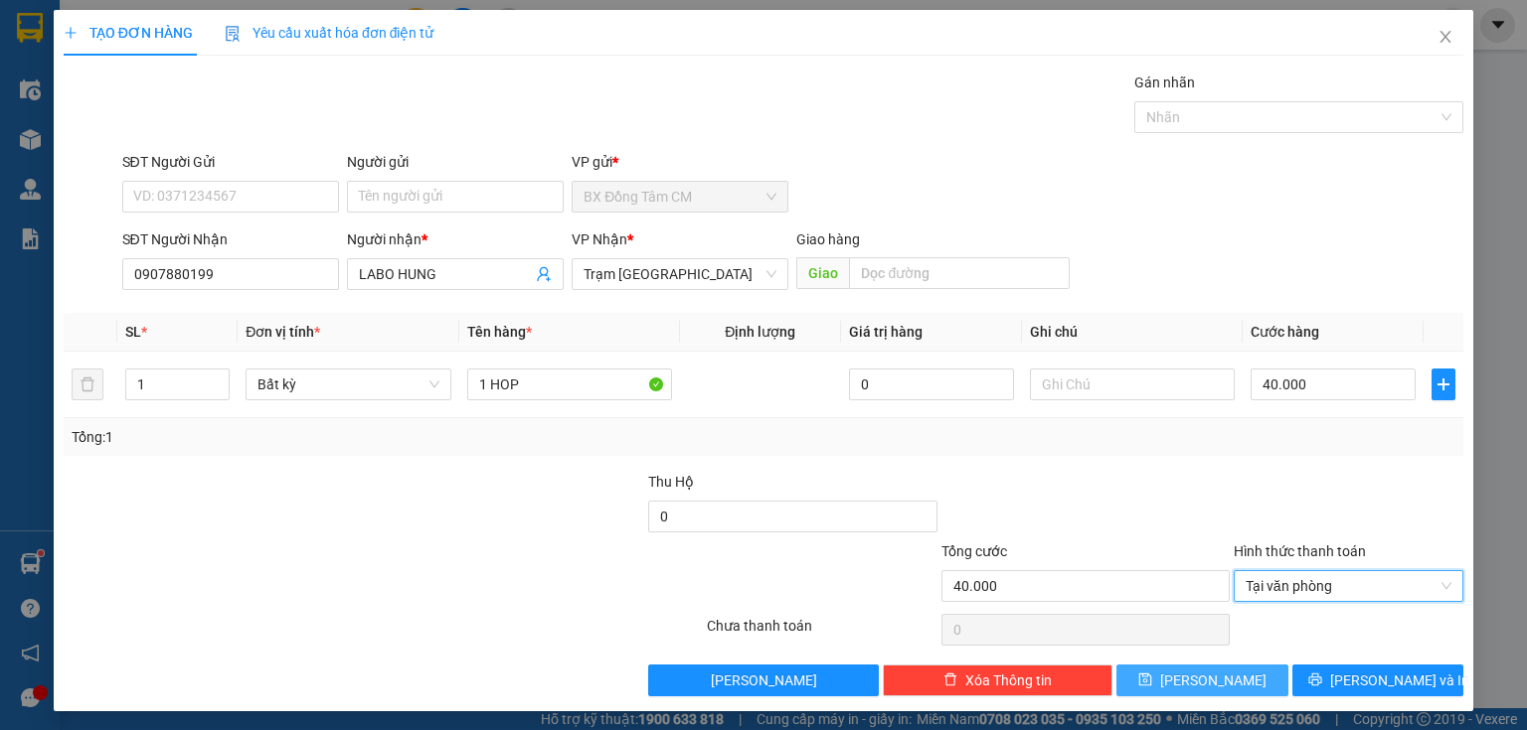
click at [1221, 688] on button "[PERSON_NAME]" at bounding box center [1202, 681] width 172 height 32
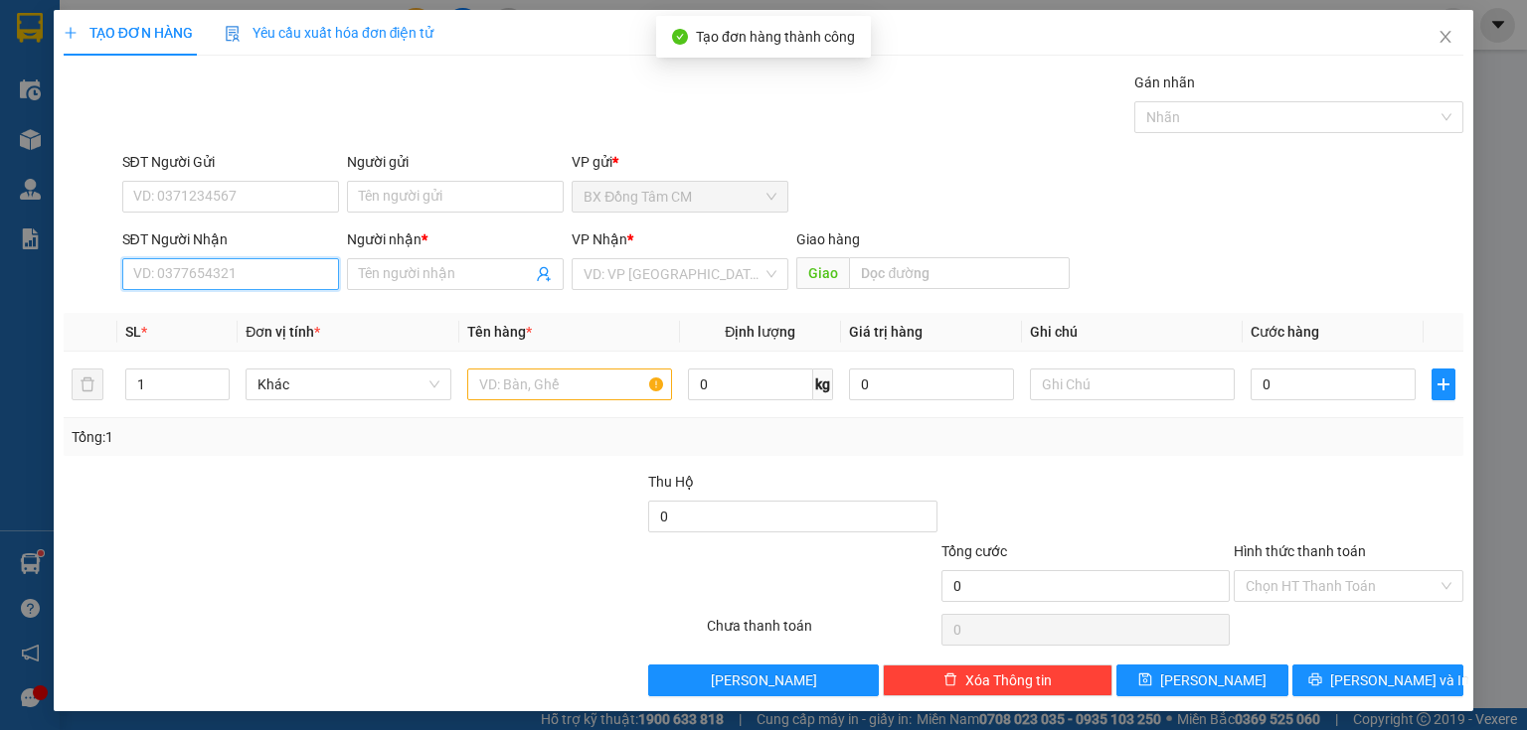
click at [197, 265] on input "SĐT Người Nhận" at bounding box center [230, 274] width 217 height 32
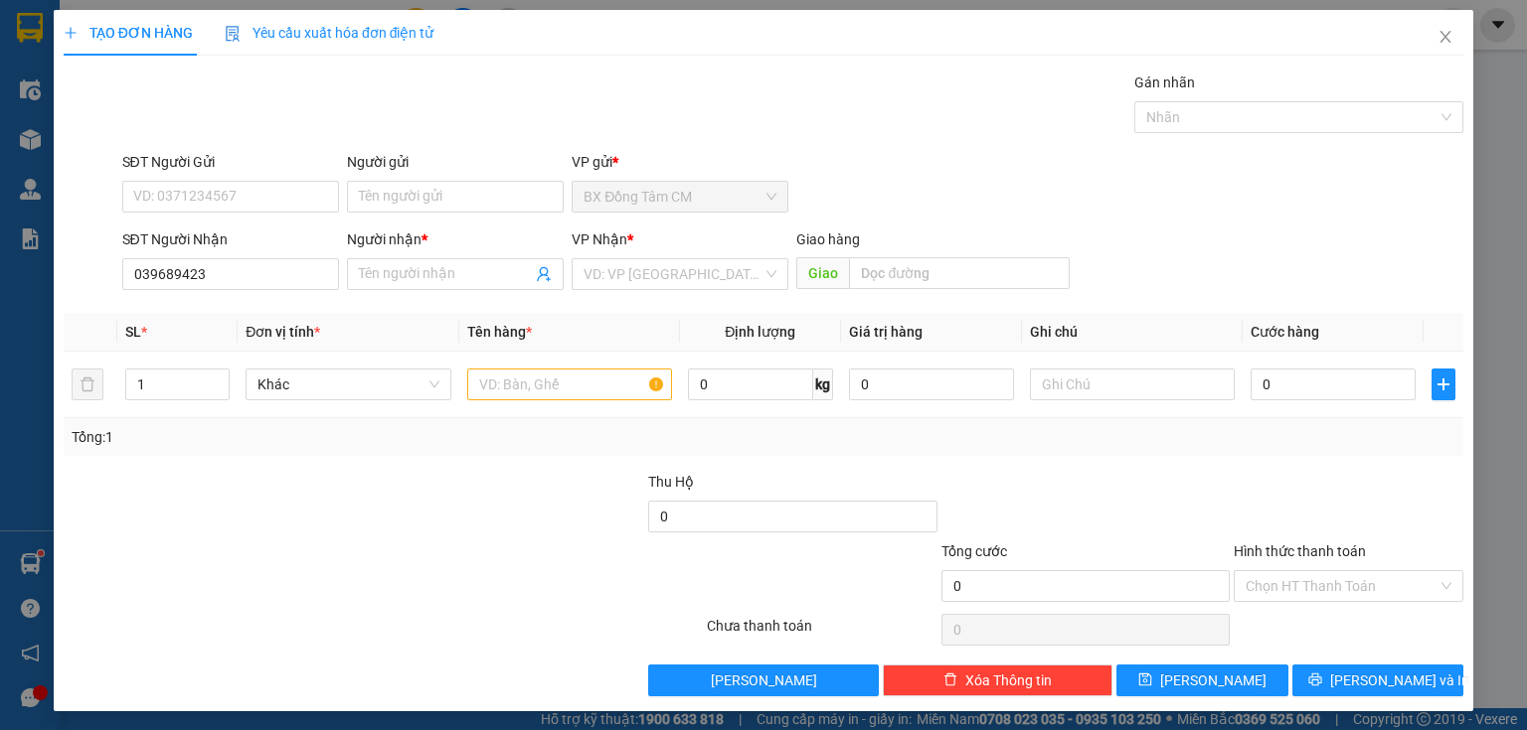
click at [246, 291] on div "SĐT Người Nhận 039689423 039689423" at bounding box center [230, 264] width 217 height 70
click at [147, 270] on input "039689423" at bounding box center [230, 274] width 217 height 32
click at [167, 285] on input "039689423" at bounding box center [230, 274] width 217 height 32
click at [523, 271] on input "Người nhận *" at bounding box center [445, 274] width 173 height 22
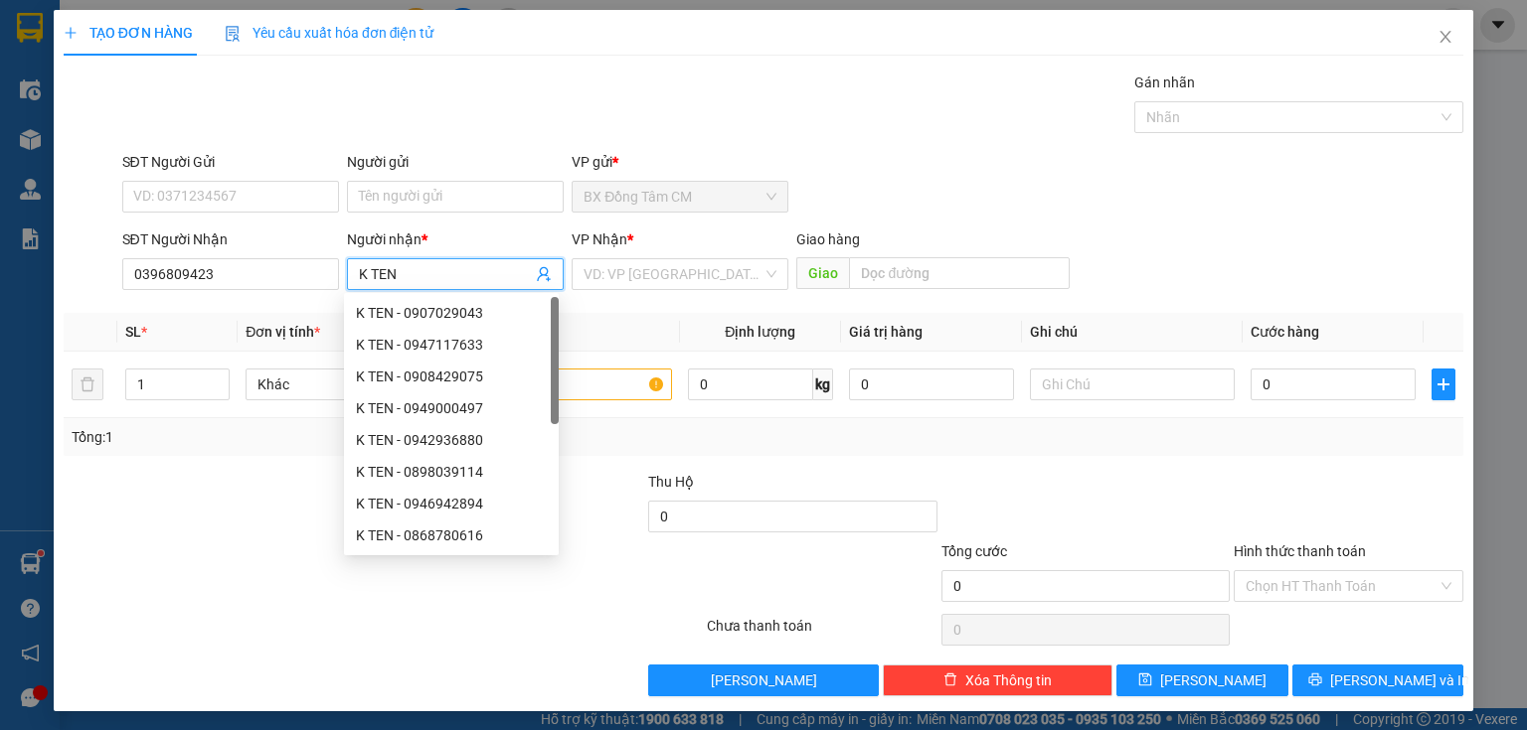
click at [699, 291] on div "VP Nhận * VD: VP [GEOGRAPHIC_DATA]" at bounding box center [679, 264] width 217 height 70
click at [697, 283] on input "search" at bounding box center [672, 274] width 179 height 30
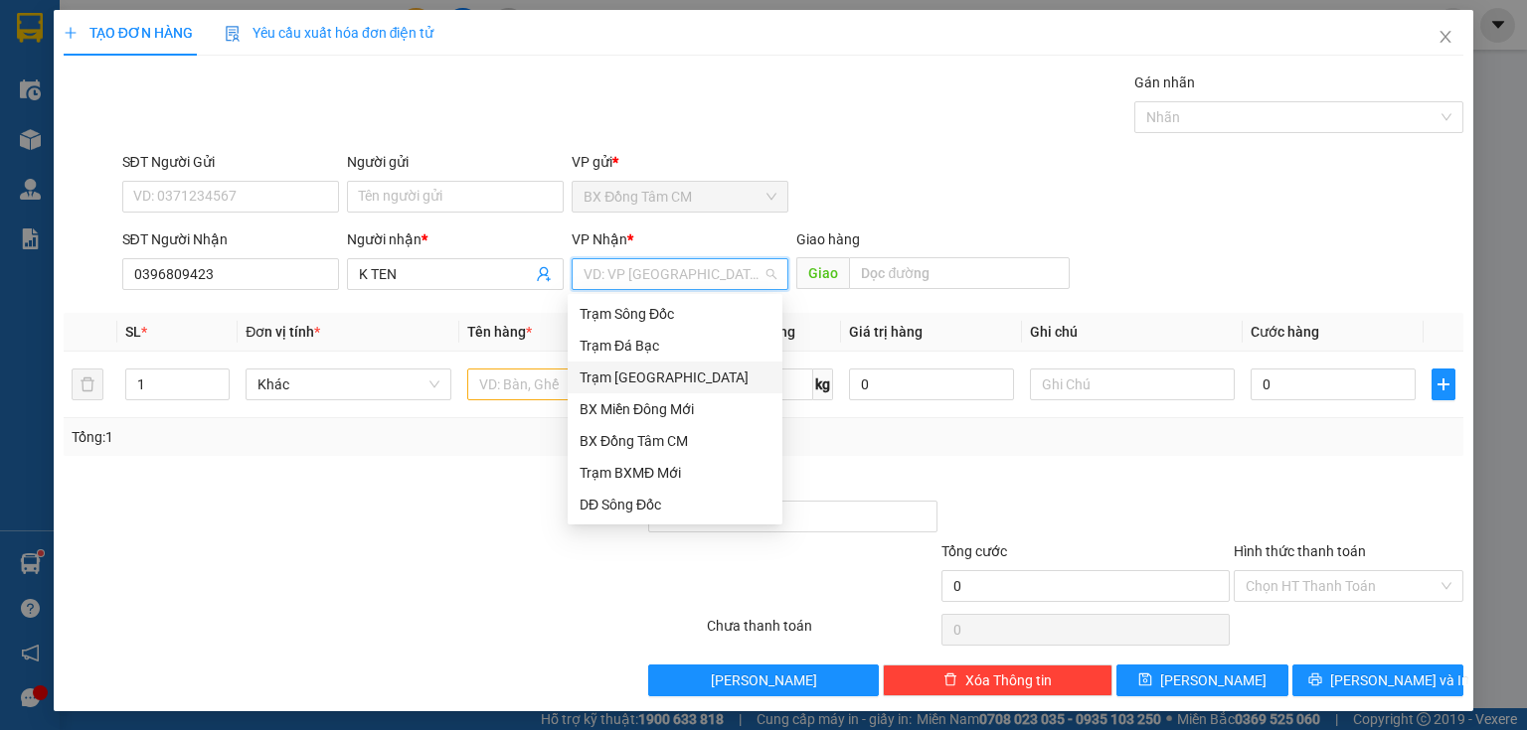
click at [670, 389] on div "Trạm [GEOGRAPHIC_DATA]" at bounding box center [674, 378] width 215 height 32
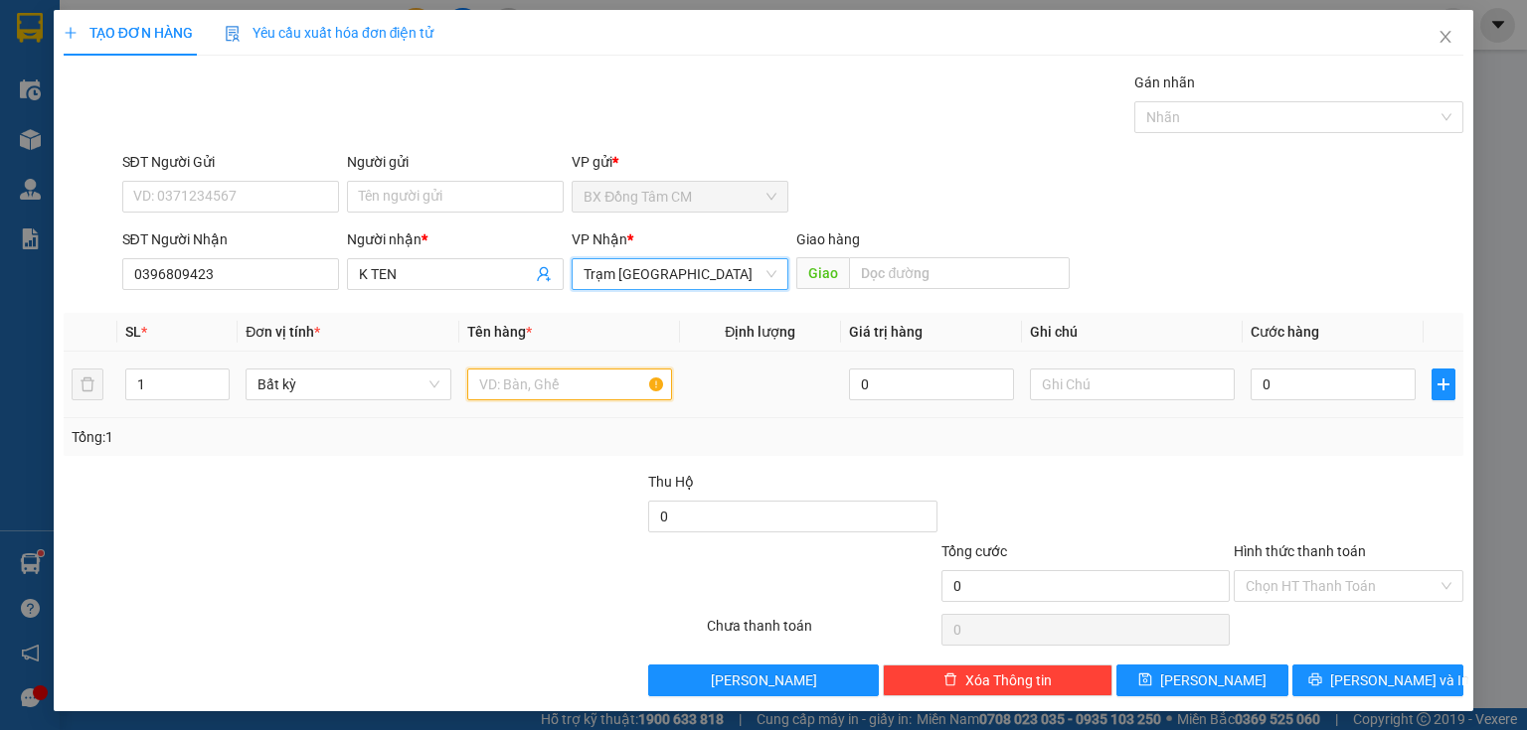
click at [498, 386] on input "text" at bounding box center [569, 385] width 205 height 32
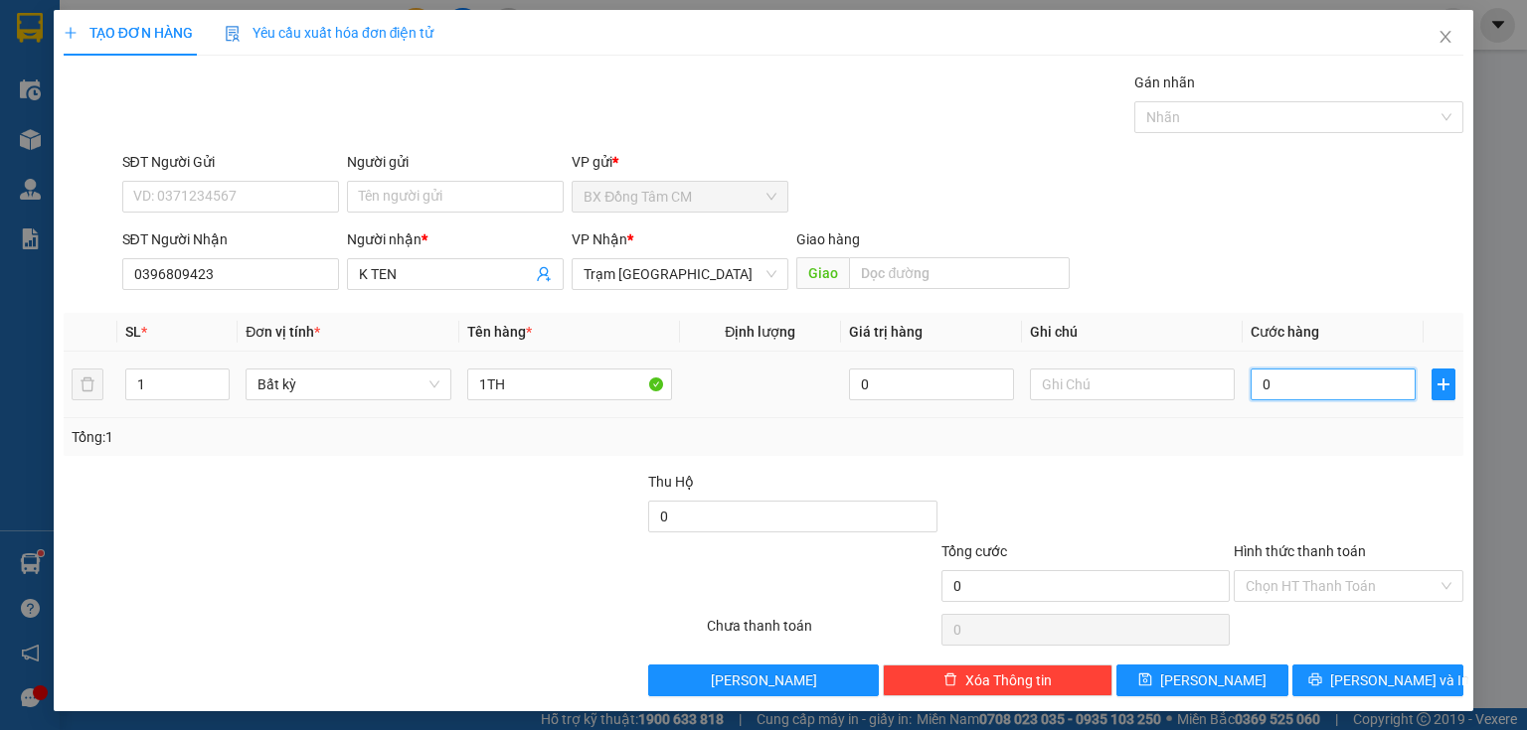
click at [1355, 389] on input "0" at bounding box center [1332, 385] width 165 height 32
click at [1264, 586] on input "Hình thức thanh toán" at bounding box center [1341, 586] width 192 height 30
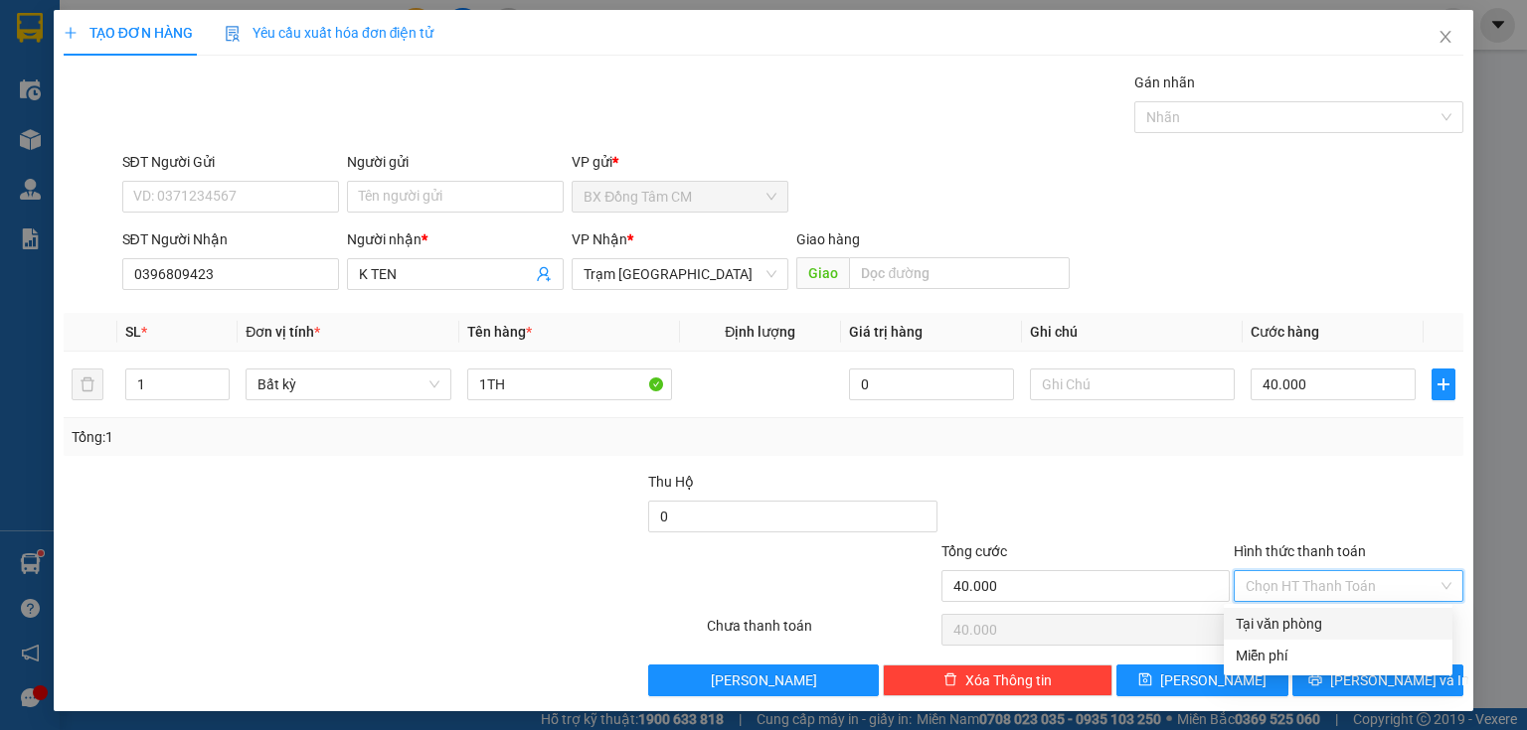
click at [1267, 618] on div "Tại văn phòng" at bounding box center [1337, 624] width 205 height 22
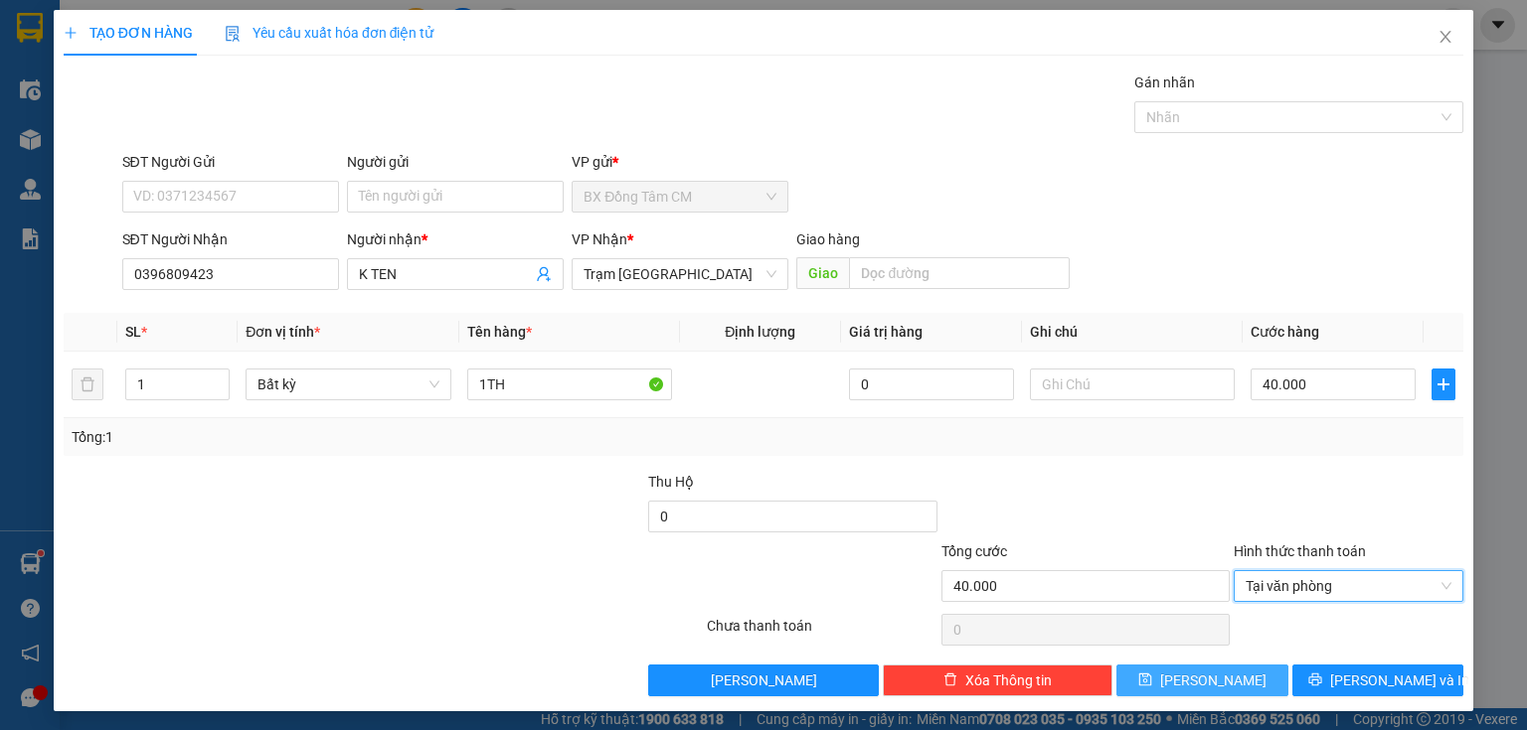
click at [1205, 666] on button "[PERSON_NAME]" at bounding box center [1202, 681] width 172 height 32
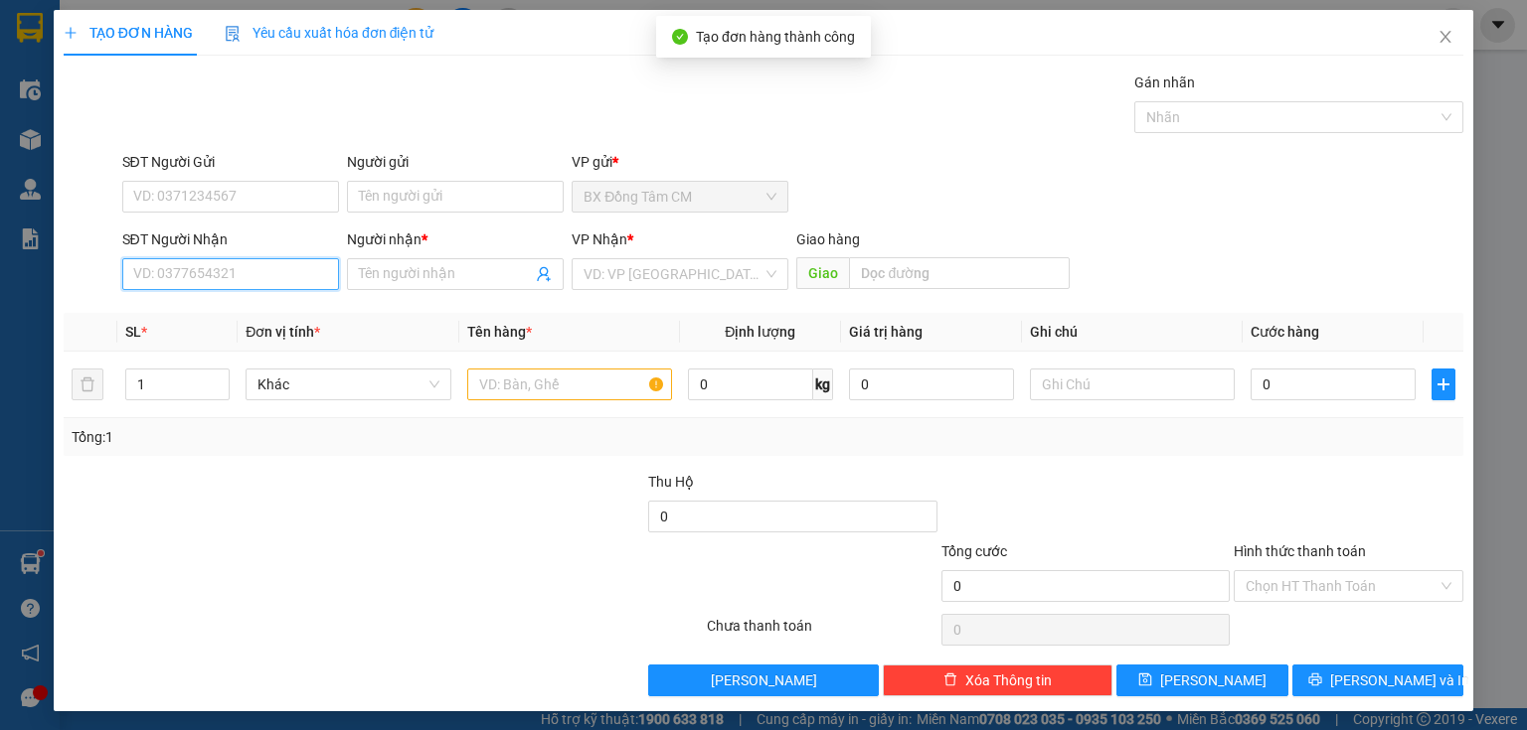
click at [215, 287] on input "SĐT Người Nhận" at bounding box center [230, 274] width 217 height 32
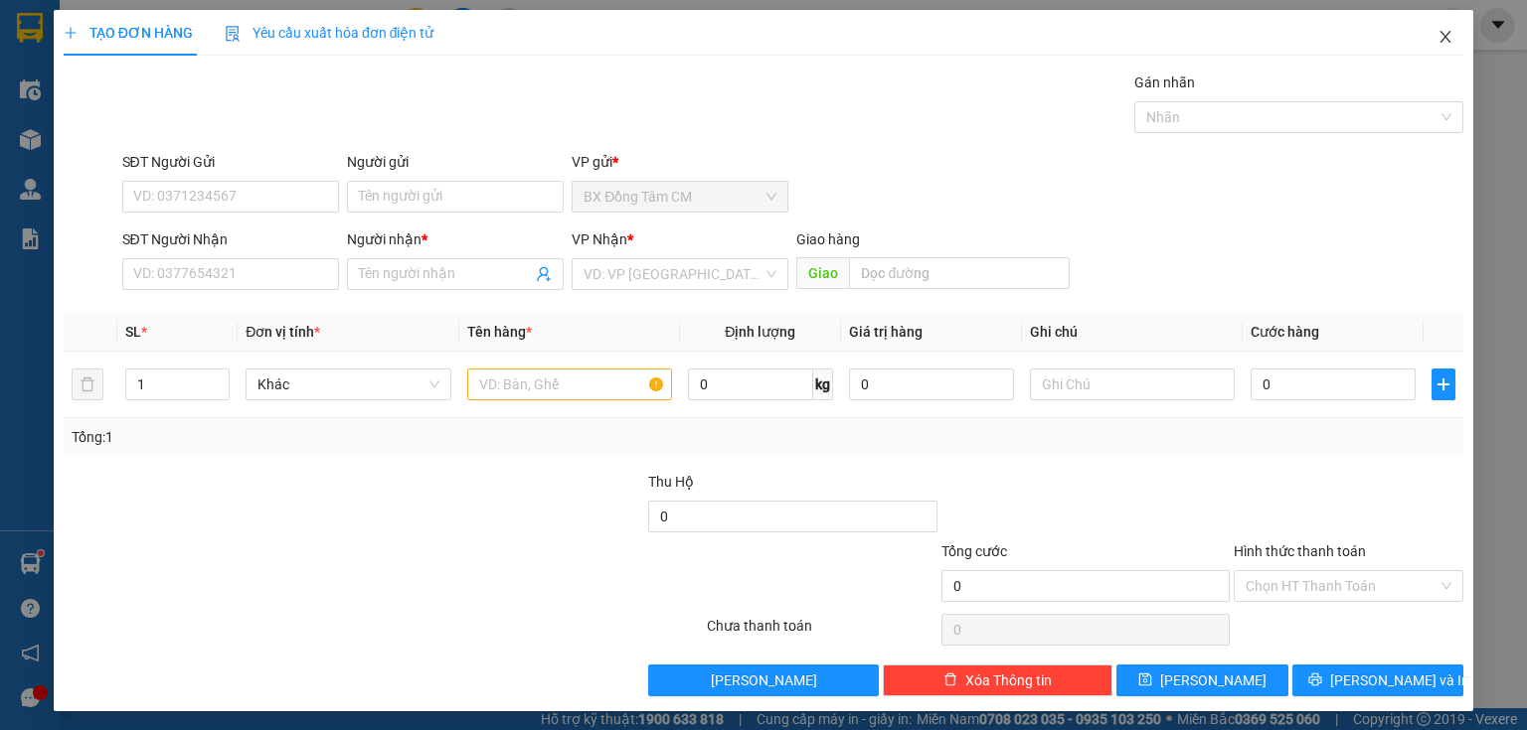
click at [1437, 44] on icon "close" at bounding box center [1445, 37] width 16 height 16
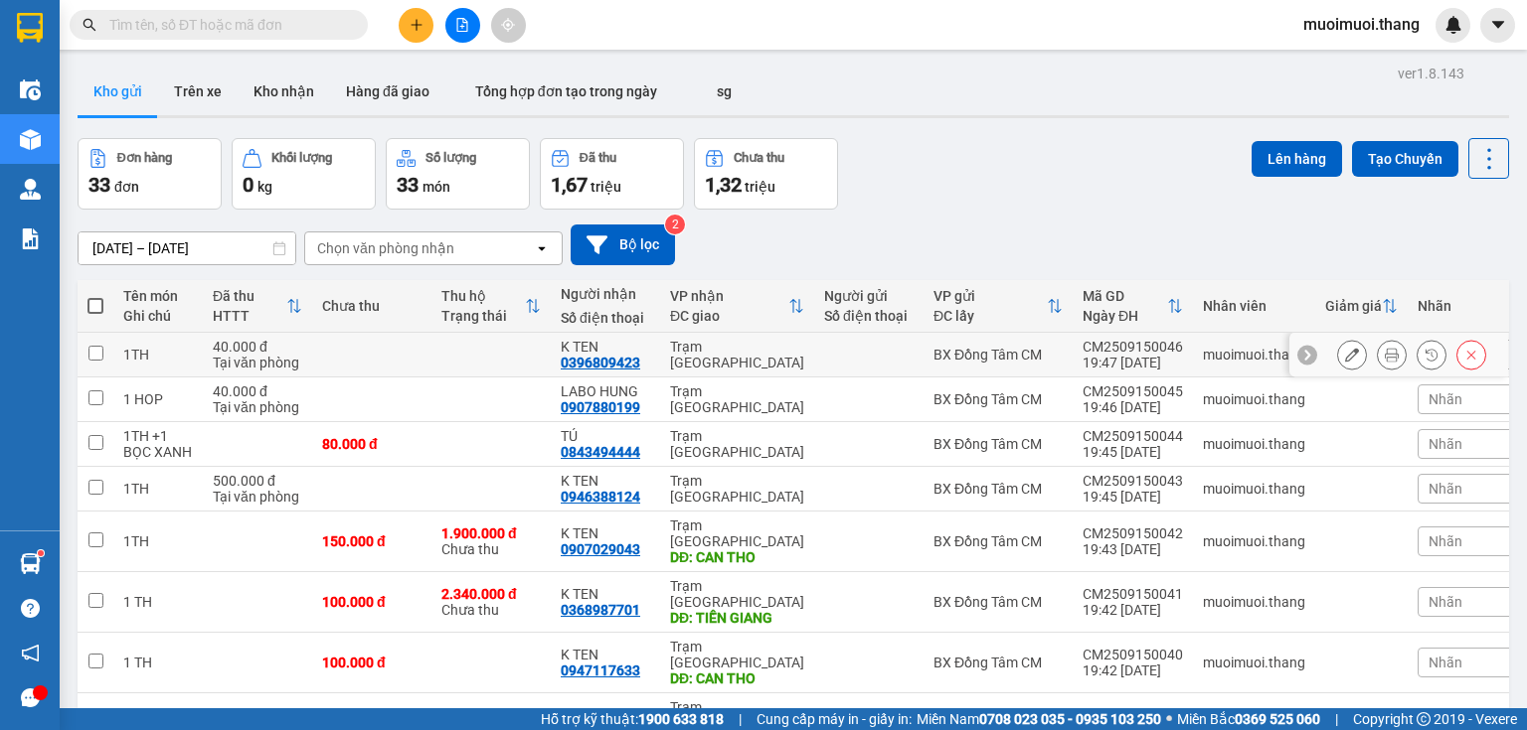
click at [668, 354] on td "Trạm [GEOGRAPHIC_DATA]" at bounding box center [737, 355] width 154 height 45
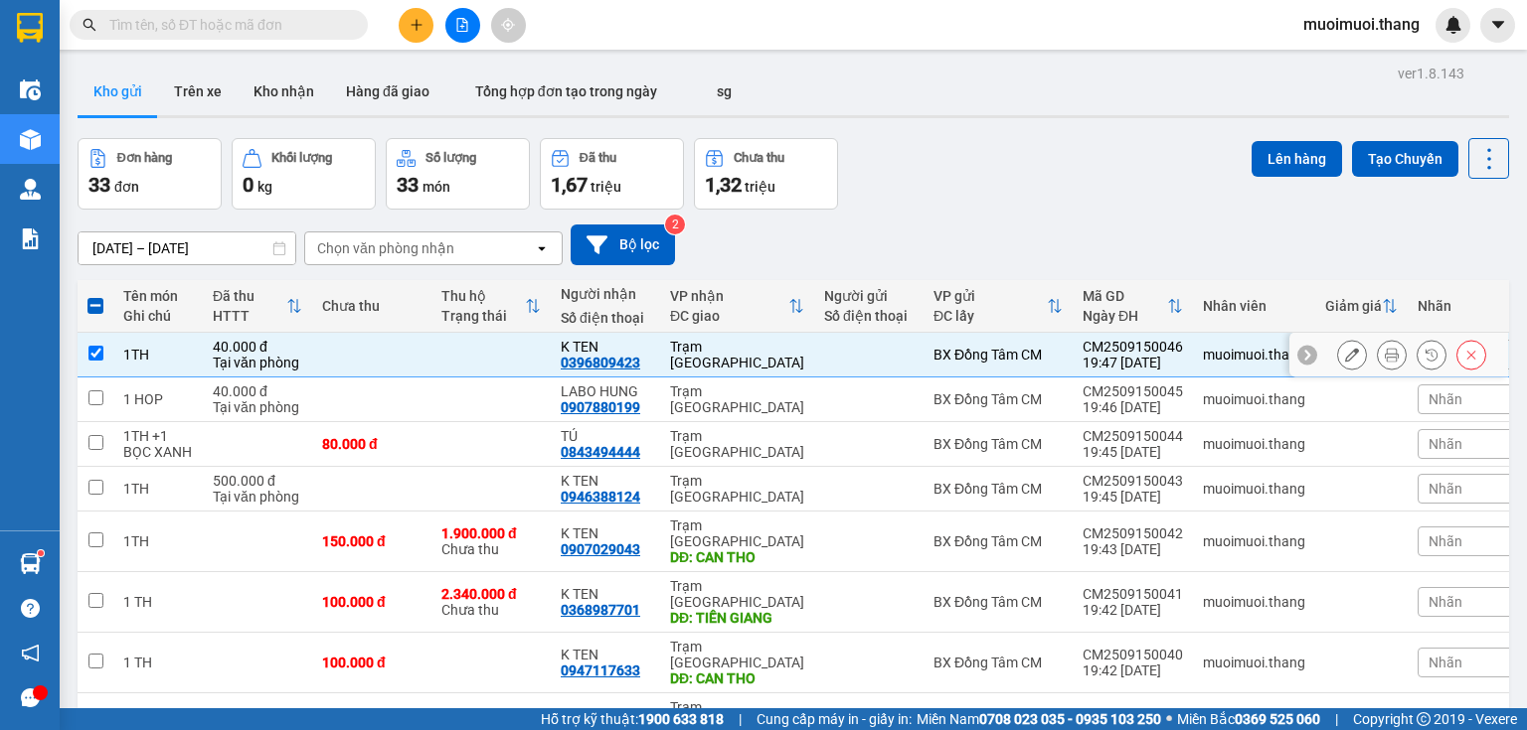
click at [648, 349] on div "K TEN" at bounding box center [605, 347] width 89 height 16
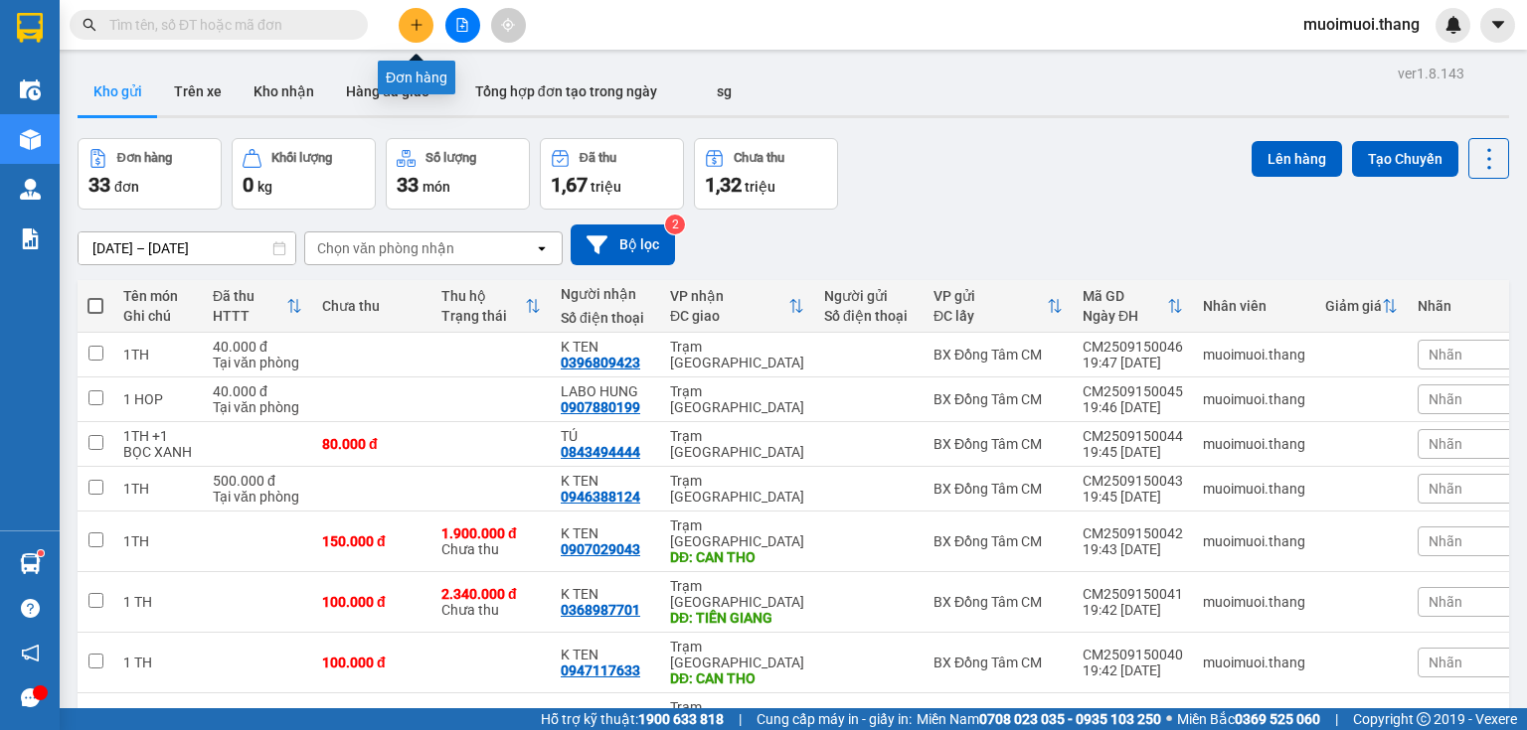
click at [419, 15] on button at bounding box center [416, 25] width 35 height 35
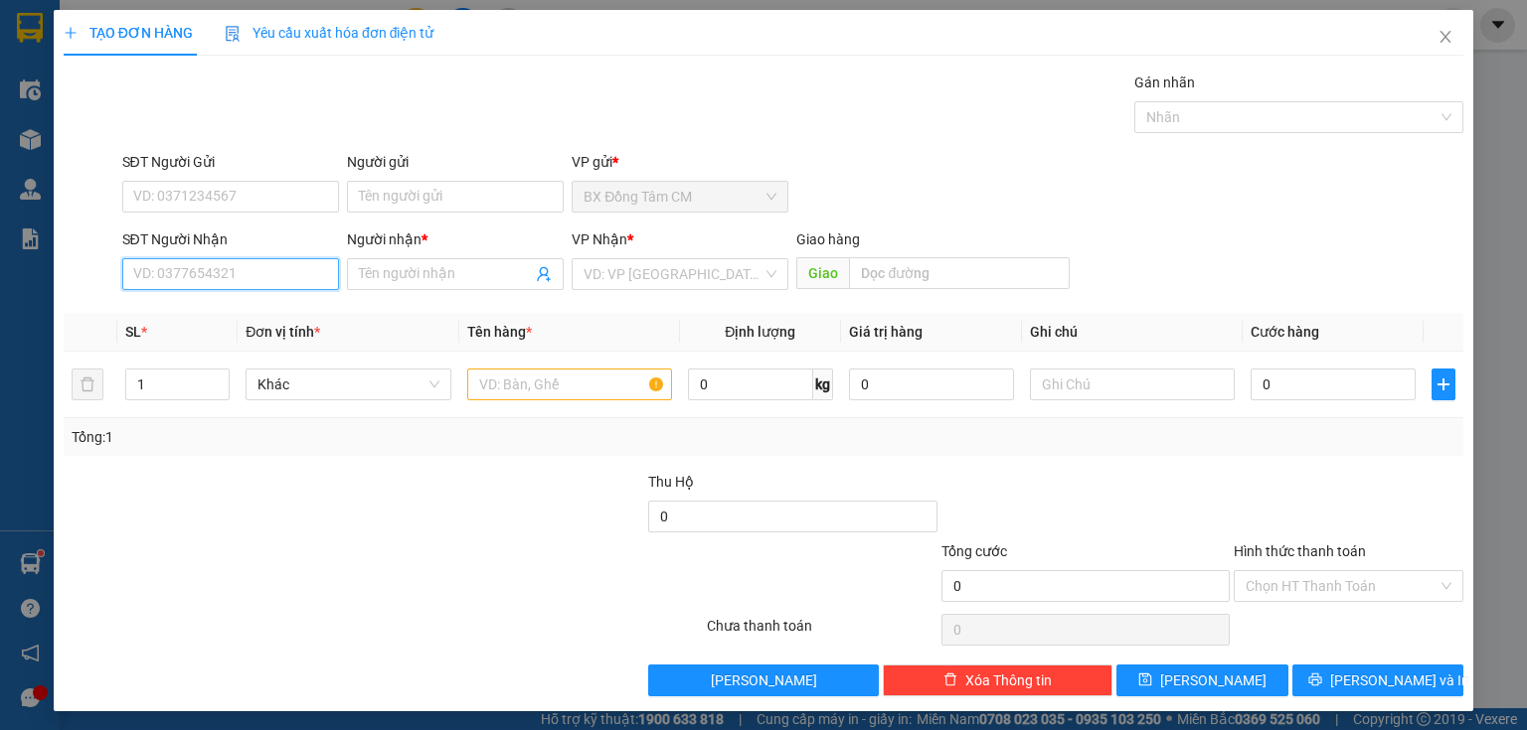
click at [274, 274] on input "SĐT Người Nhận" at bounding box center [230, 274] width 217 height 32
drag, startPoint x: 150, startPoint y: 325, endPoint x: 172, endPoint y: 324, distance: 21.9
click at [157, 325] on div "0988136966 - THIỆN" at bounding box center [228, 313] width 215 height 32
click at [491, 395] on input "text" at bounding box center [569, 385] width 205 height 32
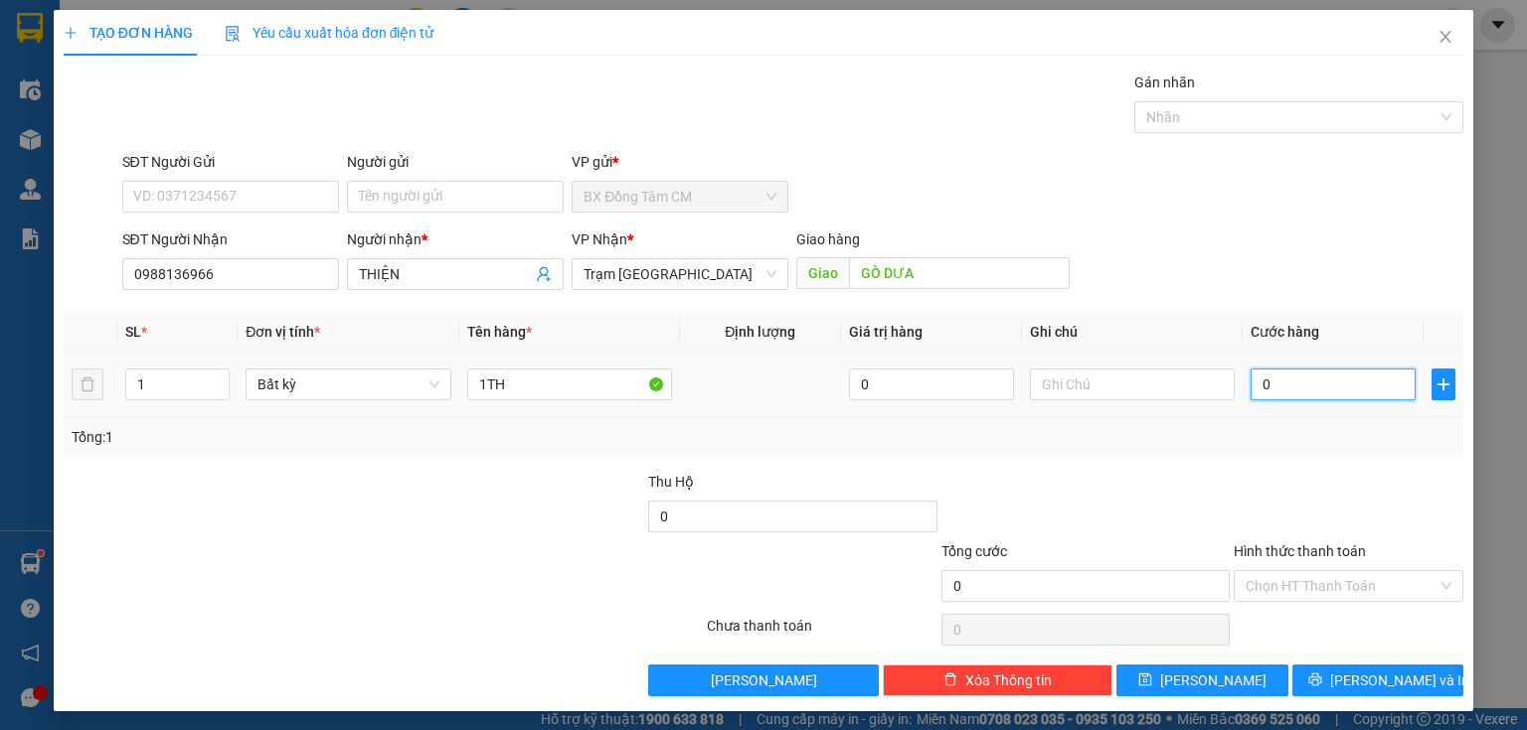
click at [1348, 378] on input "0" at bounding box center [1332, 385] width 165 height 32
click at [1290, 585] on input "Hình thức thanh toán" at bounding box center [1341, 586] width 192 height 30
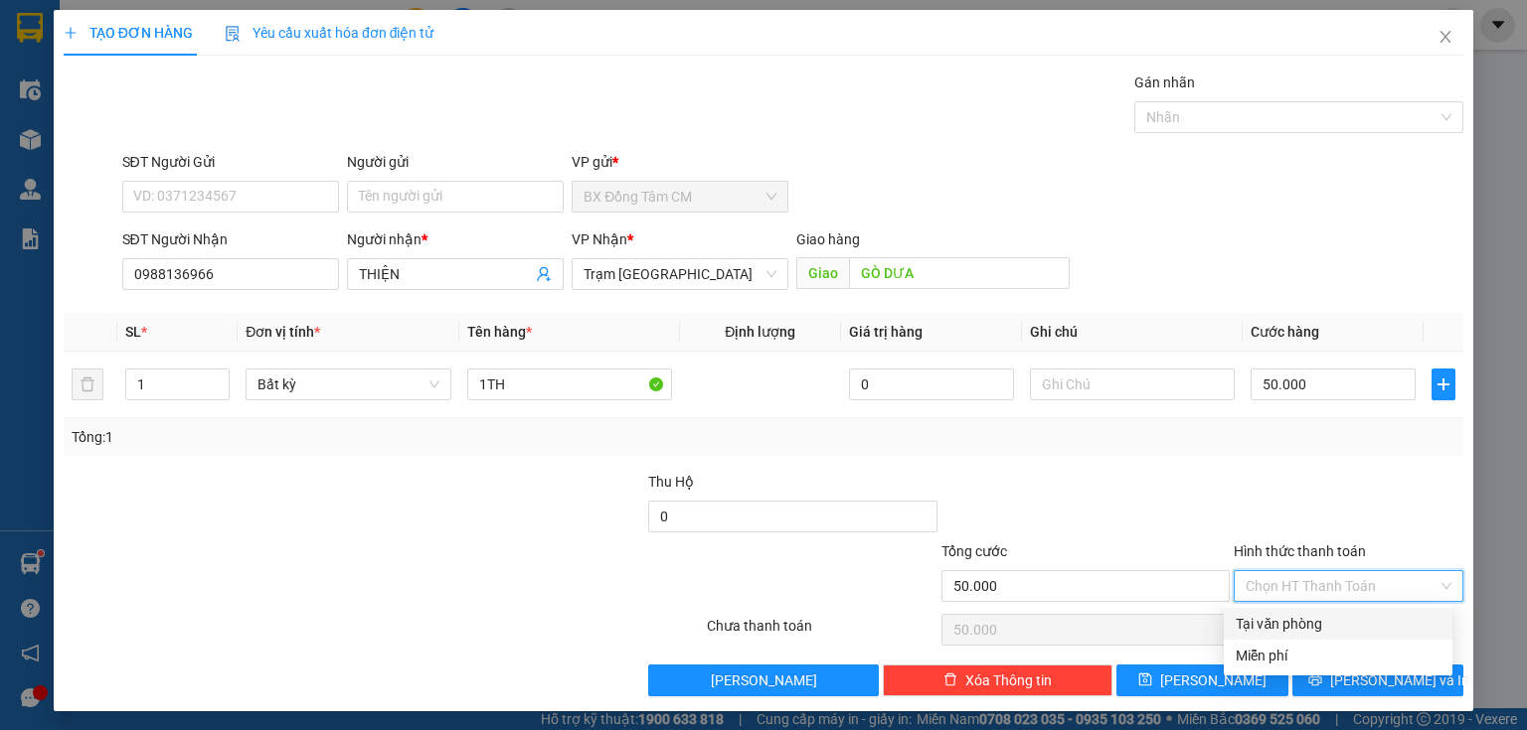
click at [1288, 631] on div "Tại văn phòng" at bounding box center [1337, 624] width 205 height 22
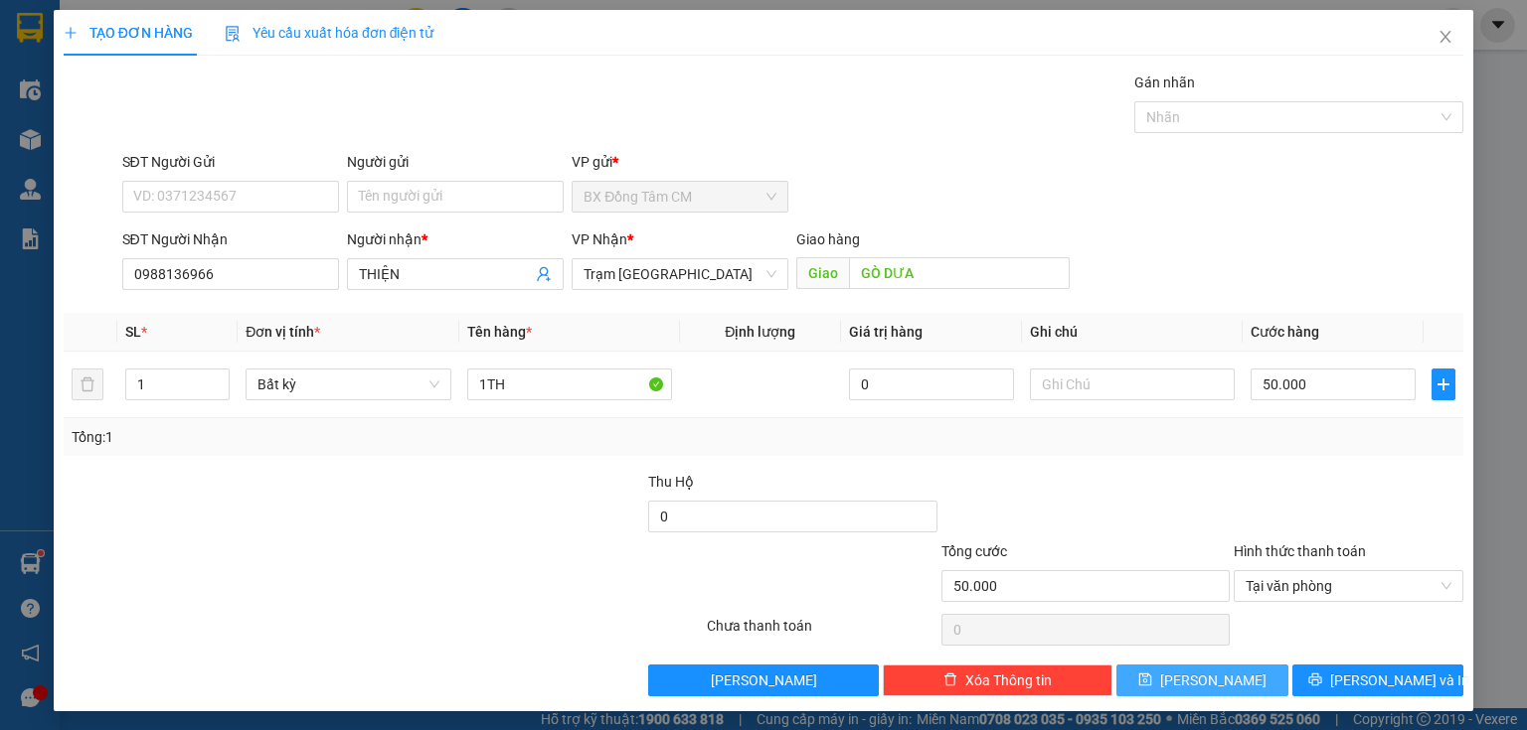
click at [1165, 684] on button "[PERSON_NAME]" at bounding box center [1202, 681] width 172 height 32
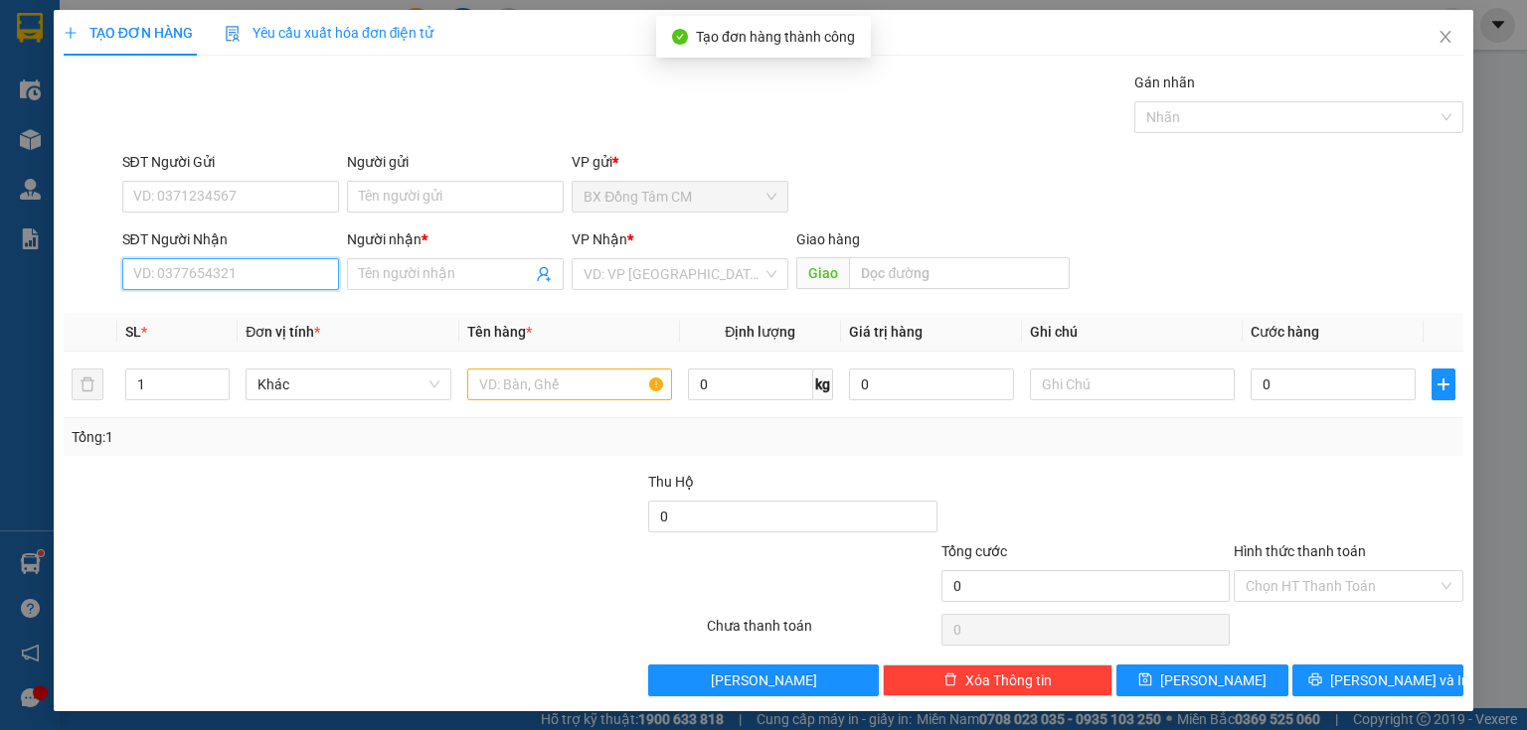
click at [236, 267] on input "SĐT Người Nhận" at bounding box center [230, 274] width 217 height 32
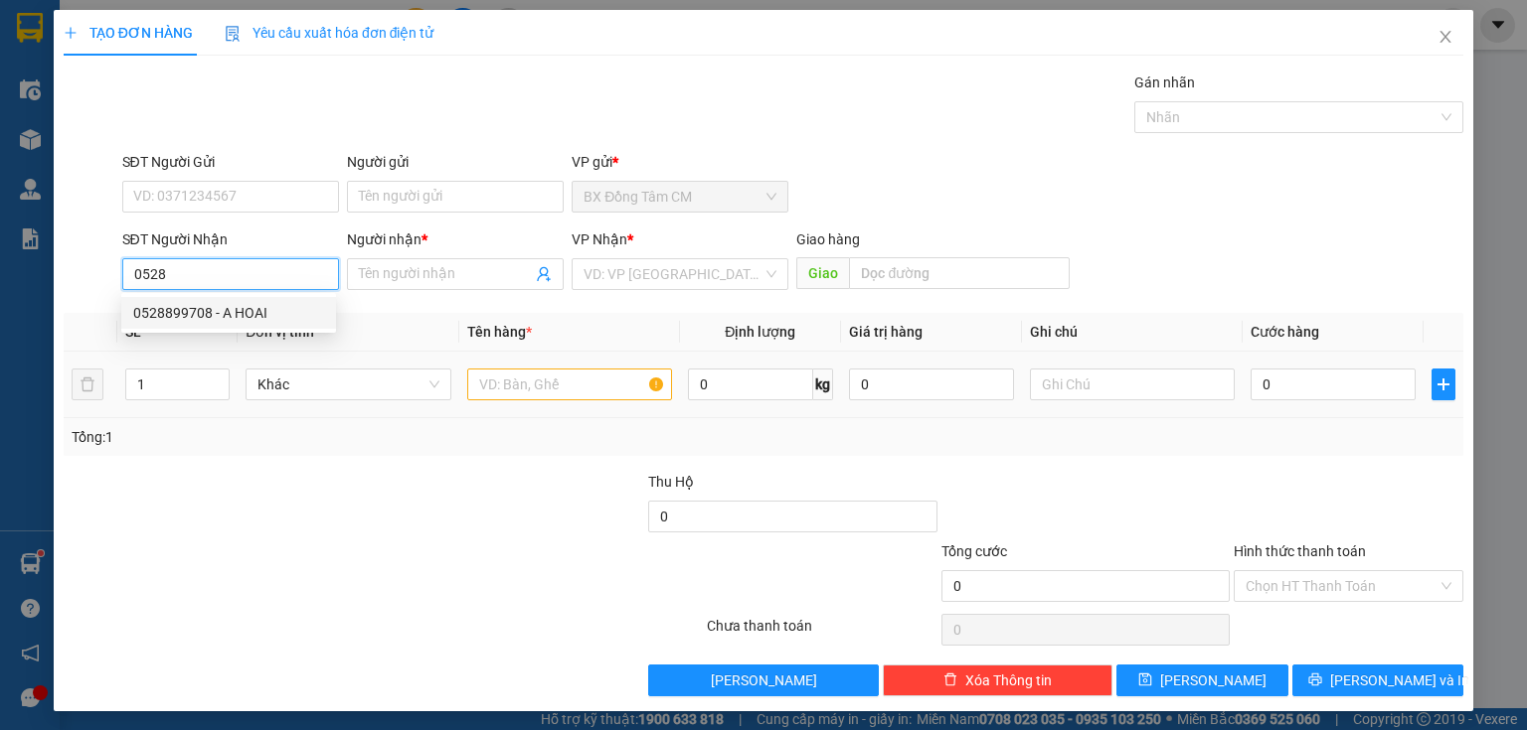
drag, startPoint x: 254, startPoint y: 311, endPoint x: 714, endPoint y: 393, distance: 466.3
click at [260, 311] on div "0528899708 - A HOAI" at bounding box center [228, 313] width 191 height 22
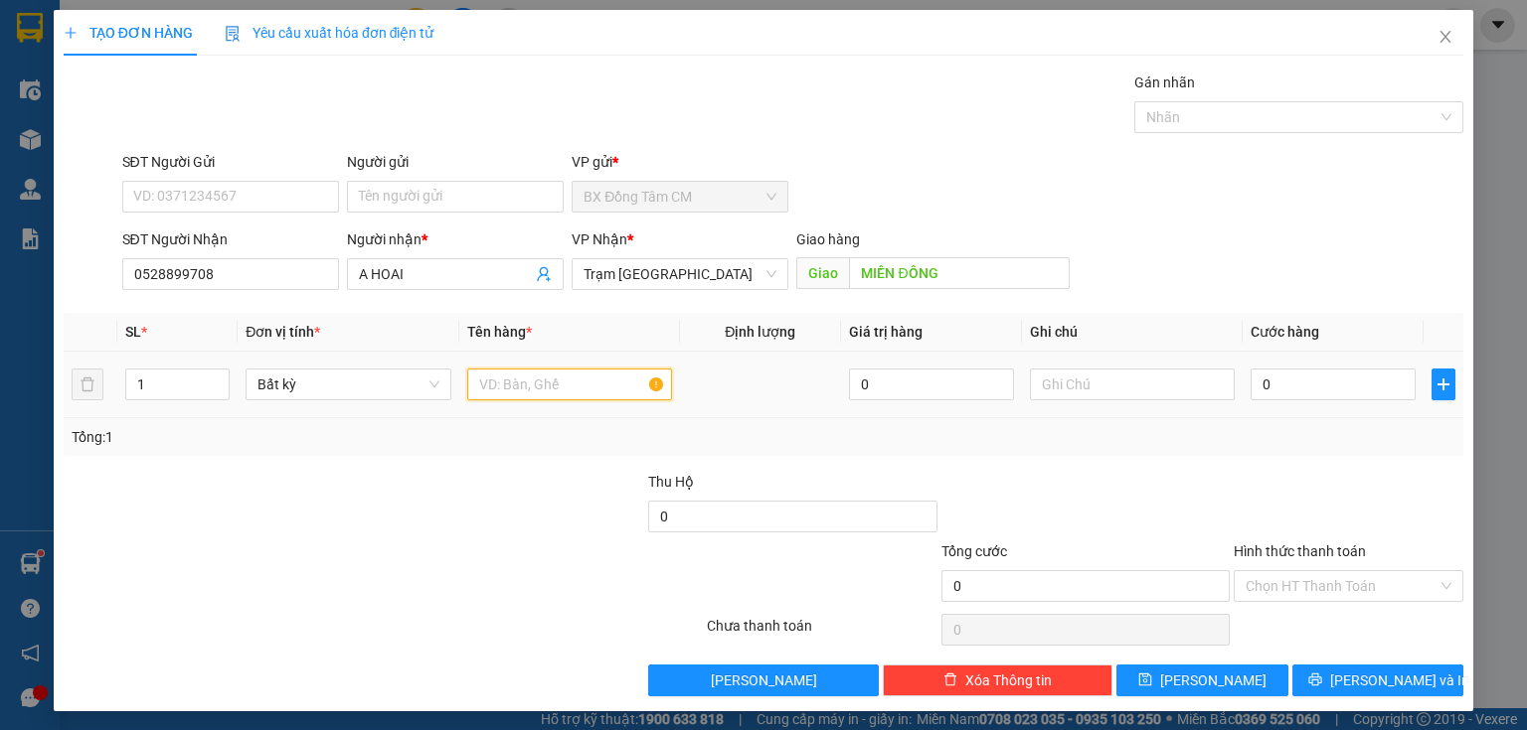
click at [581, 382] on input "text" at bounding box center [569, 385] width 205 height 32
click at [1347, 363] on td "0" at bounding box center [1332, 385] width 181 height 67
click at [1300, 396] on input "0" at bounding box center [1332, 385] width 165 height 32
click at [1282, 585] on input "Hình thức thanh toán" at bounding box center [1341, 586] width 192 height 30
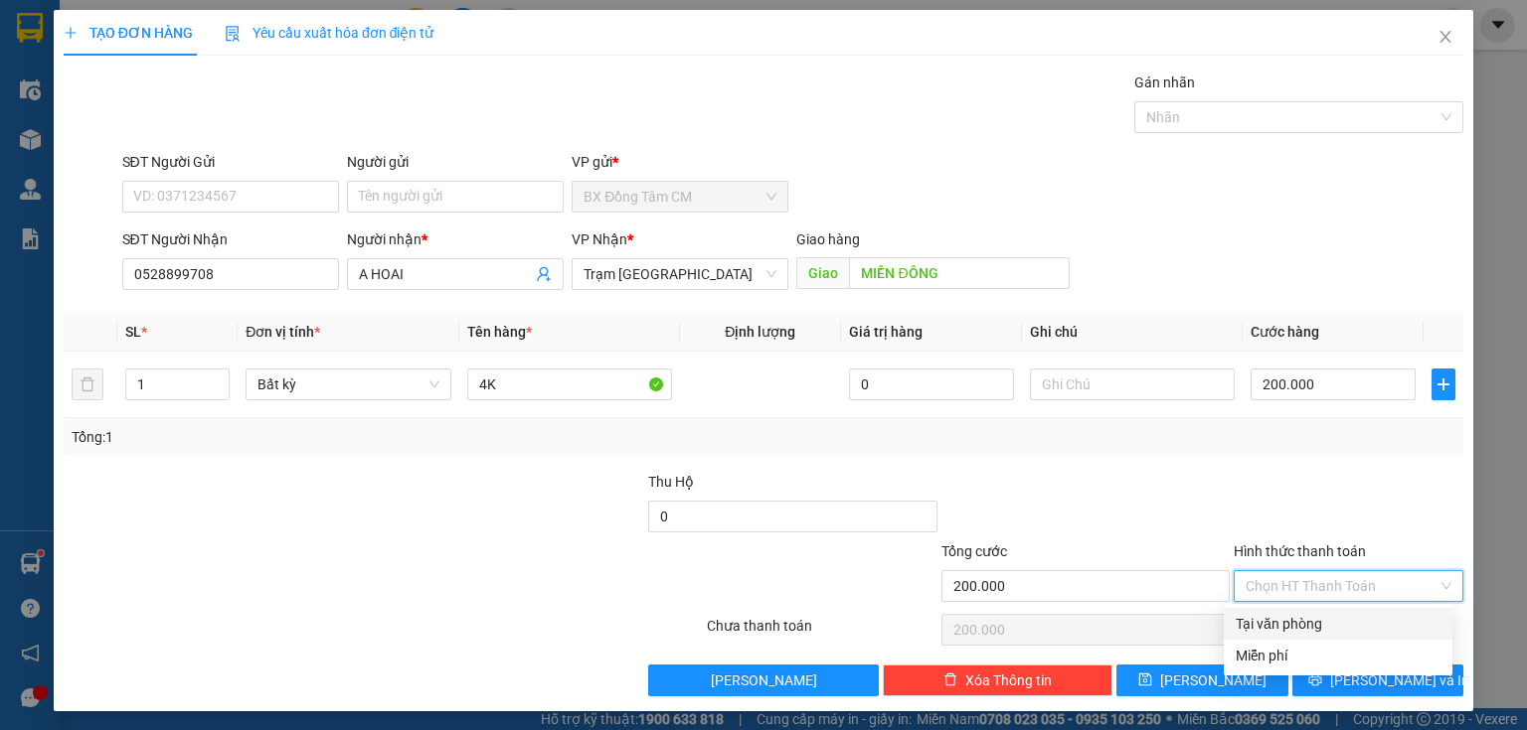
click at [1272, 609] on div "Tại văn phòng" at bounding box center [1337, 624] width 229 height 32
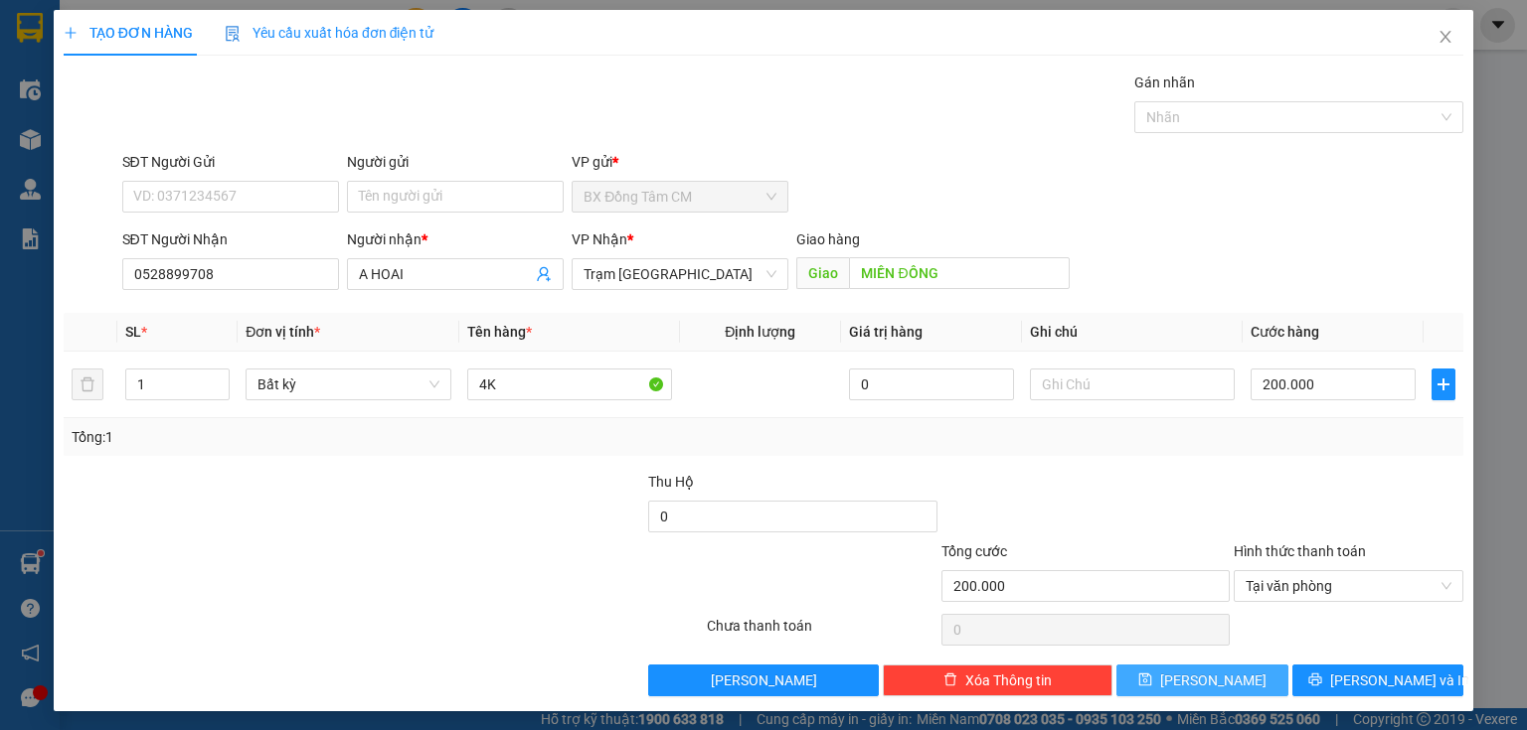
click at [1206, 684] on span "[PERSON_NAME]" at bounding box center [1213, 681] width 106 height 22
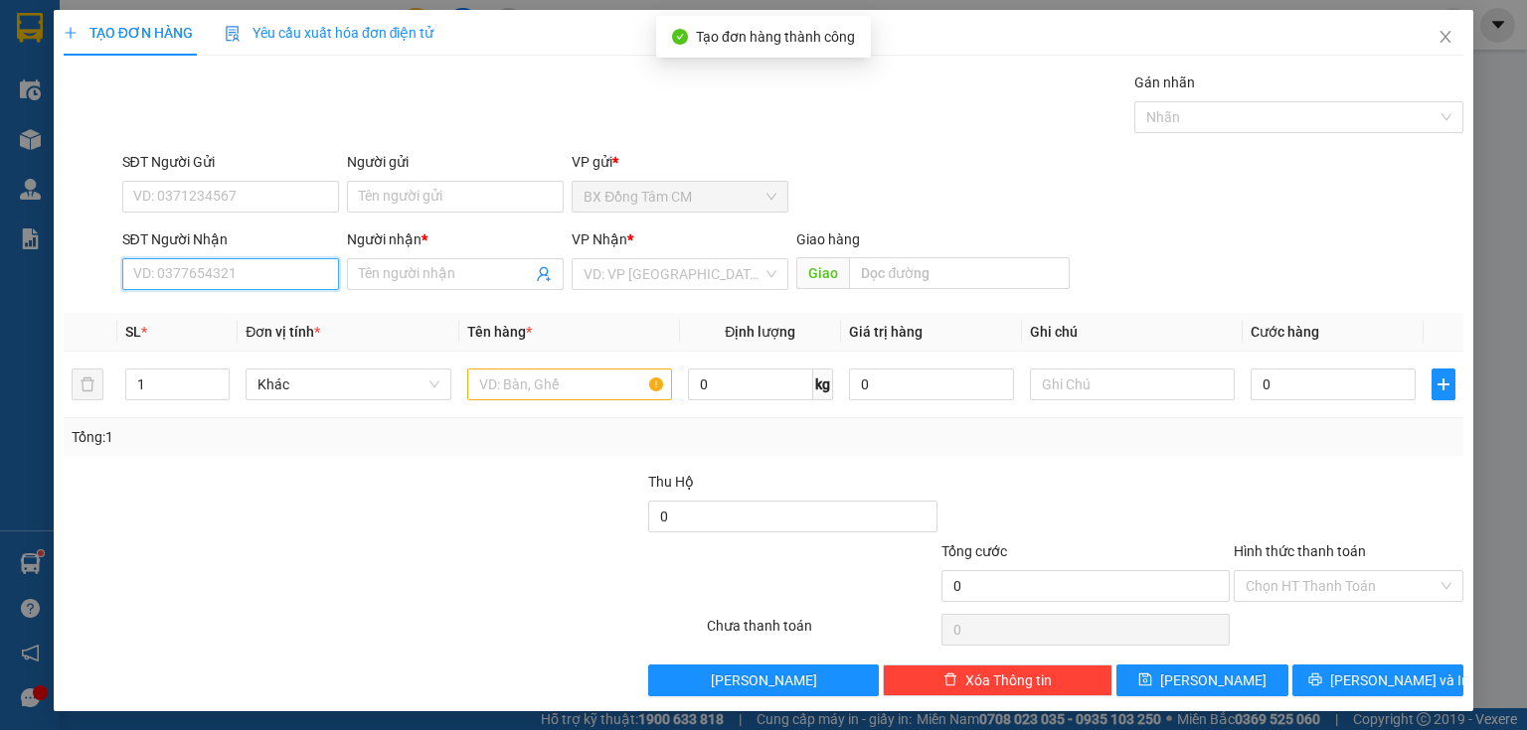
click at [258, 265] on input "SĐT Người Nhận" at bounding box center [230, 274] width 217 height 32
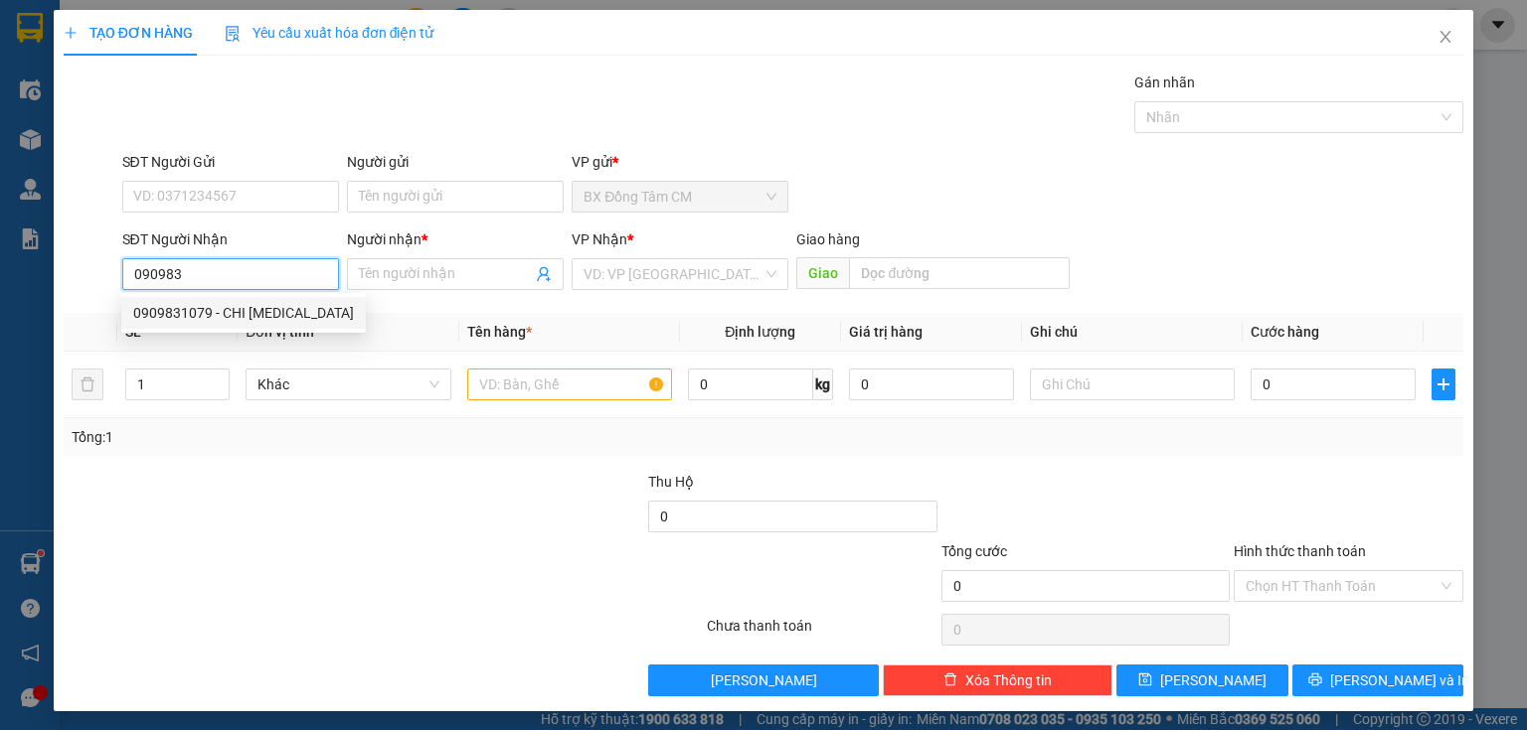
click at [245, 307] on div "0909831079 - CHI [MEDICAL_DATA]" at bounding box center [243, 313] width 221 height 22
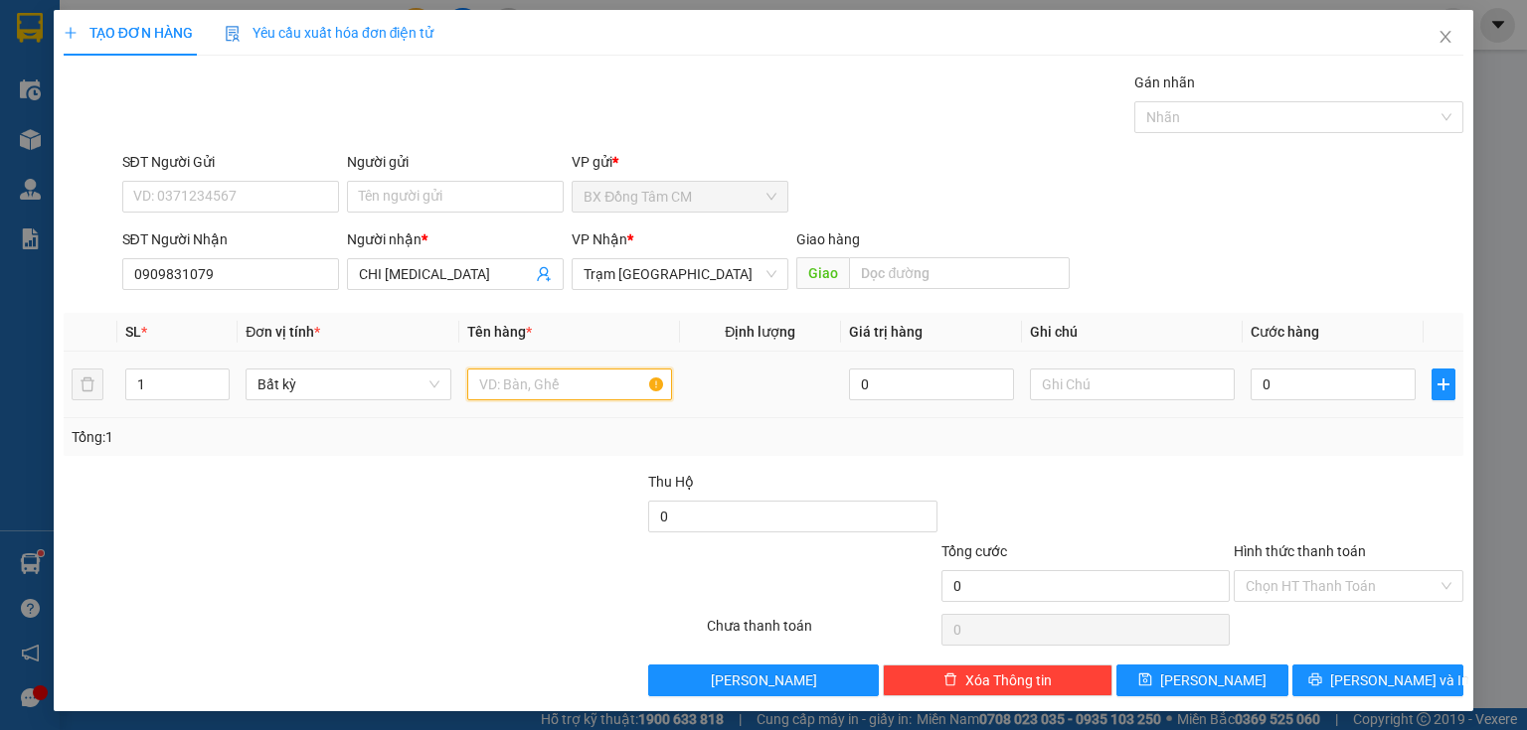
click at [525, 382] on input "text" at bounding box center [569, 385] width 205 height 32
click at [1316, 382] on input "0" at bounding box center [1332, 385] width 165 height 32
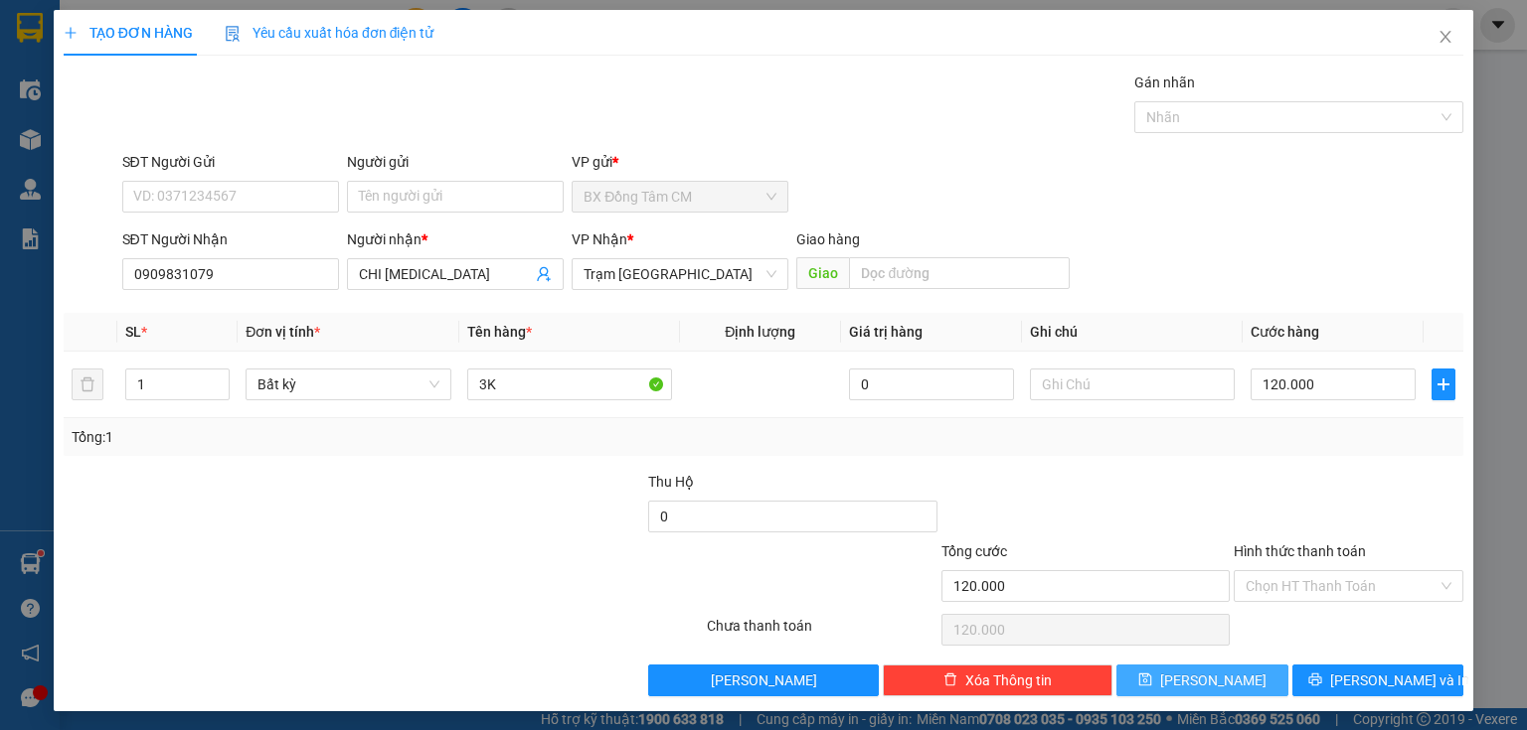
click at [1150, 668] on button "[PERSON_NAME]" at bounding box center [1202, 681] width 172 height 32
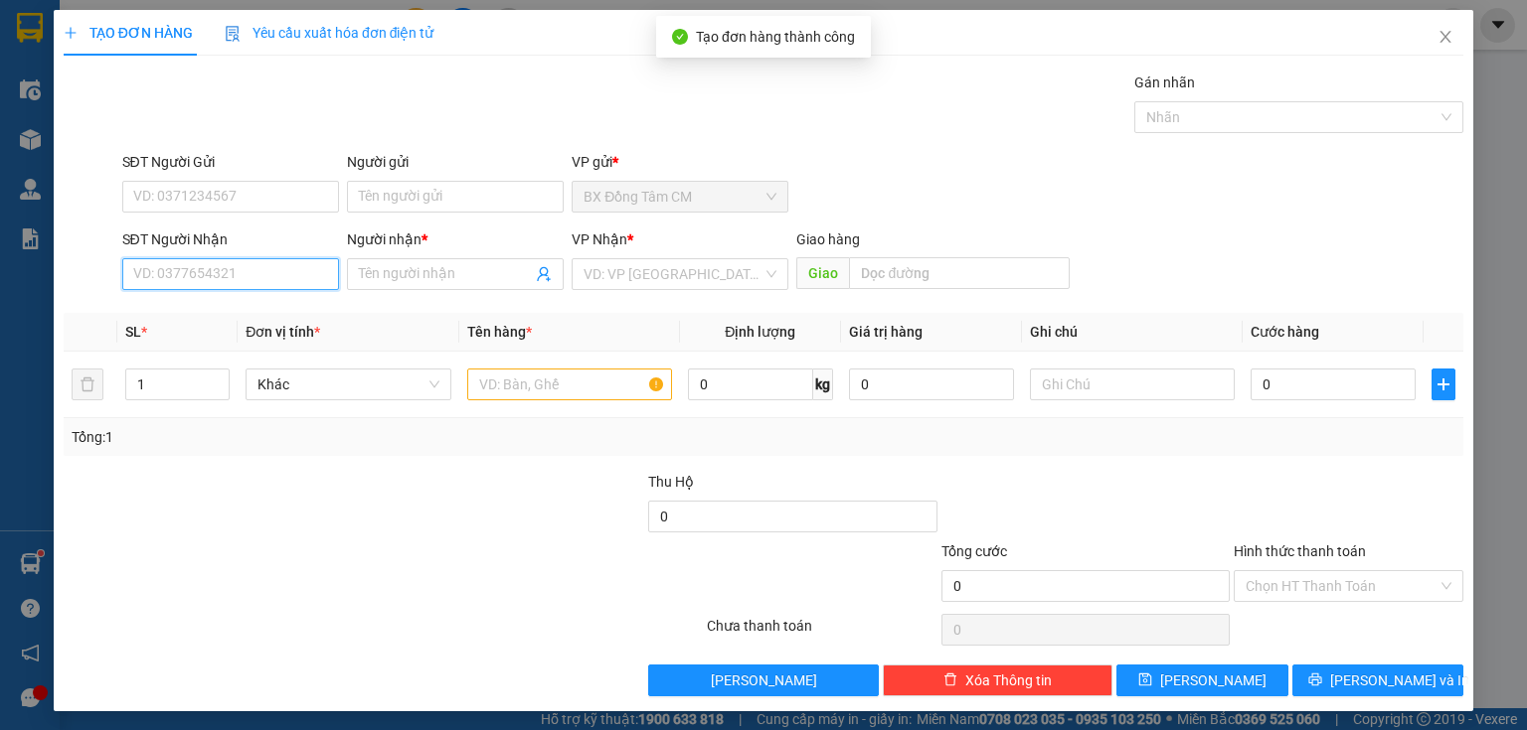
click at [140, 283] on input "SĐT Người Nhận" at bounding box center [230, 274] width 217 height 32
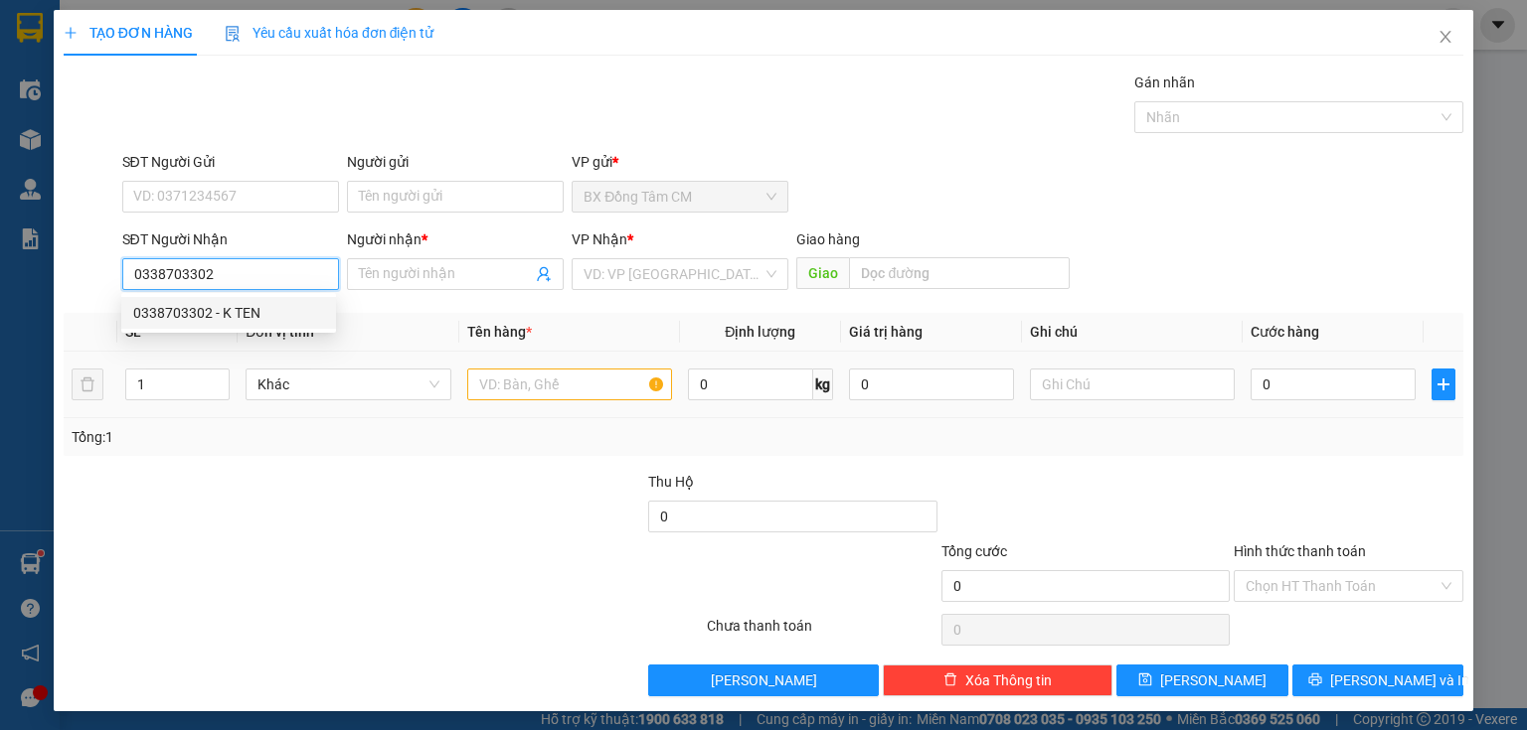
drag, startPoint x: 273, startPoint y: 306, endPoint x: 613, endPoint y: 368, distance: 345.4
click at [275, 306] on div "0338703302 - K TEN" at bounding box center [228, 313] width 191 height 22
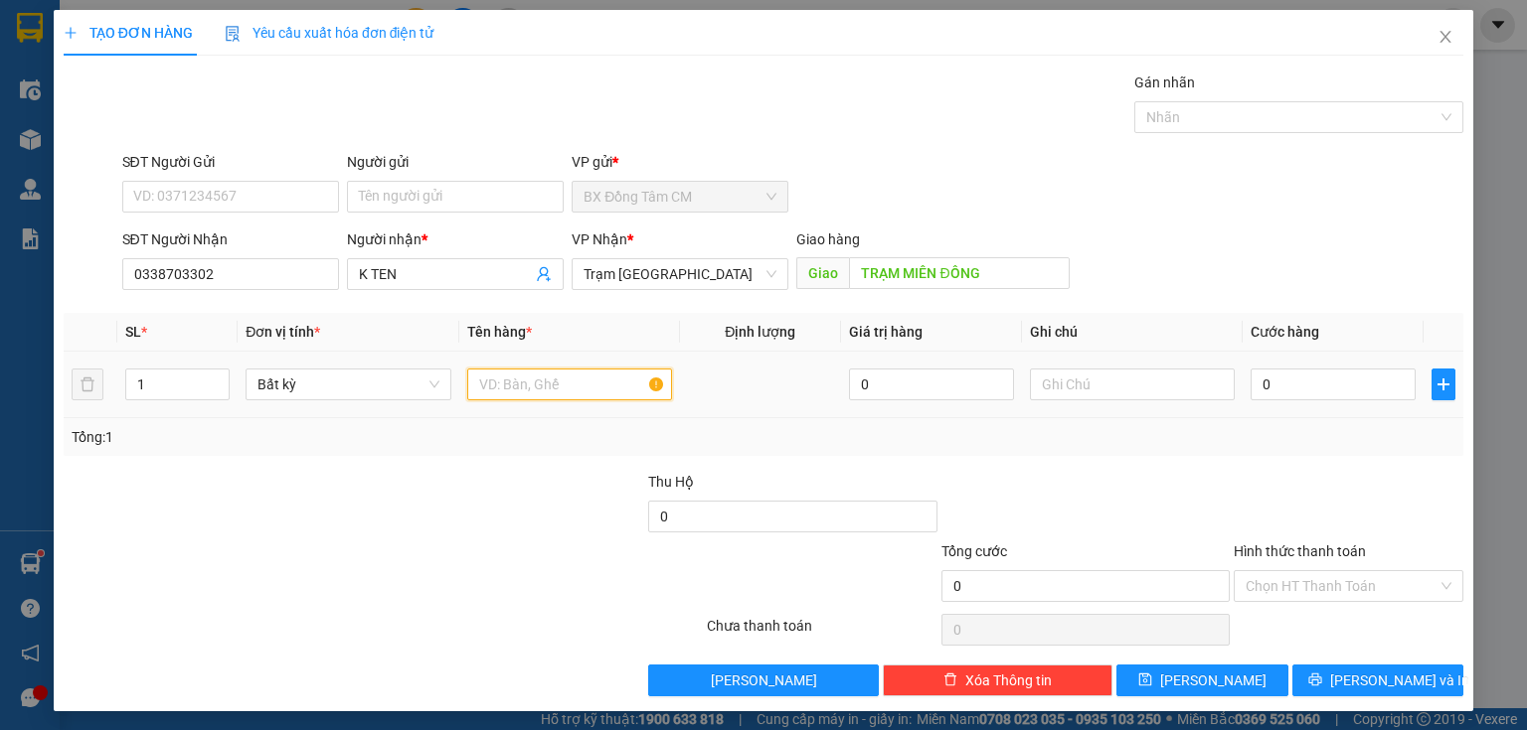
click at [617, 384] on input "text" at bounding box center [569, 385] width 205 height 32
click at [1364, 382] on input "0" at bounding box center [1332, 385] width 165 height 32
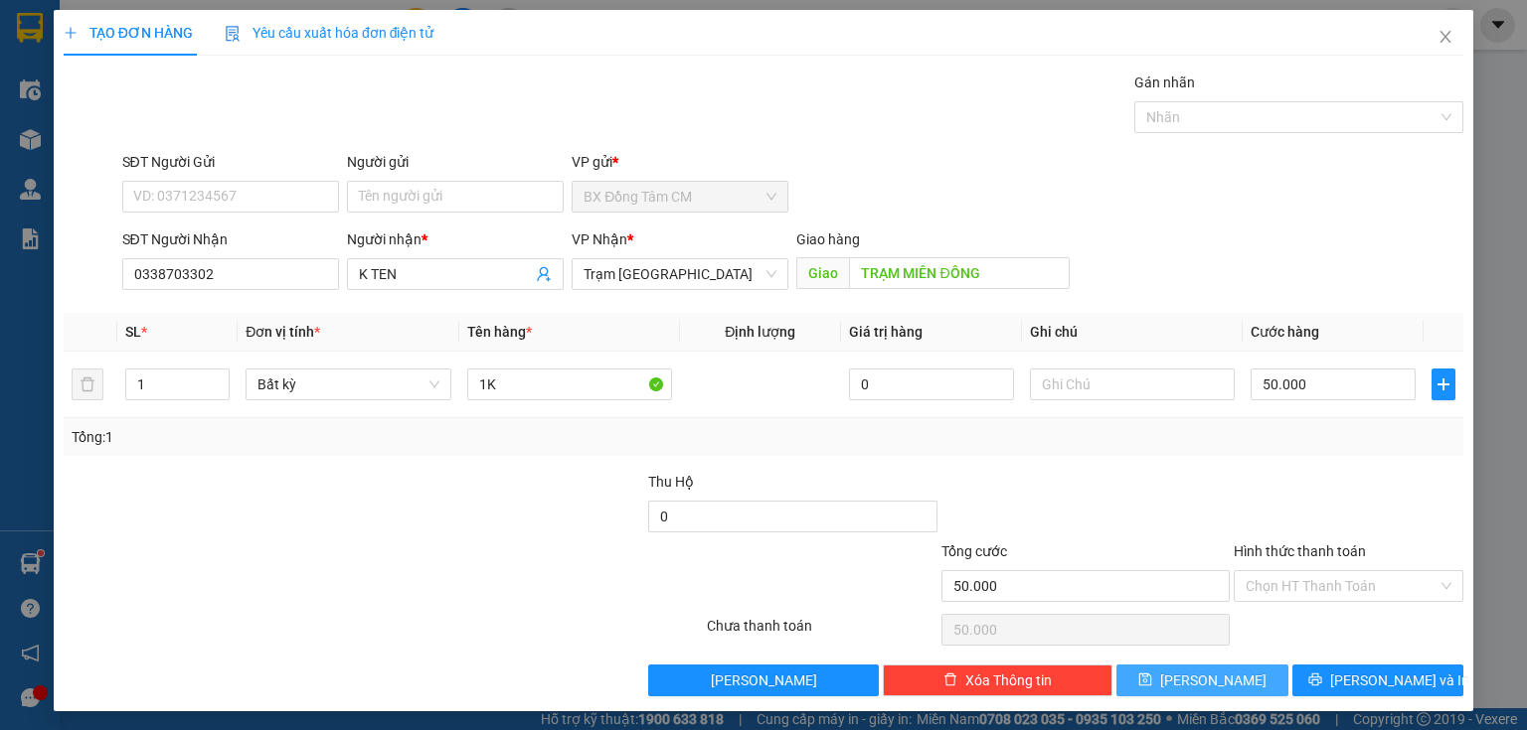
click at [1152, 676] on icon "save" at bounding box center [1145, 680] width 14 height 14
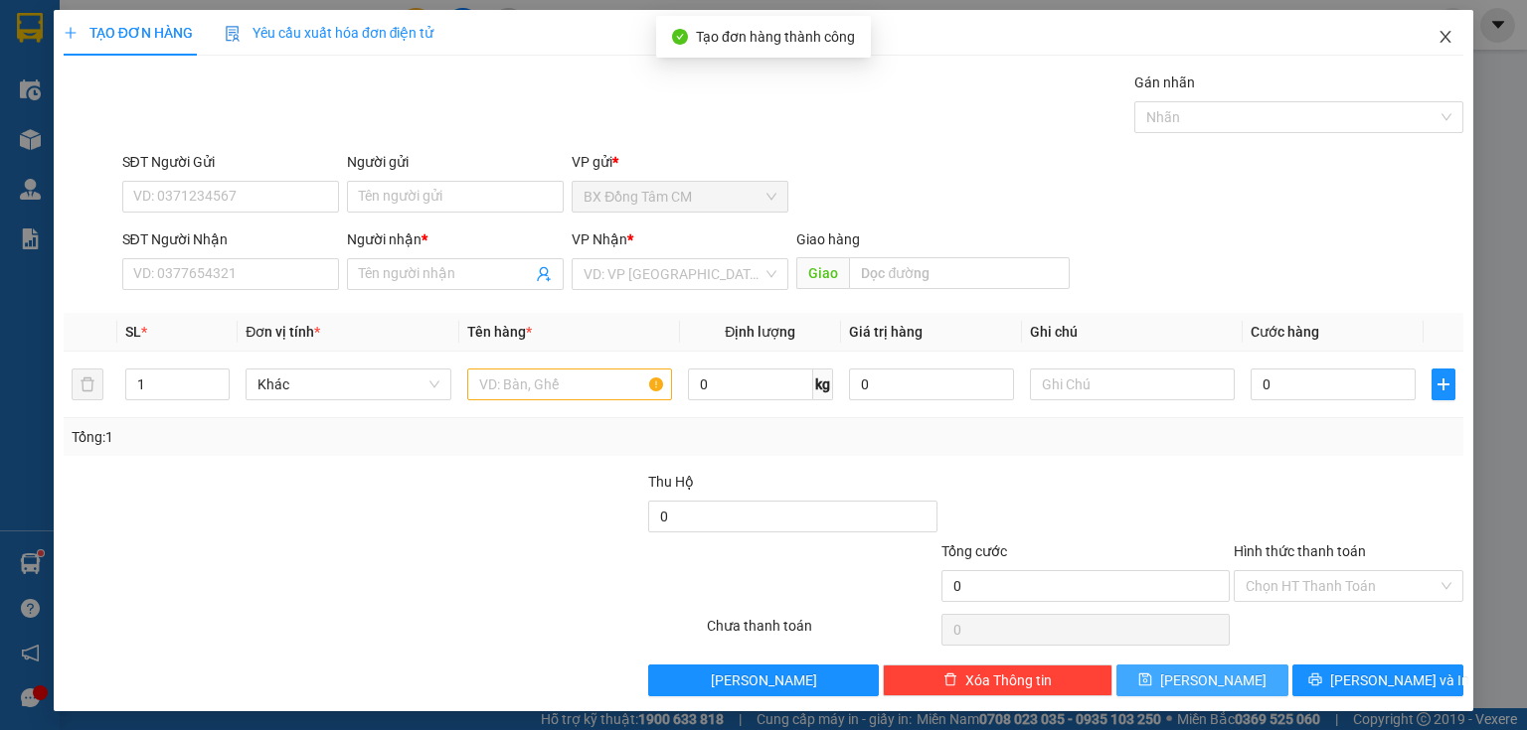
click at [1440, 28] on span "Close" at bounding box center [1445, 38] width 56 height 56
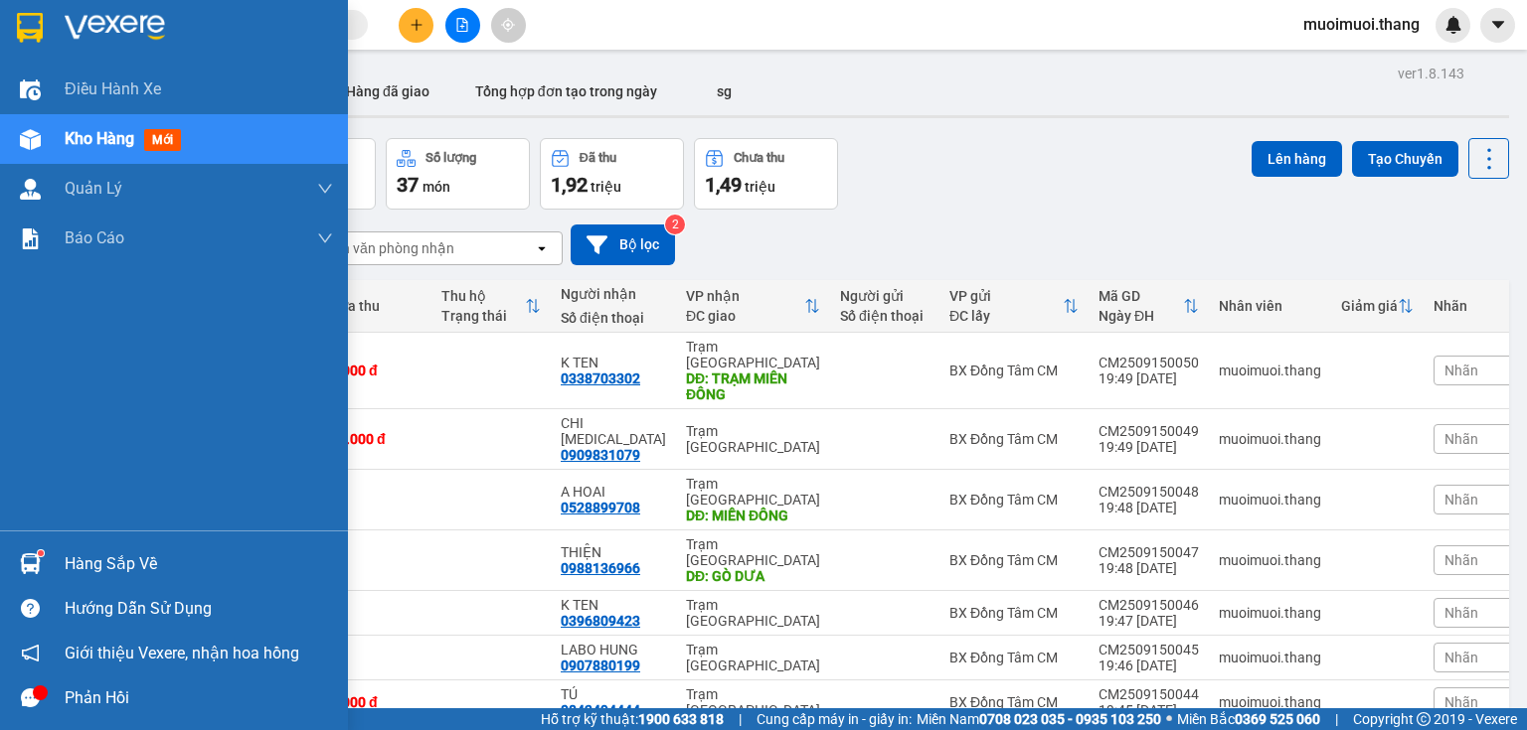
click at [28, 306] on div "Điều hành xe Kho hàng mới Quản [PERSON_NAME] lý chuyến Quản lý khách hàng Quản …" at bounding box center [174, 298] width 348 height 466
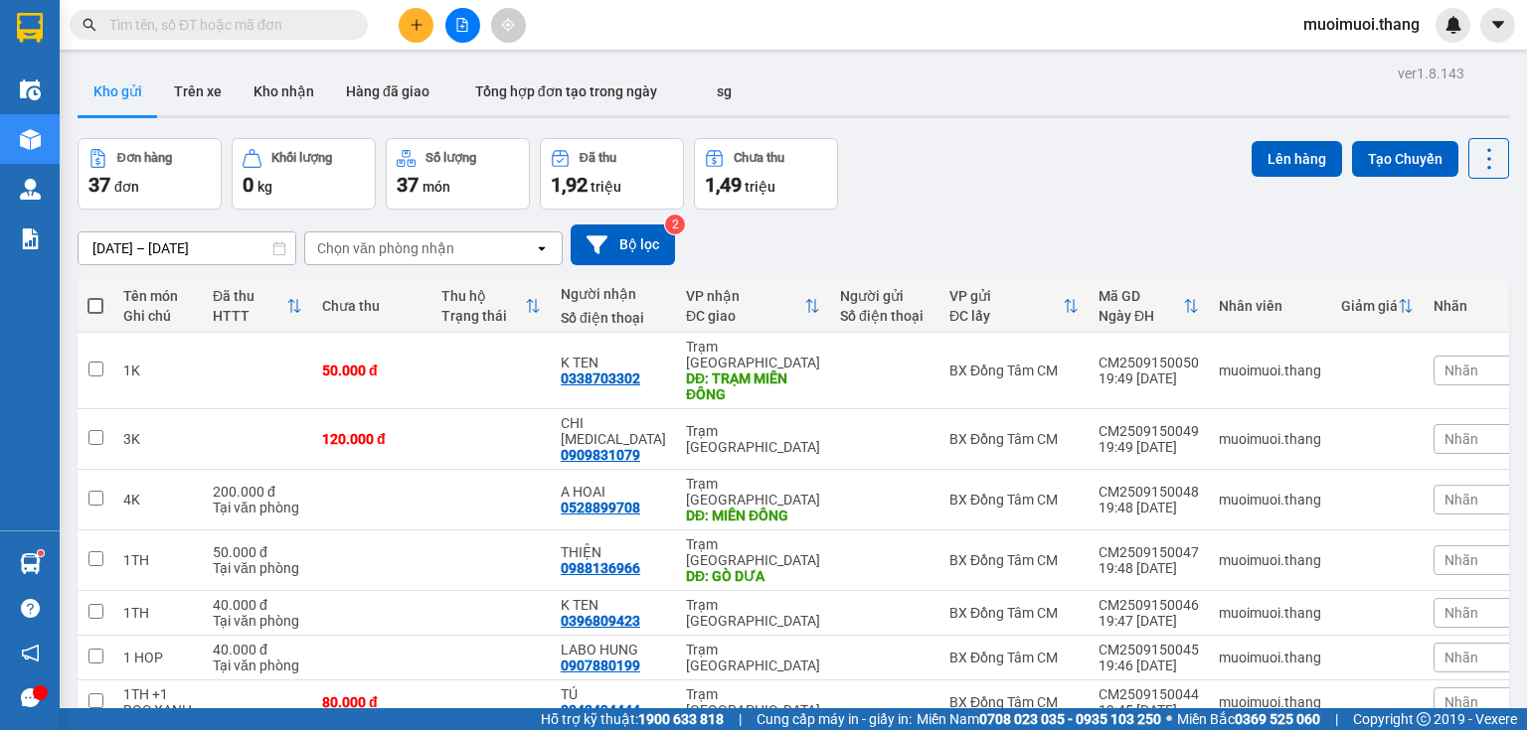
click at [91, 299] on span at bounding box center [95, 306] width 16 height 16
click at [95, 296] on input "checkbox" at bounding box center [95, 296] width 0 height 0
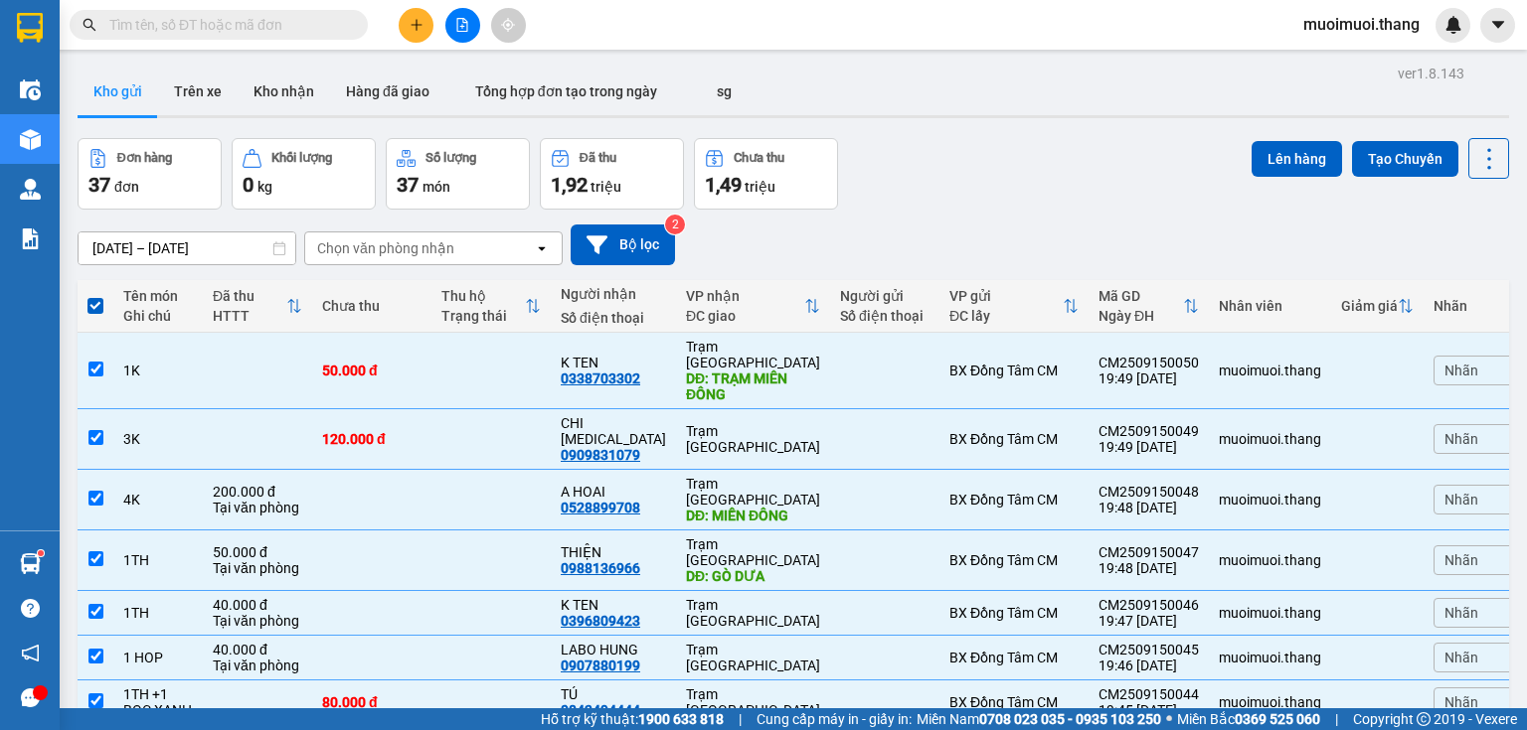
click at [1269, 177] on div "Lên hàng Tạo Chuyến" at bounding box center [1379, 158] width 257 height 41
click at [1272, 157] on button "Lên hàng" at bounding box center [1296, 159] width 90 height 36
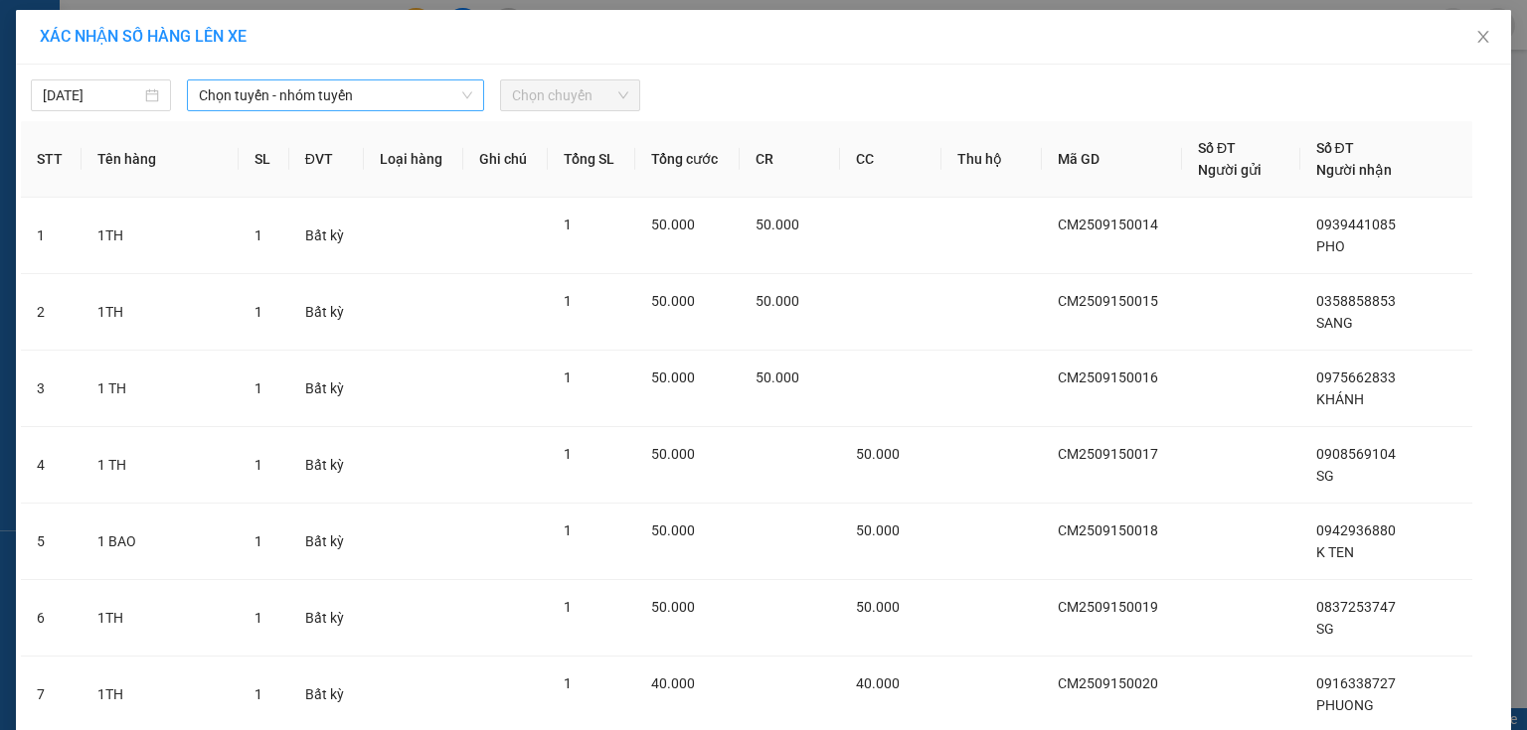
click at [248, 89] on span "Chọn tuyến - nhóm tuyến" at bounding box center [335, 96] width 273 height 30
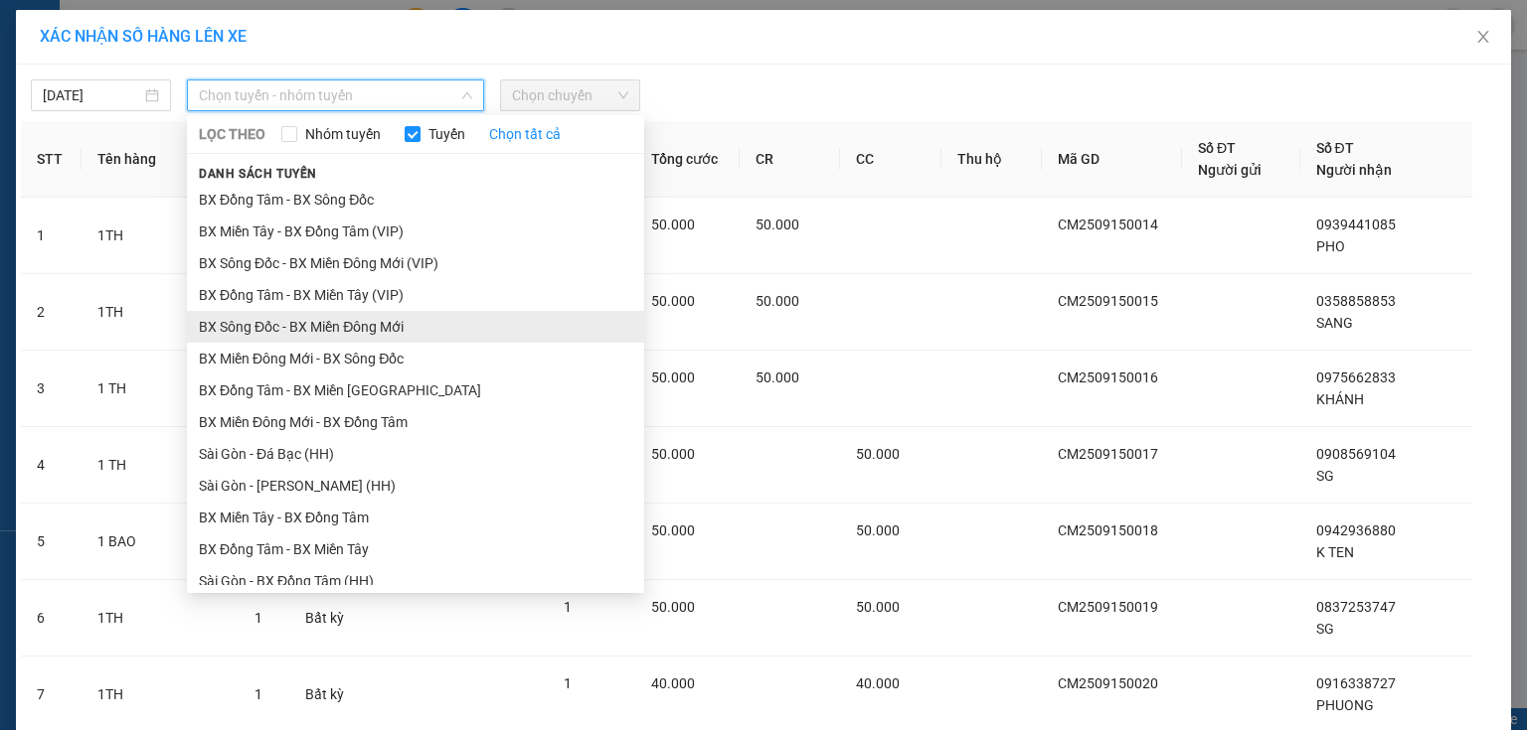
click at [268, 328] on li "BX Sông Đốc - BX Miền Đông Mới" at bounding box center [415, 327] width 457 height 32
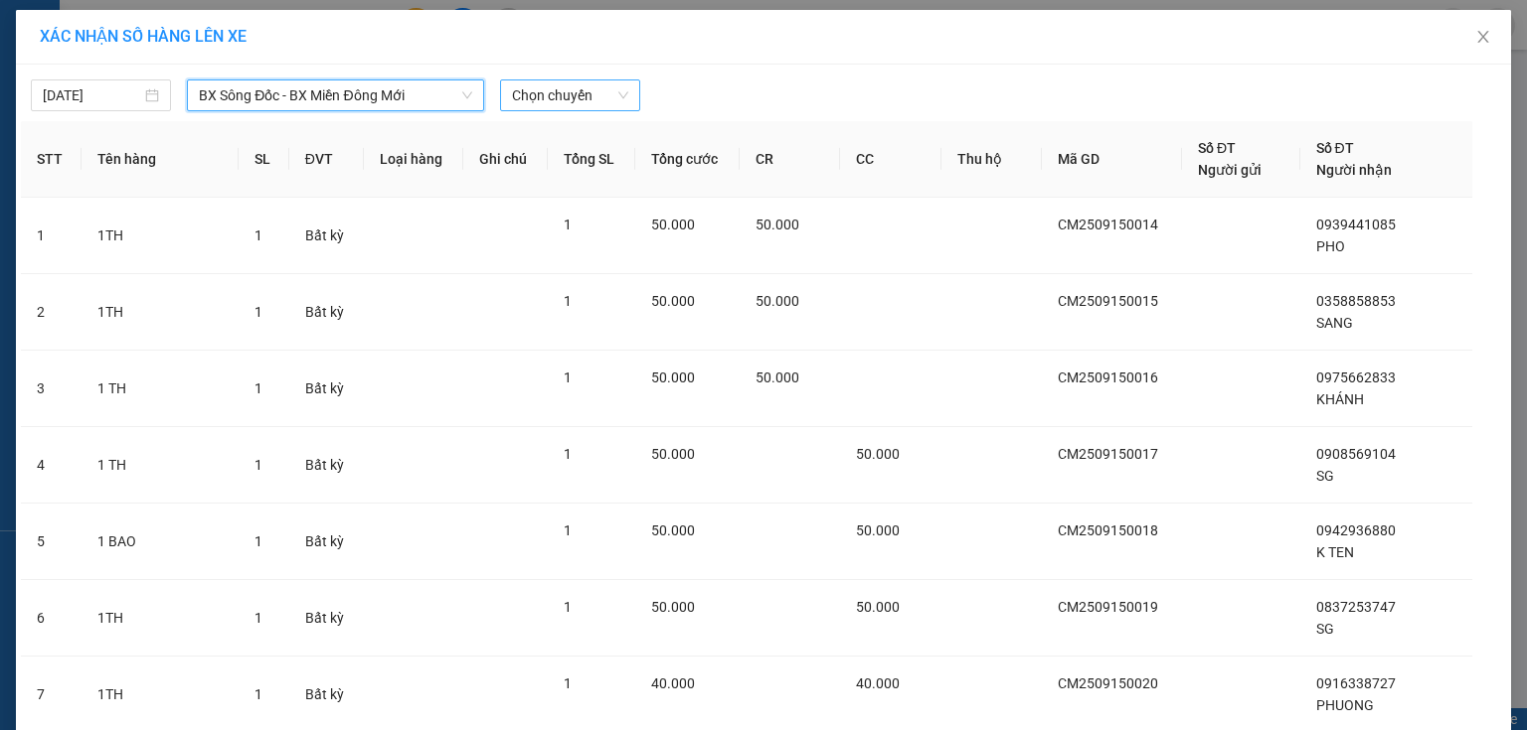
click at [543, 94] on span "Chọn chuyến" at bounding box center [570, 96] width 116 height 30
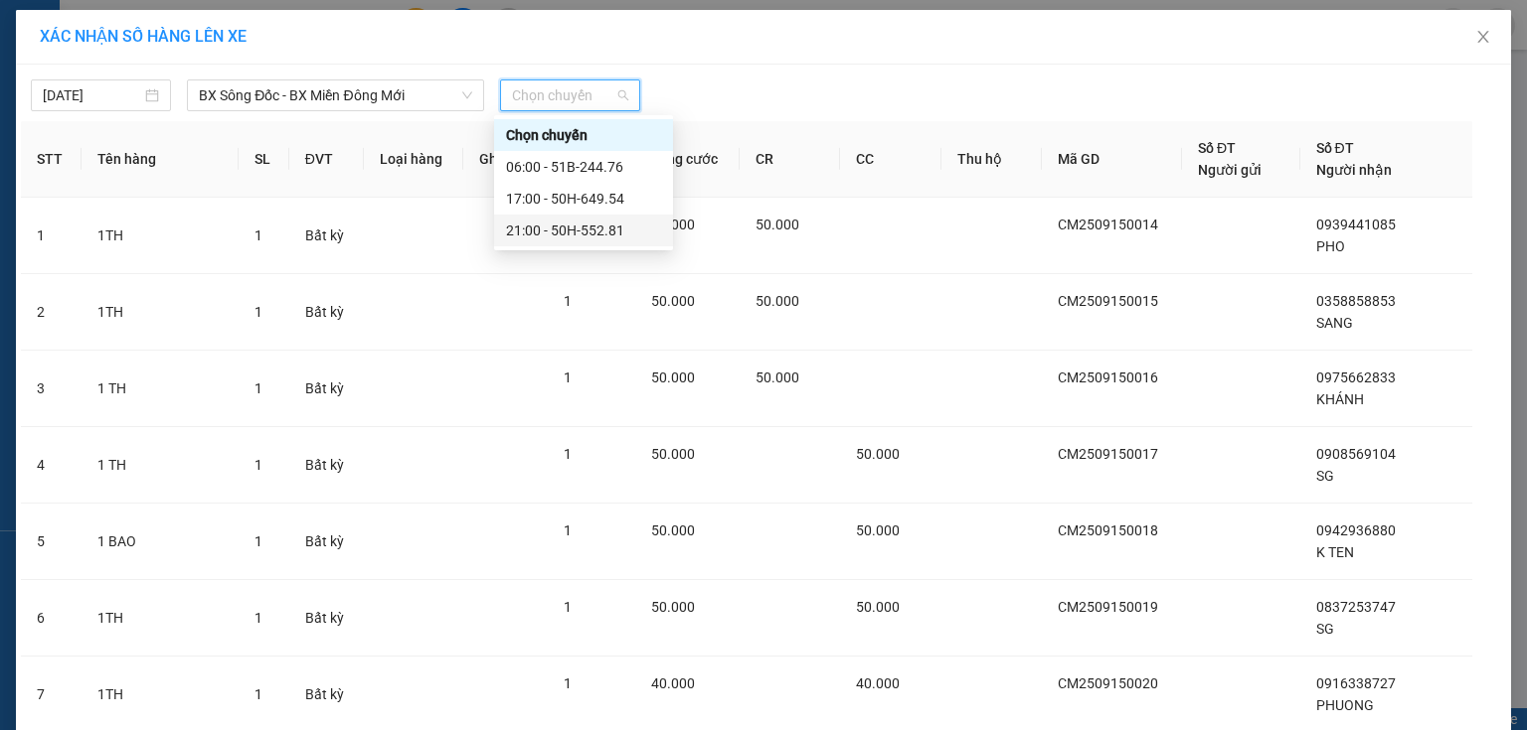
click at [561, 229] on div "21:00 - 50H-552.81" at bounding box center [583, 231] width 155 height 22
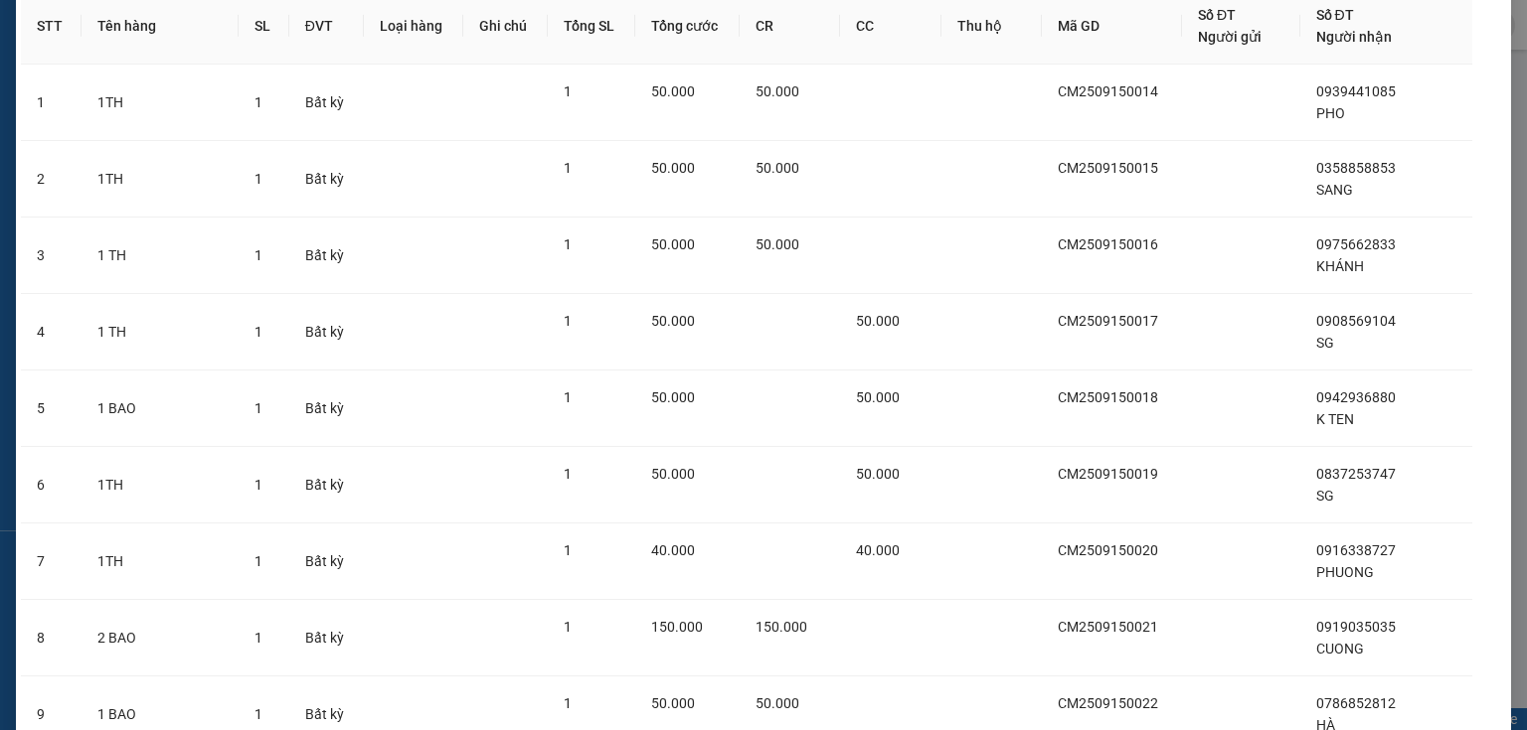
scroll to position [2480, 0]
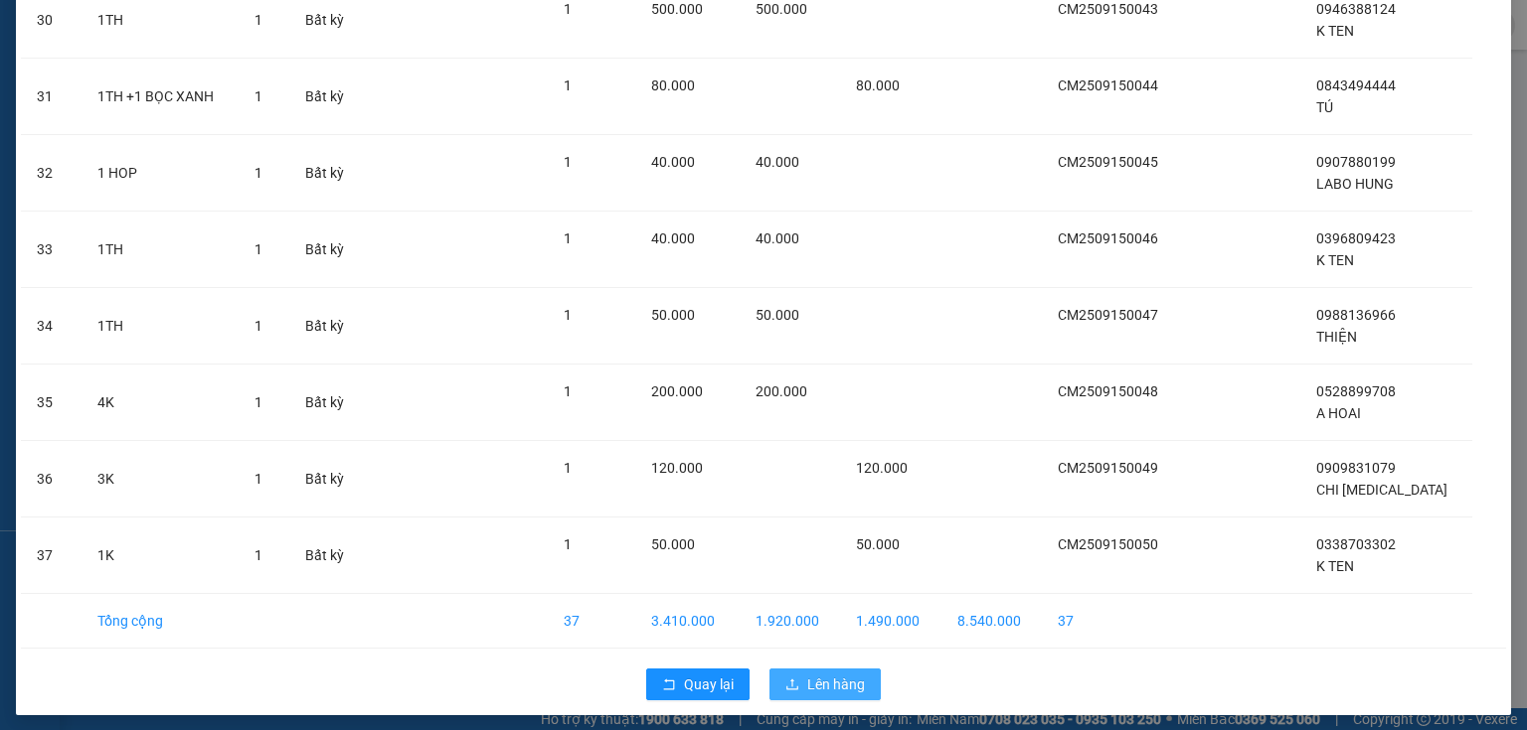
click at [777, 669] on button "Lên hàng" at bounding box center [824, 685] width 111 height 32
